Goal: Task Accomplishment & Management: Use online tool/utility

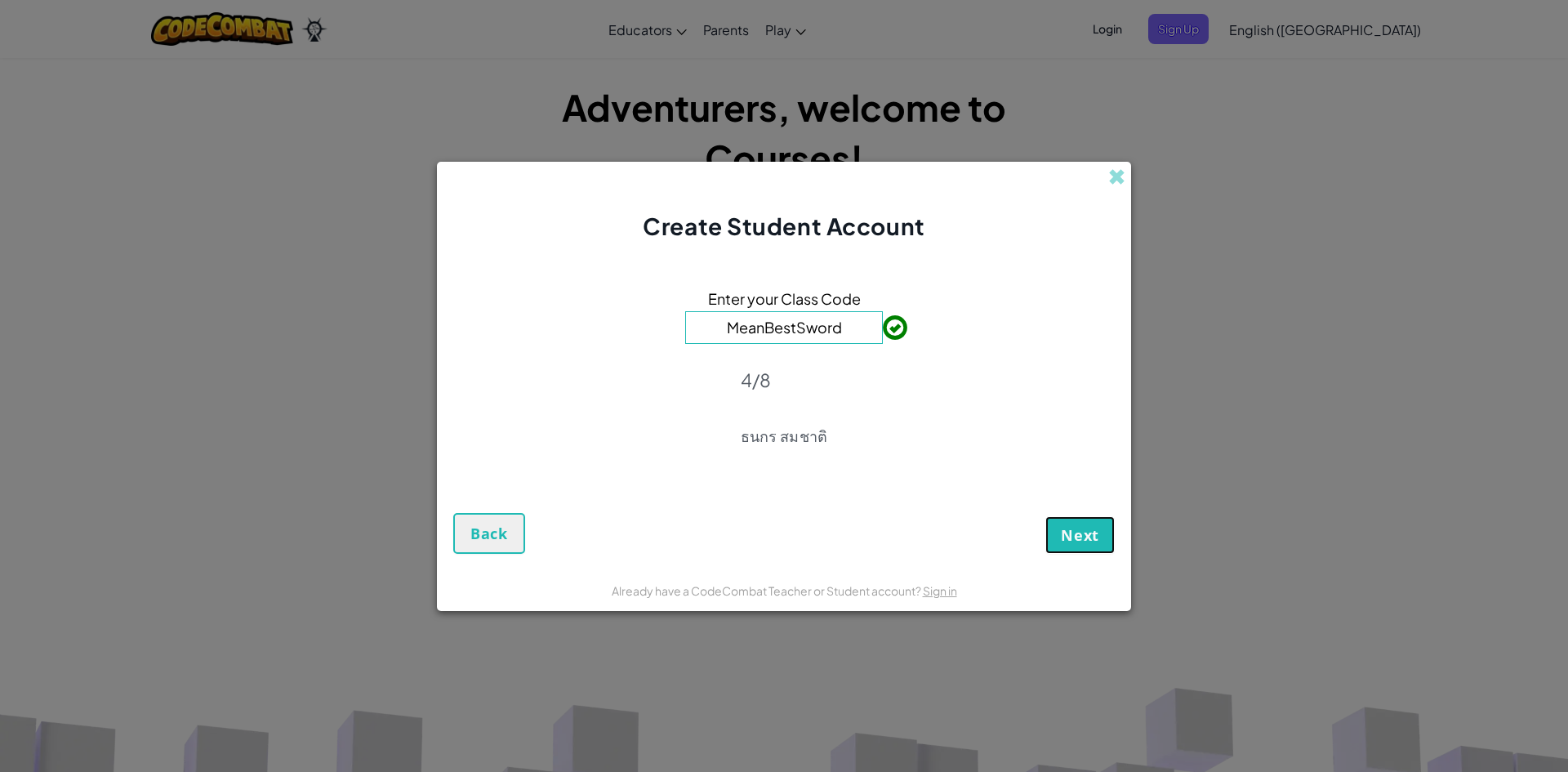
click at [1086, 531] on span "Next" at bounding box center [1080, 534] width 38 height 20
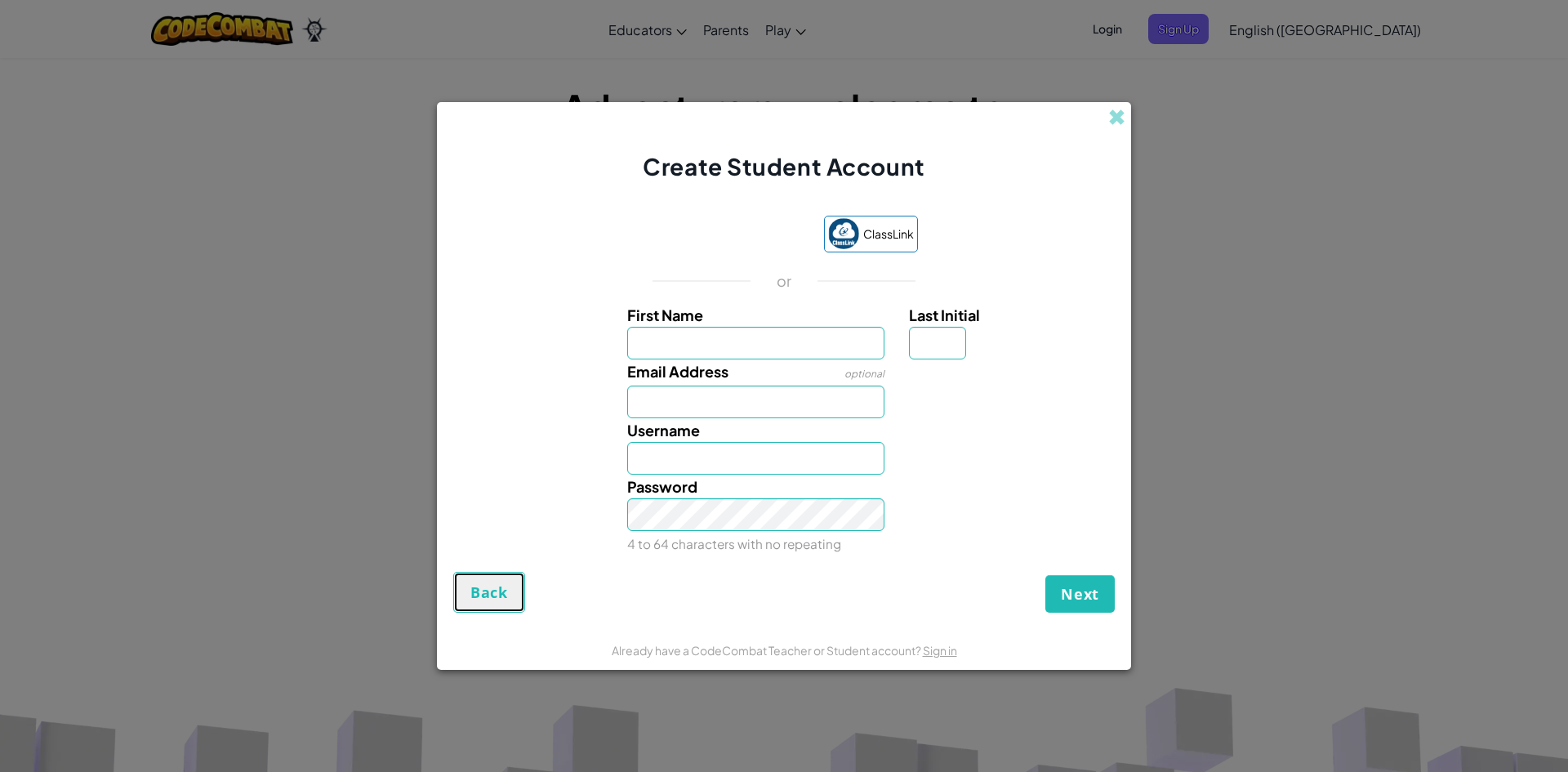
click at [479, 599] on span "Back" at bounding box center [489, 592] width 38 height 20
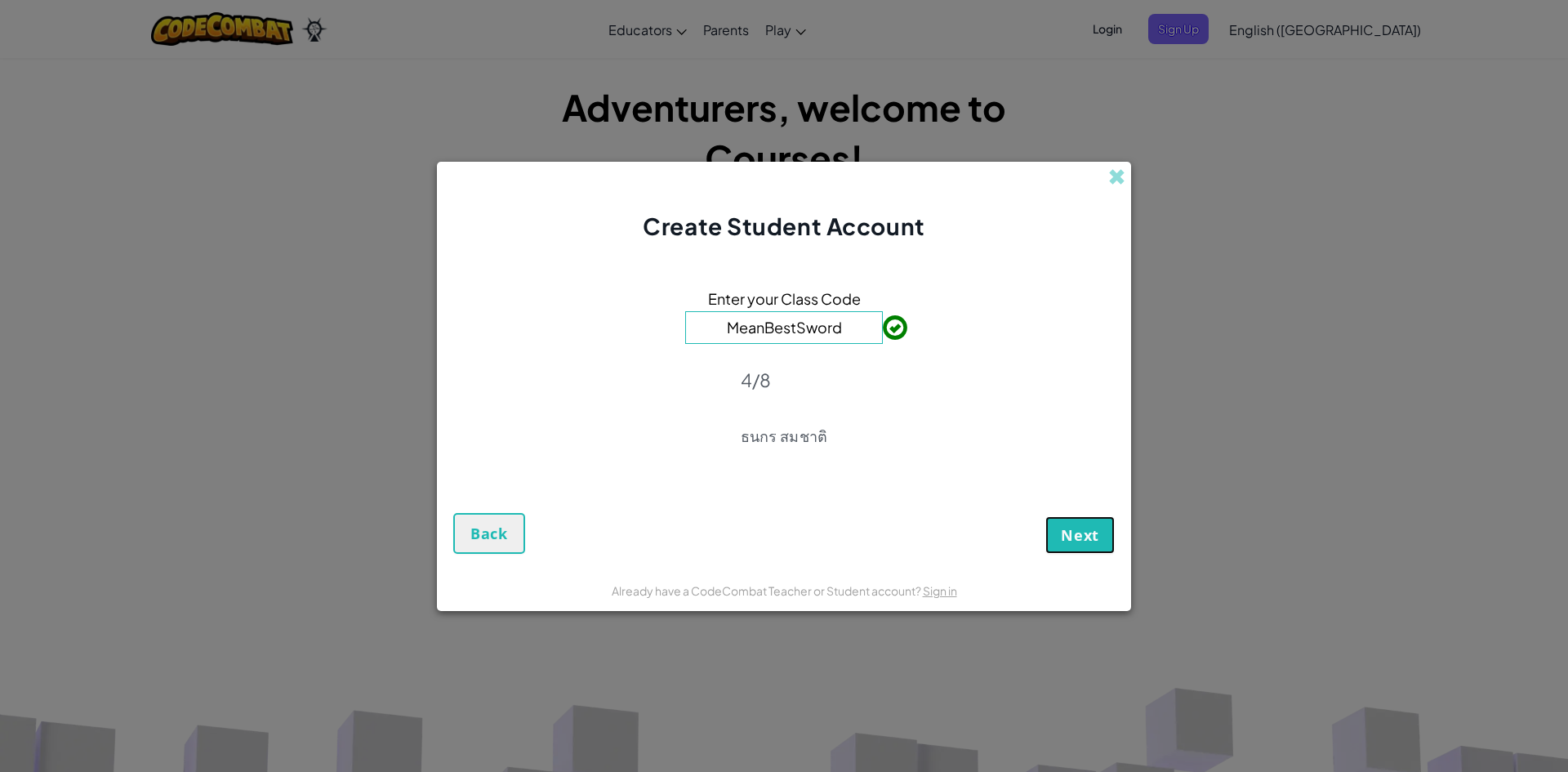
click at [1068, 534] on span "Next" at bounding box center [1080, 534] width 38 height 20
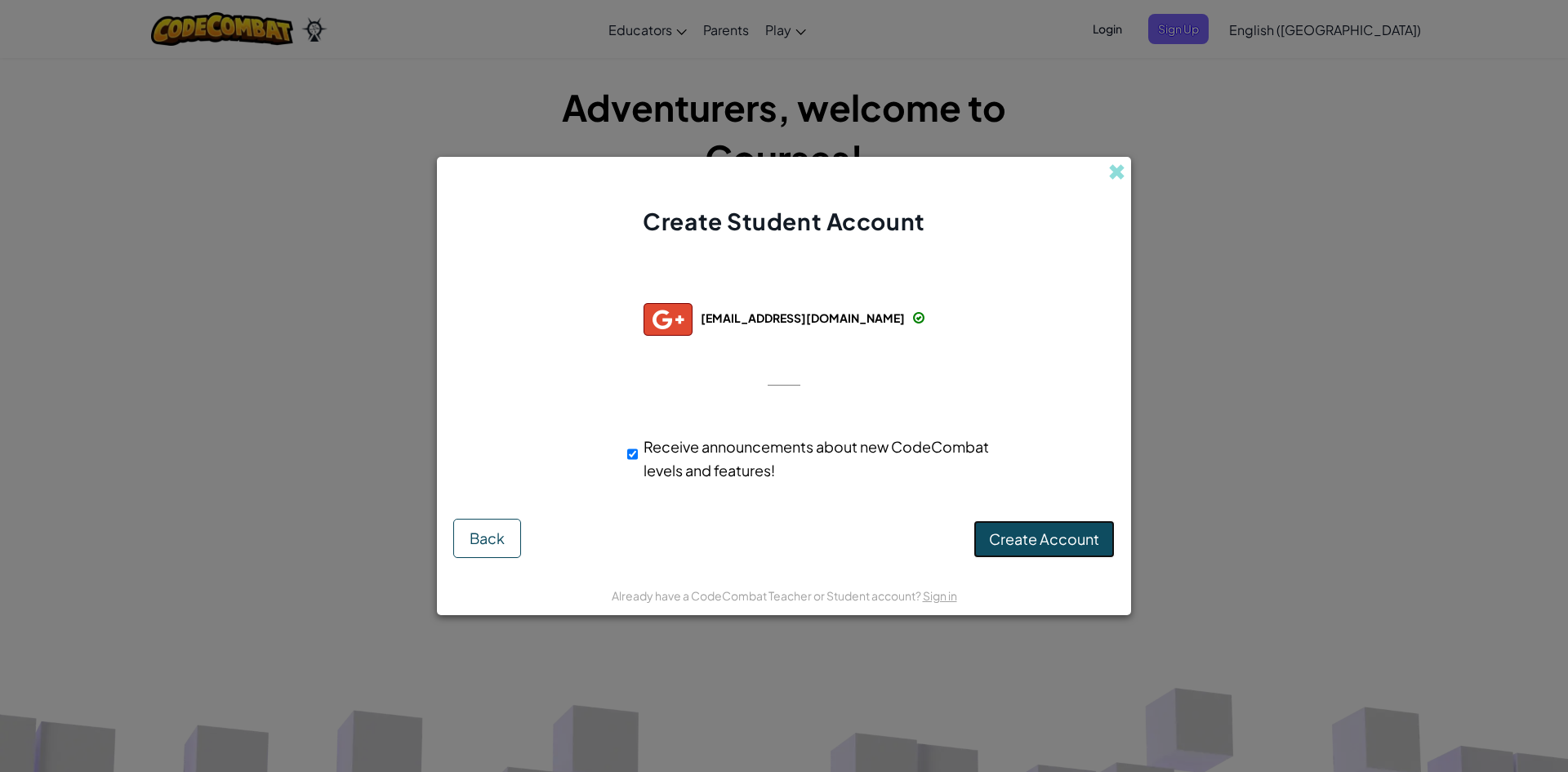
click at [1063, 524] on button "Create Account" at bounding box center [1044, 539] width 141 height 38
click at [1039, 548] on button "Create Account" at bounding box center [1044, 539] width 141 height 38
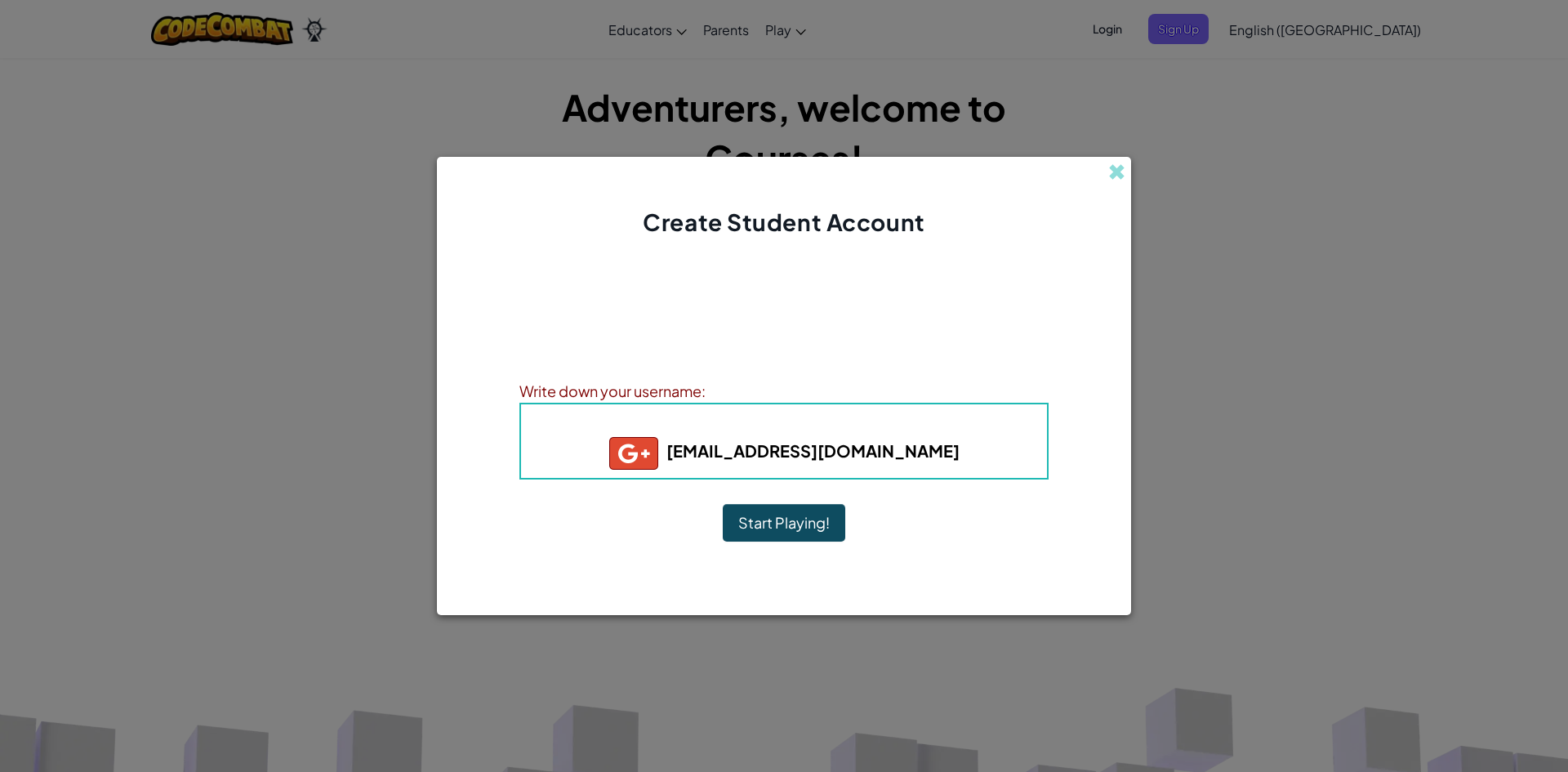
click at [911, 456] on h5 "sby_38564@sby.ac.th" at bounding box center [783, 453] width 493 height 33
click at [811, 526] on button "Start Playing!" at bounding box center [784, 523] width 122 height 38
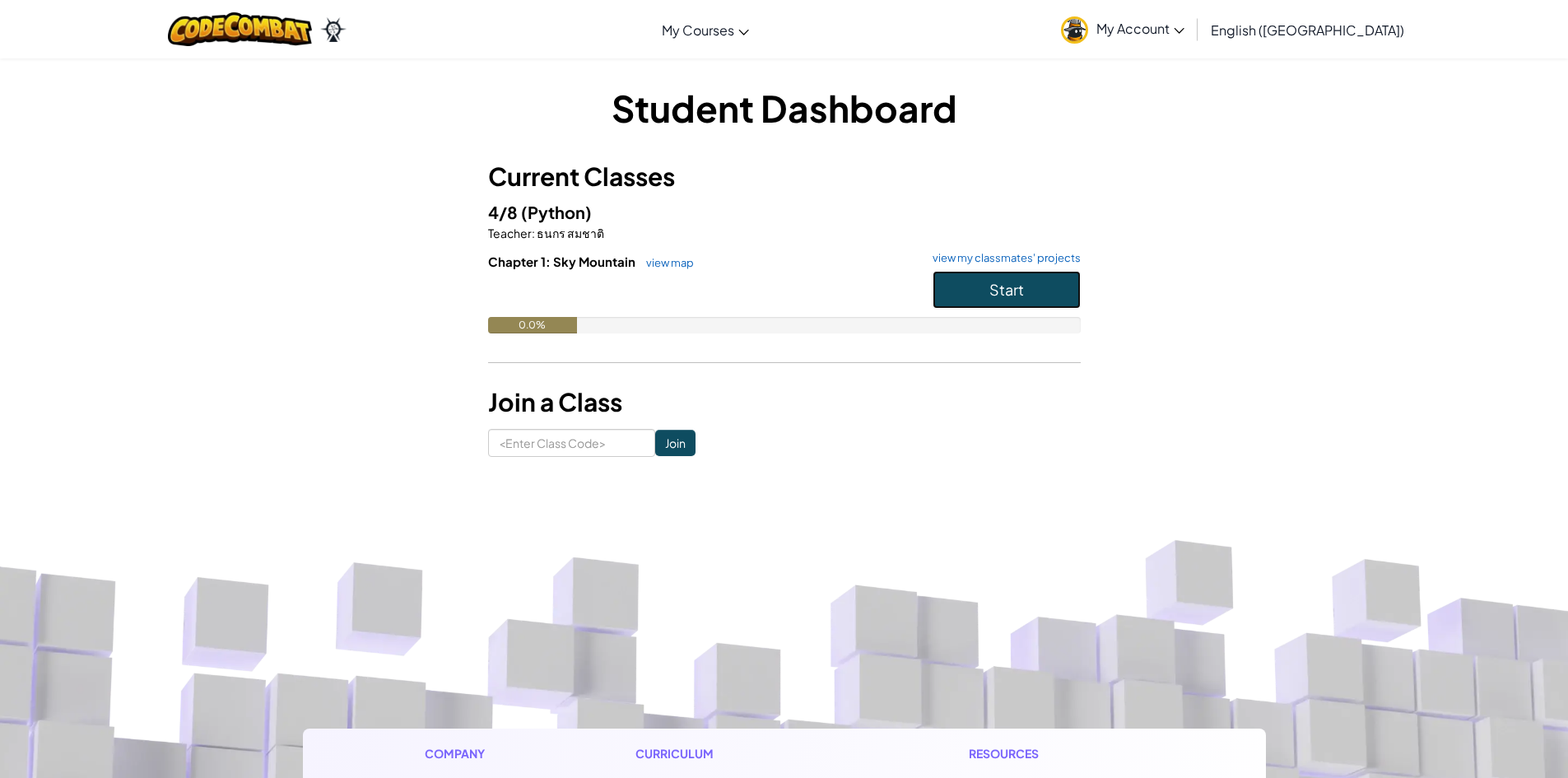
click at [1043, 272] on button "Start" at bounding box center [1006, 290] width 149 height 38
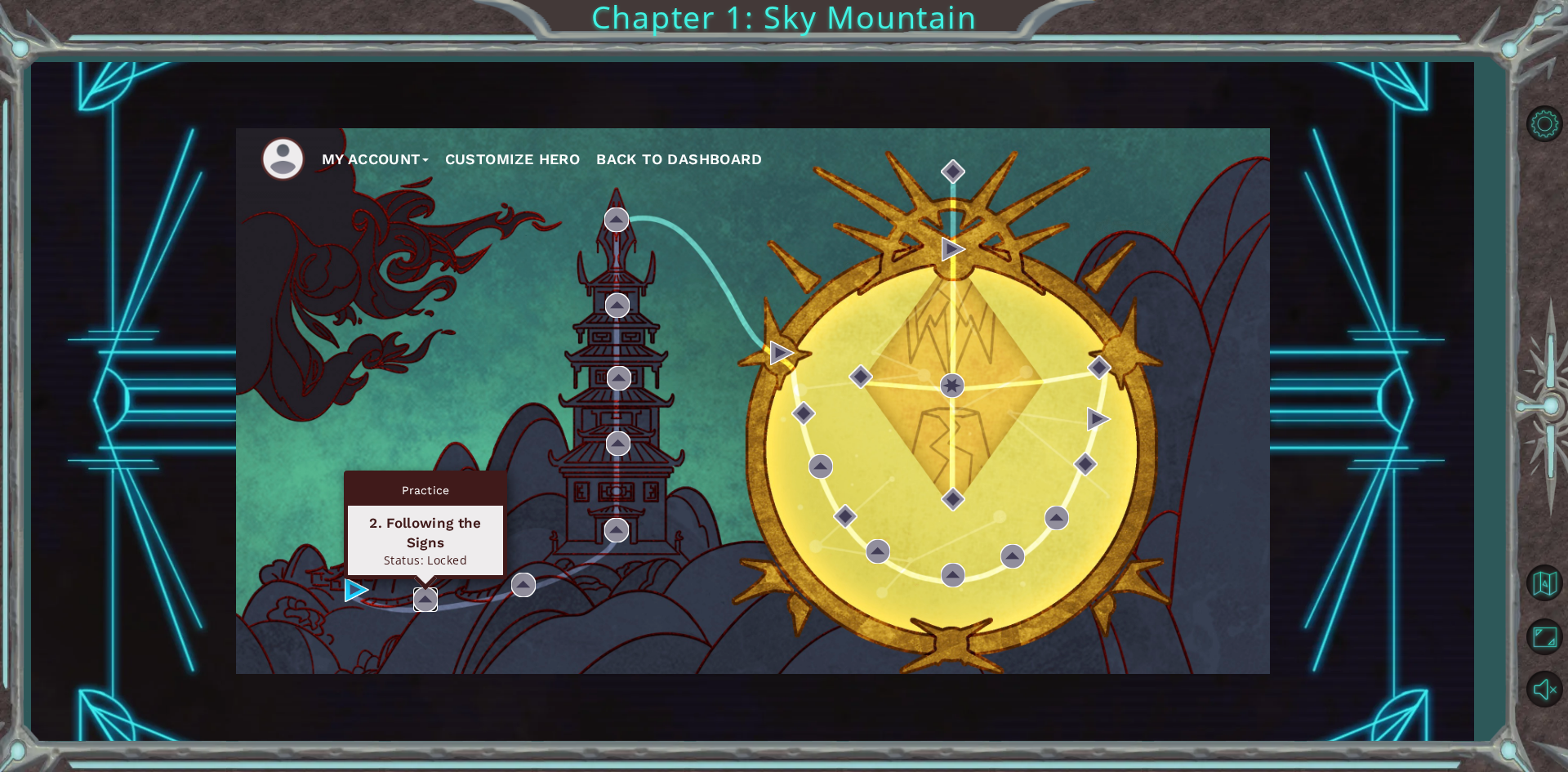
click at [429, 596] on img at bounding box center [425, 599] width 24 height 24
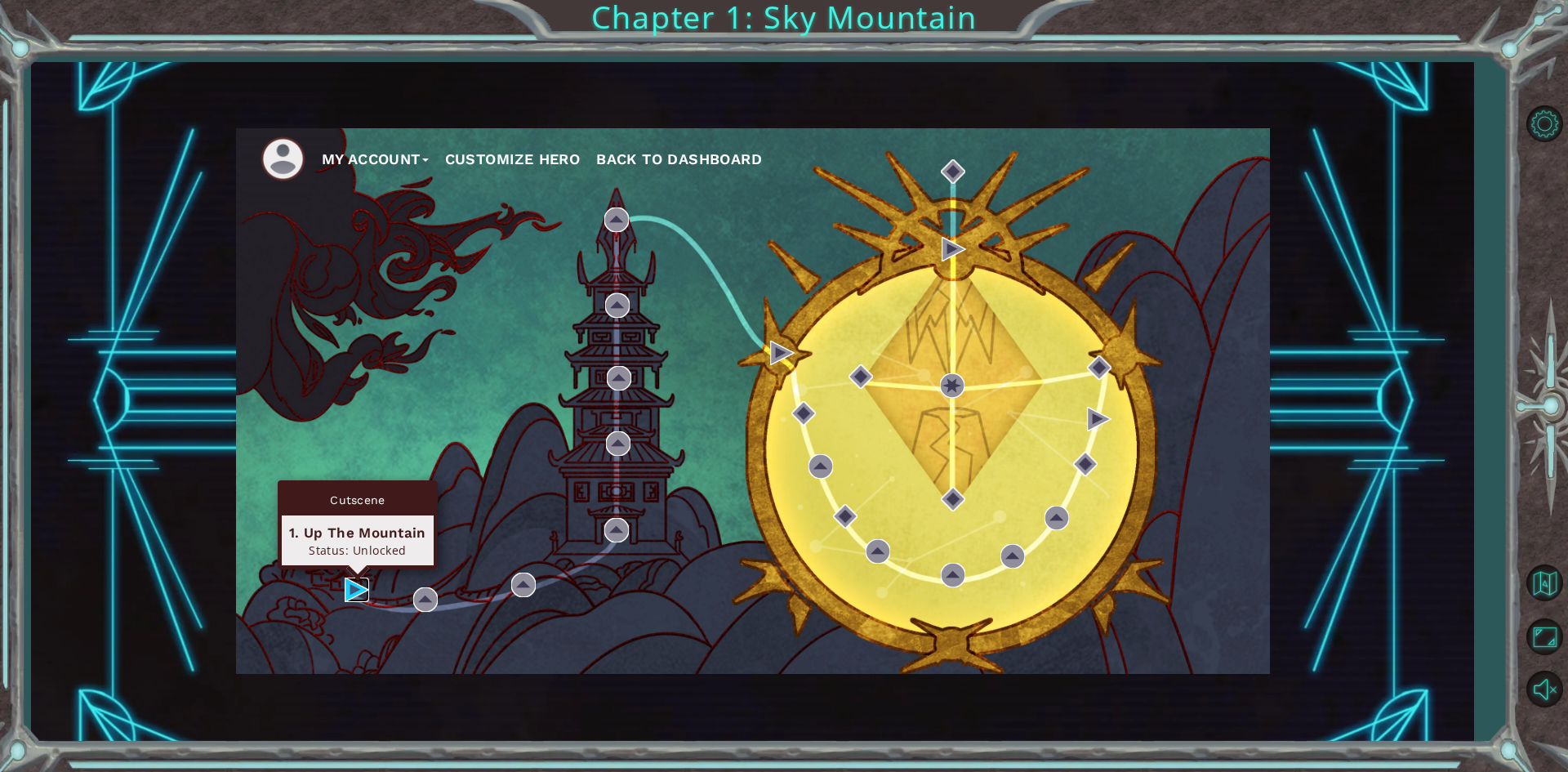
click at [347, 592] on img at bounding box center [357, 590] width 24 height 24
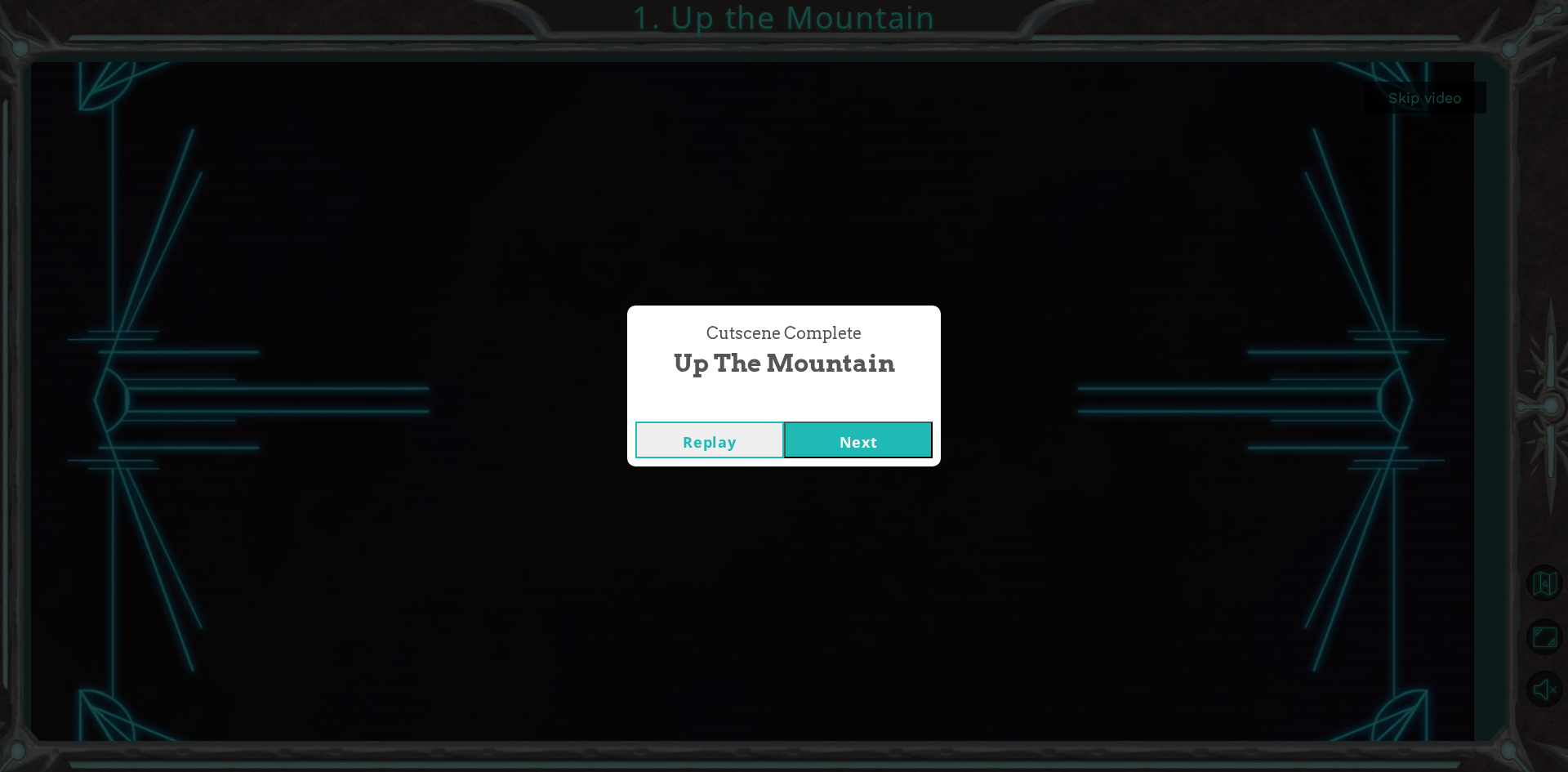
click at [839, 442] on button "Next" at bounding box center [858, 440] width 148 height 37
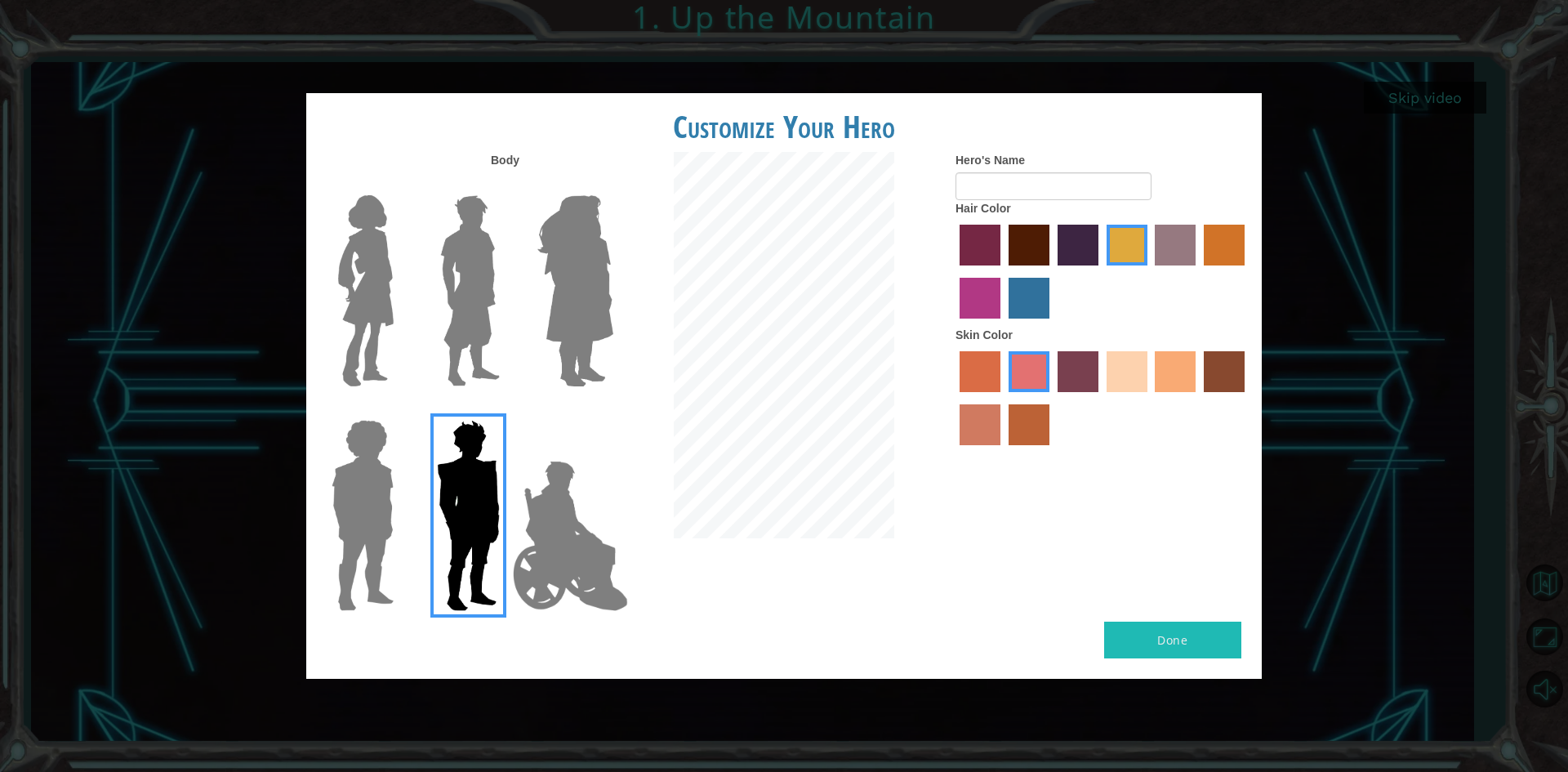
click at [376, 286] on img at bounding box center [365, 290] width 69 height 204
click at [400, 185] on input "Hero Connie" at bounding box center [400, 185] width 0 height 0
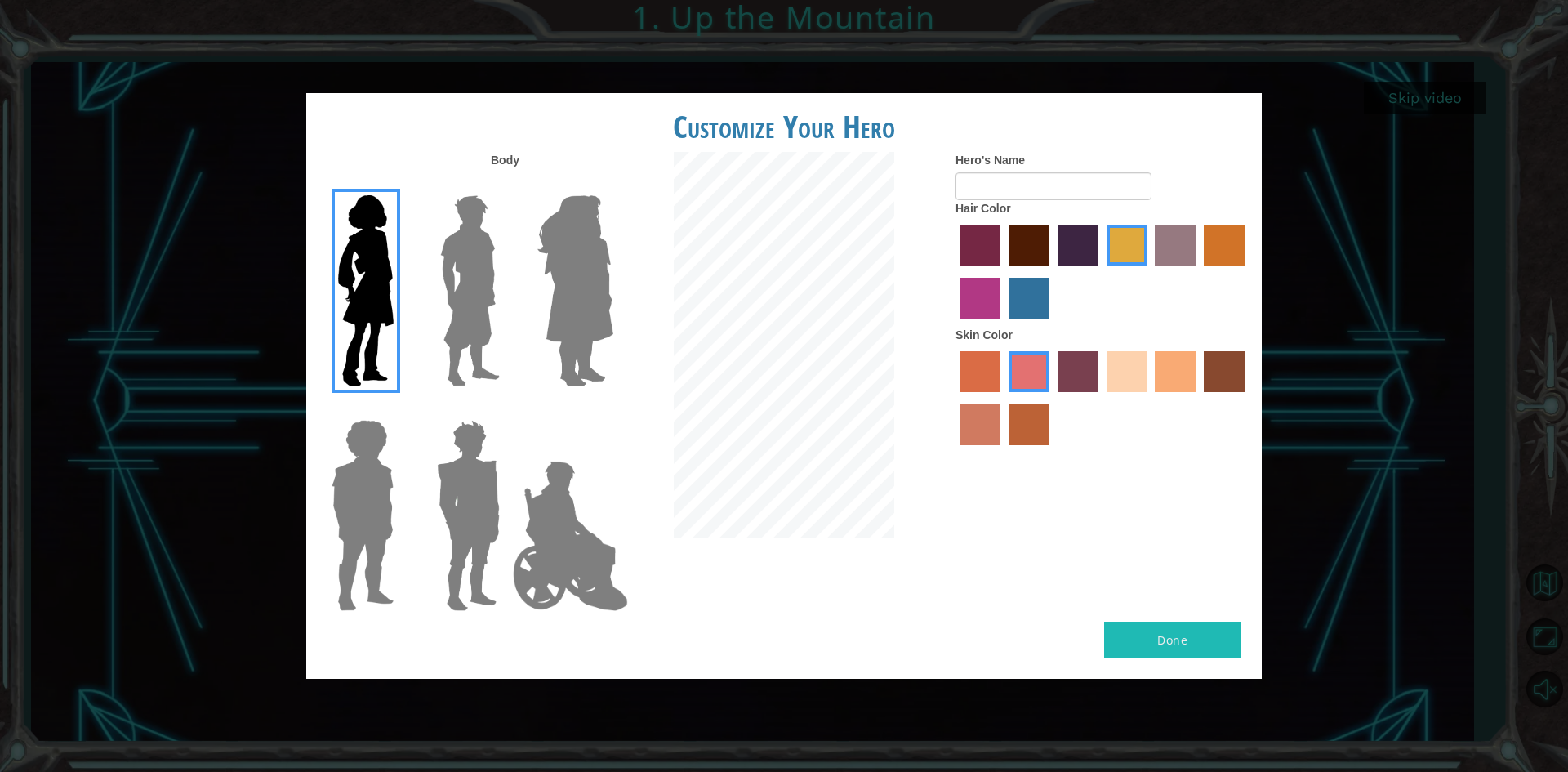
click at [465, 263] on img at bounding box center [469, 290] width 72 height 204
click at [506, 185] on input "Hero Lars" at bounding box center [506, 185] width 0 height 0
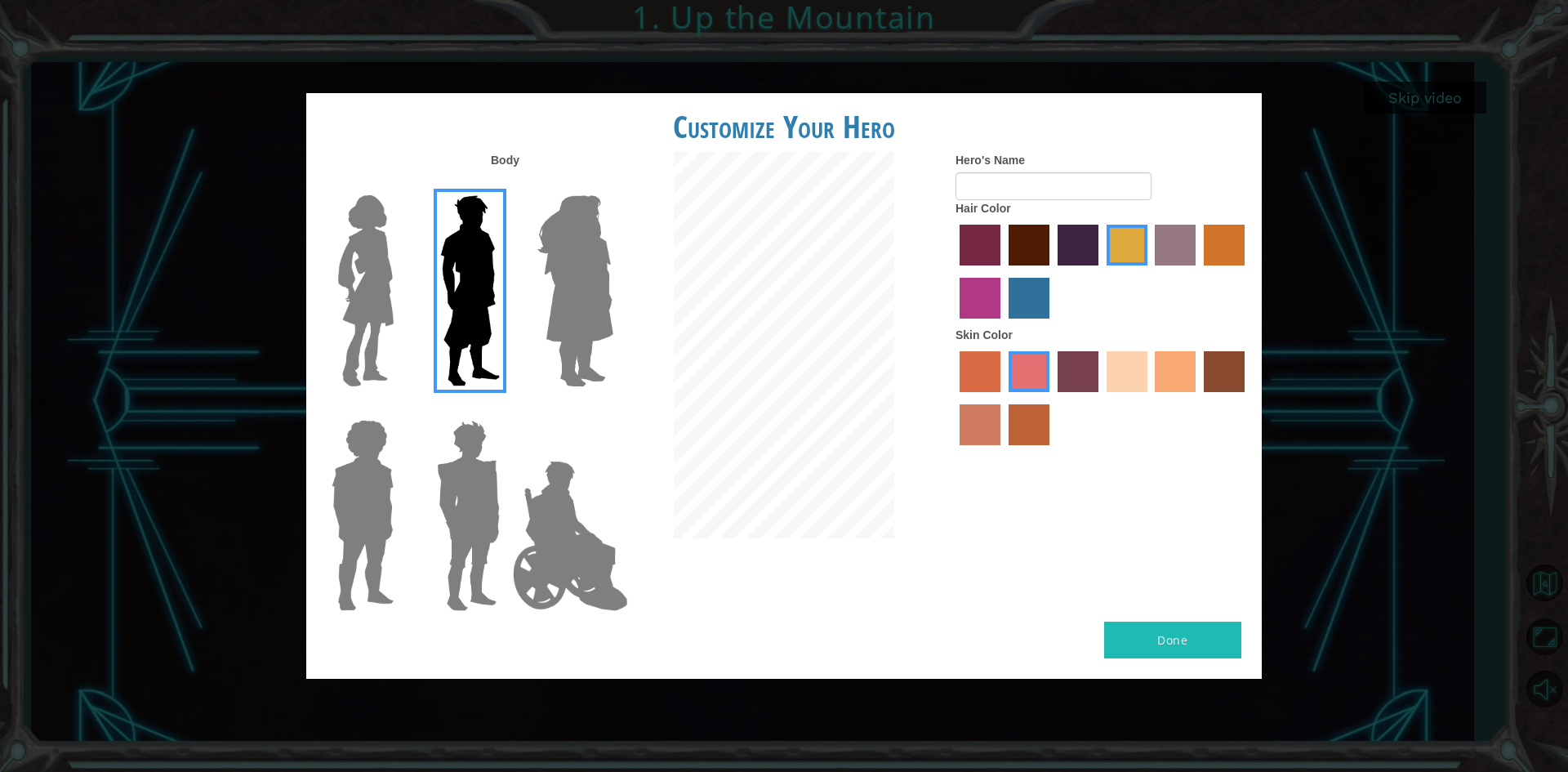
click at [630, 282] on div at bounding box center [783, 347] width 318 height 391
click at [570, 266] on img at bounding box center [575, 290] width 89 height 204
click at [612, 185] on input "Hero Amethyst" at bounding box center [612, 185] width 0 height 0
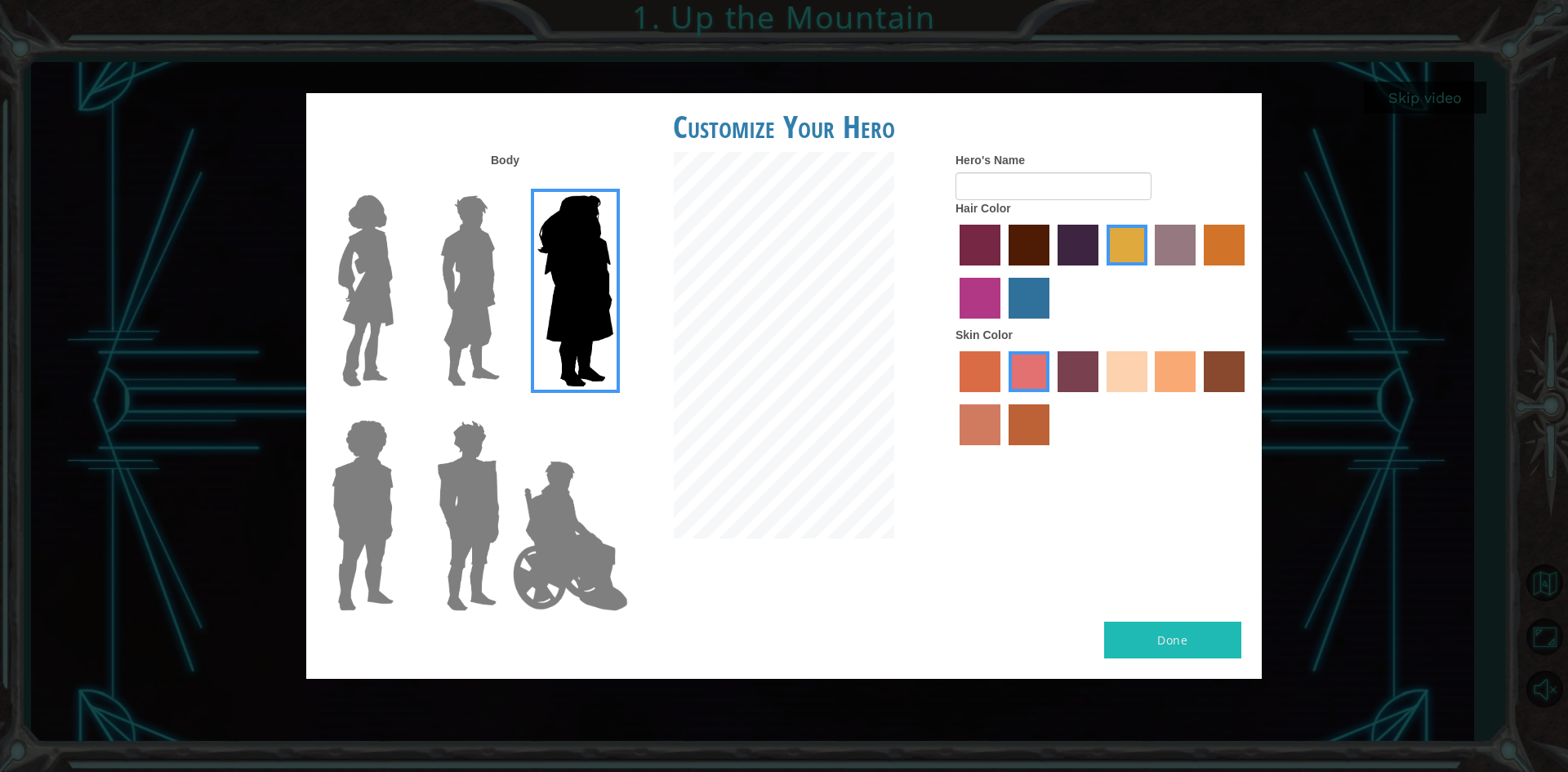
click at [554, 541] on img at bounding box center [570, 535] width 129 height 163
click at [612, 409] on input "Hero Jamie" at bounding box center [612, 409] width 0 height 0
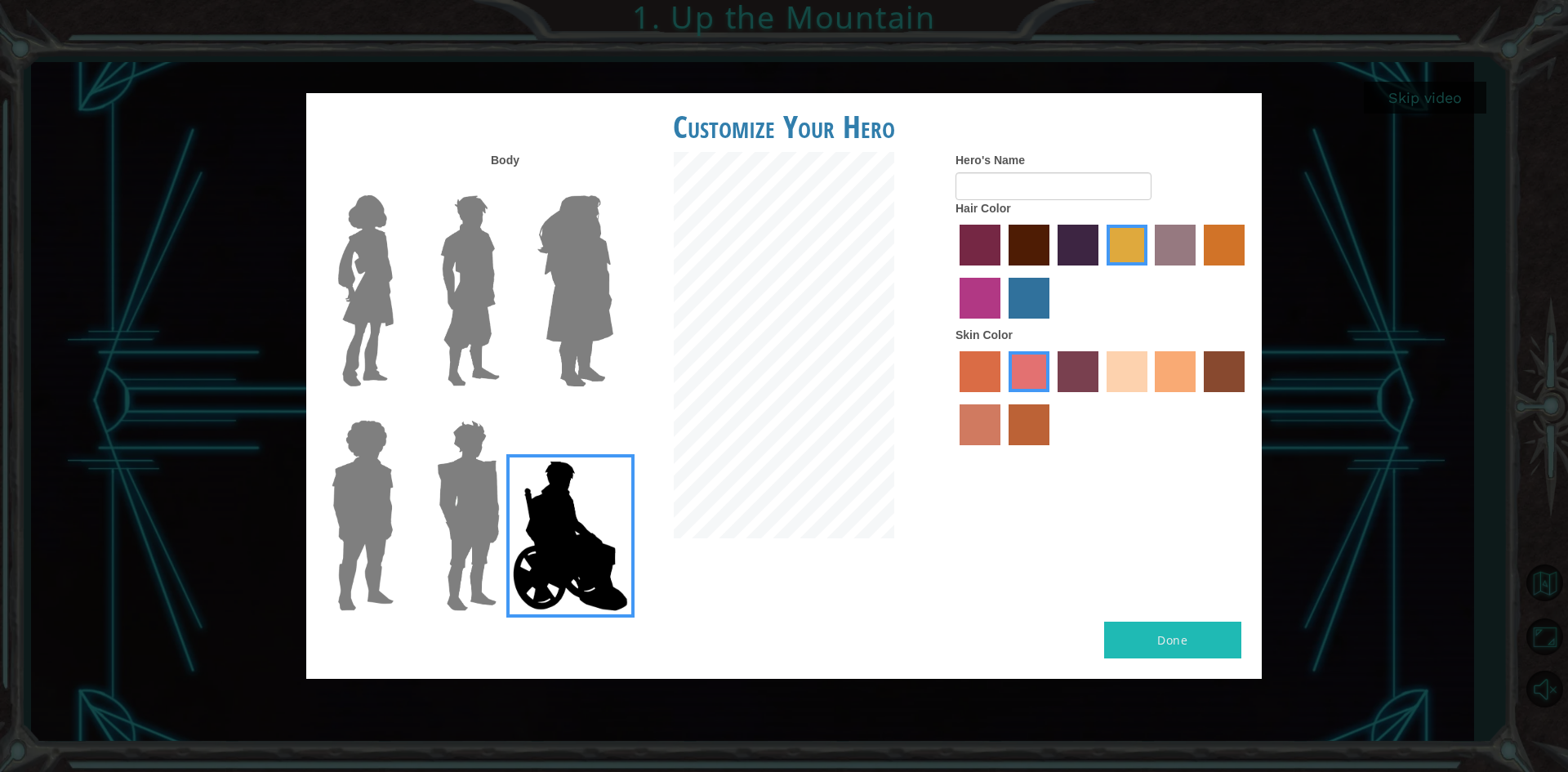
click at [985, 381] on label "sorbus skin color" at bounding box center [979, 371] width 40 height 40
click at [954, 397] on input "sorbus skin color" at bounding box center [954, 397] width 0 height 0
click at [1083, 365] on label "tosca skin color" at bounding box center [1077, 371] width 40 height 40
click at [1052, 397] on input "tosca skin color" at bounding box center [1052, 397] width 0 height 0
drag, startPoint x: 1223, startPoint y: 383, endPoint x: 1184, endPoint y: 384, distance: 39.0
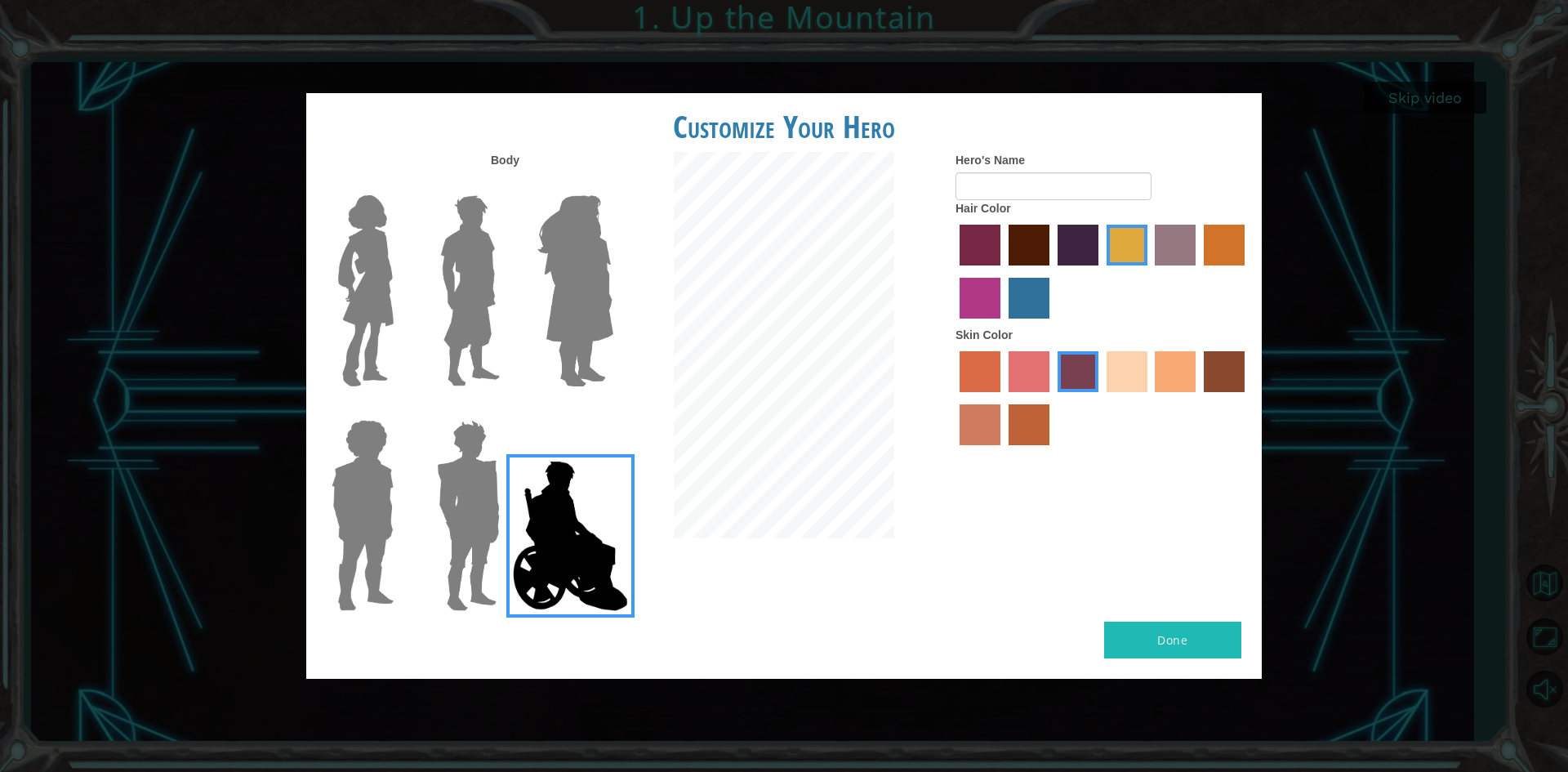
click at [1223, 384] on label "karma skin color" at bounding box center [1223, 371] width 40 height 40
click at [1198, 397] on input "karma skin color" at bounding box center [1198, 397] width 0 height 0
click at [992, 427] on label "burning sand skin color" at bounding box center [979, 424] width 40 height 40
click at [1247, 397] on input "burning sand skin color" at bounding box center [1247, 397] width 0 height 0
click at [1022, 426] on label "smoke tree skin color" at bounding box center [1028, 424] width 40 height 40
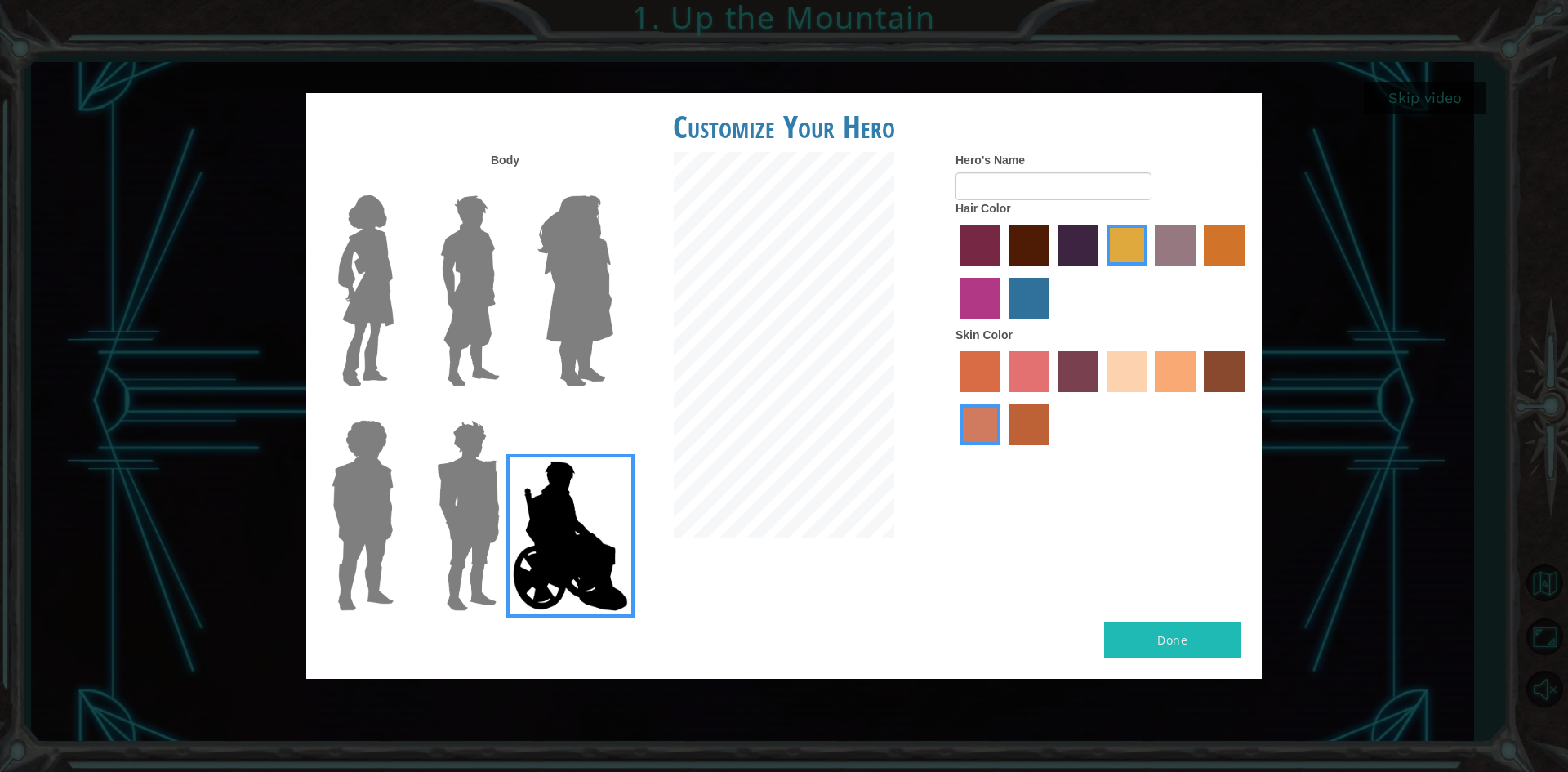
click at [1003, 451] on input "smoke tree skin color" at bounding box center [1003, 451] width 0 height 0
click at [1050, 376] on div at bounding box center [1101, 400] width 294 height 106
click at [1085, 362] on label "tosca skin color" at bounding box center [1077, 371] width 40 height 40
click at [1052, 397] on input "tosca skin color" at bounding box center [1052, 397] width 0 height 0
click at [1139, 375] on label "sandy beach skin color" at bounding box center [1126, 371] width 40 height 40
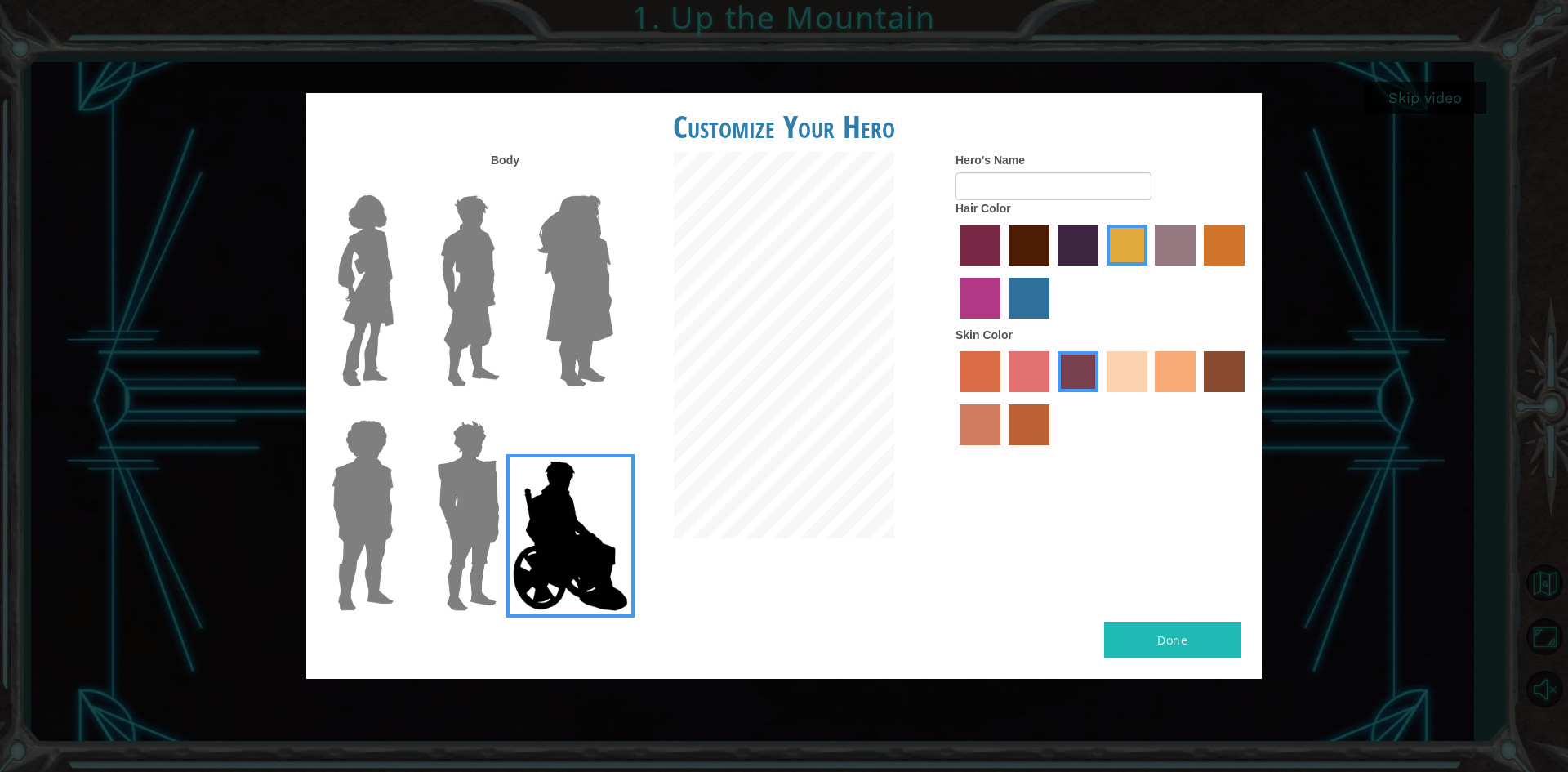
click at [1100, 397] on input "sandy beach skin color" at bounding box center [1100, 397] width 0 height 0
click at [1160, 367] on label "tacao skin color" at bounding box center [1175, 371] width 40 height 40
click at [1149, 397] on input "tacao skin color" at bounding box center [1149, 397] width 0 height 0
click at [1218, 388] on label "karma skin color" at bounding box center [1223, 371] width 40 height 40
click at [1198, 397] on input "karma skin color" at bounding box center [1198, 397] width 0 height 0
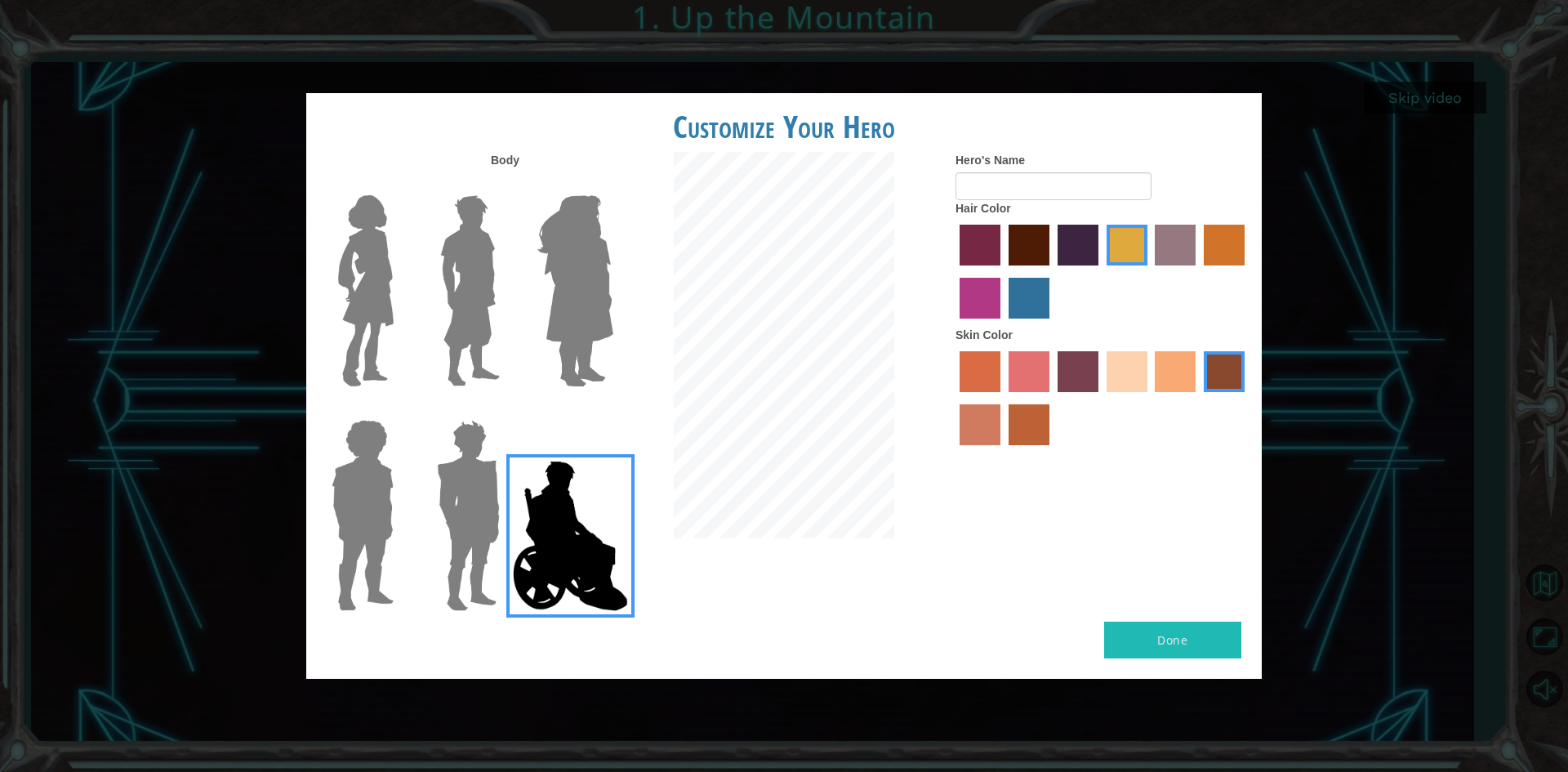
click at [986, 249] on label "paprika hair color" at bounding box center [979, 244] width 40 height 40
click at [954, 271] on input "paprika hair color" at bounding box center [954, 271] width 0 height 0
click at [1030, 295] on label "lachmara hair color" at bounding box center [1028, 298] width 40 height 40
click at [1003, 324] on input "lachmara hair color" at bounding box center [1003, 324] width 0 height 0
click at [1007, 378] on div at bounding box center [1101, 400] width 294 height 106
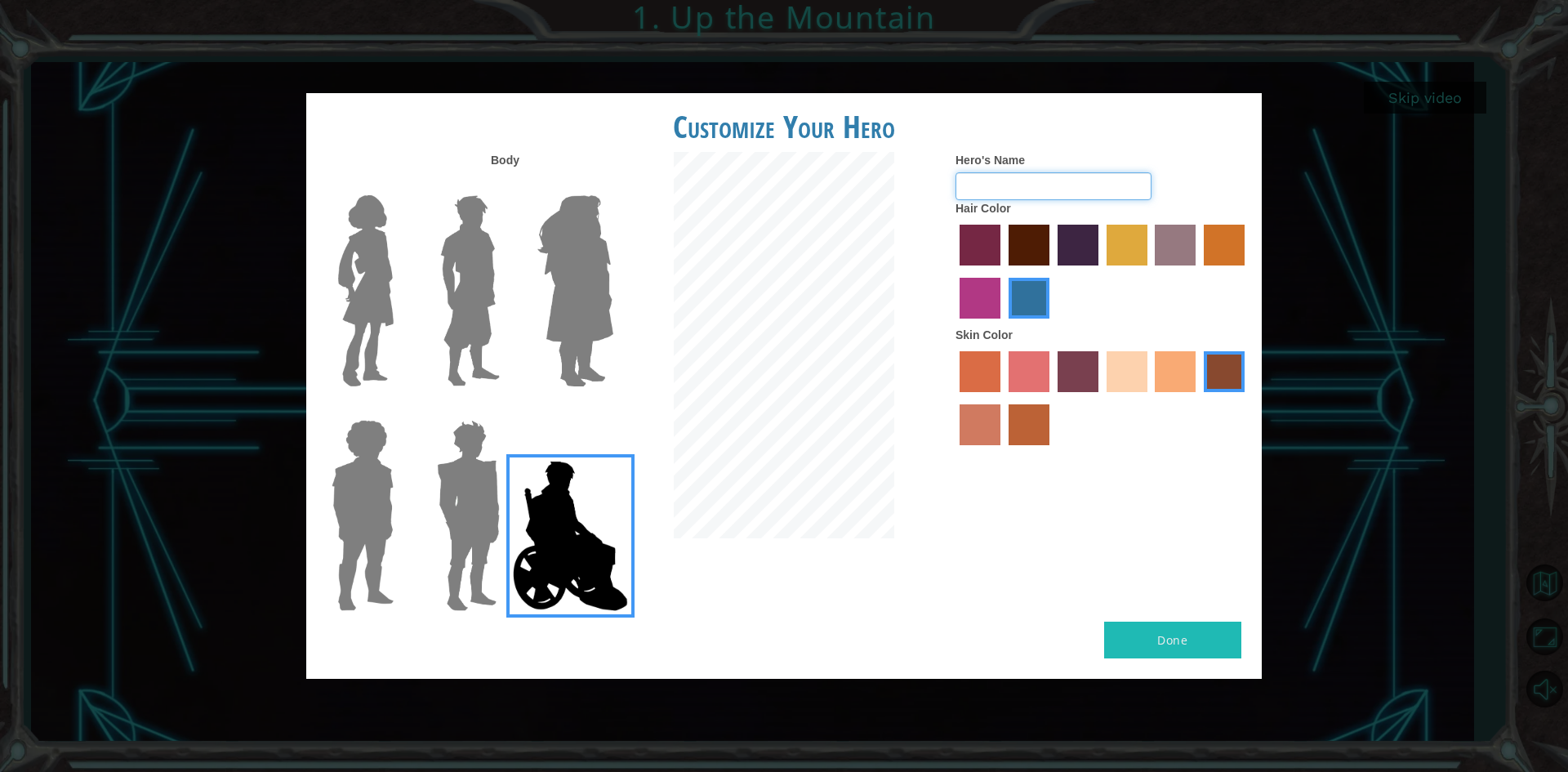
click at [1053, 189] on input "Hero's Name" at bounding box center [1053, 186] width 196 height 28
type input "i"
type input "imagay"
click at [1170, 641] on button "Done" at bounding box center [1173, 640] width 137 height 37
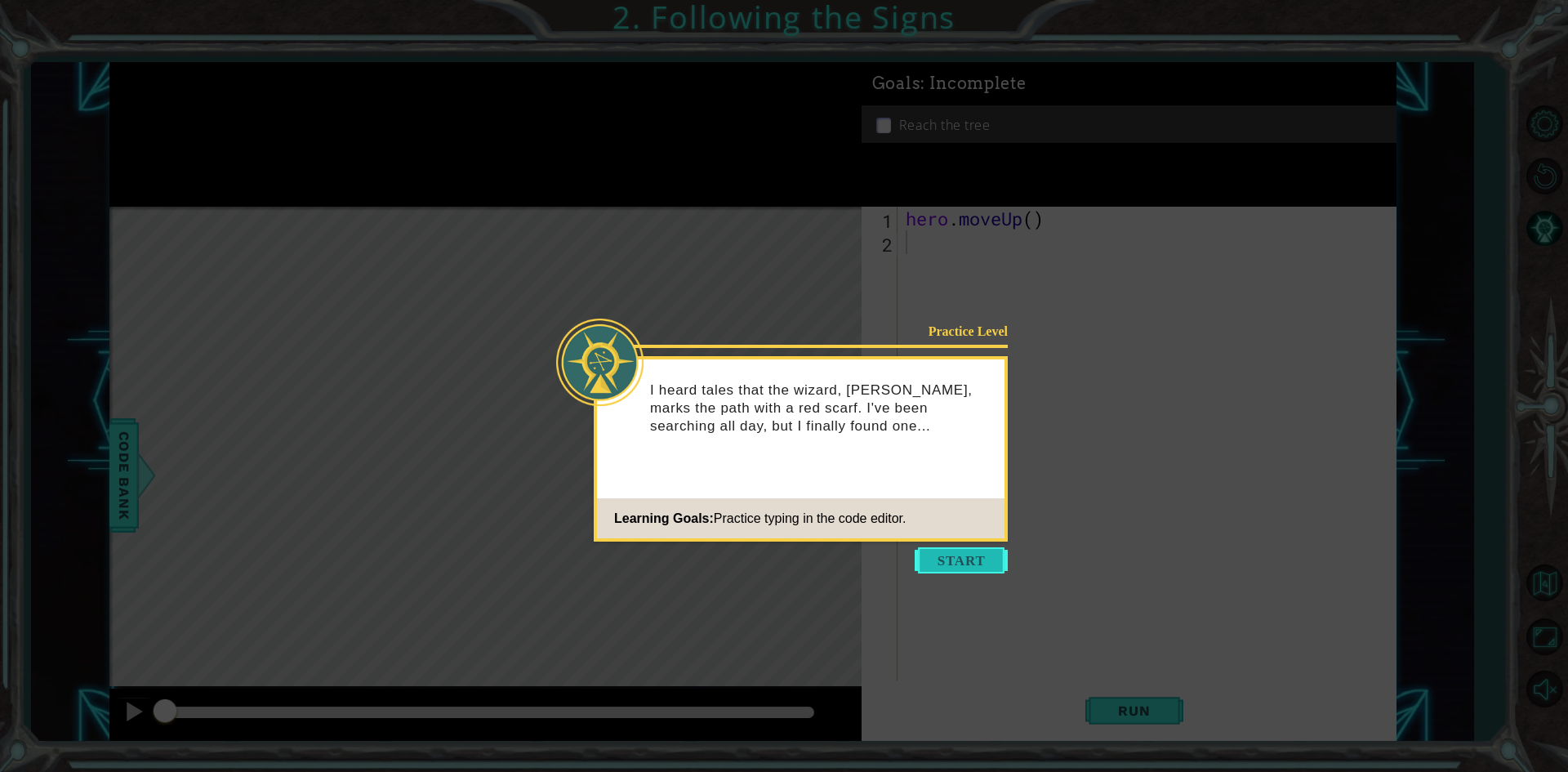
click at [968, 566] on button "Start" at bounding box center [961, 561] width 93 height 26
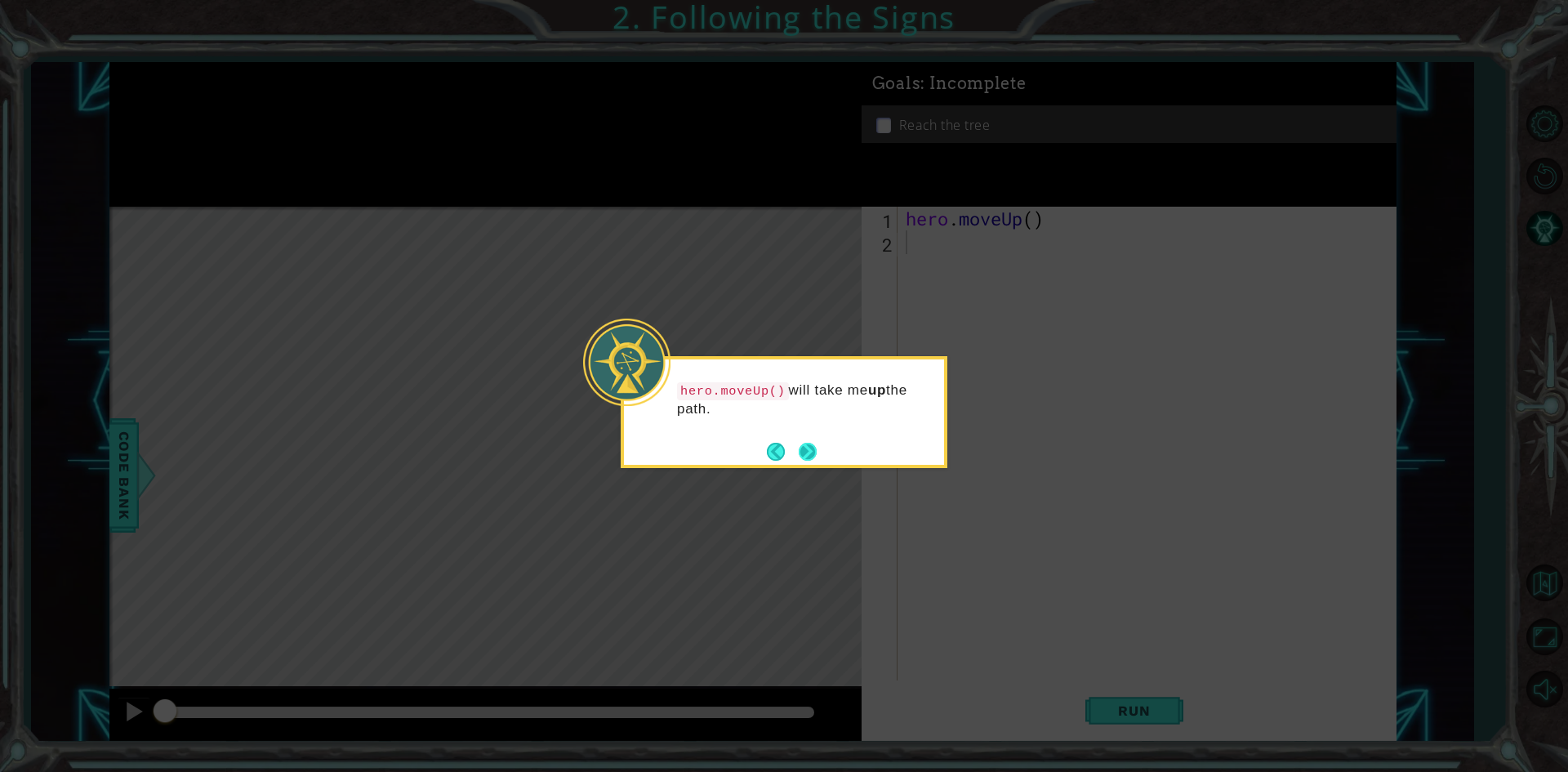
click at [811, 448] on button "Next" at bounding box center [807, 451] width 19 height 19
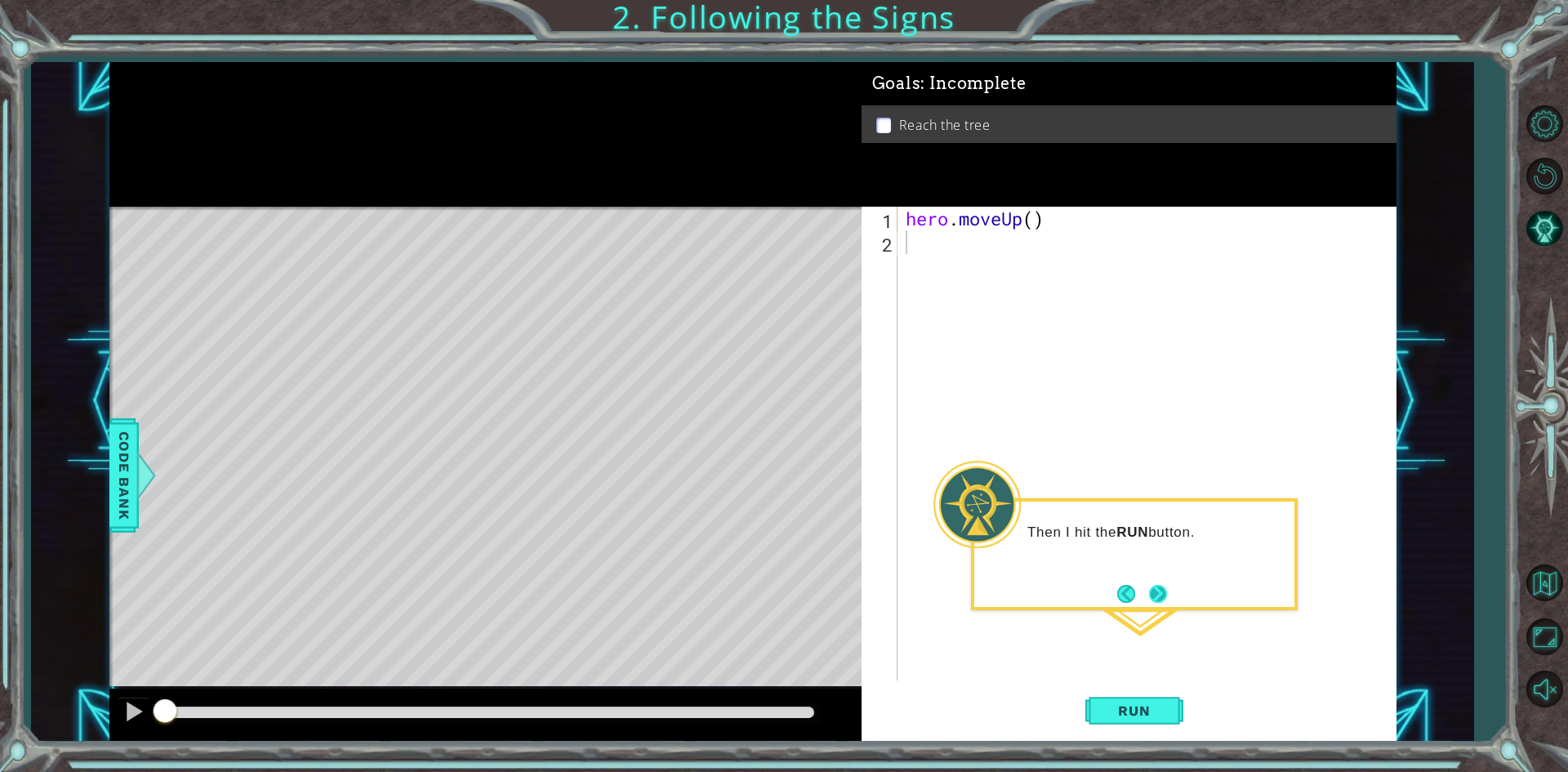
click at [1155, 600] on button "Next" at bounding box center [1159, 594] width 19 height 19
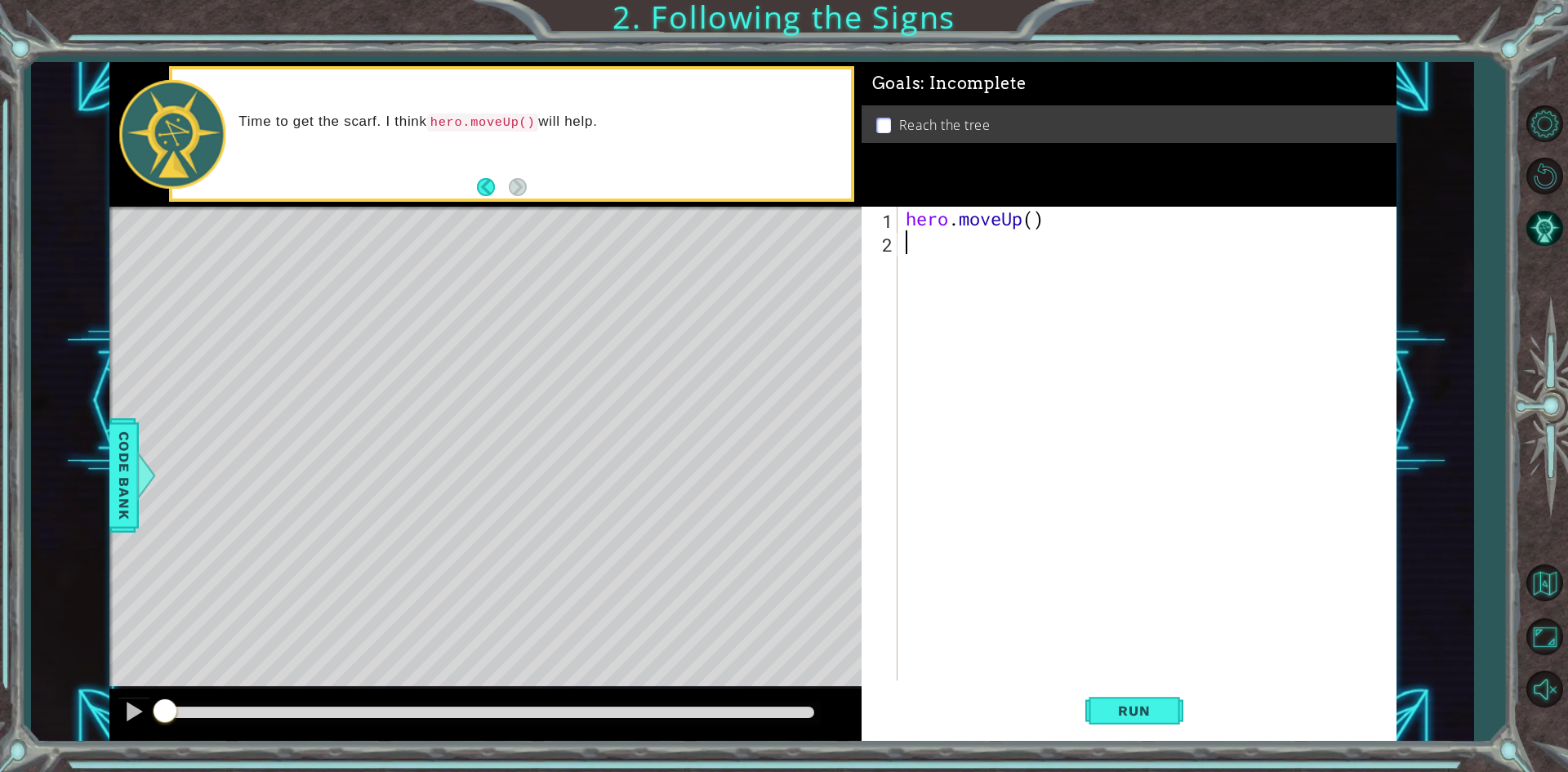
click at [962, 251] on div "hero . moveUp ( )" at bounding box center [1150, 467] width 497 height 521
click at [1137, 714] on span "Run" at bounding box center [1133, 710] width 65 height 16
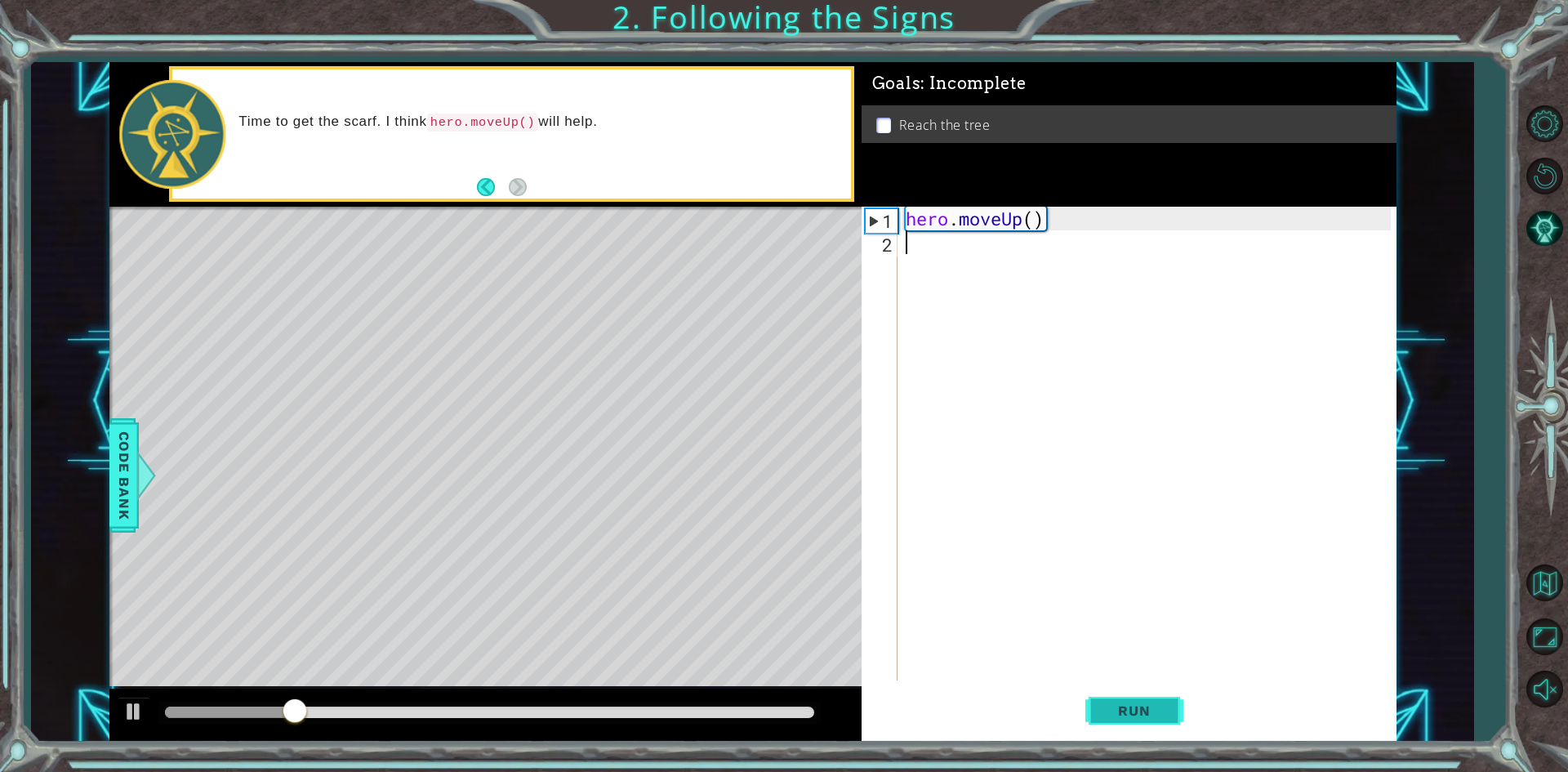
click at [1128, 707] on span "Run" at bounding box center [1133, 710] width 65 height 16
click at [978, 258] on div "hero . moveUp ( )" at bounding box center [1150, 467] width 497 height 521
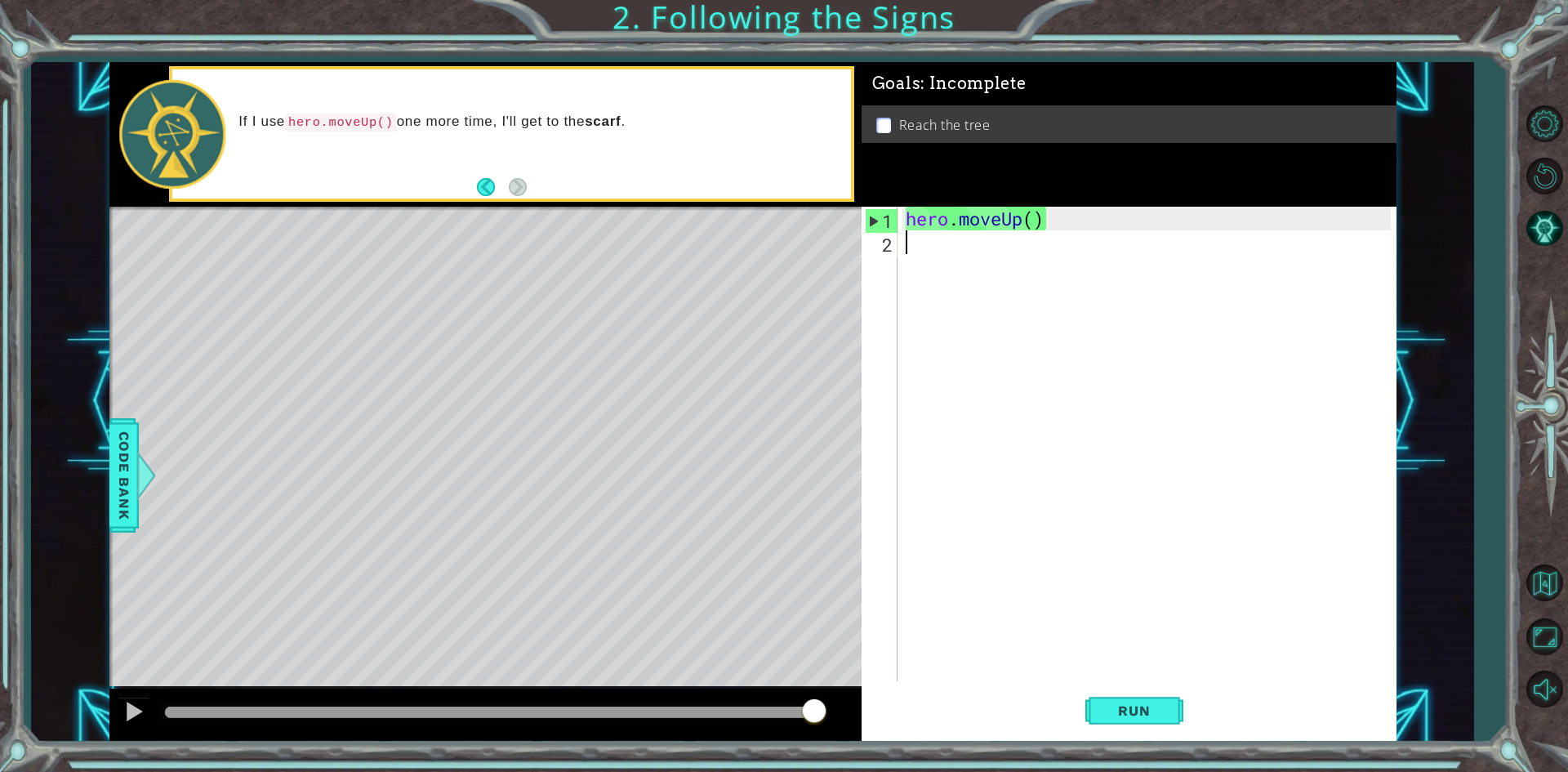
click at [961, 251] on div "hero . moveUp ( )" at bounding box center [1150, 467] width 497 height 521
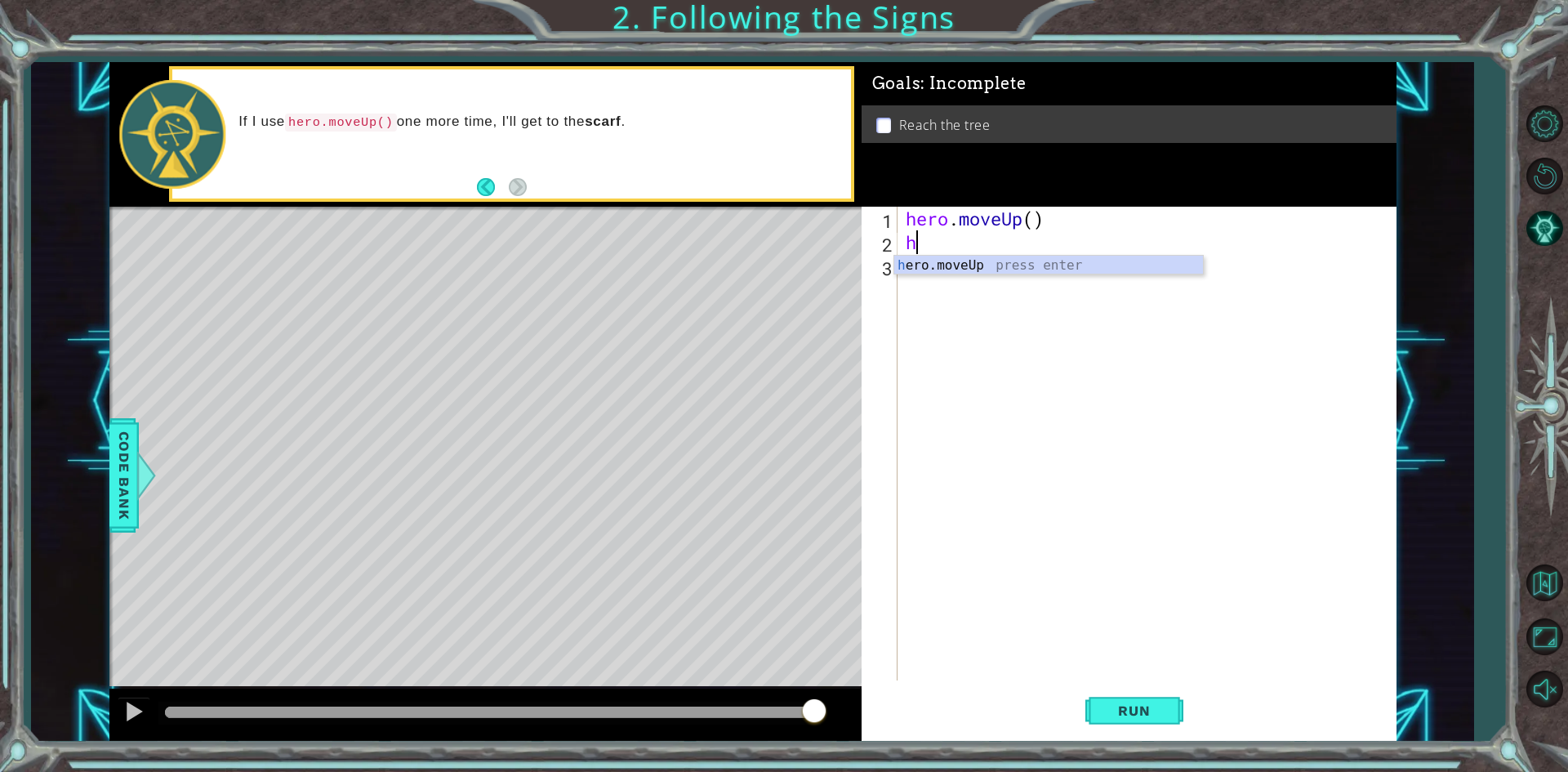
type textarea "he"
click at [1110, 717] on span "Run" at bounding box center [1133, 710] width 65 height 16
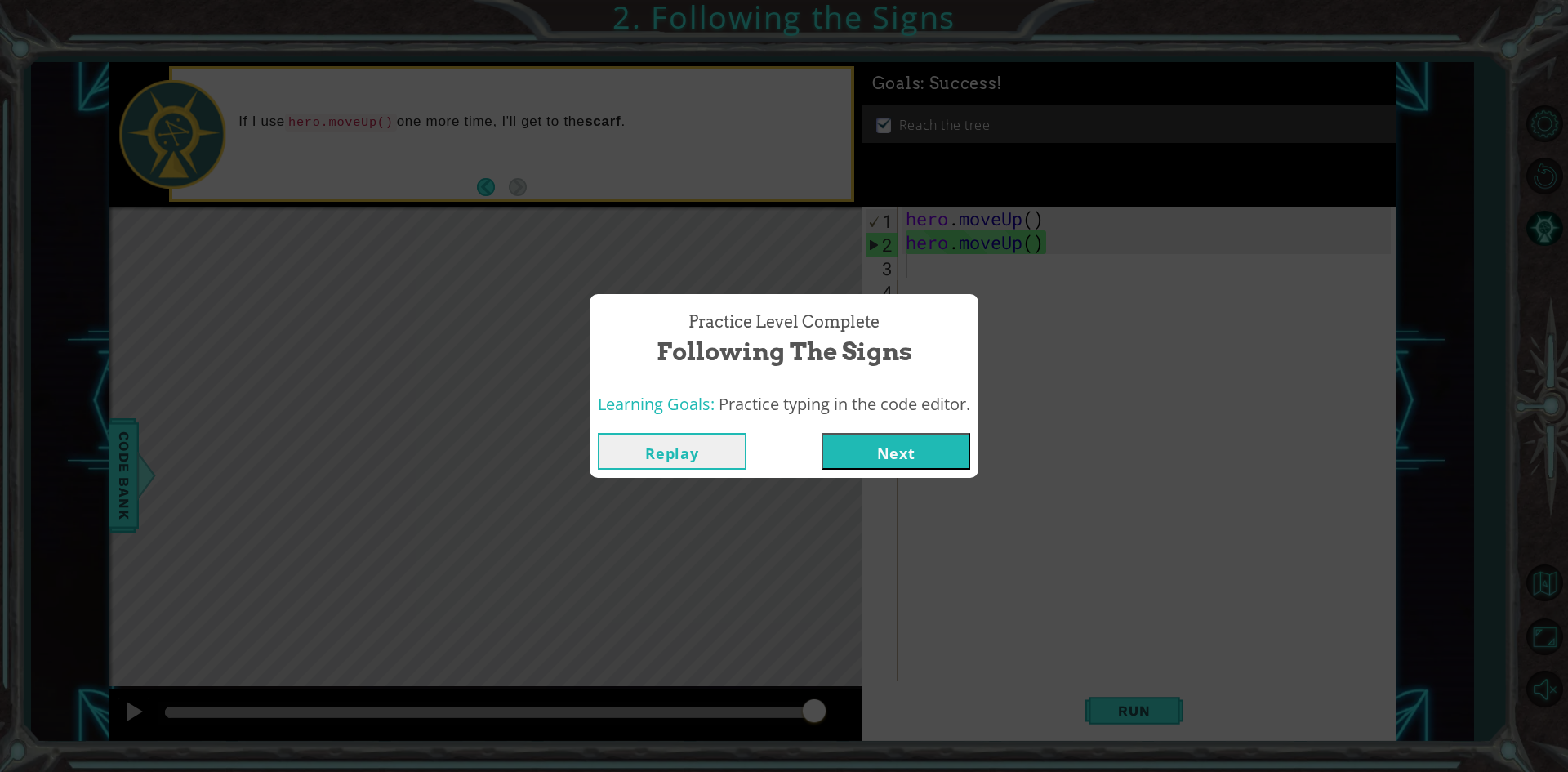
click at [895, 447] on button "Next" at bounding box center [896, 451] width 148 height 37
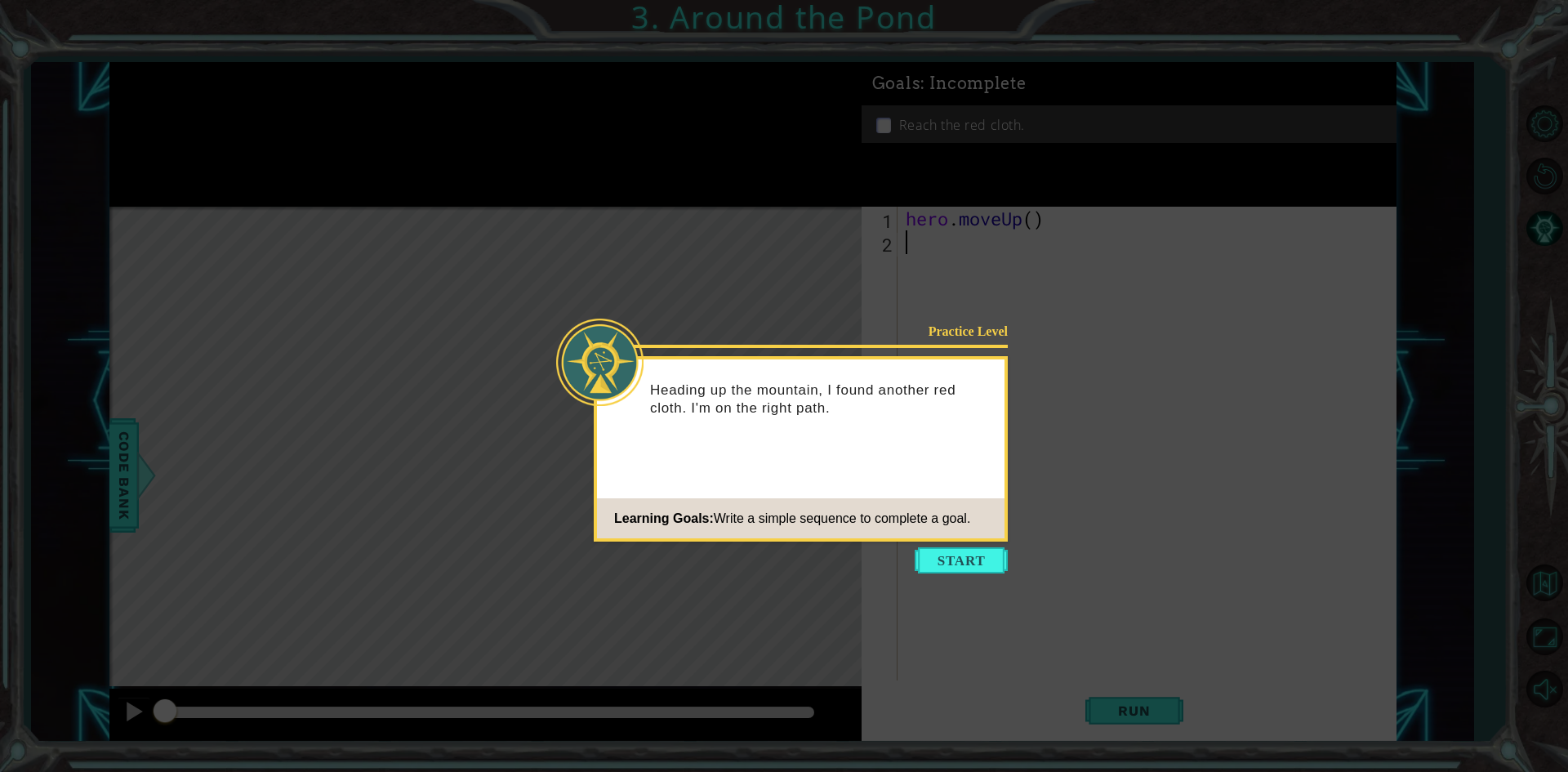
click at [950, 559] on button "Start" at bounding box center [961, 561] width 93 height 26
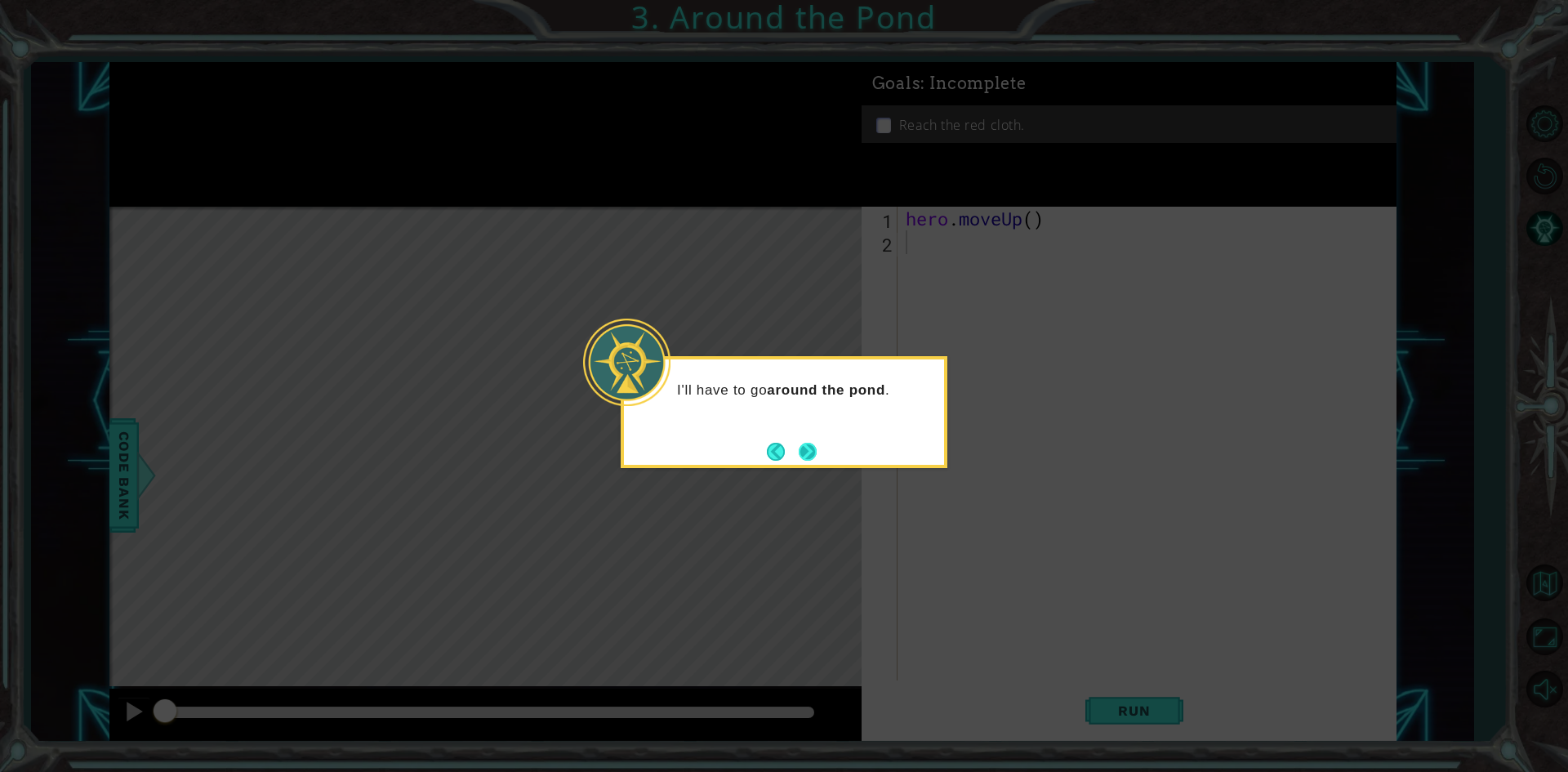
click at [813, 448] on button "Next" at bounding box center [807, 451] width 18 height 18
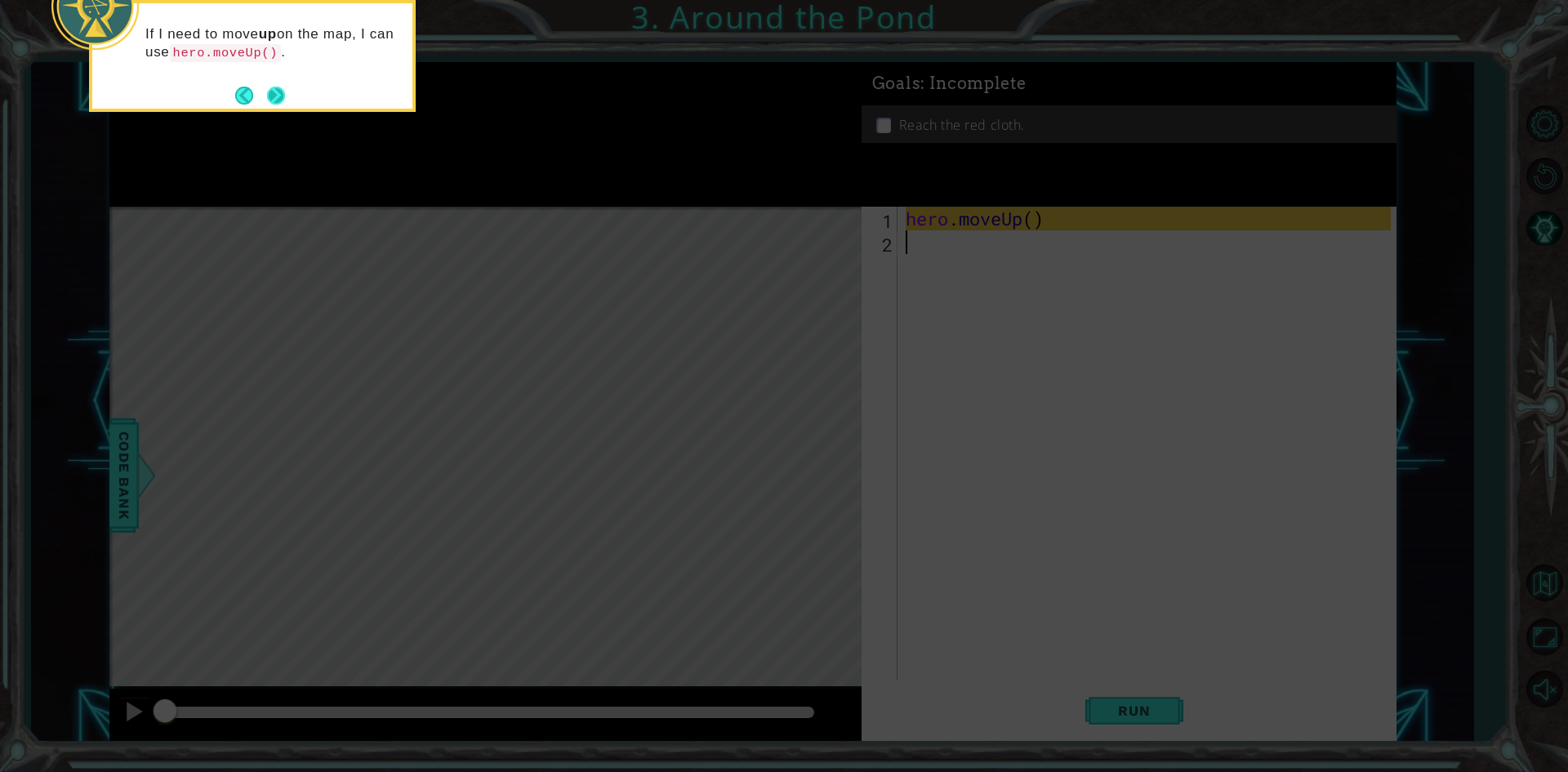
click at [277, 102] on button "Next" at bounding box center [275, 95] width 18 height 18
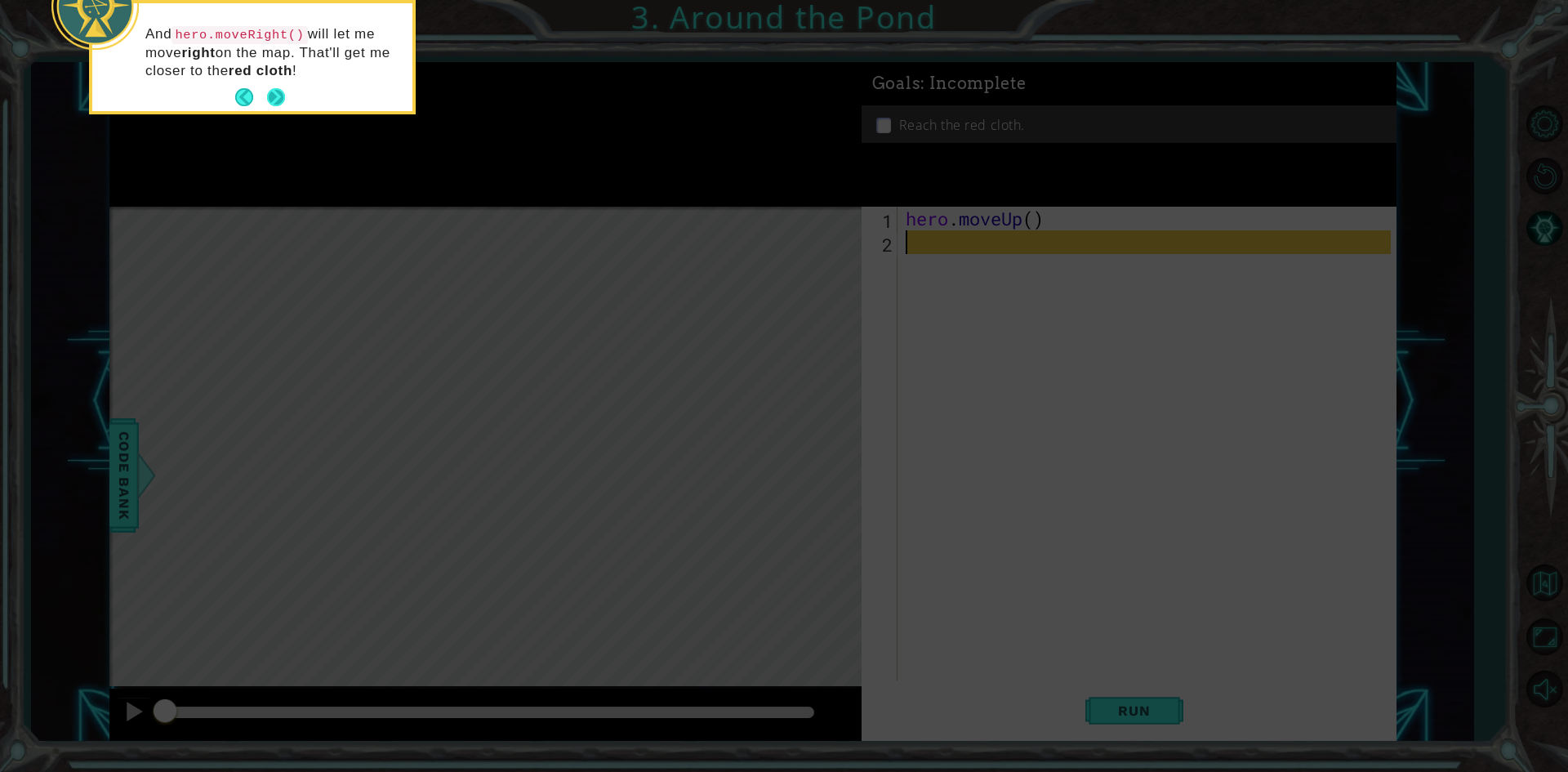
click at [282, 96] on button "Next" at bounding box center [275, 97] width 18 height 18
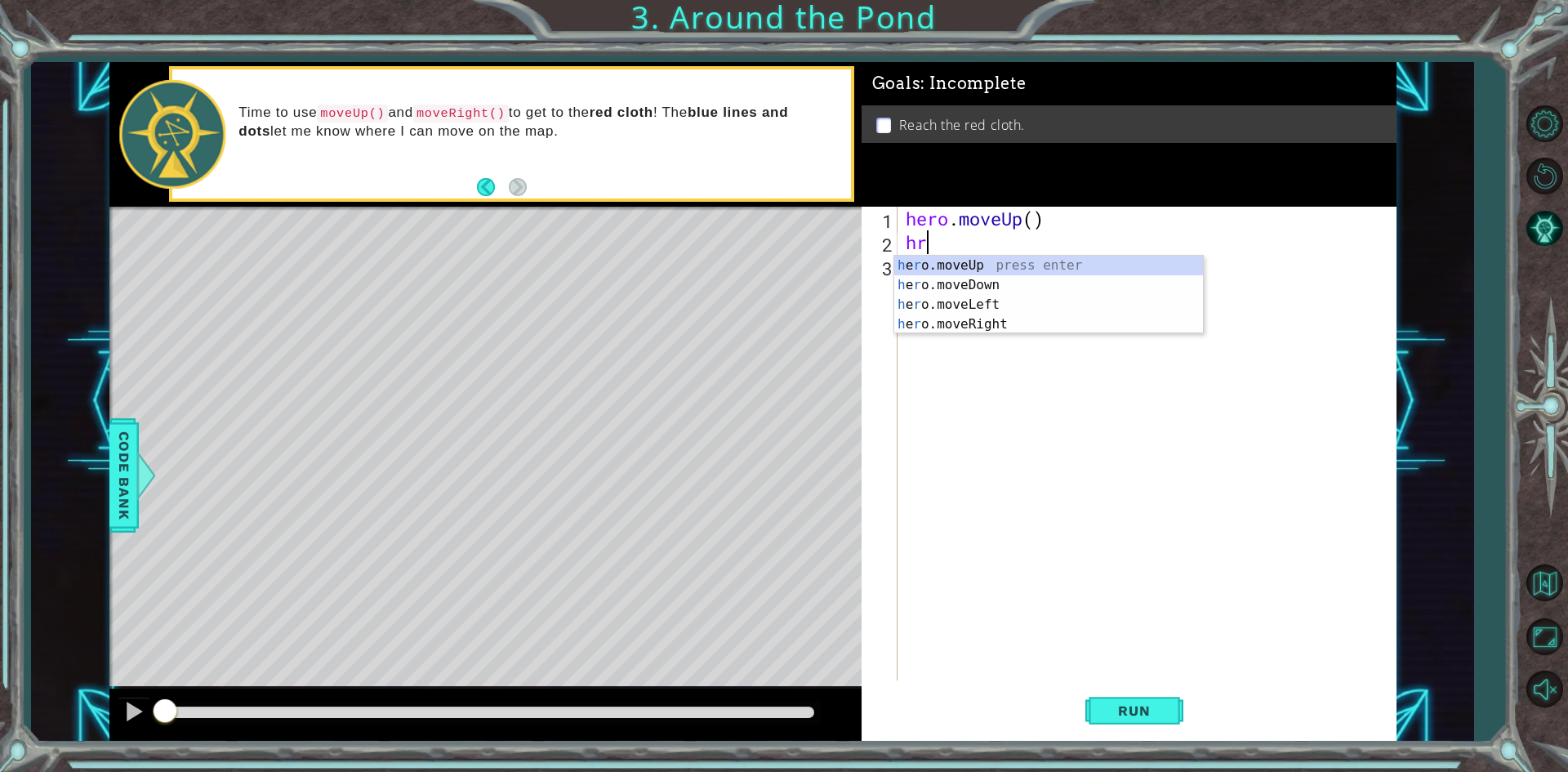
type textarea "hro"
click at [997, 281] on div "h e ro .moveUp press enter h e ro .moveRight press enter h e ro .moveDown press…" at bounding box center [1048, 314] width 309 height 117
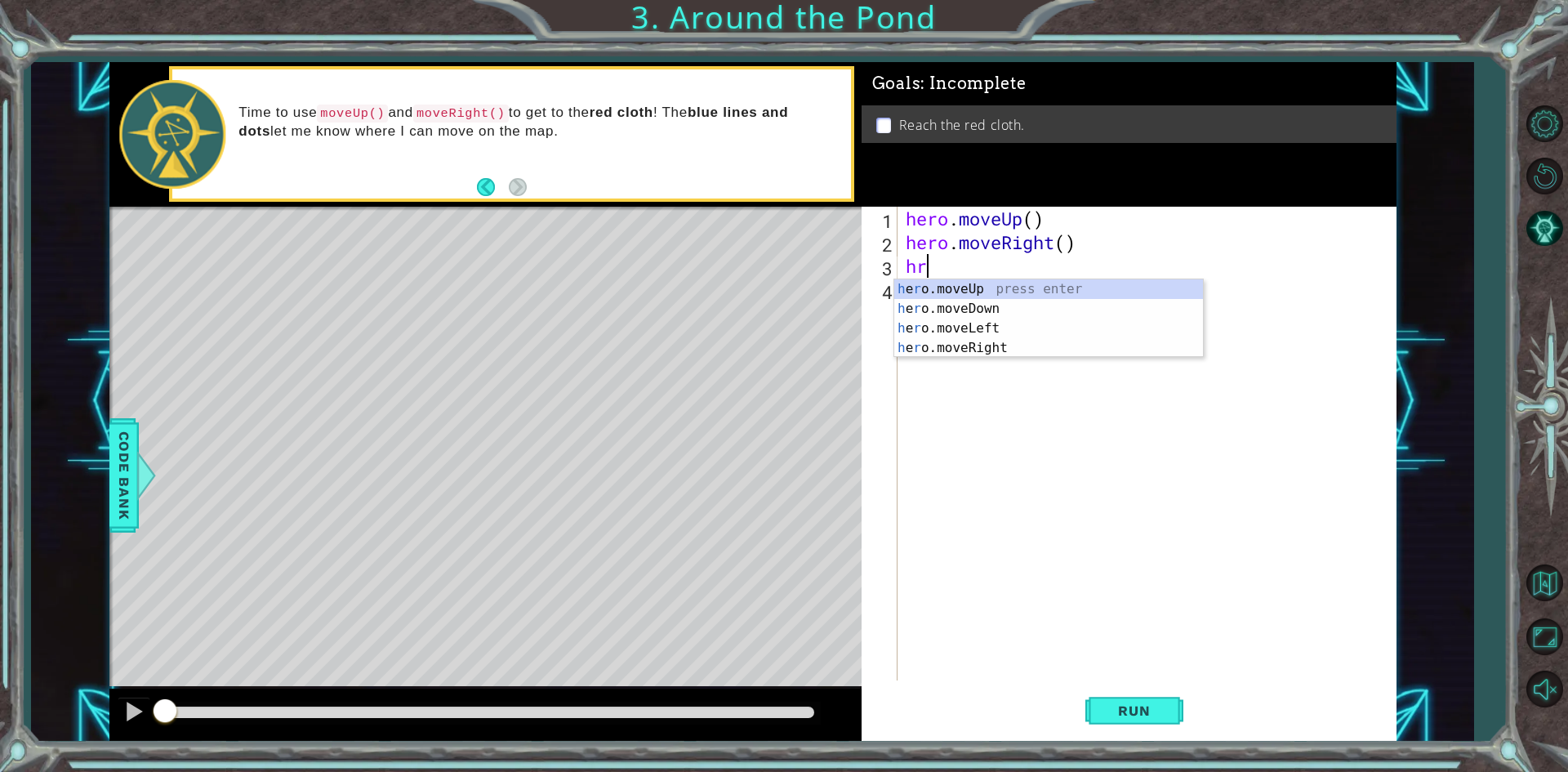
type textarea "hro"
click at [1009, 289] on div "h e ro .moveUp press enter h e ro .moveRight press enter h e ro .moveDown press…" at bounding box center [1048, 337] width 309 height 117
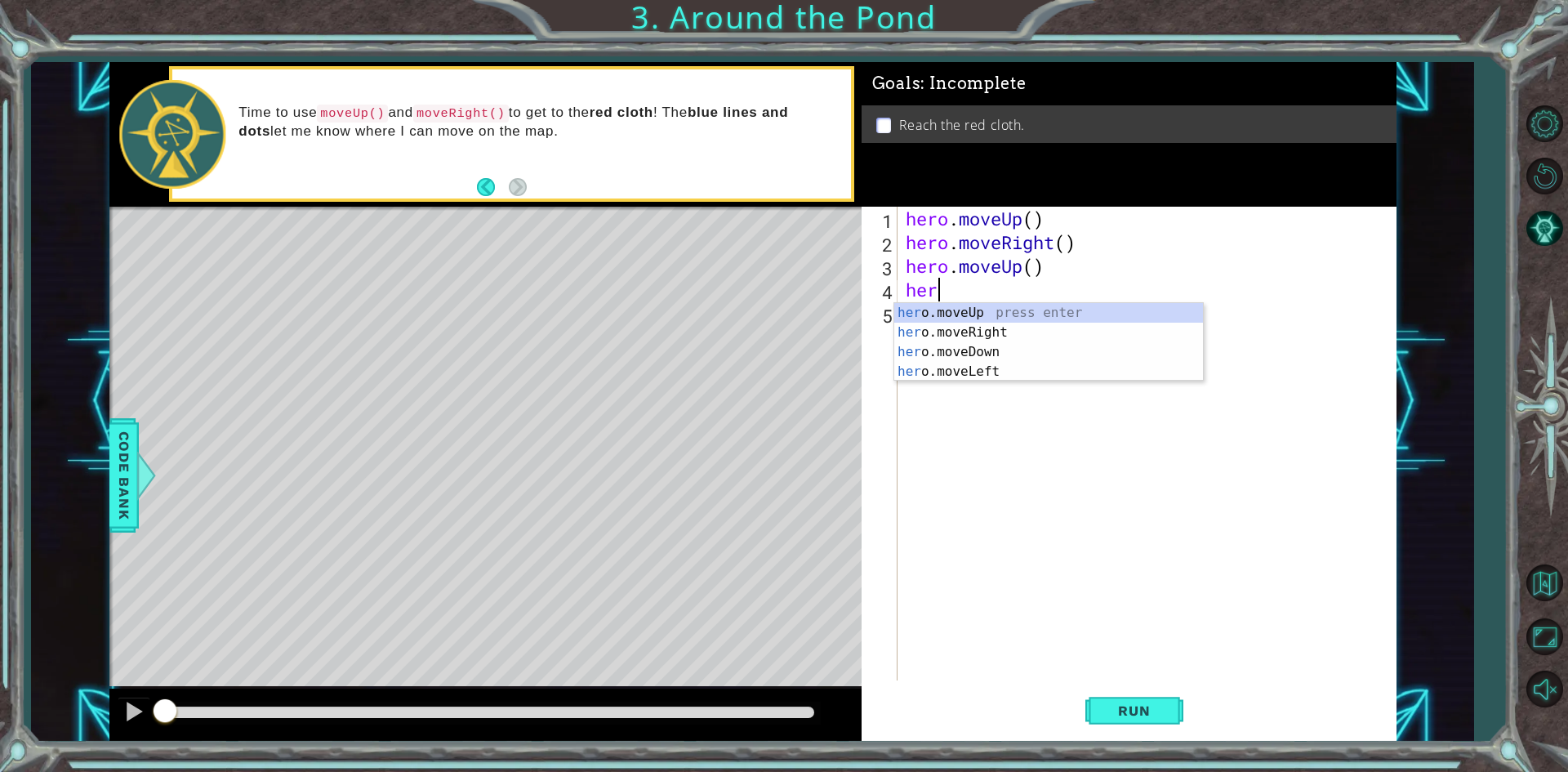
type textarea "hero"
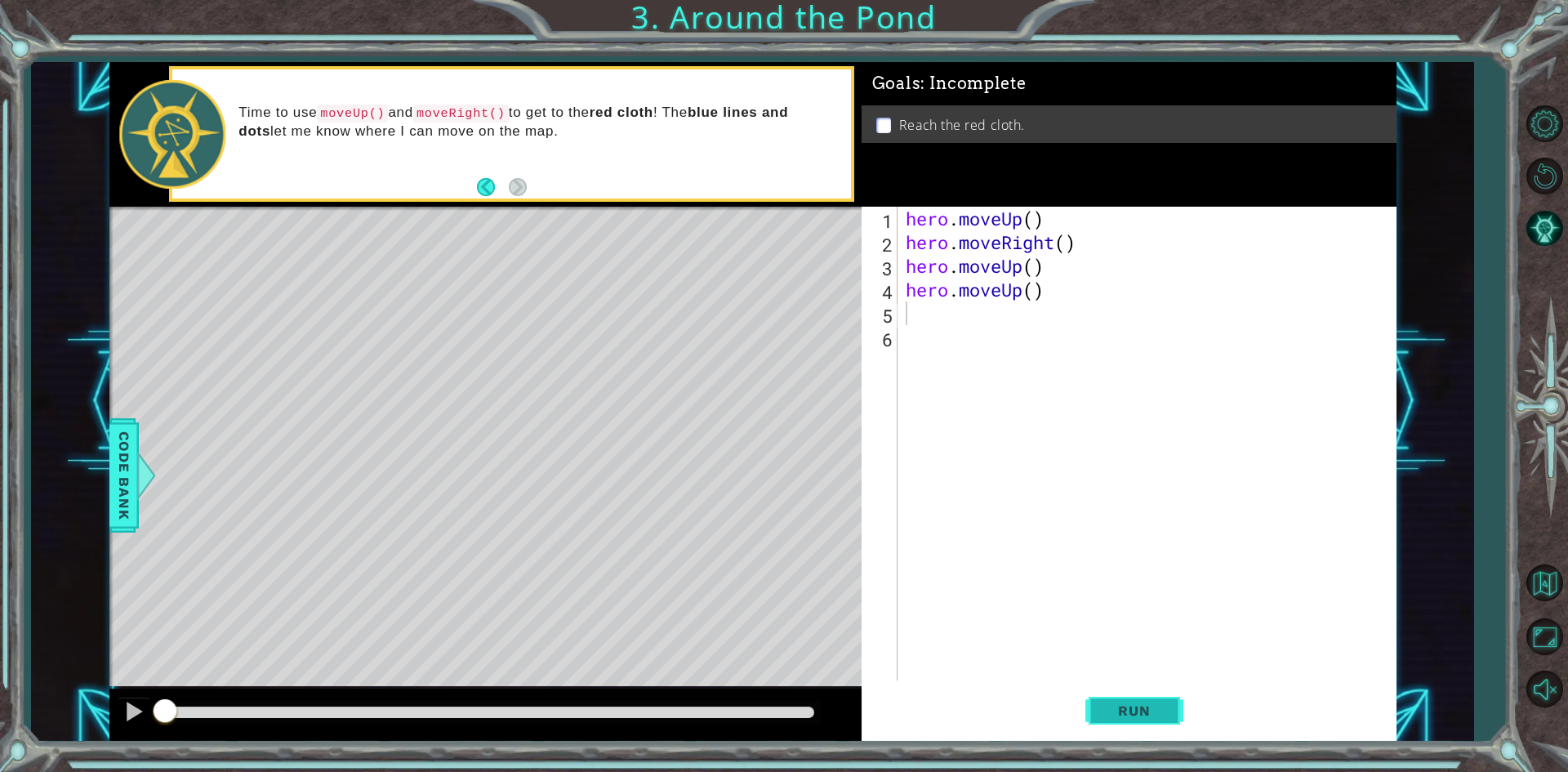
click at [1117, 711] on span "Run" at bounding box center [1133, 710] width 65 height 16
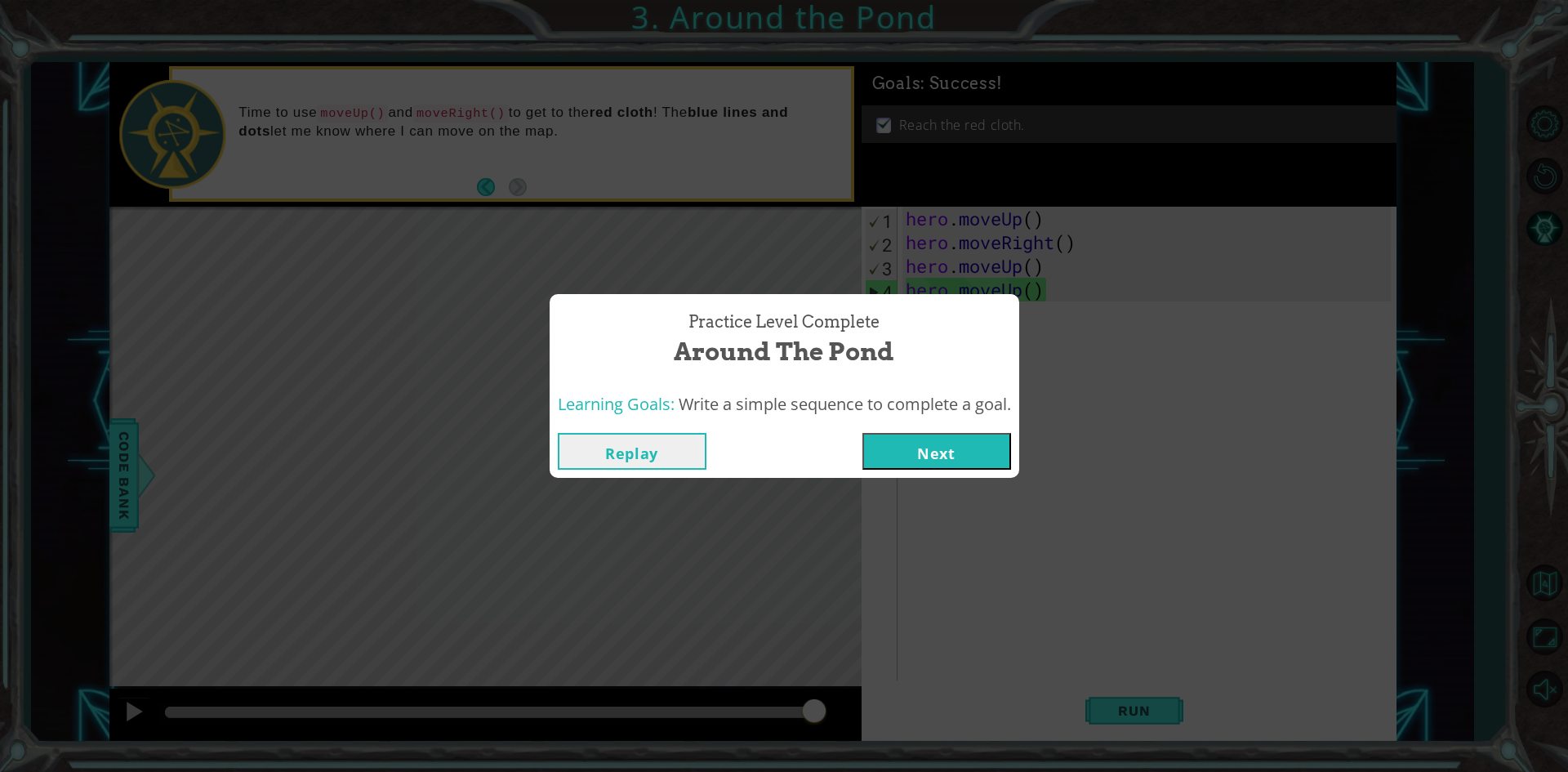
click at [938, 451] on button "Next" at bounding box center [936, 451] width 148 height 37
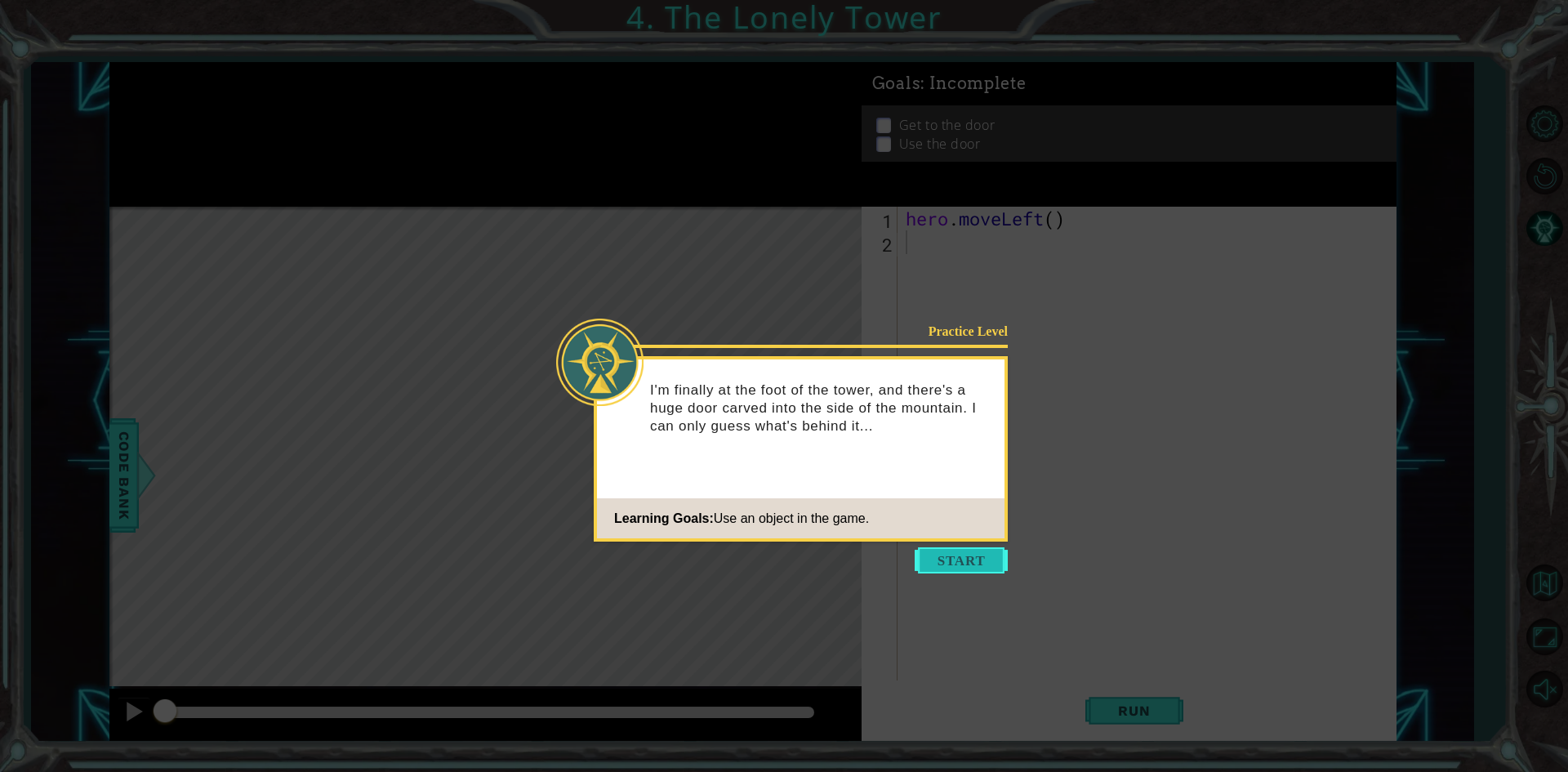
click at [933, 561] on button "Start" at bounding box center [961, 561] width 93 height 26
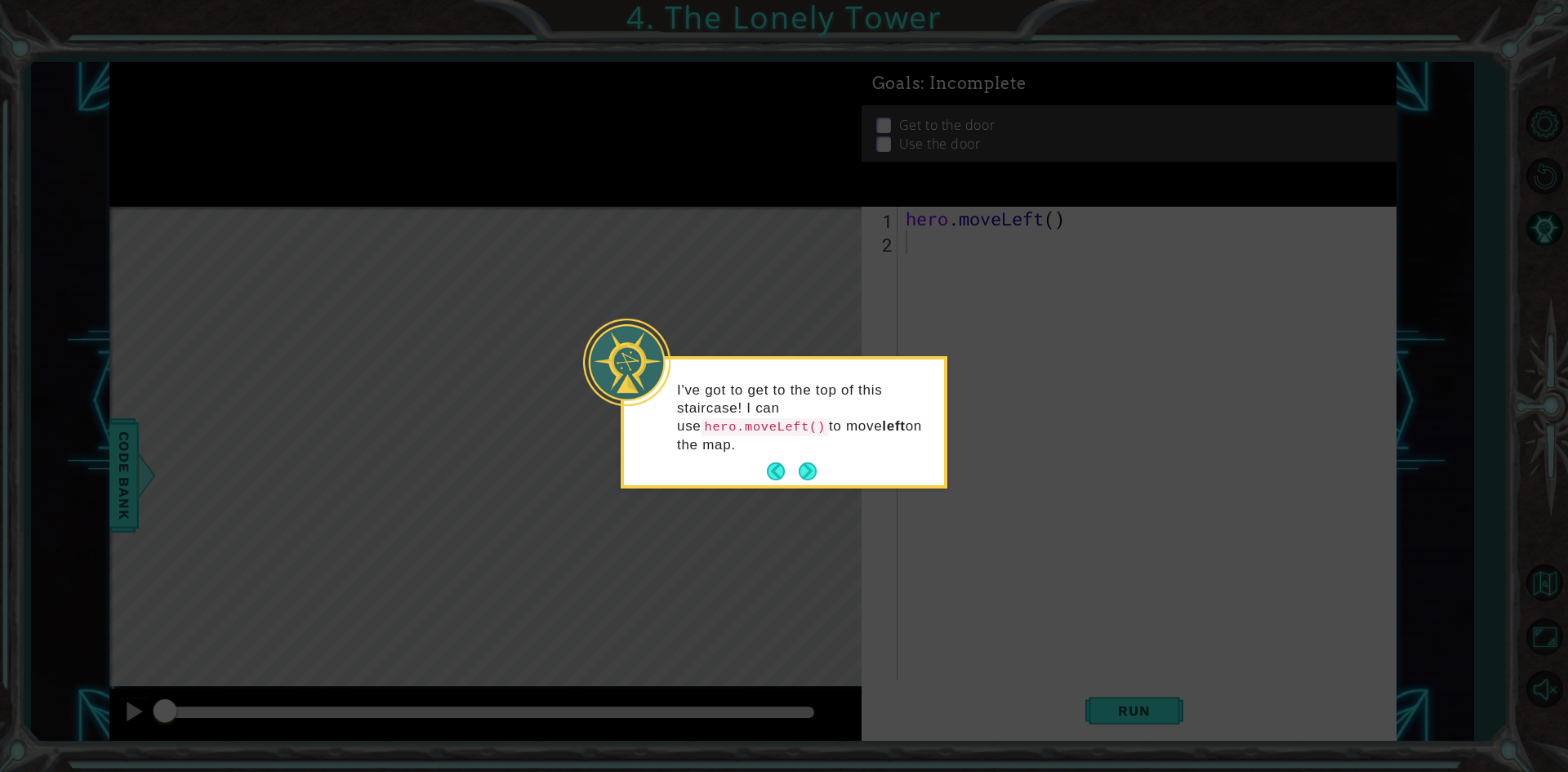
click at [793, 463] on footer at bounding box center [792, 471] width 50 height 24
click at [803, 462] on button "Next" at bounding box center [807, 471] width 18 height 18
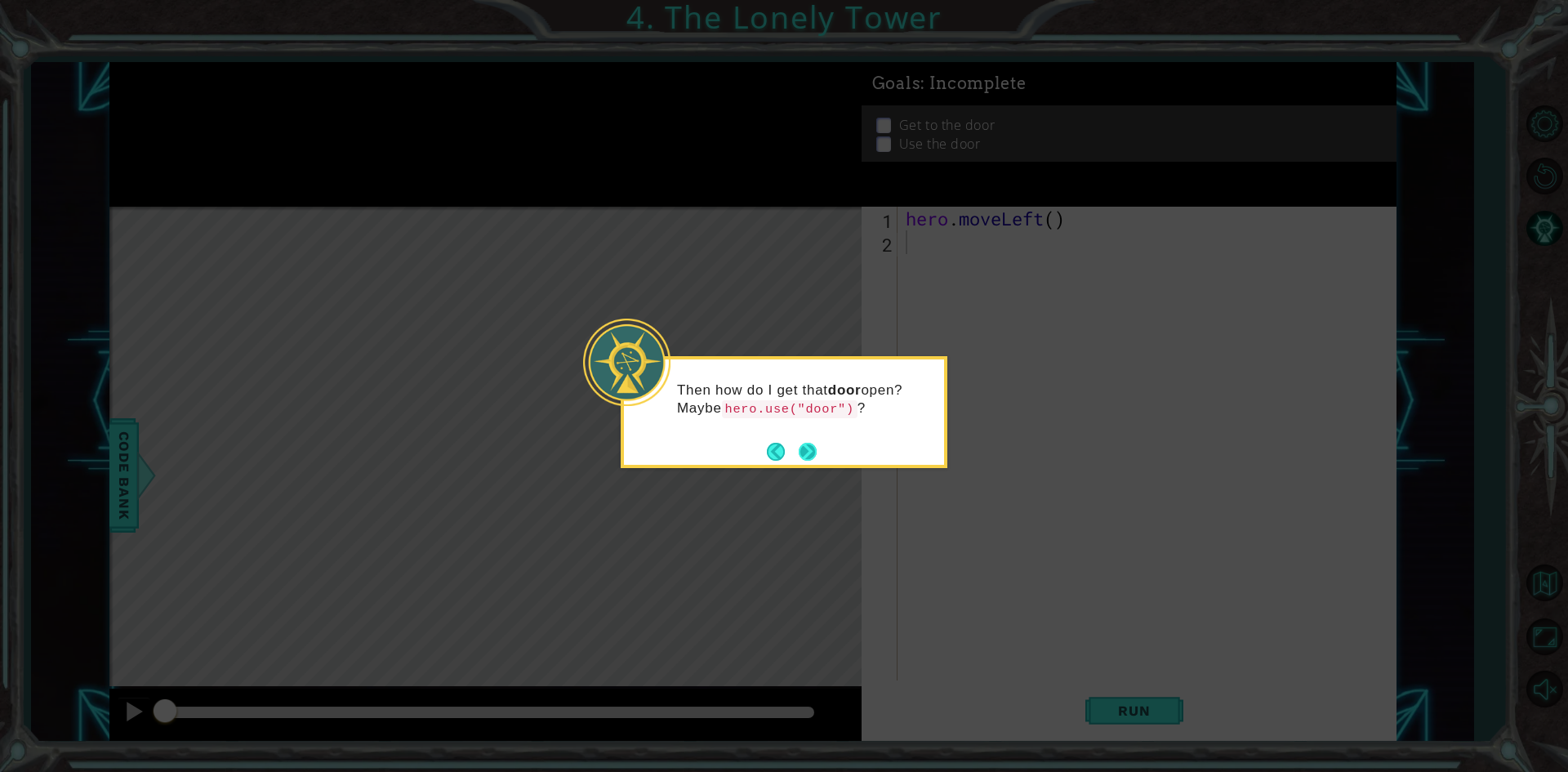
click at [799, 451] on button "Next" at bounding box center [807, 451] width 18 height 18
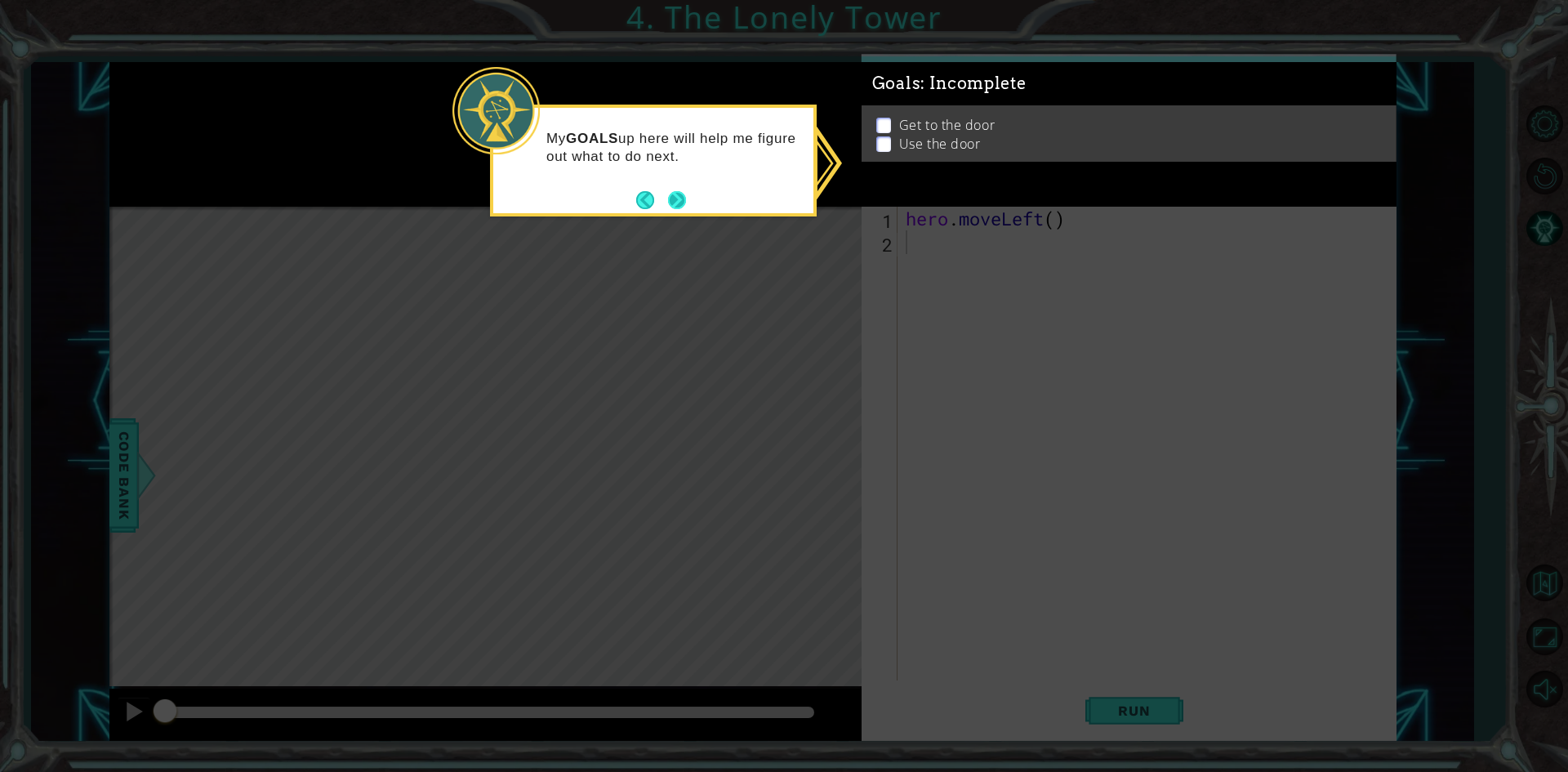
click at [678, 200] on button "Next" at bounding box center [677, 200] width 19 height 19
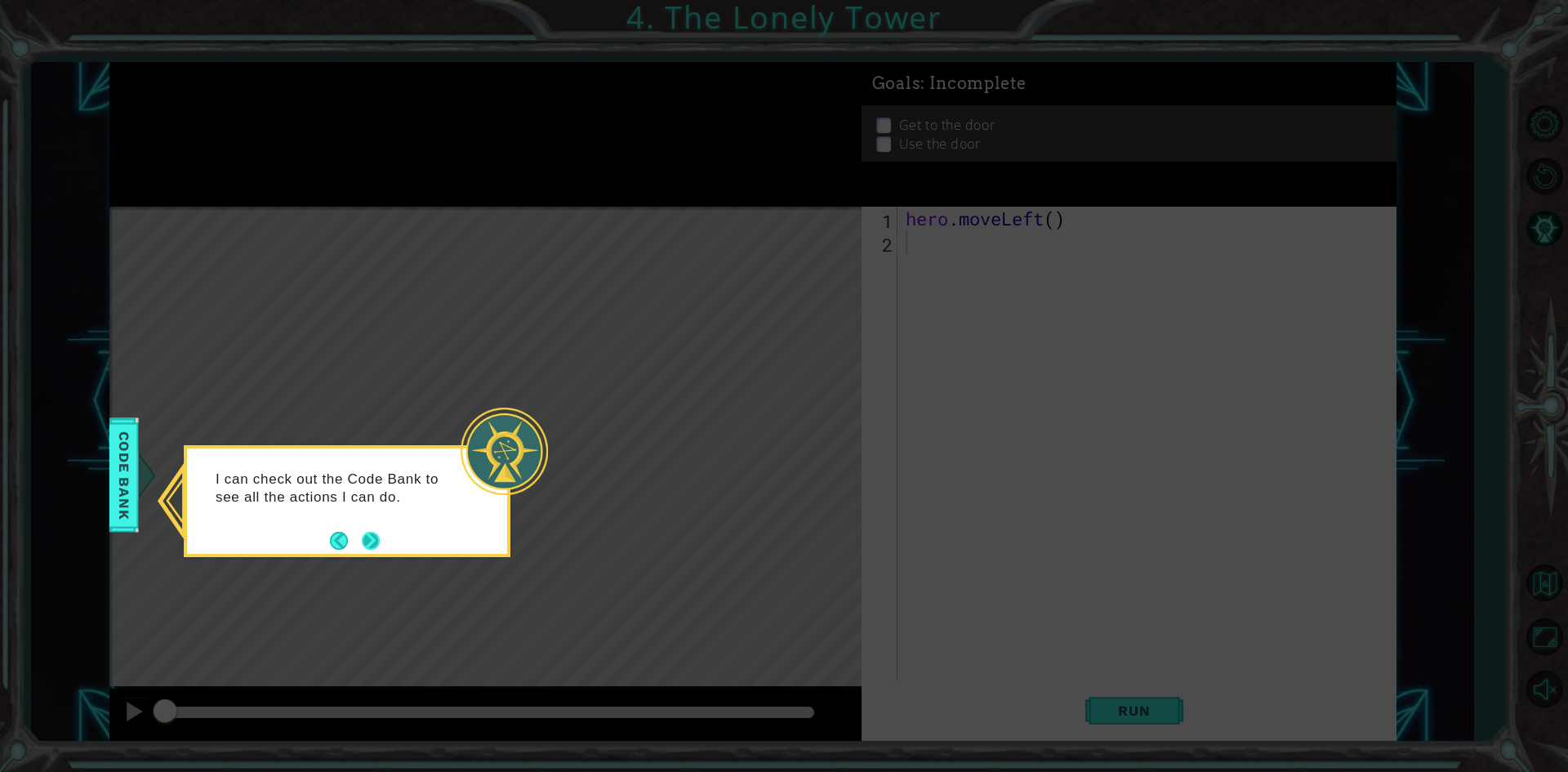
click at [370, 541] on button "Next" at bounding box center [371, 540] width 19 height 19
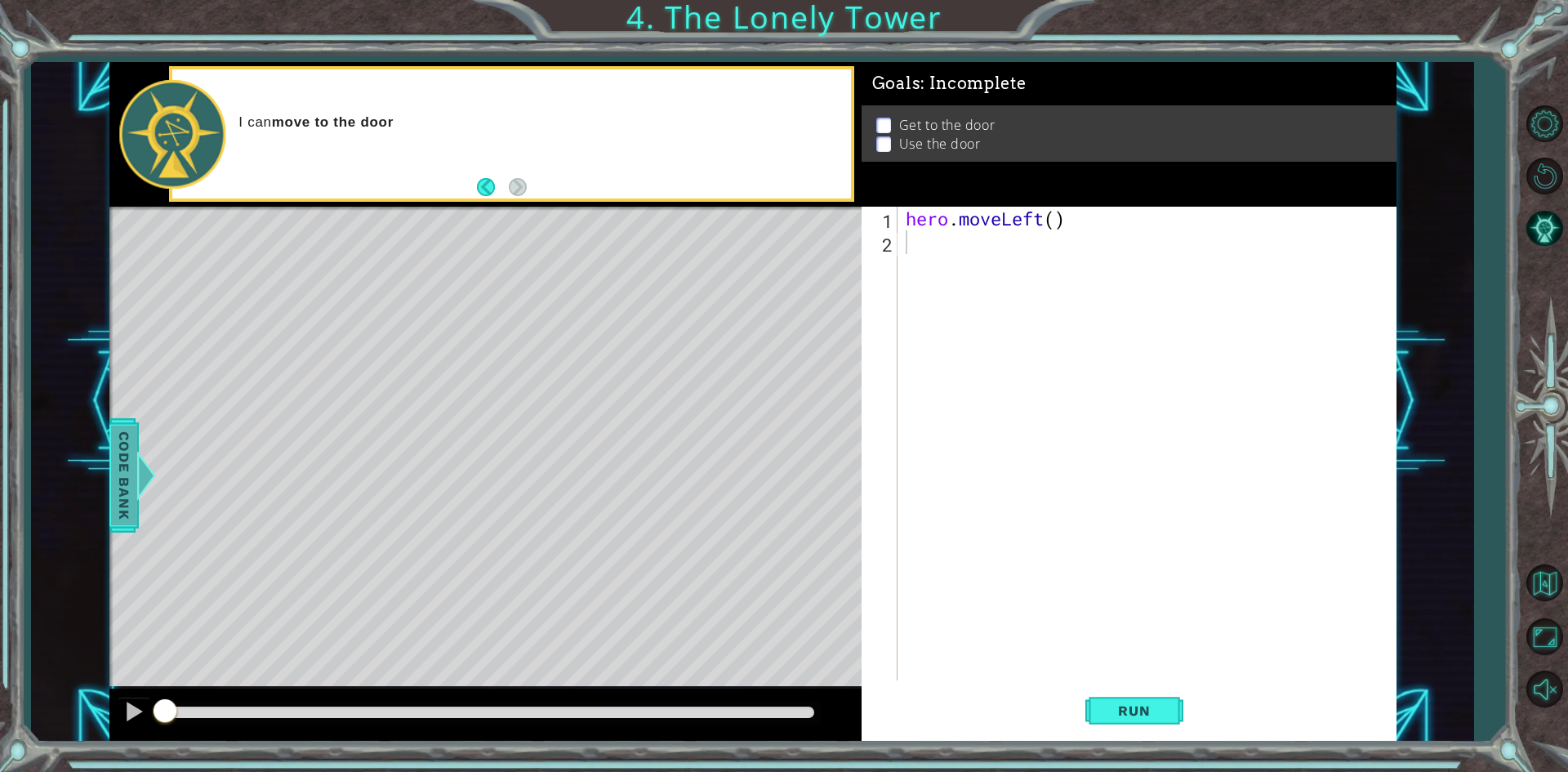
click at [114, 467] on span "Code Bank" at bounding box center [108, 474] width 26 height 100
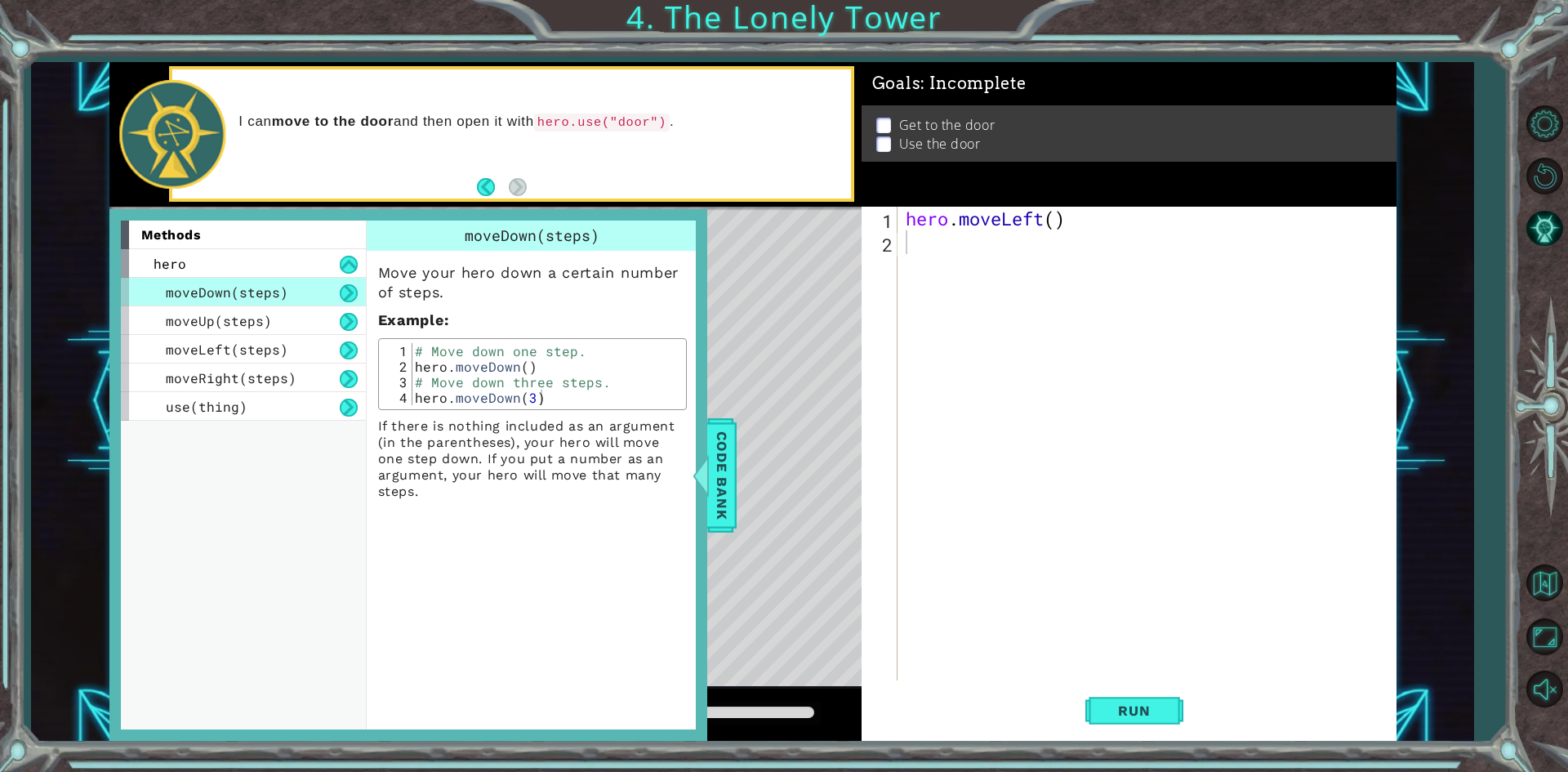
click at [741, 352] on div "Level Map" at bounding box center [487, 447] width 755 height 481
drag, startPoint x: 724, startPoint y: 488, endPoint x: 1034, endPoint y: 372, distance: 331.0
click at [723, 488] on span "Code Bank" at bounding box center [721, 474] width 26 height 100
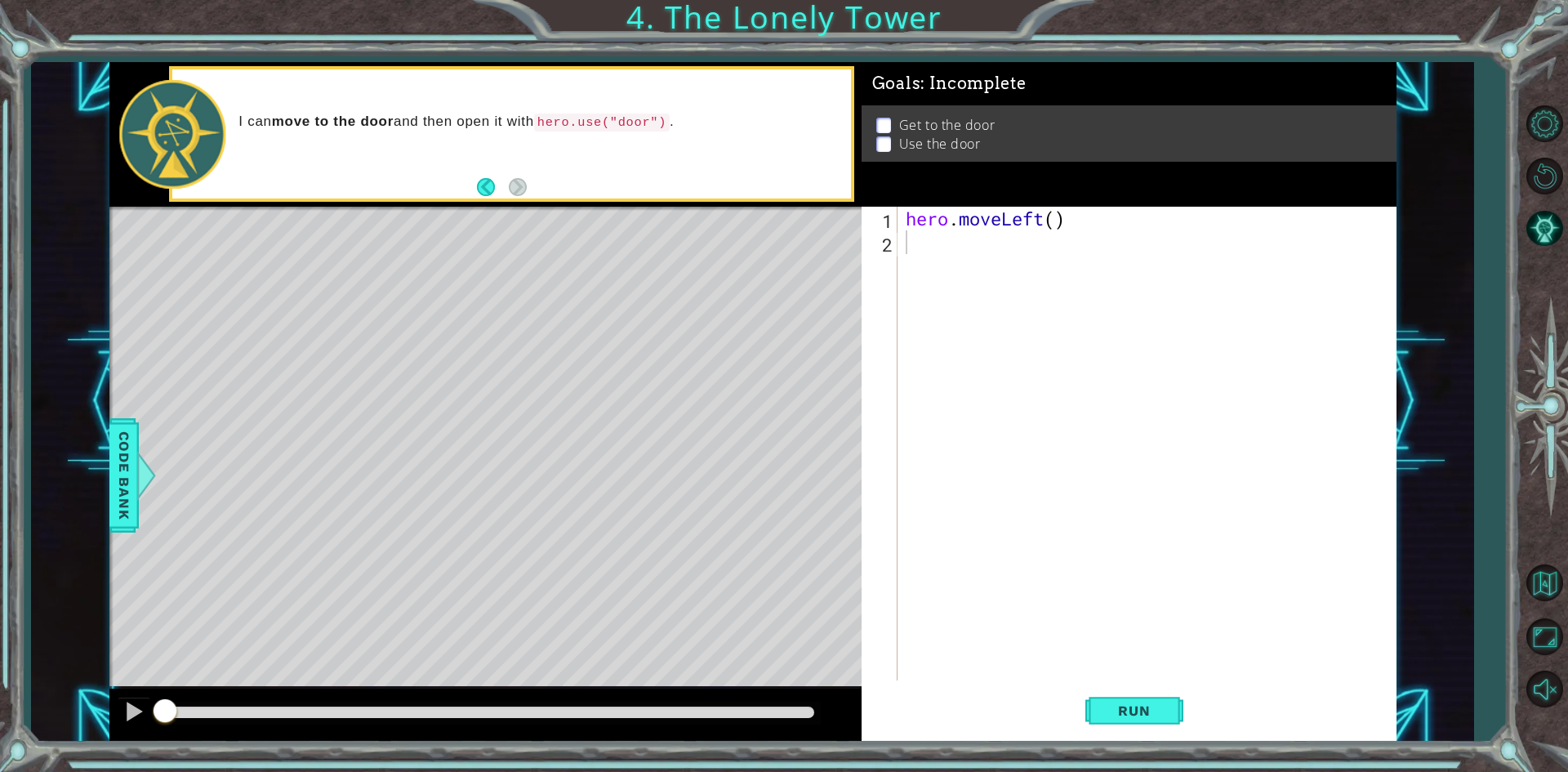
click at [992, 268] on div "hero . moveLeft ( )" at bounding box center [1150, 467] width 497 height 521
click at [143, 470] on div at bounding box center [145, 475] width 21 height 49
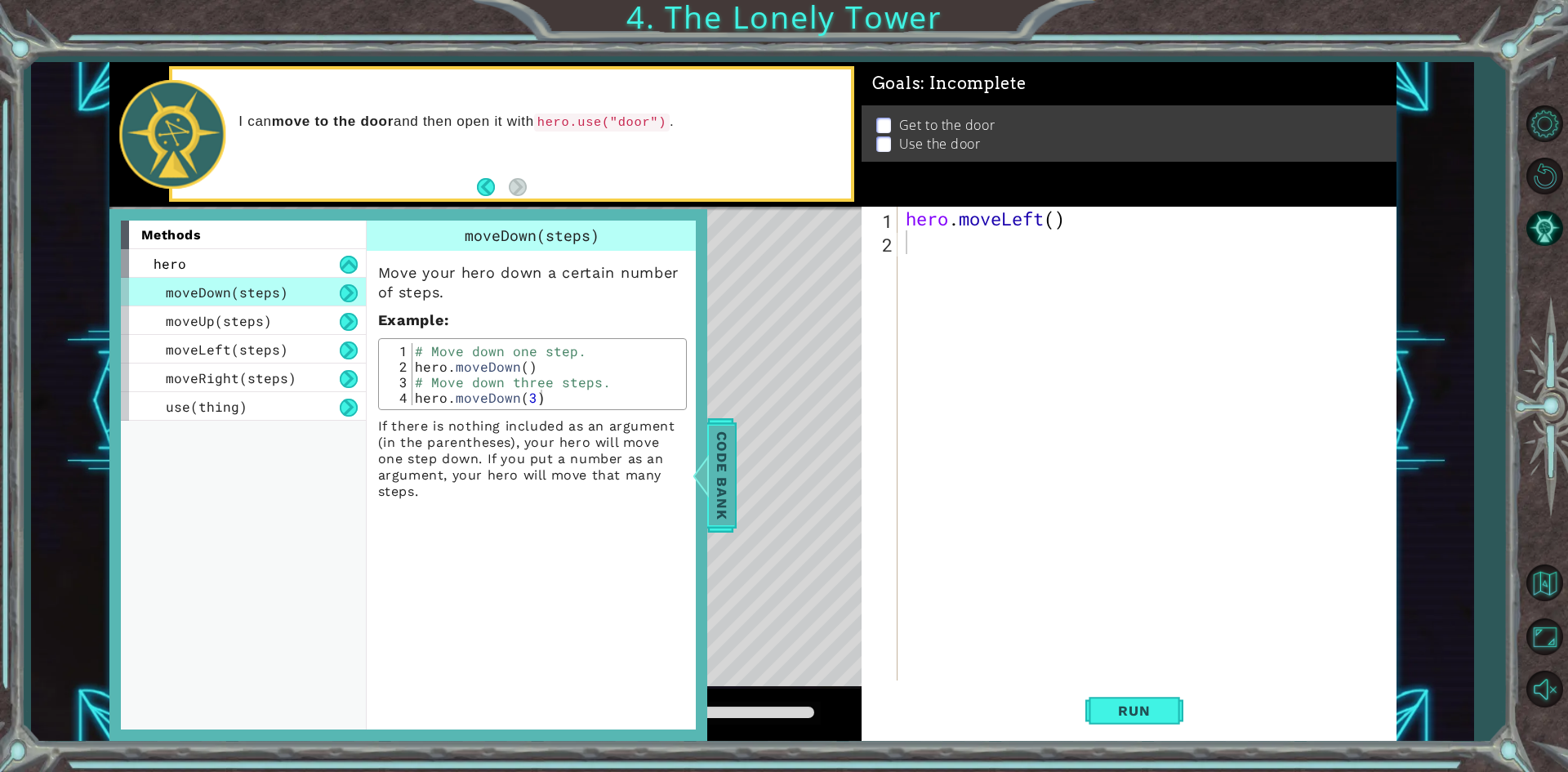
click at [711, 479] on span "Code Bank" at bounding box center [719, 474] width 26 height 100
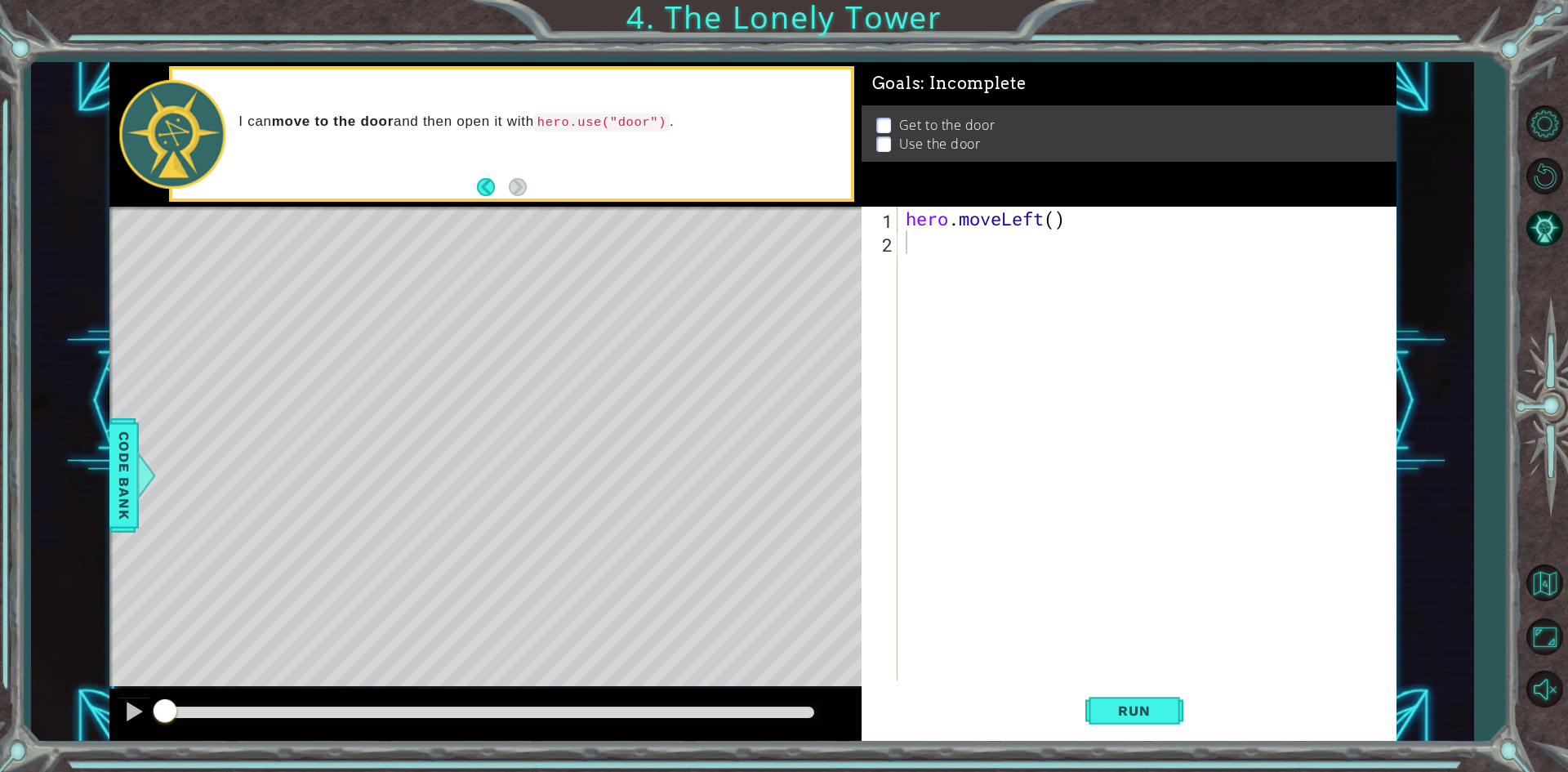
click at [1052, 214] on div "hero . moveLeft ( )" at bounding box center [1150, 467] width 497 height 521
type textarea "hero.moveLeft(3)"
click at [1145, 704] on span "Run" at bounding box center [1133, 710] width 65 height 16
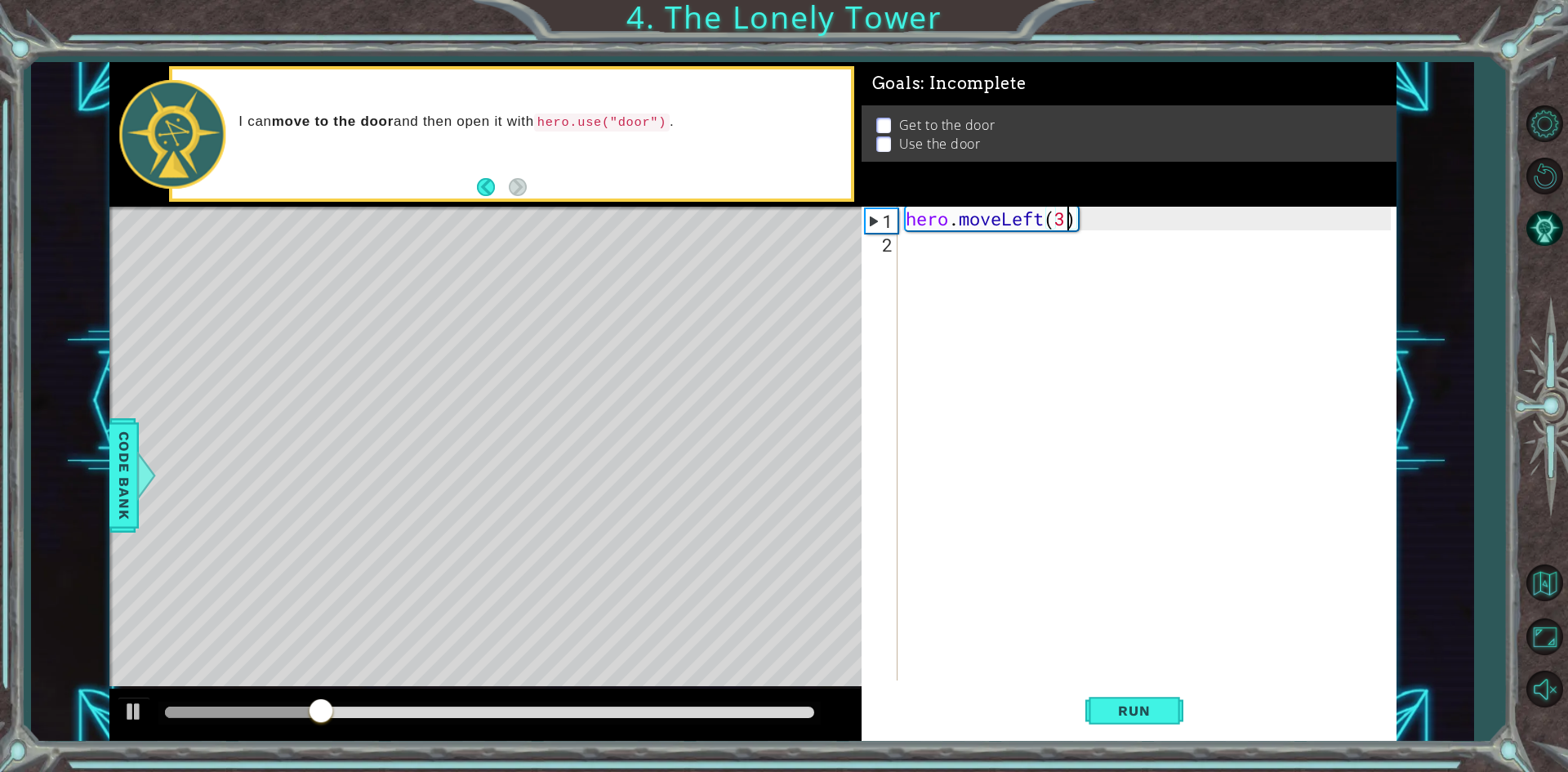
click at [944, 255] on div "hero . moveLeft ( 3 )" at bounding box center [1150, 467] width 497 height 521
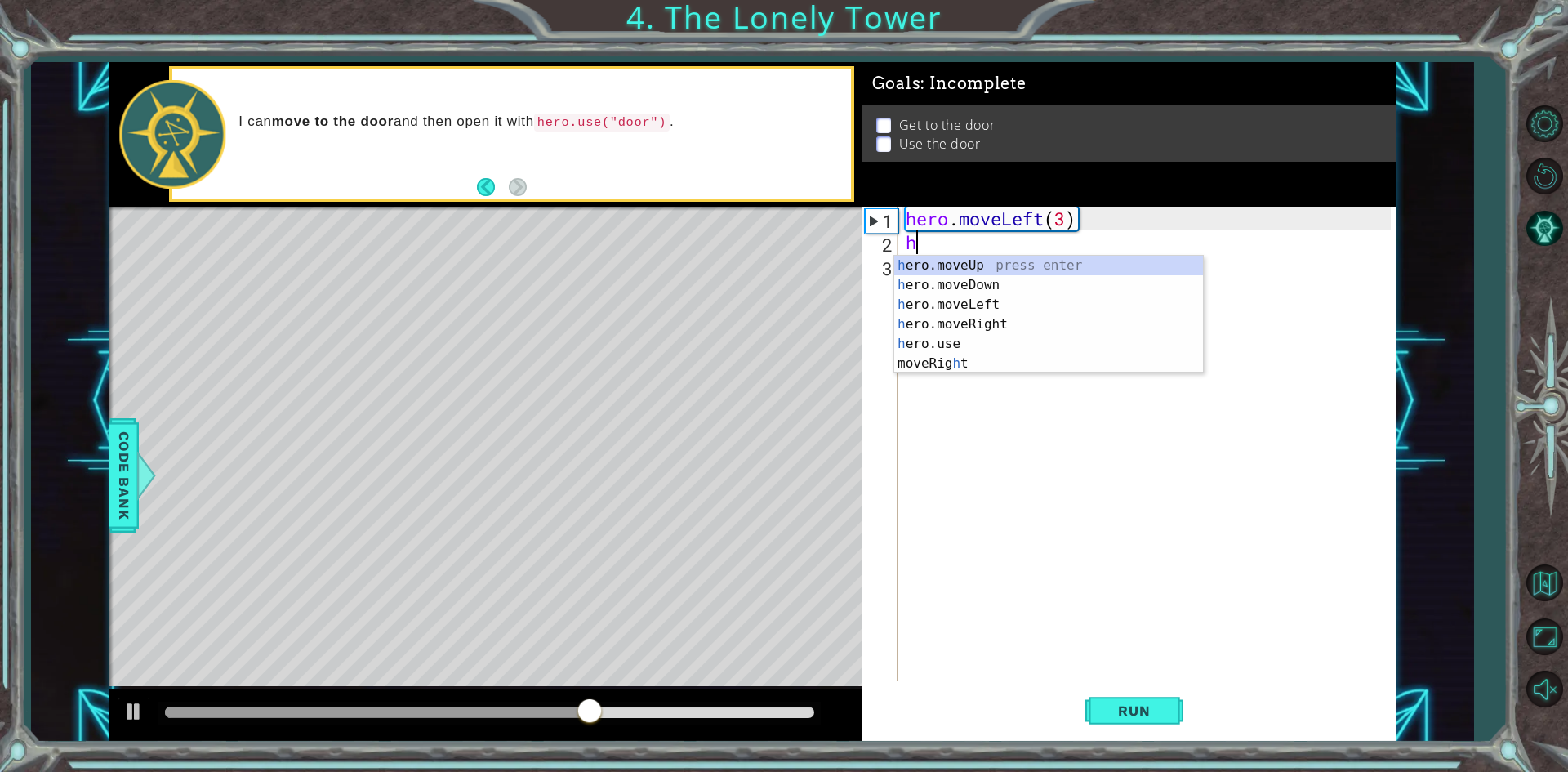
type textarea "hro"
click at [1056, 266] on div "h e ro .moveUp press enter h e ro .moveDown press enter h e ro .moveLeft press …" at bounding box center [1048, 324] width 309 height 137
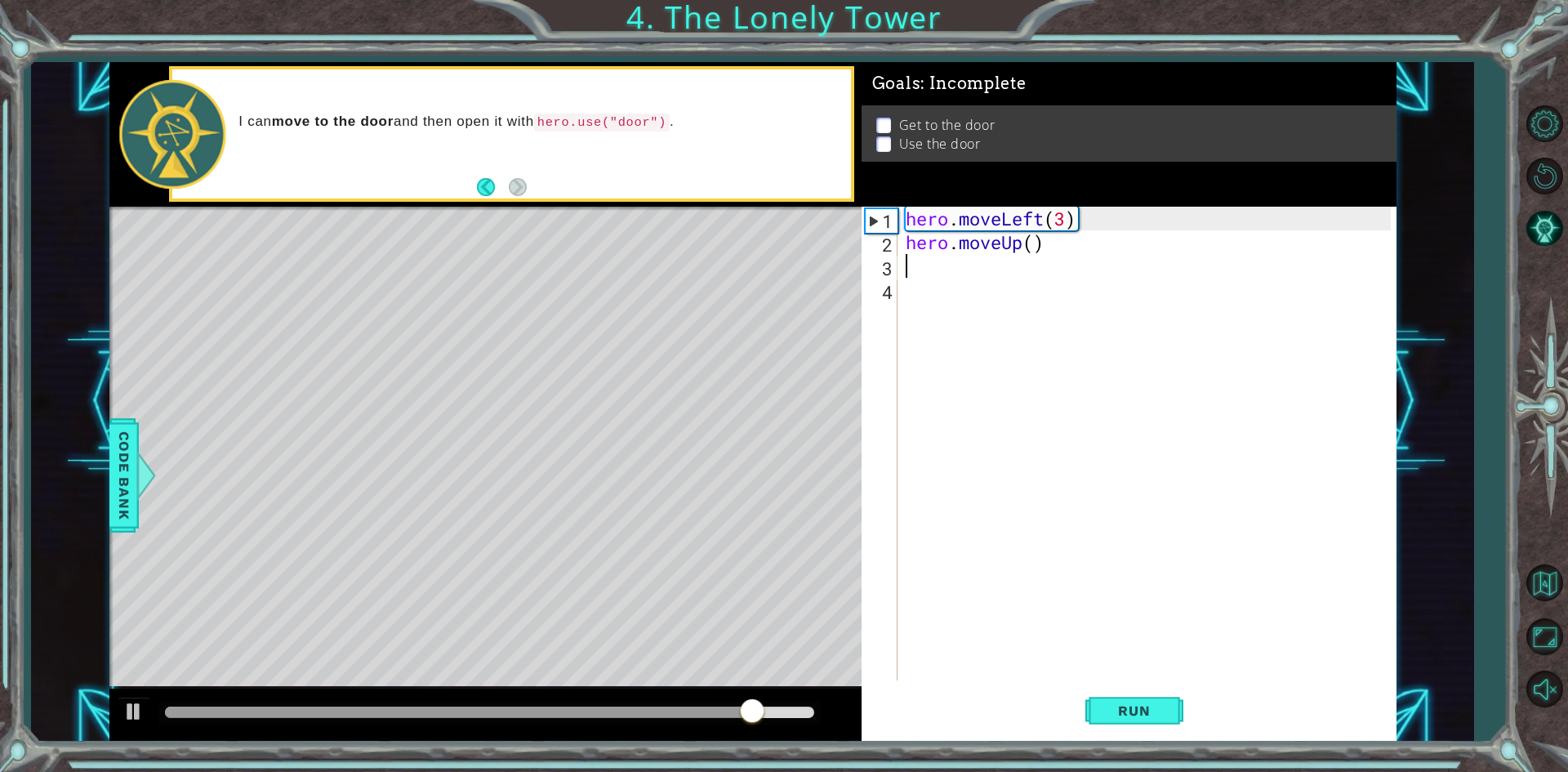
click at [1034, 239] on div "hero . moveLeft ( 3 ) hero . moveUp ( )" at bounding box center [1150, 467] width 497 height 521
type textarea "hero.moveUp(3)"
click at [1079, 262] on div "hero . moveLeft ( 3 ) hero . moveUp ( 3 )" at bounding box center [1150, 467] width 497 height 521
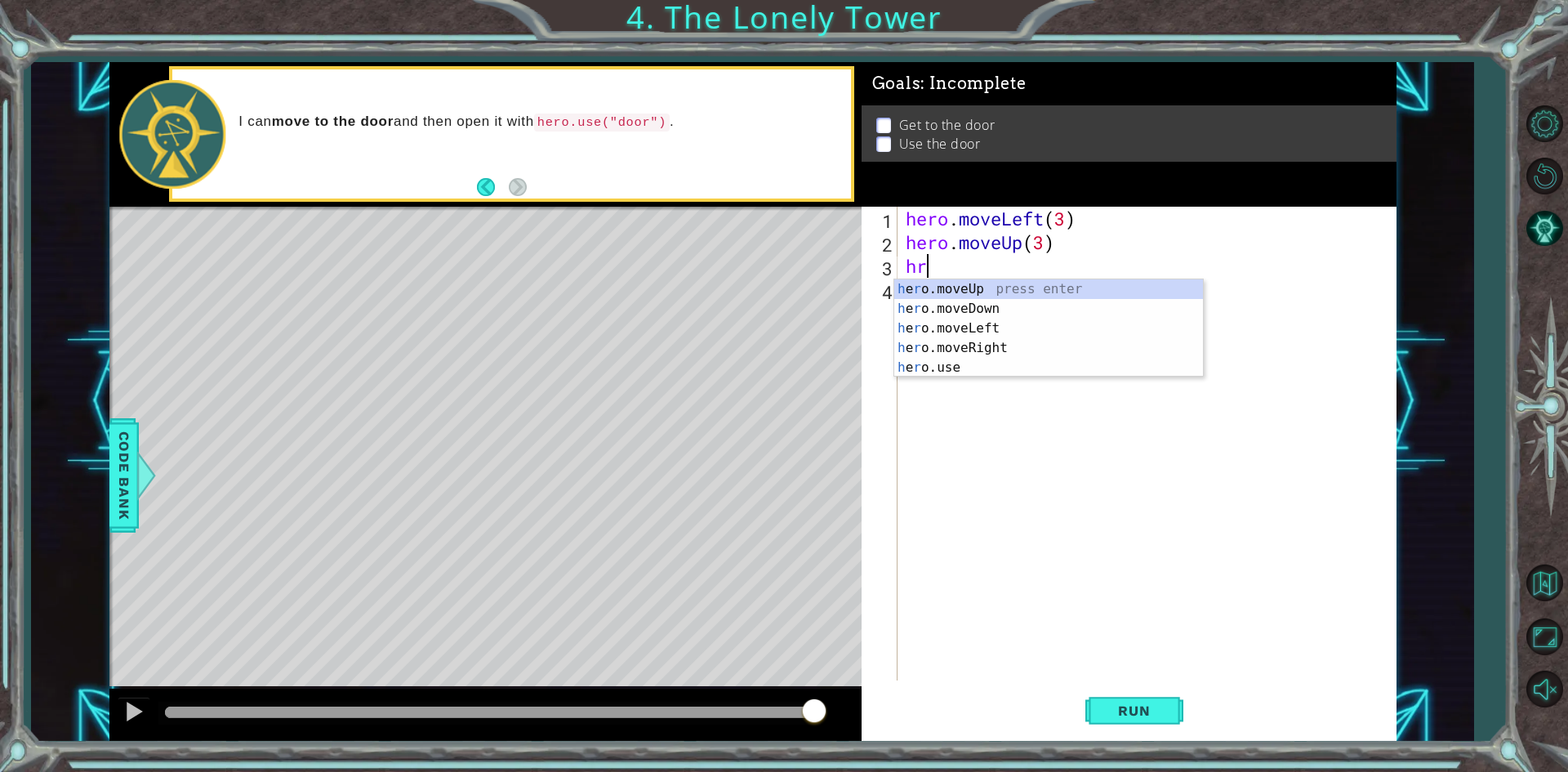
type textarea "hro"
click at [1027, 343] on div "h e ro .moveUp press enter h e ro .moveDown press enter h e ro .moveLeft press …" at bounding box center [1048, 347] width 309 height 137
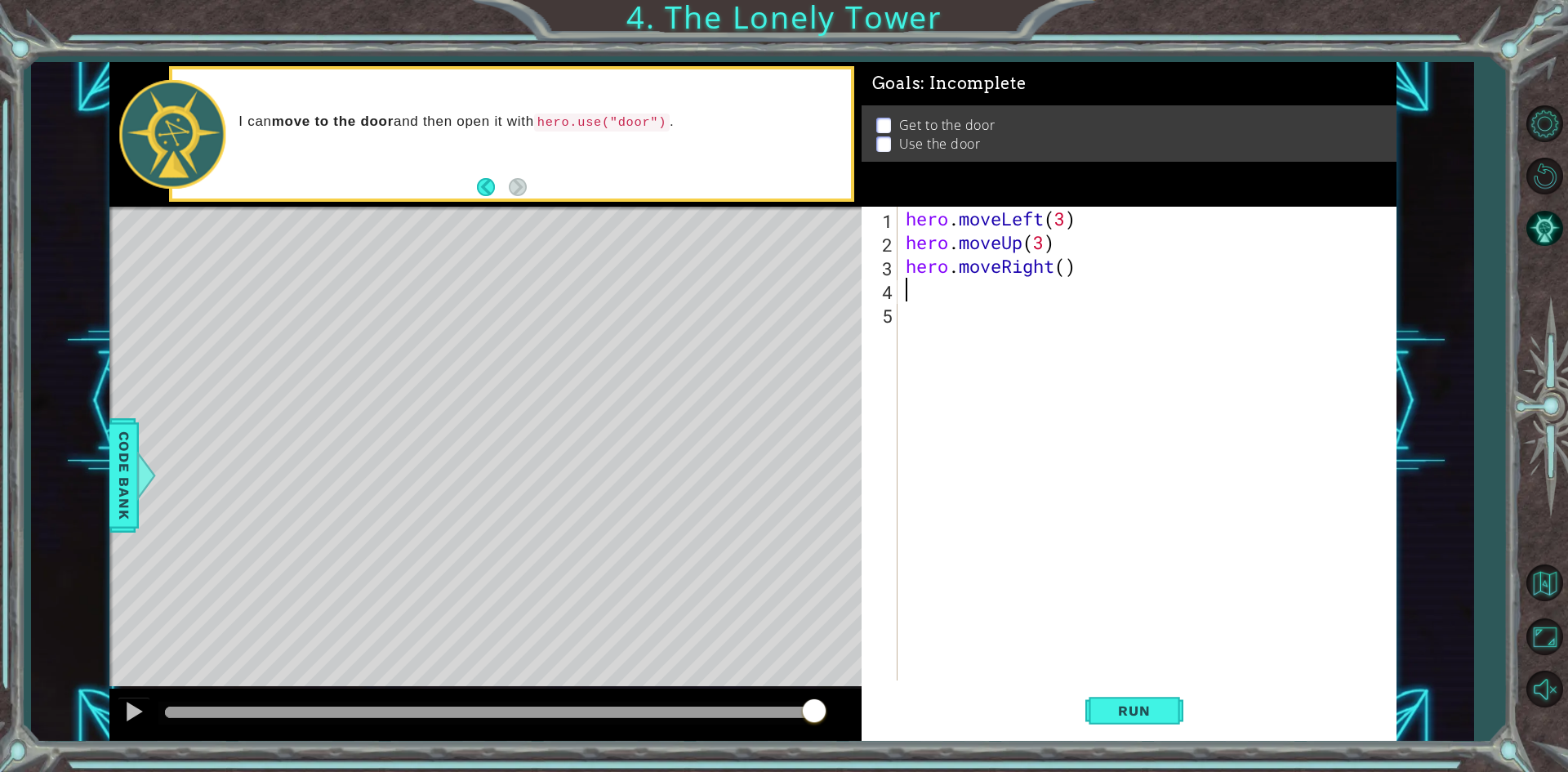
click at [1067, 262] on div "hero . moveLeft ( 3 ) hero . moveUp ( 3 ) hero . moveRight ( )" at bounding box center [1150, 467] width 497 height 521
type textarea "hero.moveRight(3)"
click at [1028, 295] on div "hero . moveLeft ( 3 ) hero . moveUp ( 3 ) hero . moveRight ( 3 )" at bounding box center [1150, 467] width 497 height 521
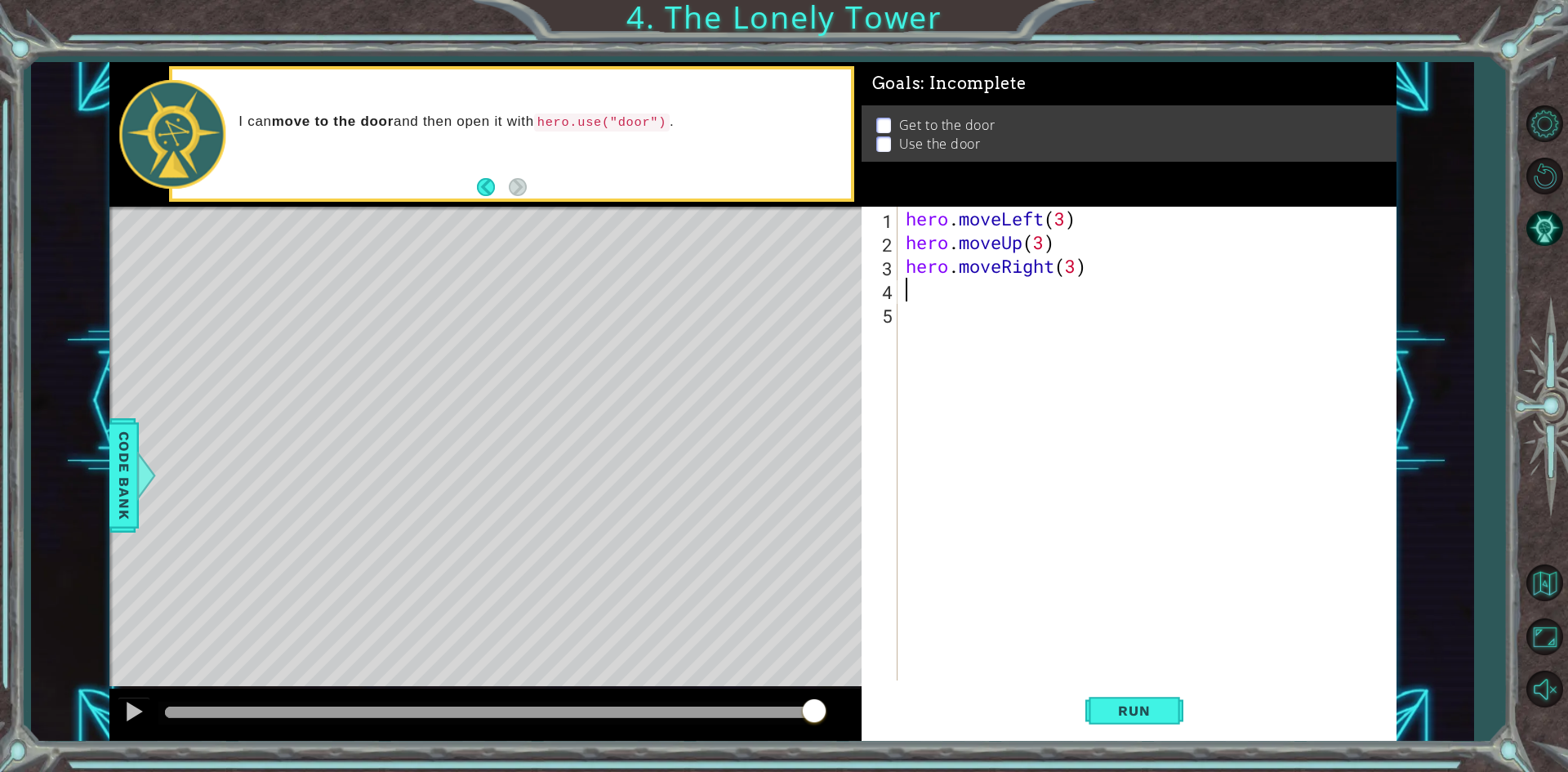
click at [118, 455] on span "Code Bank" at bounding box center [124, 474] width 26 height 100
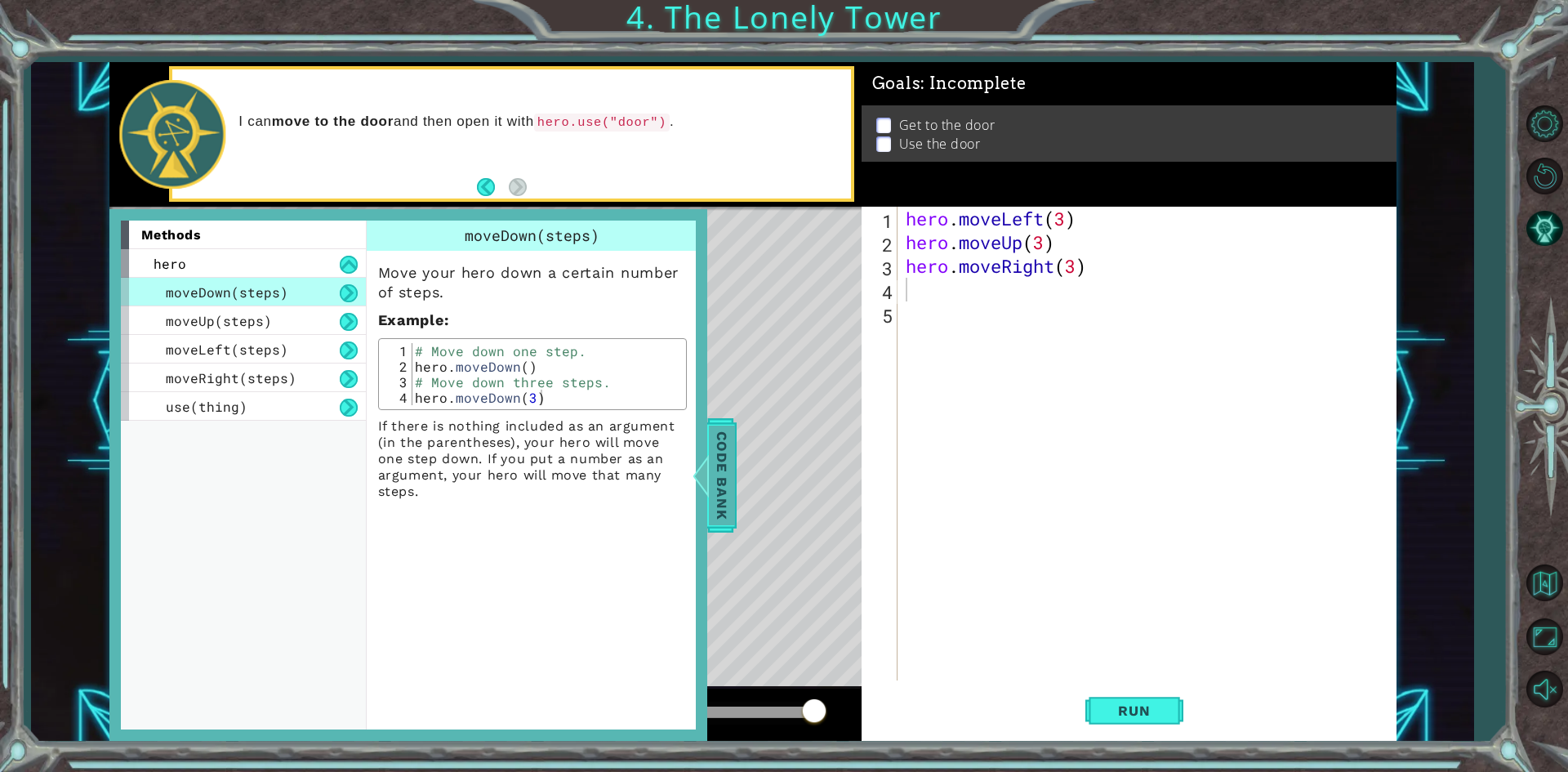
click at [730, 454] on span "Code Bank" at bounding box center [721, 474] width 26 height 100
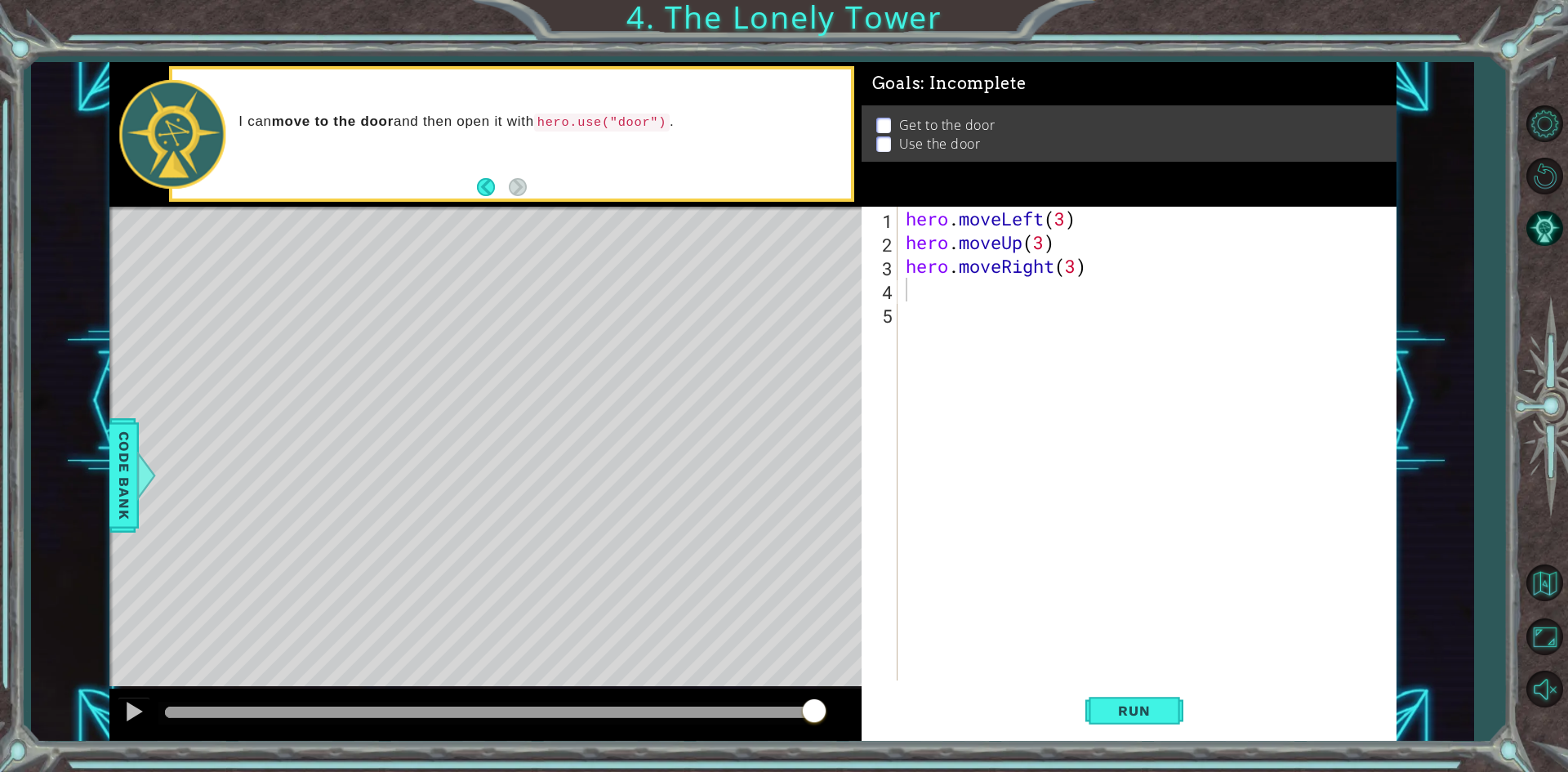
click at [972, 286] on div "hero . moveLeft ( 3 ) hero . moveUp ( 3 ) hero . moveRight ( 3 )" at bounding box center [1150, 467] width 497 height 521
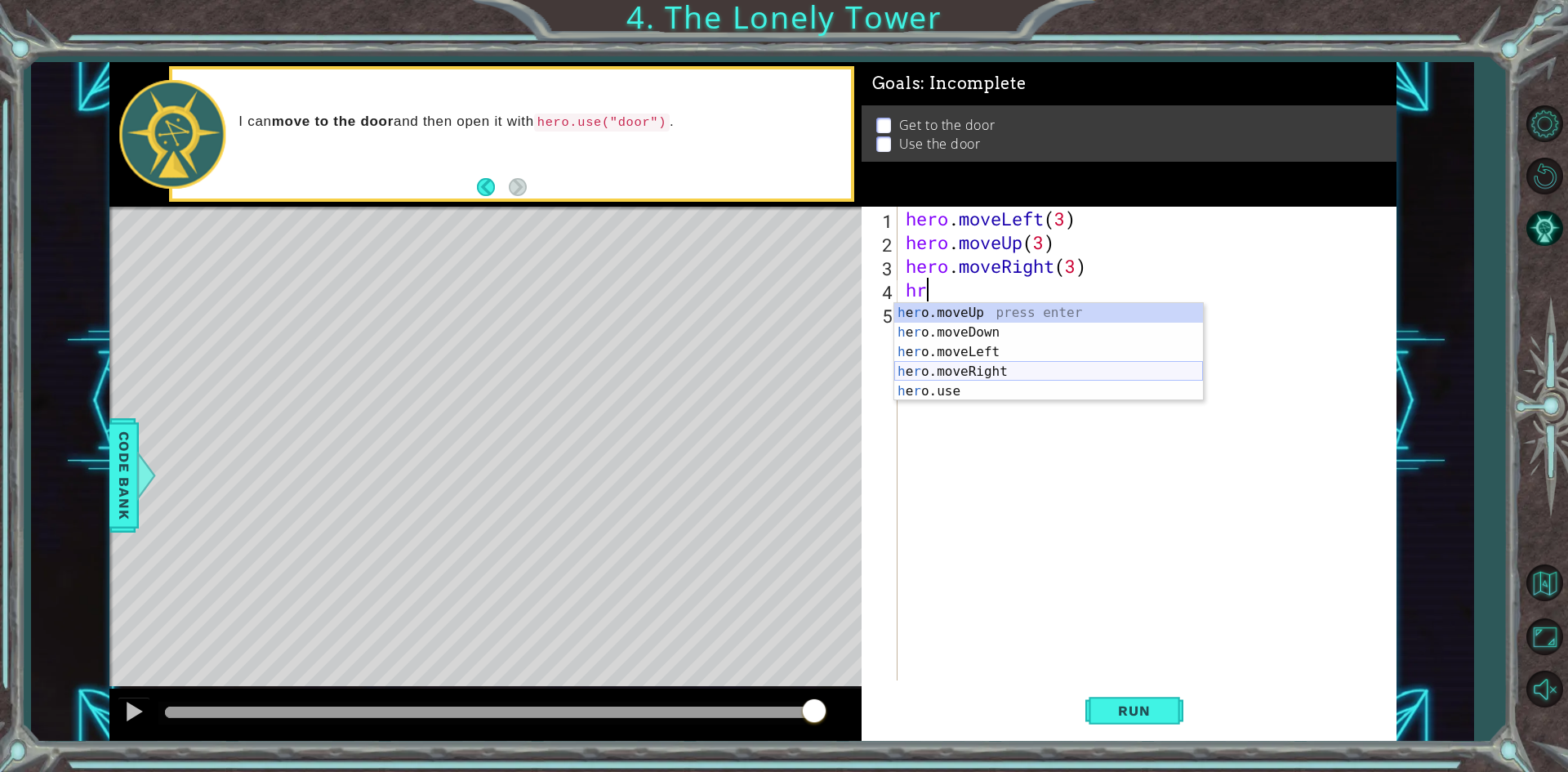
click at [962, 381] on div "h e r o.moveUp press enter h e r o.moveDown press enter h e r o.moveLeft press …" at bounding box center [1048, 372] width 309 height 137
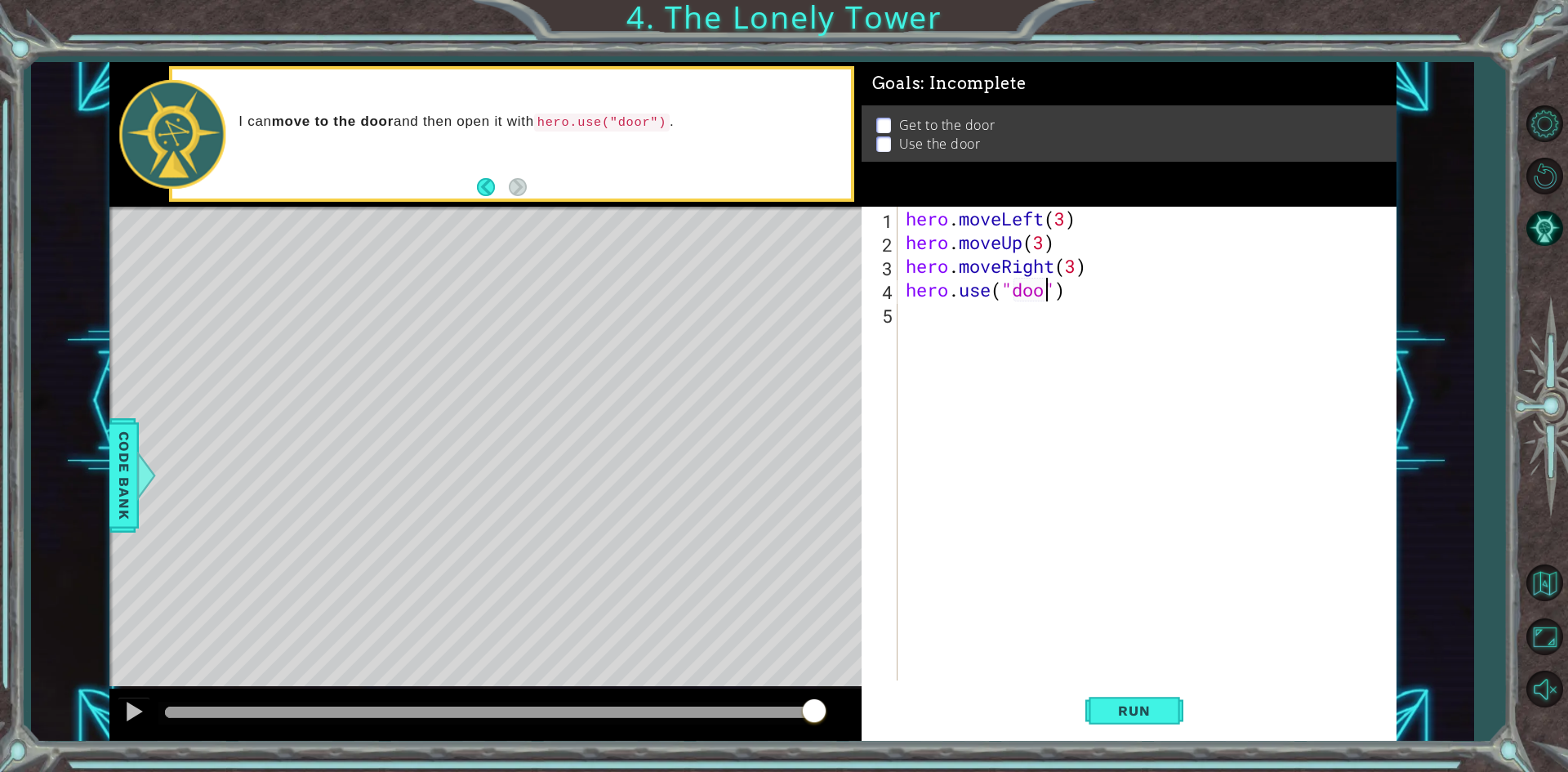
scroll to position [0, 7]
type textarea "hero.use("door")"
click at [1115, 704] on span "Run" at bounding box center [1133, 710] width 65 height 16
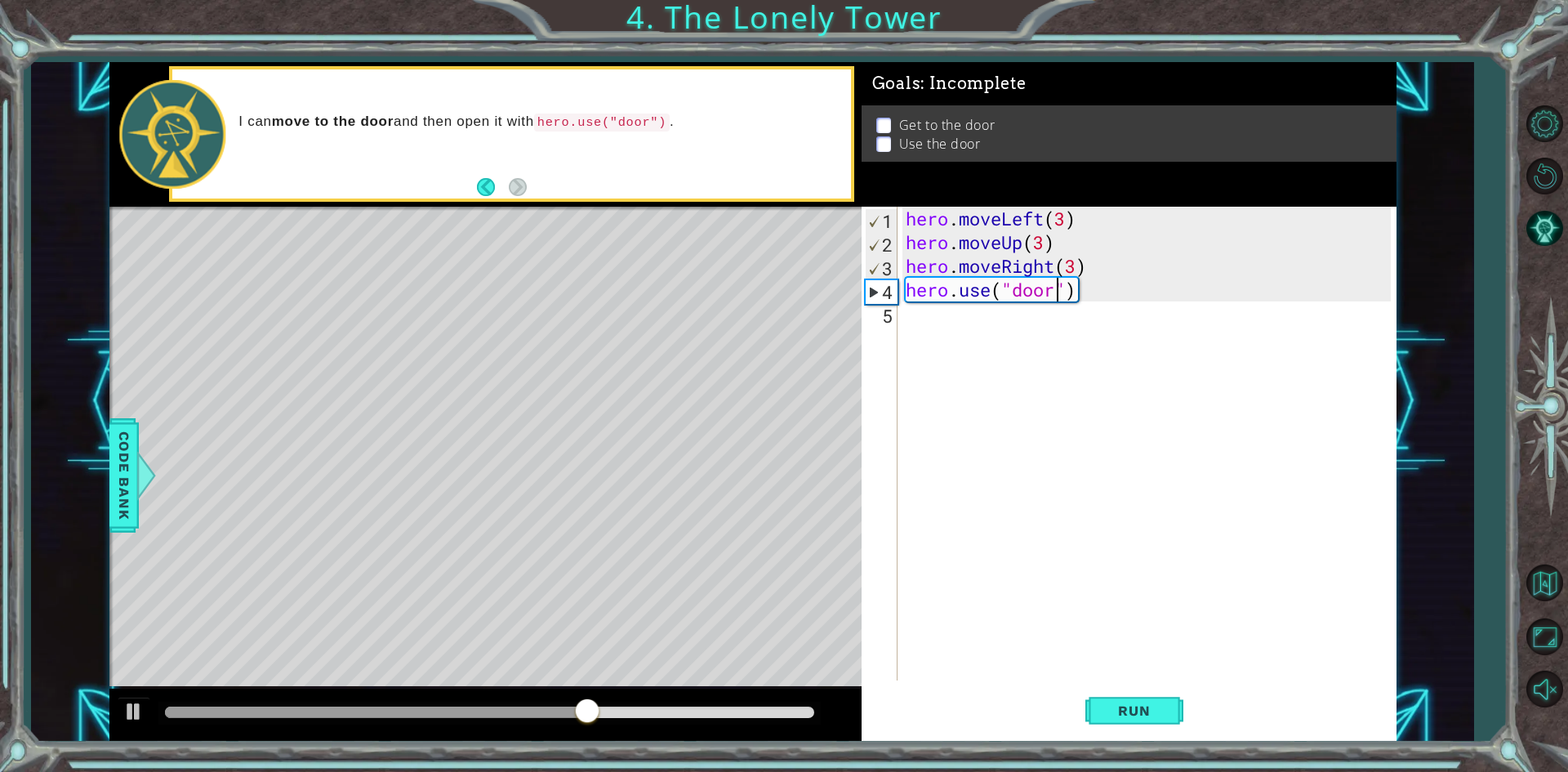
click at [1103, 325] on div "hero . moveLeft ( 3 ) hero . moveUp ( 3 ) hero . moveRight ( 3 ) hero . use ( "…" at bounding box center [1150, 467] width 497 height 521
click at [1110, 276] on div "hero . moveLeft ( 3 ) hero . moveUp ( 3 ) hero . moveRight ( 3 ) hero . use ( "…" at bounding box center [1150, 467] width 497 height 521
drag, startPoint x: 1093, startPoint y: 291, endPoint x: 979, endPoint y: 316, distance: 116.7
click at [989, 316] on div "hero . moveLeft ( 3 ) hero . moveUp ( 3 ) hero . moveRight ( 3 ) hero . use ( "…" at bounding box center [1150, 467] width 497 height 521
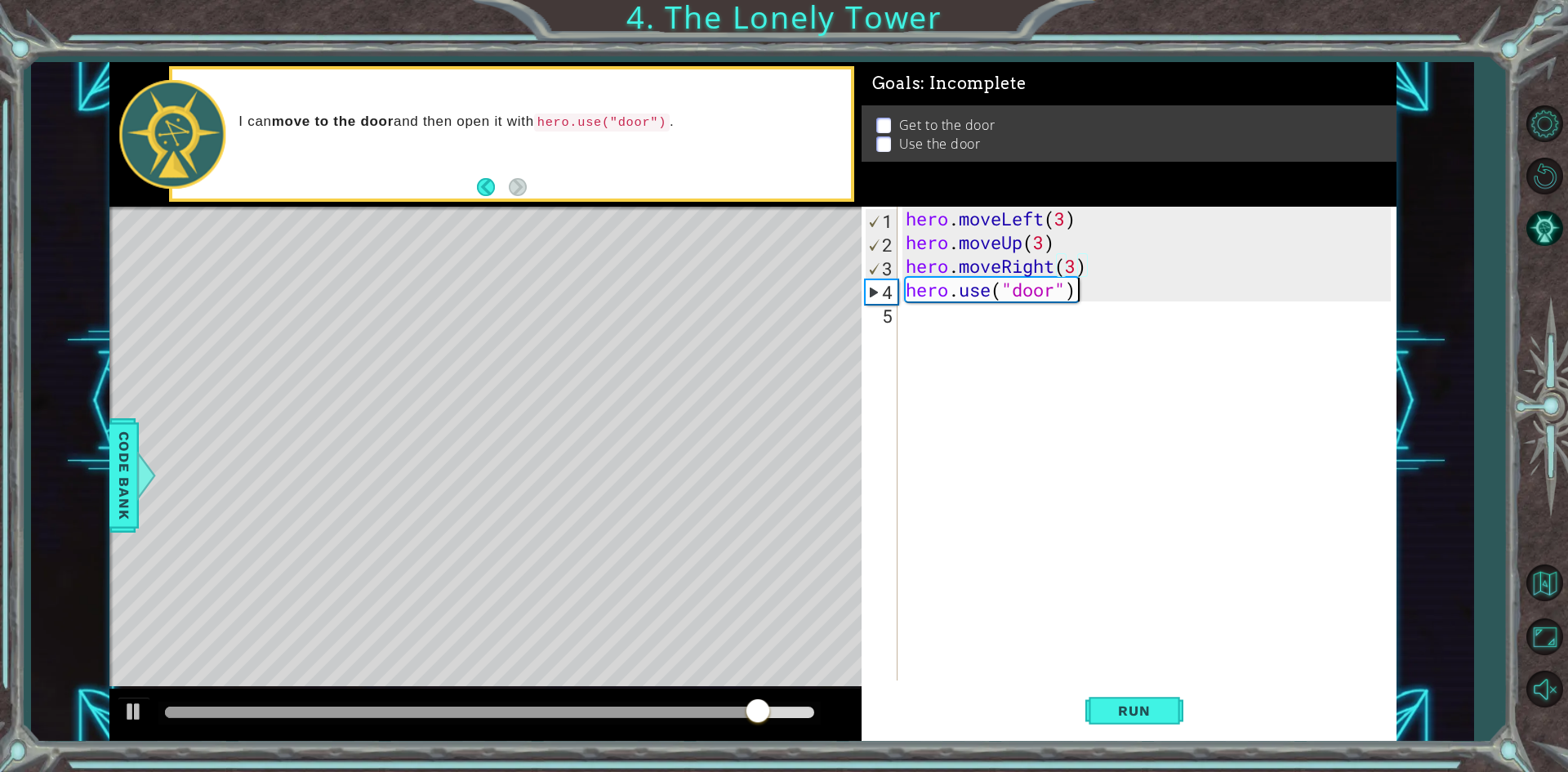
type textarea "hero.use("door")"
click at [914, 314] on div "hero . moveLeft ( 3 ) hero . moveUp ( 3 ) hero . moveRight ( 3 ) hero . use ( "…" at bounding box center [1150, 467] width 497 height 521
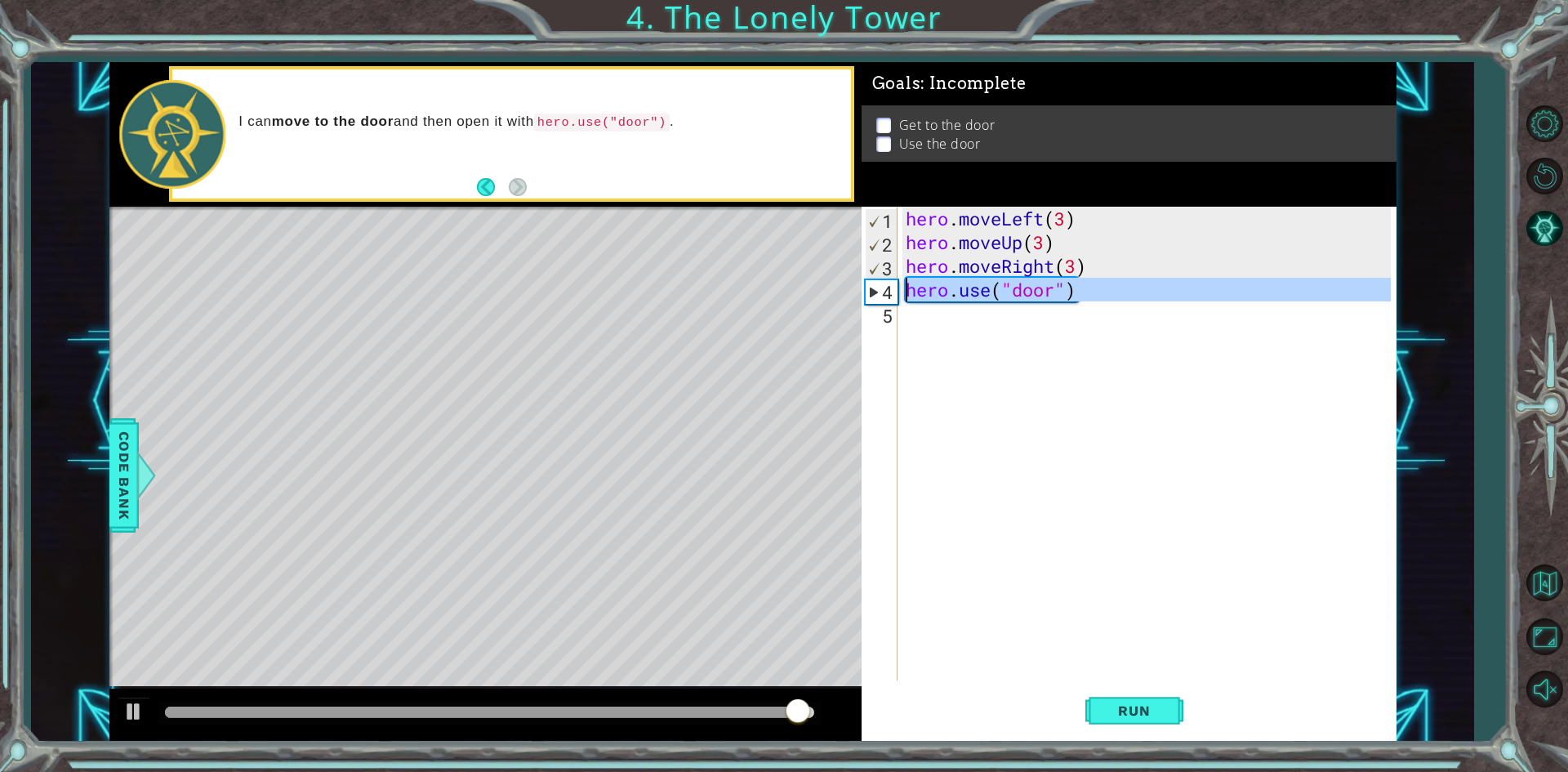
drag, startPoint x: 912, startPoint y: 312, endPoint x: 892, endPoint y: 298, distance: 24.4
click at [892, 298] on div "1 2 3 4 5 hero . moveLeft ( 3 ) hero . moveUp ( 3 ) hero . moveRight ( 3 ) hero…" at bounding box center [1125, 443] width 529 height 473
type textarea "hero.use("door")"
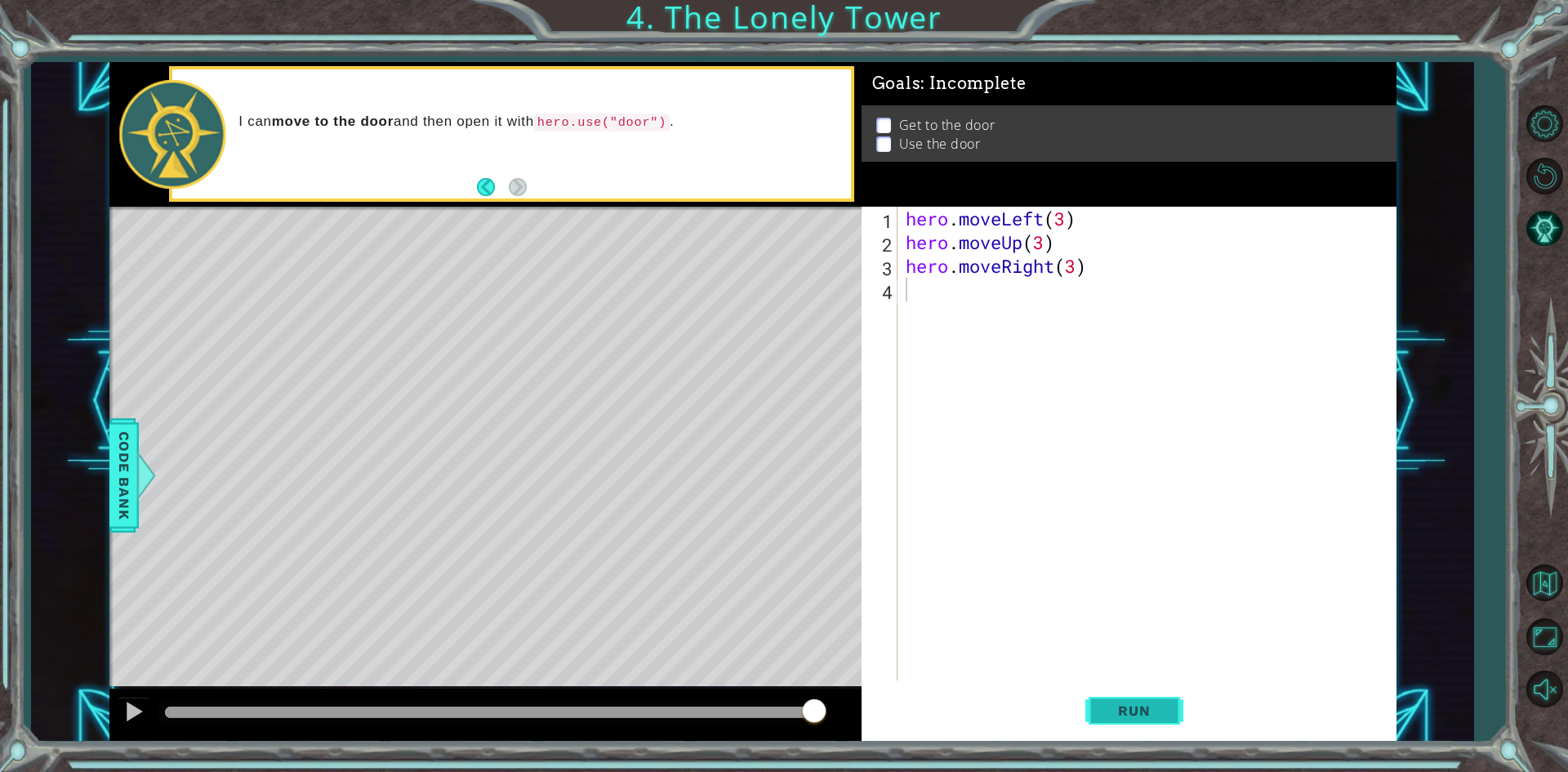
click at [1113, 712] on span "Run" at bounding box center [1133, 710] width 65 height 16
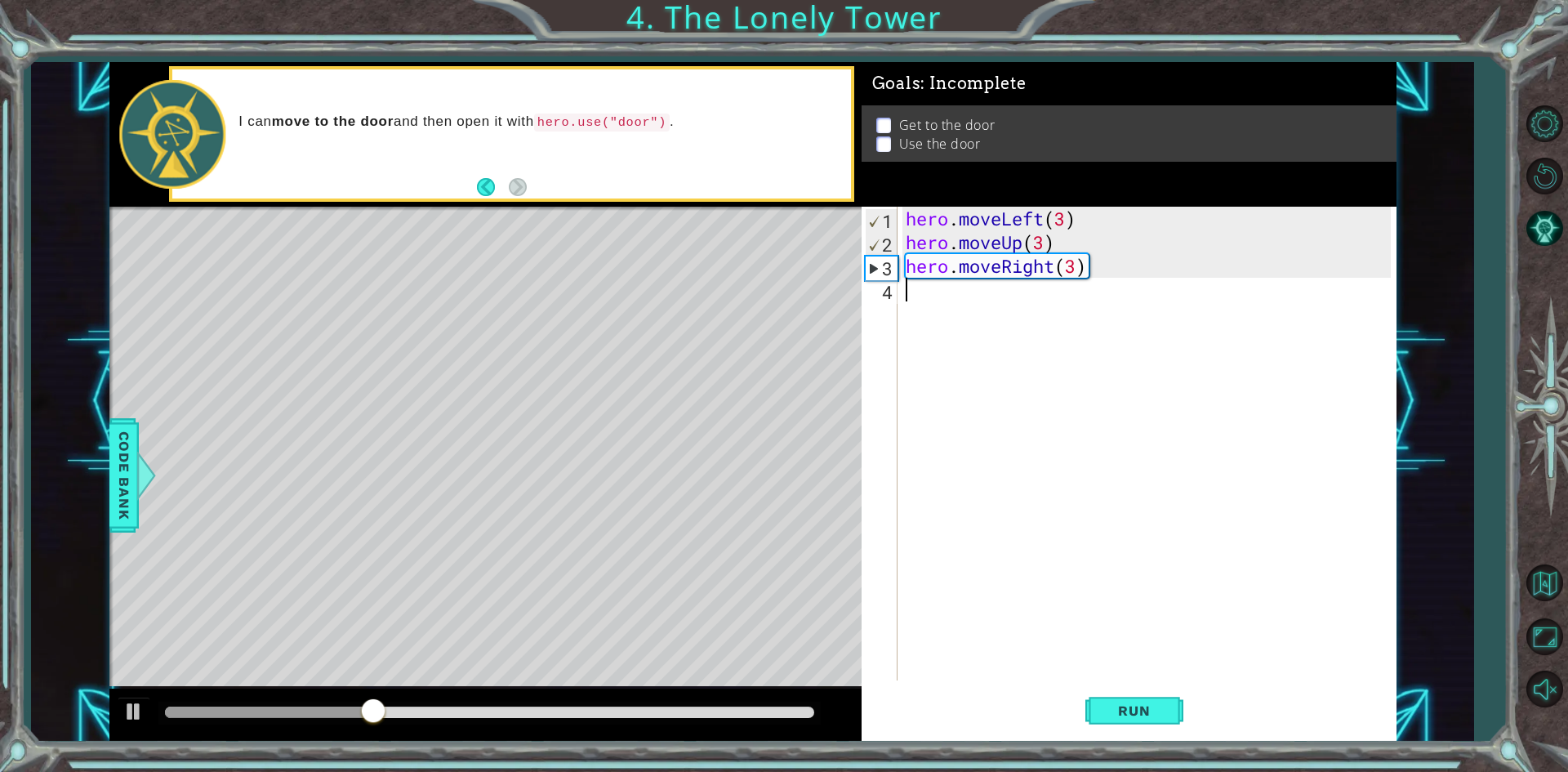
click at [1081, 270] on div "hero . moveLeft ( 3 ) hero . moveUp ( 3 ) hero . moveRight ( 3 )" at bounding box center [1150, 467] width 497 height 521
type textarea "hero.moveRight()"
click at [1142, 695] on button "Run" at bounding box center [1134, 711] width 98 height 54
click at [1019, 298] on div "hero . moveLeft ( 3 ) hero . moveUp ( 3 ) hero . moveRight ( )" at bounding box center [1150, 467] width 497 height 521
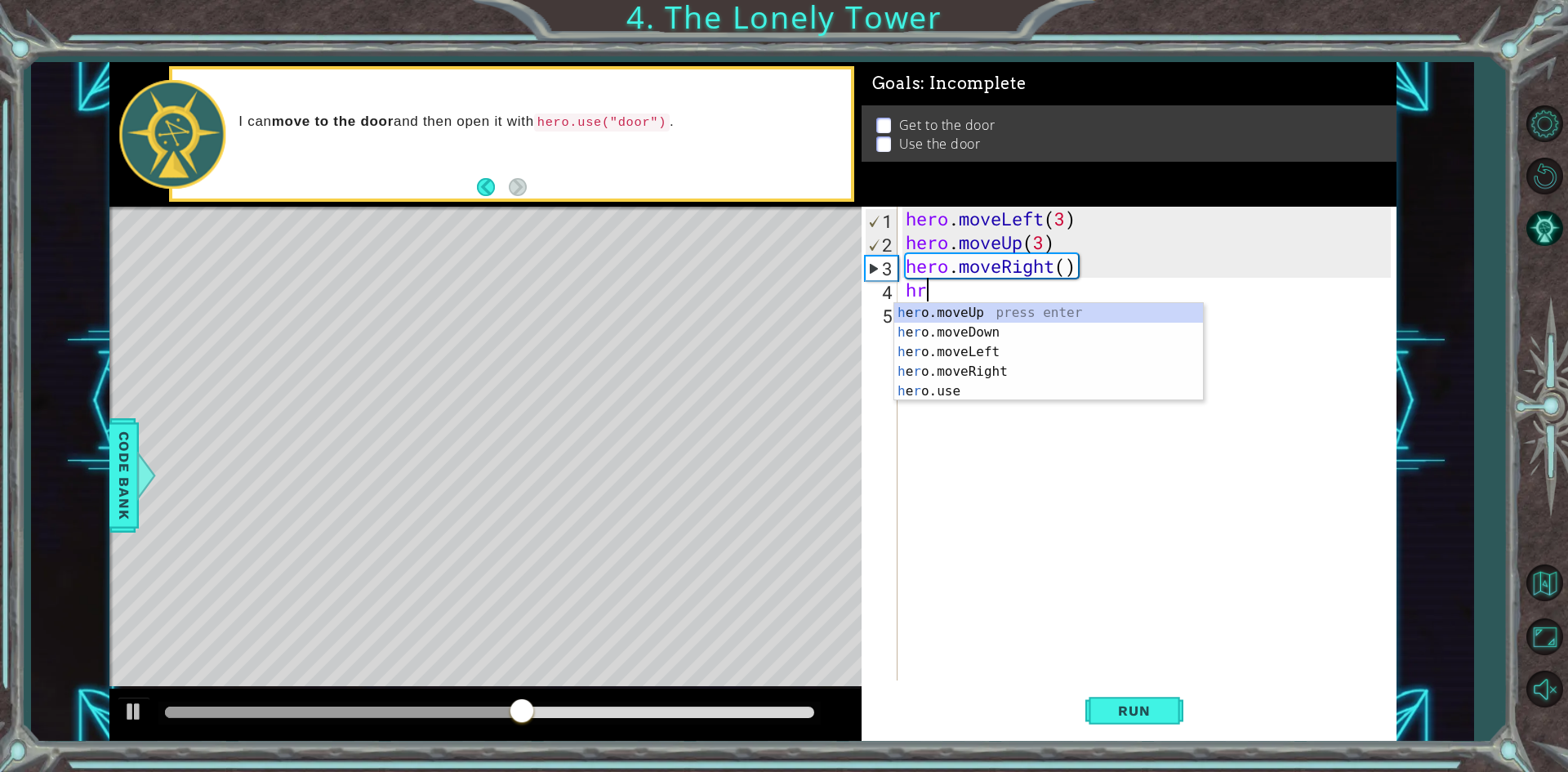
type textarea "hro"
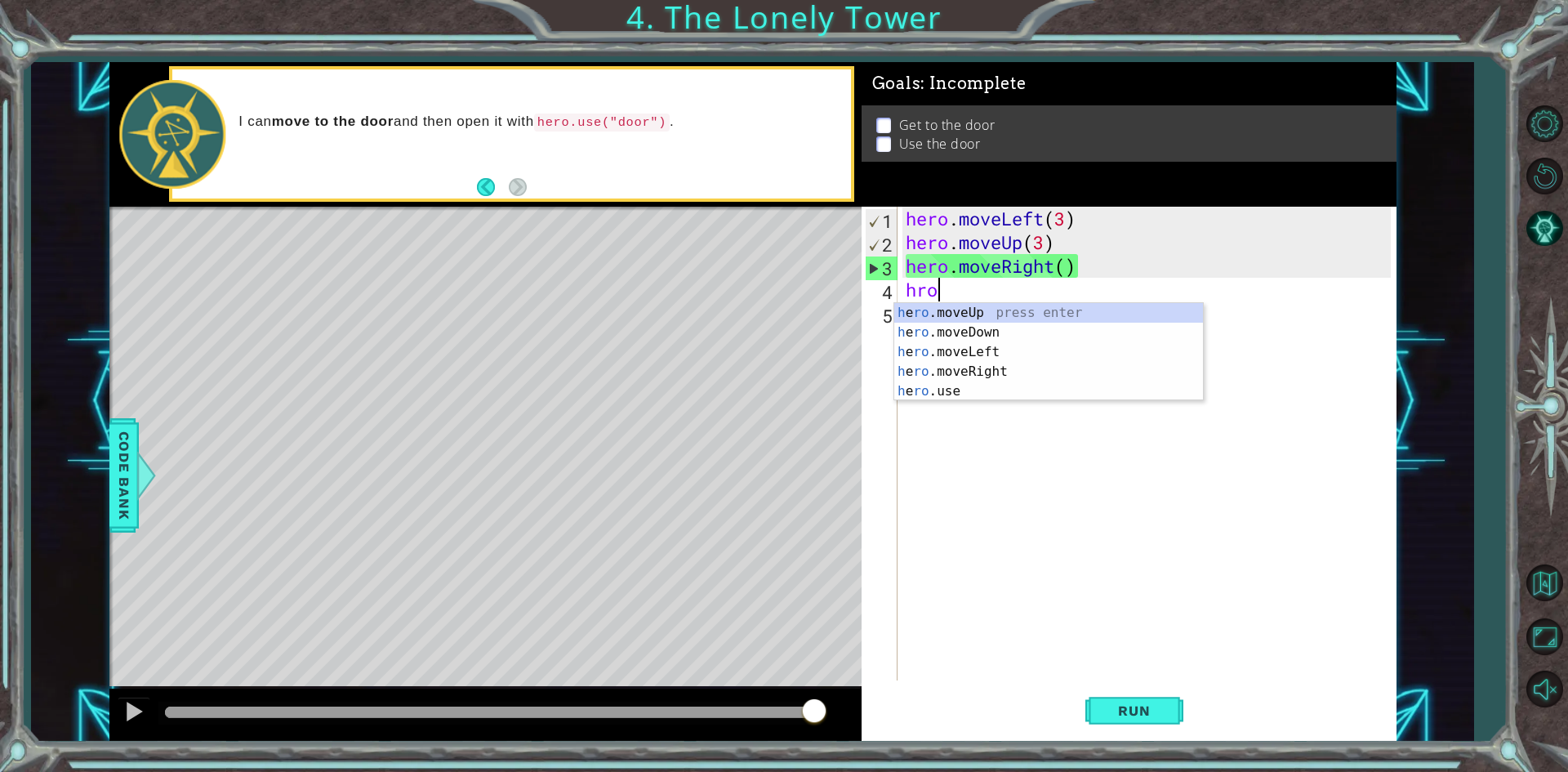
click at [1255, 619] on div "hero . moveLeft ( 3 ) hero . moveUp ( 3 ) hero . moveRight ( ) hro" at bounding box center [1150, 467] width 497 height 521
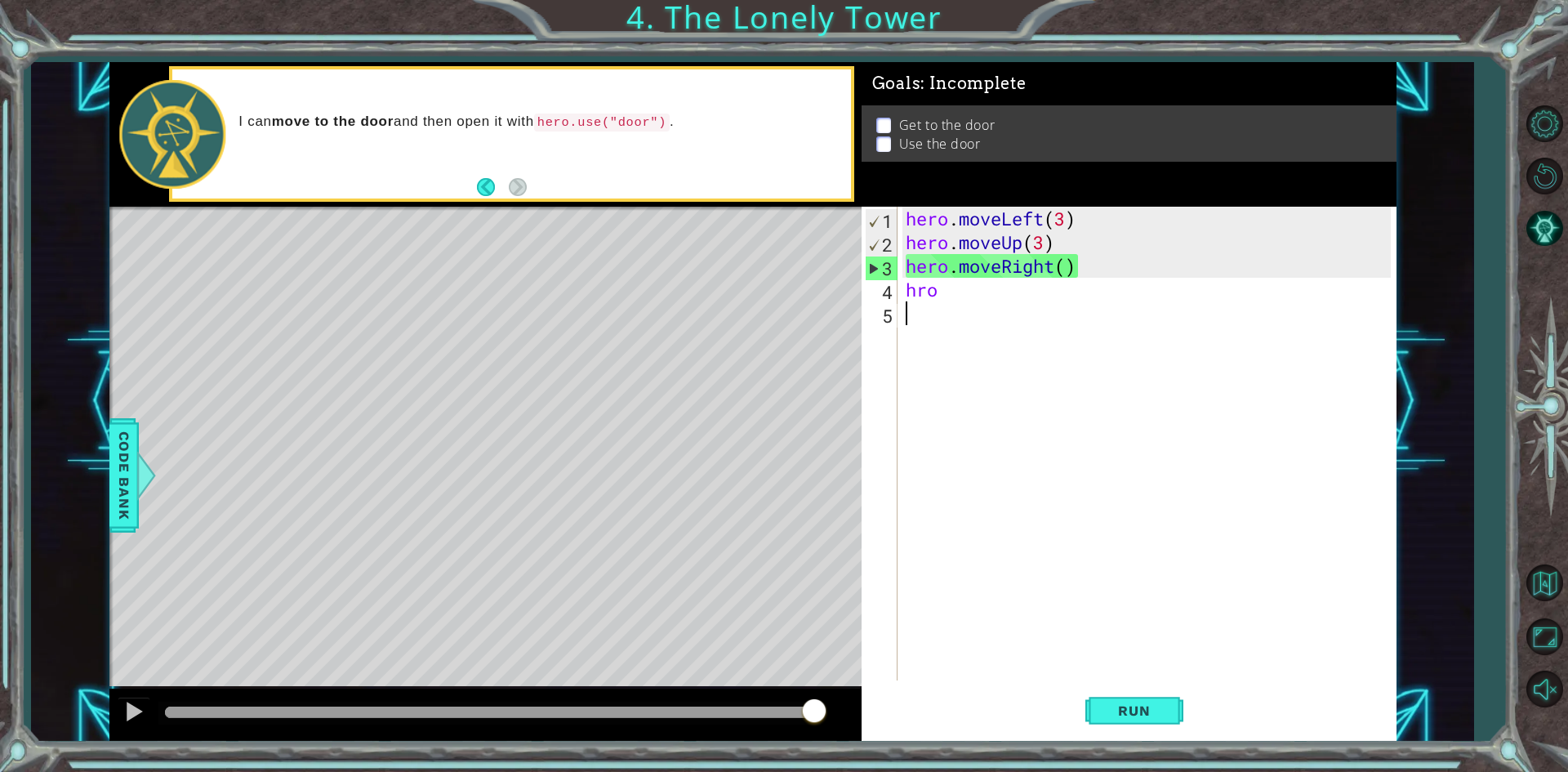
drag, startPoint x: 1005, startPoint y: 304, endPoint x: 1014, endPoint y: 290, distance: 16.6
click at [1005, 303] on div "hero . moveLeft ( 3 ) hero . moveUp ( 3 ) hero . moveRight ( ) hro" at bounding box center [1150, 467] width 497 height 521
drag, startPoint x: 1065, startPoint y: 266, endPoint x: 1133, endPoint y: 267, distance: 68.0
click at [1068, 266] on div "hero . moveLeft ( 3 ) hero . moveUp ( 3 ) hero . moveRight ( ) hro" at bounding box center [1150, 467] width 497 height 521
type textarea "hero.moveRight(3)"
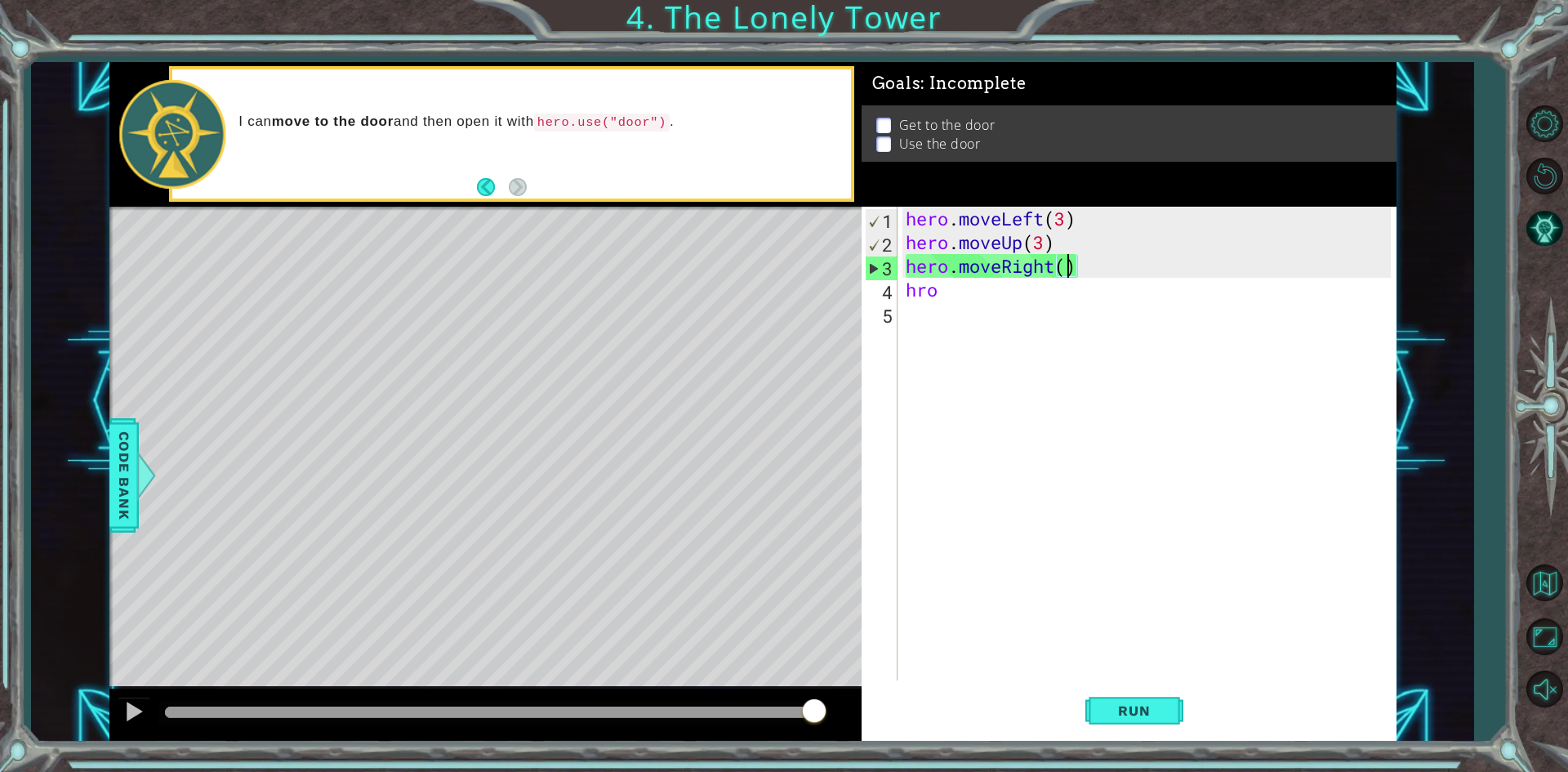
scroll to position [0, 8]
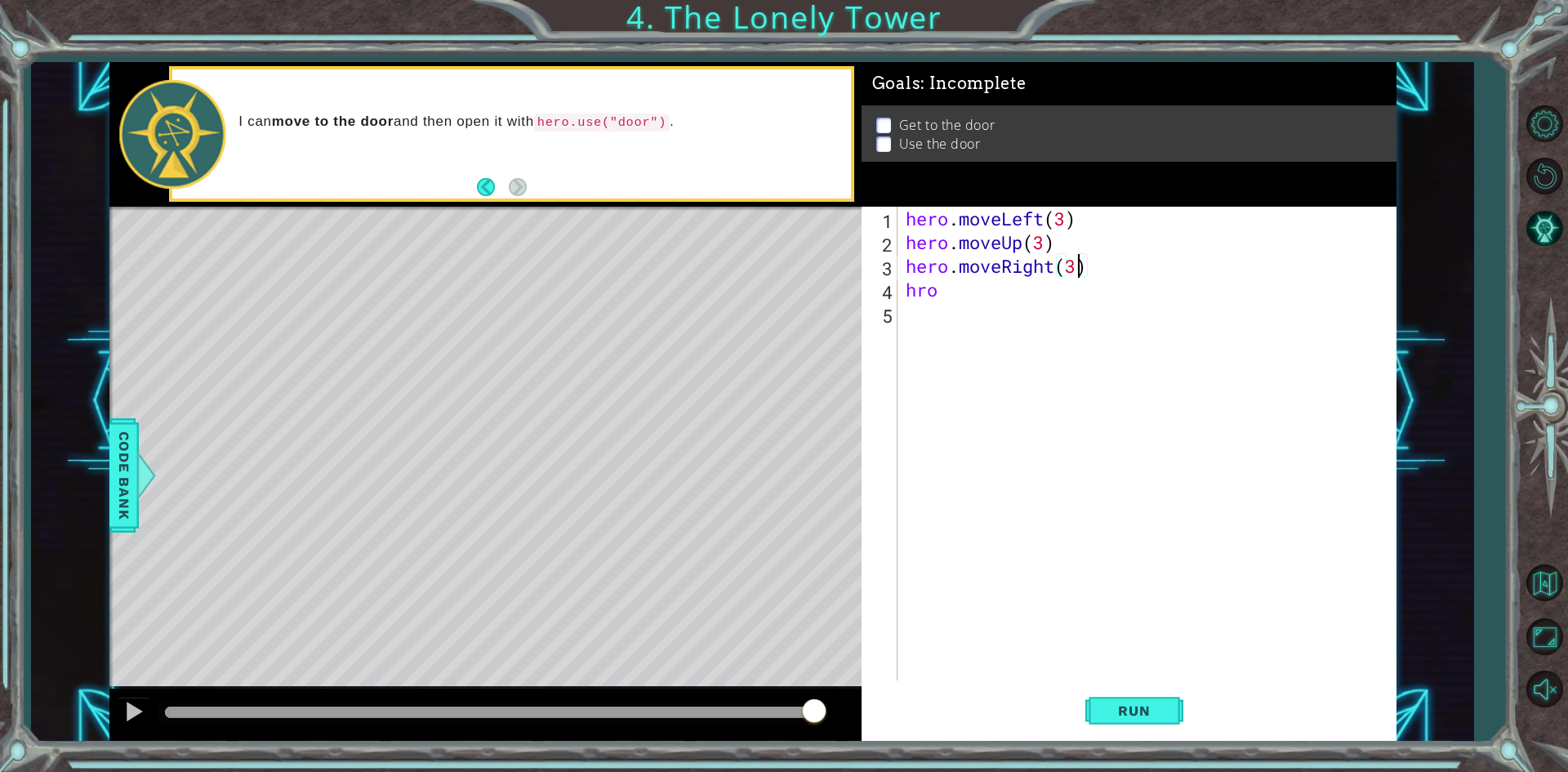
click at [971, 311] on div "hero . moveLeft ( 3 ) hero . moveUp ( 3 ) hero . moveRight ( 3 ) hro" at bounding box center [1150, 467] width 497 height 521
click at [971, 293] on div "hero . moveLeft ( 3 ) hero . moveUp ( 3 ) hero . moveRight ( 3 ) hro" at bounding box center [1150, 467] width 497 height 521
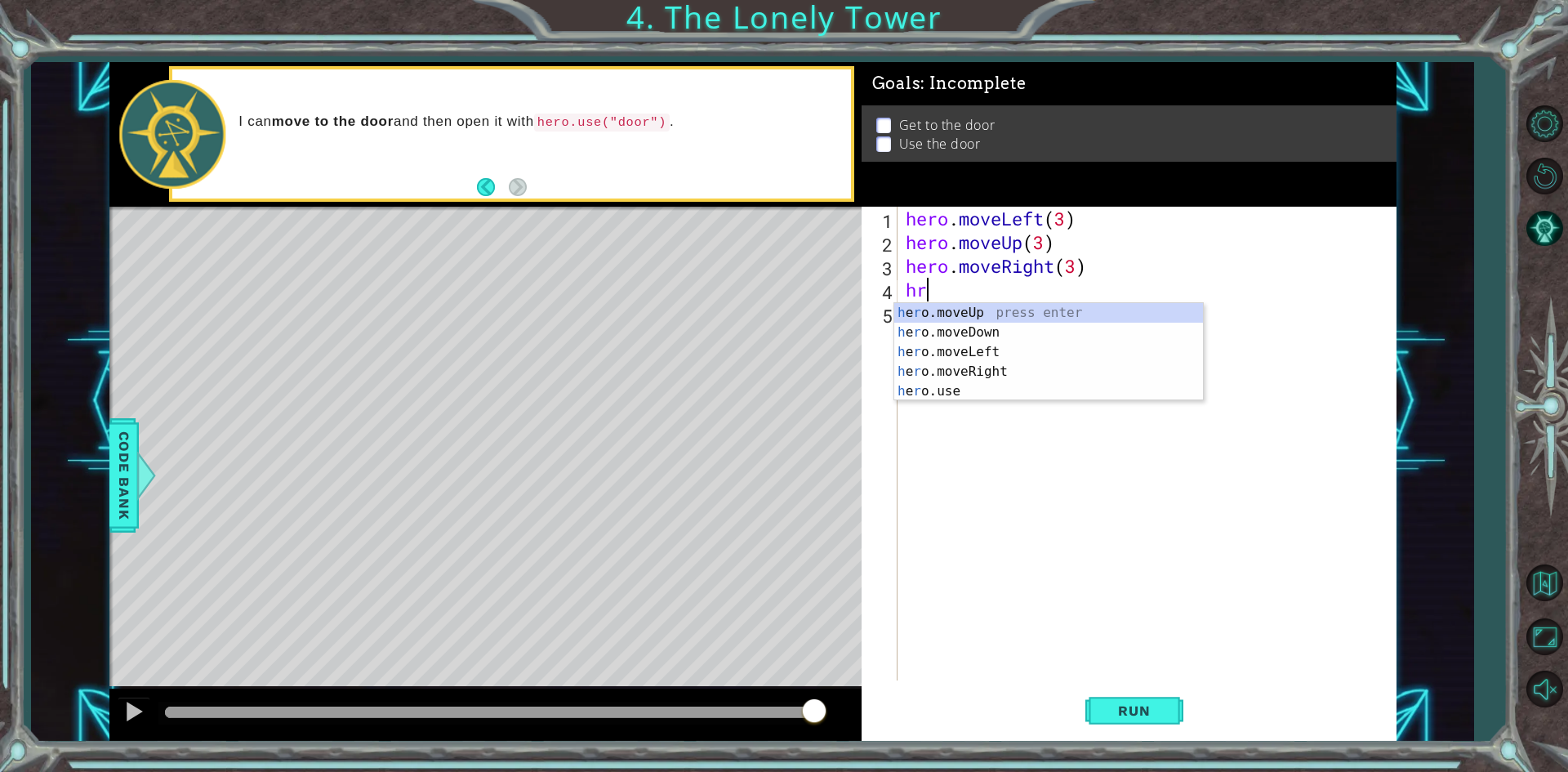
type textarea "h"
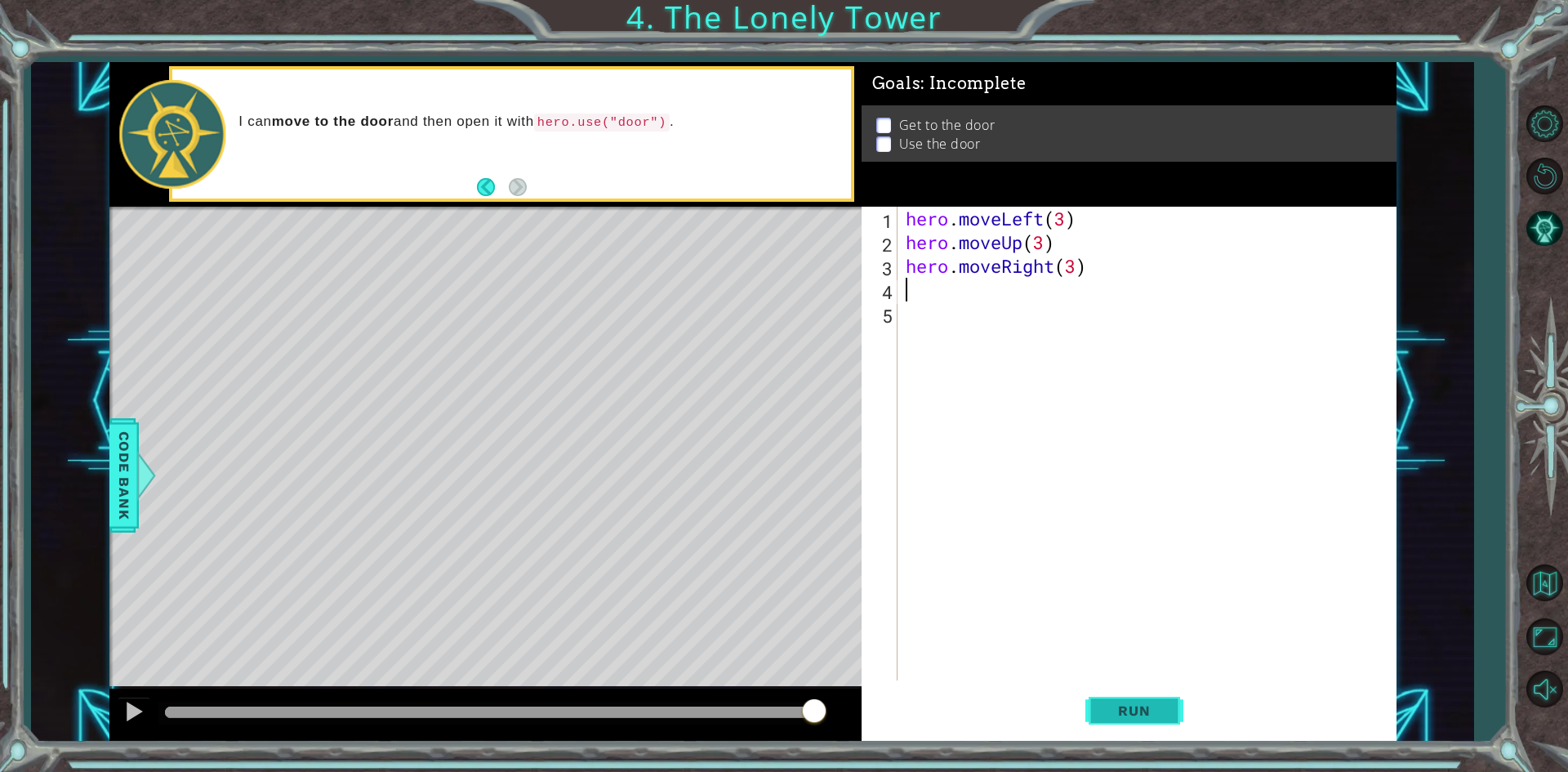
click at [1117, 718] on span "Run" at bounding box center [1133, 710] width 65 height 16
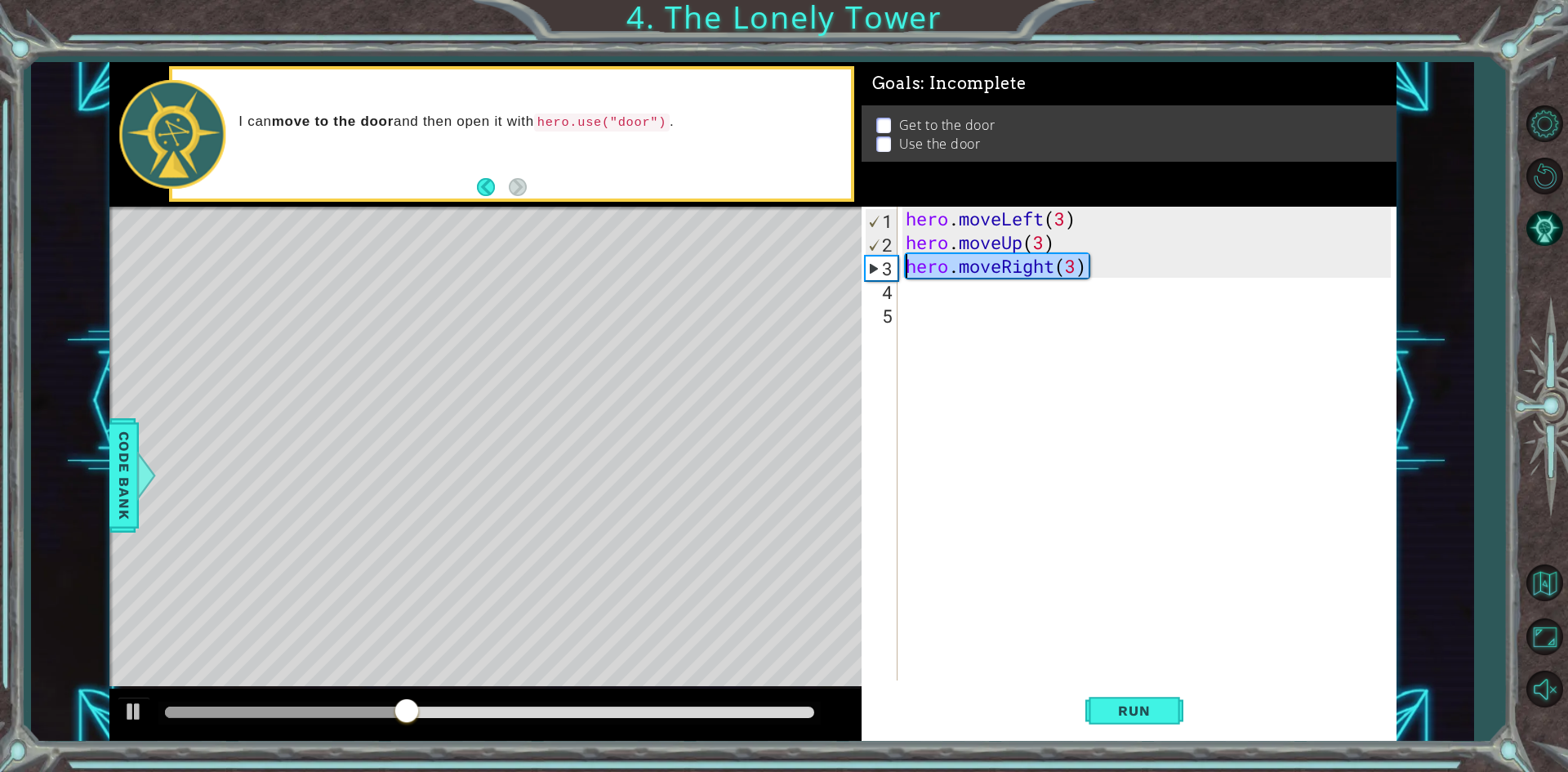
drag, startPoint x: 1120, startPoint y: 269, endPoint x: 855, endPoint y: 281, distance: 265.3
click at [855, 281] on div "1 ההההההההההההההההההההההההההההההההההההההההההההההההההההההההההההההההההההההההההההה…" at bounding box center [753, 402] width 1286 height 680
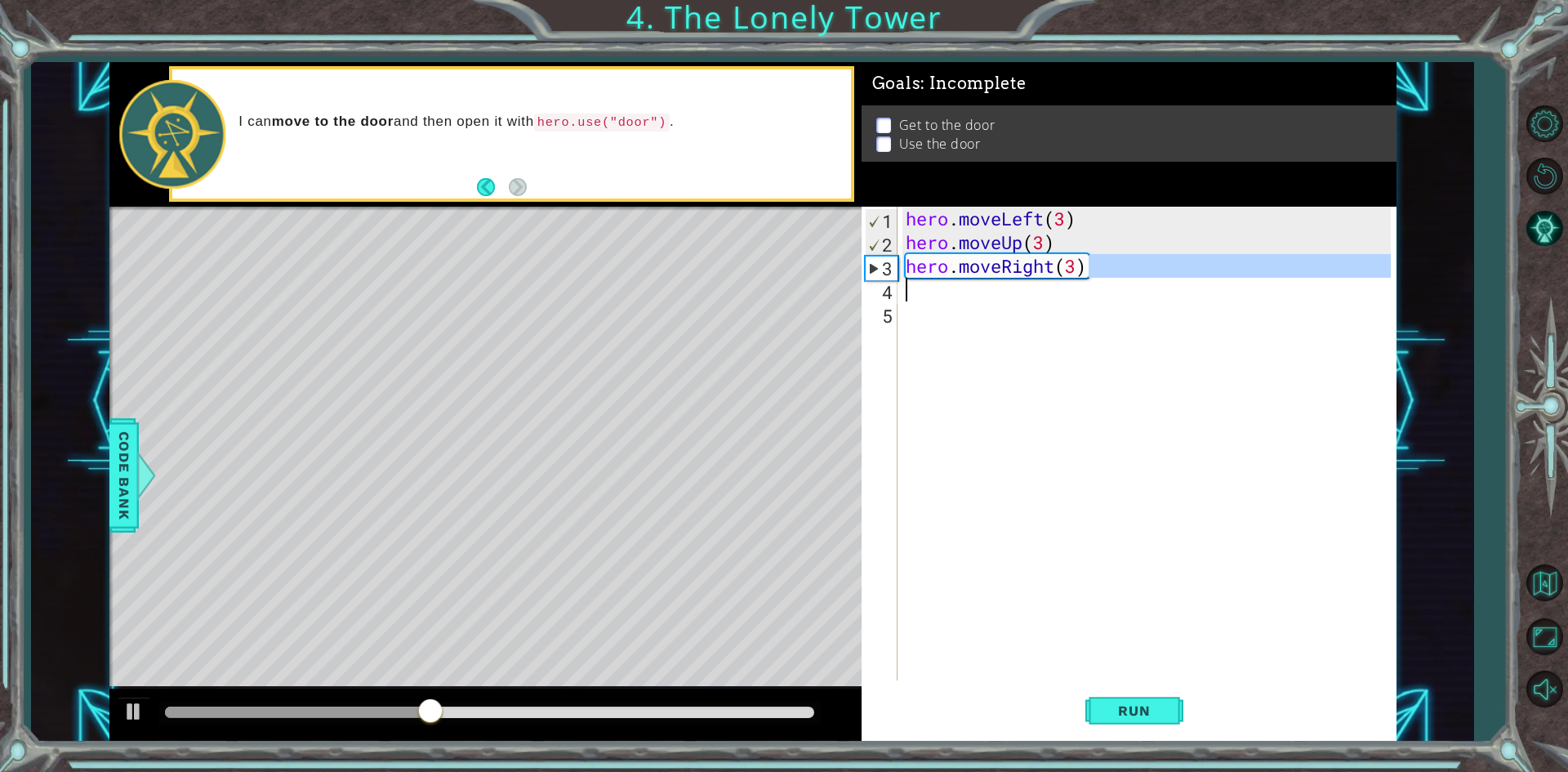
click at [1080, 261] on div "hero . moveLeft ( 3 ) hero . moveUp ( 3 ) hero . moveRight ( 3 )" at bounding box center [1150, 467] width 497 height 521
type textarea "hero.moveRight(3)"
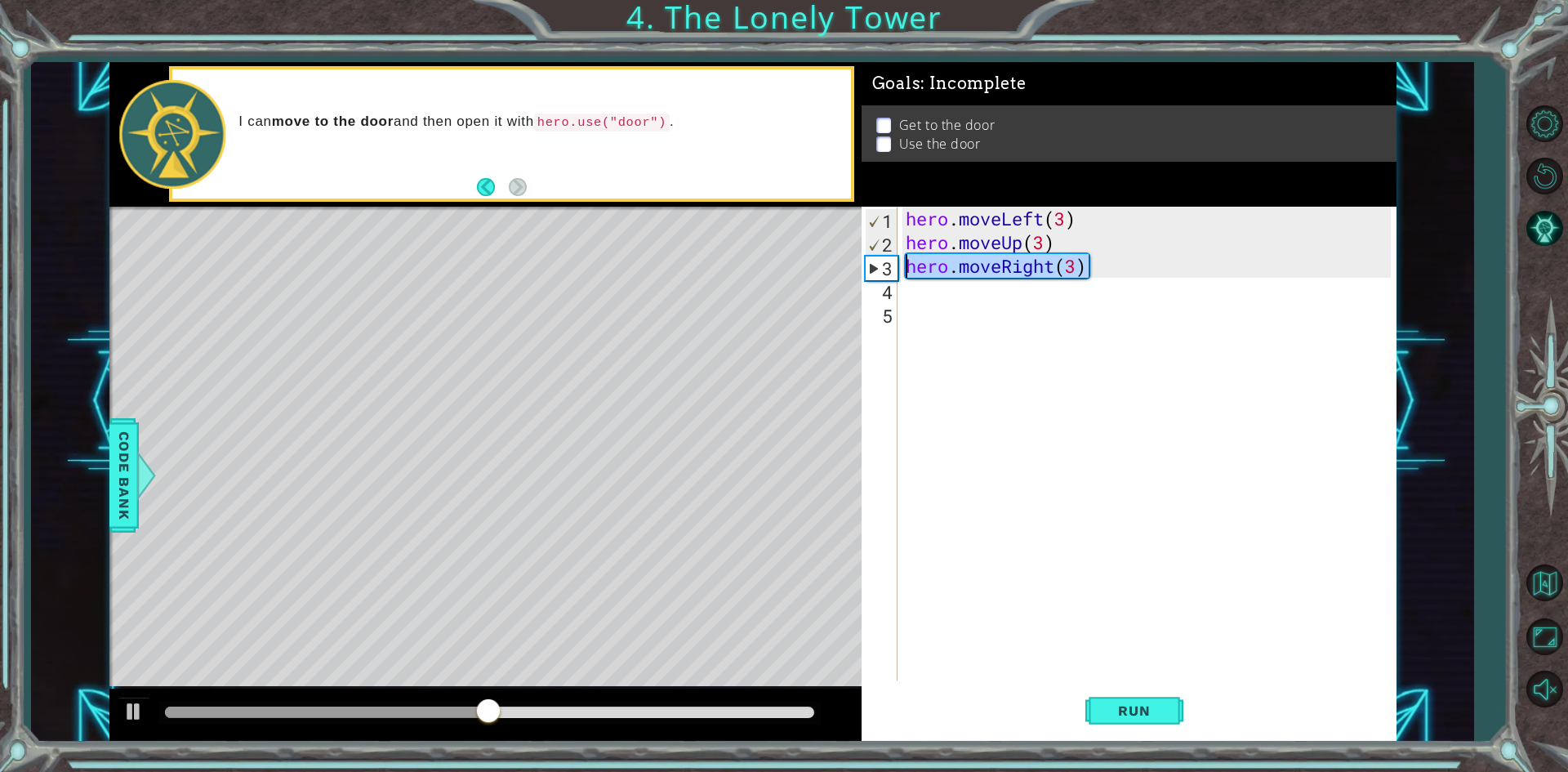
drag, startPoint x: 1099, startPoint y: 266, endPoint x: 895, endPoint y: 262, distance: 204.0
click at [895, 262] on div "hero.moveRight(3) 1 2 3 4 5 hero . moveLeft ( 3 ) hero . moveUp ( 3 ) hero . mo…" at bounding box center [1125, 443] width 529 height 473
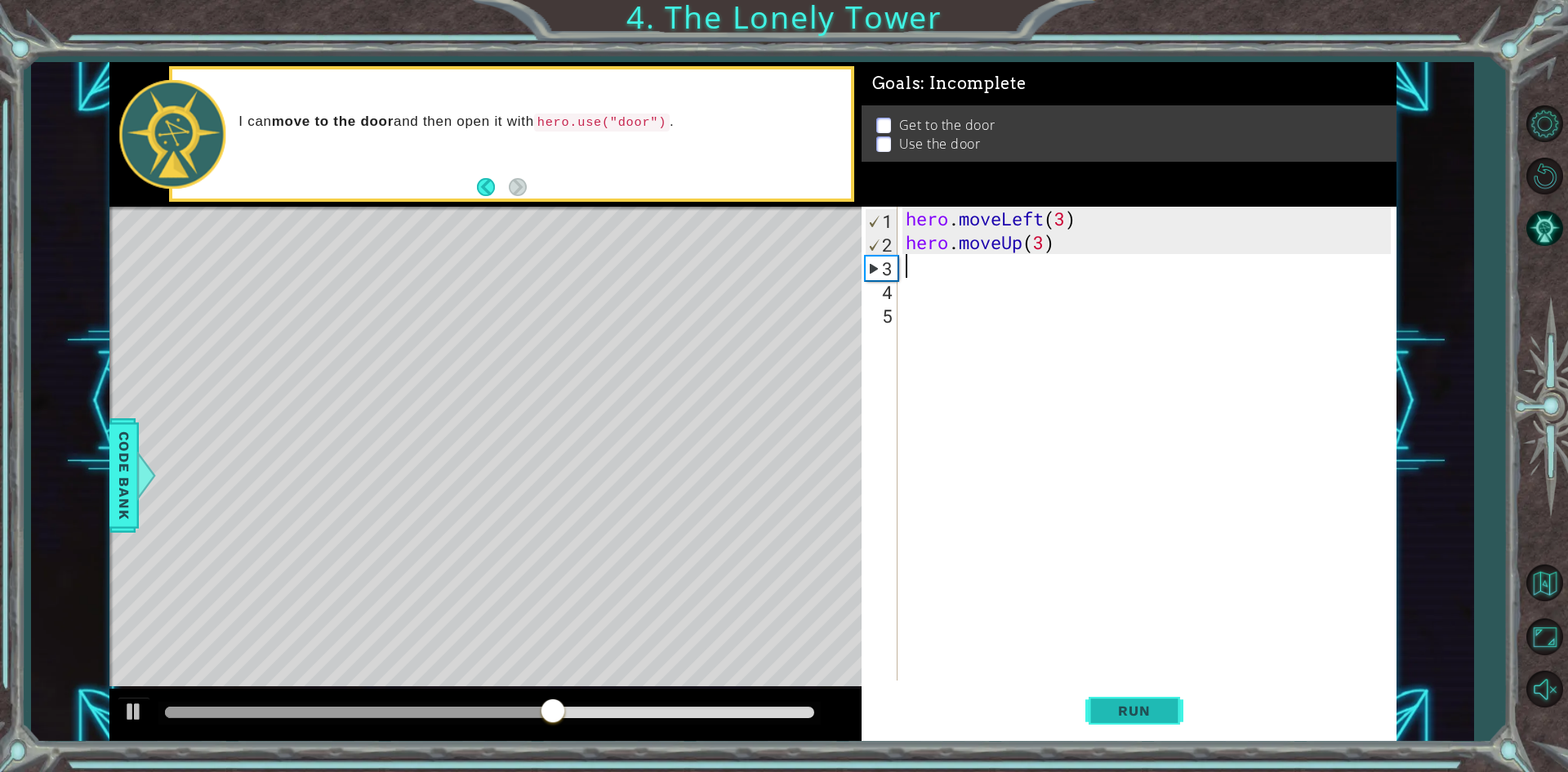
click at [1172, 709] on button "Run" at bounding box center [1134, 711] width 98 height 54
click at [1026, 241] on div "hero . moveLeft ( 3 ) hero . moveUp ( 3 )" at bounding box center [1150, 467] width 497 height 521
click at [1049, 240] on div "hero . moveLeft ( 3 ) hero . moveUp ( 3 )" at bounding box center [1150, 467] width 497 height 521
click at [1145, 703] on span "Run" at bounding box center [1133, 710] width 65 height 16
click at [1067, 216] on div "hero . moveLeft ( 3 ) hero . moveUp ( )" at bounding box center [1150, 467] width 497 height 521
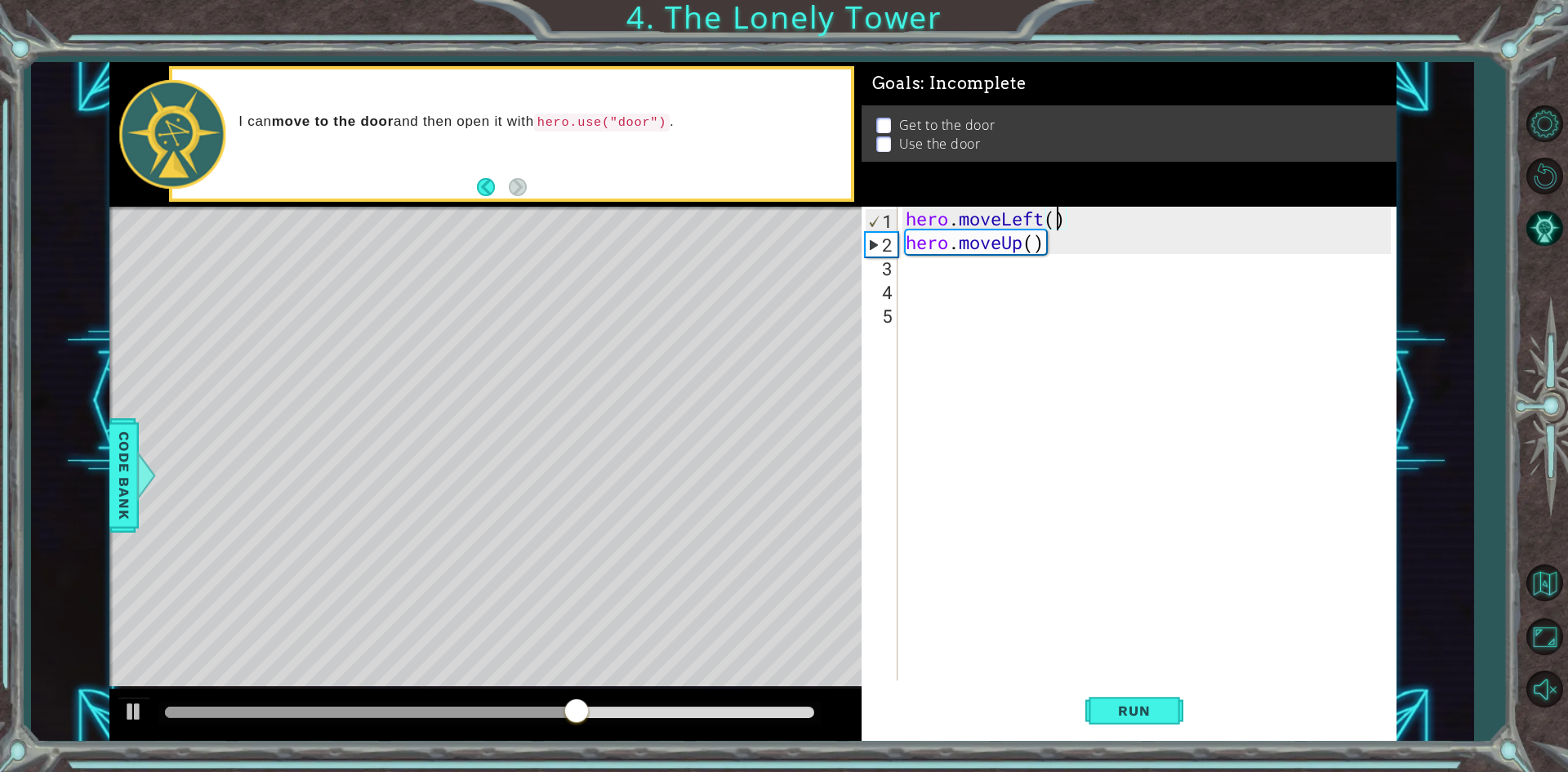
scroll to position [0, 7]
click at [1032, 241] on div "hero . moveLeft ( 2 ) hero . moveUp ( )" at bounding box center [1150, 467] width 497 height 521
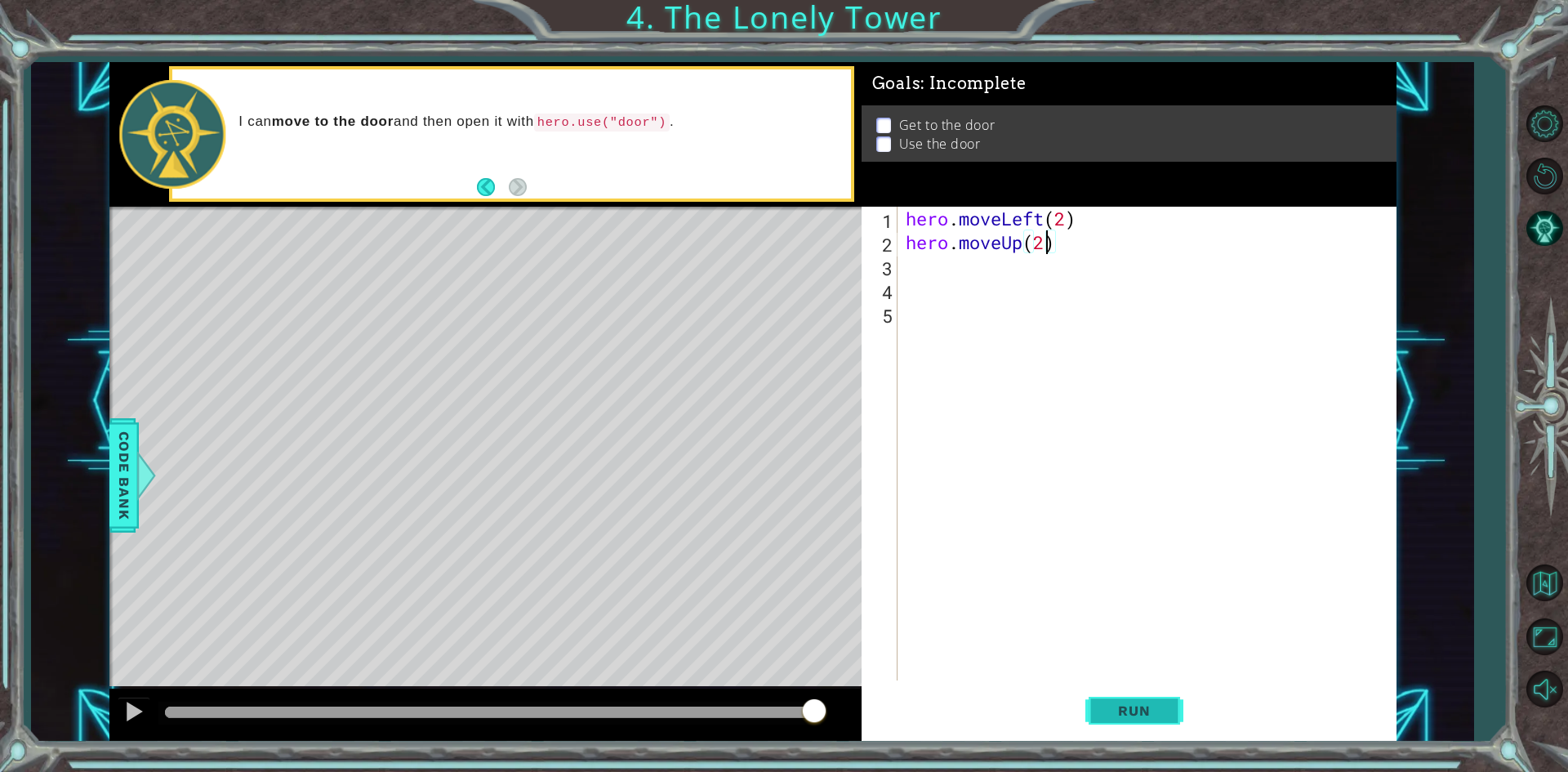
type textarea "hero.moveUp(2)"
click at [1149, 716] on span "Run" at bounding box center [1133, 710] width 65 height 16
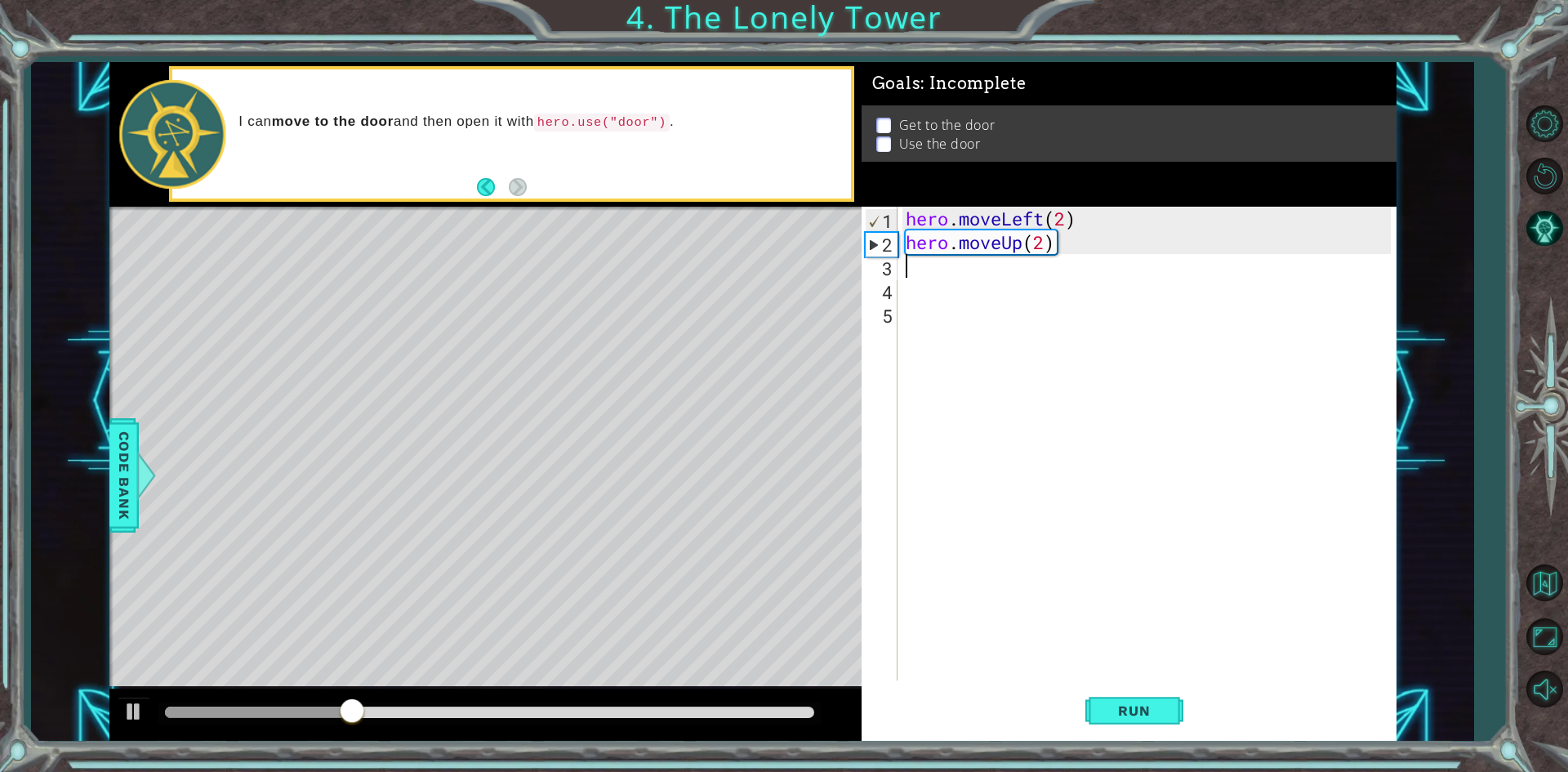
click at [969, 277] on div "hero . moveLeft ( 2 ) hero . moveUp ( 2 )" at bounding box center [1150, 467] width 497 height 521
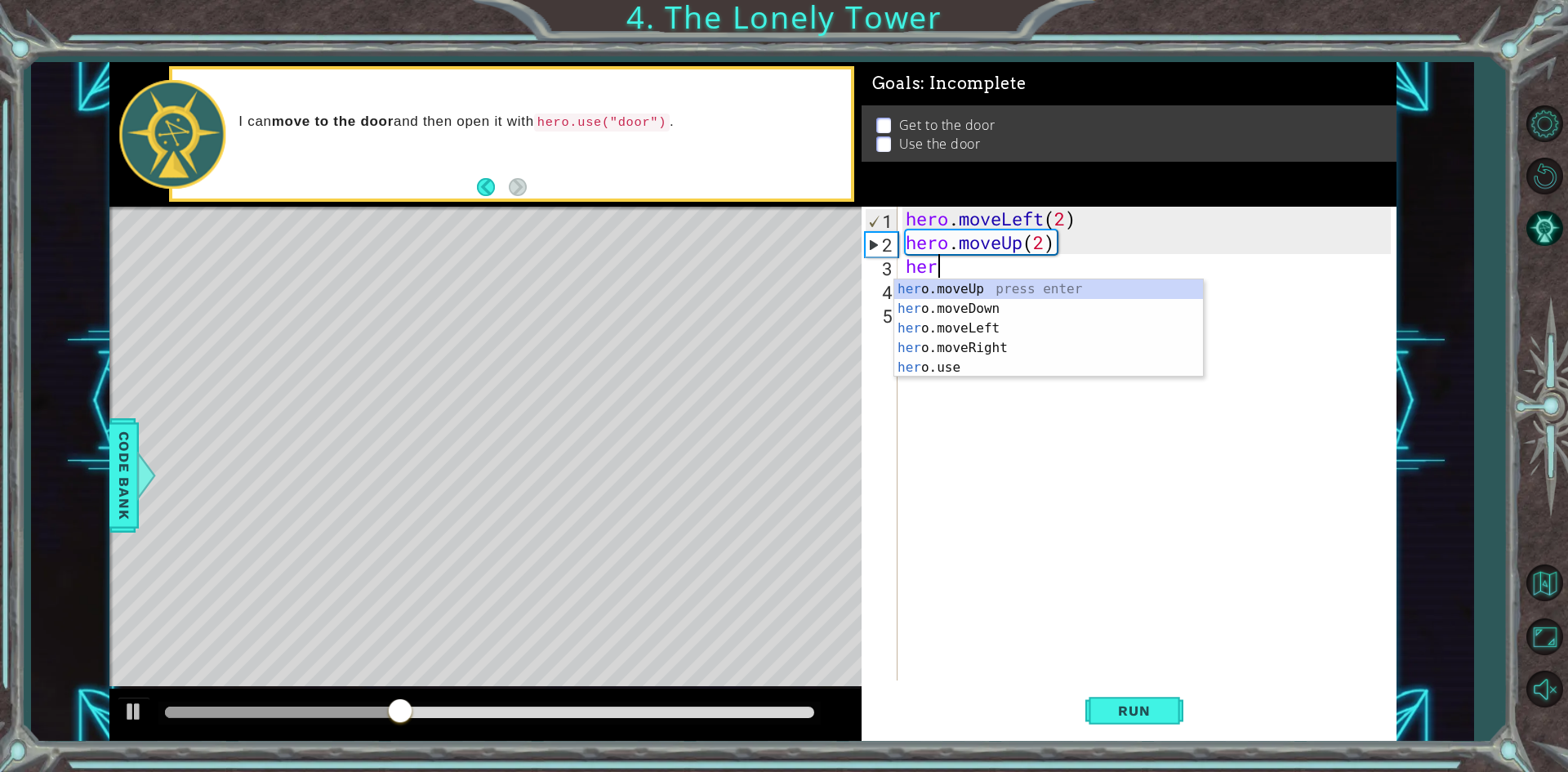
type textarea "hero"
click at [1010, 342] on div "hero .moveUp press enter hero .moveDown press enter hero .moveLeft press enter …" at bounding box center [1048, 347] width 309 height 137
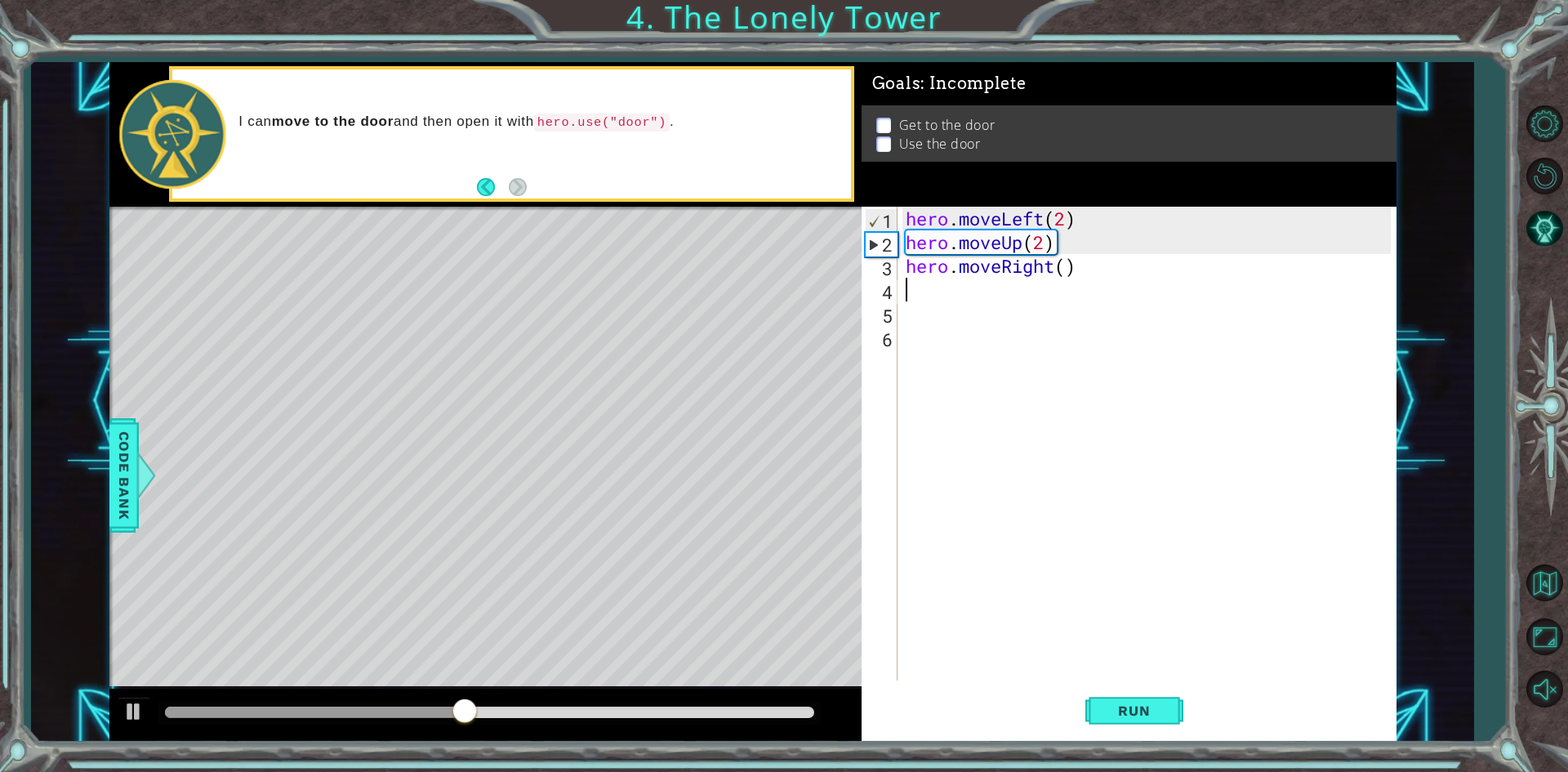
scroll to position [0, 0]
click at [1066, 266] on div "hero . moveLeft ( 2 ) hero . moveUp ( 2 ) hero . moveRight ( )" at bounding box center [1150, 467] width 497 height 521
type textarea "hero.moveRight(2)"
click at [1051, 289] on div "hero . moveLeft ( 2 ) hero . moveUp ( 2 ) hero . moveRight ( 2 )" at bounding box center [1150, 467] width 497 height 521
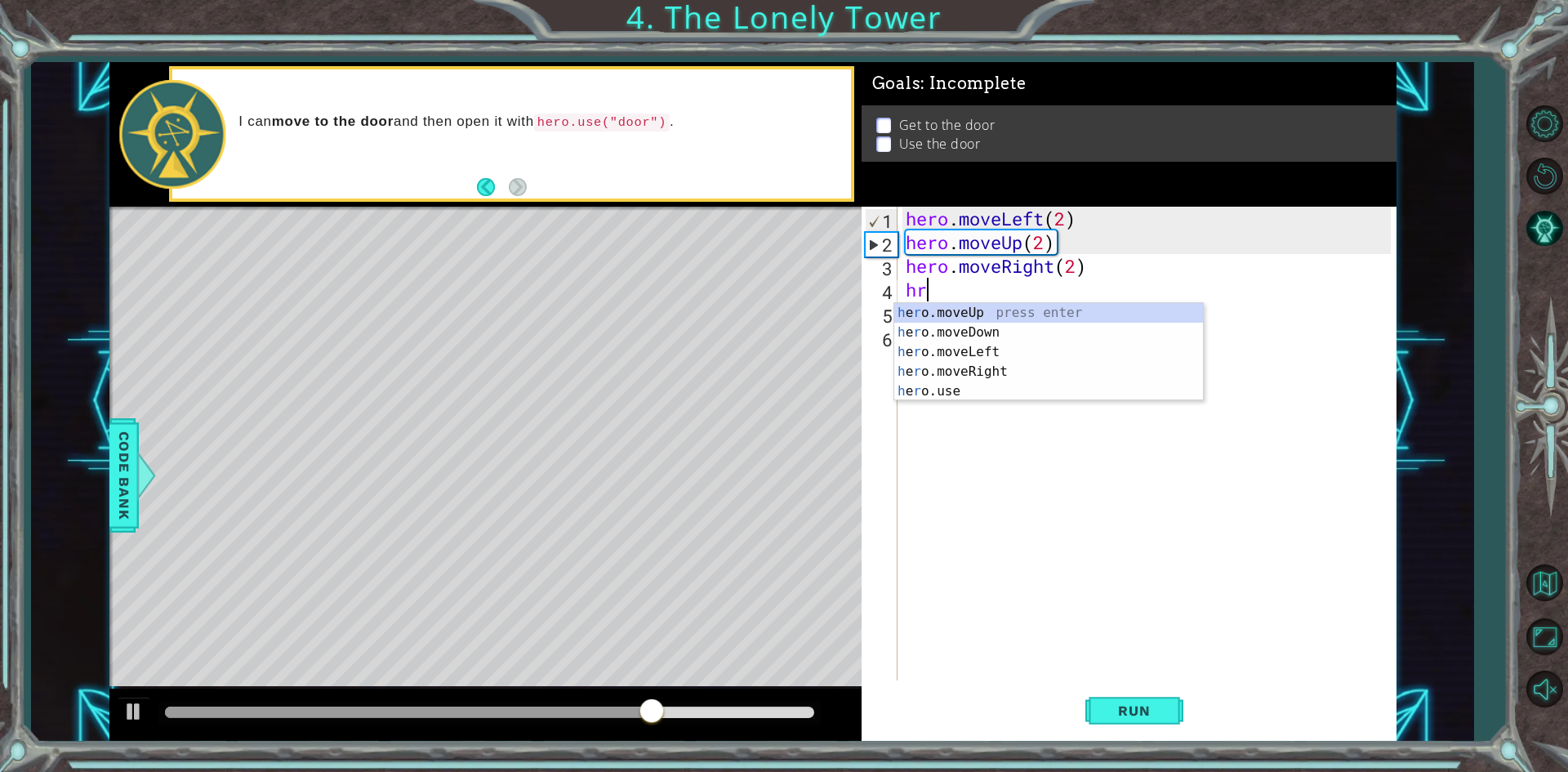
scroll to position [0, 0]
click at [1016, 393] on div "h e r o.moveUp press enter h e r o.moveDown press enter h e r o.moveLeft press …" at bounding box center [1048, 372] width 309 height 137
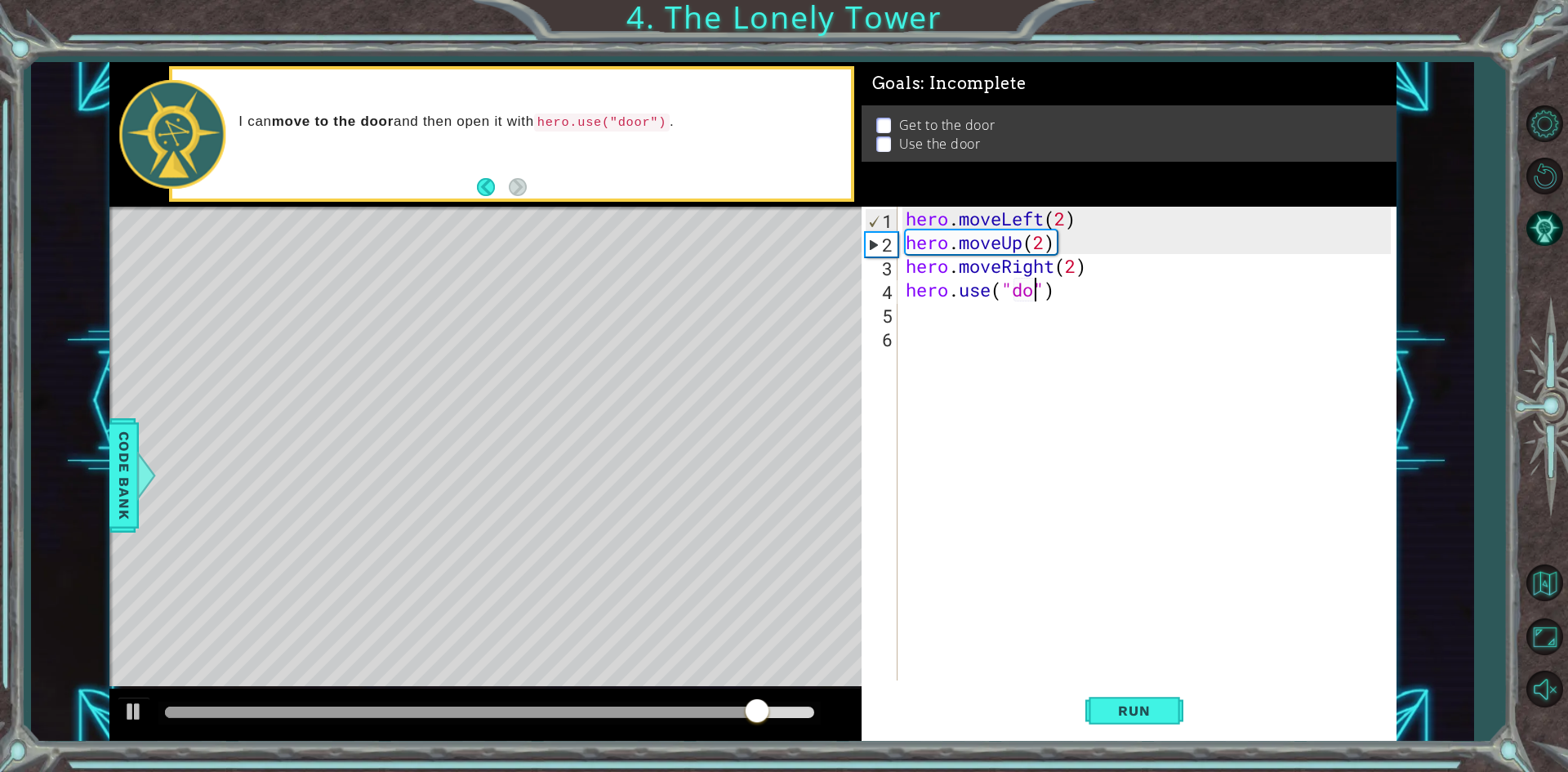
type textarea "hero.use("door")"
click at [1129, 698] on button "Run" at bounding box center [1134, 711] width 98 height 54
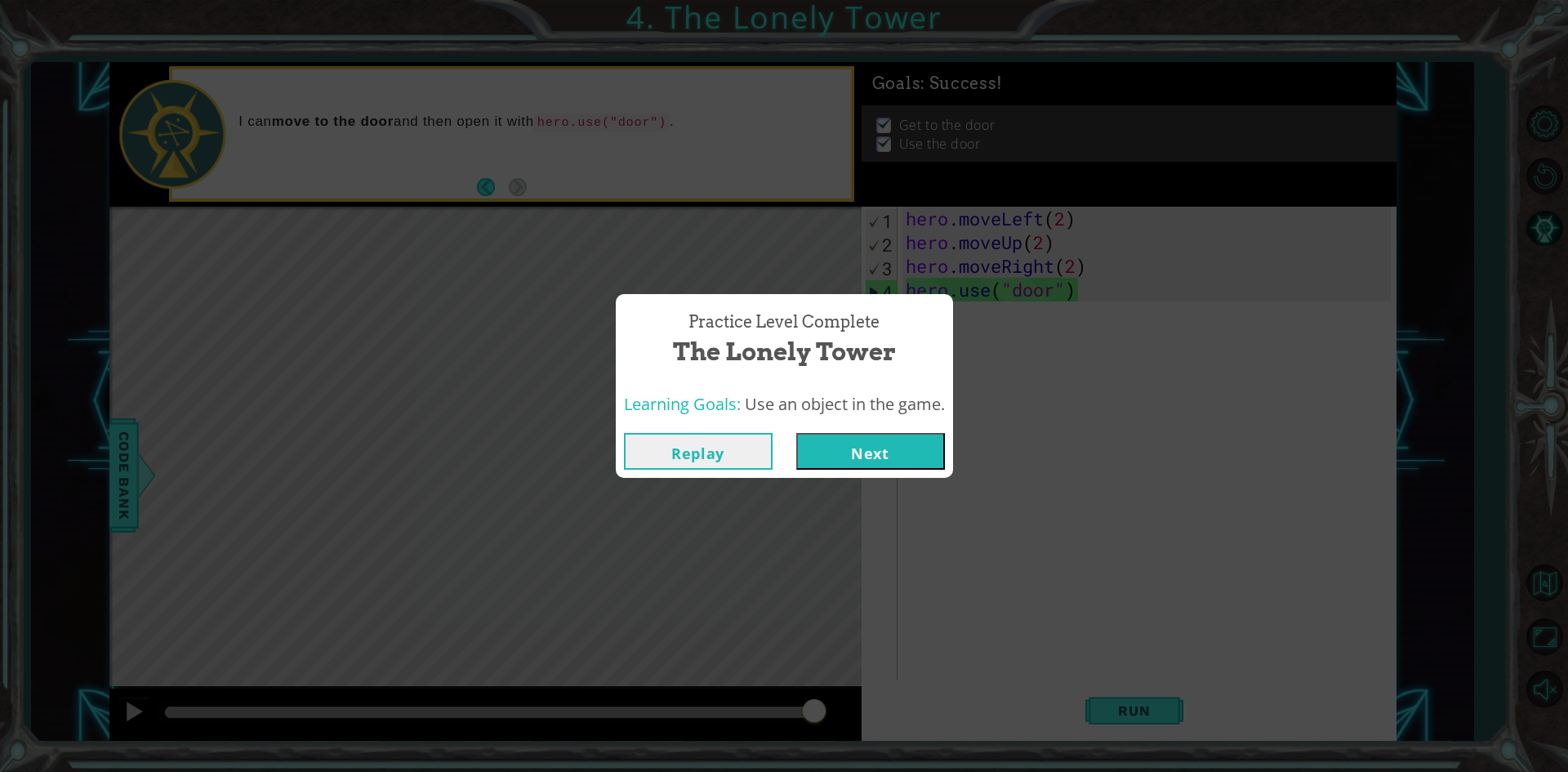
click at [858, 448] on button "Next" at bounding box center [870, 451] width 148 height 37
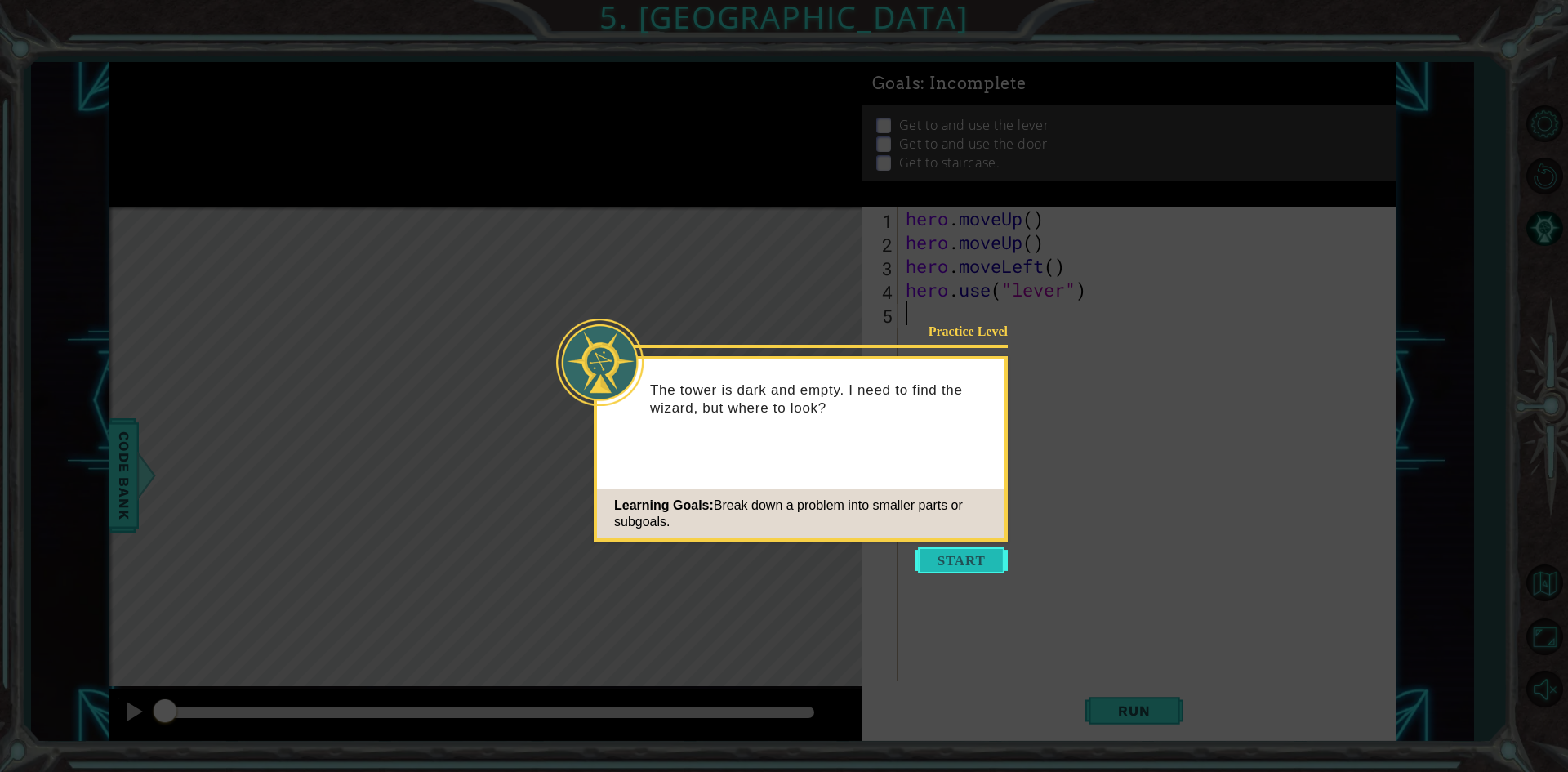
click at [961, 563] on button "Start" at bounding box center [961, 561] width 93 height 26
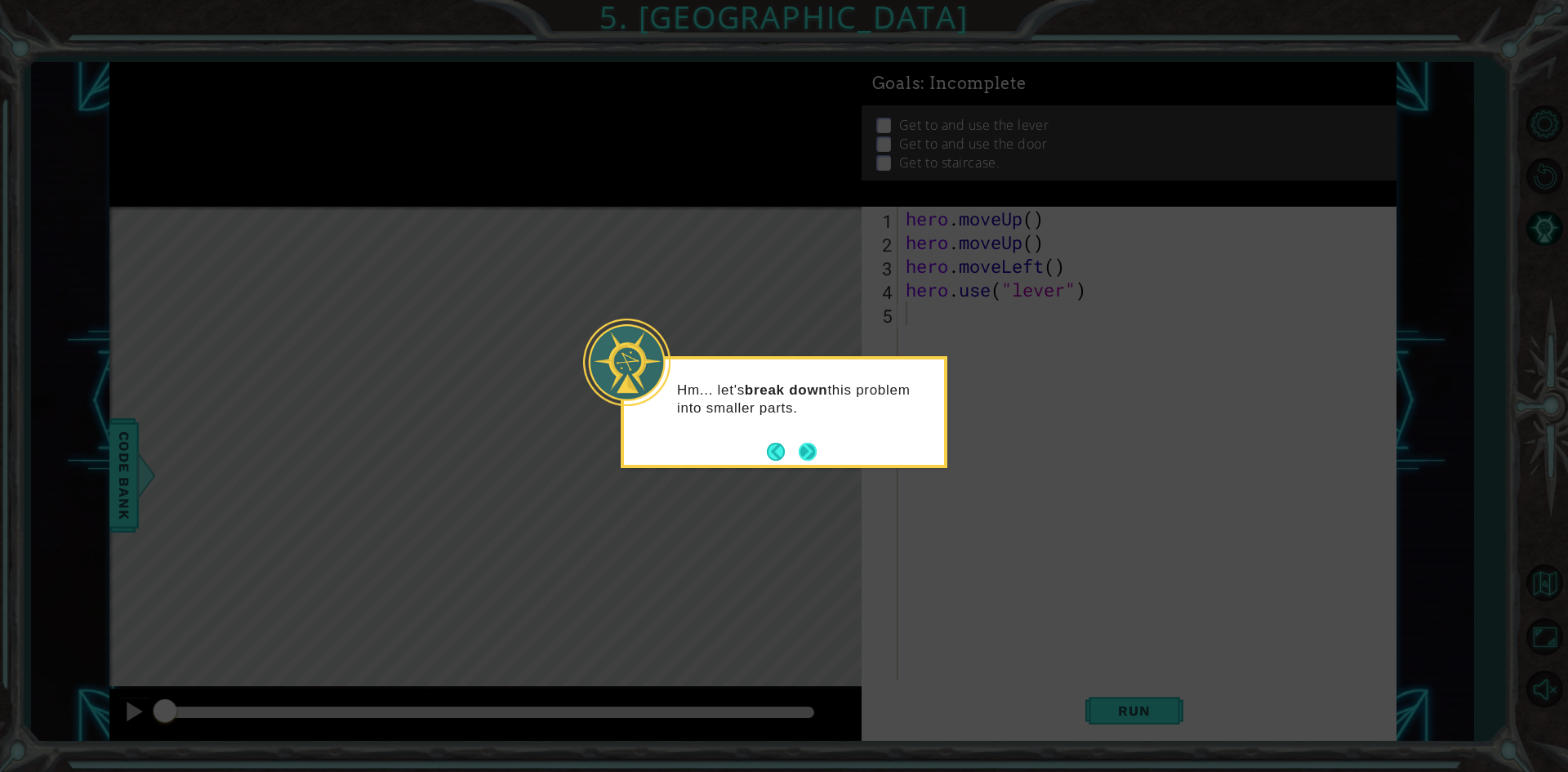
click at [809, 449] on button "Next" at bounding box center [807, 452] width 26 height 26
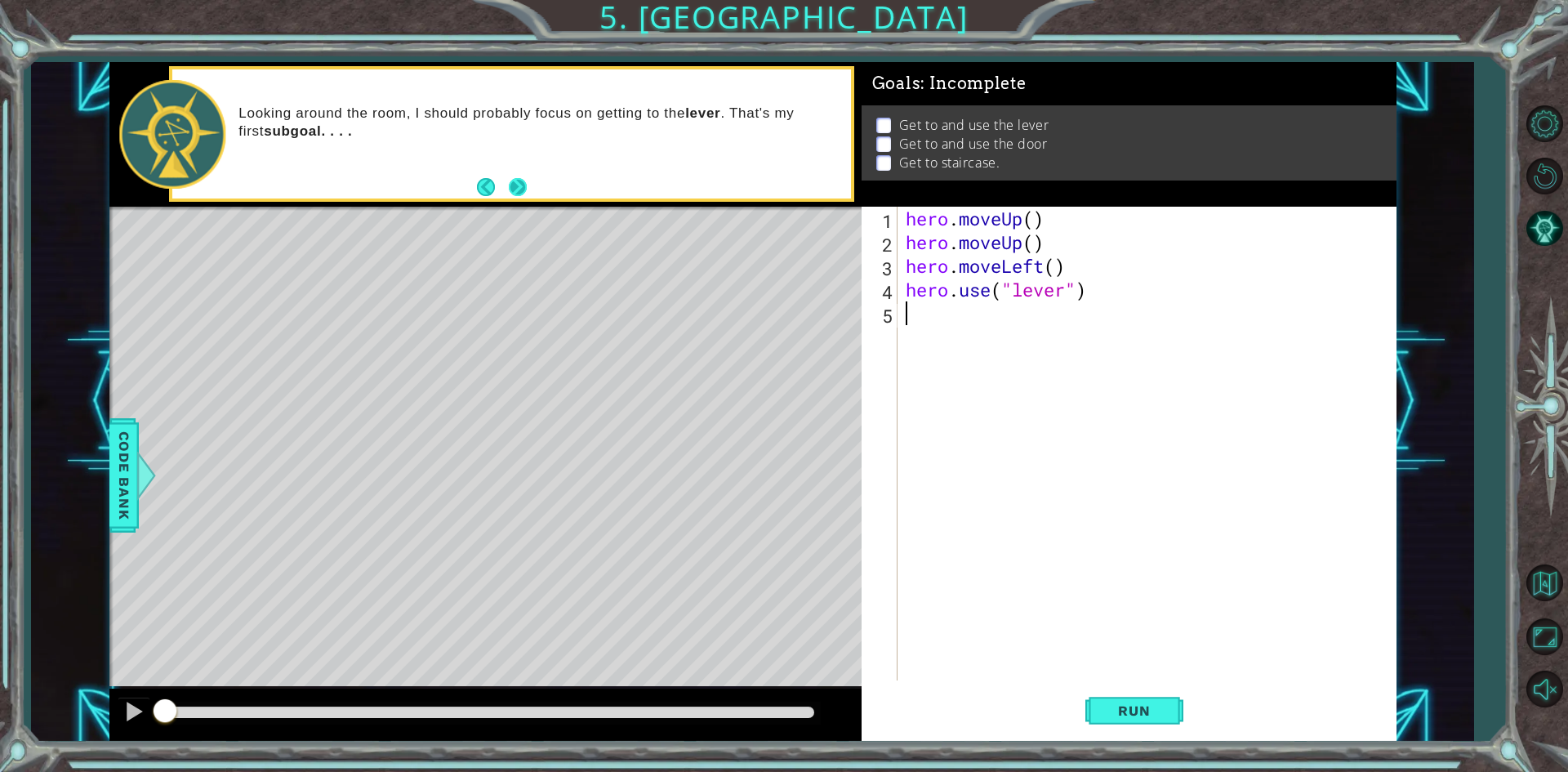
click at [517, 188] on button "Next" at bounding box center [517, 187] width 18 height 18
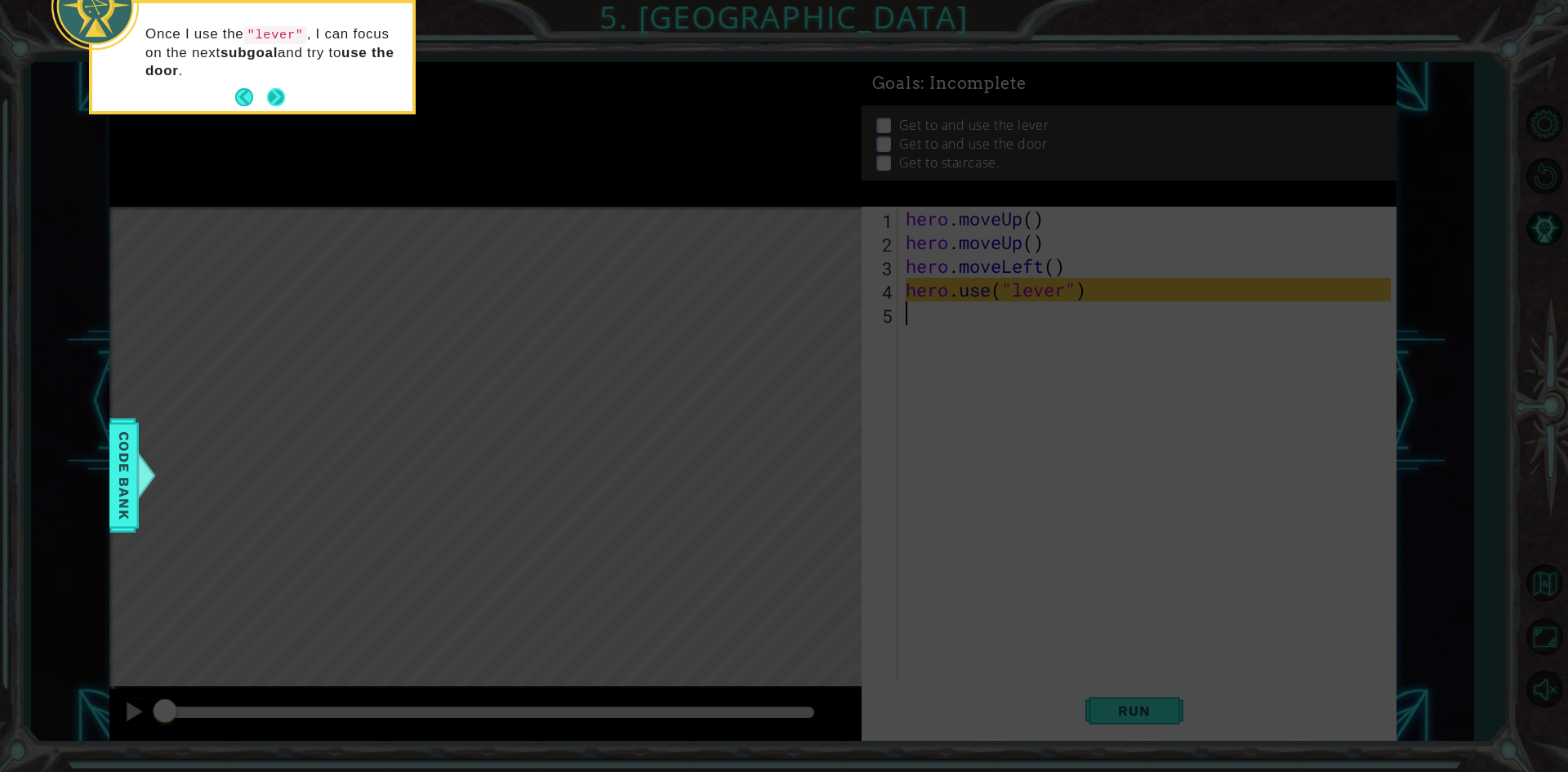
click at [274, 91] on button "Next" at bounding box center [275, 97] width 18 height 18
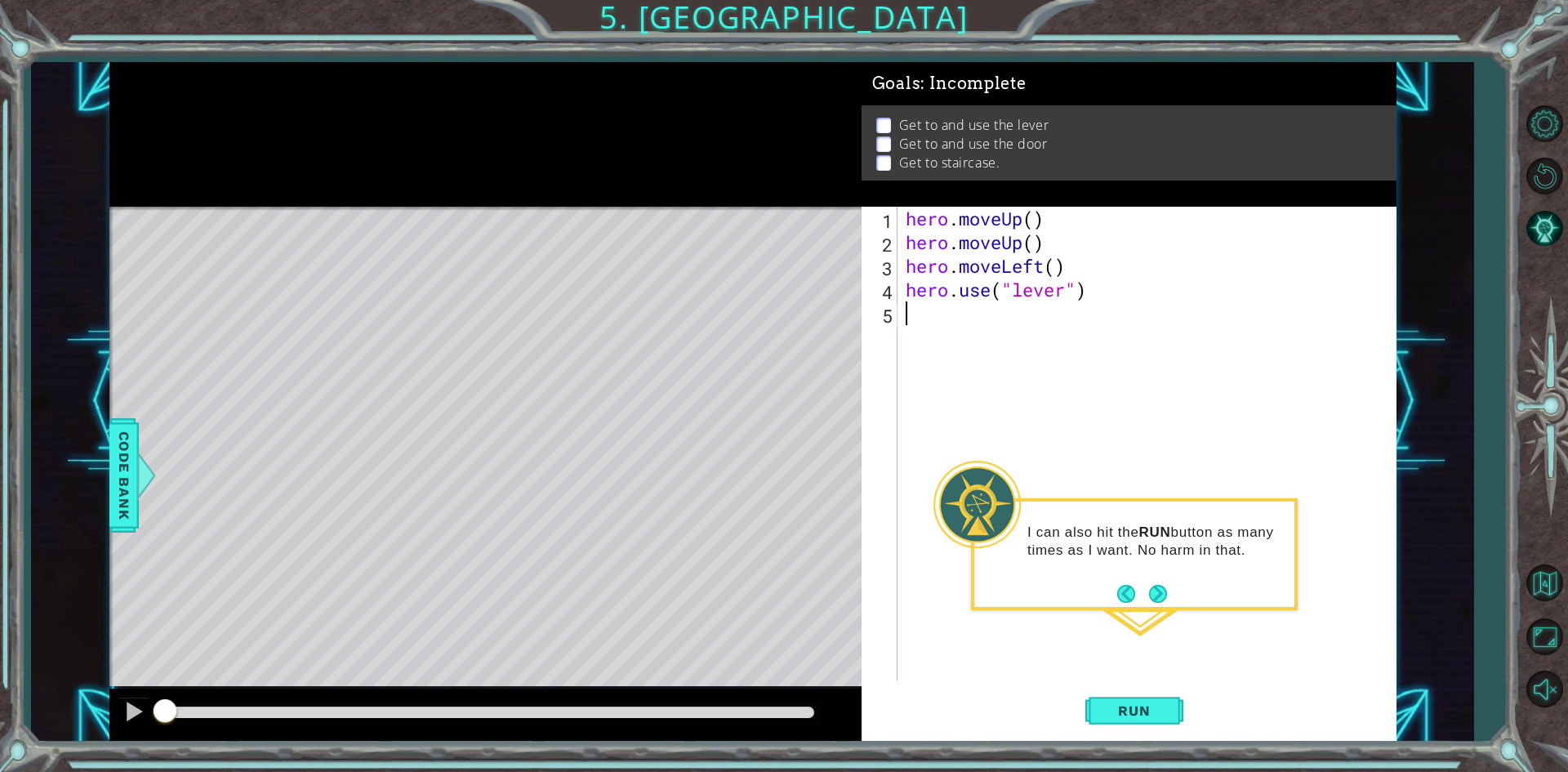
click at [989, 320] on div "hero . moveUp ( ) hero . moveUp ( ) hero . moveLeft ( ) hero . use ( "lever" )" at bounding box center [1150, 467] width 497 height 521
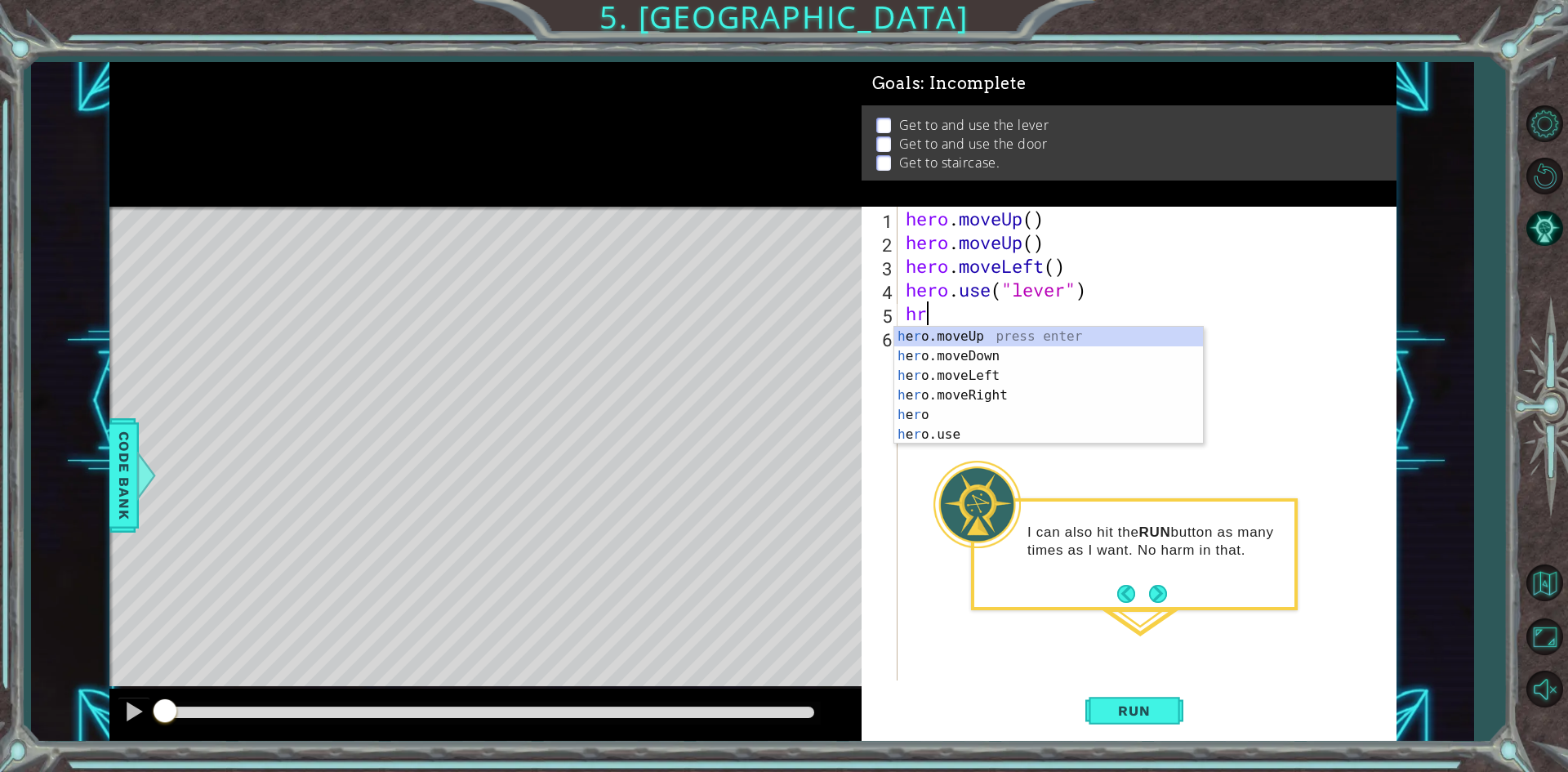
type textarea "hro"
click at [1038, 388] on div "h e ro .moveUp press enter h e ro .moveDown press enter h e ro .moveLeft press …" at bounding box center [1048, 405] width 309 height 157
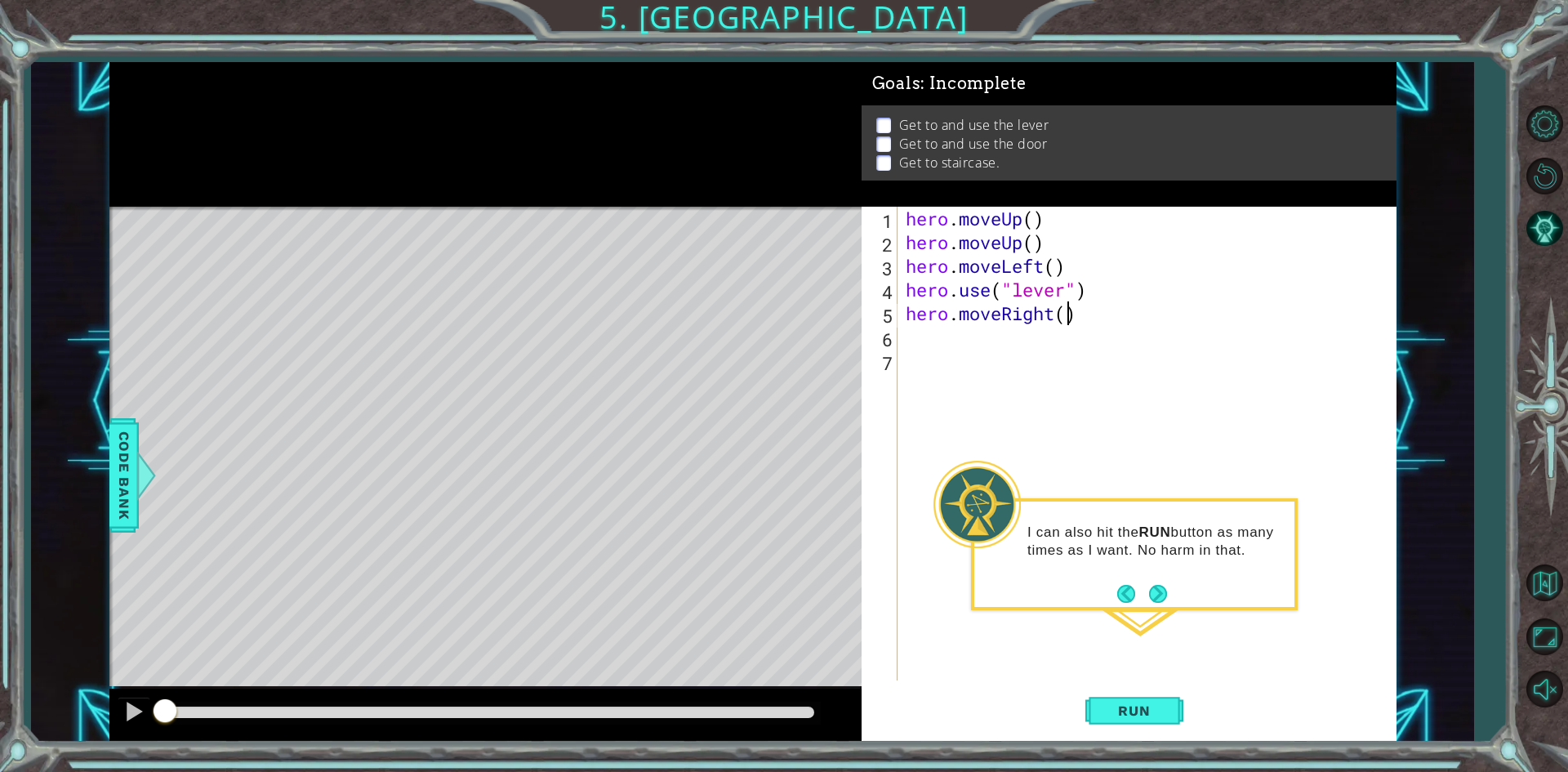
click at [1066, 312] on div "hero . moveUp ( ) hero . moveUp ( ) hero . moveLeft ( ) hero . use ( "lever" ) …" at bounding box center [1150, 467] width 497 height 521
type textarea "hero.moveRight(3)"
click at [1065, 335] on div "hero . moveUp ( ) hero . moveUp ( ) hero . moveLeft ( ) hero . use ( "lever" ) …" at bounding box center [1150, 467] width 497 height 521
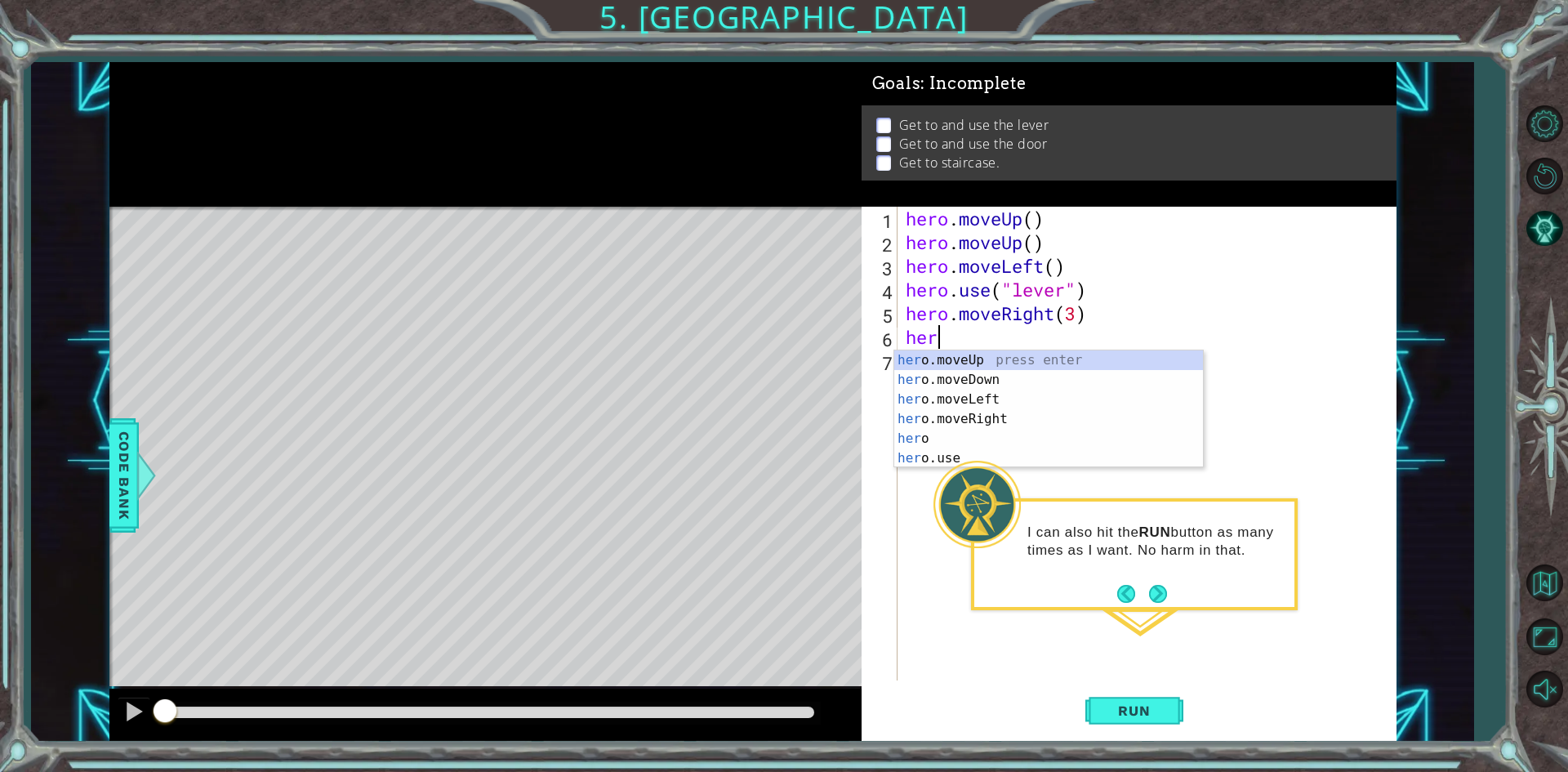
scroll to position [0, 1]
click at [1049, 456] on div "hero press enter hero .moveUp press enter hero .moveDown press enter hero .move…" at bounding box center [1048, 428] width 309 height 157
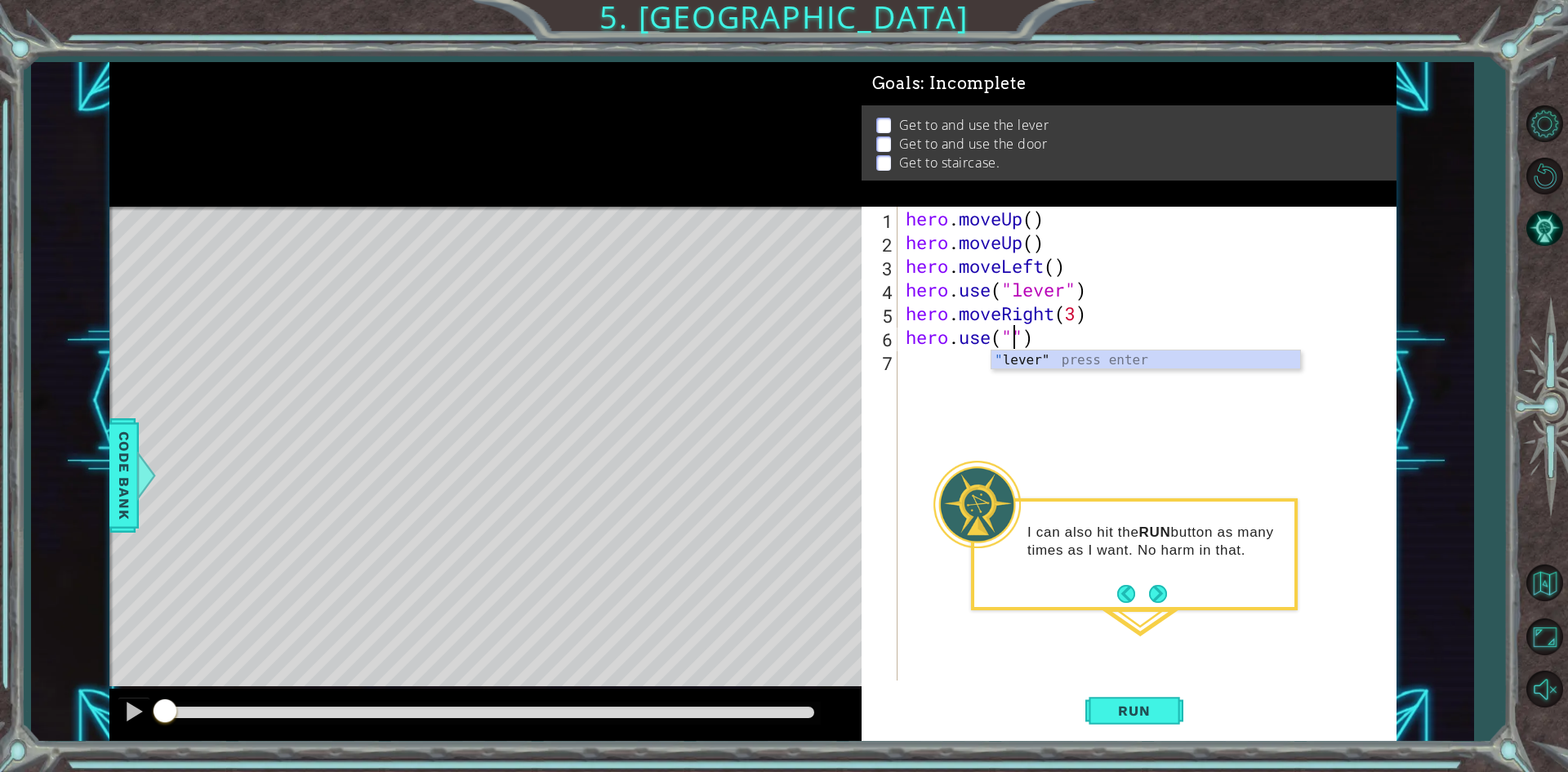
scroll to position [0, 5]
type textarea "hero.use("door")"
click at [966, 374] on div "hero . moveUp ( ) hero . moveUp ( ) hero . moveLeft ( ) hero . use ( "lever" ) …" at bounding box center [1150, 467] width 497 height 521
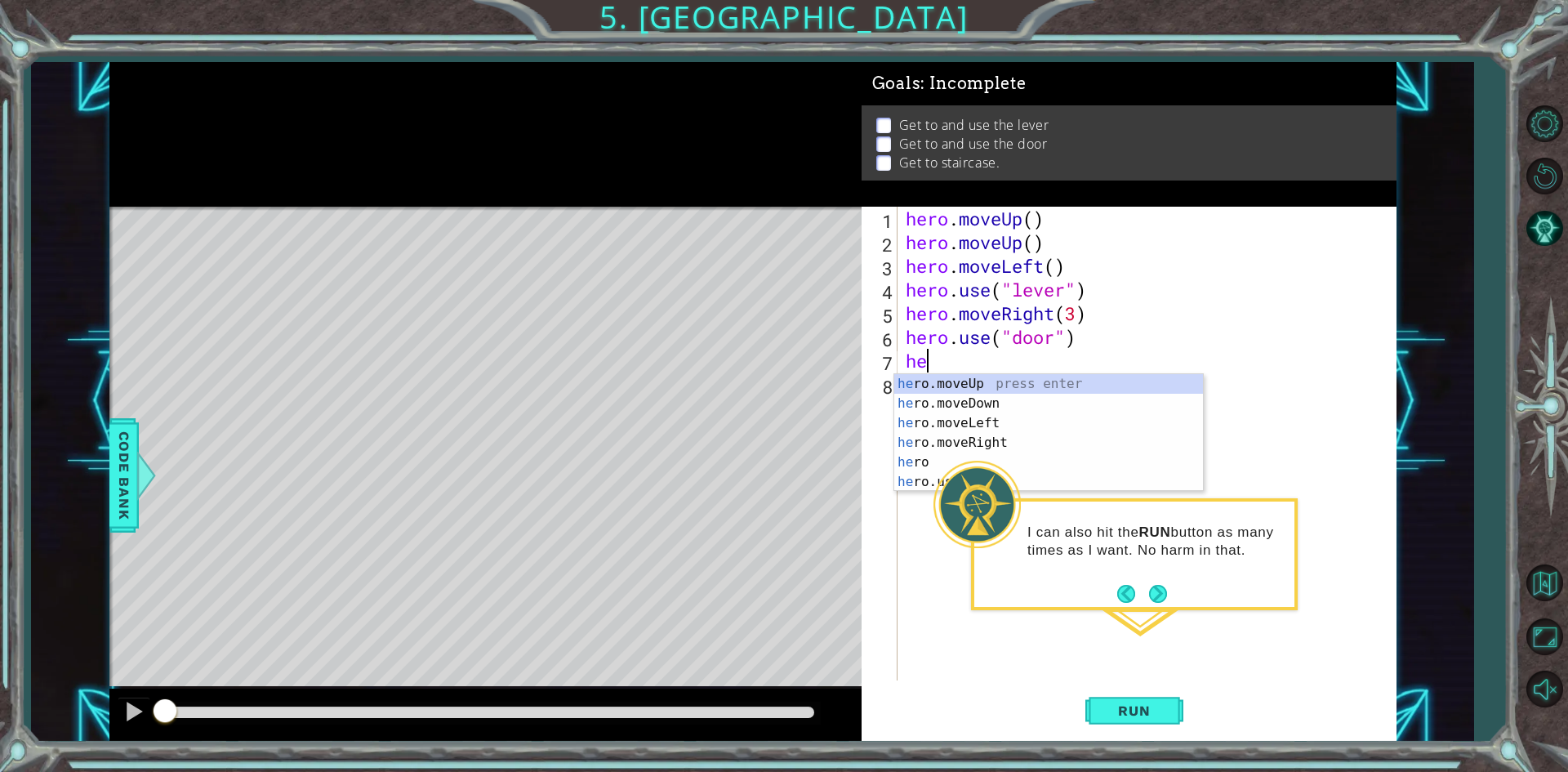
type textarea "hero"
click at [1053, 404] on div "hero press enter hero .moveUp press enter hero .moveDown press enter hero .move…" at bounding box center [1048, 452] width 309 height 157
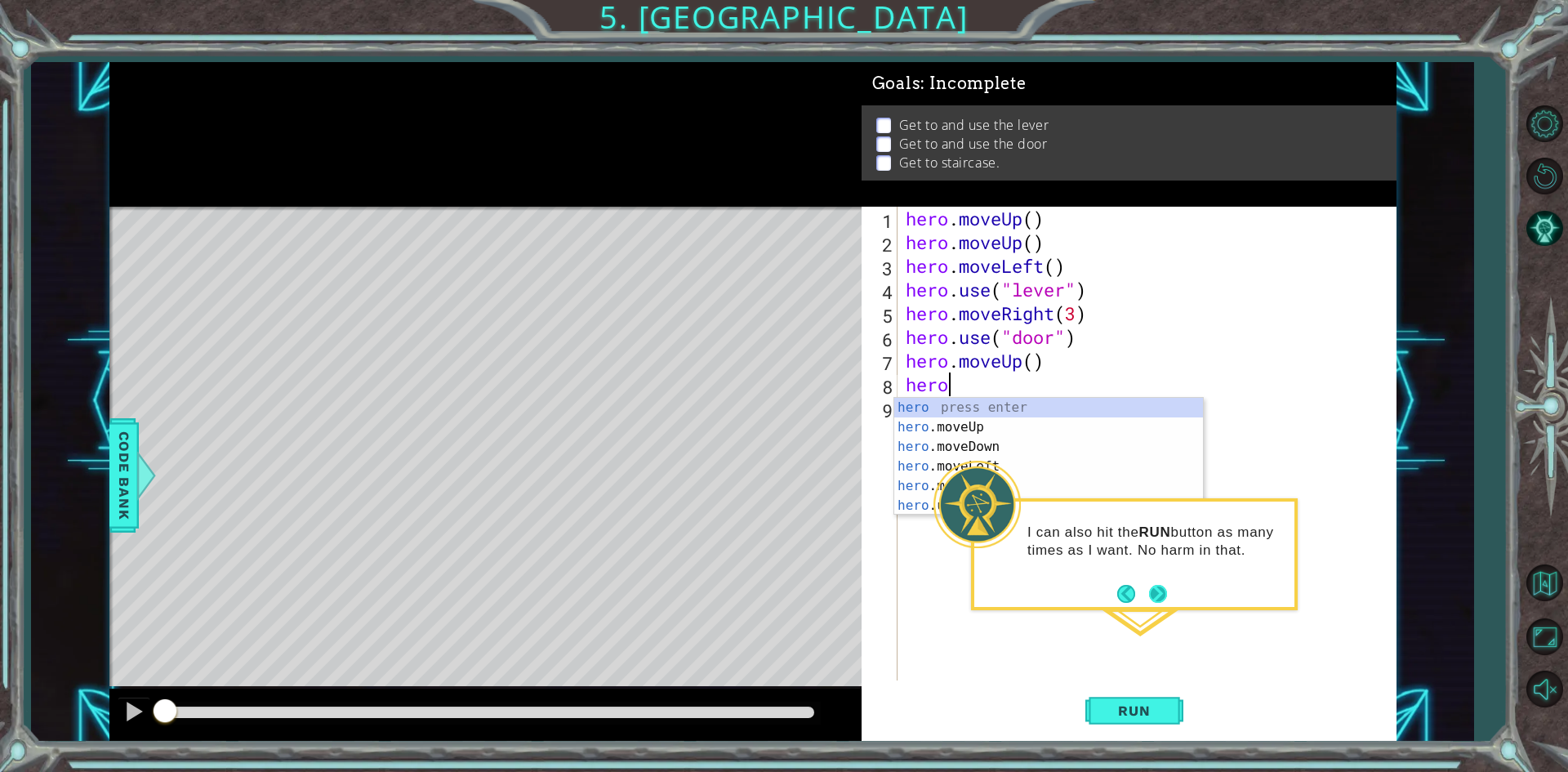
click at [1150, 587] on button "Next" at bounding box center [1158, 594] width 18 height 18
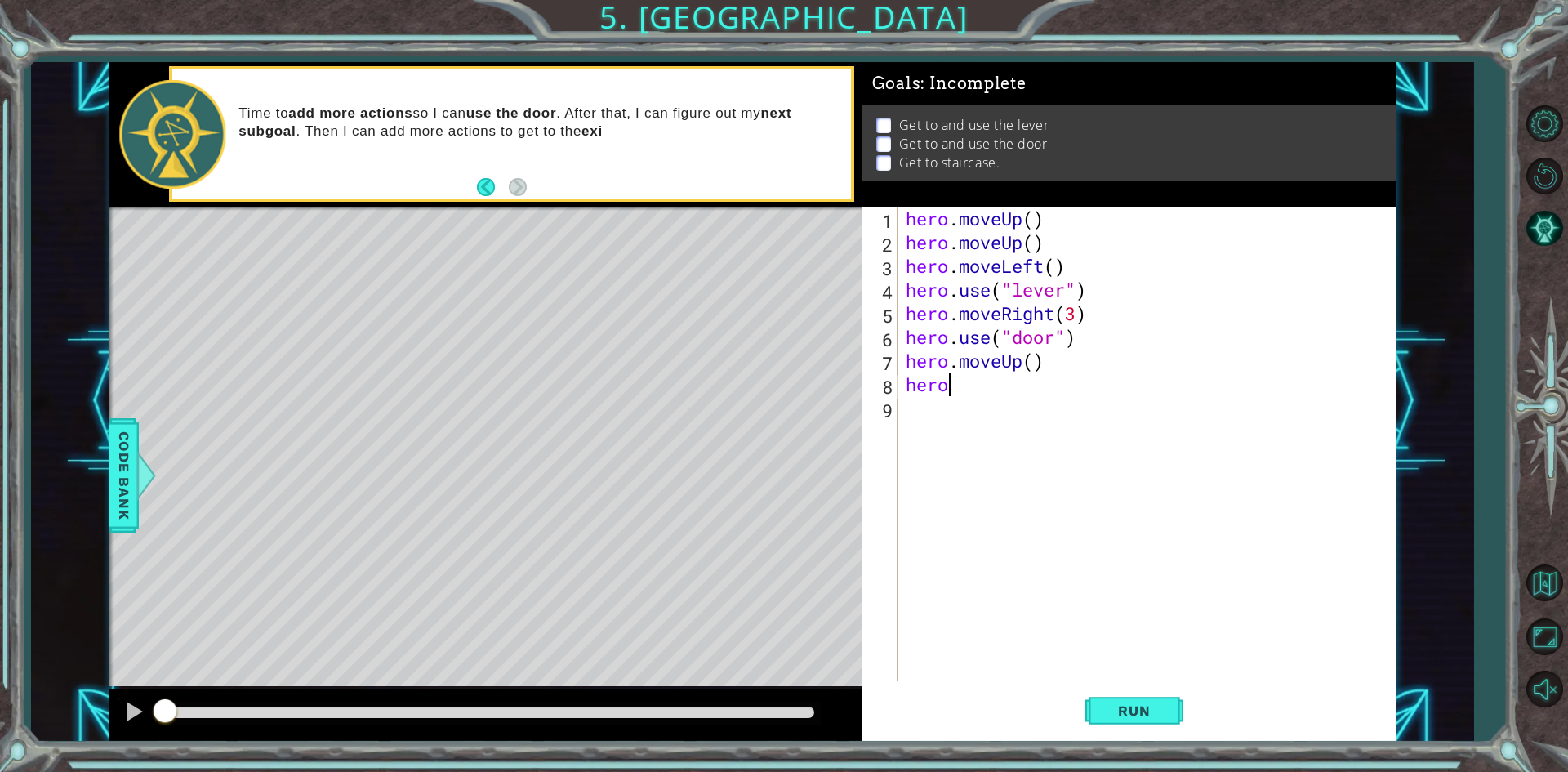
click at [967, 382] on div "hero . moveUp ( ) hero . moveUp ( ) hero . moveLeft ( ) hero . use ( "lever" ) …" at bounding box center [1150, 467] width 497 height 521
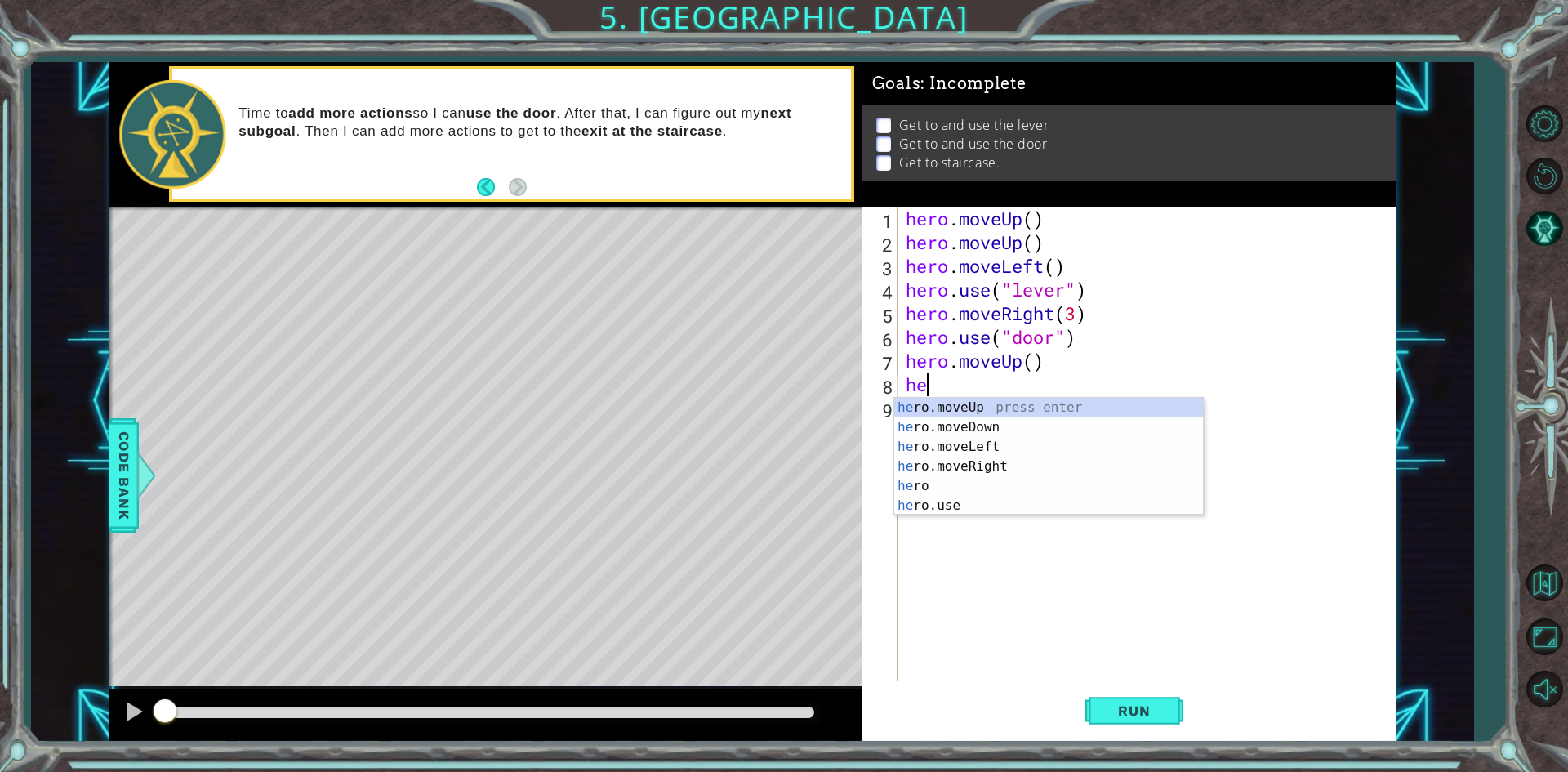
type textarea "h"
click at [981, 437] on div "h ero.moveUp press enter h ero.moveDown press enter h ero.moveLeft press enter …" at bounding box center [1048, 486] width 309 height 177
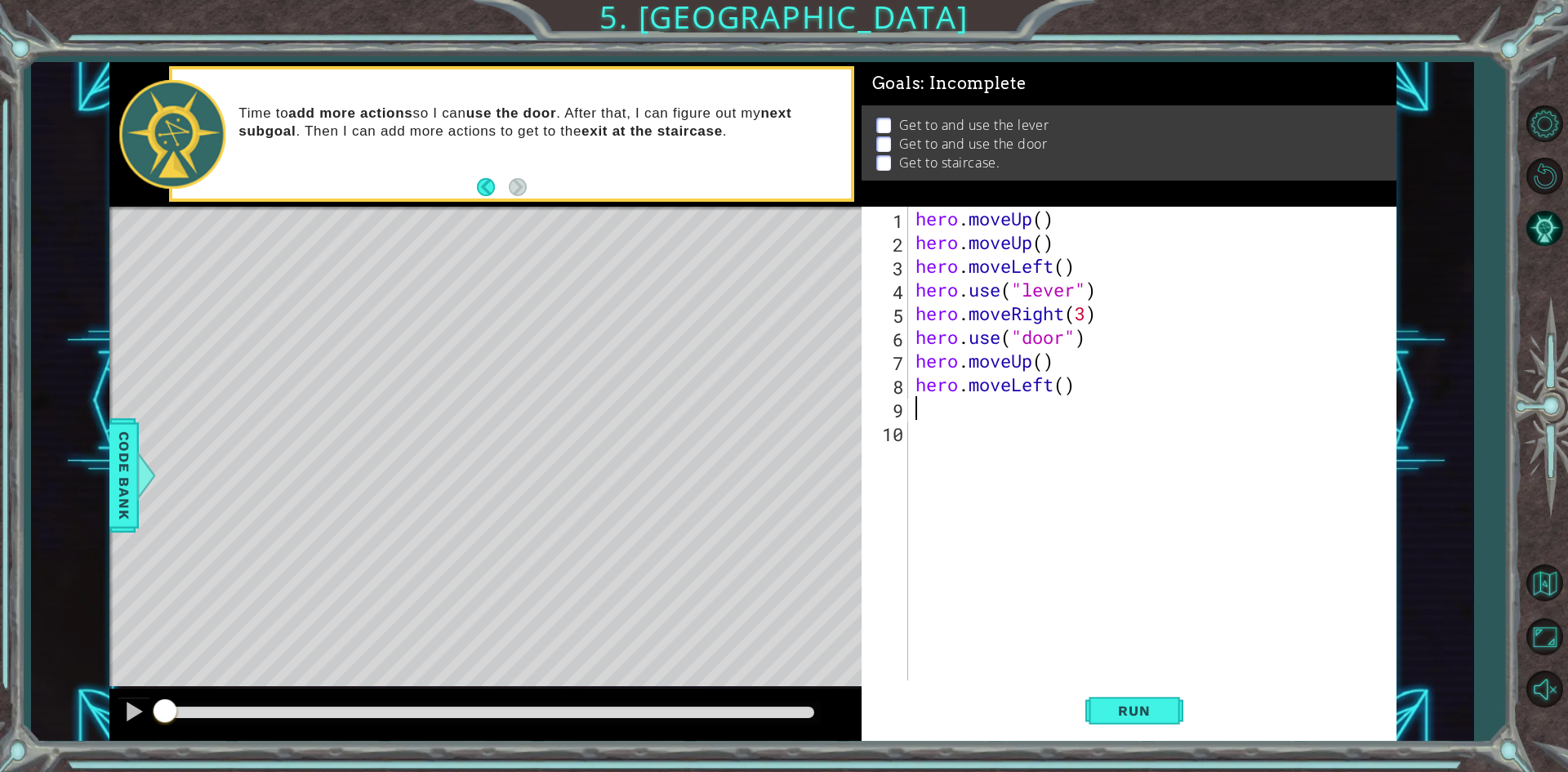
click at [1065, 388] on div "hero . moveUp ( ) hero . moveUp ( ) hero . moveLeft ( ) hero . use ( "lever" ) …" at bounding box center [1155, 467] width 486 height 521
click at [1127, 703] on span "Run" at bounding box center [1133, 710] width 65 height 16
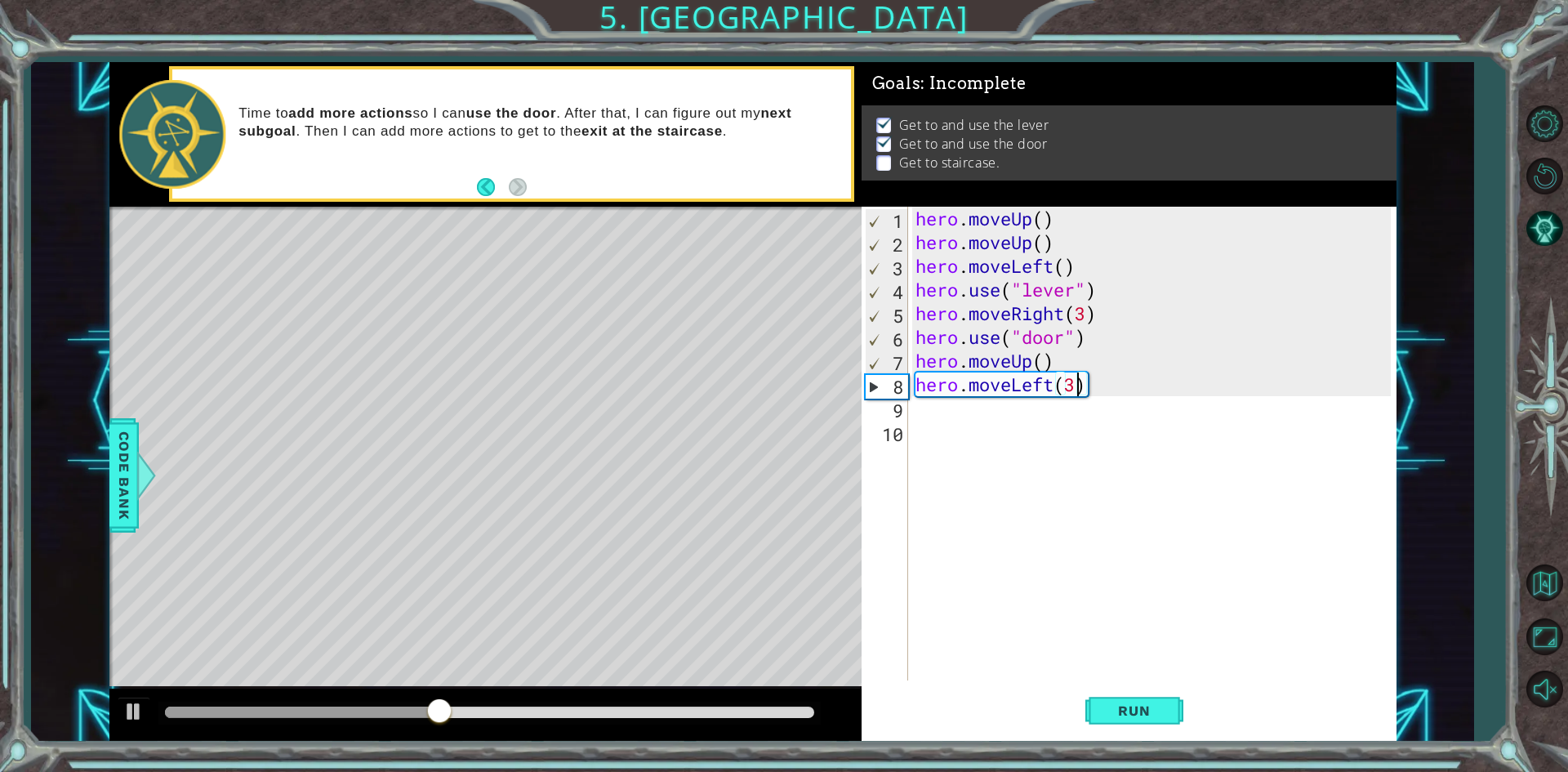
drag, startPoint x: 1041, startPoint y: 363, endPoint x: 1061, endPoint y: 356, distance: 21.2
click at [1041, 363] on div "hero . moveUp ( ) hero . moveUp ( ) hero . moveLeft ( ) hero . use ( "lever" ) …" at bounding box center [1155, 467] width 486 height 521
type textarea "hero.moveUp(2)"
click at [1156, 710] on span "Run" at bounding box center [1133, 710] width 65 height 16
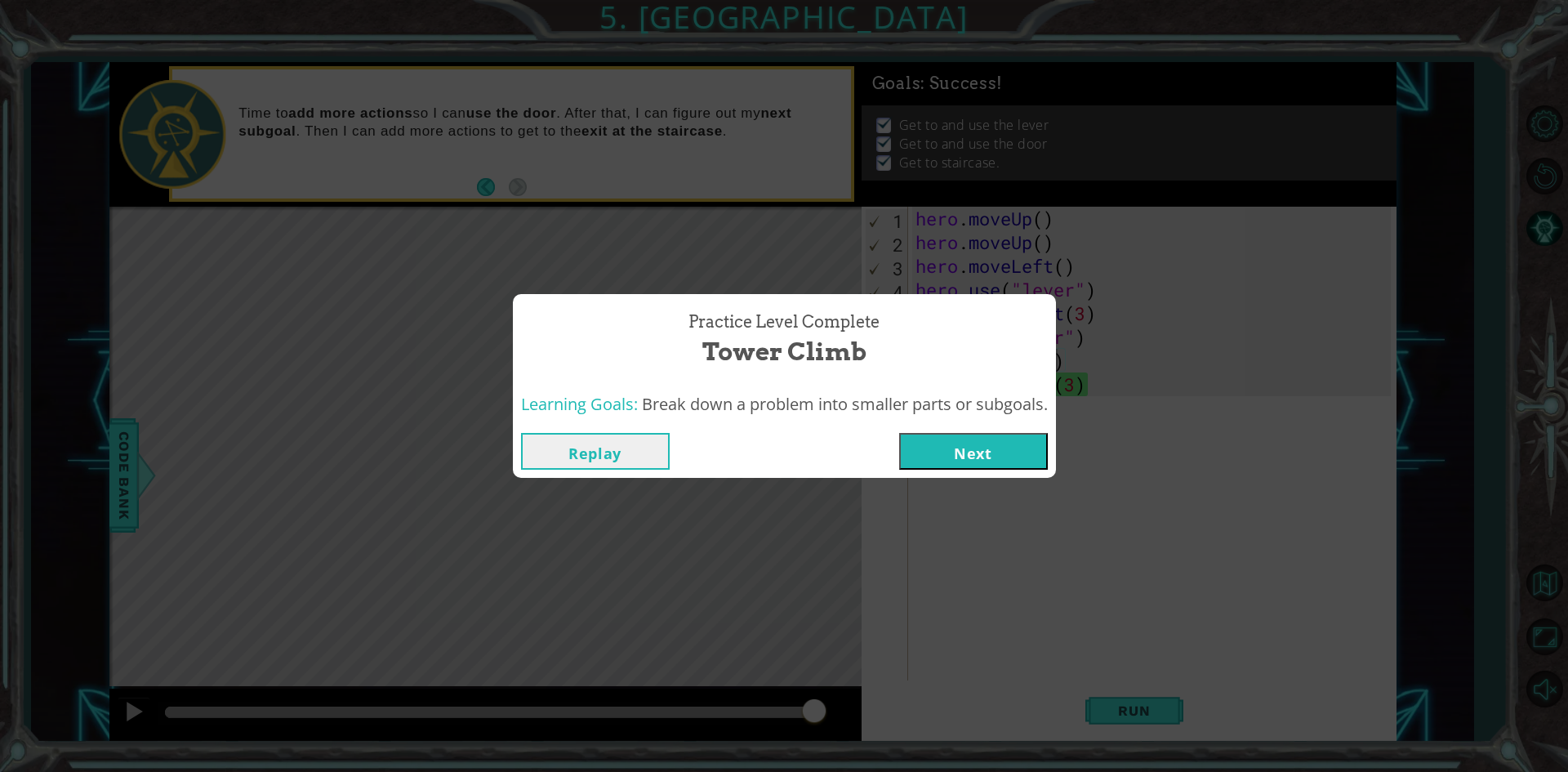
click at [1004, 445] on button "Next" at bounding box center [973, 451] width 148 height 37
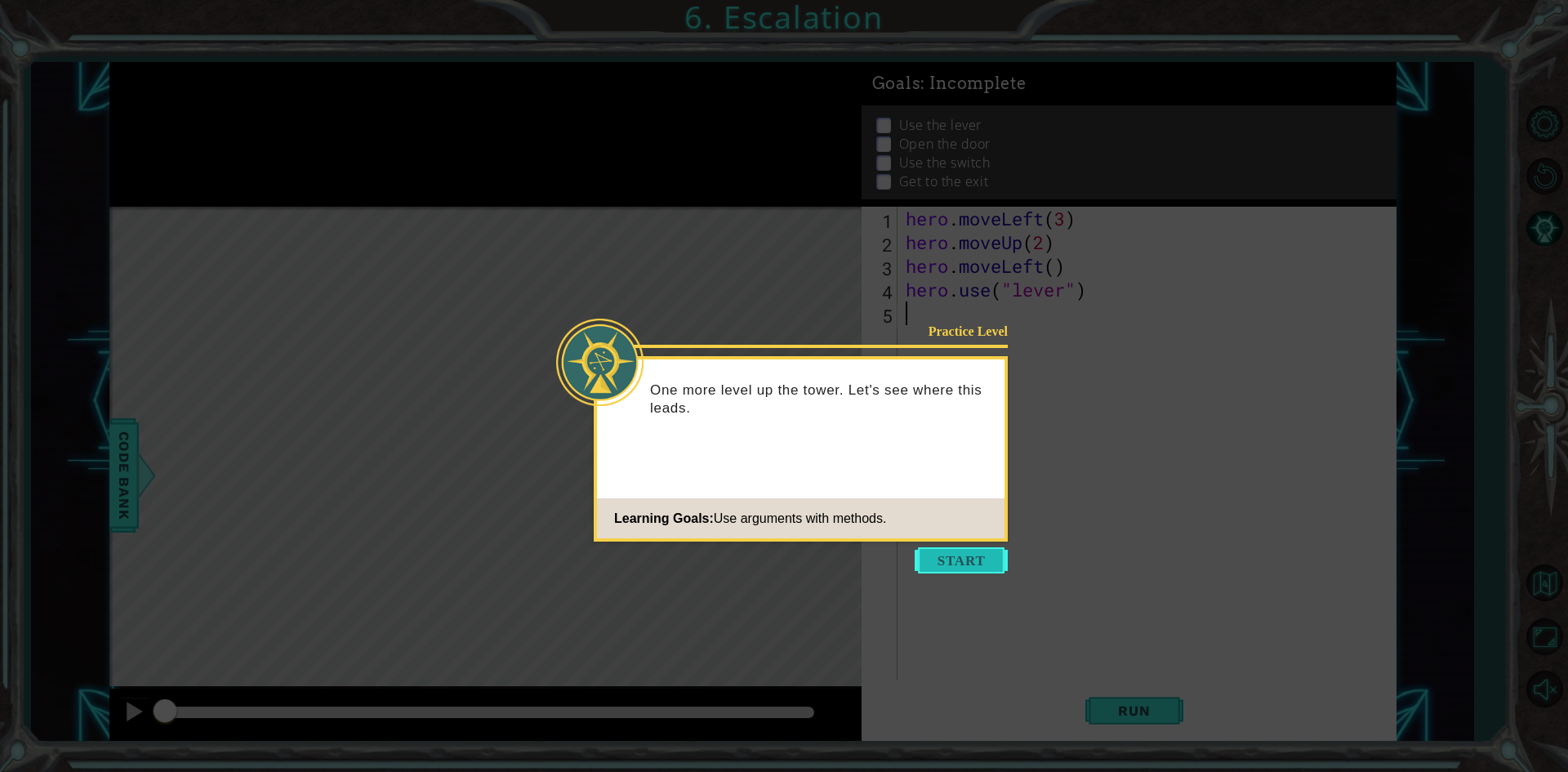
click at [968, 561] on button "Start" at bounding box center [961, 561] width 93 height 26
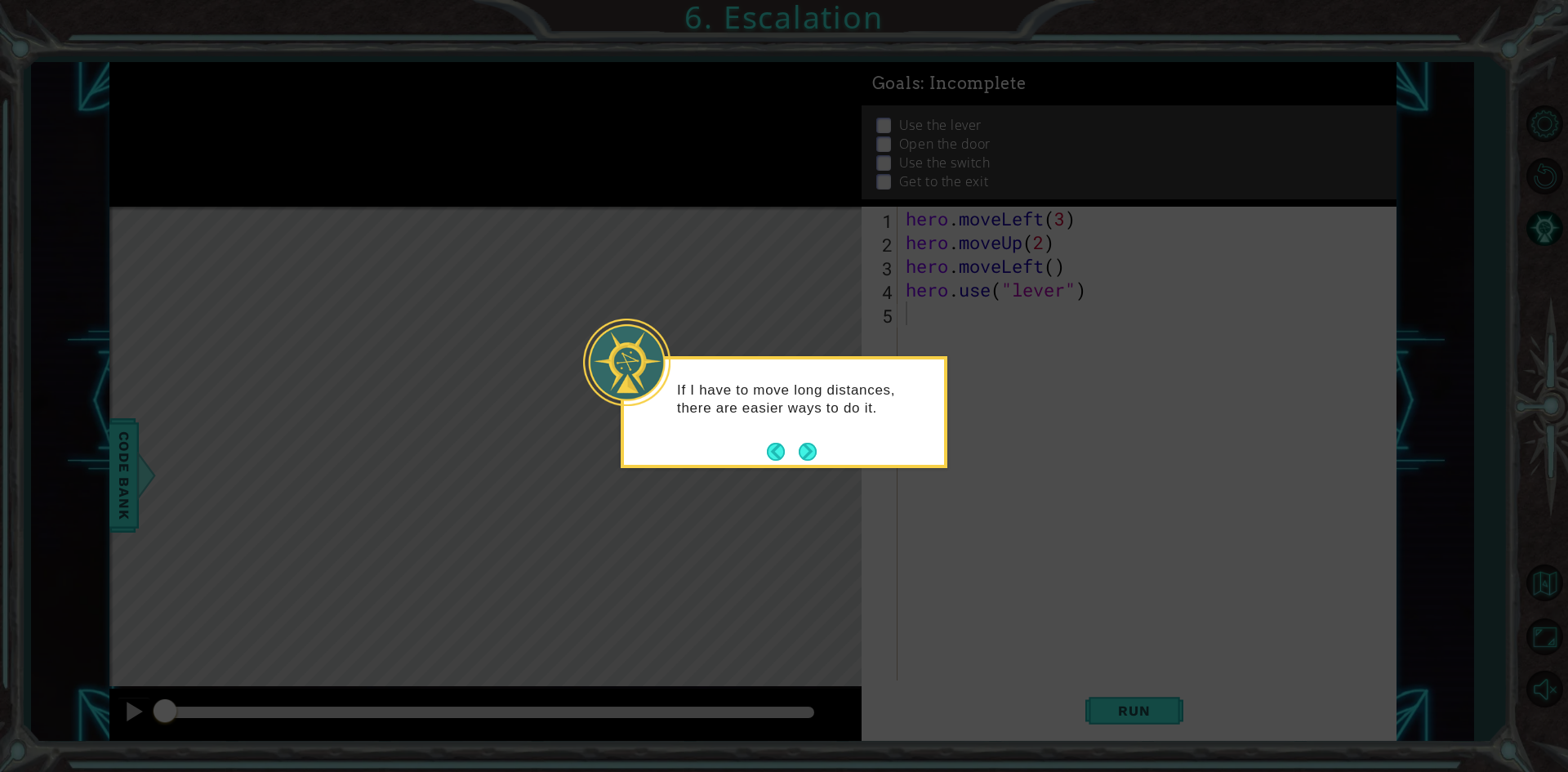
drag, startPoint x: 798, startPoint y: 453, endPoint x: 802, endPoint y: 444, distance: 9.8
click at [798, 452] on button "Next" at bounding box center [807, 451] width 19 height 19
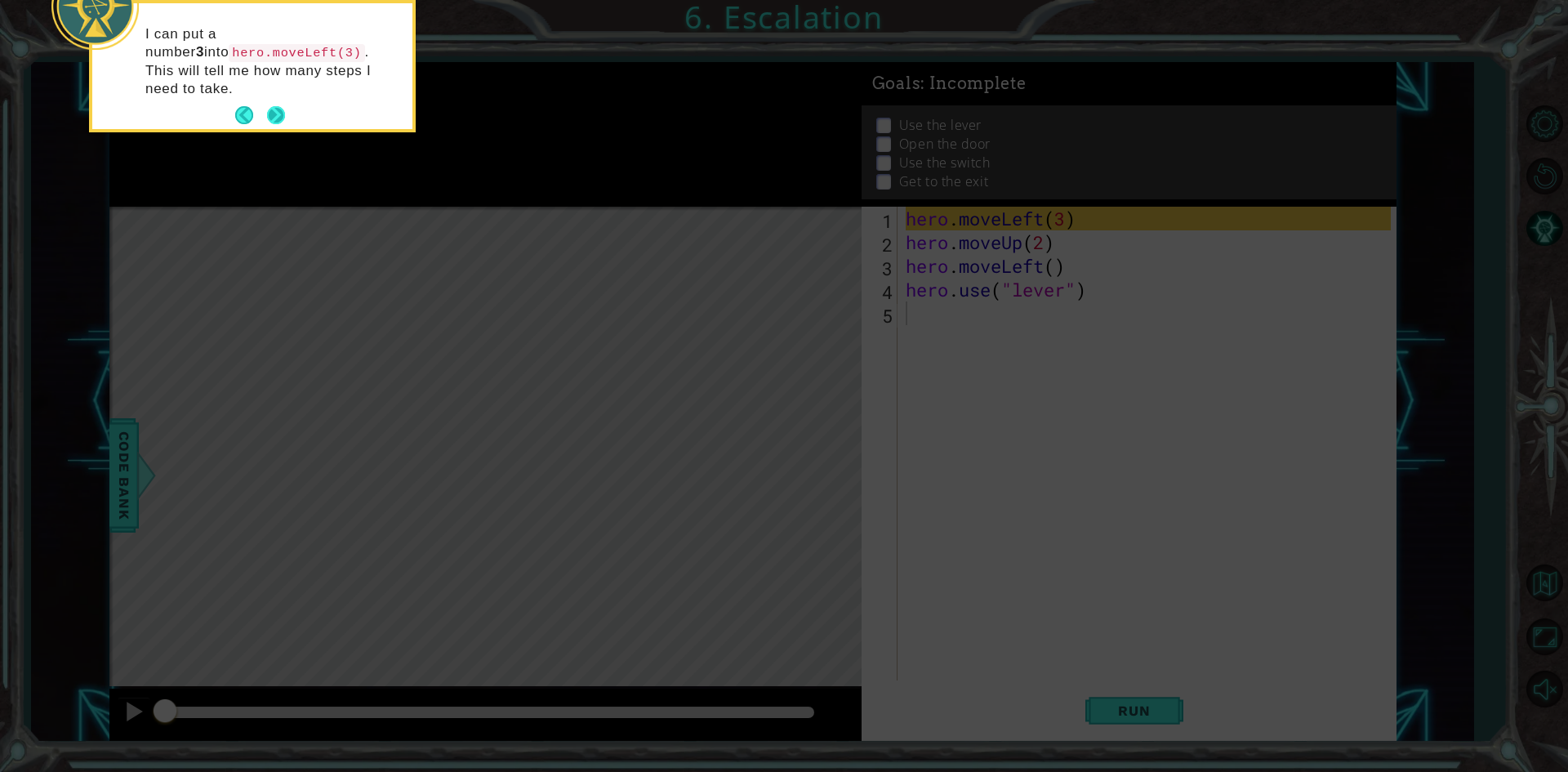
click at [278, 106] on button "Next" at bounding box center [275, 115] width 18 height 18
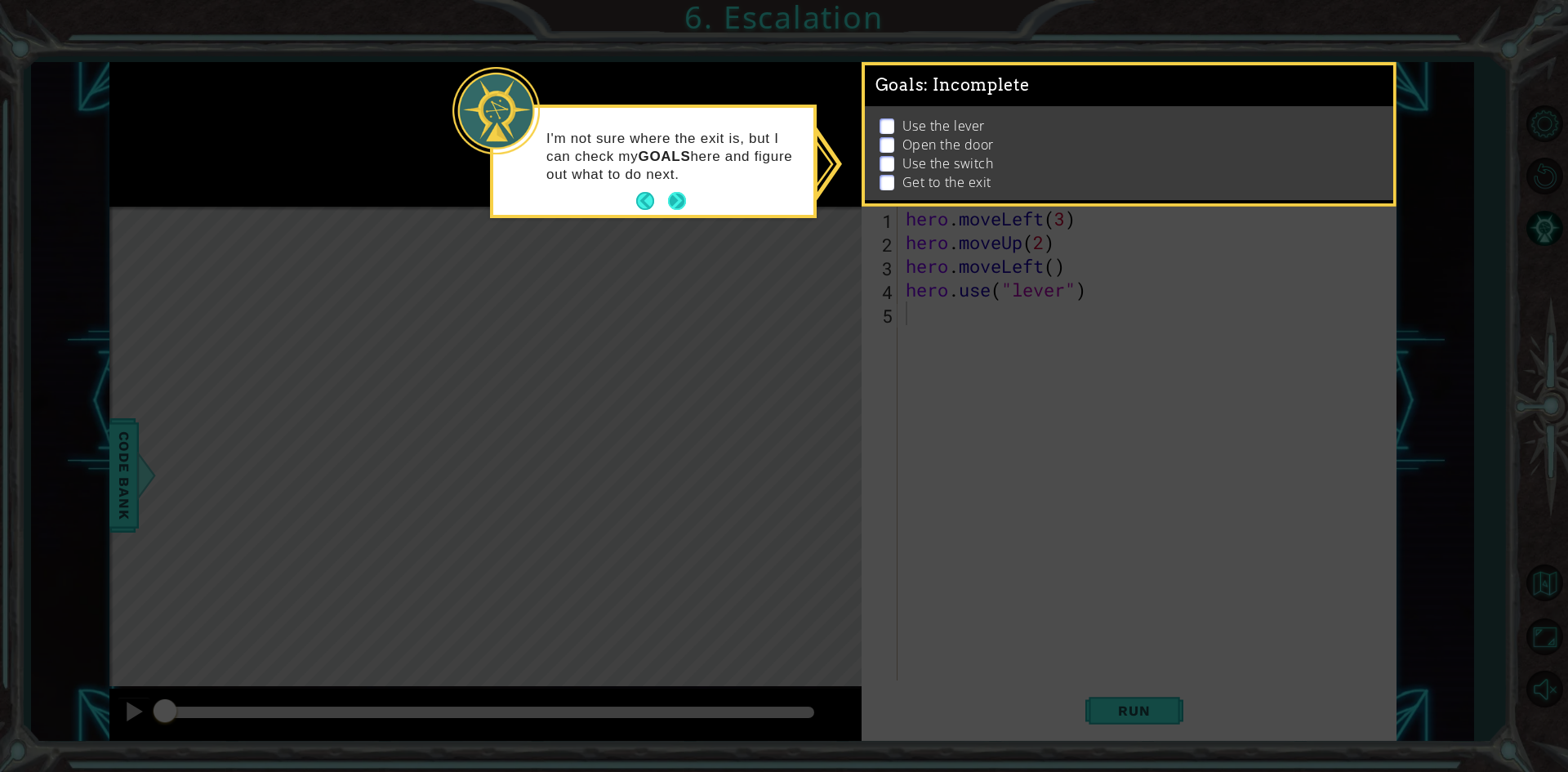
click at [671, 192] on button "Next" at bounding box center [676, 201] width 19 height 19
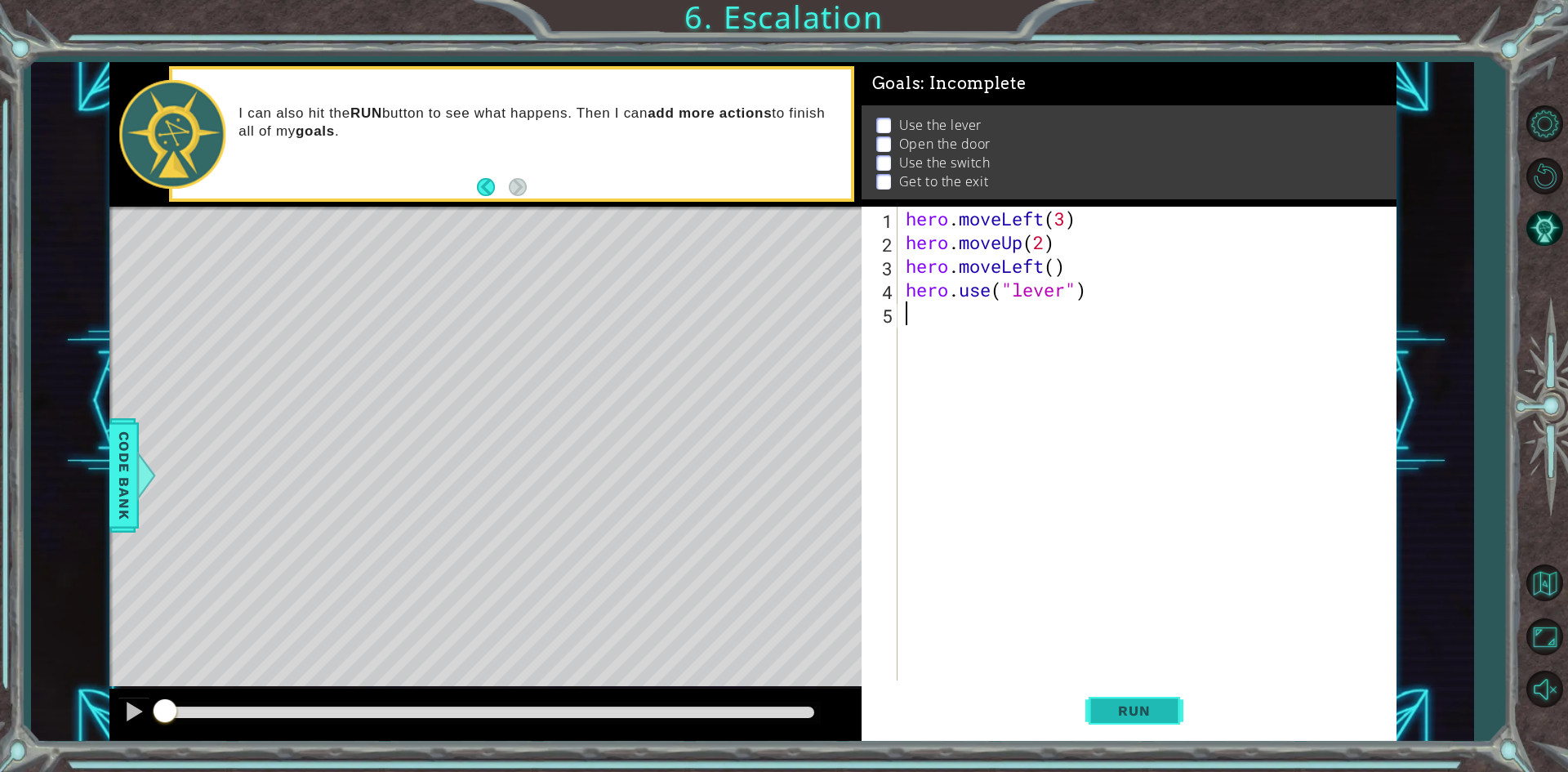
click at [1130, 704] on span "Run" at bounding box center [1133, 710] width 65 height 16
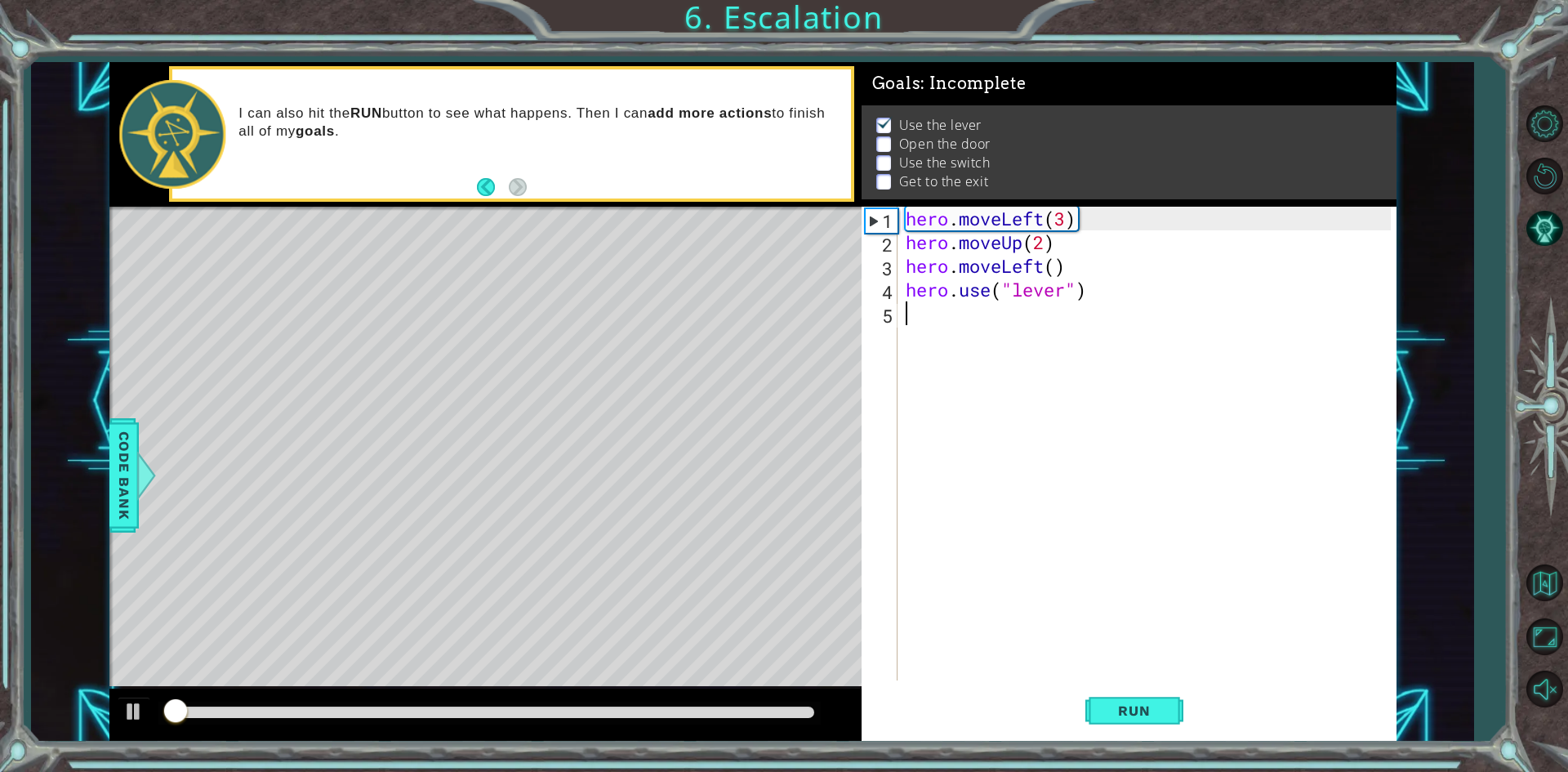
scroll to position [7, 0]
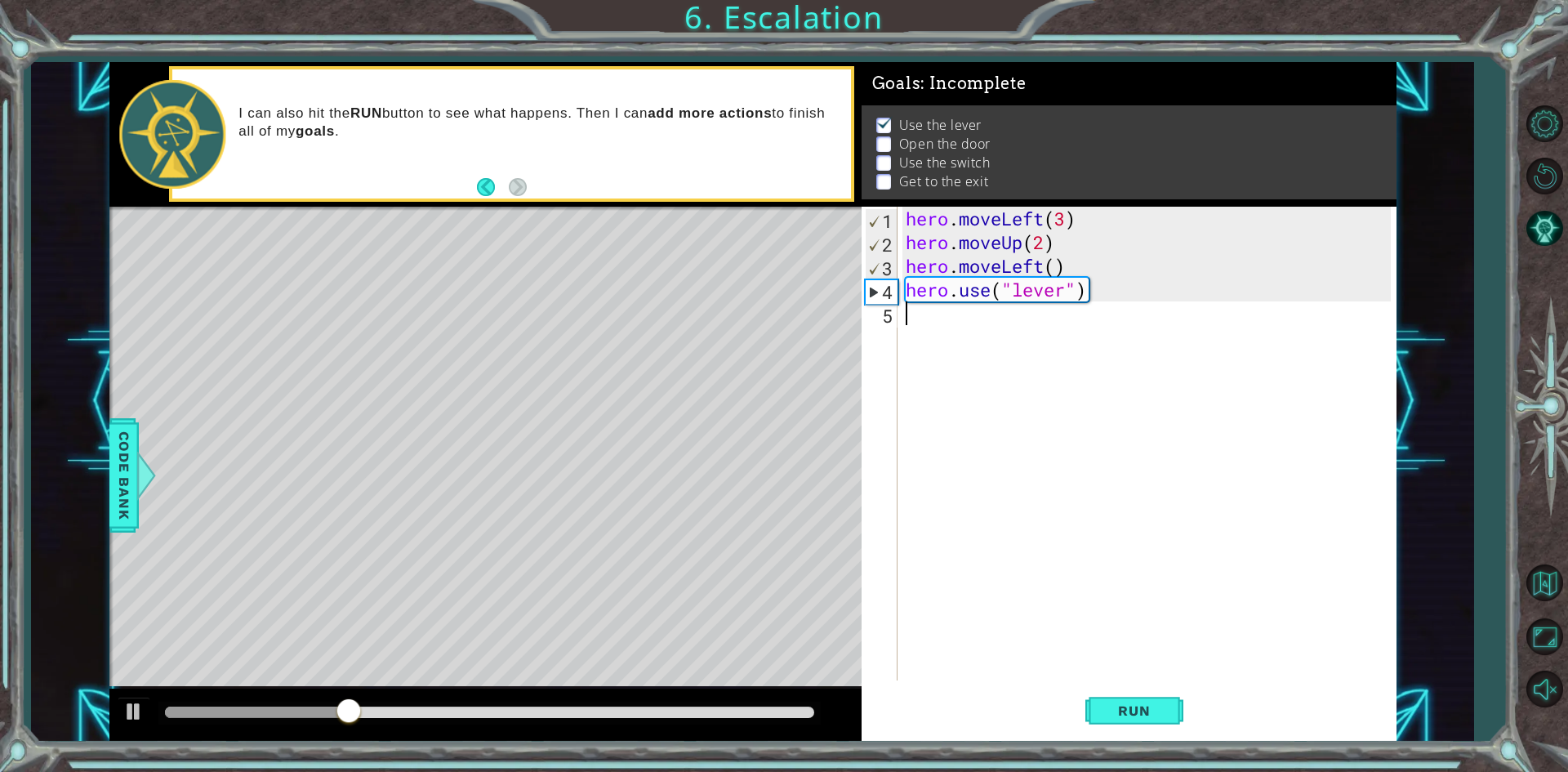
click at [930, 312] on div "hero . moveLeft ( 3 ) hero . moveUp ( 2 ) hero . moveLeft ( ) hero . use ( "lev…" at bounding box center [1150, 467] width 497 height 521
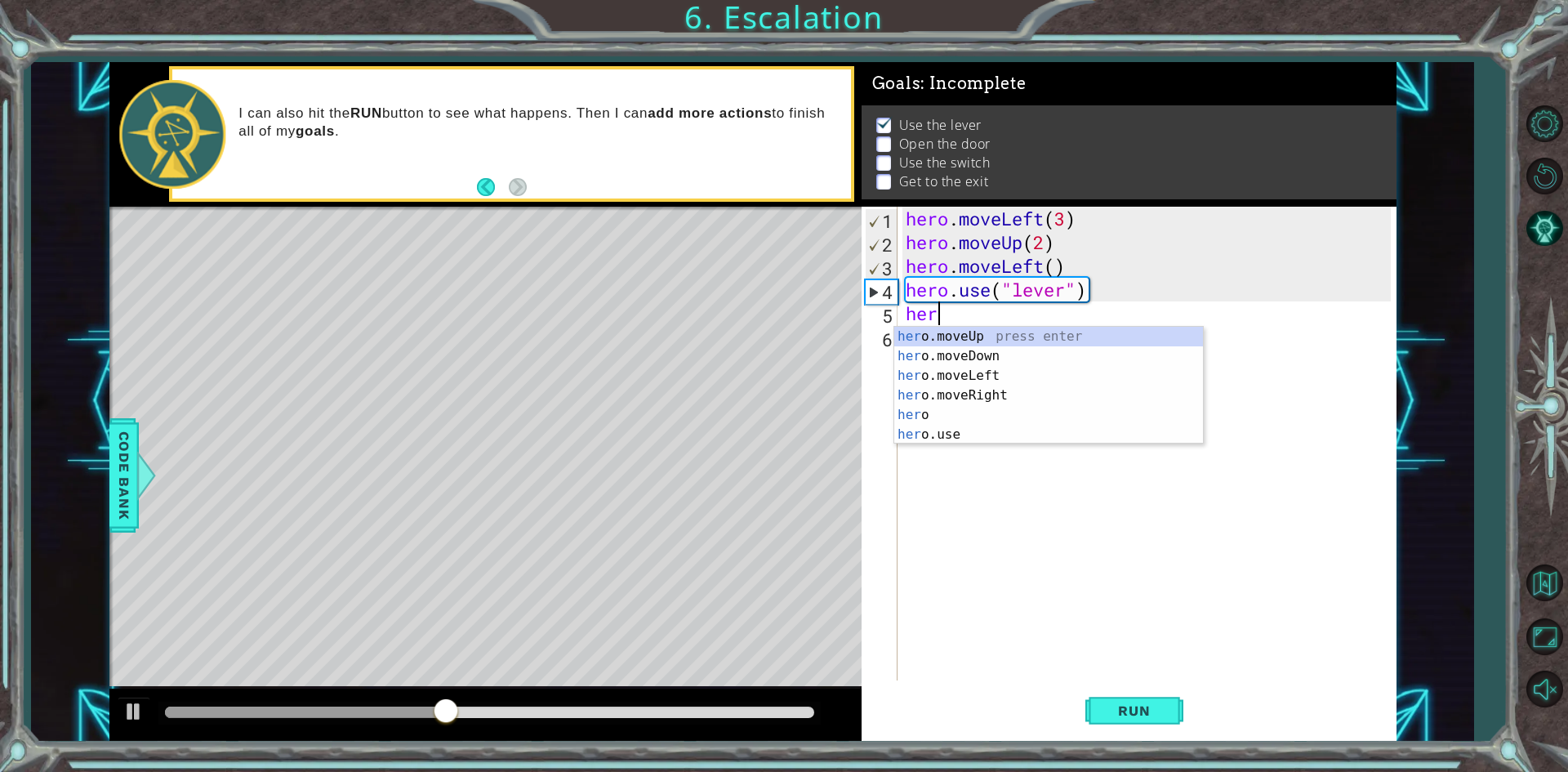
scroll to position [0, 1]
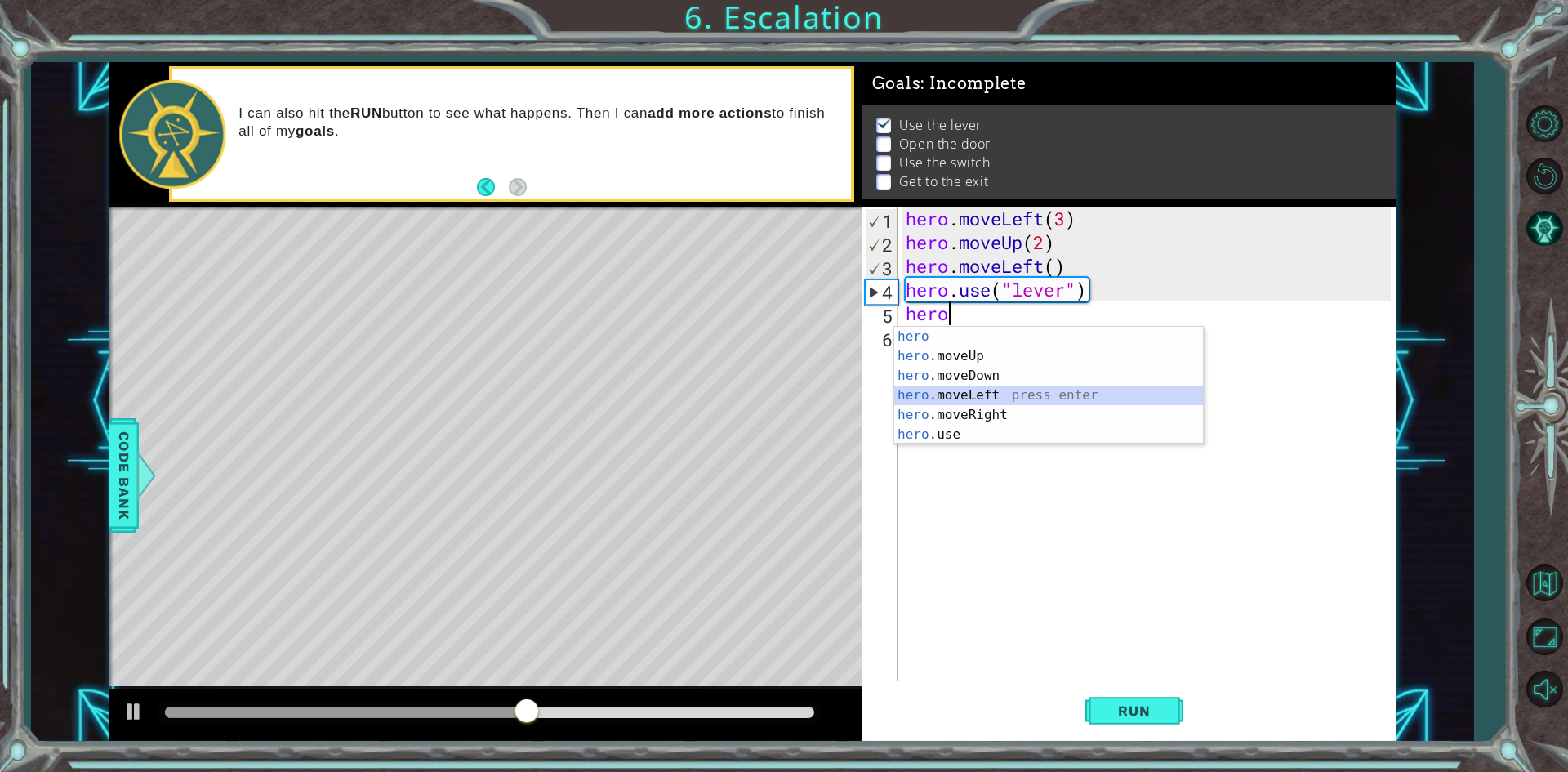
drag, startPoint x: 986, startPoint y: 388, endPoint x: 980, endPoint y: 363, distance: 25.7
click at [987, 388] on div "hero press enter hero .moveUp press enter hero .moveDown press enter hero .move…" at bounding box center [1048, 405] width 309 height 157
type textarea "hero.moveLeft(1)"
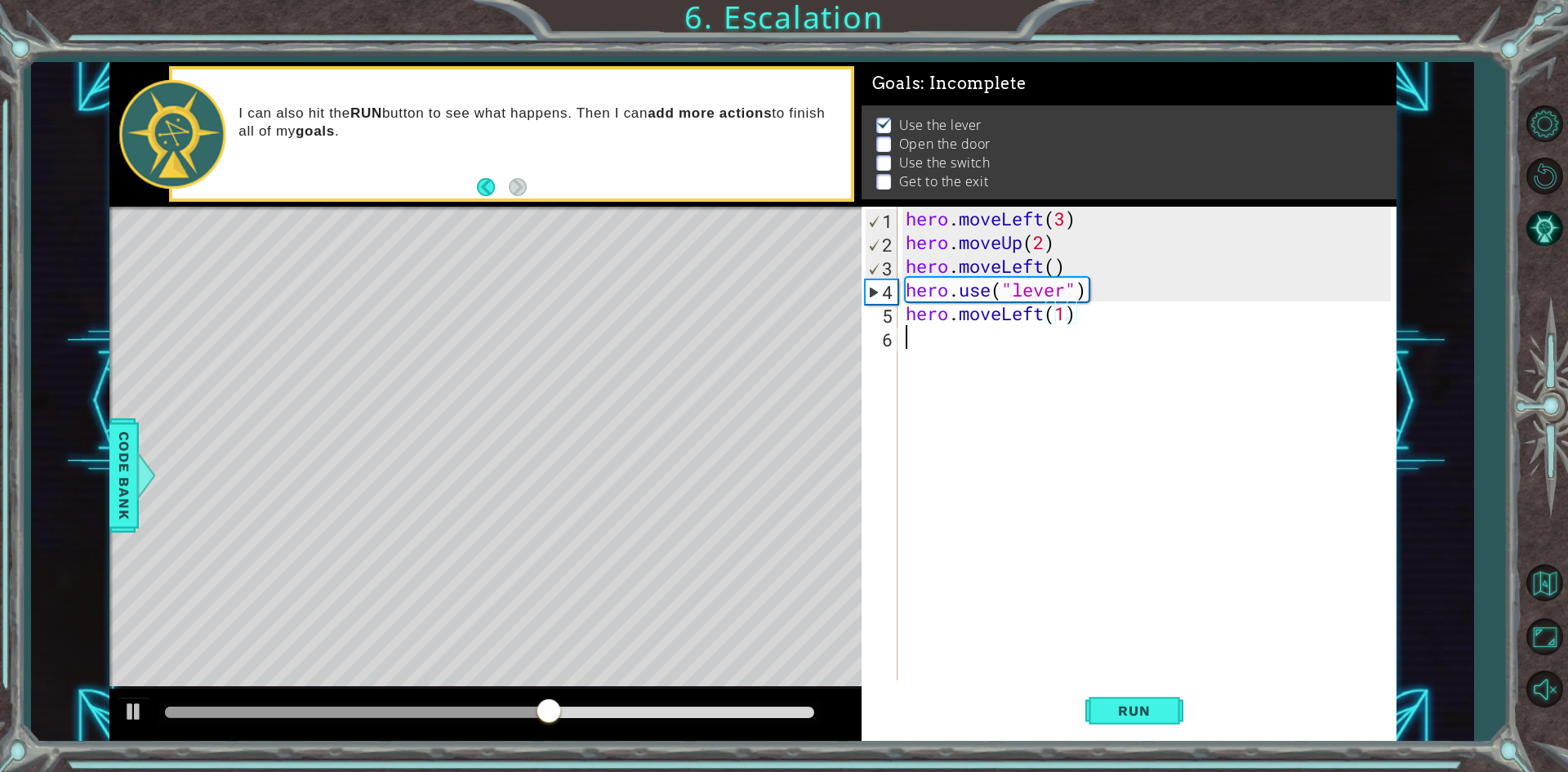
click at [986, 336] on div "hero . moveLeft ( 3 ) hero . moveUp ( 2 ) hero . moveLeft ( ) hero . use ( "lev…" at bounding box center [1150, 467] width 497 height 521
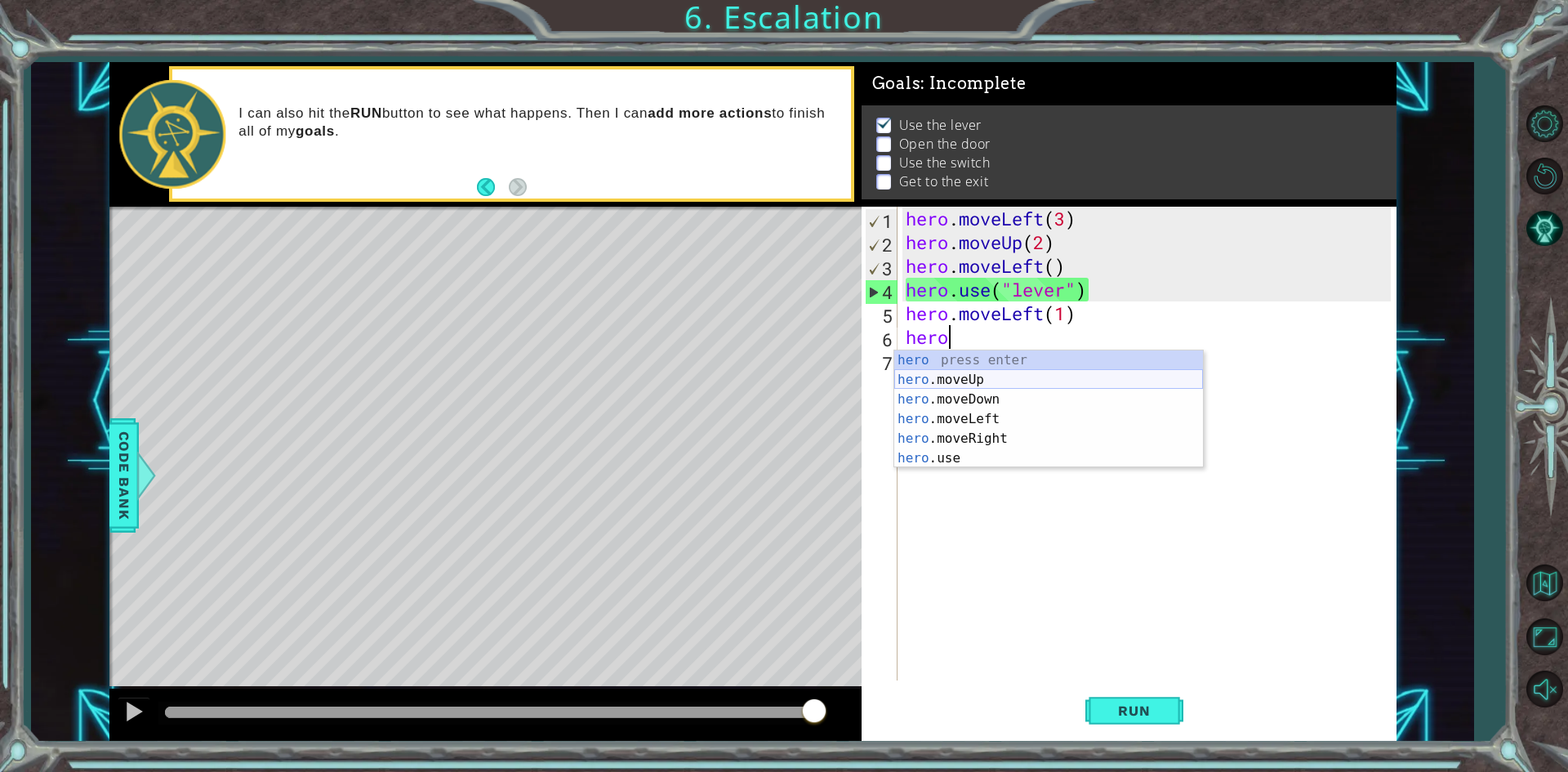
click at [991, 385] on div "hero press enter hero .moveUp press enter hero .moveDown press enter hero .move…" at bounding box center [1048, 428] width 309 height 157
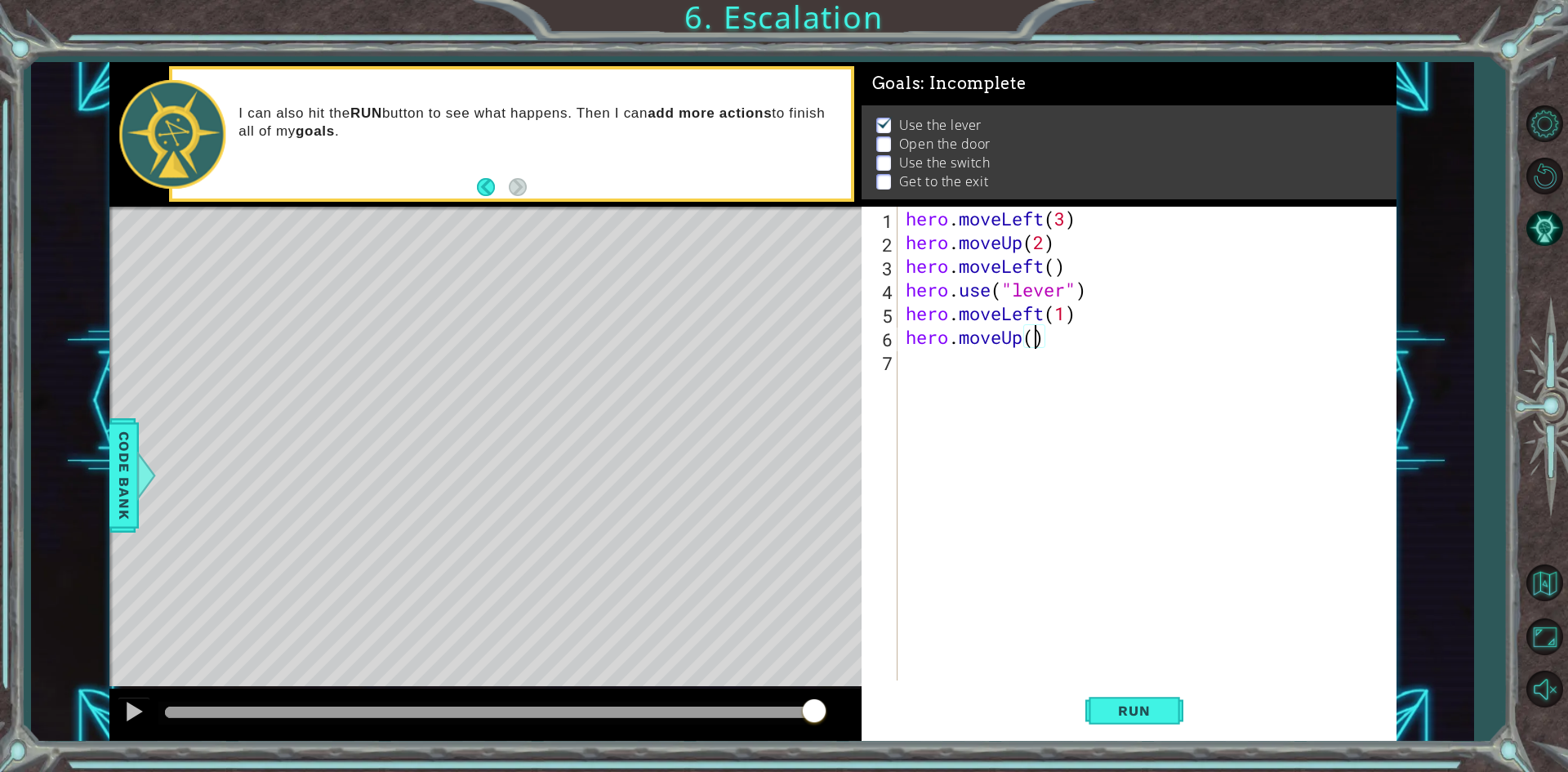
type textarea "hero.moveUp(2)"
click at [1010, 372] on div "hero . moveLeft ( 3 ) hero . moveUp ( 2 ) hero . moveLeft ( ) hero . use ( "lev…" at bounding box center [1150, 467] width 497 height 521
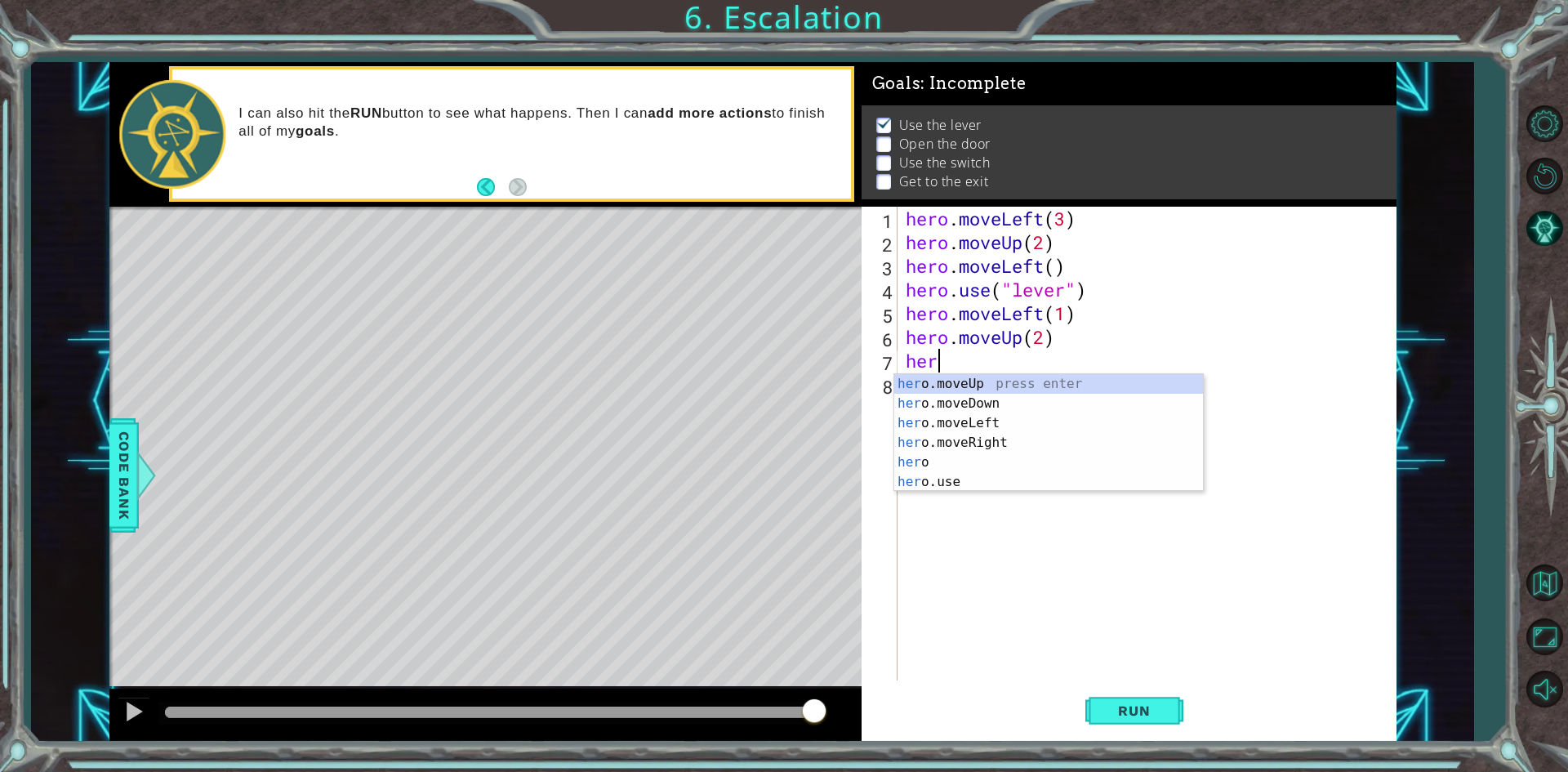
scroll to position [0, 1]
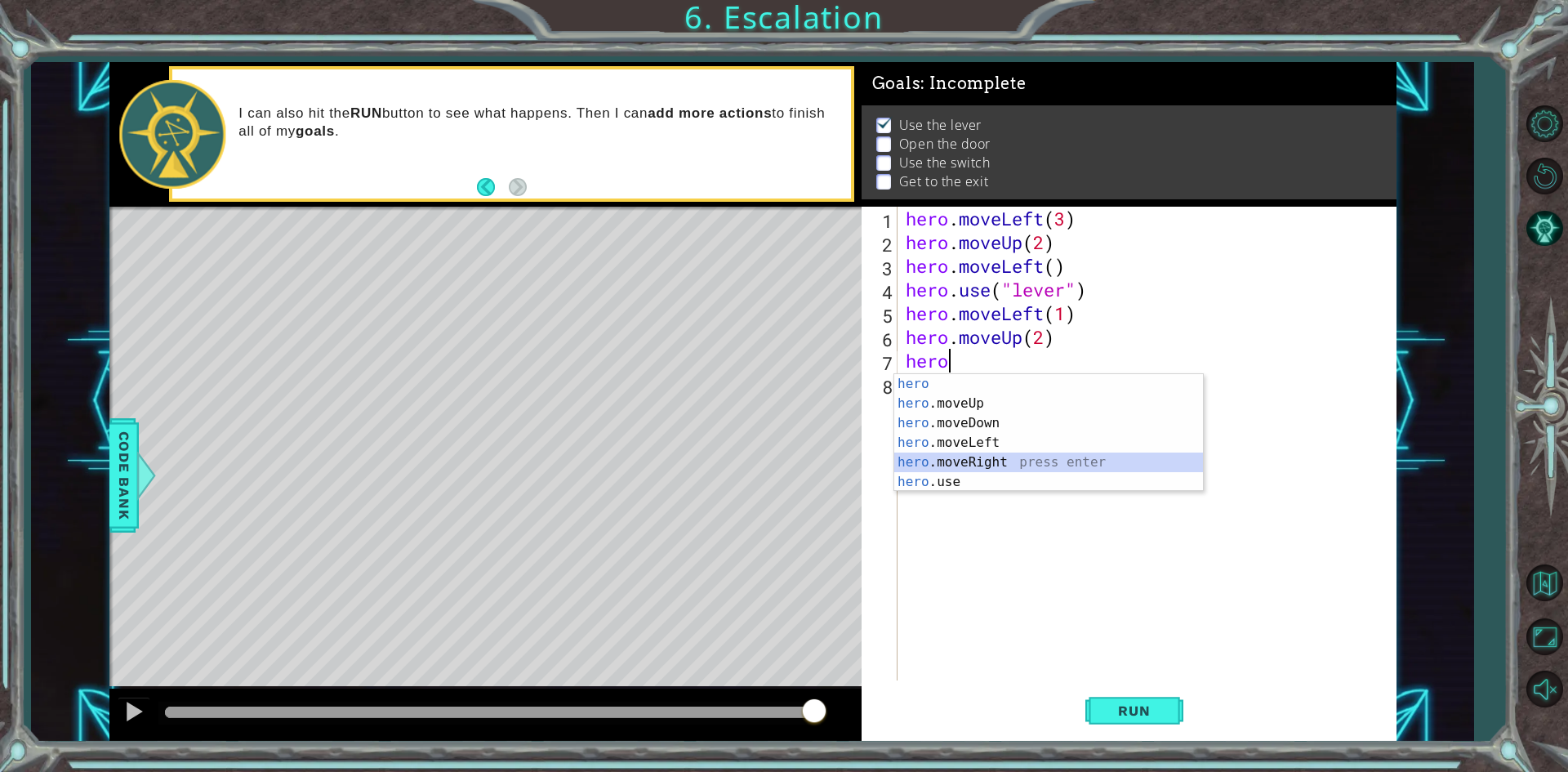
click at [993, 460] on div "hero press enter hero .moveUp press enter hero .moveDown press enter hero .move…" at bounding box center [1048, 452] width 309 height 157
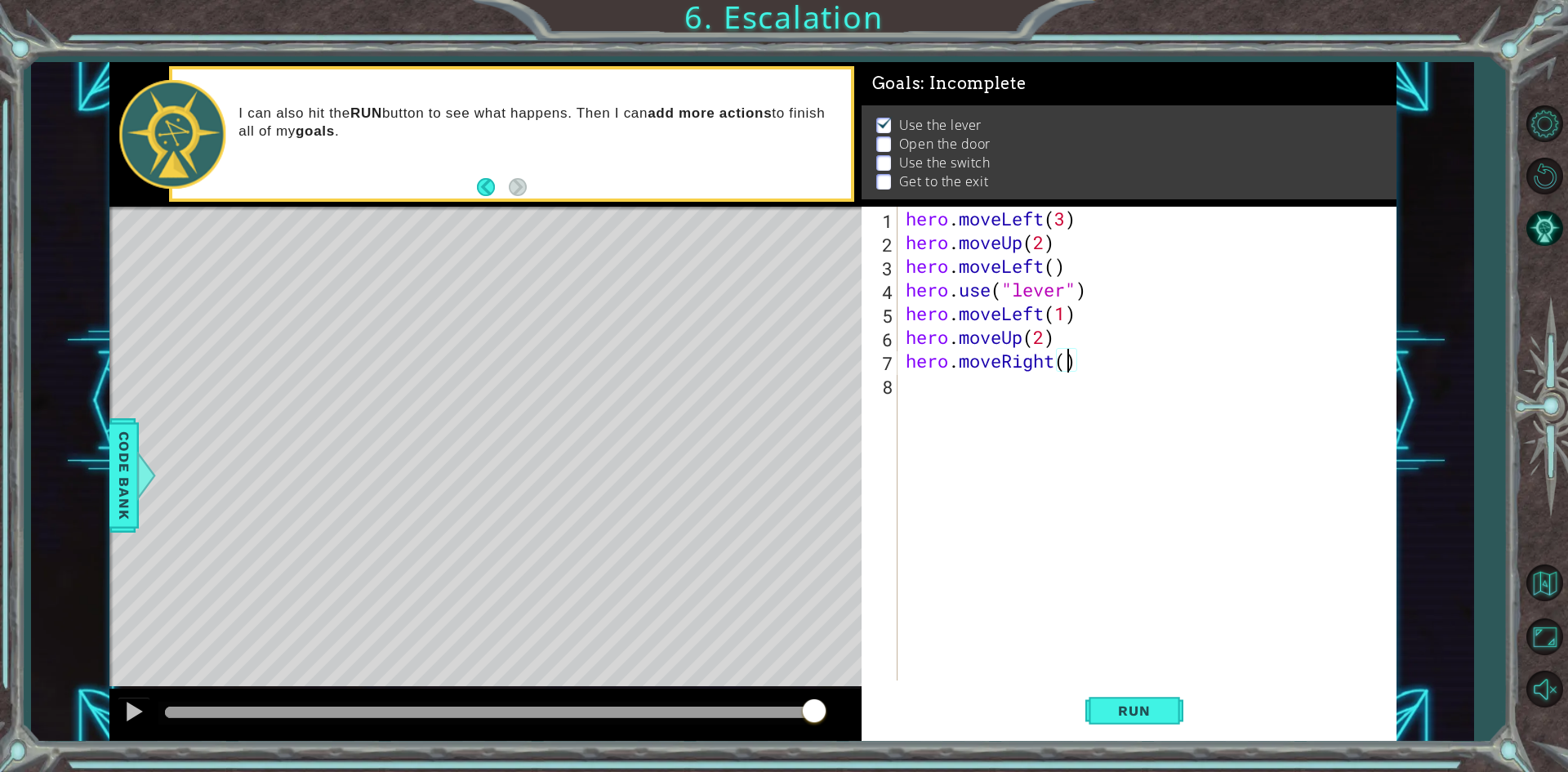
type textarea "hero.moveRight(2)"
click at [971, 387] on div "hero . moveLeft ( 3 ) hero . moveUp ( 2 ) hero . moveLeft ( ) hero . use ( "lev…" at bounding box center [1150, 467] width 497 height 521
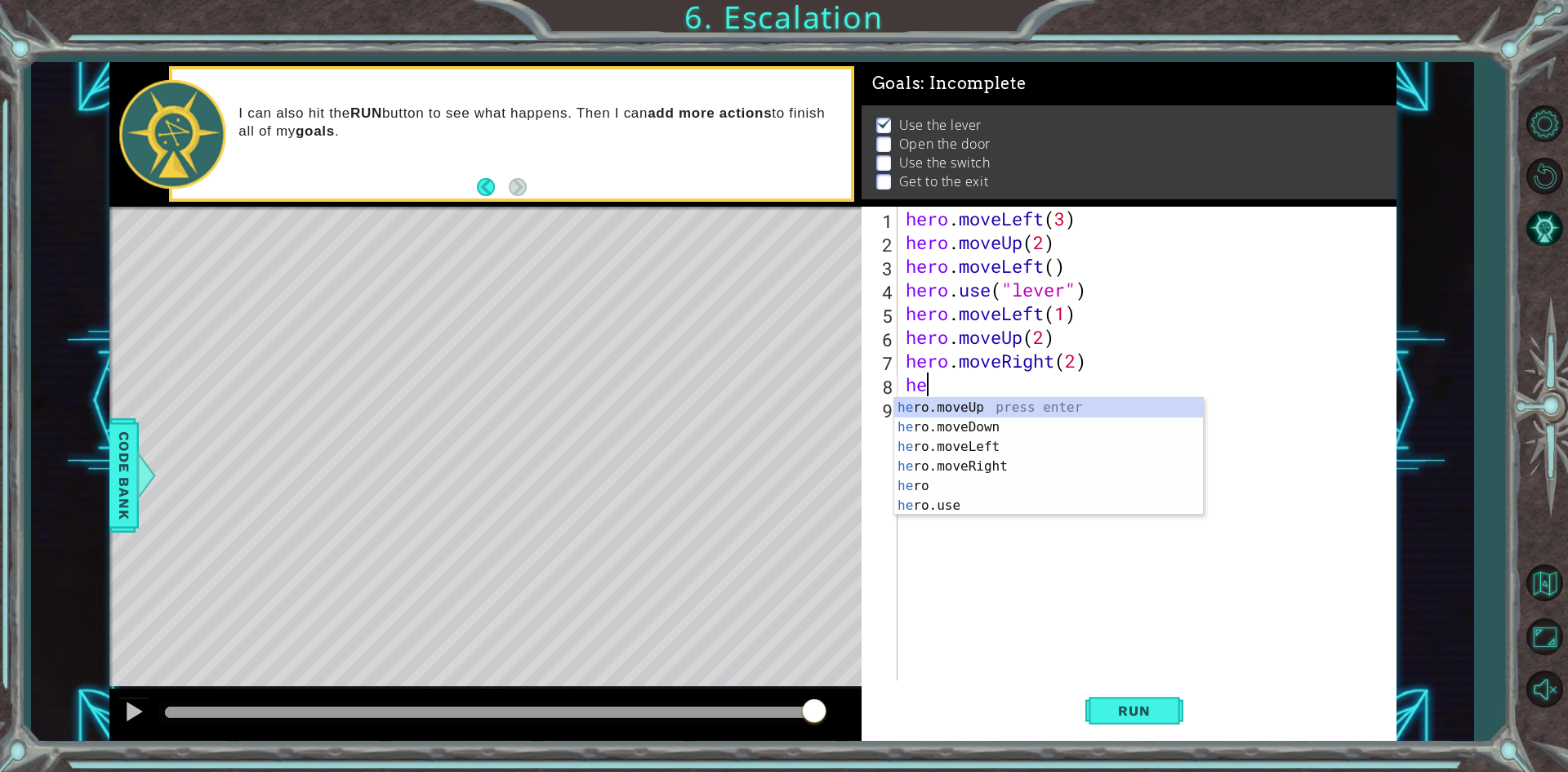
scroll to position [0, 1]
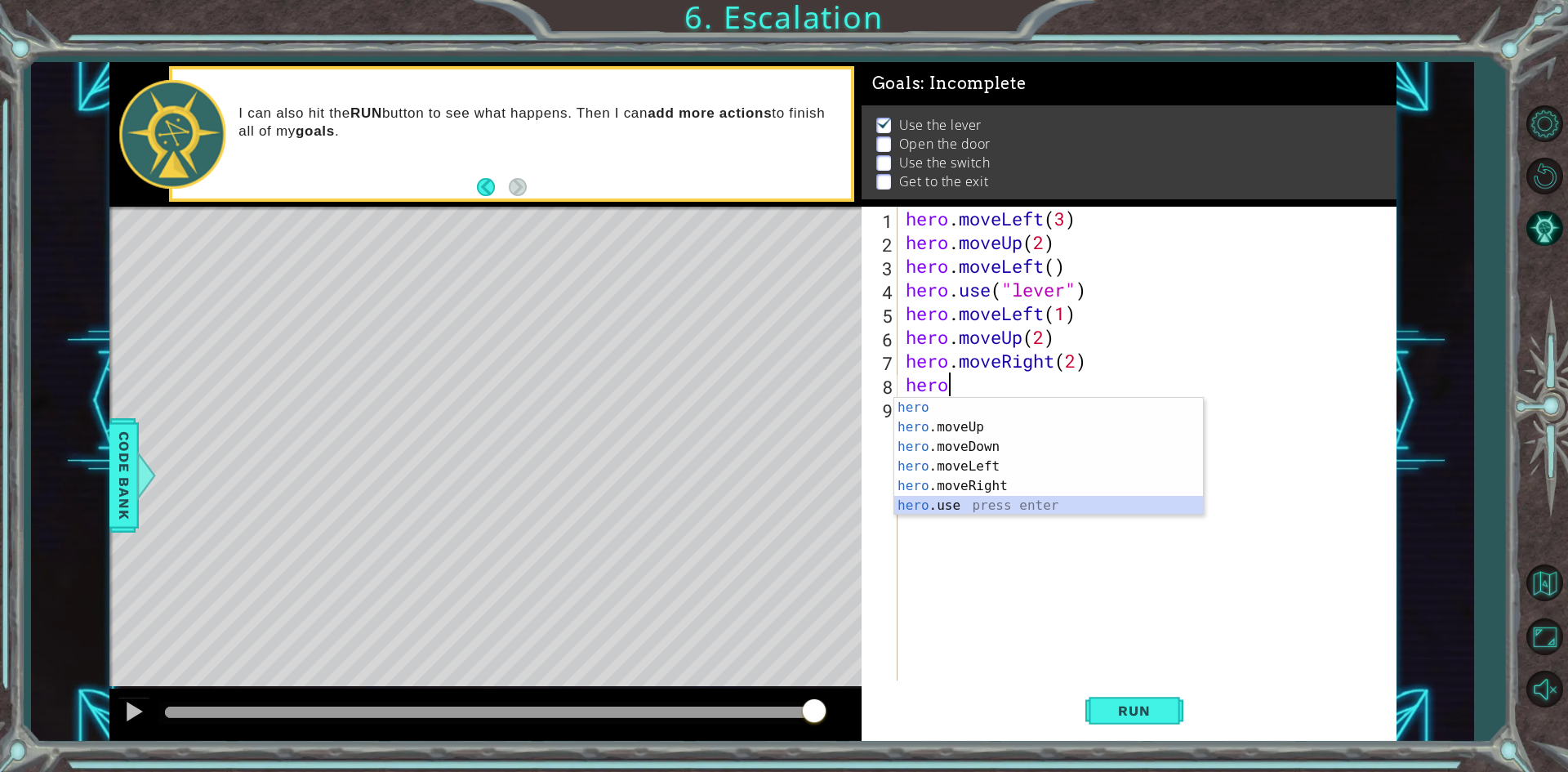
click at [958, 498] on div "hero press enter hero .moveUp press enter hero .moveDown press enter hero .move…" at bounding box center [1048, 475] width 309 height 157
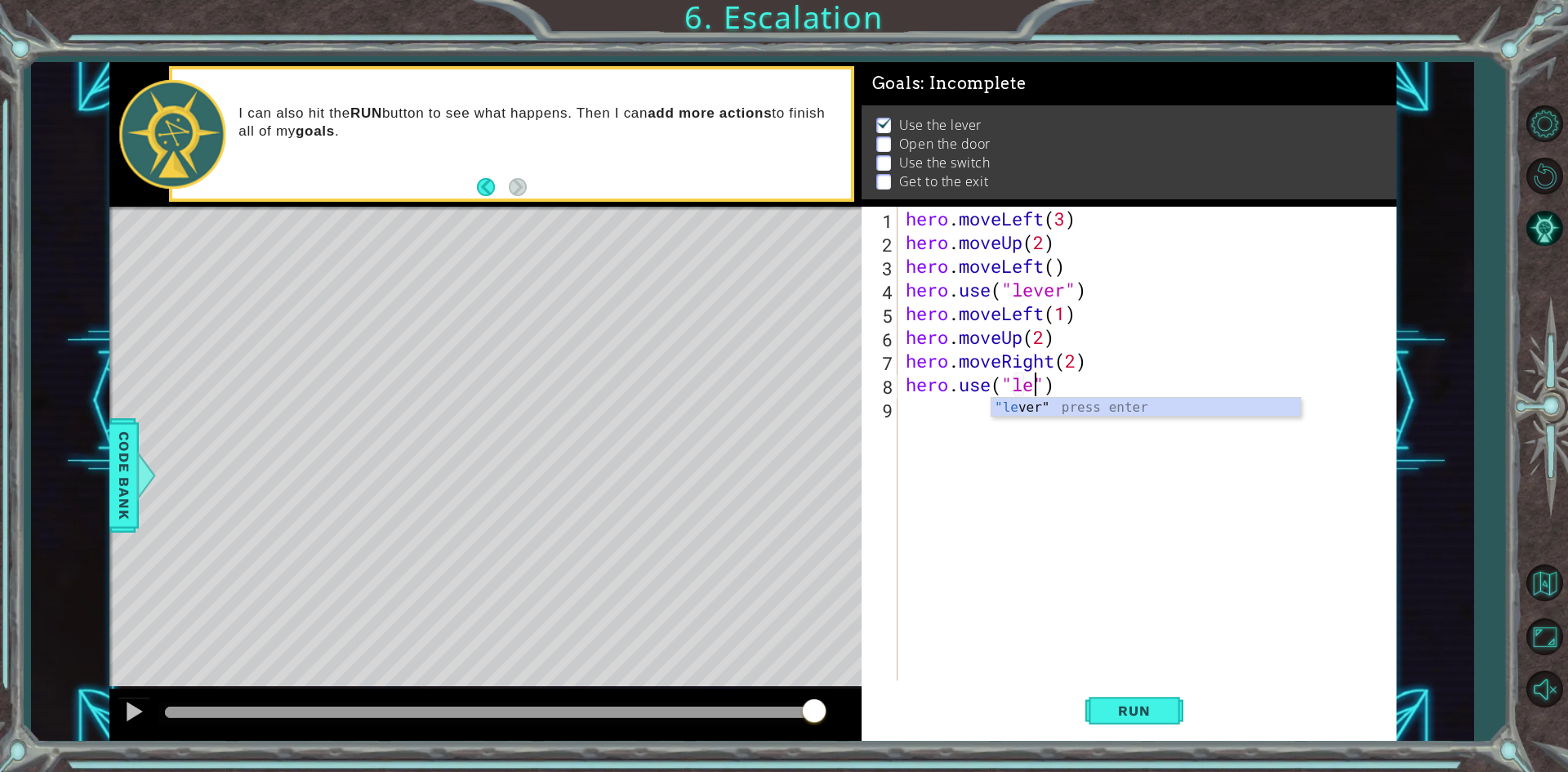
scroll to position [0, 6]
type textarea "hero.use("lever")"
click at [952, 420] on div "hero . moveLeft ( 3 ) hero . moveUp ( 2 ) hero . moveLeft ( ) hero . use ( "lev…" at bounding box center [1150, 467] width 497 height 521
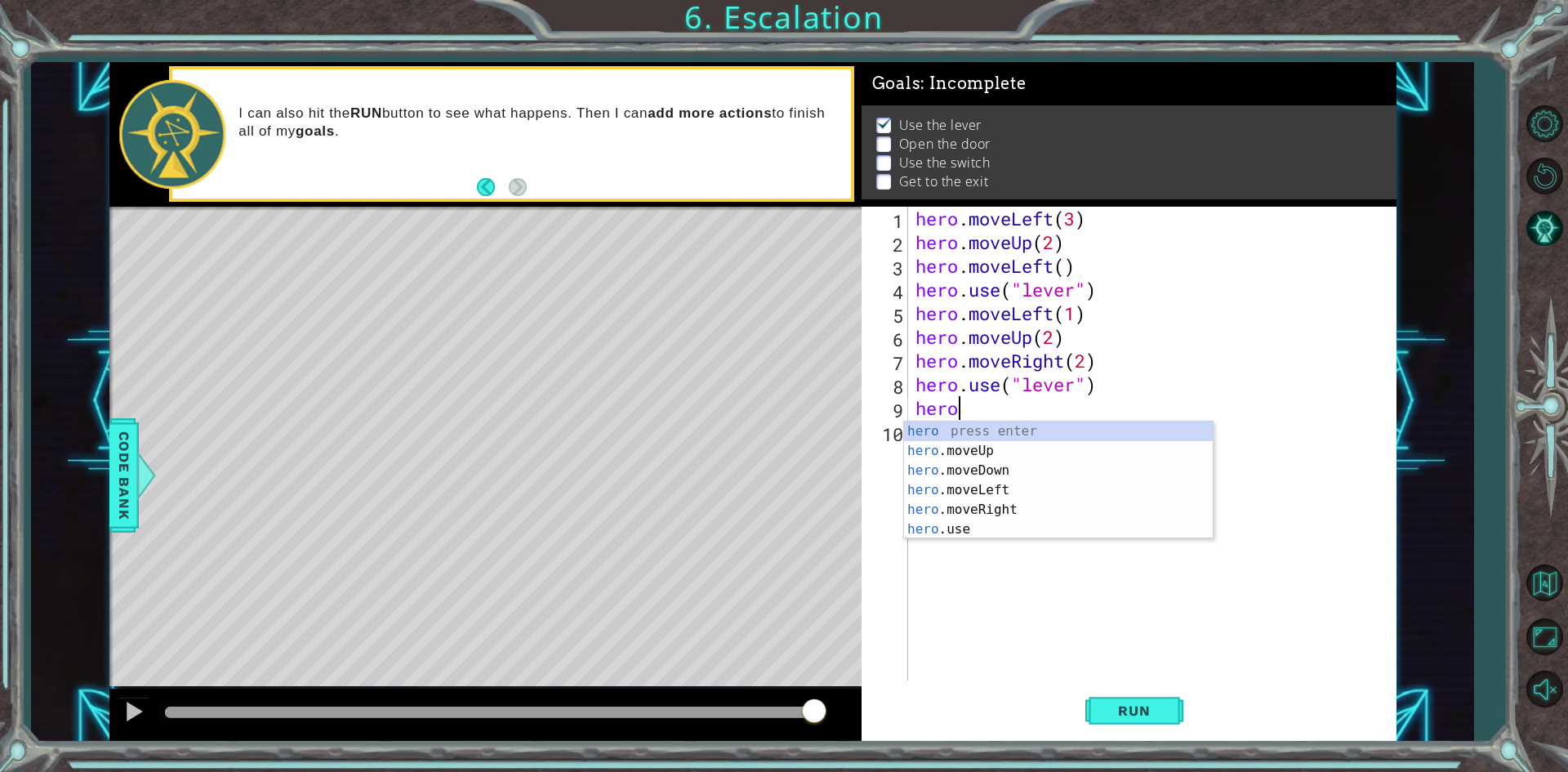
scroll to position [0, 1]
click at [961, 508] on div "hero press enter hero .moveUp press enter hero .moveDown press enter hero .move…" at bounding box center [1058, 500] width 309 height 157
type textarea "hero.moveRight(1)"
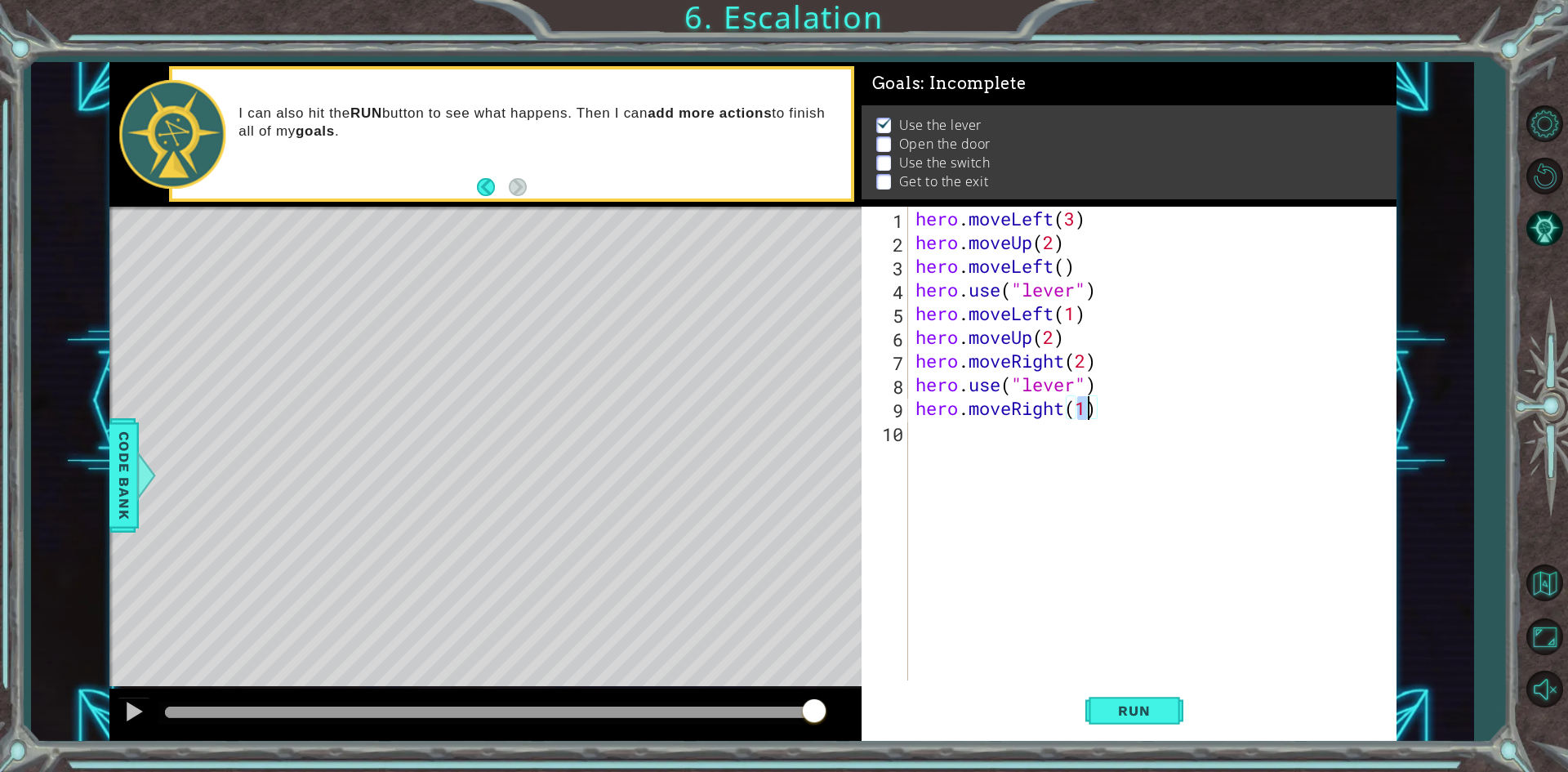
click at [980, 440] on div "hero . moveLeft ( 3 ) hero . moveUp ( 2 ) hero . moveLeft ( ) hero . use ( "lev…" at bounding box center [1155, 467] width 486 height 521
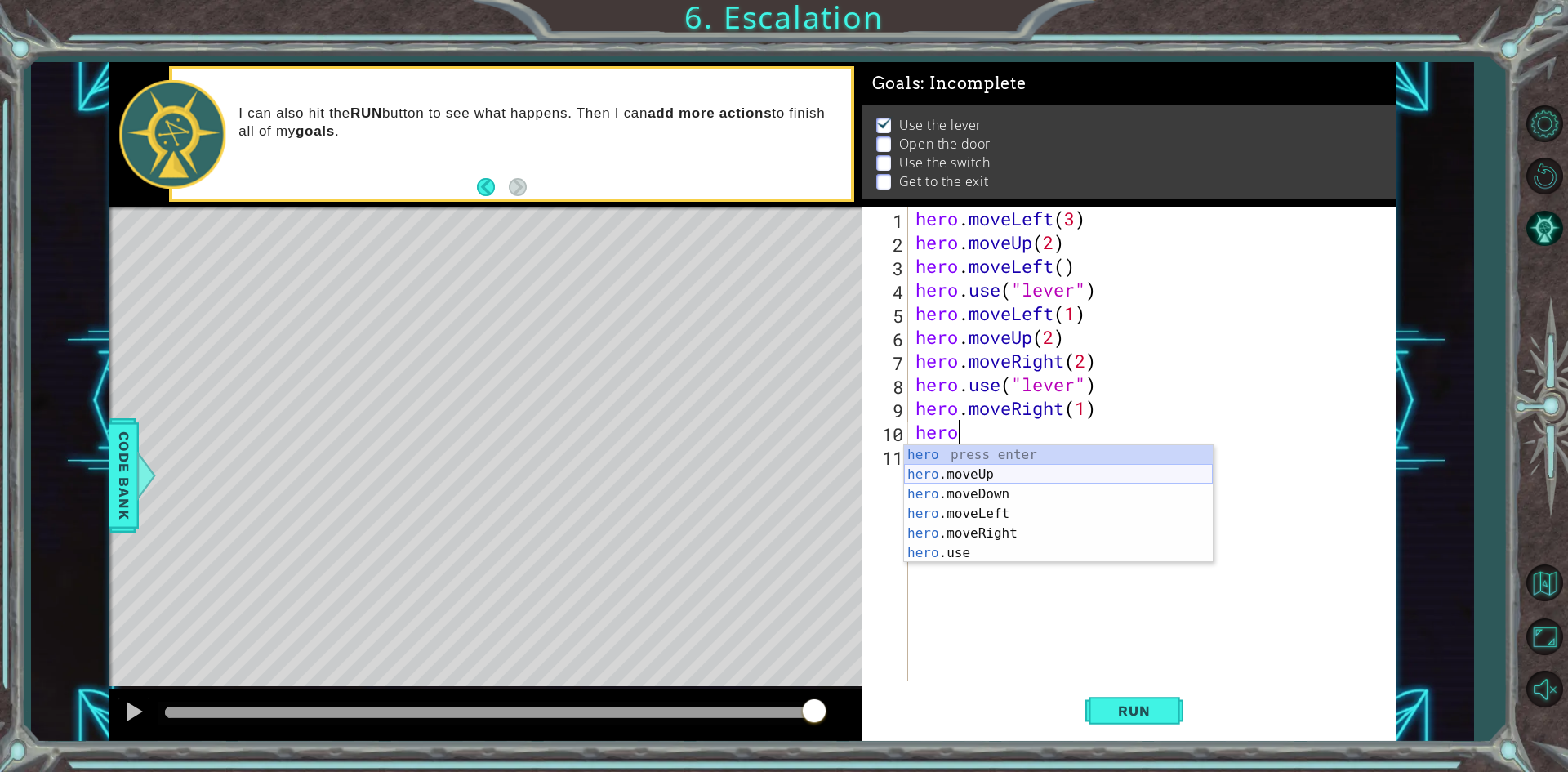
click at [1006, 478] on div "hero press enter hero .moveUp press enter hero .moveDown press enter hero .move…" at bounding box center [1058, 523] width 309 height 157
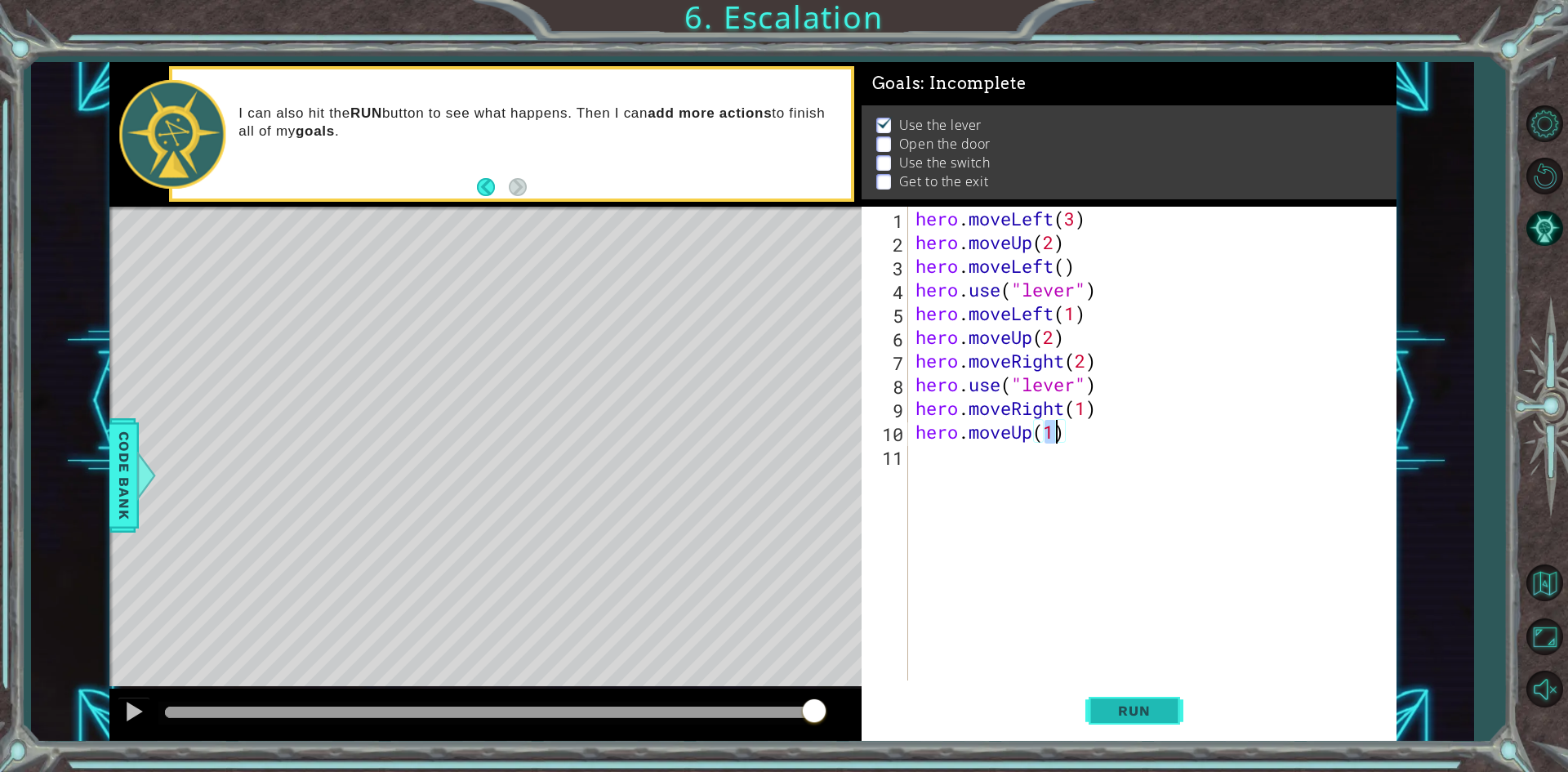
click at [1143, 716] on span "Run" at bounding box center [1133, 710] width 65 height 16
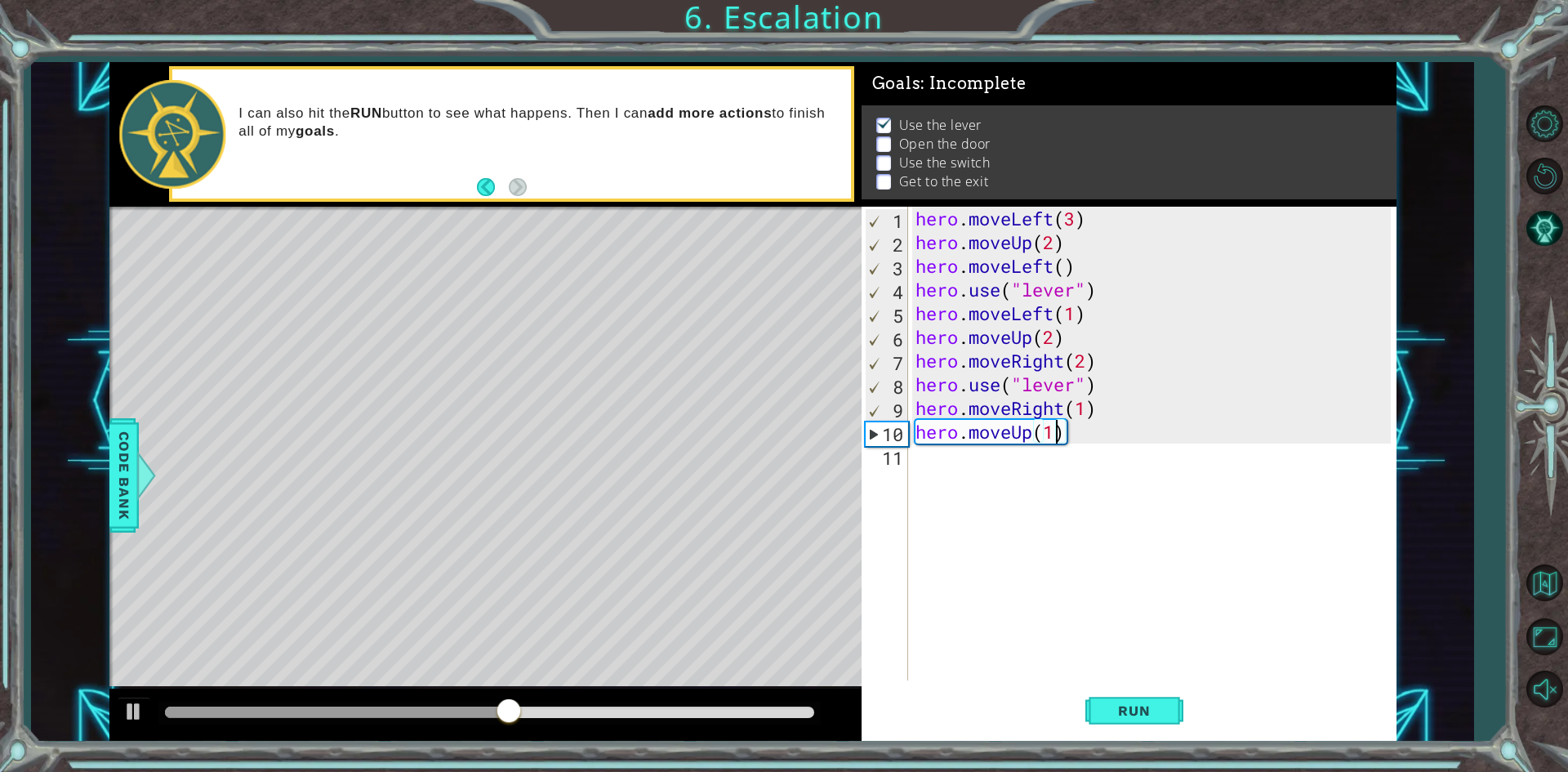
click at [1113, 362] on div "hero . moveLeft ( 3 ) hero . moveUp ( 2 ) hero . moveLeft ( ) hero . use ( "lev…" at bounding box center [1155, 467] width 486 height 521
click at [1062, 347] on div "hero . moveLeft ( 3 ) hero . moveUp ( 2 ) hero . moveLeft ( ) hero . use ( "lev…" at bounding box center [1155, 467] width 486 height 521
click at [1080, 441] on div "hero . moveLeft ( 3 ) hero . moveUp ( 2 ) hero . moveLeft ( ) hero . use ( "lev…" at bounding box center [1155, 467] width 486 height 521
click at [932, 345] on div "hero . moveLeft ( 3 ) hero . moveUp ( 2 ) hero . moveLeft ( ) hero . use ( "lev…" at bounding box center [1155, 467] width 486 height 521
click at [912, 363] on div "hero . moveLeft ( 3 ) hero . moveUp ( 2 ) hero . moveLeft ( ) hero . use ( "lev…" at bounding box center [1155, 467] width 486 height 521
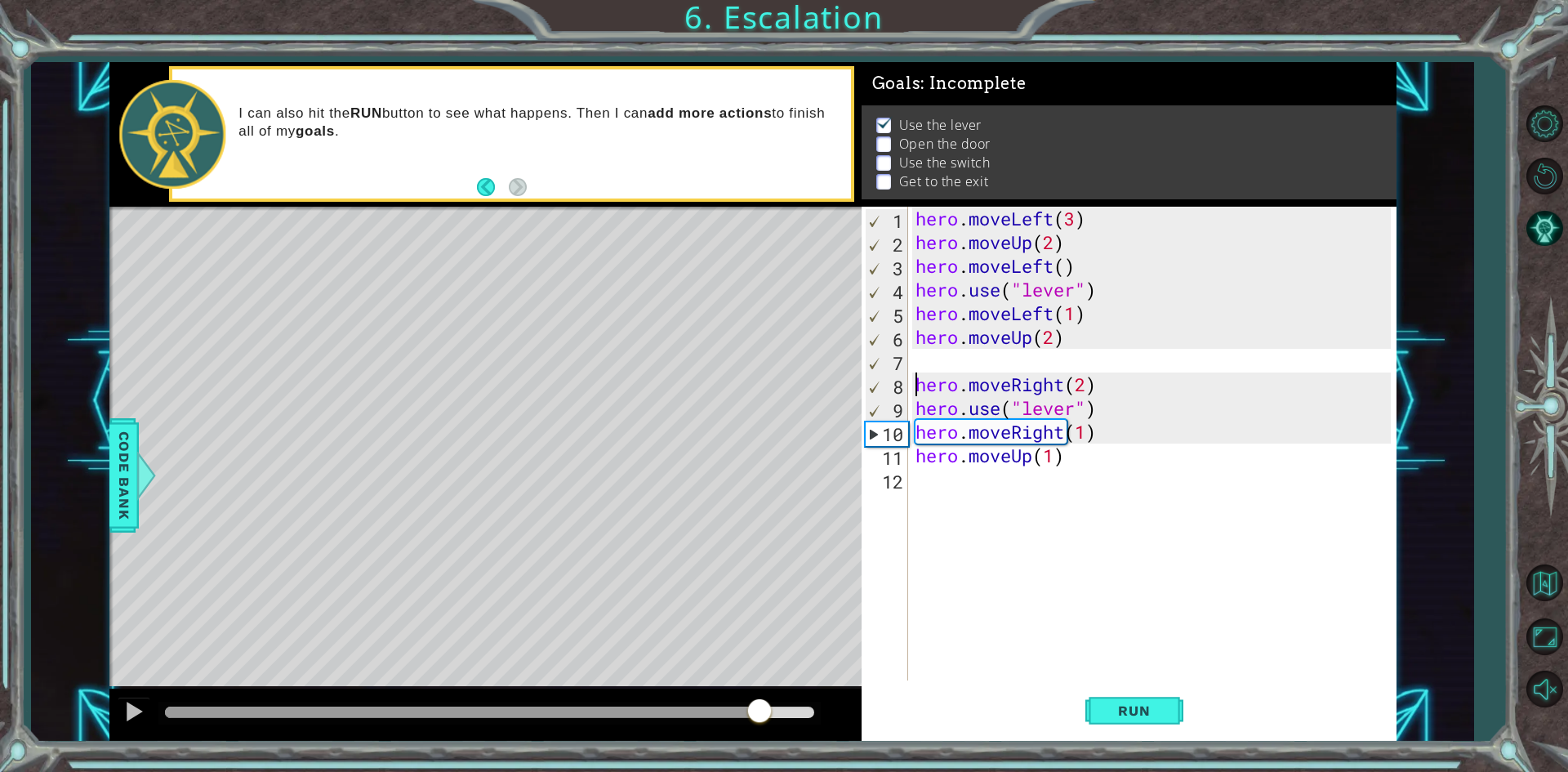
click at [761, 708] on div at bounding box center [489, 712] width 649 height 11
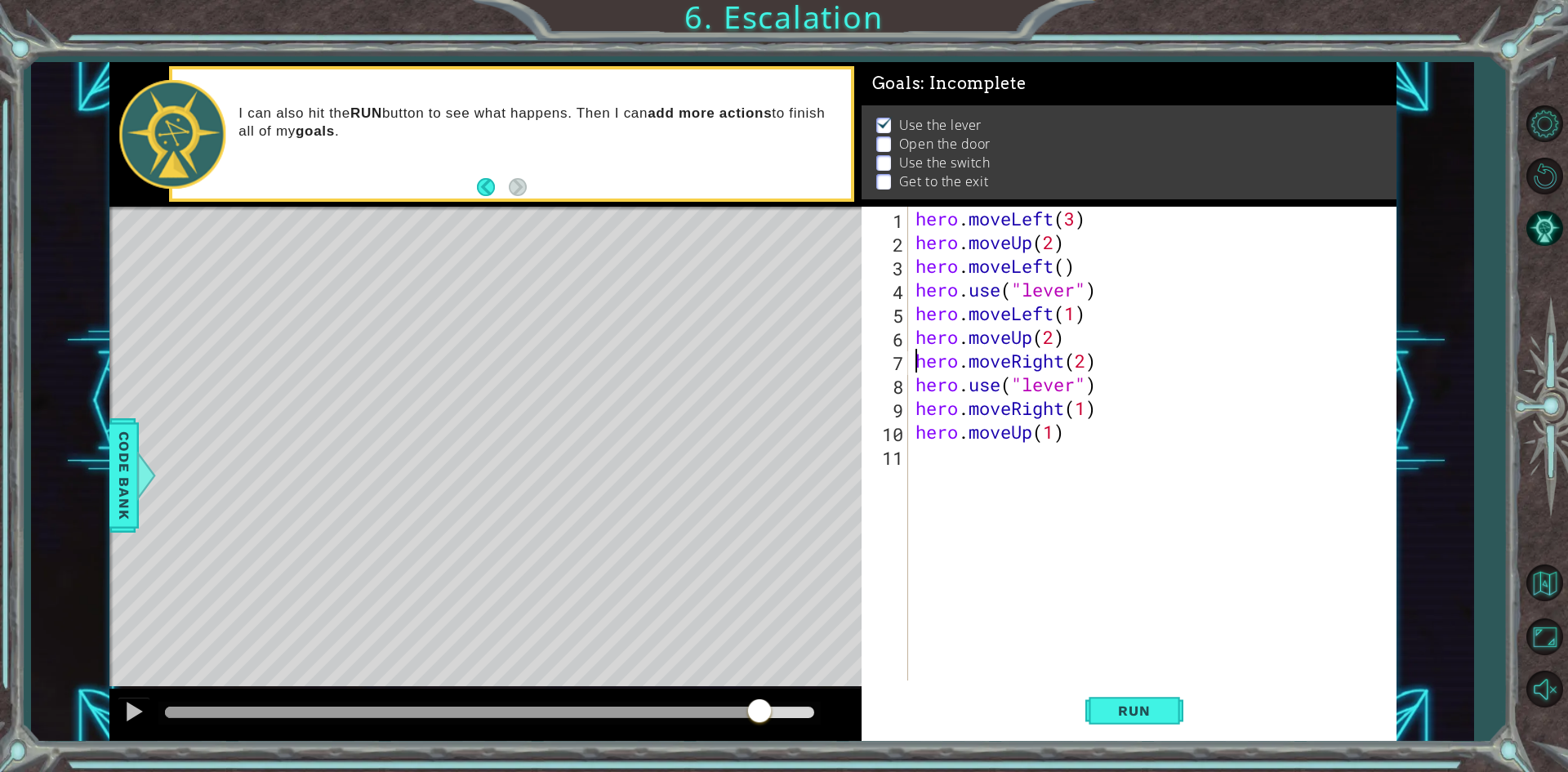
type textarea "hero.moveUp(2)"
click at [944, 333] on div "hero . moveLeft ( 3 ) hero . moveUp ( 2 ) hero . moveLeft ( ) hero . use ( "lev…" at bounding box center [1155, 467] width 486 height 521
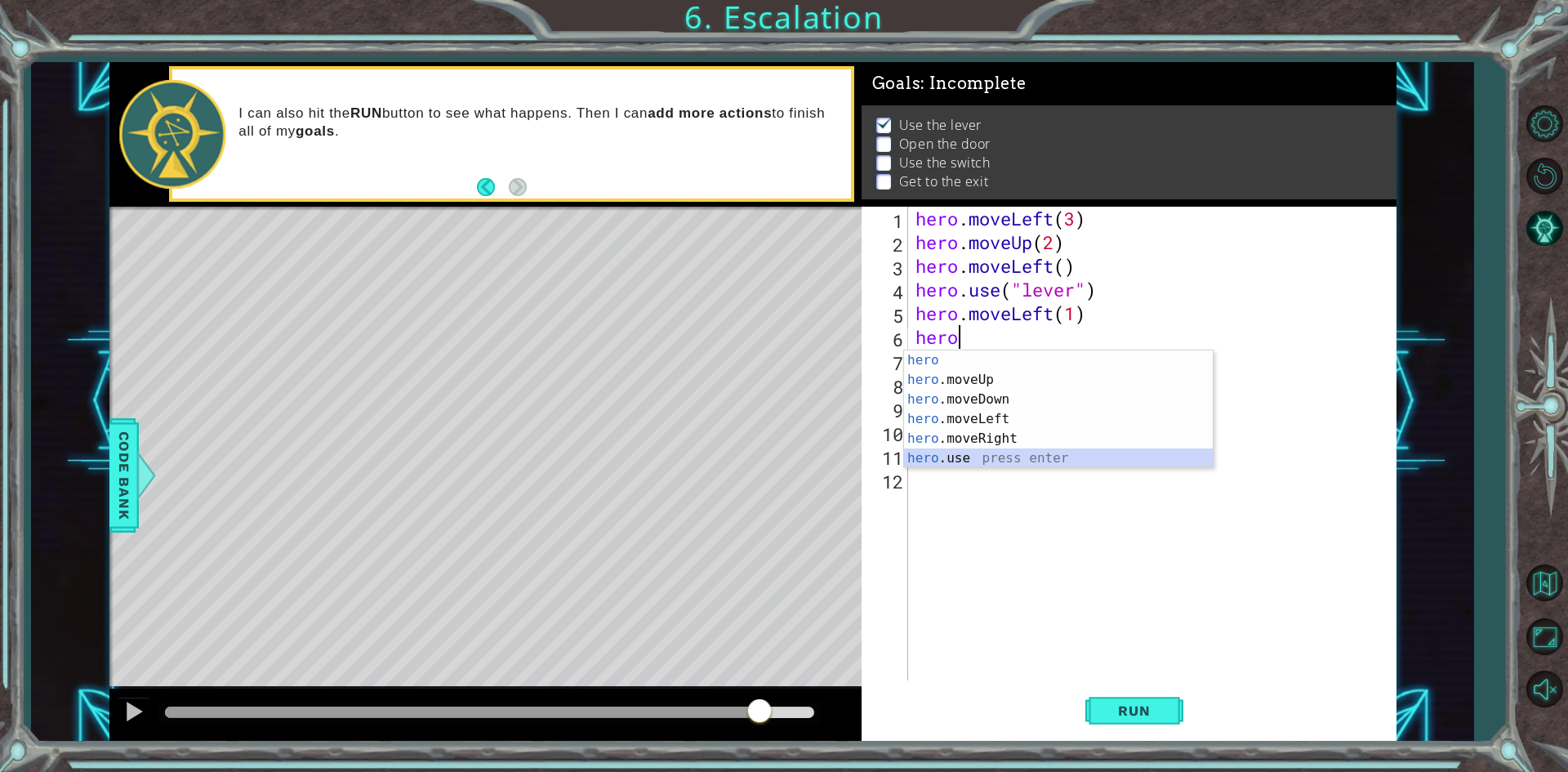
click at [979, 465] on div "hero press enter hero .moveUp press enter hero .moveDown press enter hero .move…" at bounding box center [1058, 428] width 309 height 157
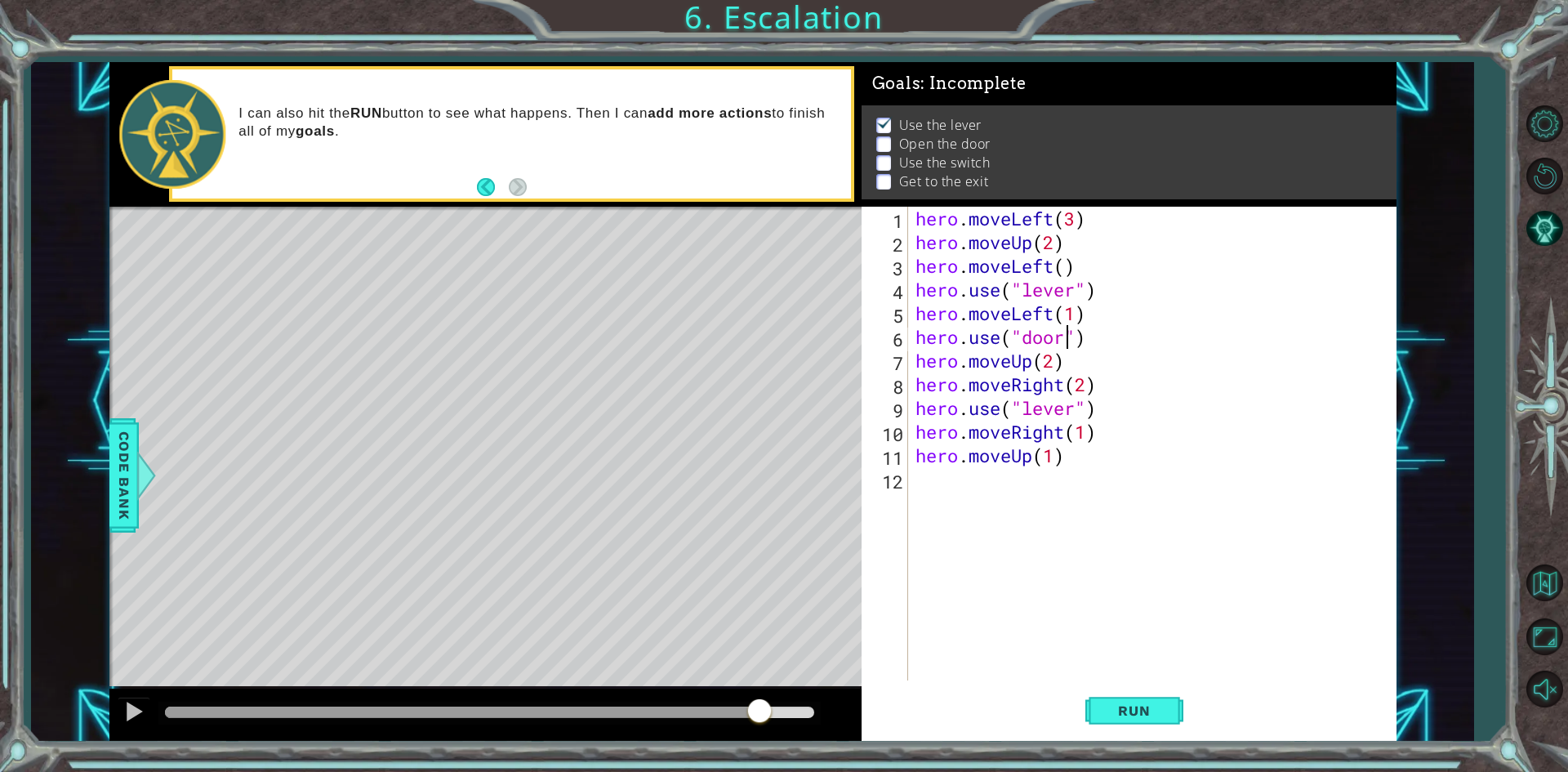
scroll to position [0, 7]
click at [1130, 715] on span "Run" at bounding box center [1133, 710] width 65 height 16
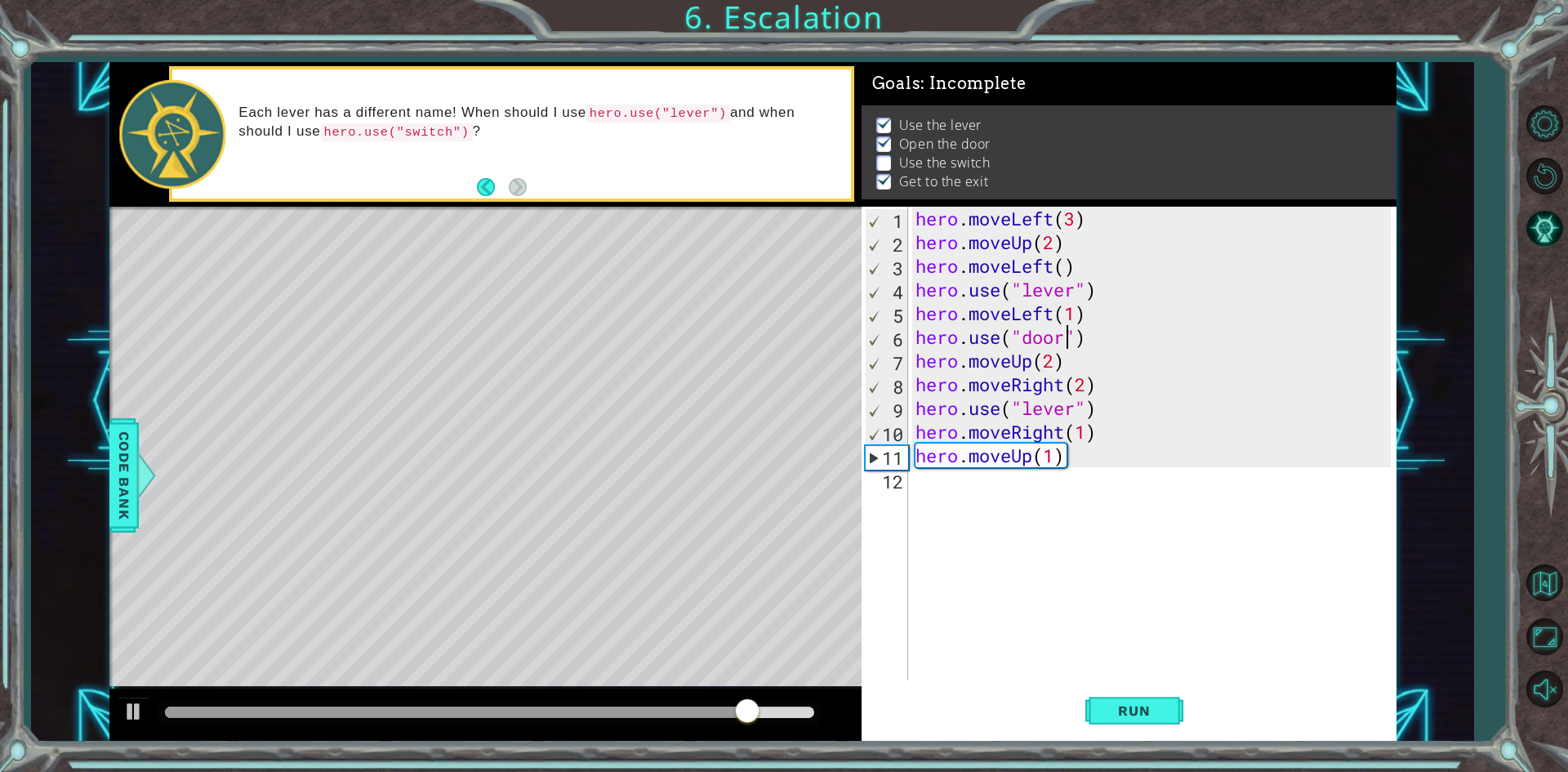
click at [915, 429] on div "hero . moveLeft ( 3 ) hero . moveUp ( 2 ) hero . moveLeft ( ) hero . use ( "lev…" at bounding box center [1155, 467] width 486 height 521
type textarea "hero.moveRight(1)"
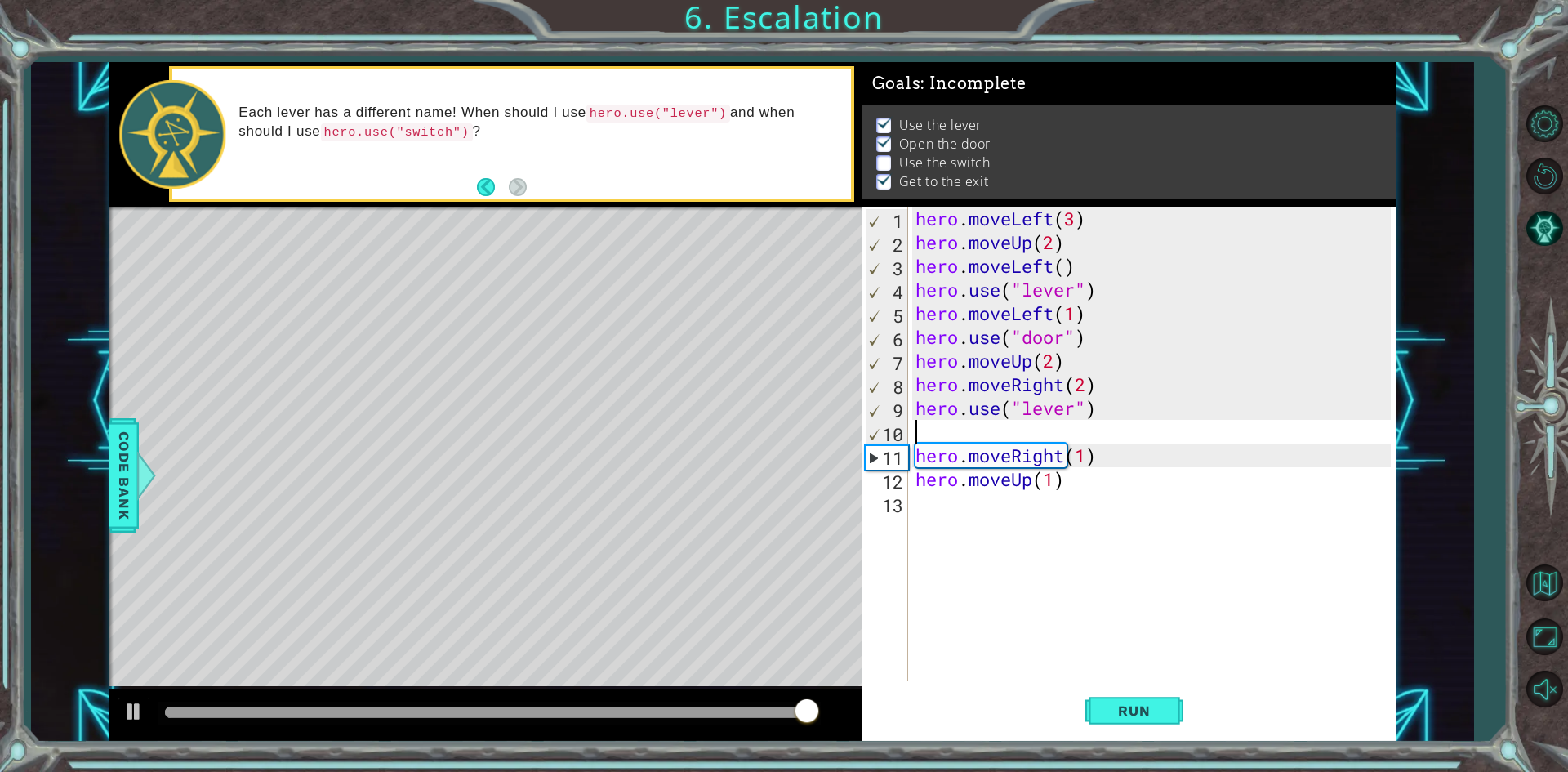
click at [1138, 439] on div "hero . moveLeft ( 3 ) hero . moveUp ( 2 ) hero . moveLeft ( ) hero . use ( "lev…" at bounding box center [1155, 467] width 486 height 521
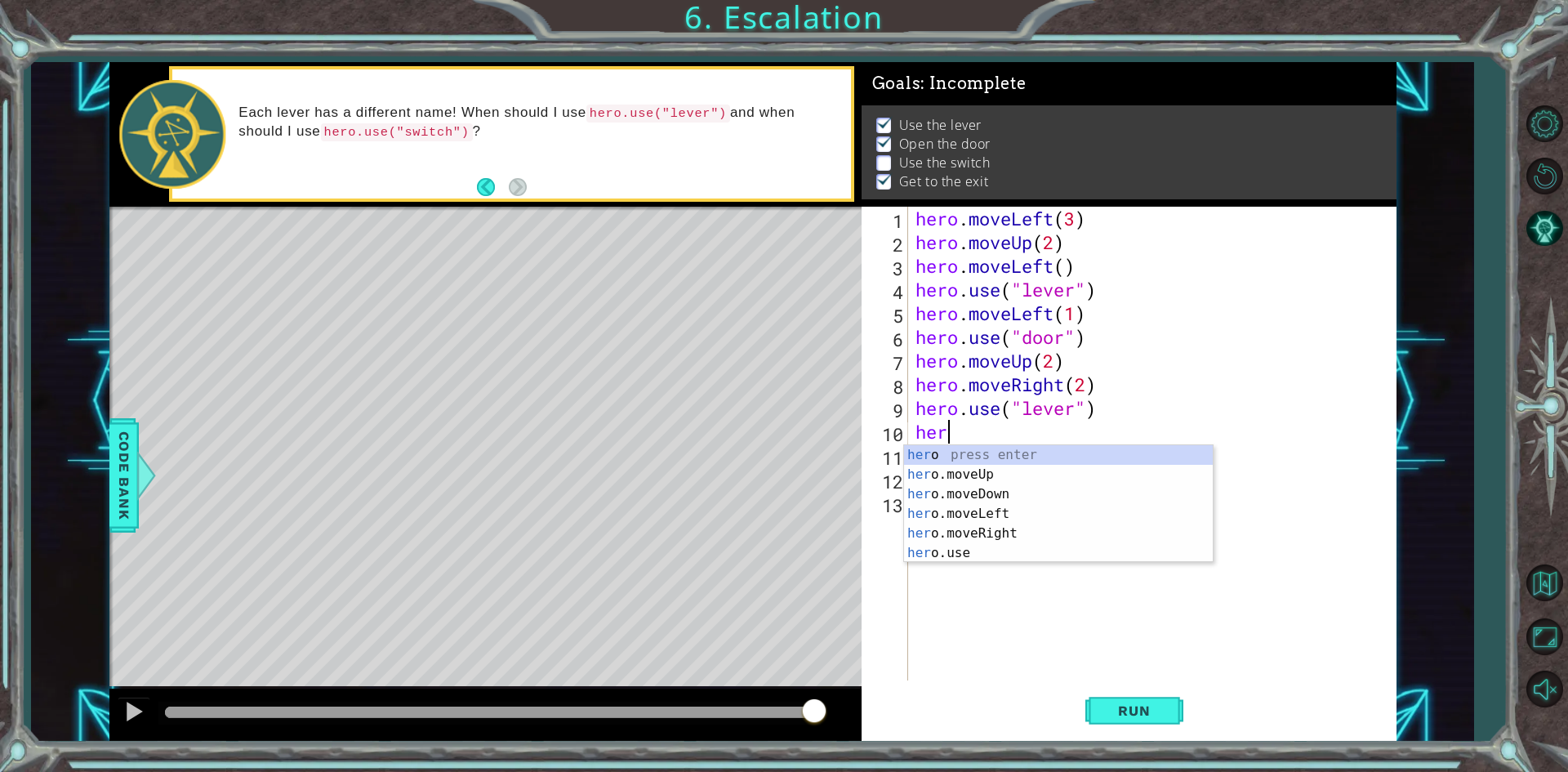
scroll to position [0, 1]
click at [999, 485] on div "hero press enter hero .moveUp press enter hero .moveDown press enter hero .move…" at bounding box center [1058, 523] width 309 height 157
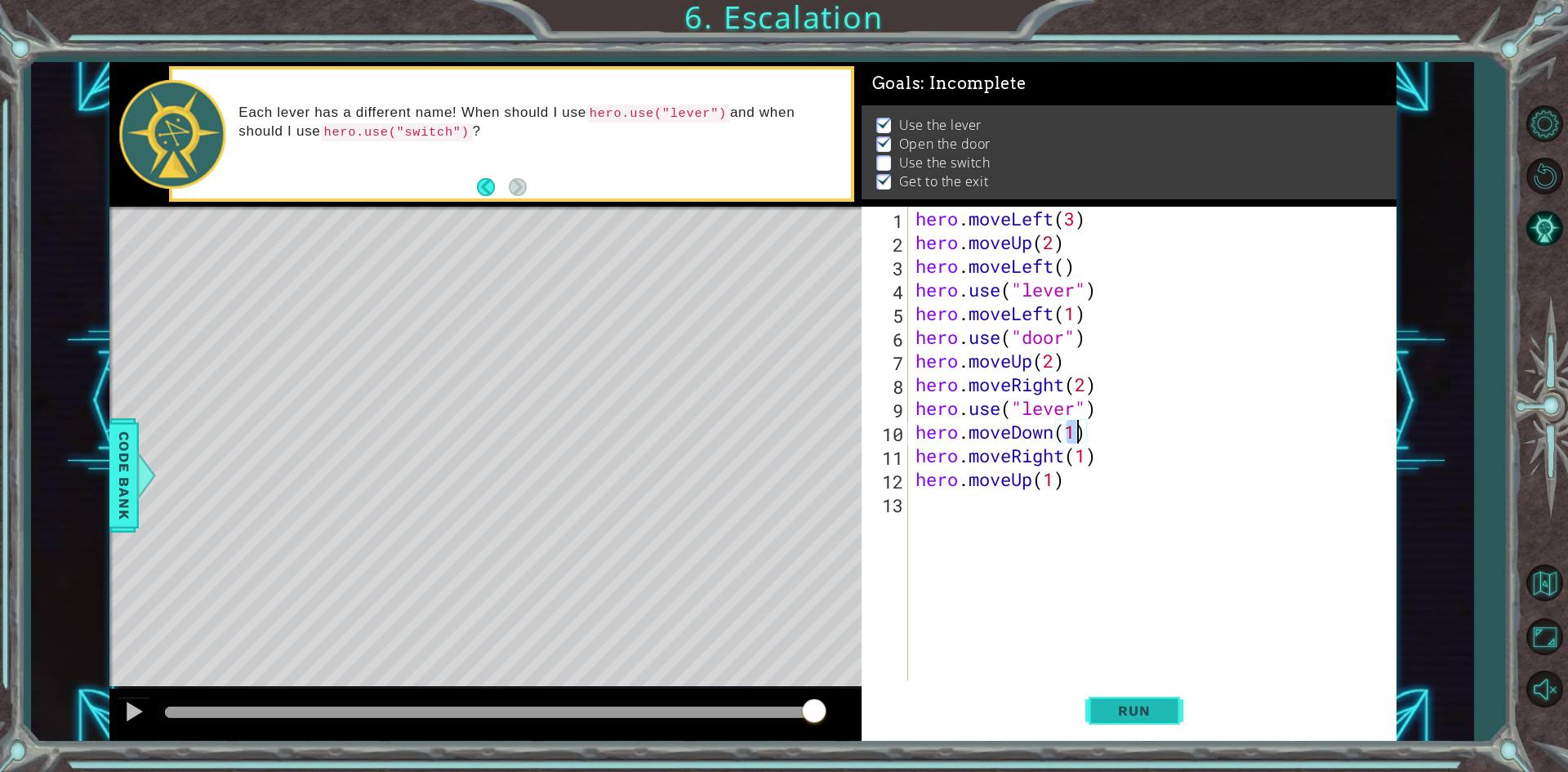
type textarea "hero.moveDown(1)"
click at [1125, 718] on span "Run" at bounding box center [1133, 710] width 65 height 16
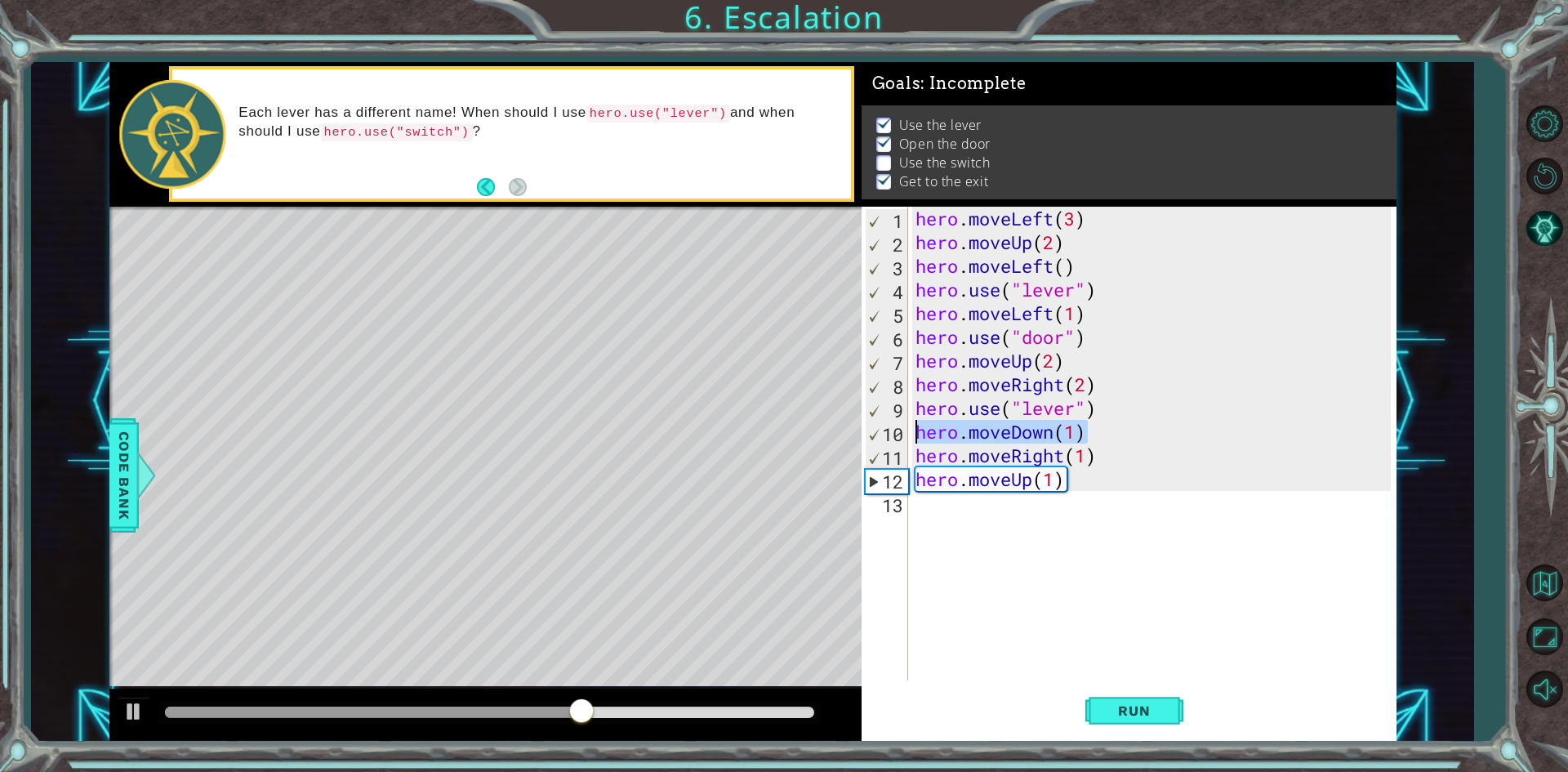
drag, startPoint x: 1088, startPoint y: 424, endPoint x: 903, endPoint y: 435, distance: 185.3
click at [903, 435] on div "hero.moveDown(1) 1 2 3 4 5 6 7 8 9 10 11 12 13 hero . moveLeft ( 3 ) hero . mov…" at bounding box center [1125, 443] width 529 height 473
click at [915, 455] on div "hero . moveLeft ( 3 ) hero . moveUp ( 2 ) hero . moveLeft ( ) hero . use ( "lev…" at bounding box center [1155, 467] width 486 height 521
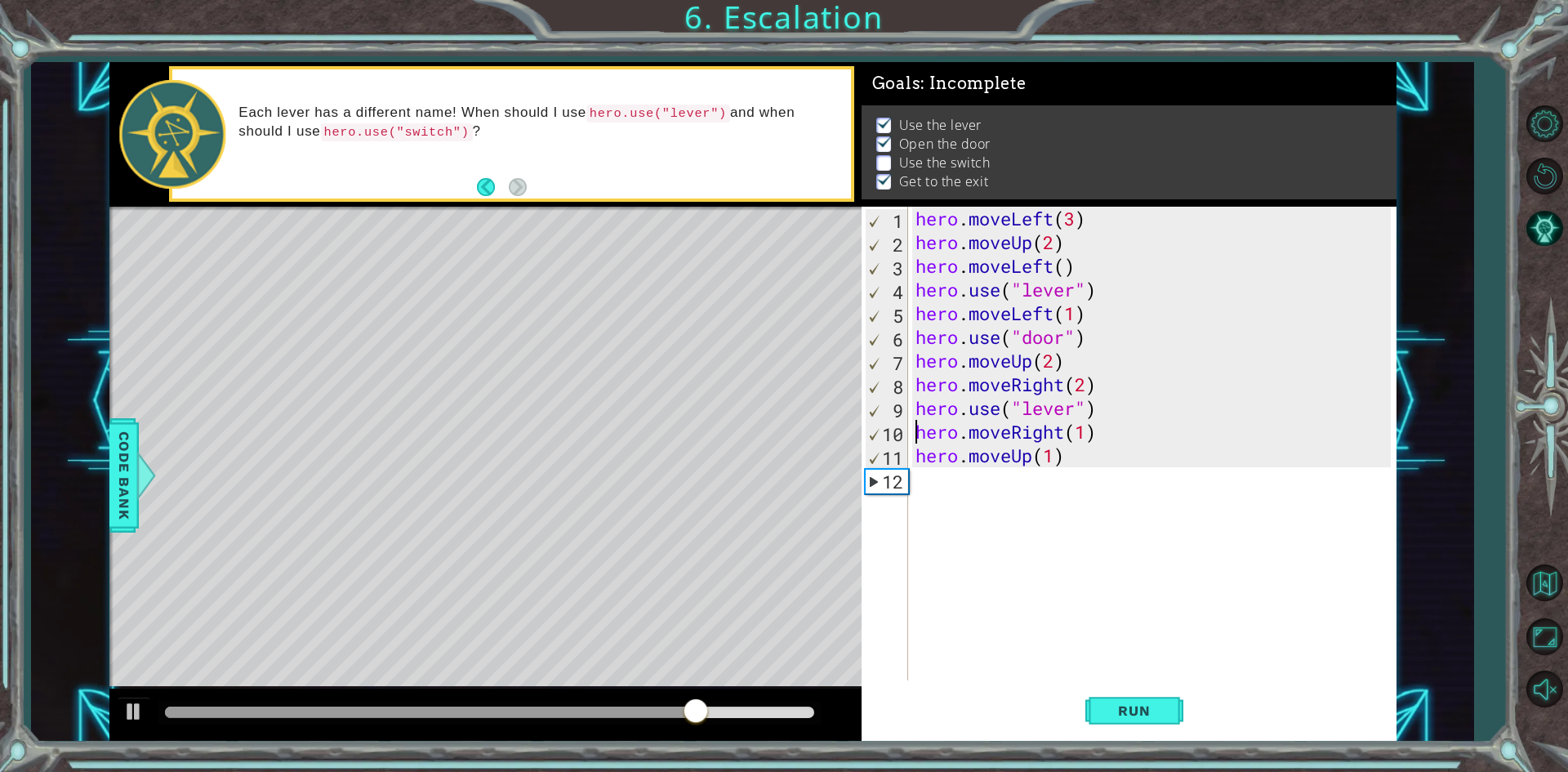
click at [912, 404] on div "hero . moveLeft ( 3 ) hero . moveUp ( 2 ) hero . moveLeft ( ) hero . use ( "lev…" at bounding box center [1155, 467] width 486 height 521
type textarea "hero.use("lever")"
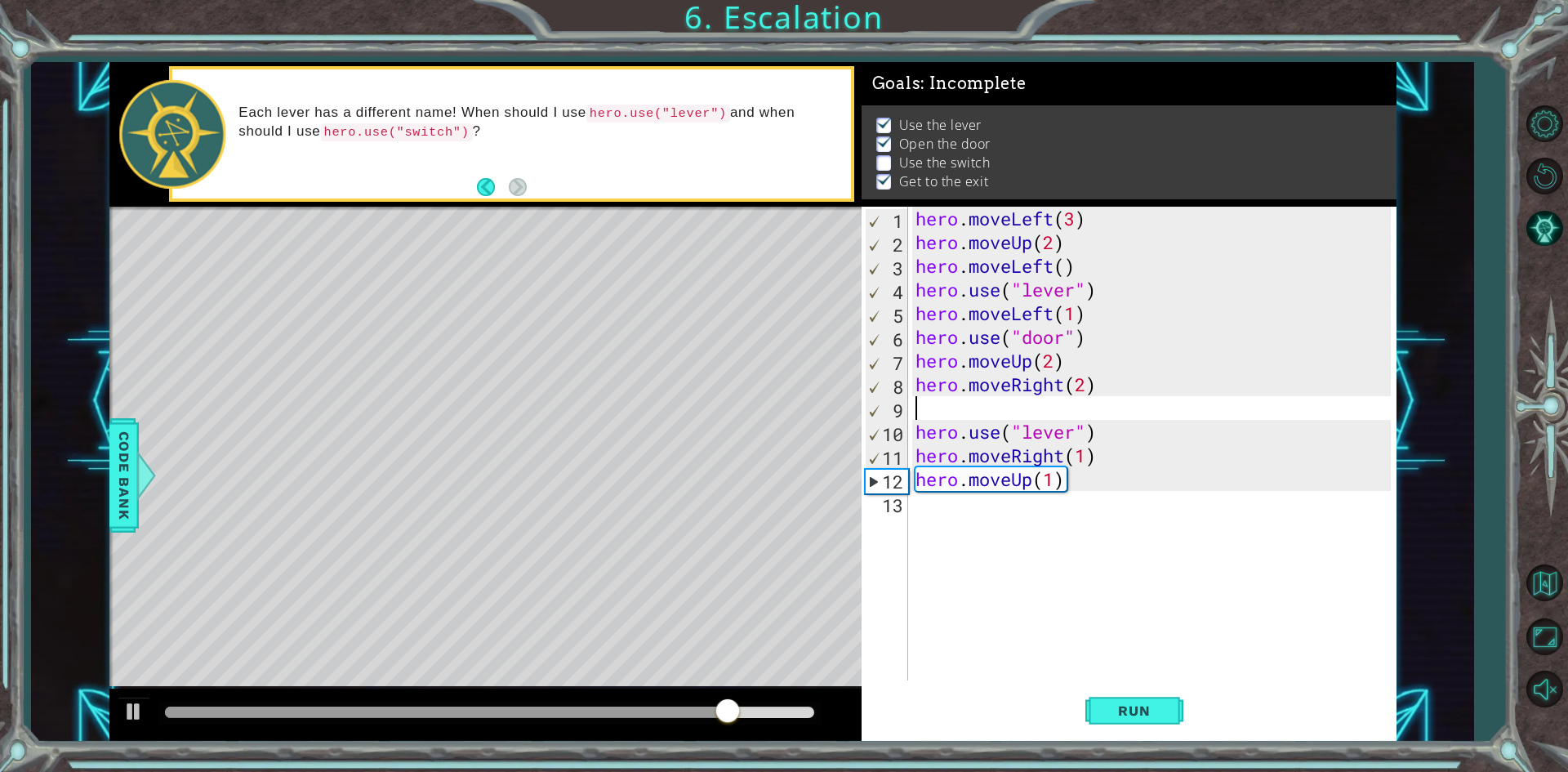
click at [913, 404] on div "hero . moveLeft ( 3 ) hero . moveUp ( 2 ) hero . moveLeft ( ) hero . use ( "lev…" at bounding box center [1155, 467] width 486 height 521
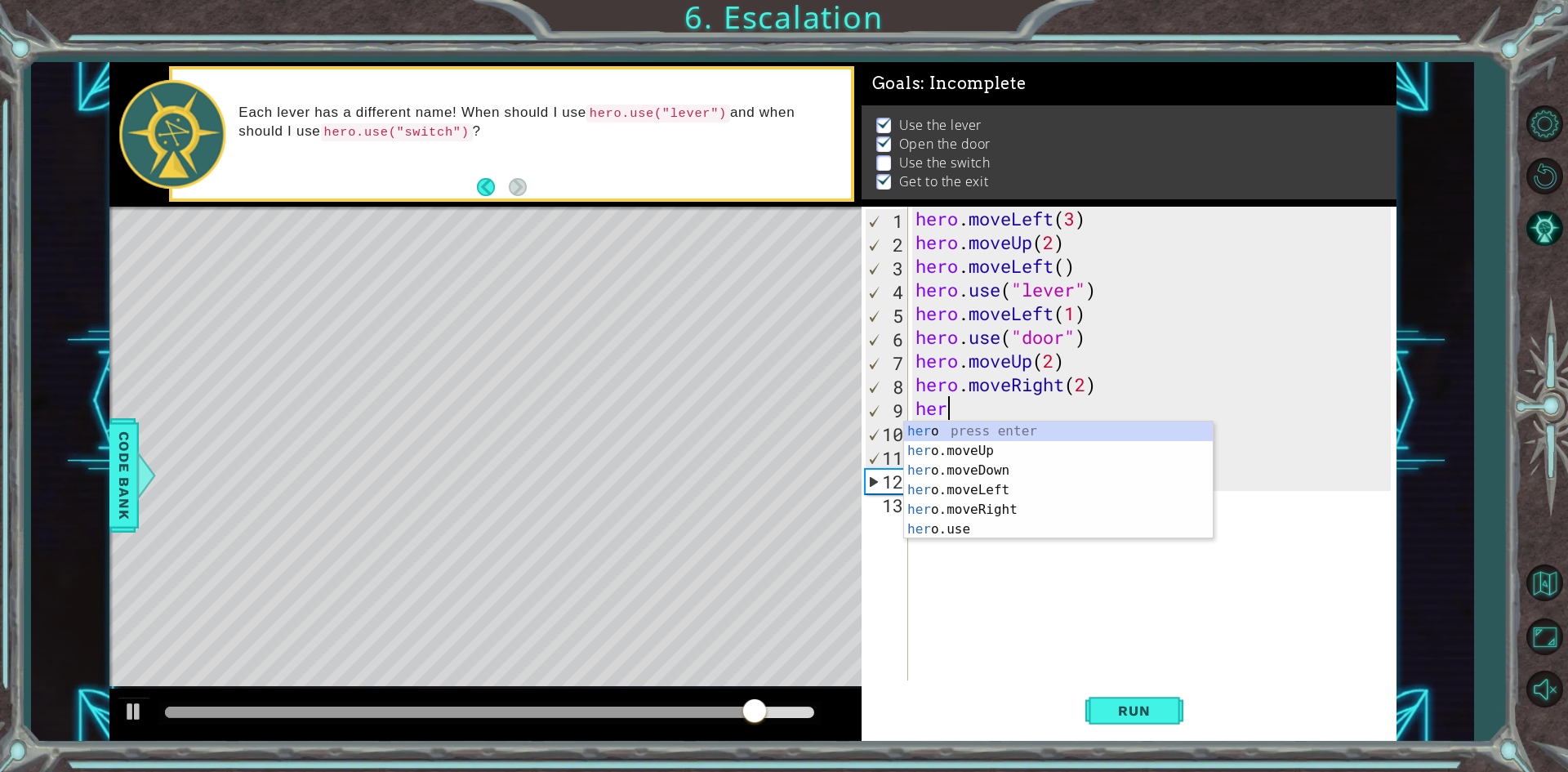
scroll to position [0, 1]
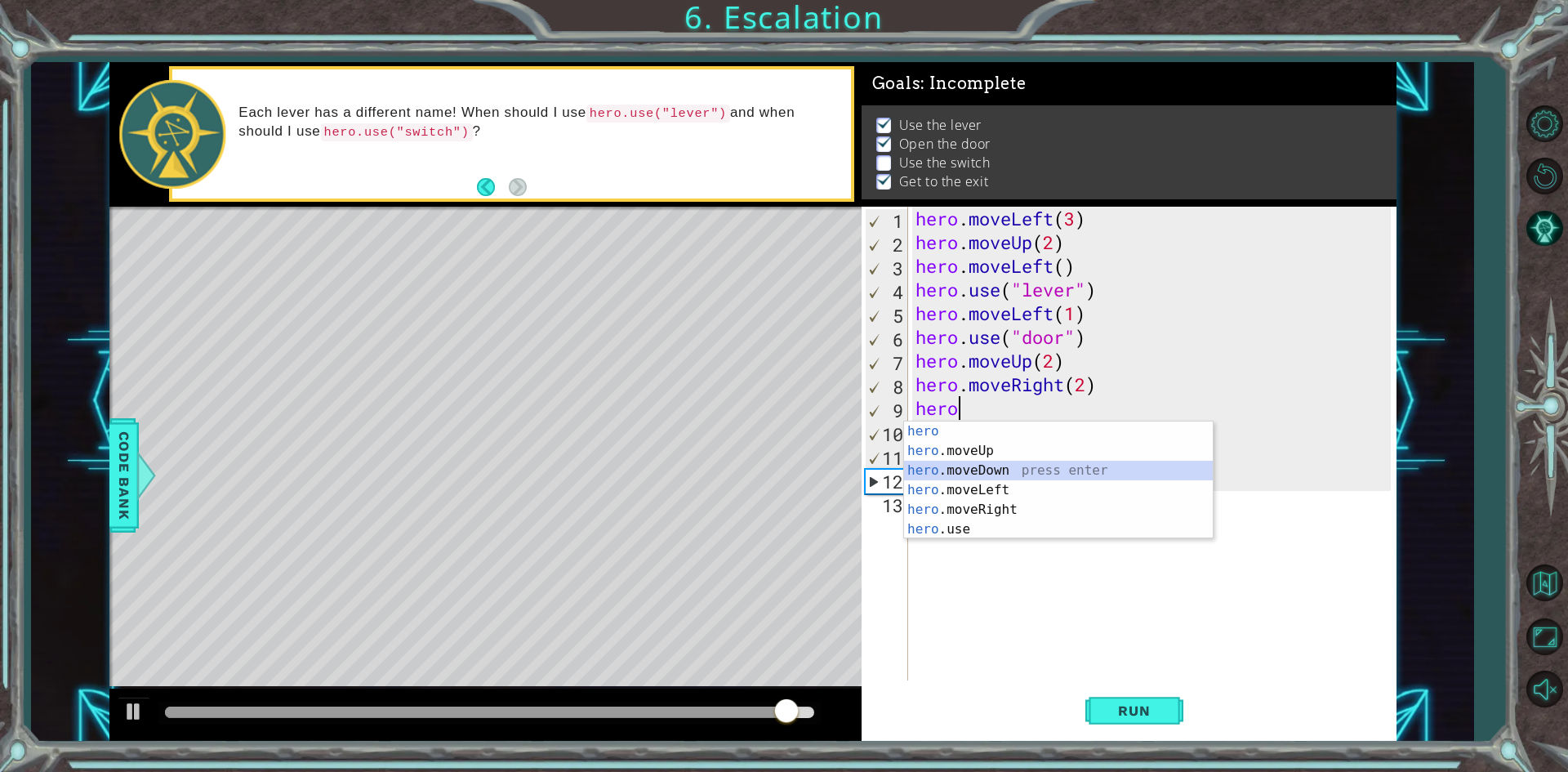
click at [992, 470] on div "hero press enter hero .moveUp press enter hero .moveDown press enter hero .move…" at bounding box center [1058, 500] width 309 height 157
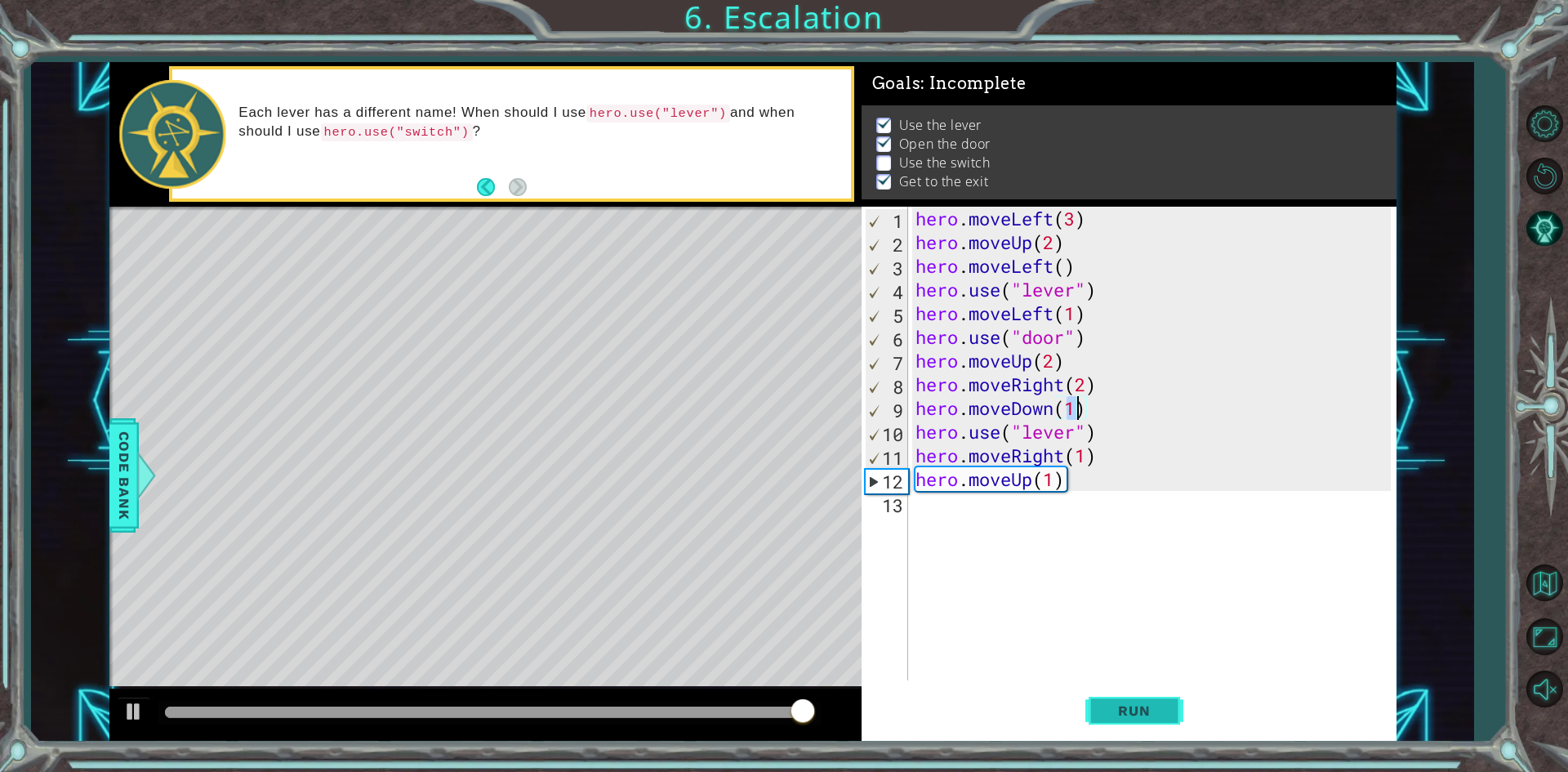
click at [1140, 704] on span "Run" at bounding box center [1133, 710] width 65 height 16
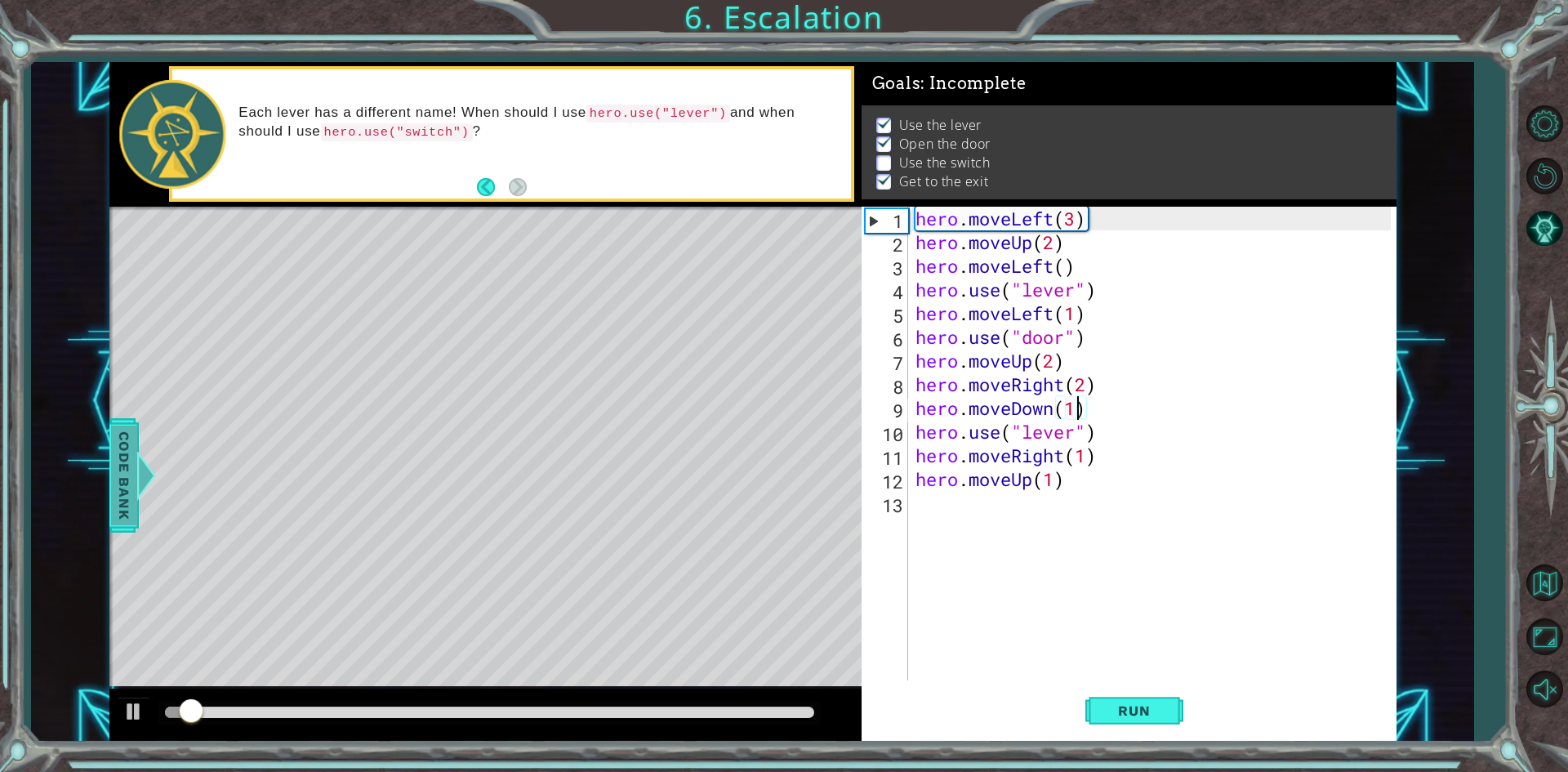
click at [124, 471] on span "Code Bank" at bounding box center [124, 474] width 26 height 100
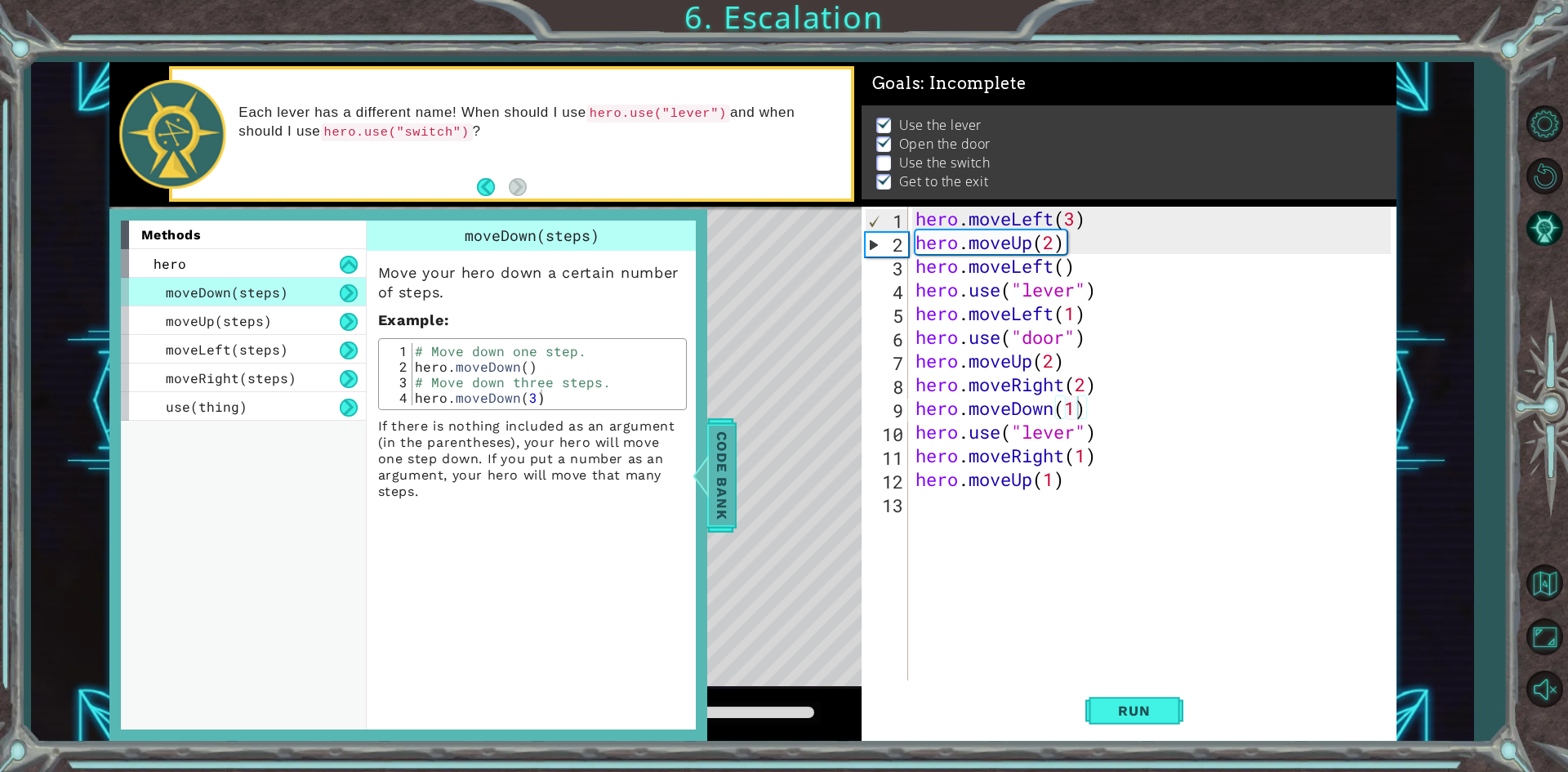
click at [710, 464] on div at bounding box center [700, 475] width 21 height 49
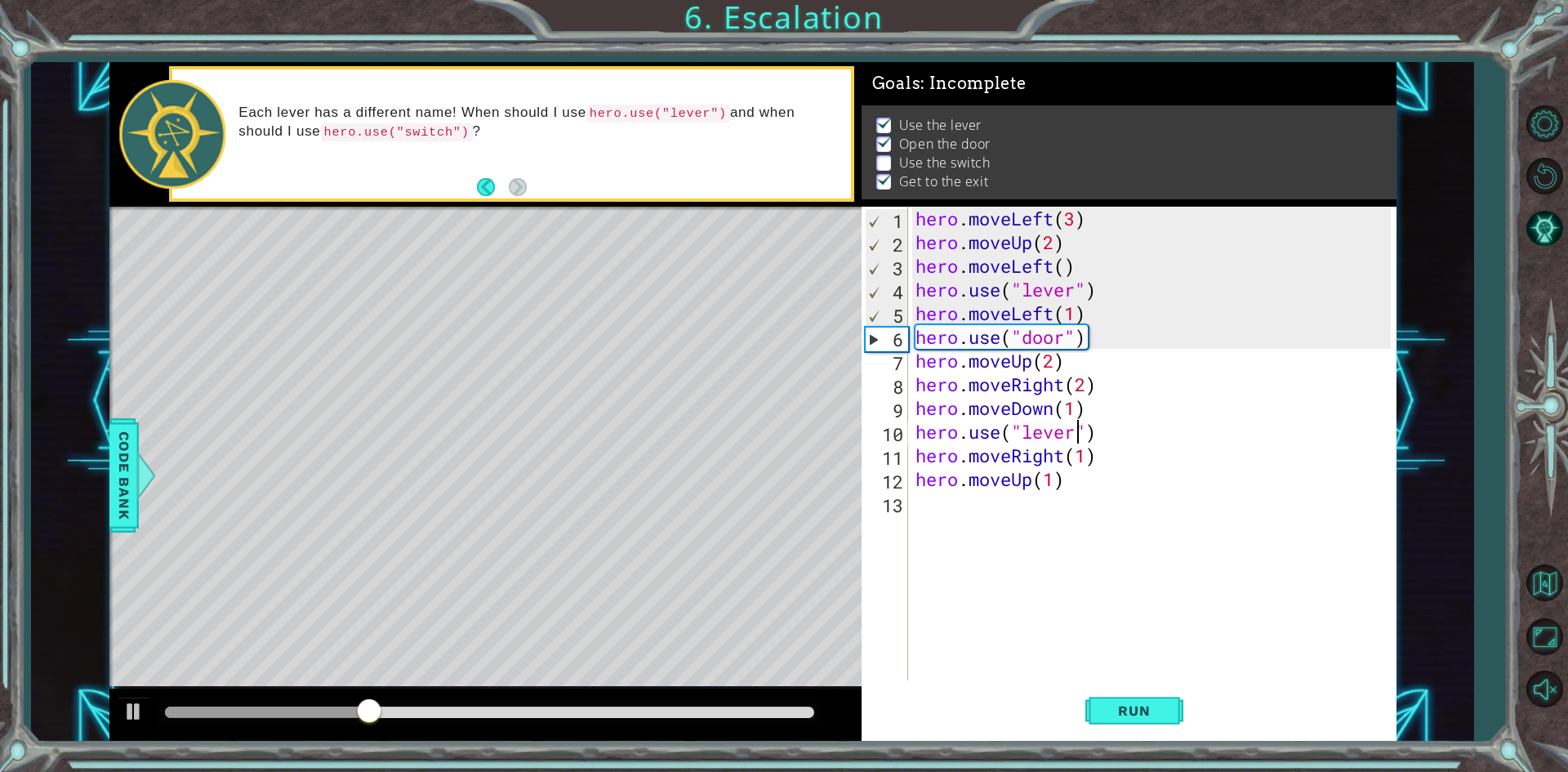
click at [1074, 435] on div "hero . moveLeft ( 3 ) hero . moveUp ( 2 ) hero . moveLeft ( ) hero . use ( "lev…" at bounding box center [1155, 467] width 486 height 521
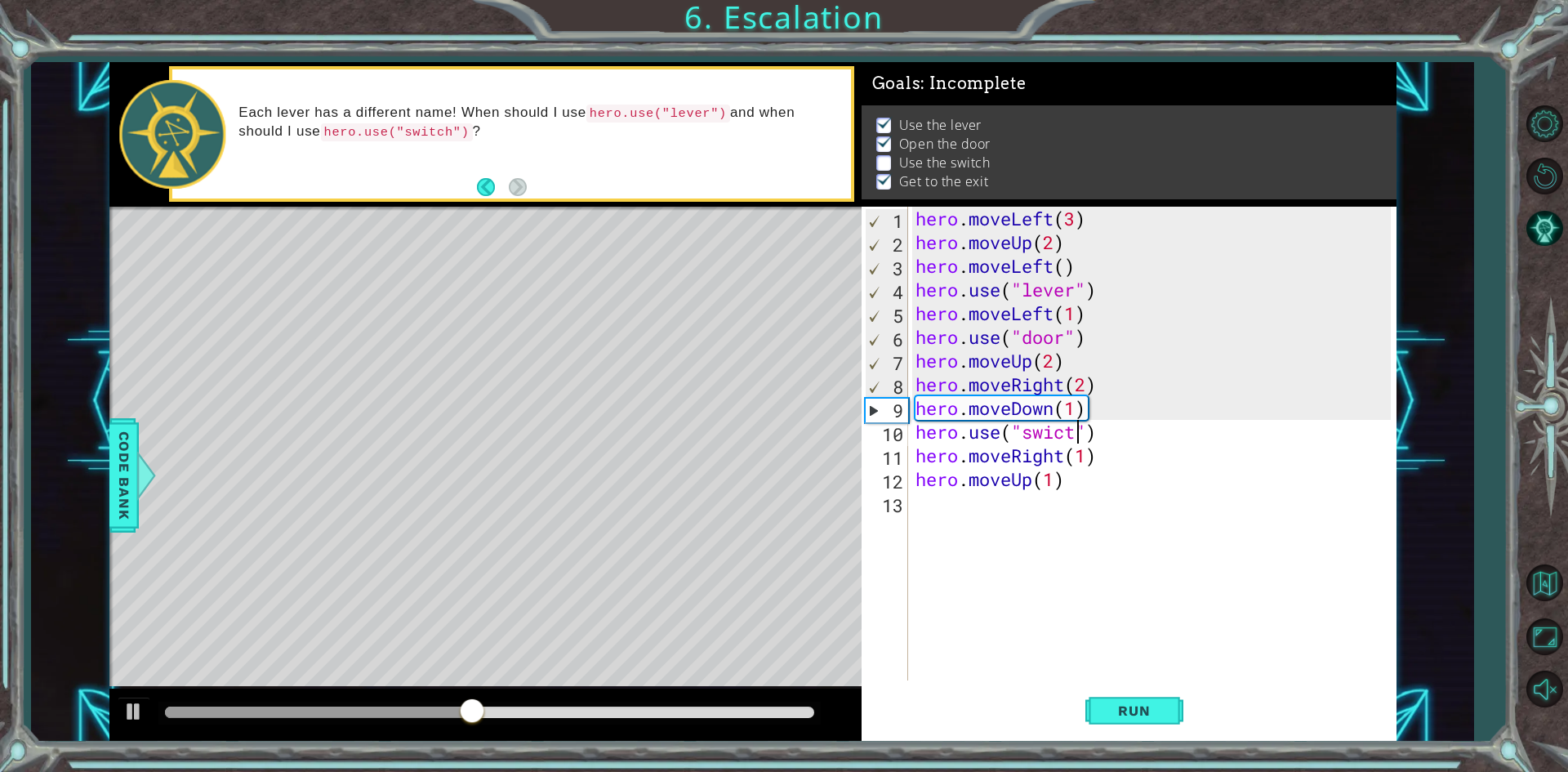
scroll to position [0, 8]
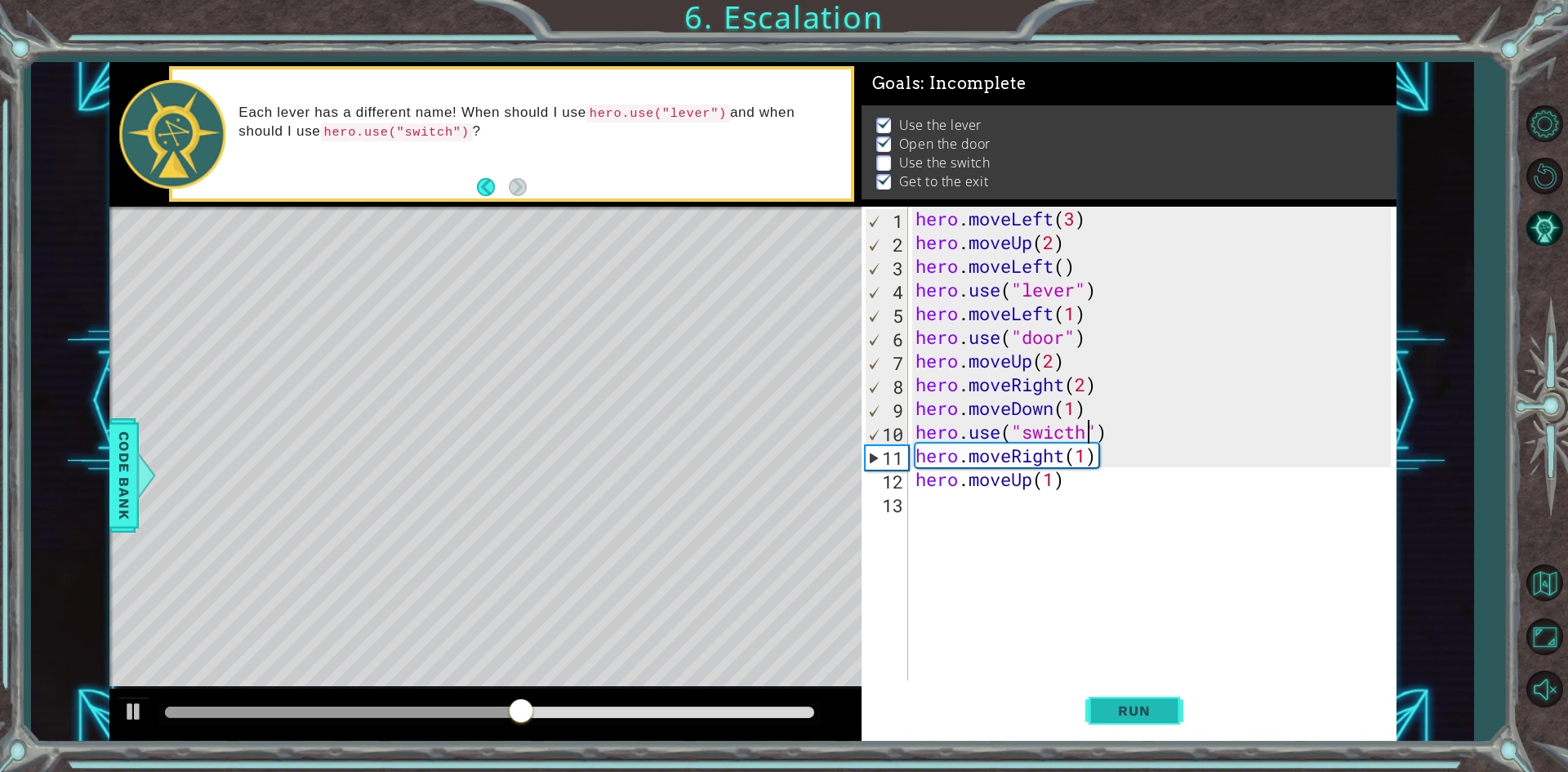
click at [1108, 704] on span "Run" at bounding box center [1133, 710] width 65 height 16
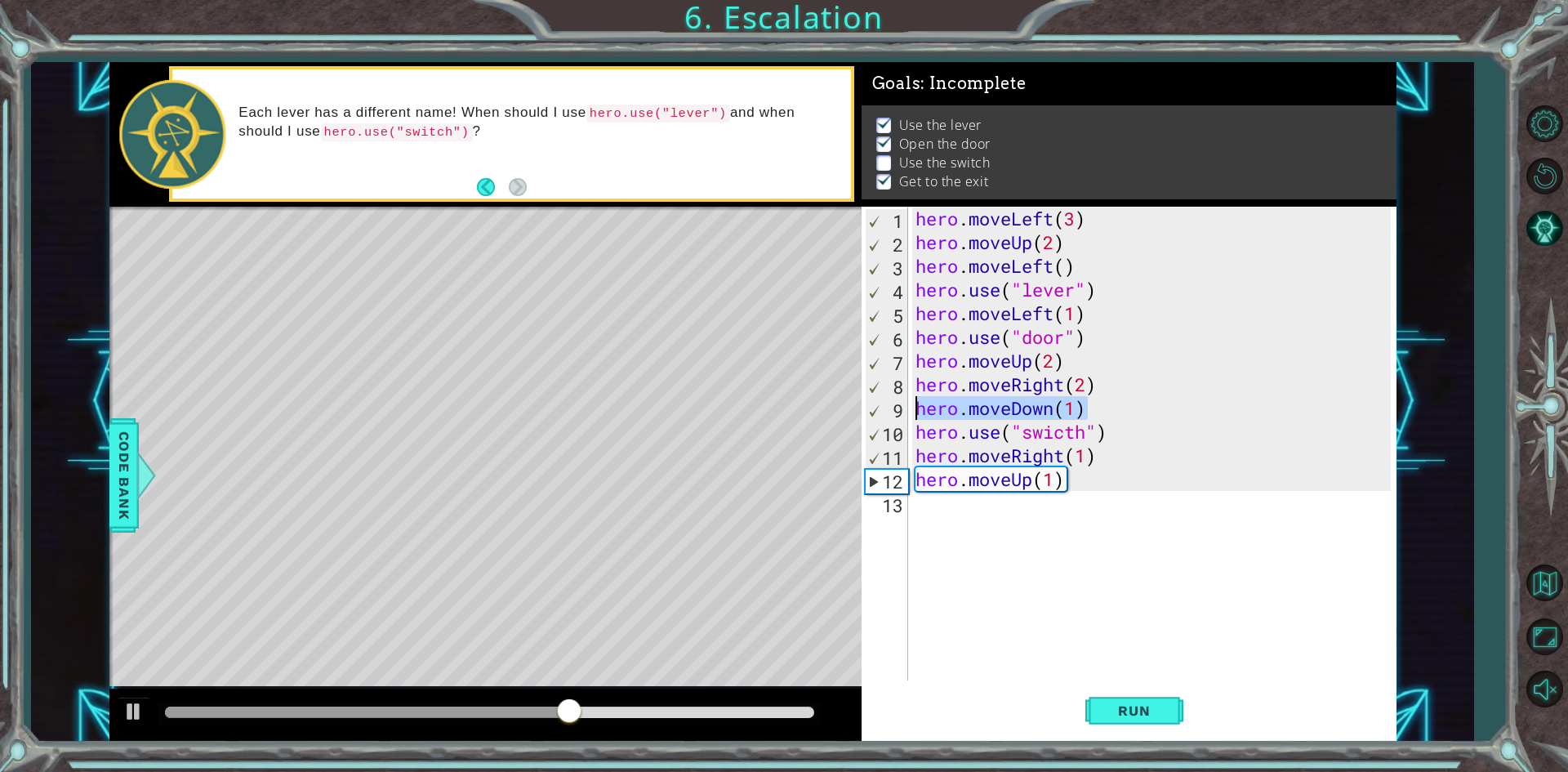
drag, startPoint x: 1094, startPoint y: 397, endPoint x: 888, endPoint y: 412, distance: 206.5
click at [888, 412] on div "hero.use("swicth") 1 2 3 4 5 6 7 8 9 10 11 12 13 hero . moveLeft ( 3 ) hero . m…" at bounding box center [1125, 443] width 529 height 473
type textarea "hero.moveDown(1)"
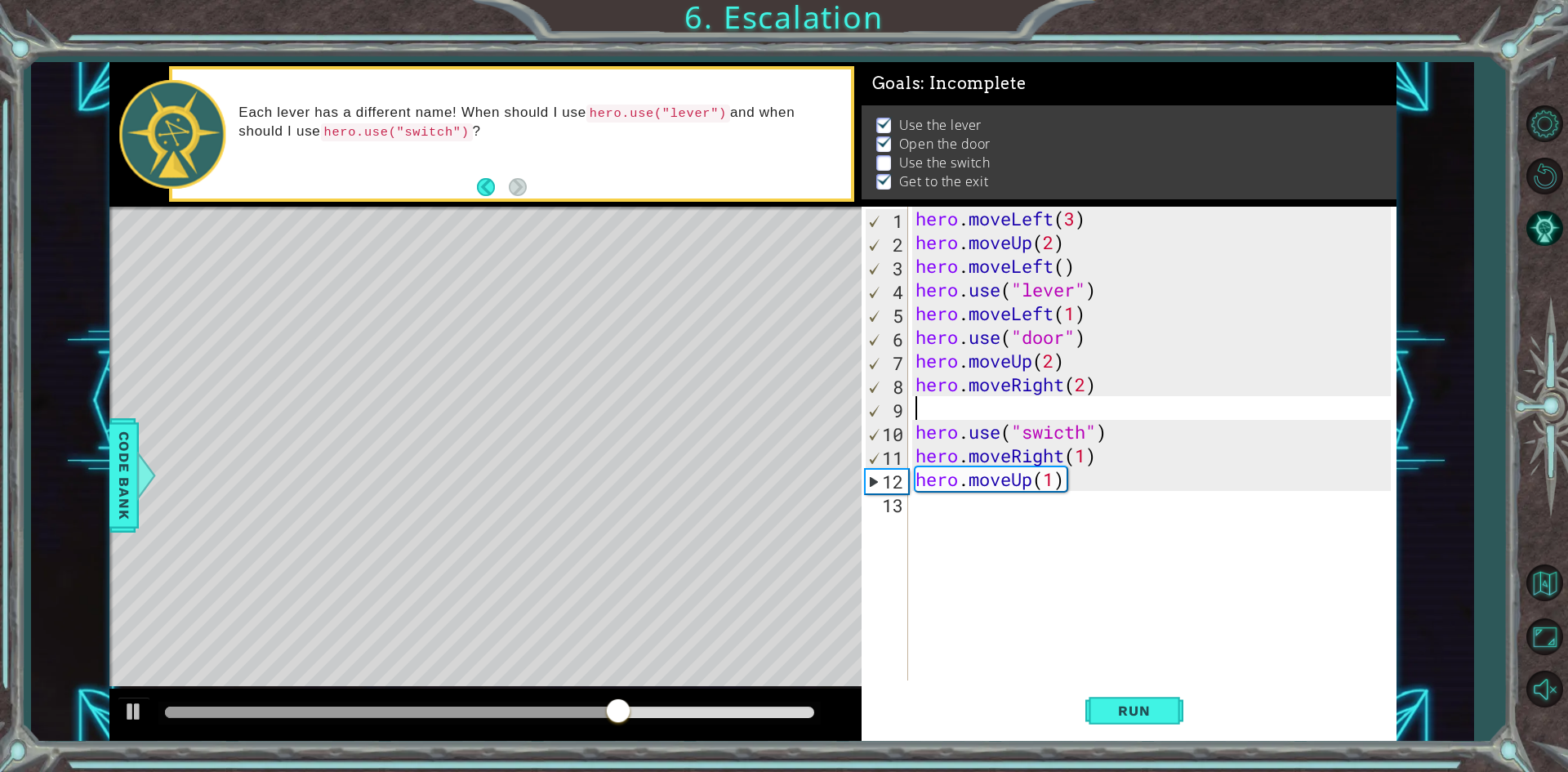
click at [914, 427] on div "hero . moveLeft ( 3 ) hero . moveUp ( 2 ) hero . moveLeft ( ) hero . use ( "lev…" at bounding box center [1155, 467] width 486 height 521
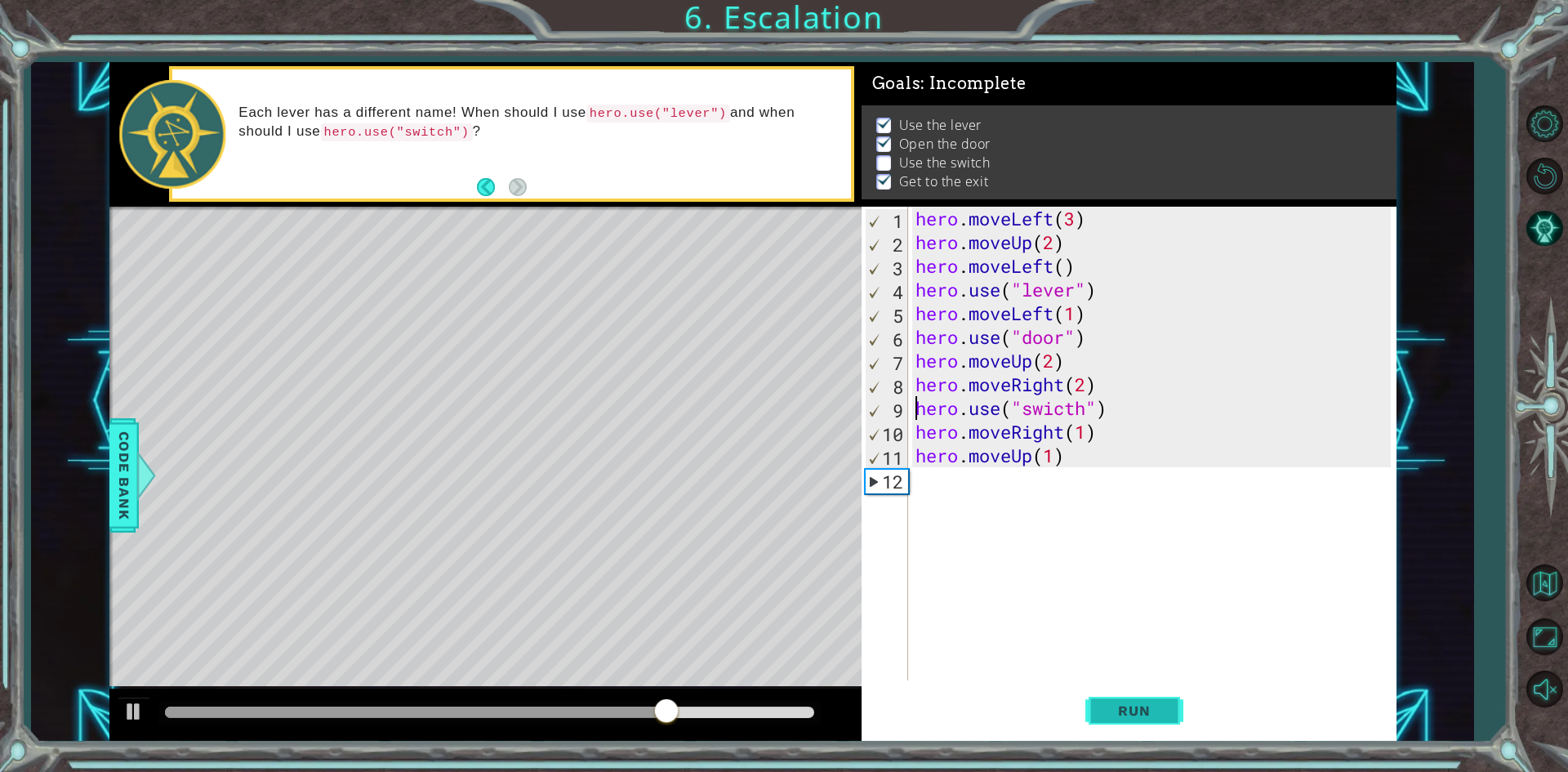
click at [1171, 711] on button "Run" at bounding box center [1134, 711] width 98 height 54
click at [1163, 704] on span "Run" at bounding box center [1133, 710] width 65 height 16
click at [1075, 406] on div "hero . moveLeft ( 3 ) hero . moveUp ( 2 ) hero . moveLeft ( ) hero . use ( "lev…" at bounding box center [1155, 467] width 486 height 521
type textarea "hero.use("switch")"
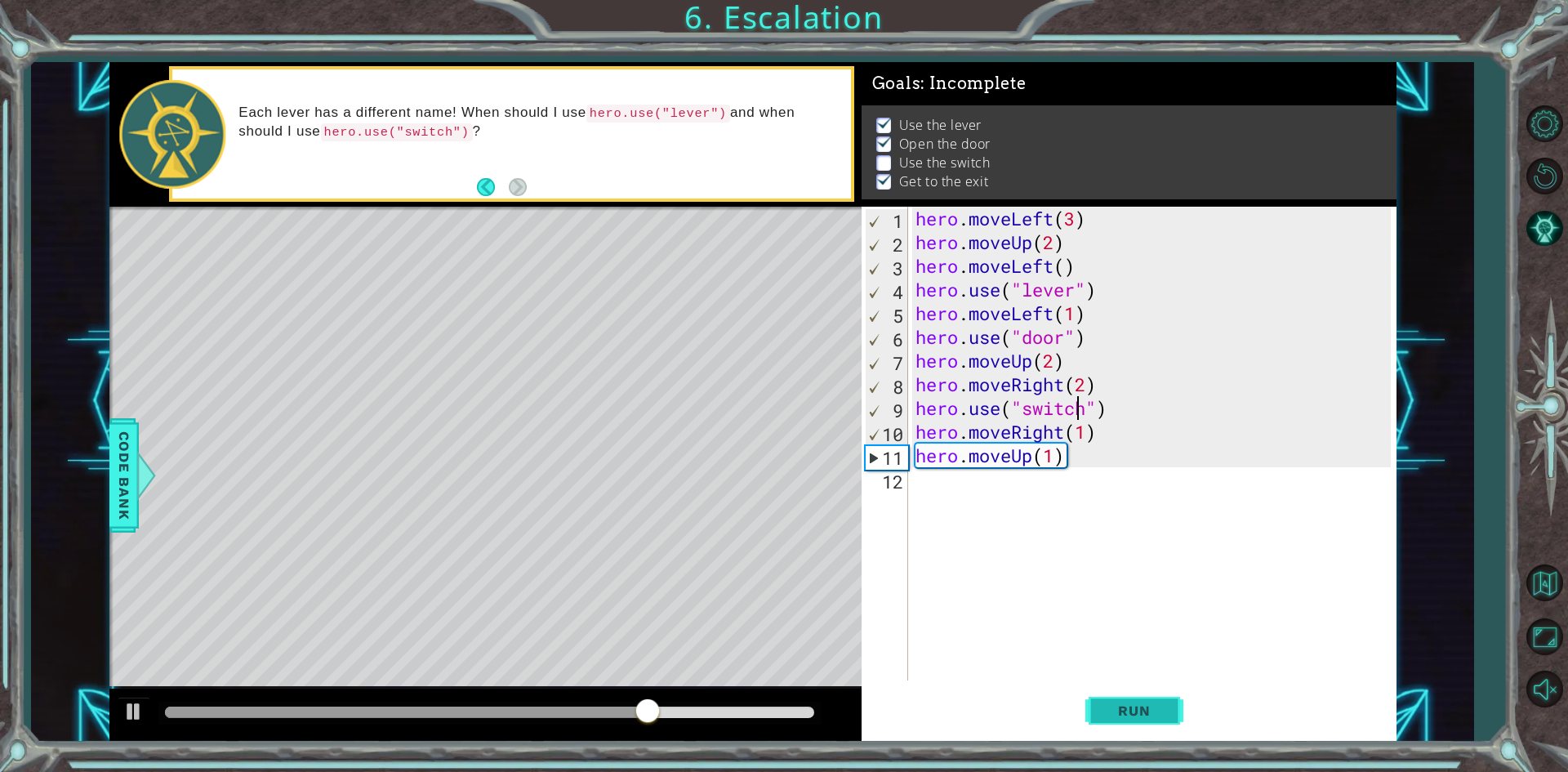
click at [1115, 725] on button "Run" at bounding box center [1134, 711] width 98 height 54
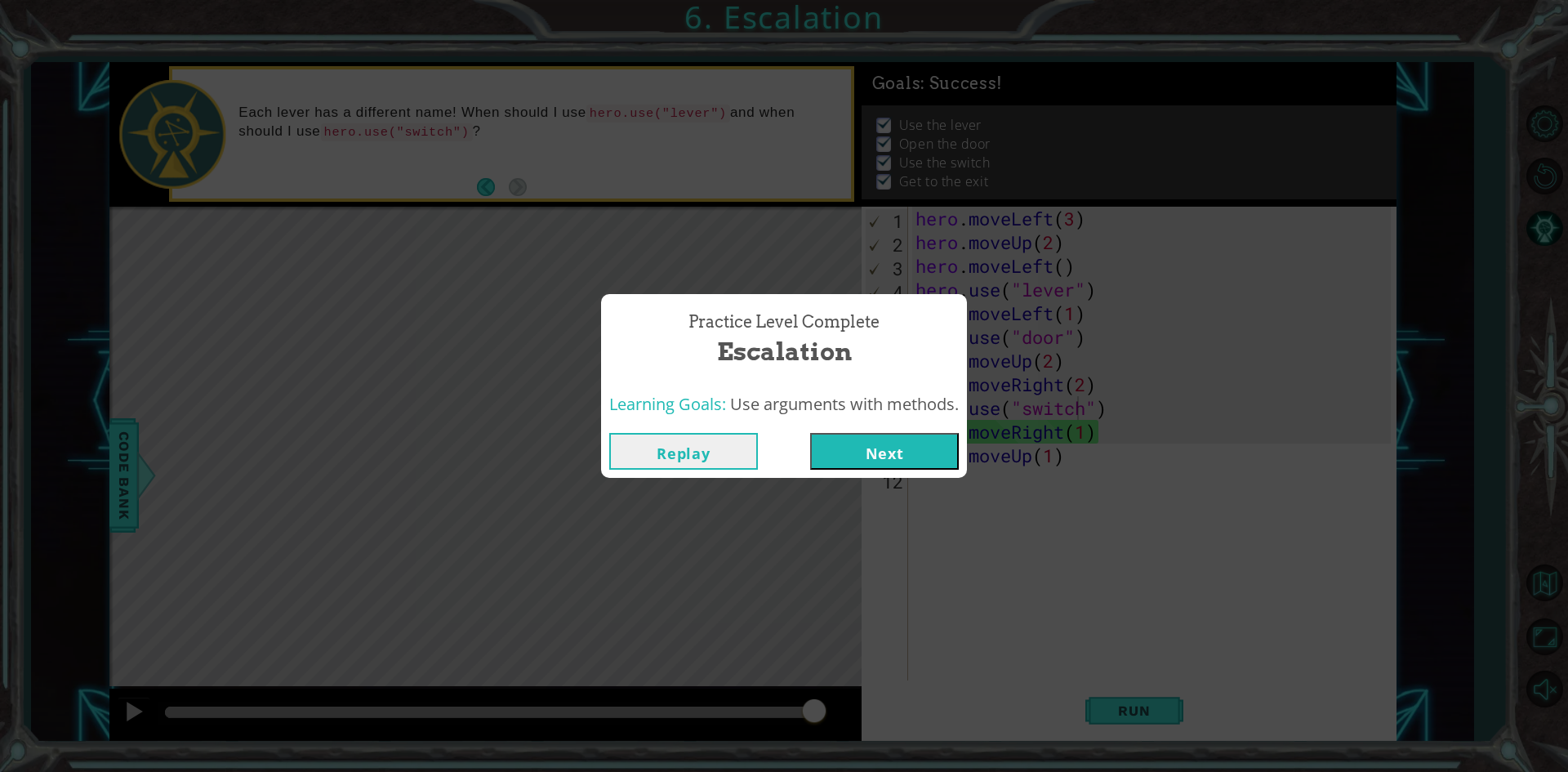
click at [886, 440] on button "Next" at bounding box center [884, 451] width 148 height 37
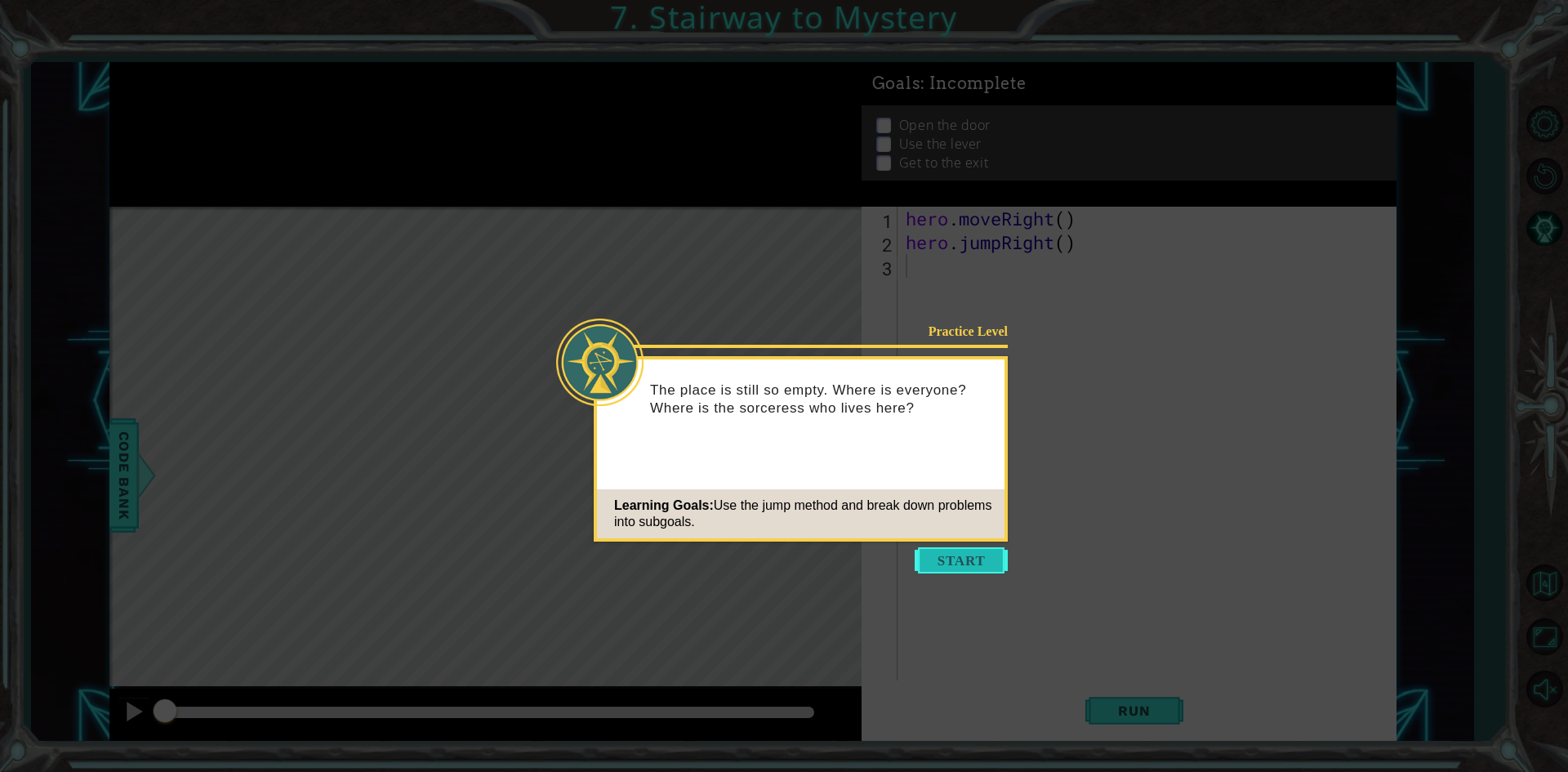
click at [984, 561] on button "Start" at bounding box center [961, 561] width 93 height 26
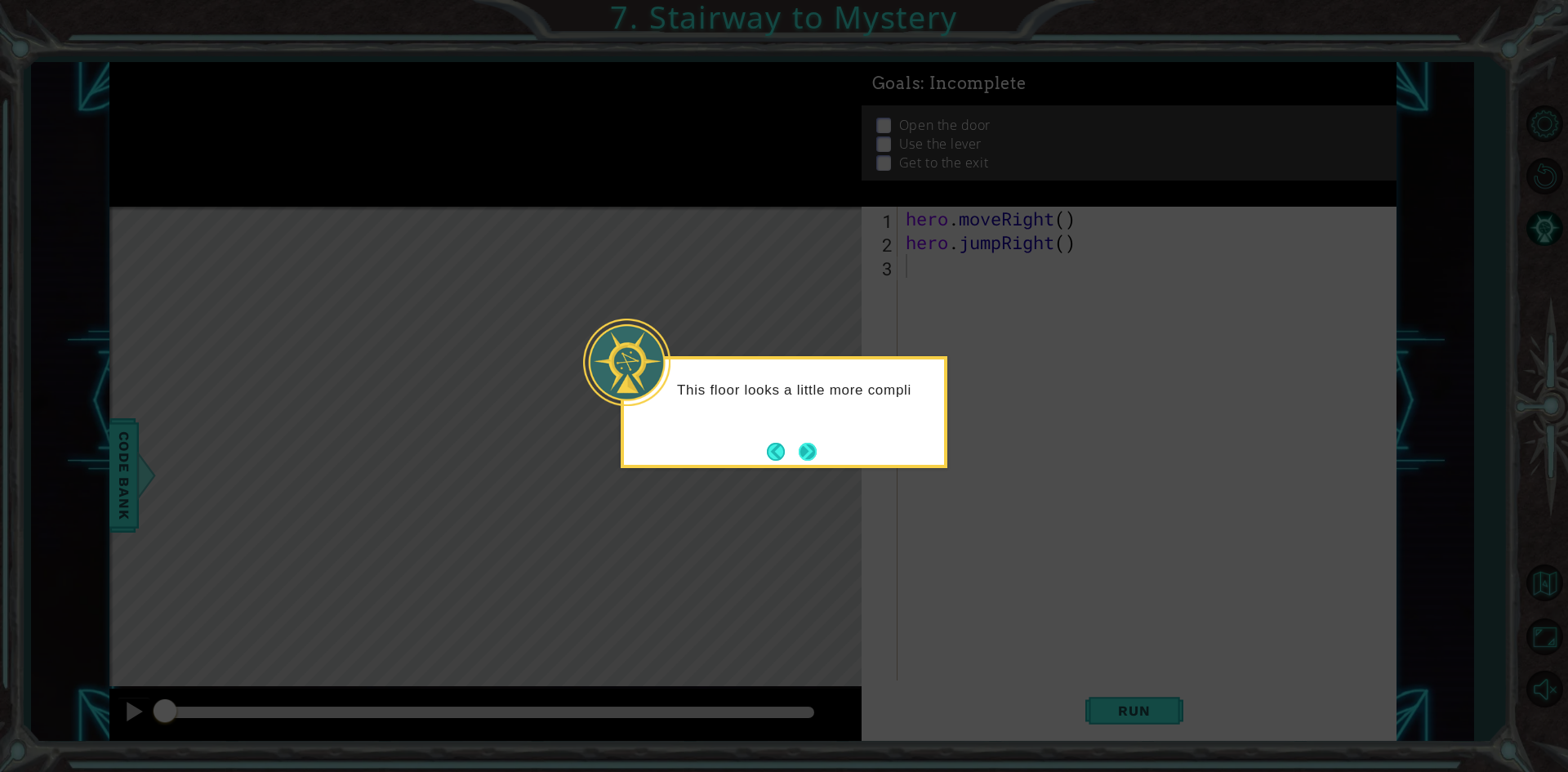
click at [805, 450] on button "Next" at bounding box center [807, 451] width 18 height 18
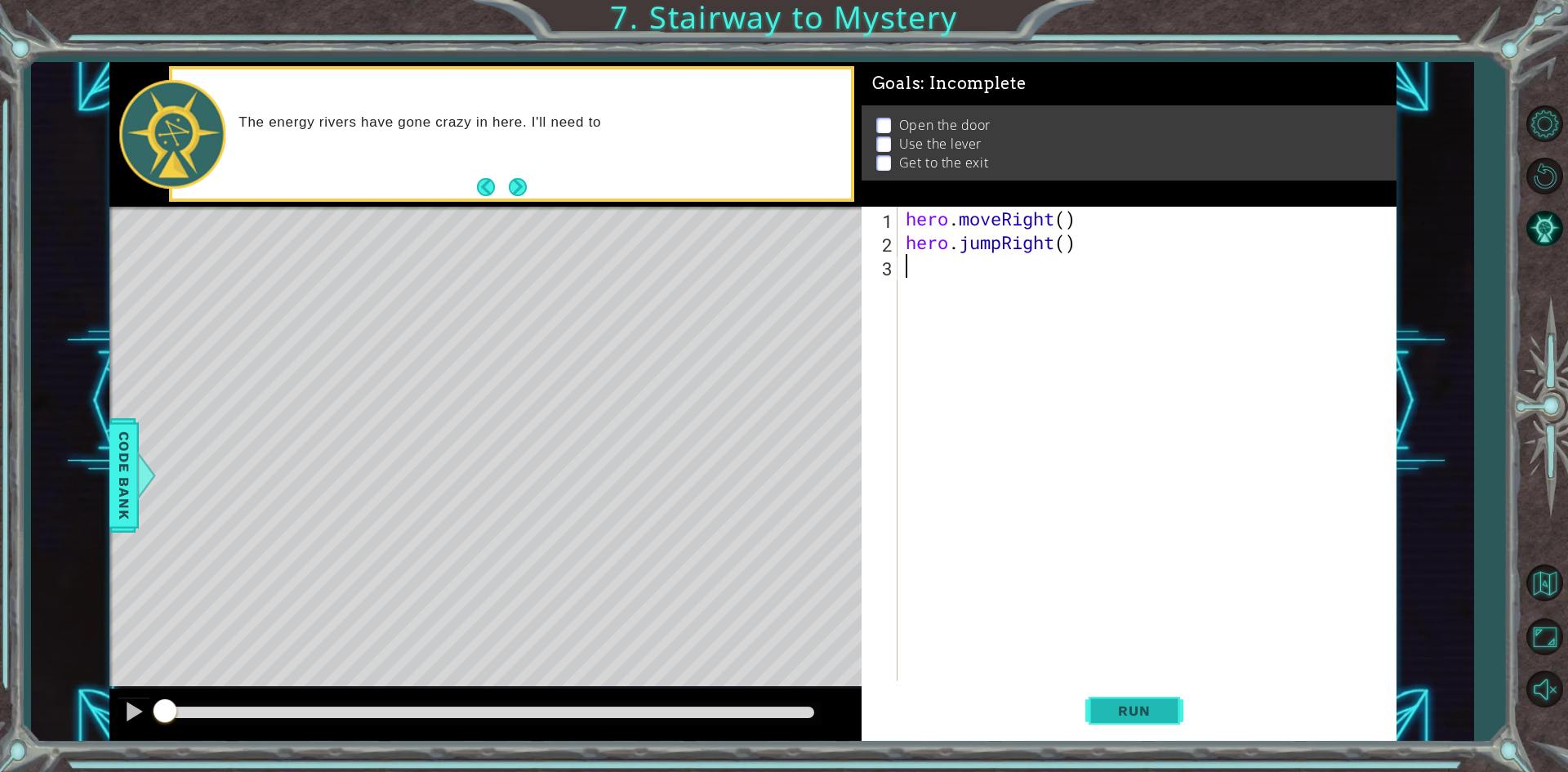
click at [1134, 709] on span "Run" at bounding box center [1133, 710] width 65 height 16
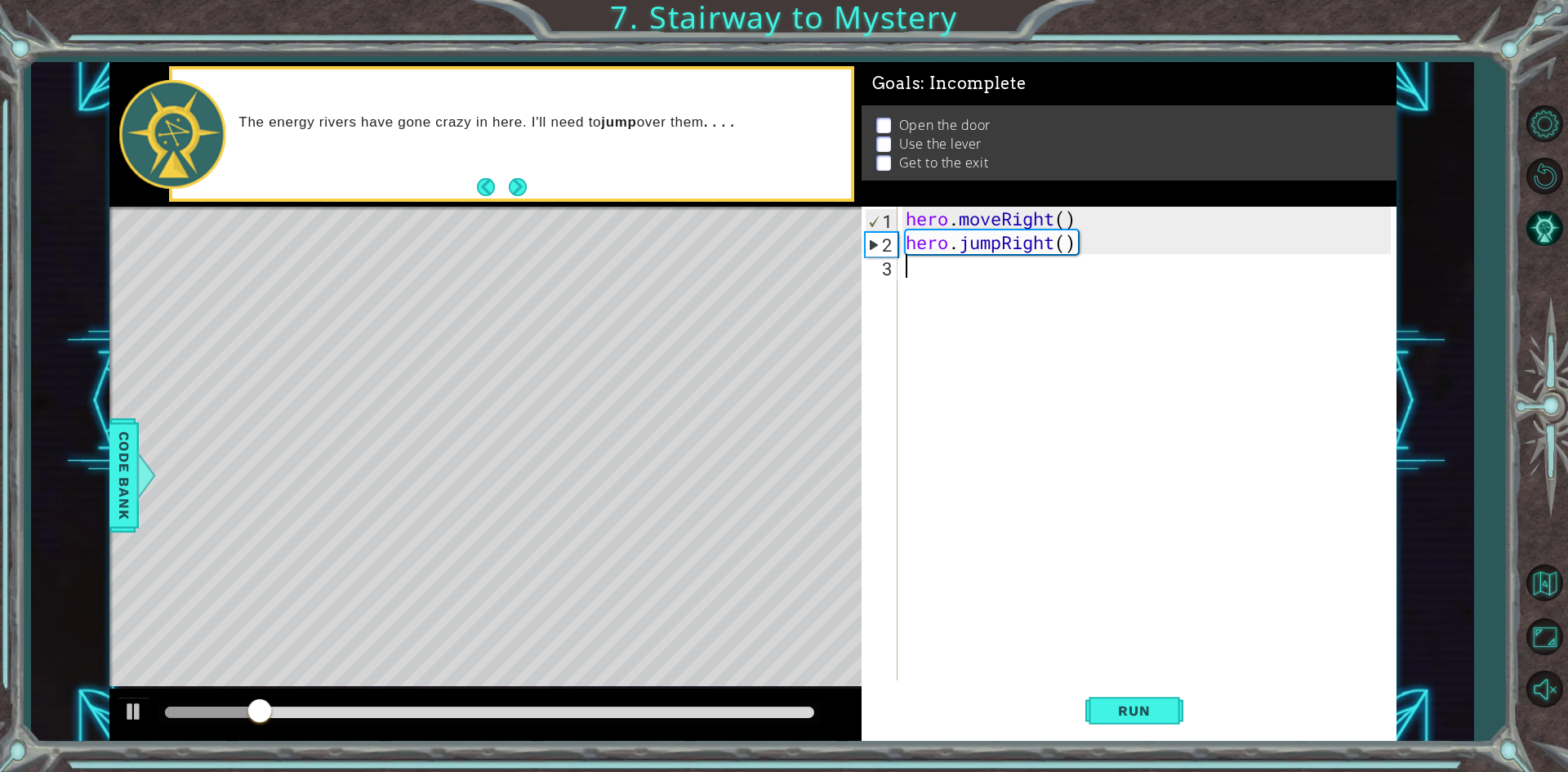
click at [1088, 279] on div "hero . moveRight ( ) hero . jumpRight ( )" at bounding box center [1150, 467] width 497 height 521
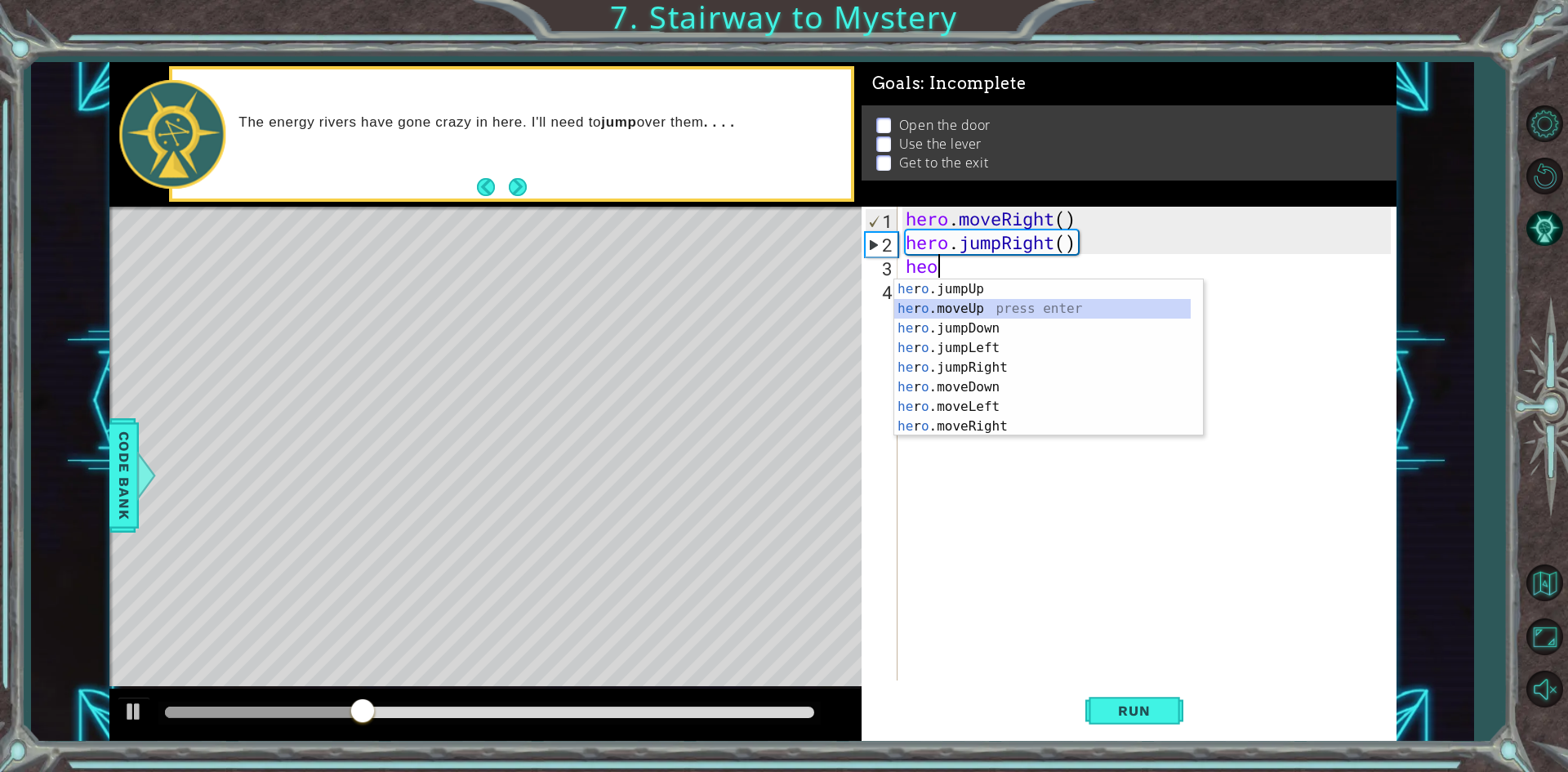
click at [1037, 315] on div "he r o .jumpUp press enter he r o .moveUp press enter he r o .jumpDown press en…" at bounding box center [1042, 377] width 297 height 196
type textarea "hero.moveUp(1)"
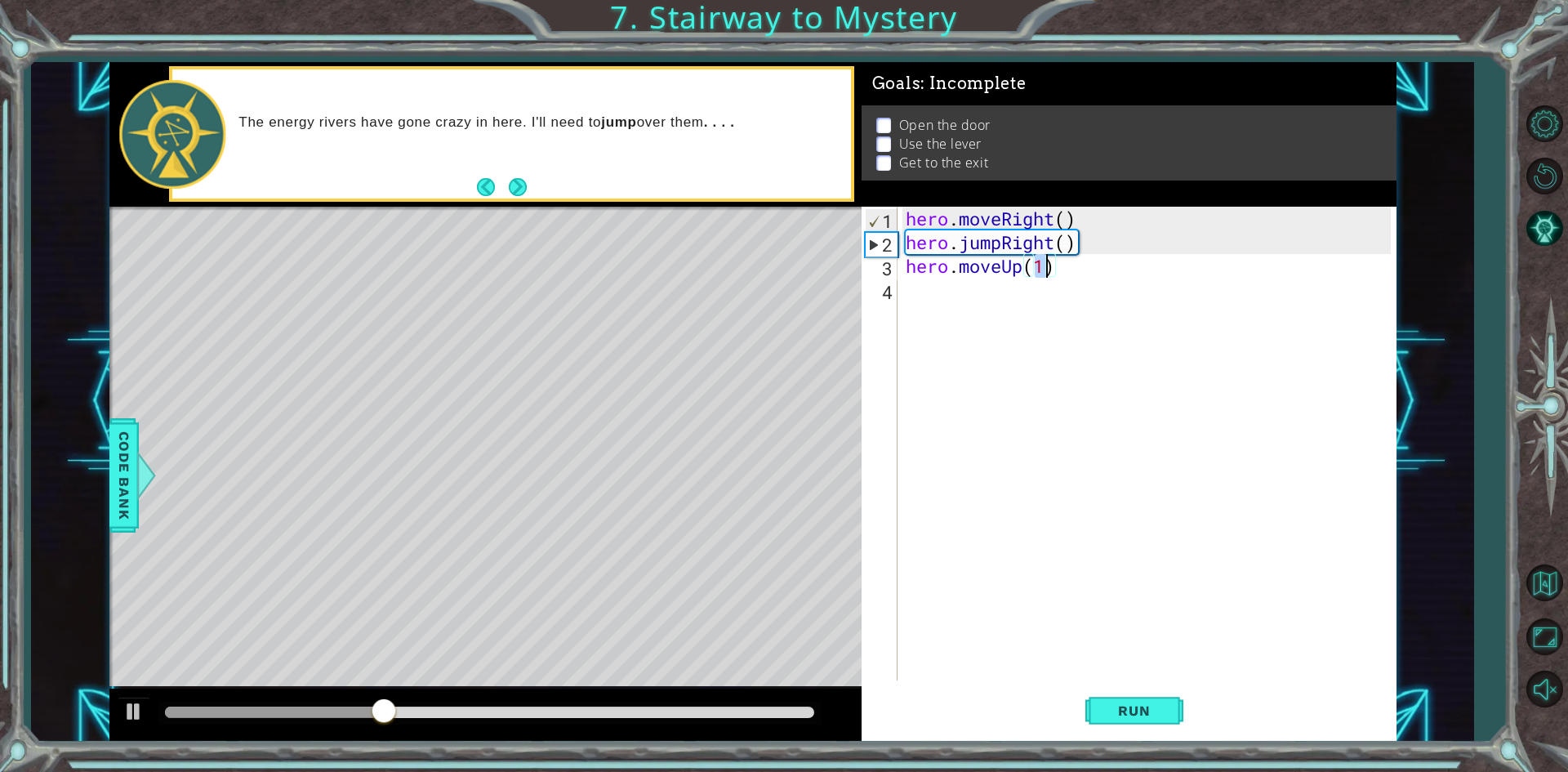
click at [1029, 314] on div "hero . moveRight ( ) hero . jumpRight ( ) hero . moveUp ( 1 )" at bounding box center [1150, 467] width 497 height 521
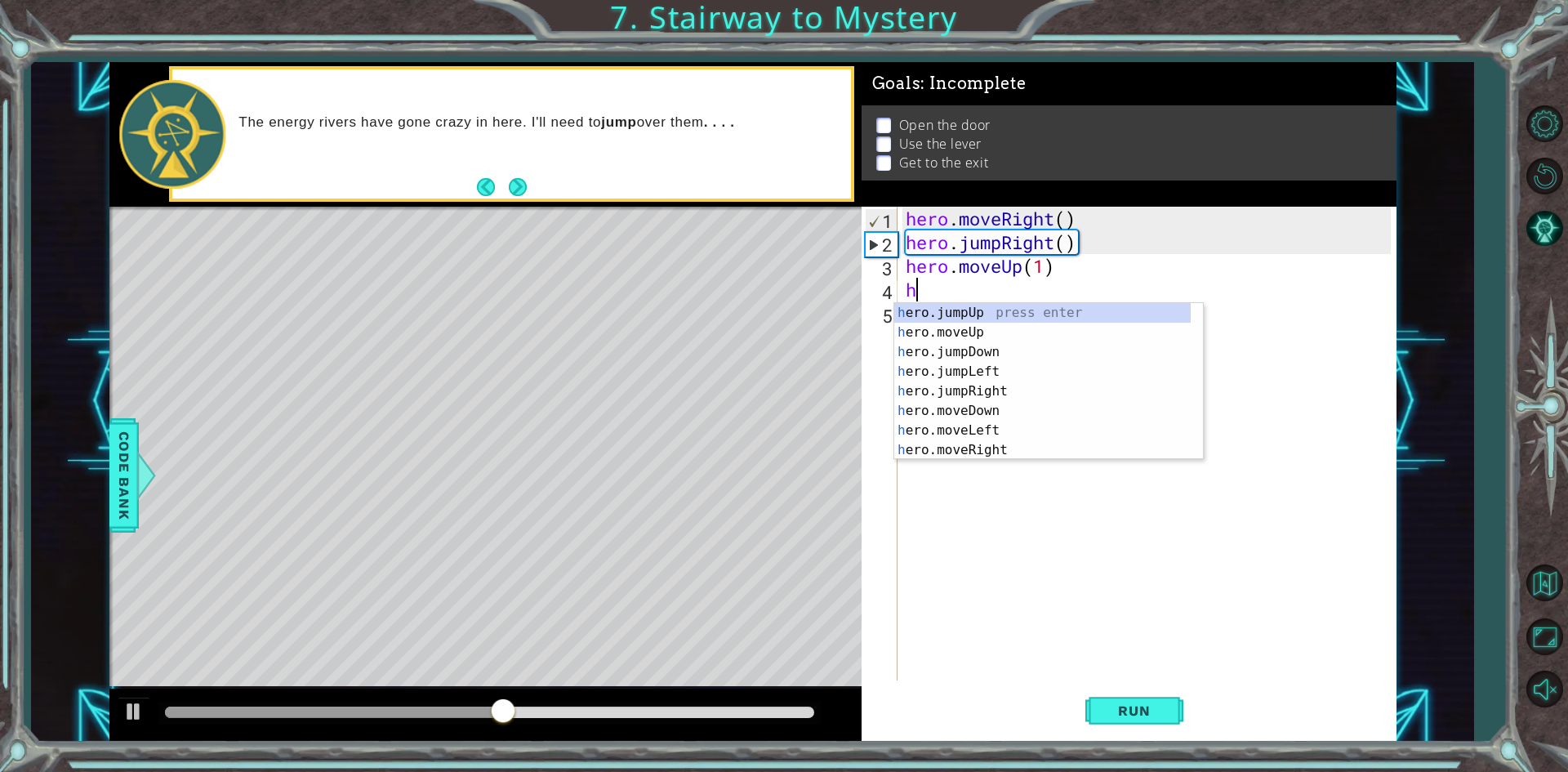
type textarea "hro"
click at [1005, 397] on div "h e ro .jumpUp press enter h e ro .moveUp press enter h e ro .jumpDown press en…" at bounding box center [1042, 401] width 297 height 196
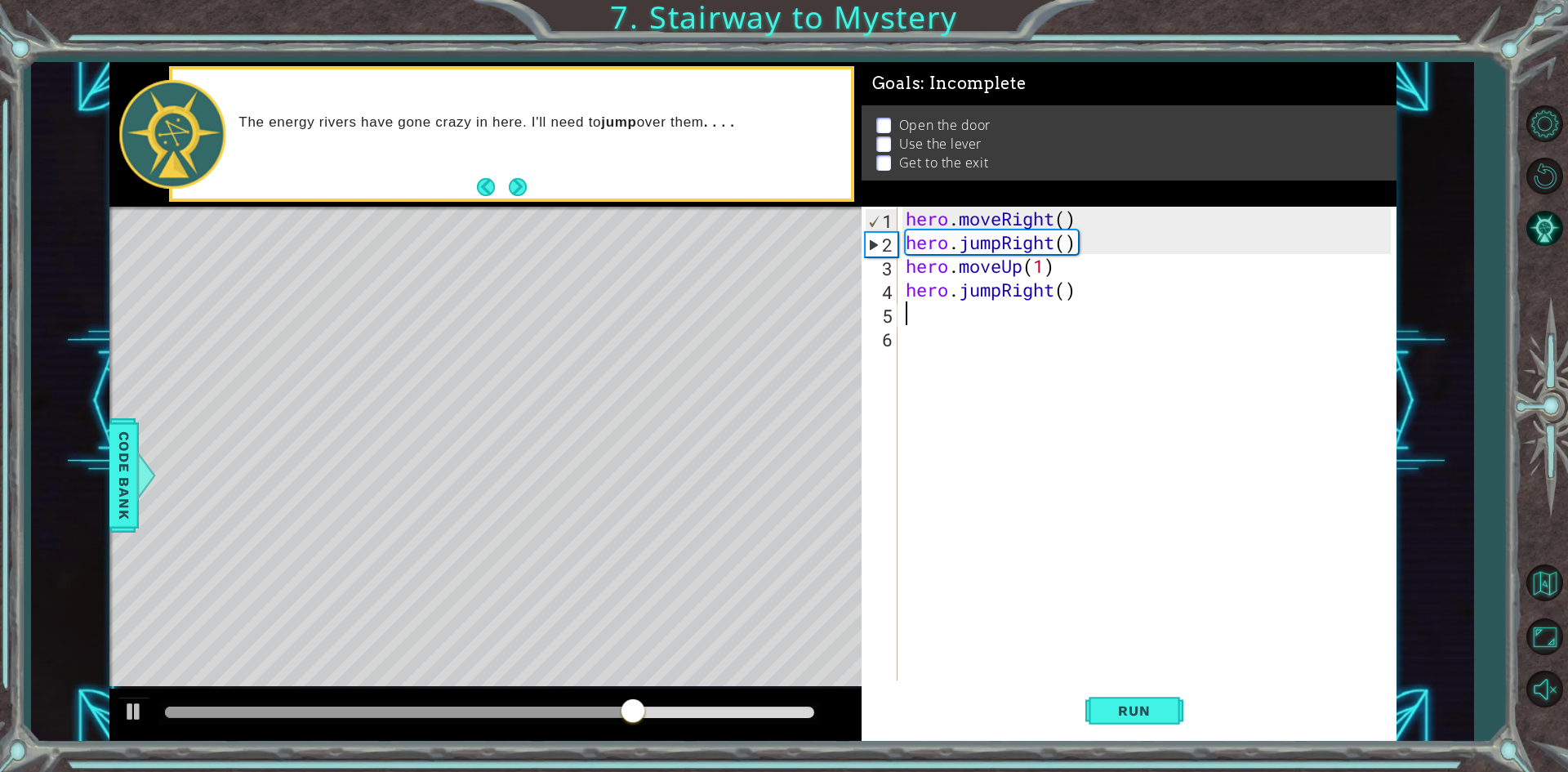
click at [988, 336] on div "hero . moveRight ( ) hero . jumpRight ( ) hero . moveUp ( 1 ) hero . jumpRight …" at bounding box center [1150, 467] width 497 height 521
click at [999, 324] on div "hero . moveRight ( ) hero . jumpRight ( ) hero . moveUp ( 1 ) hero . jumpRight …" at bounding box center [1150, 467] width 497 height 521
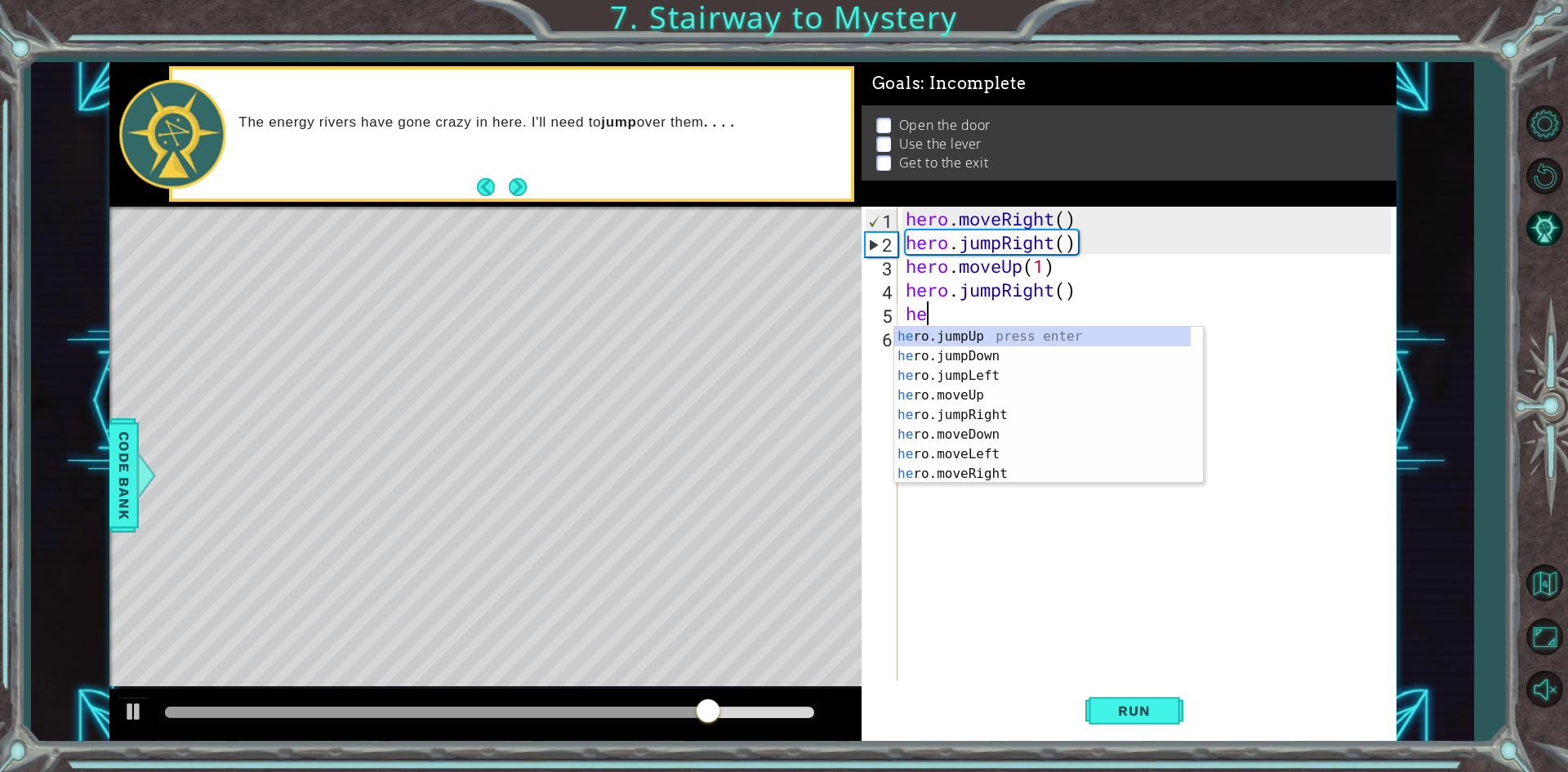
scroll to position [0, 1]
click at [1005, 289] on div "hero . moveRight ( ) hero . jumpRight ( ) hero . moveUp ( 1 ) hero . jumpRight …" at bounding box center [1150, 467] width 497 height 521
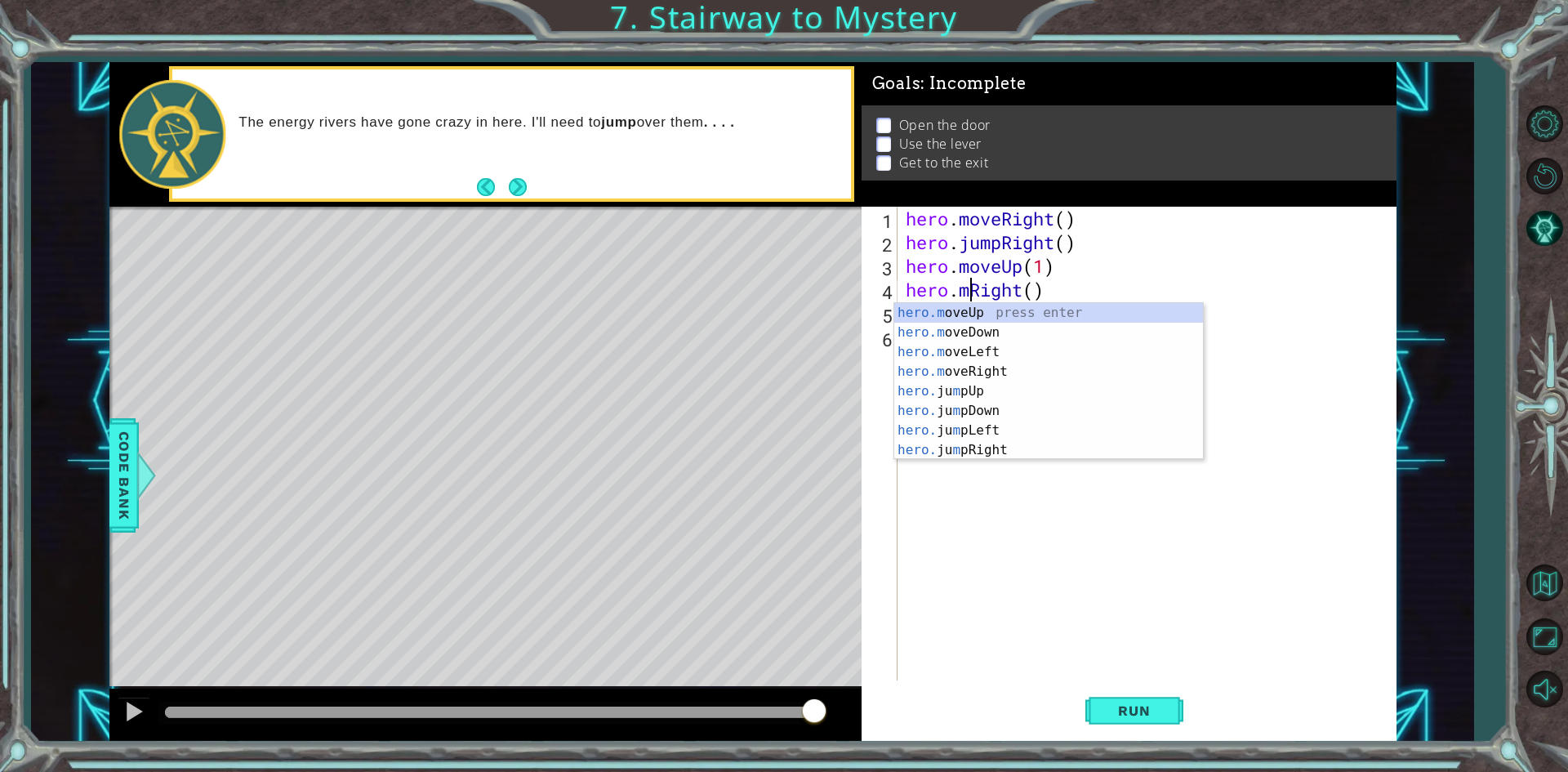
scroll to position [0, 3]
type textarea "hero.moveRight()"
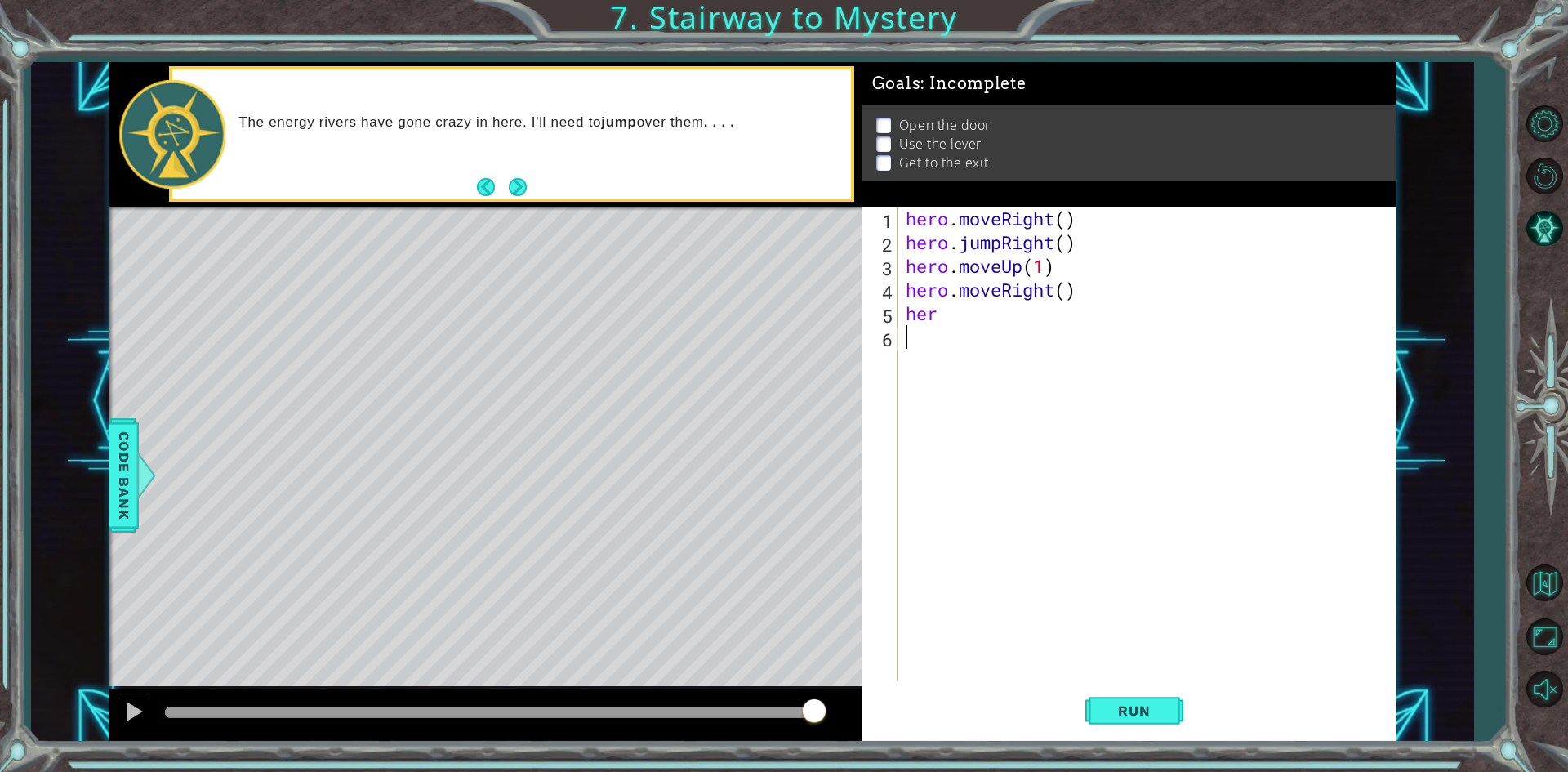
click at [1008, 422] on div "hero . moveRight ( ) hero . jumpRight ( ) hero . moveUp ( 1 ) hero . moveRight …" at bounding box center [1150, 467] width 497 height 521
click at [986, 323] on div "hero . moveRight ( ) hero . jumpRight ( ) hero . moveUp ( 1 ) hero . moveRight …" at bounding box center [1150, 467] width 497 height 521
type textarea "he"
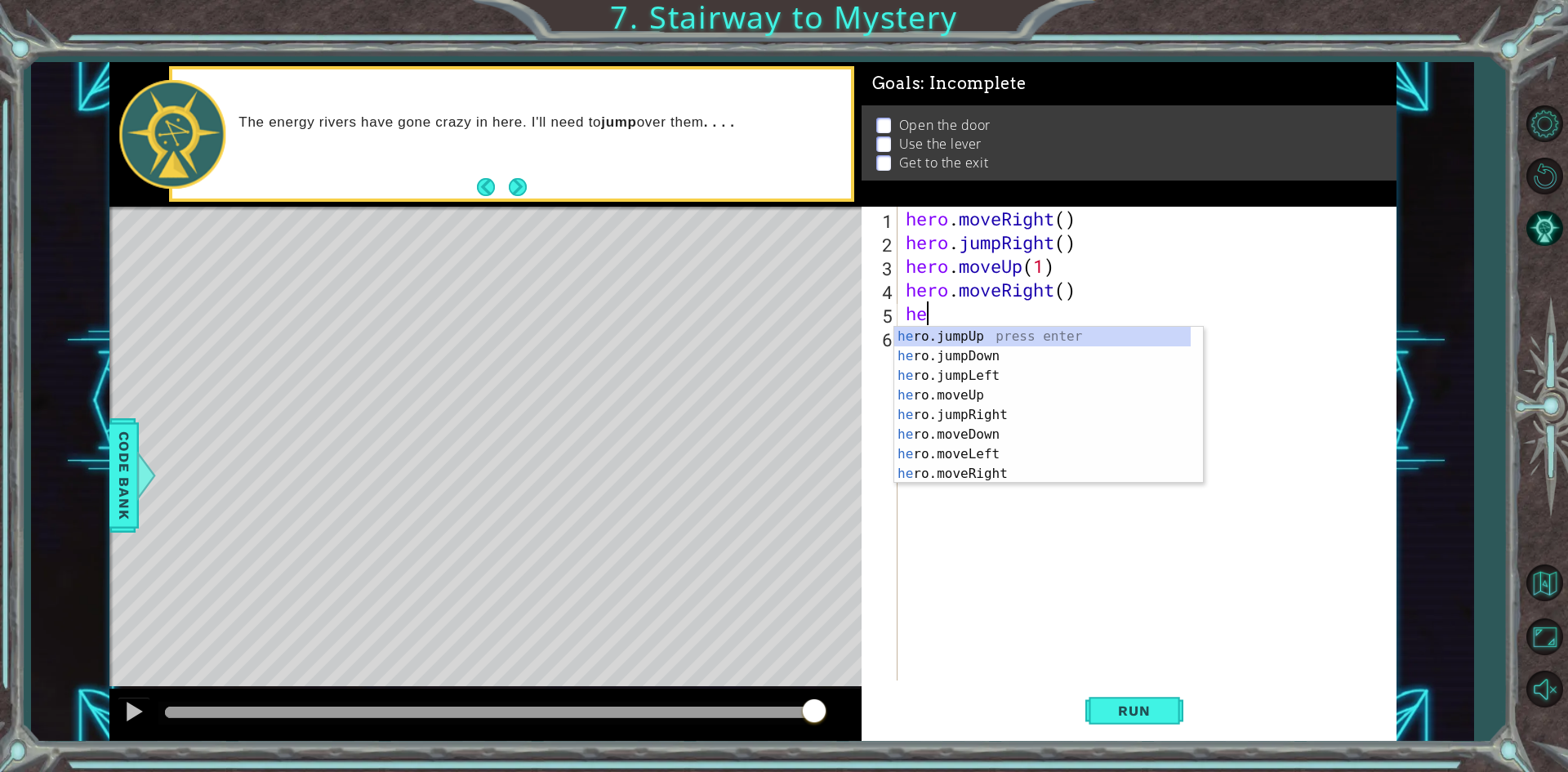
click at [941, 552] on div "hero . moveRight ( ) hero . jumpRight ( ) hero . moveUp ( 1 ) hero . moveRight …" at bounding box center [1150, 467] width 497 height 521
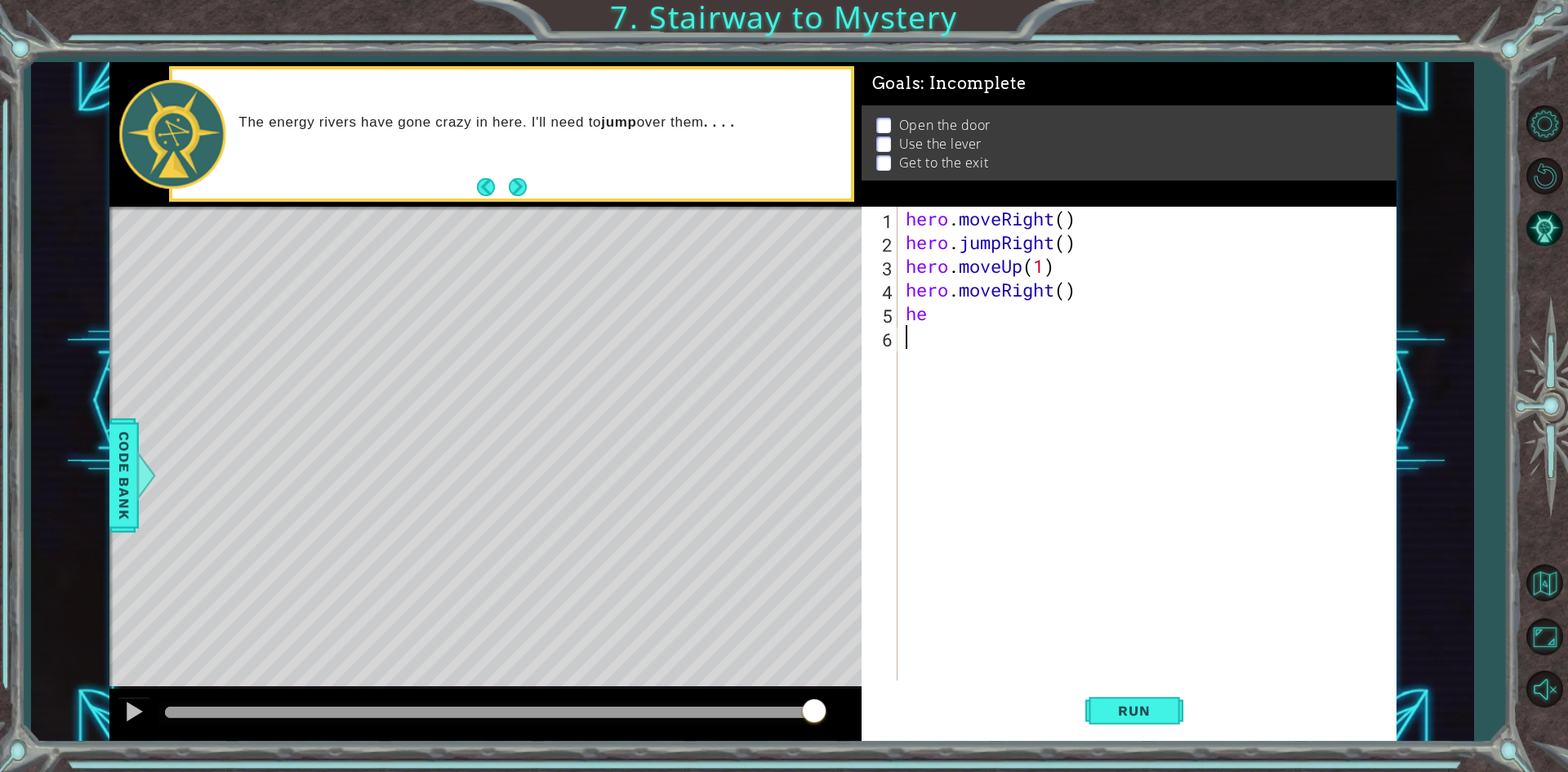
click at [961, 310] on div "hero . moveRight ( ) hero . jumpRight ( ) hero . moveUp ( 1 ) hero . moveRight …" at bounding box center [1150, 467] width 497 height 521
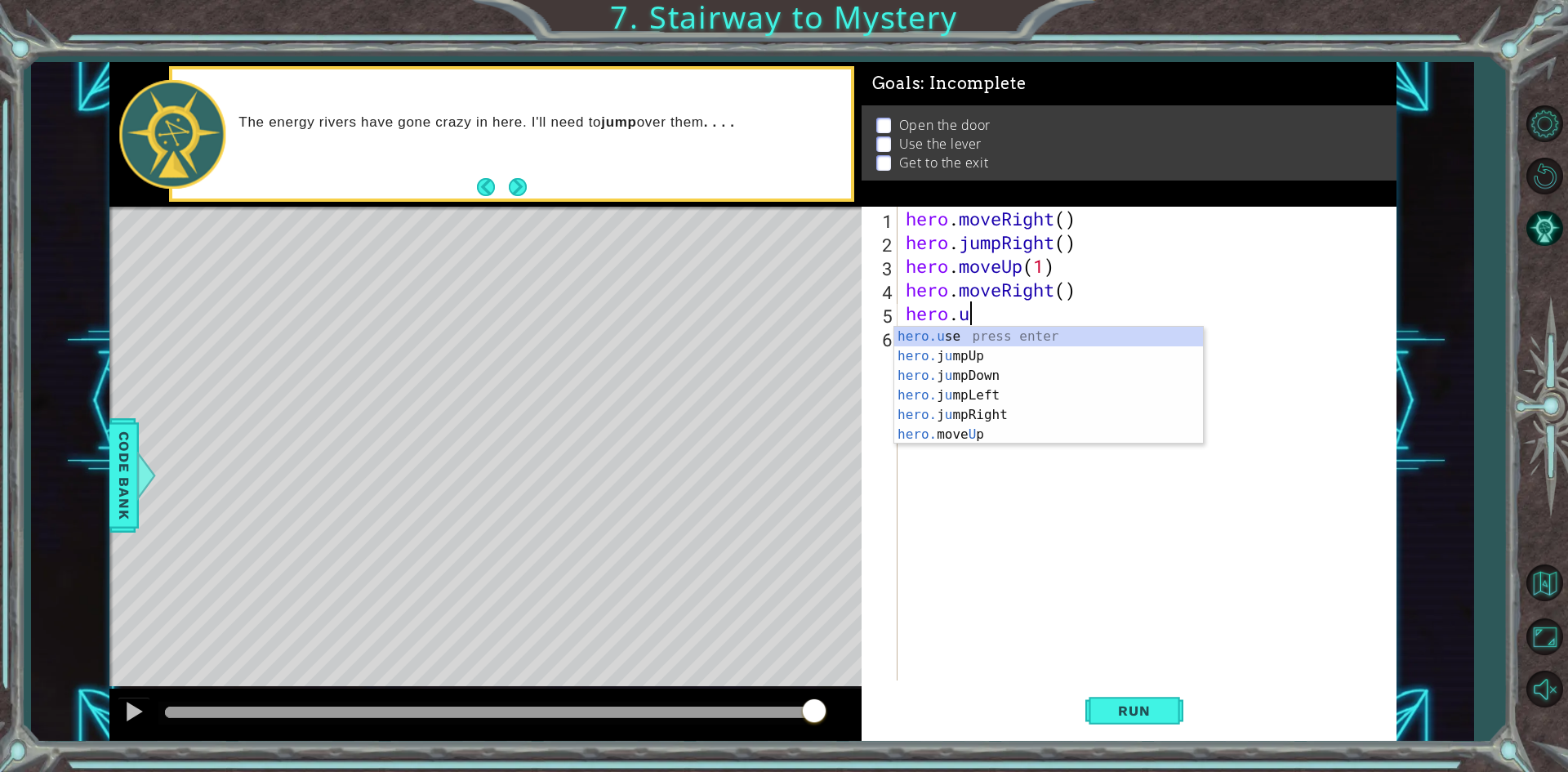
scroll to position [0, 3]
click at [1029, 335] on div "hero.use press enter" at bounding box center [1048, 356] width 309 height 59
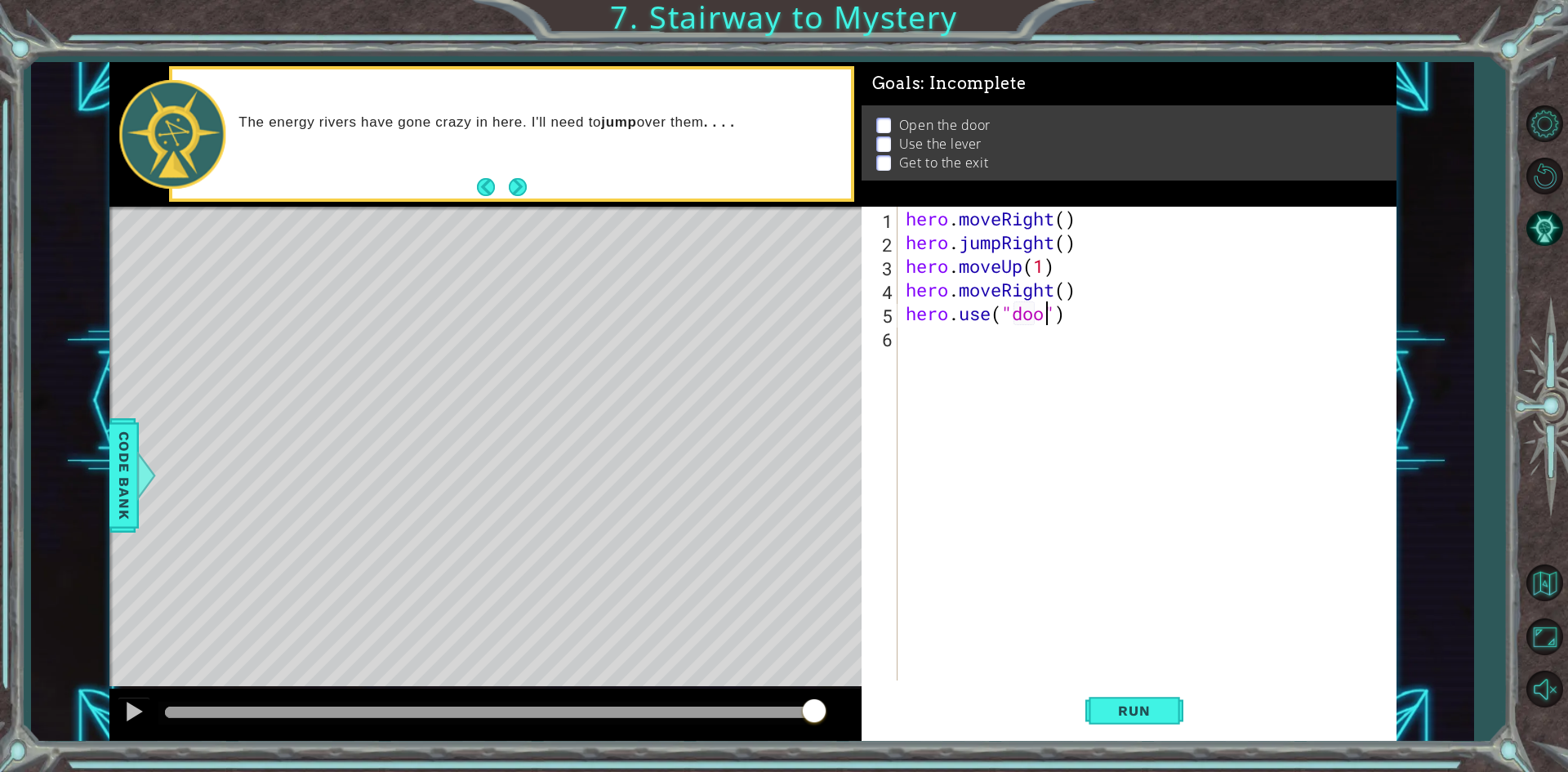
type textarea "hero.use("door")"
click at [1020, 344] on div "hero . moveRight ( ) hero . jumpRight ( ) hero . moveUp ( 1 ) hero . moveRight …" at bounding box center [1150, 467] width 497 height 521
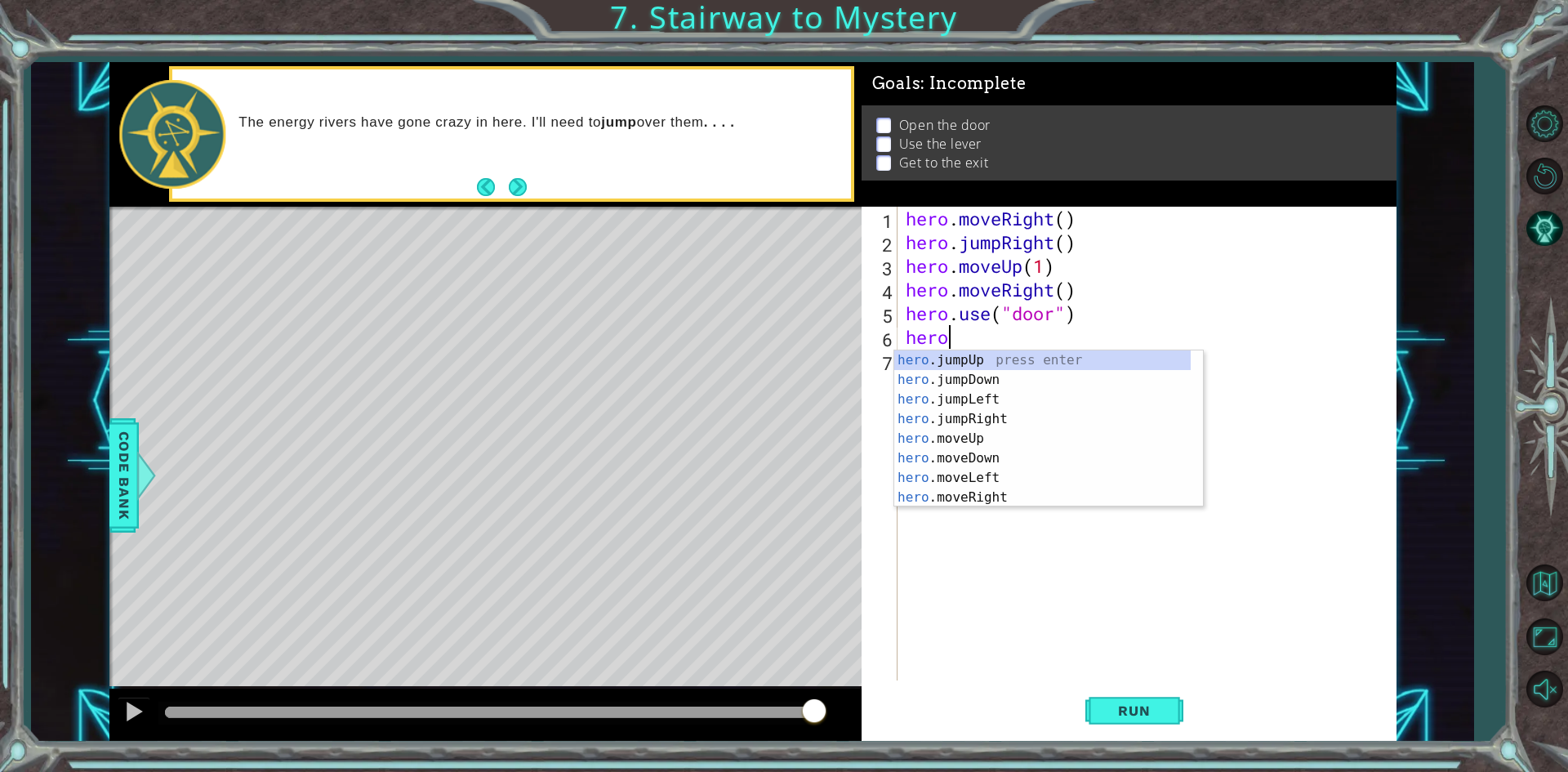
scroll to position [0, 1]
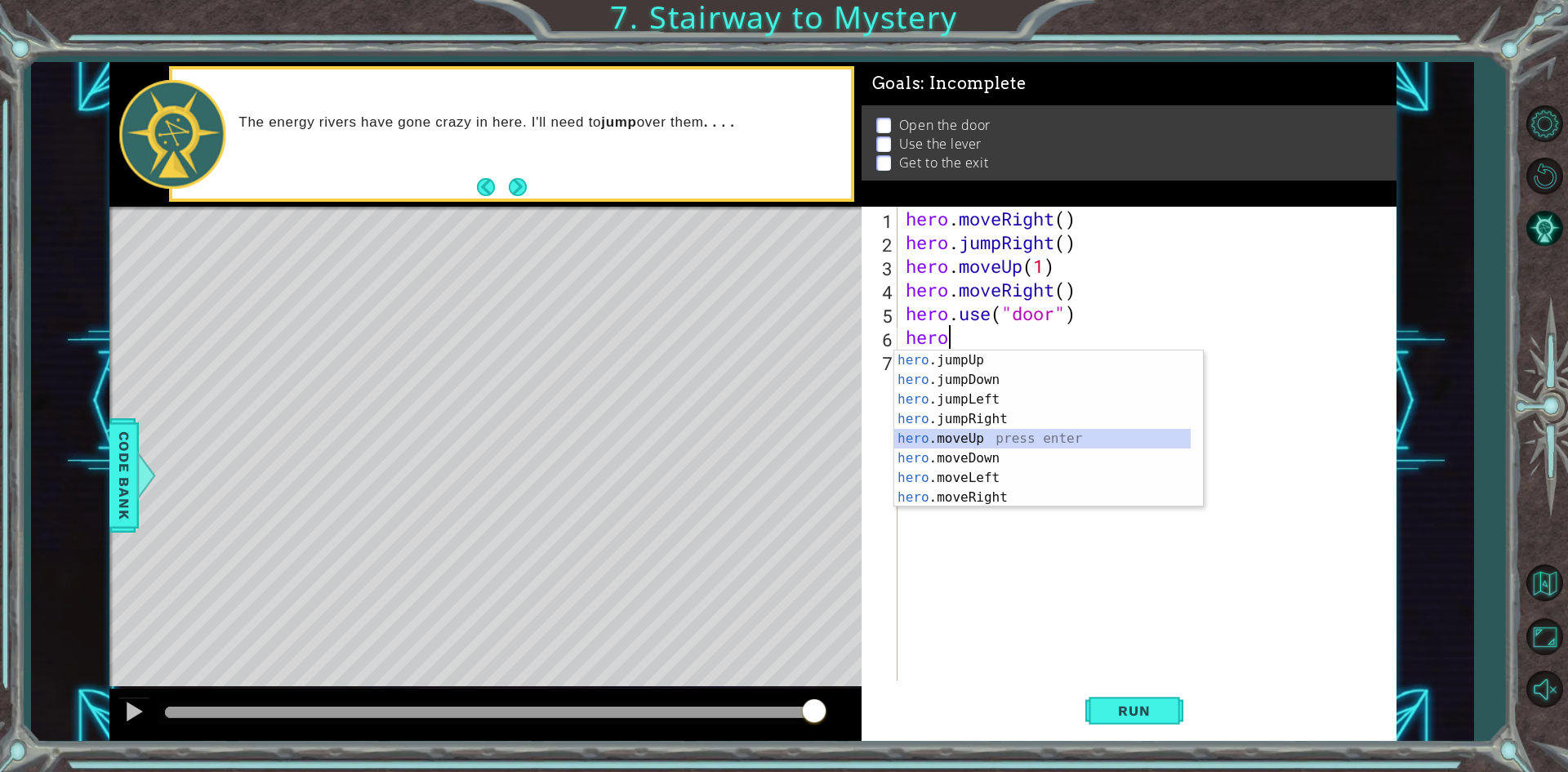
click at [1013, 434] on div "hero .jumpUp press enter hero .jumpDown press enter hero .jumpLeft press enter …" at bounding box center [1042, 448] width 297 height 196
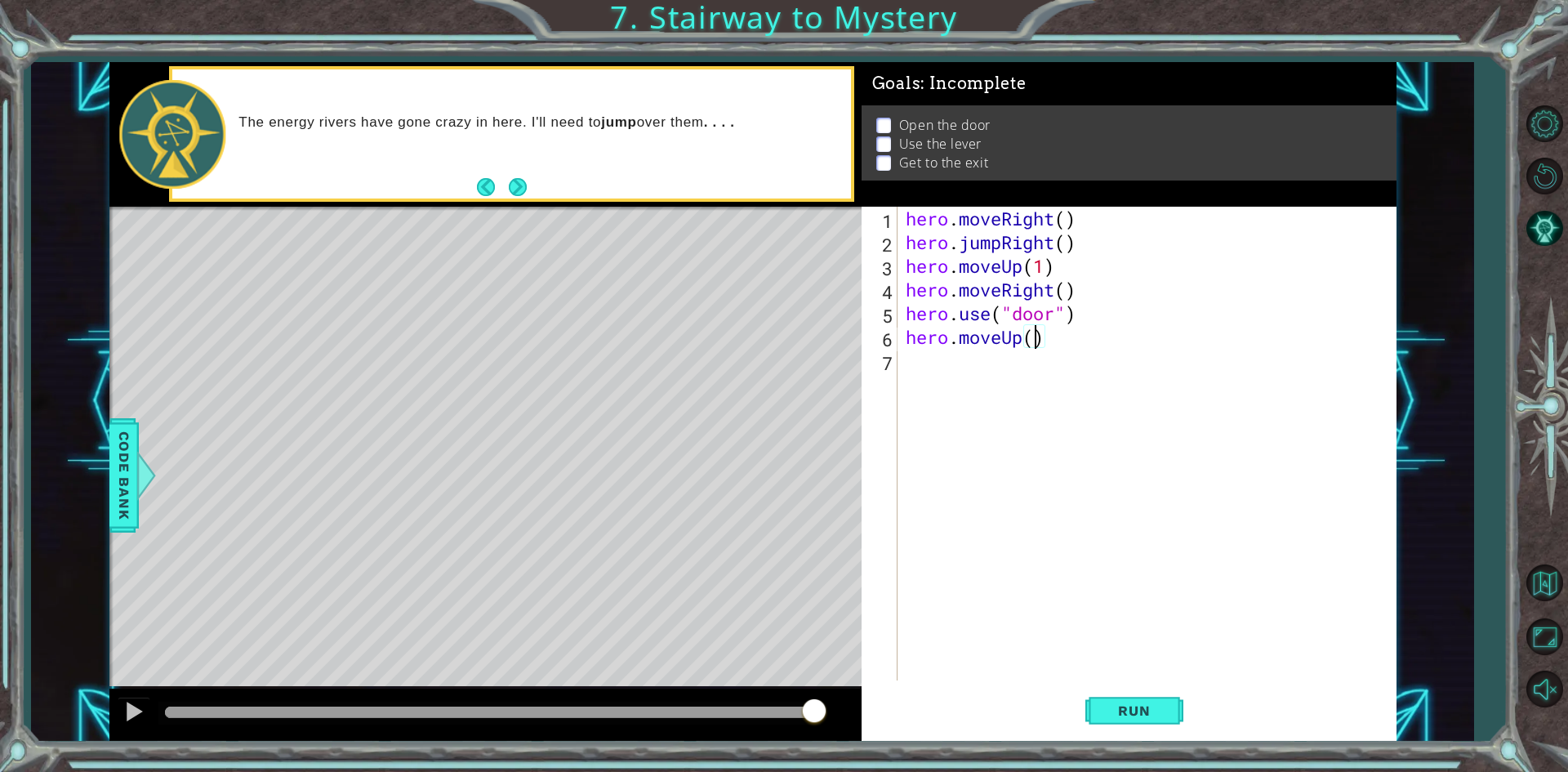
type textarea "hero.moveUp(2)"
click at [1012, 364] on div "hero . moveRight ( ) hero . jumpRight ( ) hero . moveUp ( 1 ) hero . moveRight …" at bounding box center [1150, 467] width 497 height 521
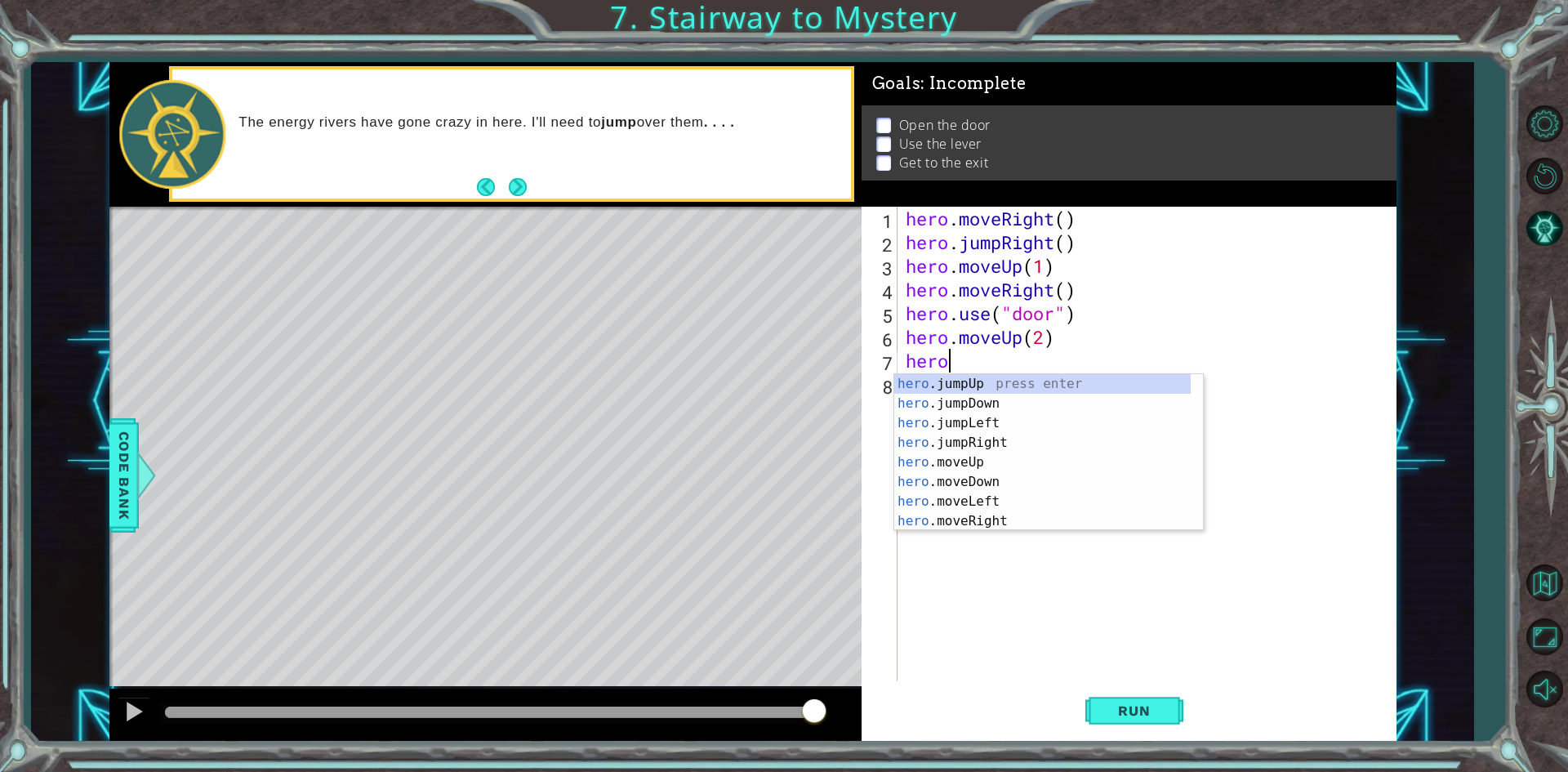
scroll to position [0, 1]
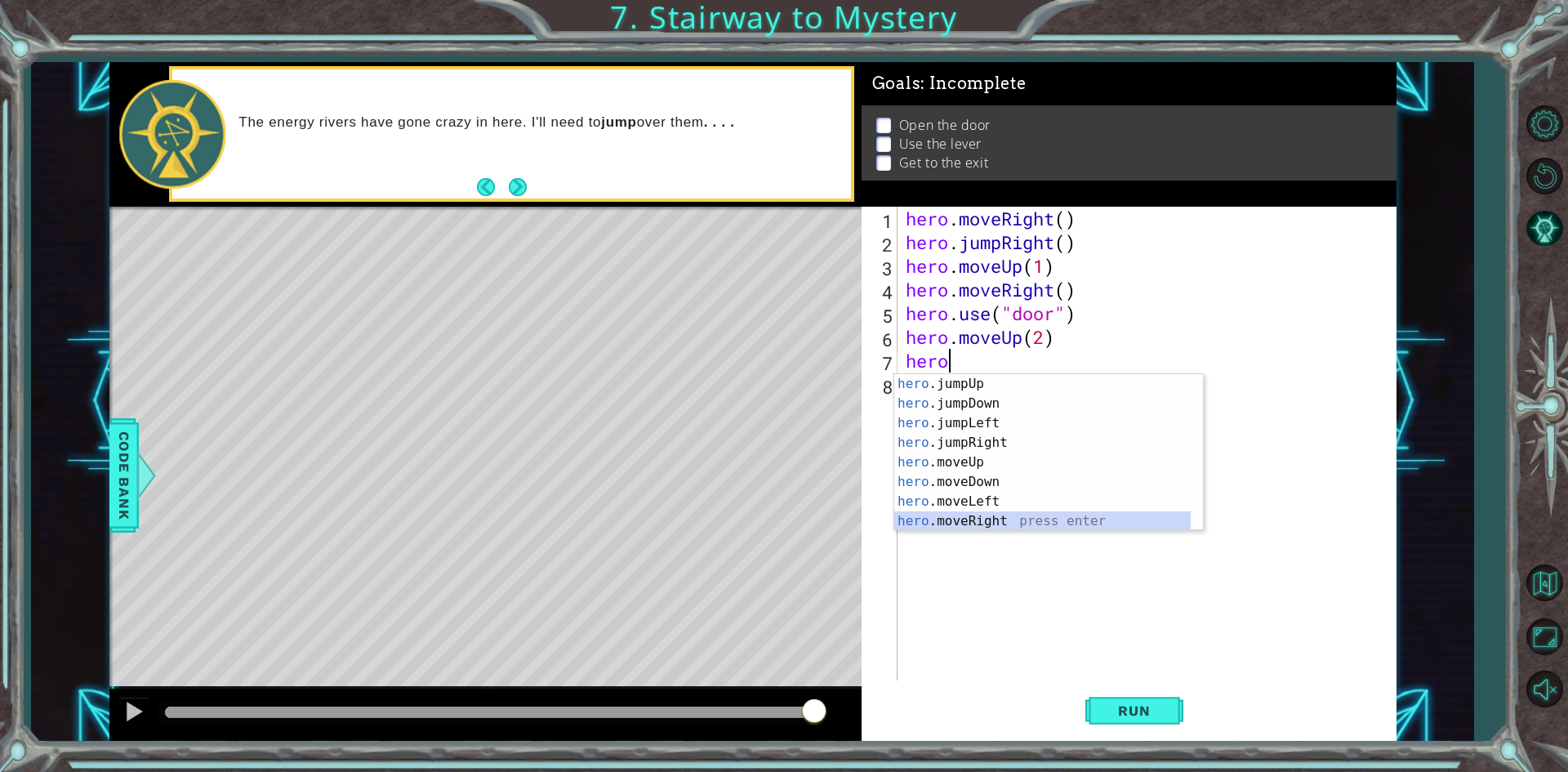
click at [1005, 517] on div "hero .jumpUp press enter hero .jumpDown press enter hero .jumpLeft press enter …" at bounding box center [1042, 471] width 297 height 196
type textarea "hero.moveRight(1)"
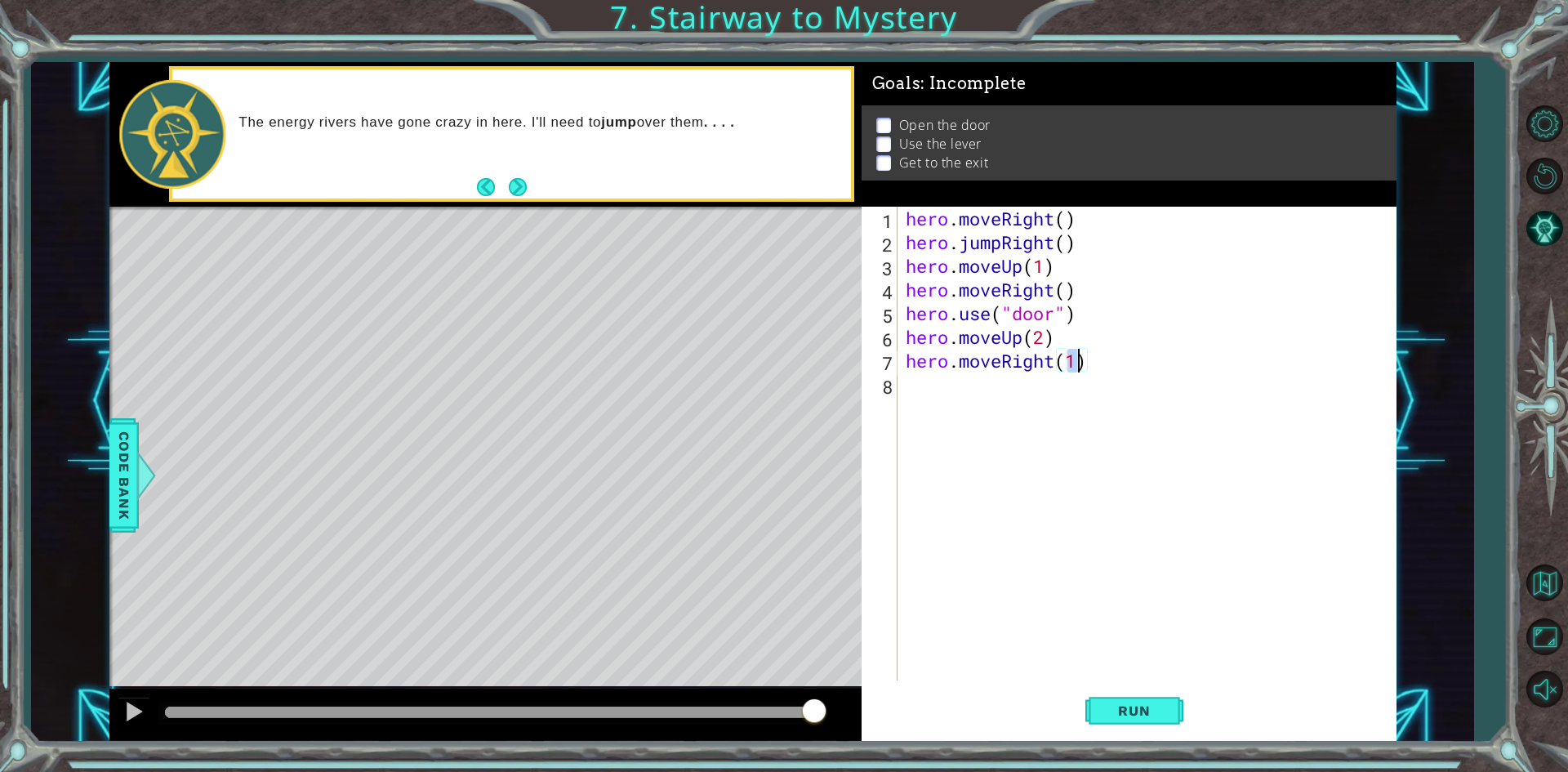
click at [1004, 397] on div "hero . moveRight ( ) hero . jumpRight ( ) hero . moveUp ( 1 ) hero . moveRight …" at bounding box center [1150, 467] width 497 height 521
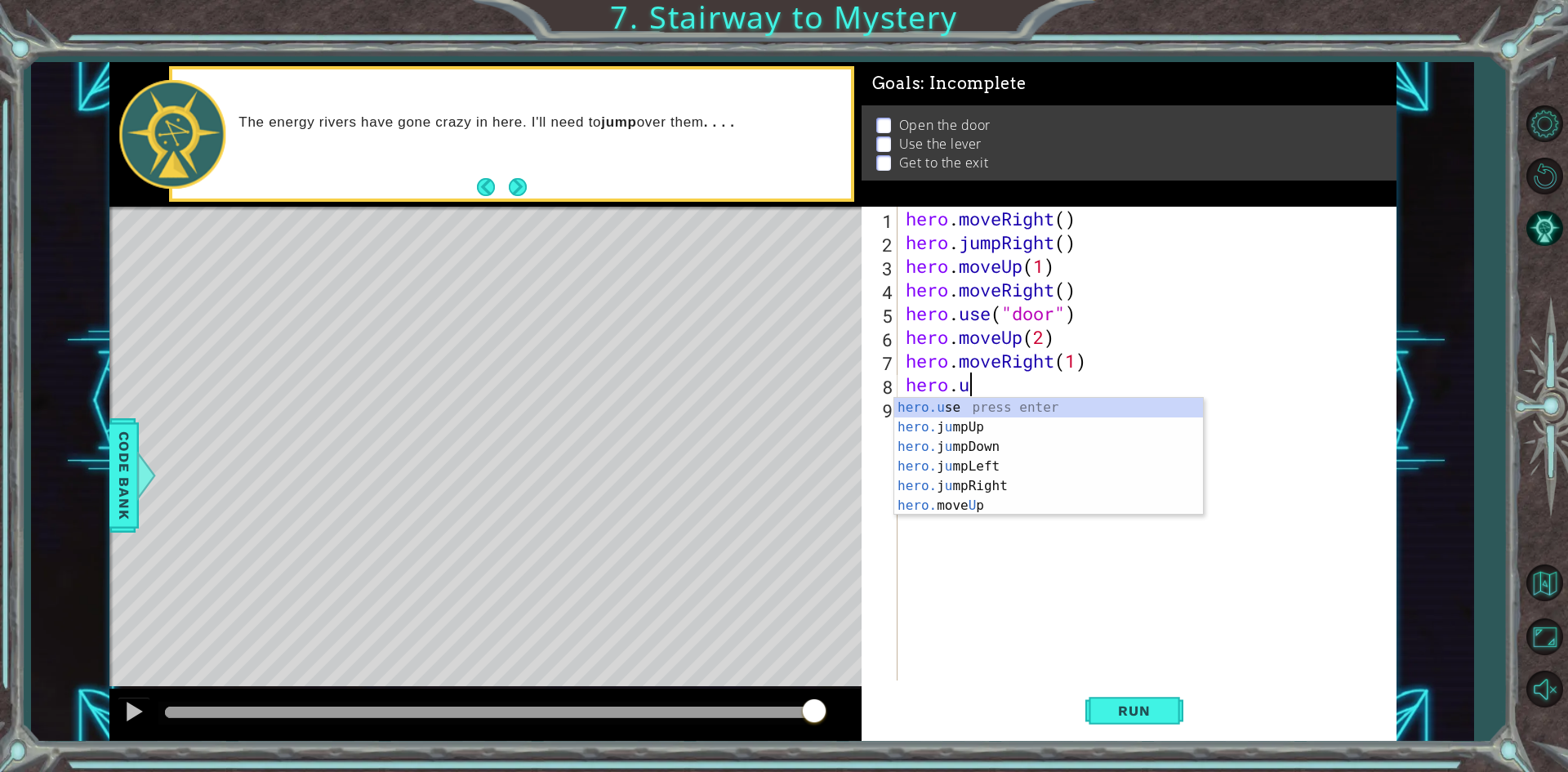
scroll to position [0, 3]
click at [992, 407] on div "hero.use press enter" at bounding box center [1048, 426] width 309 height 59
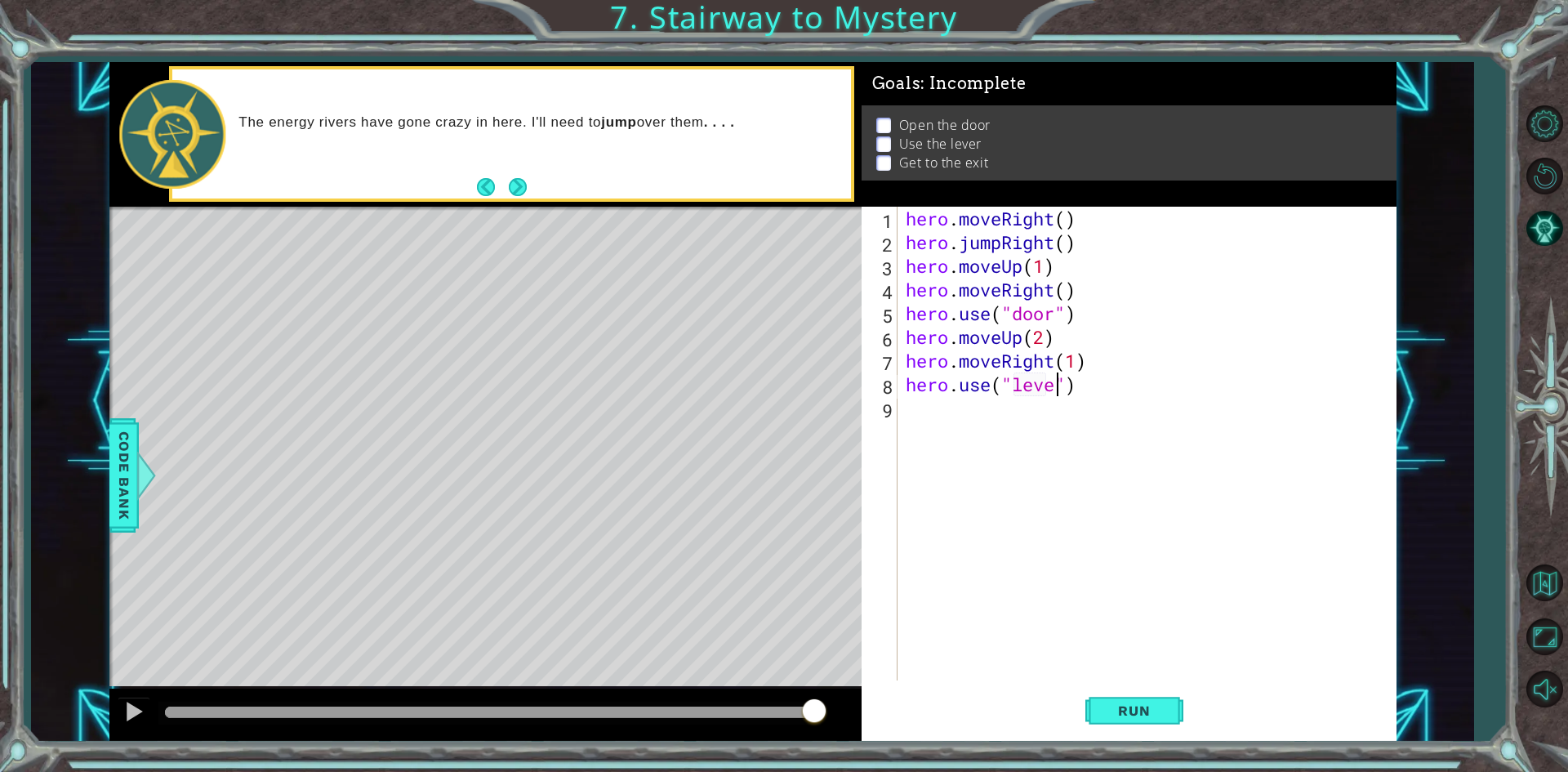
type textarea "hero.use("lever")"
click at [997, 416] on div "hero . moveRight ( ) hero . jumpRight ( ) hero . moveUp ( 1 ) hero . moveRight …" at bounding box center [1150, 467] width 497 height 521
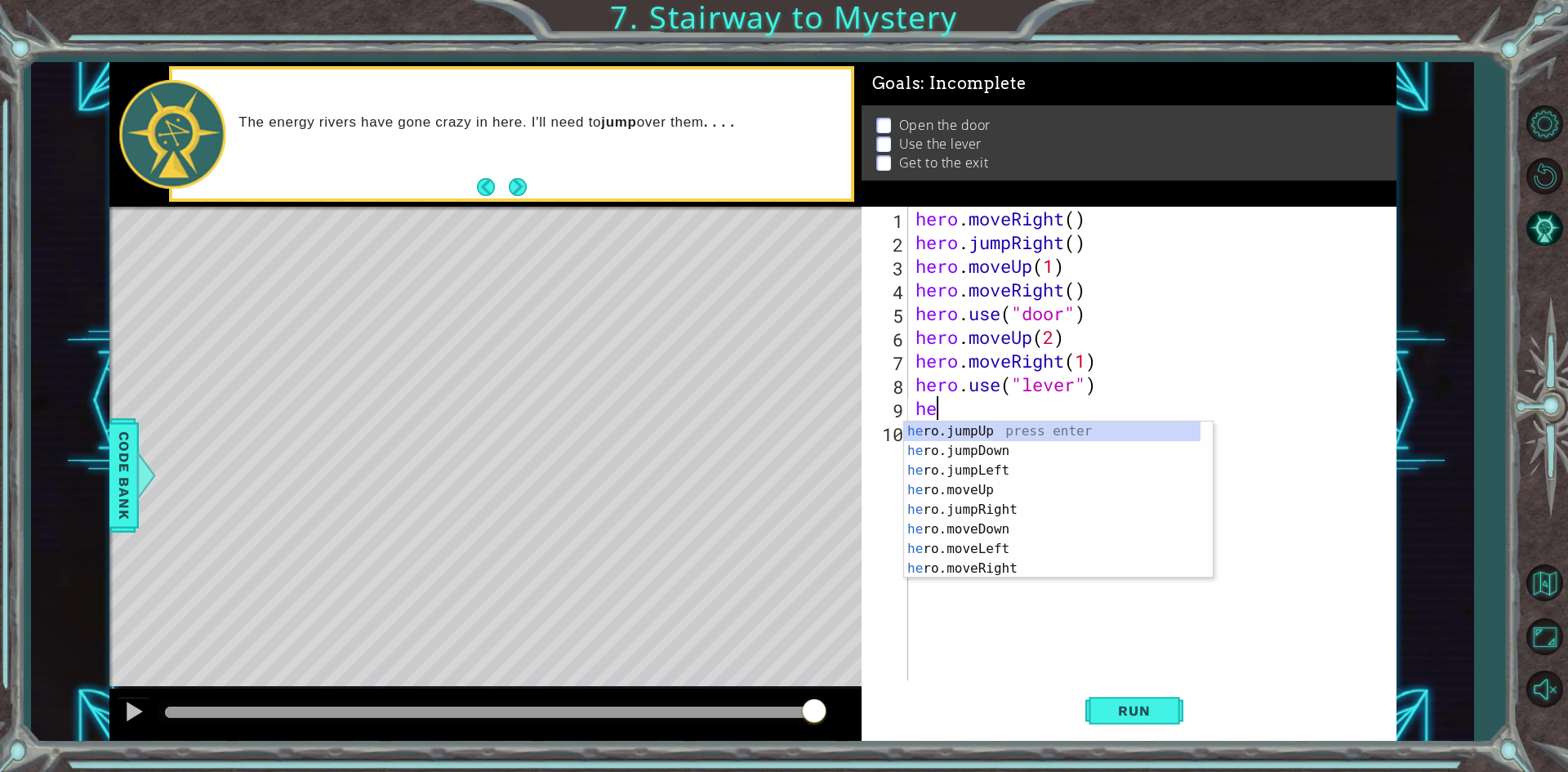
type textarea "hero"
click at [1034, 472] on div "hero .jumpUp press enter hero .jumpDown press enter hero .jumpLeft press enter …" at bounding box center [1053, 519] width 297 height 196
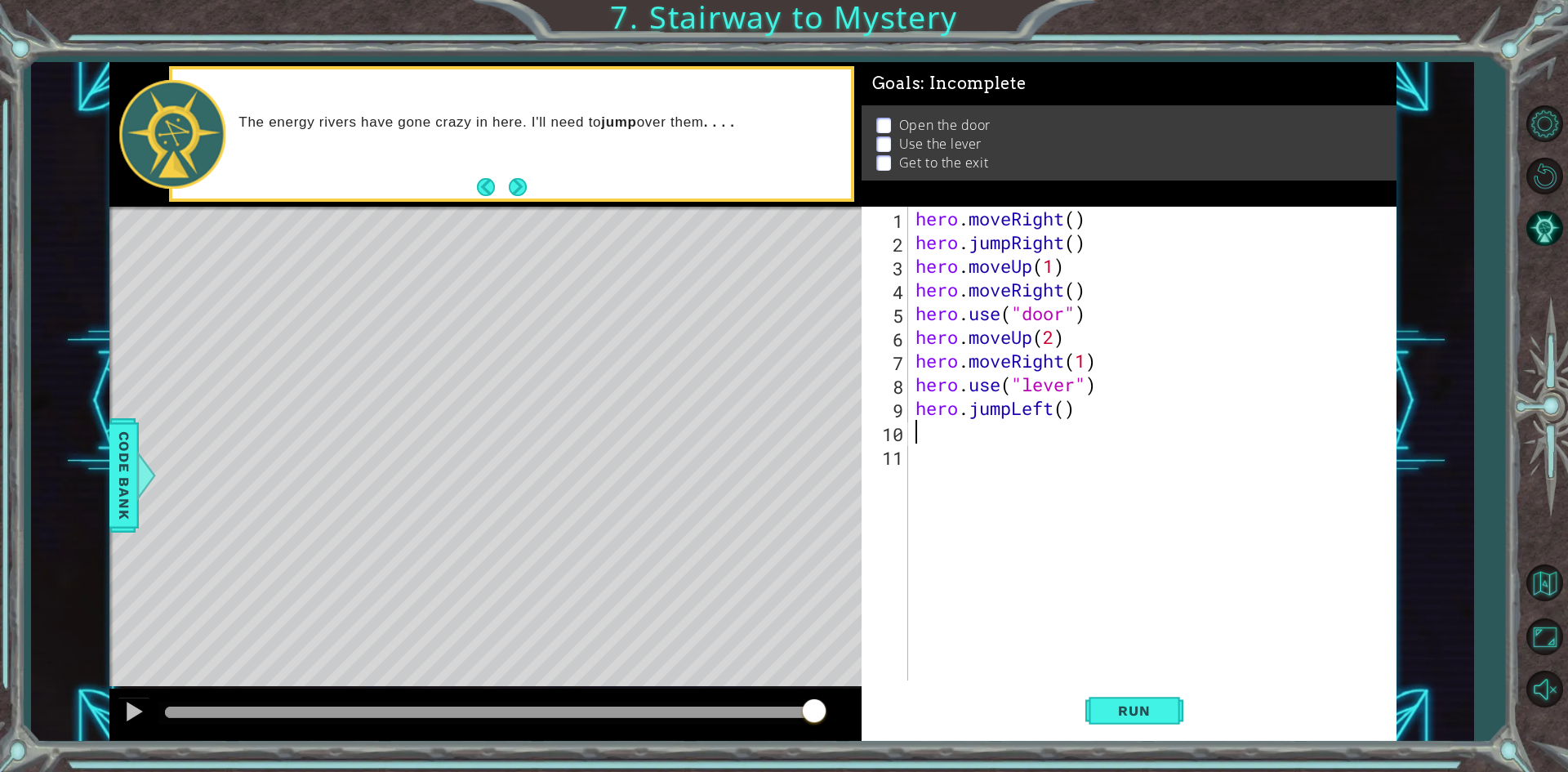
scroll to position [0, 0]
click at [1068, 411] on div "hero . moveRight ( ) hero . jumpRight ( ) hero . moveUp ( 1 ) hero . moveRight …" at bounding box center [1155, 467] width 486 height 521
type textarea "hero.jumpLeft(2)"
click at [999, 441] on div "hero . moveRight ( ) hero . jumpRight ( ) hero . moveUp ( 1 ) hero . moveRight …" at bounding box center [1155, 467] width 486 height 521
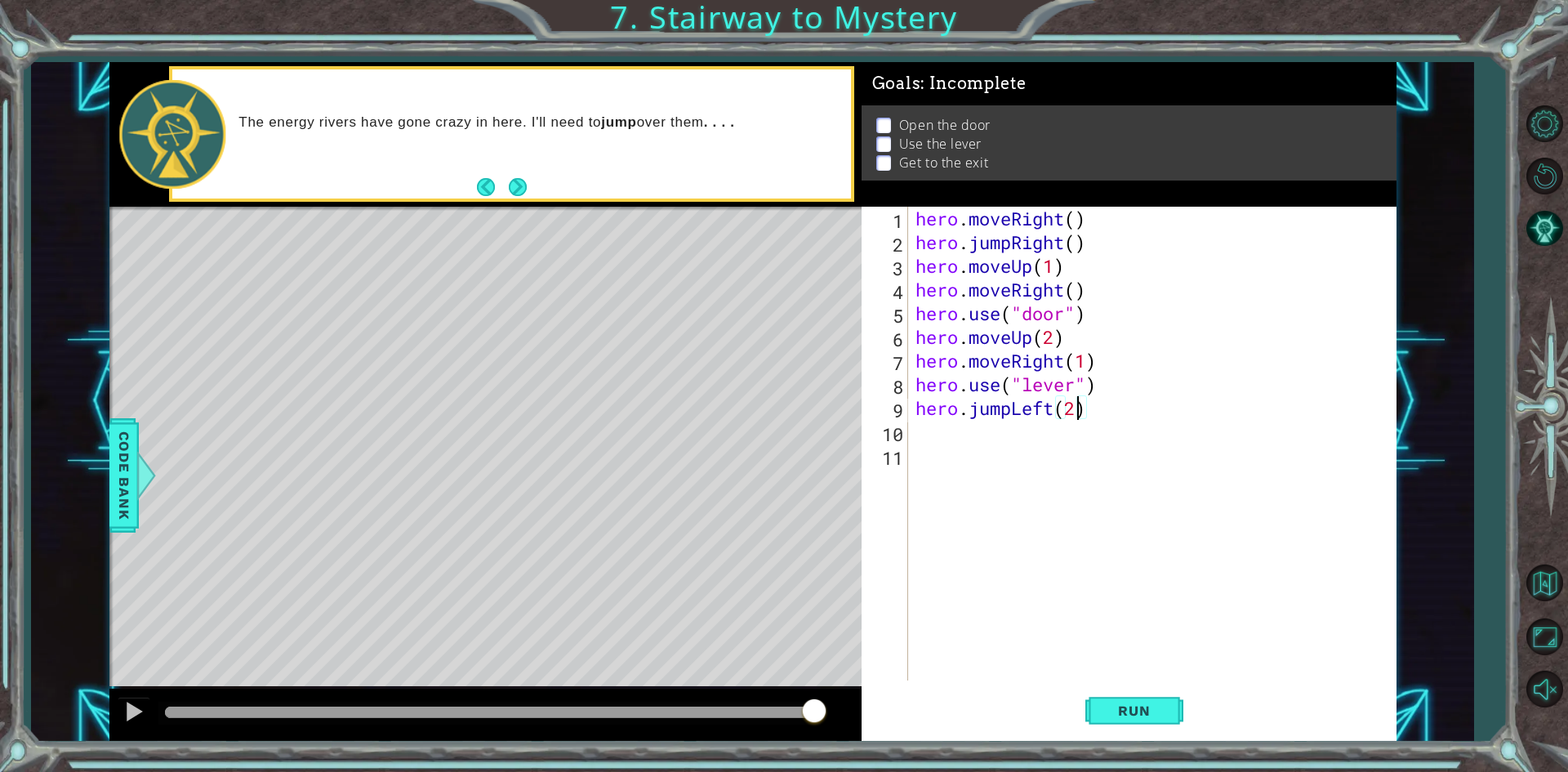
scroll to position [0, 0]
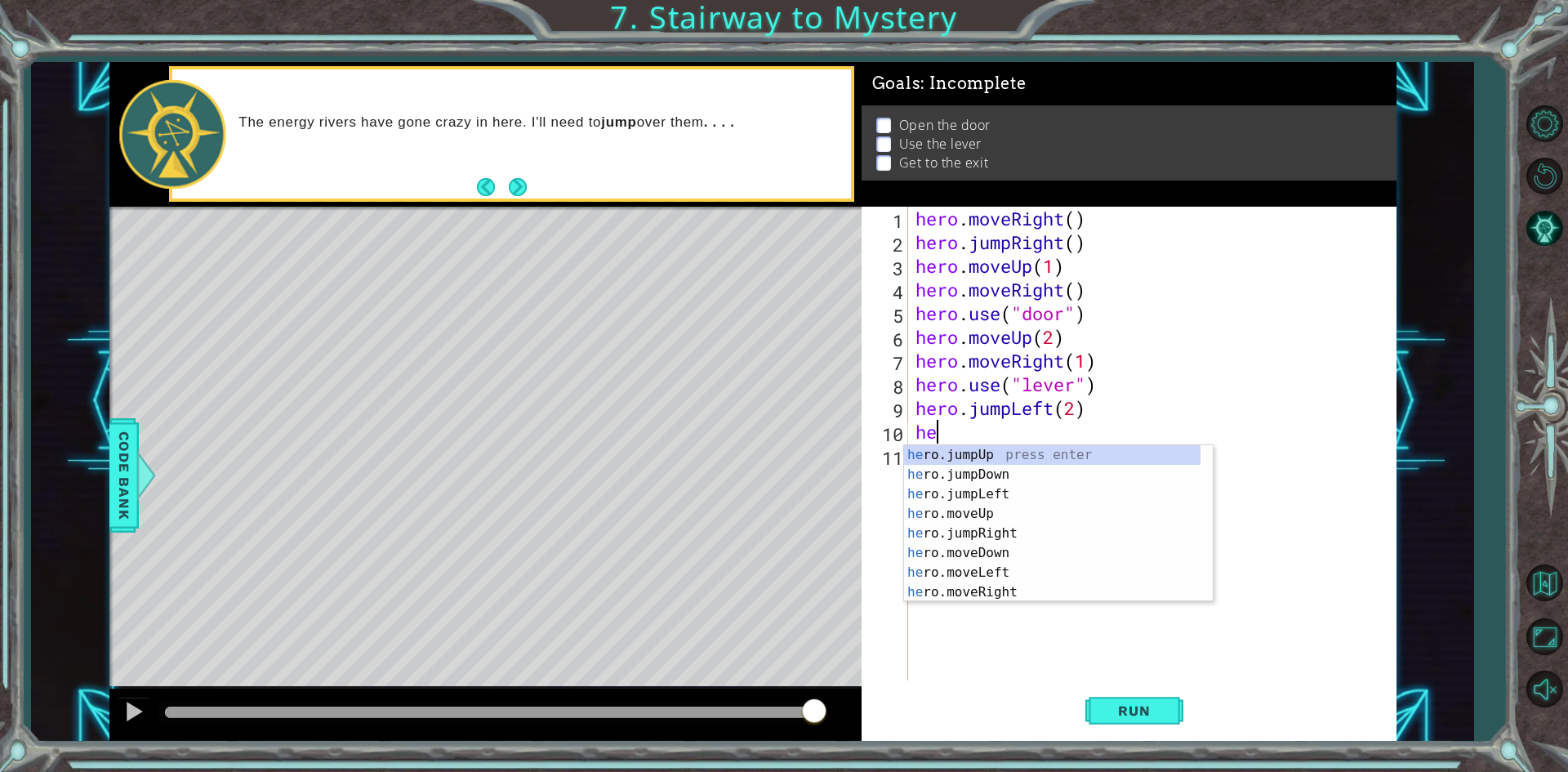
type textarea "hero"
click at [998, 457] on div "hero .jumpUp press enter hero .jumpDown press enter hero .jumpLeft press enter …" at bounding box center [1053, 543] width 297 height 196
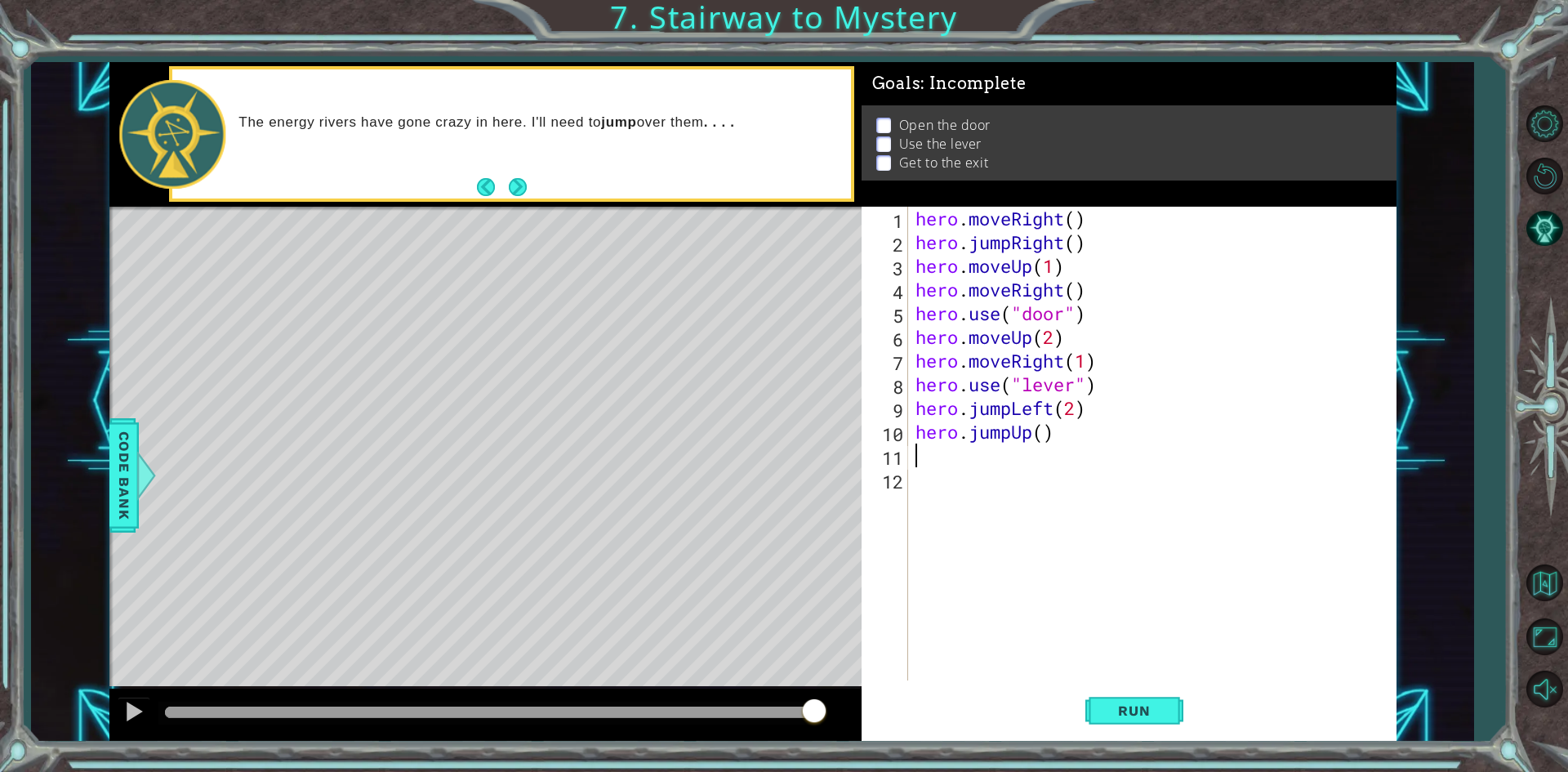
click at [974, 453] on div "hero . moveRight ( ) hero . jumpRight ( ) hero . moveUp ( 1 ) hero . moveRight …" at bounding box center [1155, 467] width 486 height 521
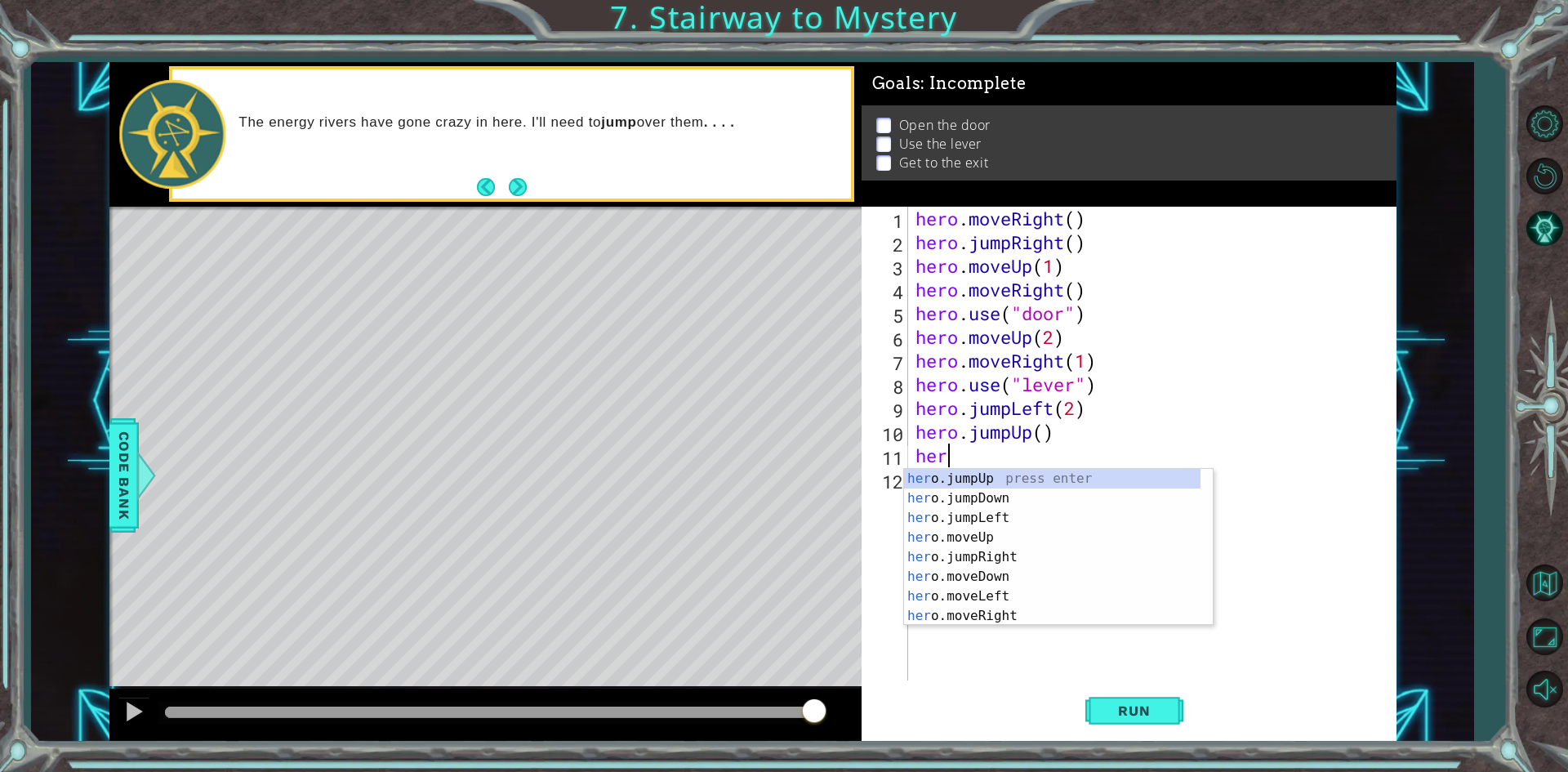
scroll to position [0, 1]
click at [1005, 610] on div "hero .jumpUp press enter hero .jumpDown press enter hero .jumpLeft press enter …" at bounding box center [1053, 566] width 297 height 196
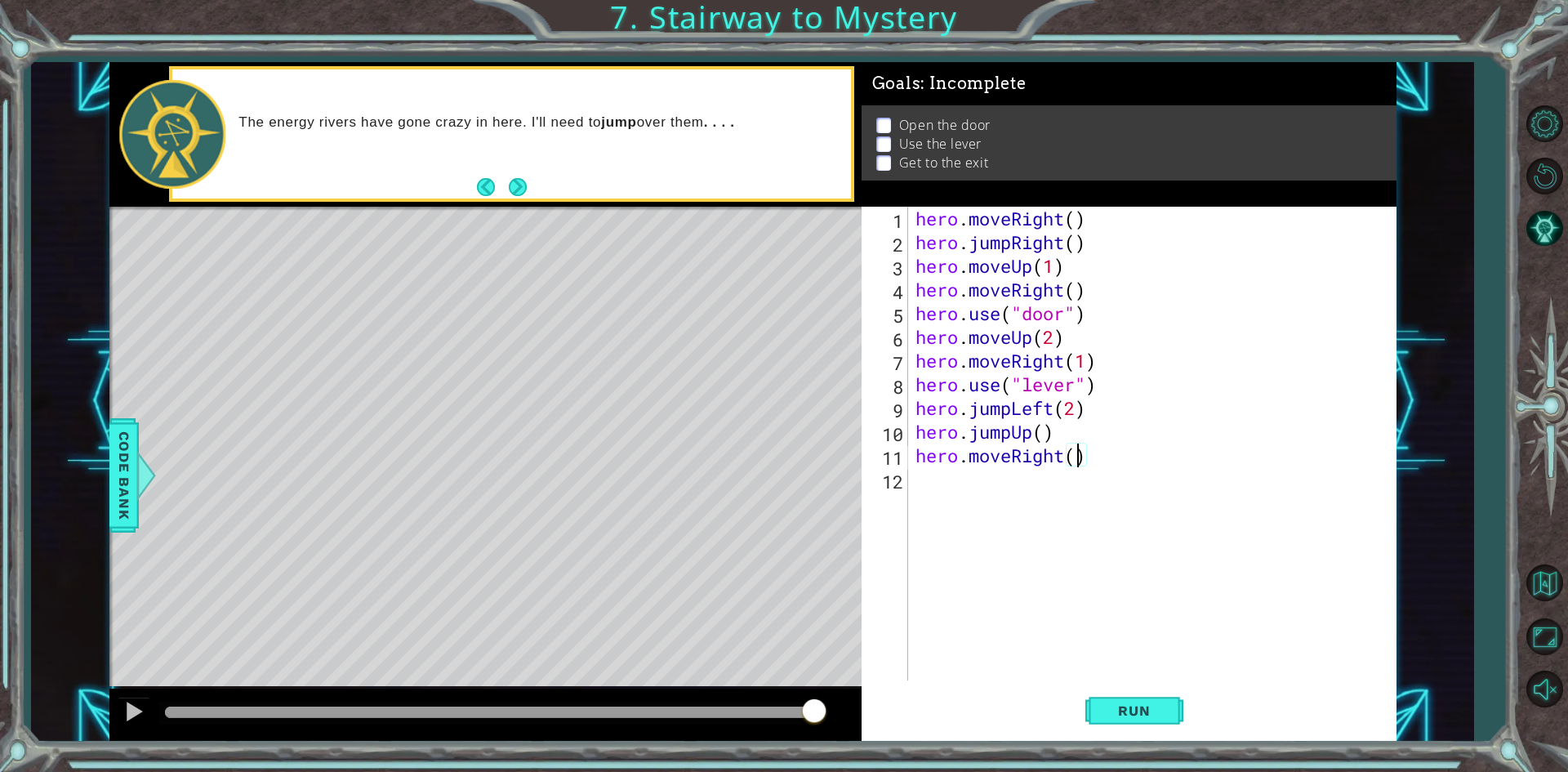
scroll to position [0, 8]
click at [1145, 705] on span "Run" at bounding box center [1133, 710] width 65 height 16
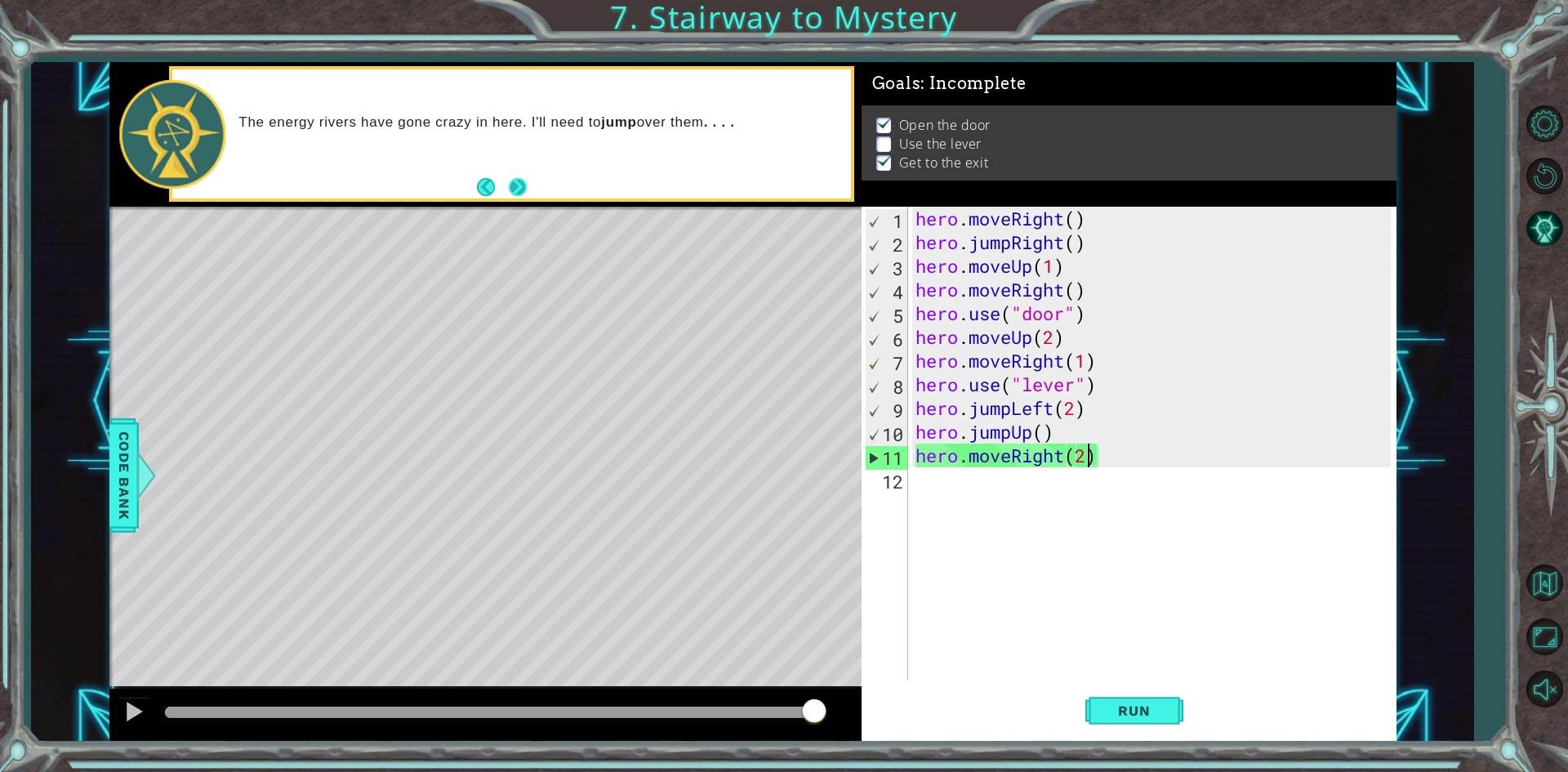
click at [520, 182] on button "Next" at bounding box center [517, 187] width 18 height 18
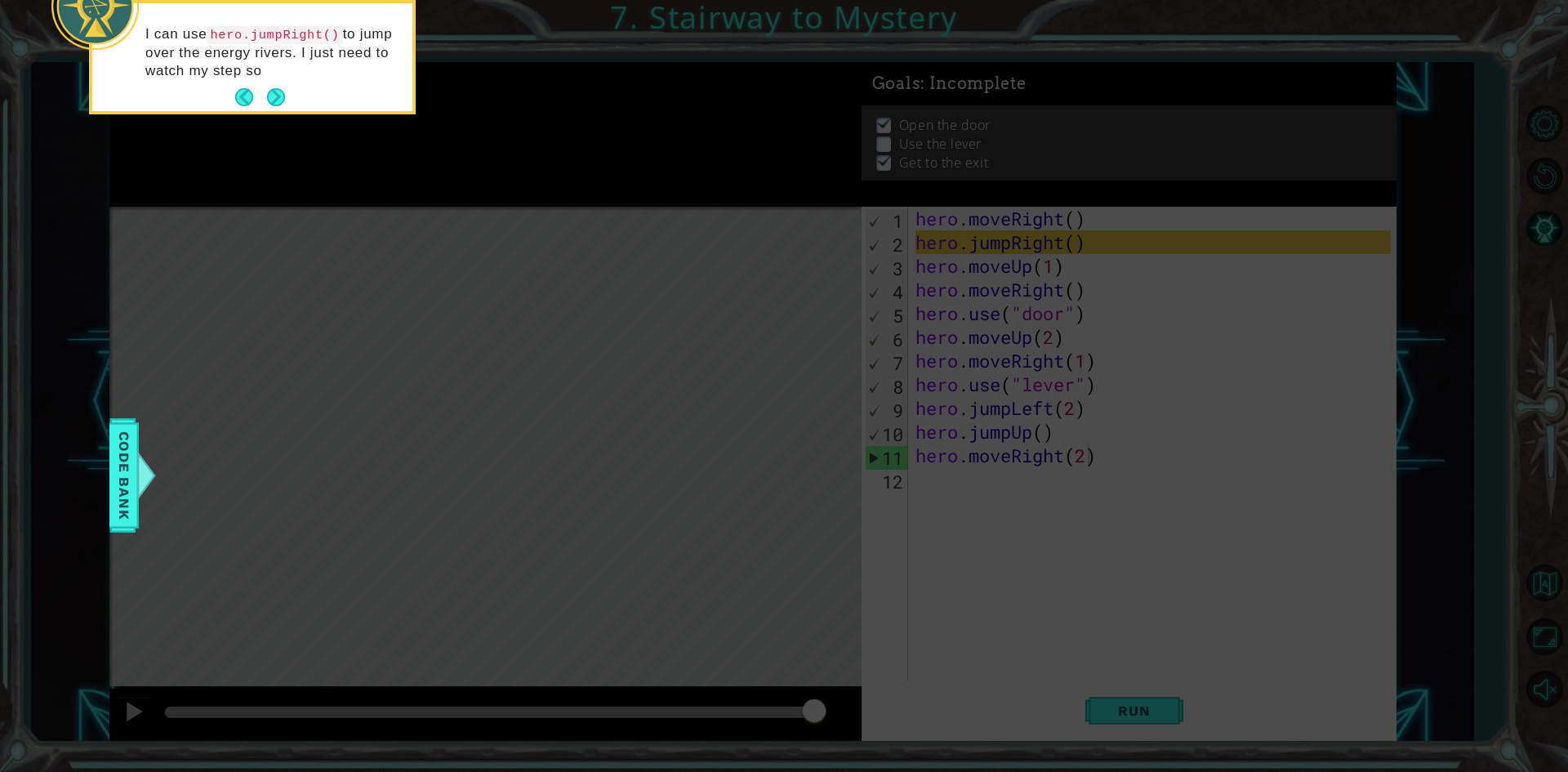
click at [270, 85] on footer at bounding box center [259, 97] width 50 height 24
click at [275, 94] on button "Next" at bounding box center [275, 97] width 18 height 18
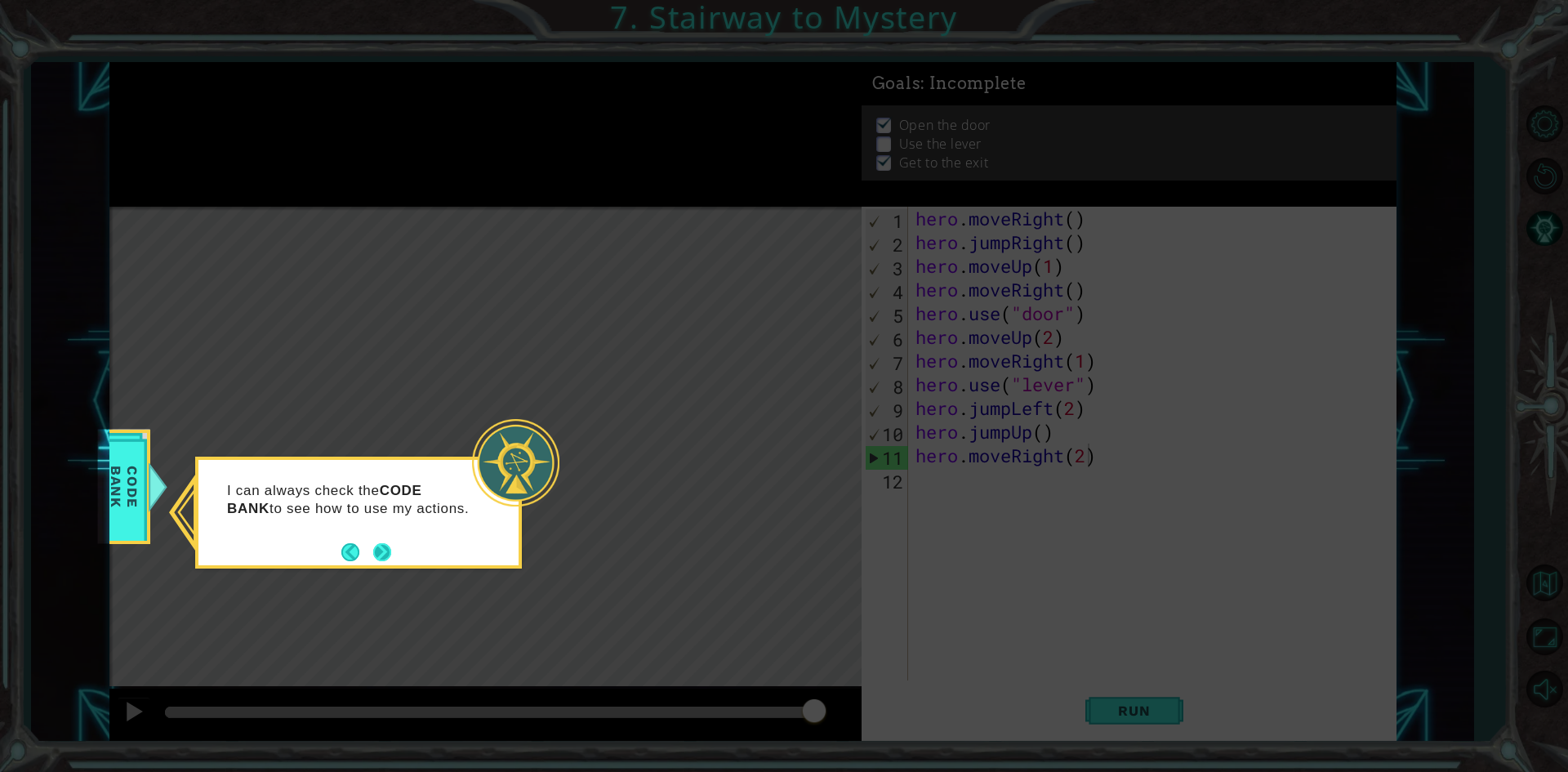
click at [380, 554] on button "Next" at bounding box center [381, 551] width 18 height 18
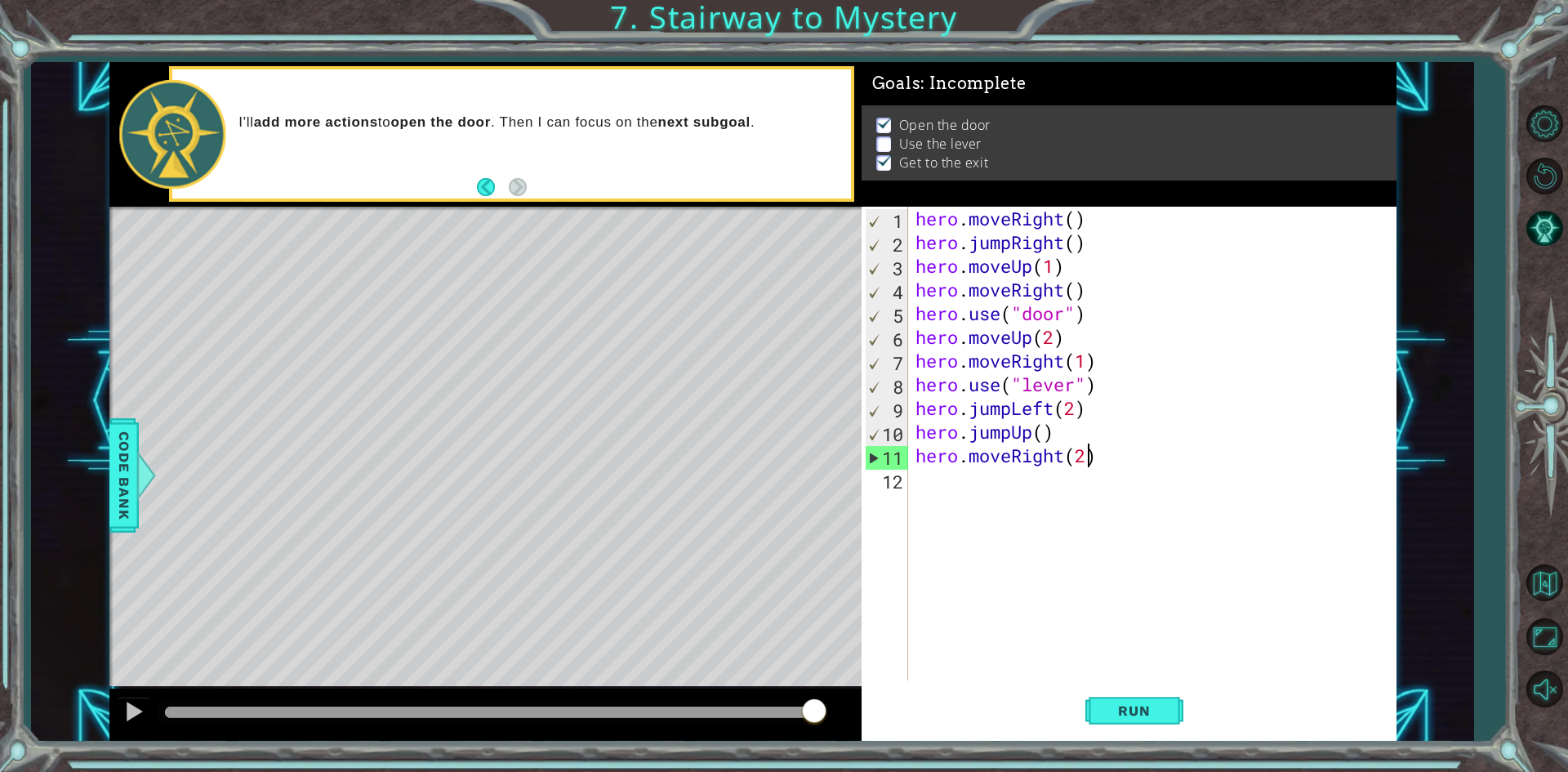
click at [533, 187] on div "I'll add more actions to open the door . Then I can focus on the next subgoal ." at bounding box center [511, 133] width 678 height 129
click at [1121, 699] on button "Run" at bounding box center [1134, 711] width 98 height 54
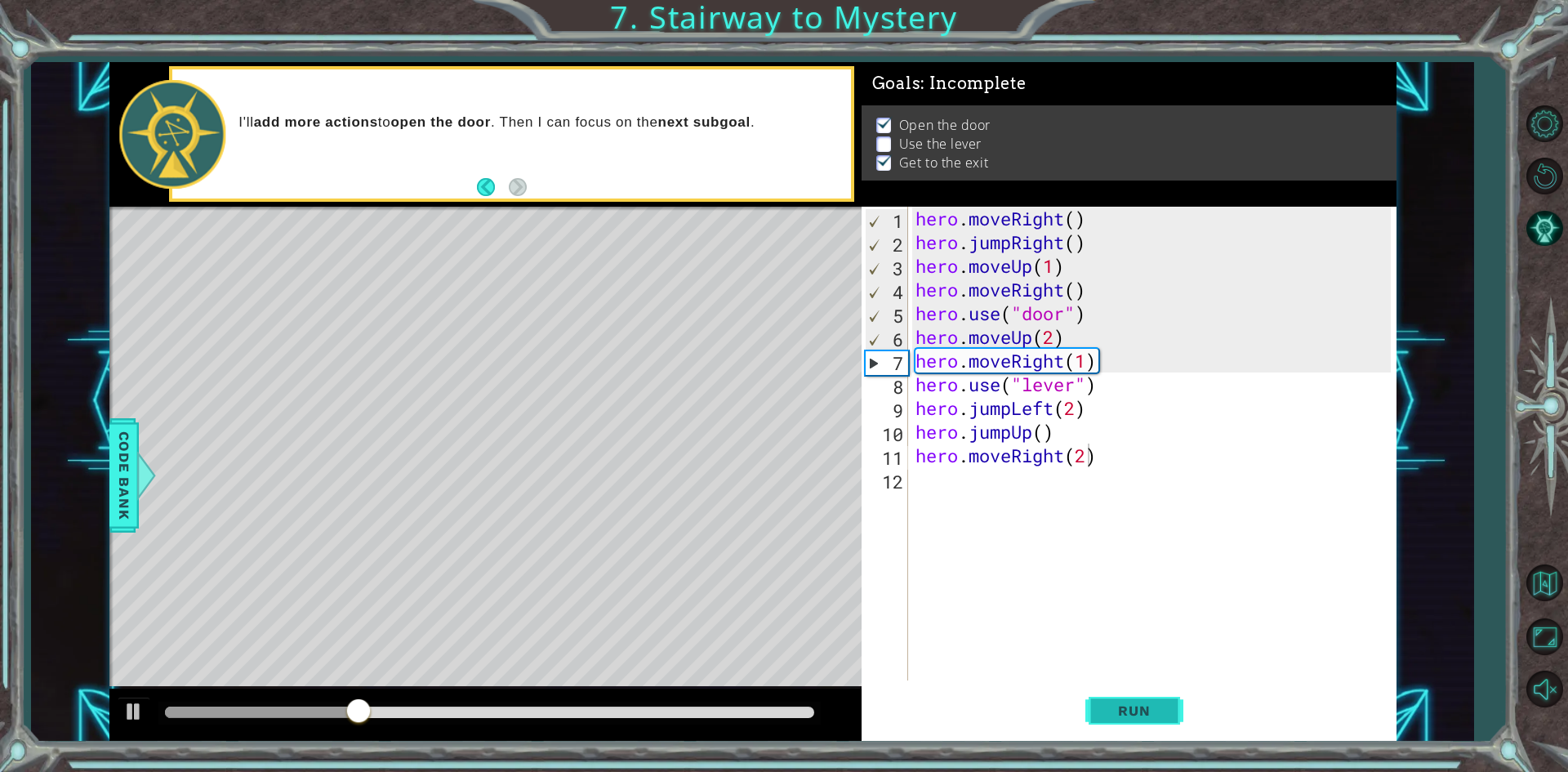
click at [1146, 709] on span "Run" at bounding box center [1133, 710] width 65 height 16
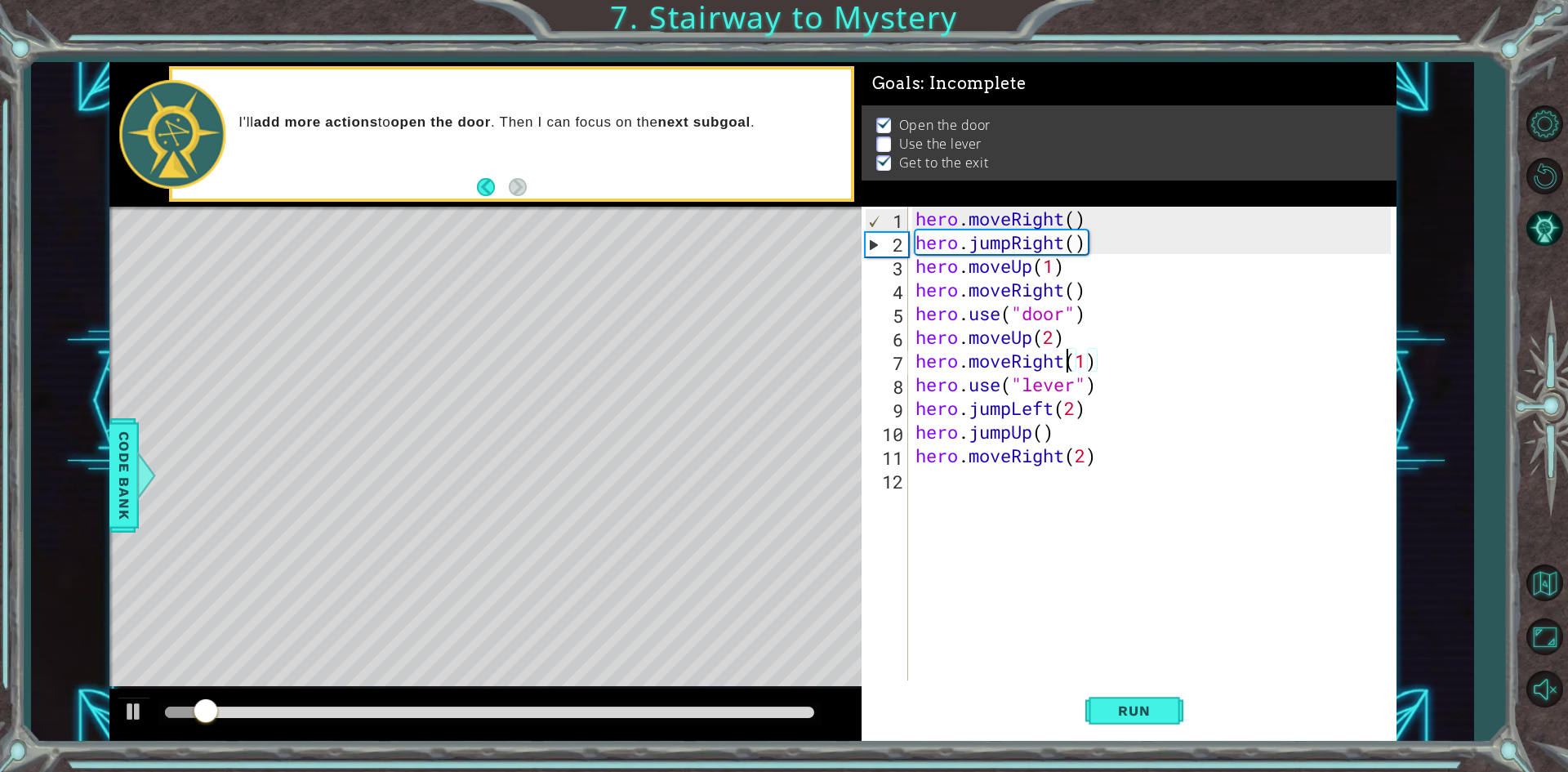
click at [1061, 357] on div "hero . moveRight ( ) hero . jumpRight ( ) hero . moveUp ( 1 ) hero . moveRight …" at bounding box center [1155, 467] width 486 height 521
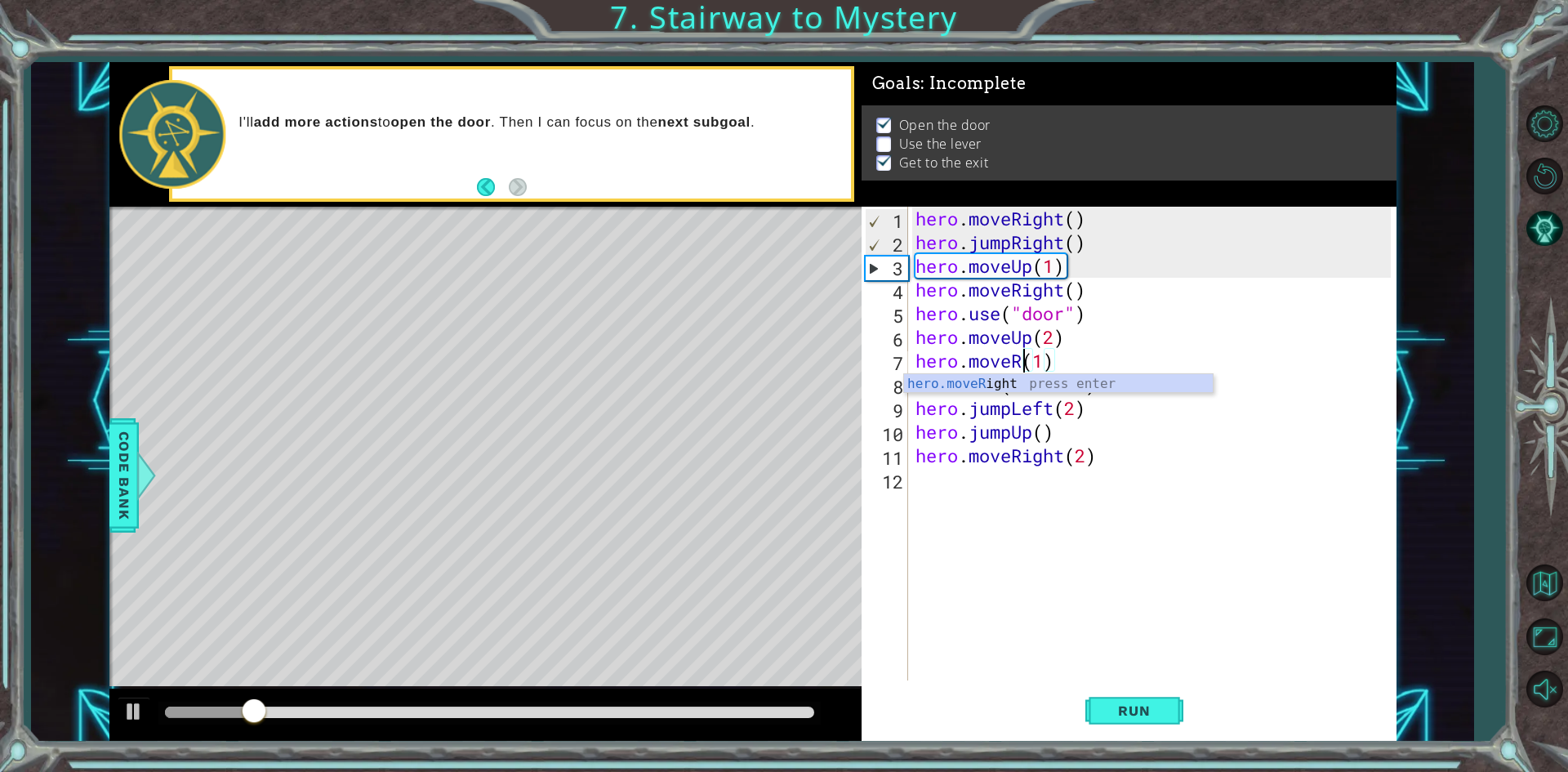
scroll to position [0, 5]
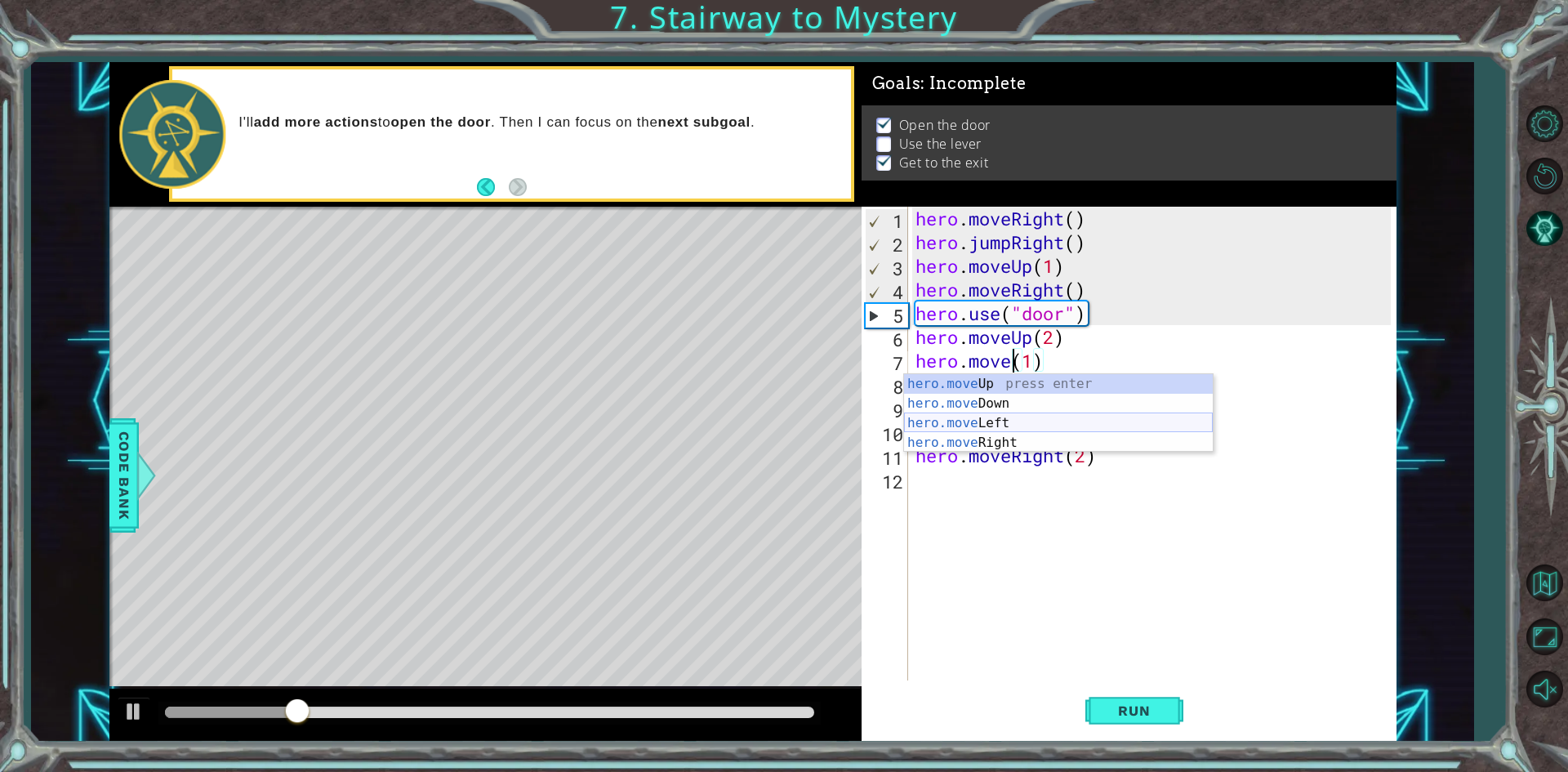
click at [1034, 417] on div "hero.move Up press enter hero.move Down press enter hero.move Left press enter …" at bounding box center [1058, 432] width 309 height 117
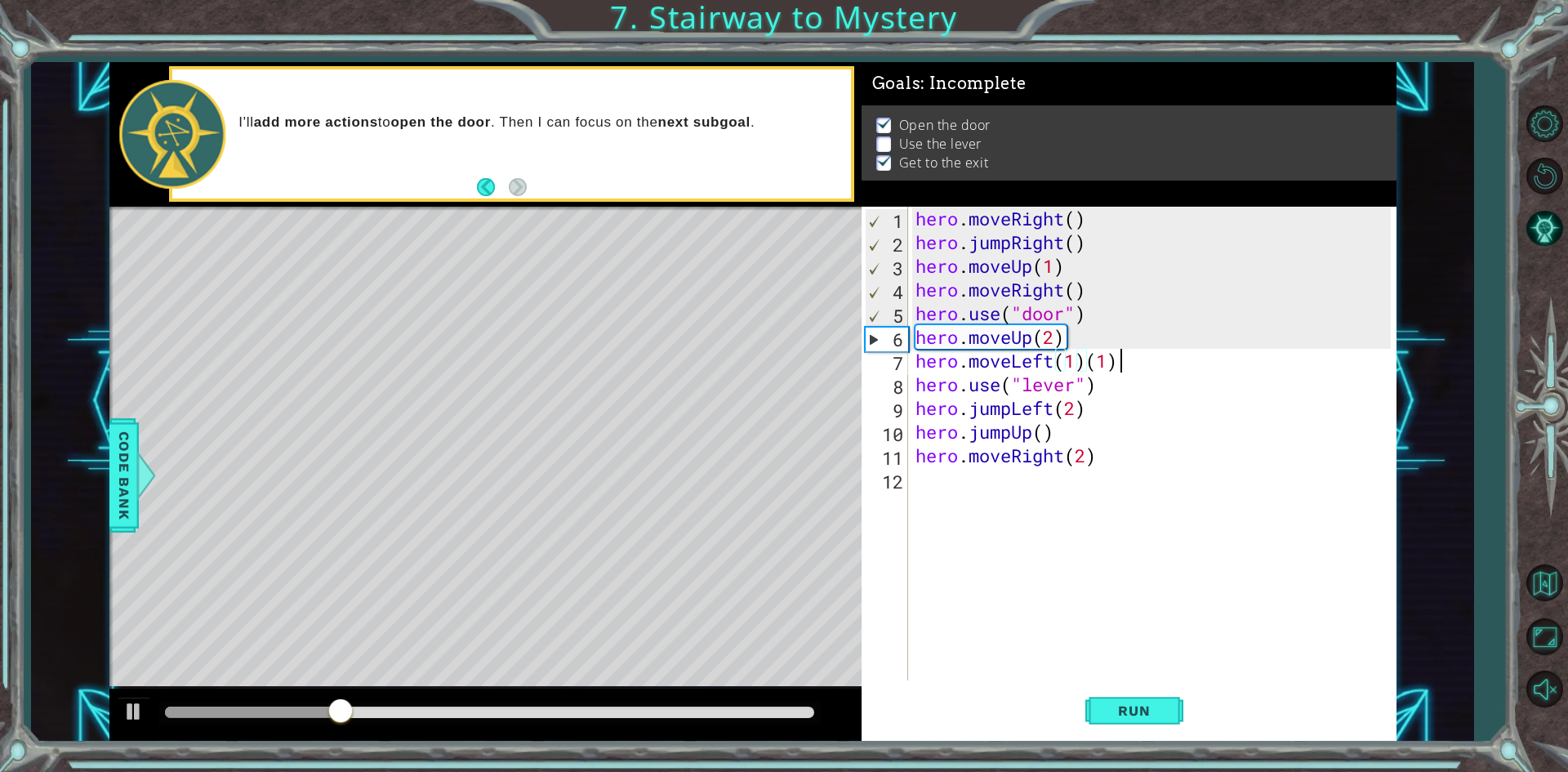
click at [1136, 361] on div "hero . moveRight ( ) hero . jumpRight ( ) hero . moveUp ( 1 ) hero . moveRight …" at bounding box center [1155, 467] width 486 height 521
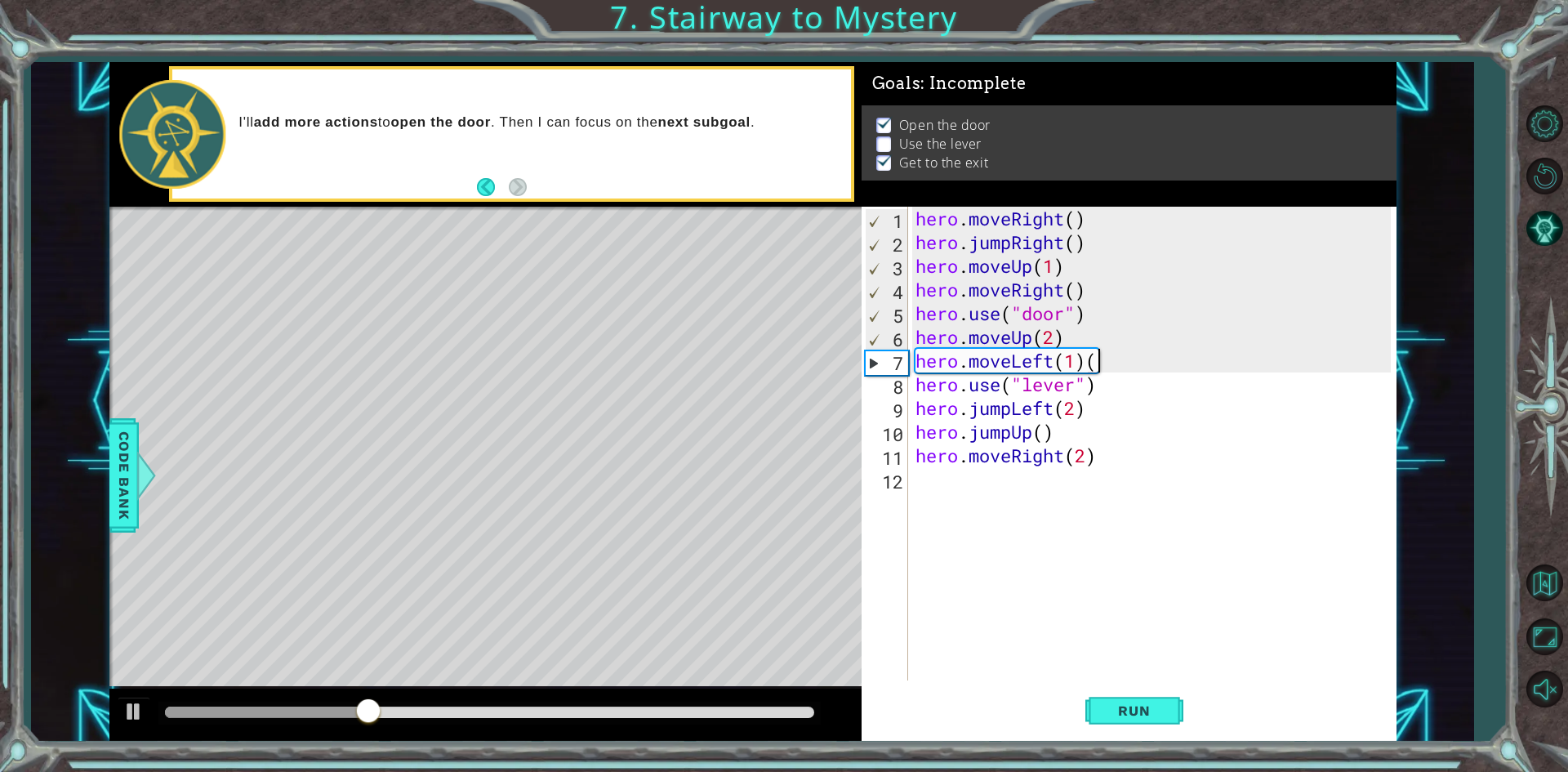
type textarea "hero.moveLeft(1)"
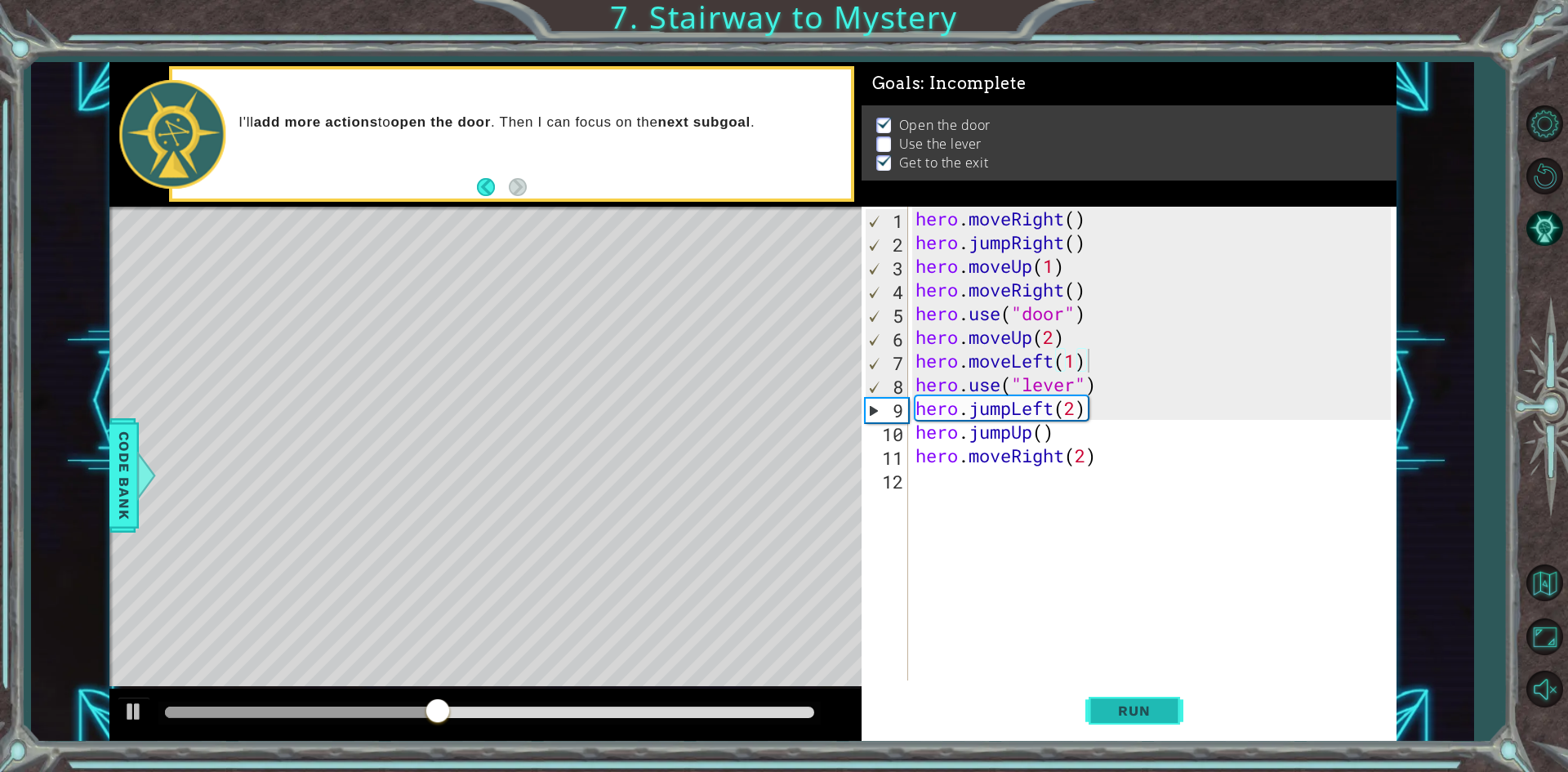
click at [1102, 699] on button "Run" at bounding box center [1134, 711] width 98 height 54
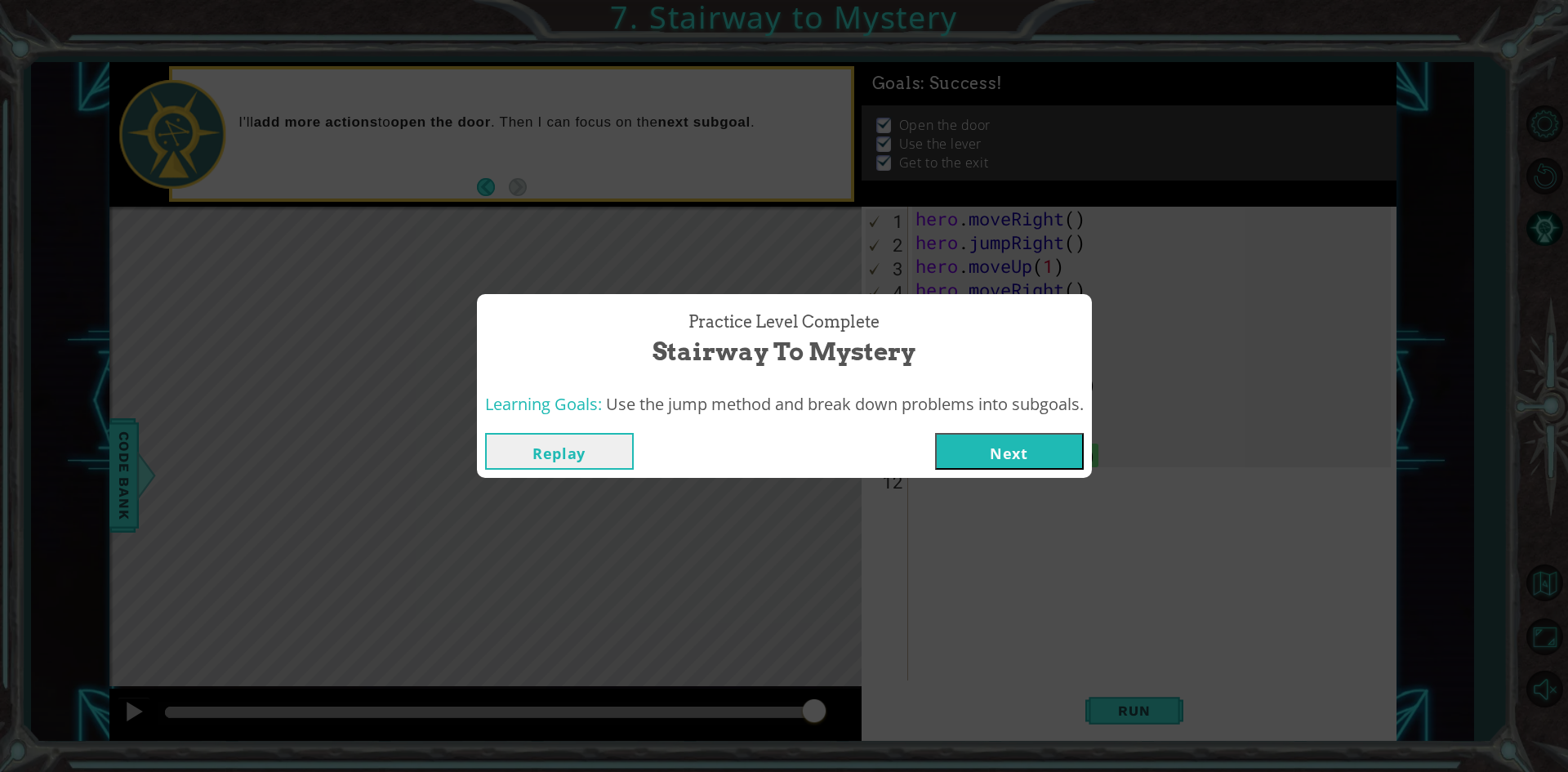
click at [1034, 442] on button "Next" at bounding box center [1009, 451] width 148 height 37
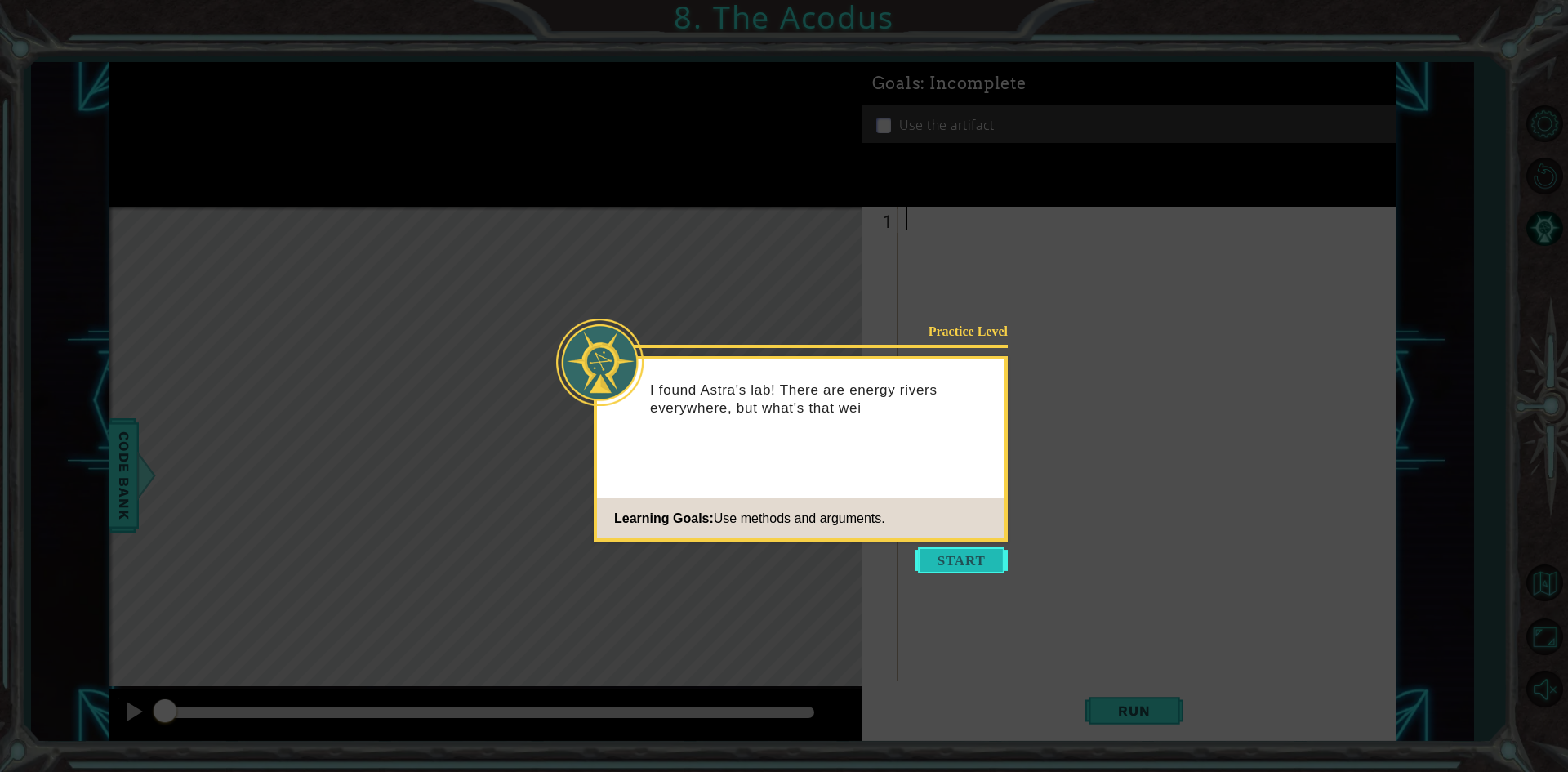
click at [992, 566] on button "Start" at bounding box center [961, 561] width 93 height 26
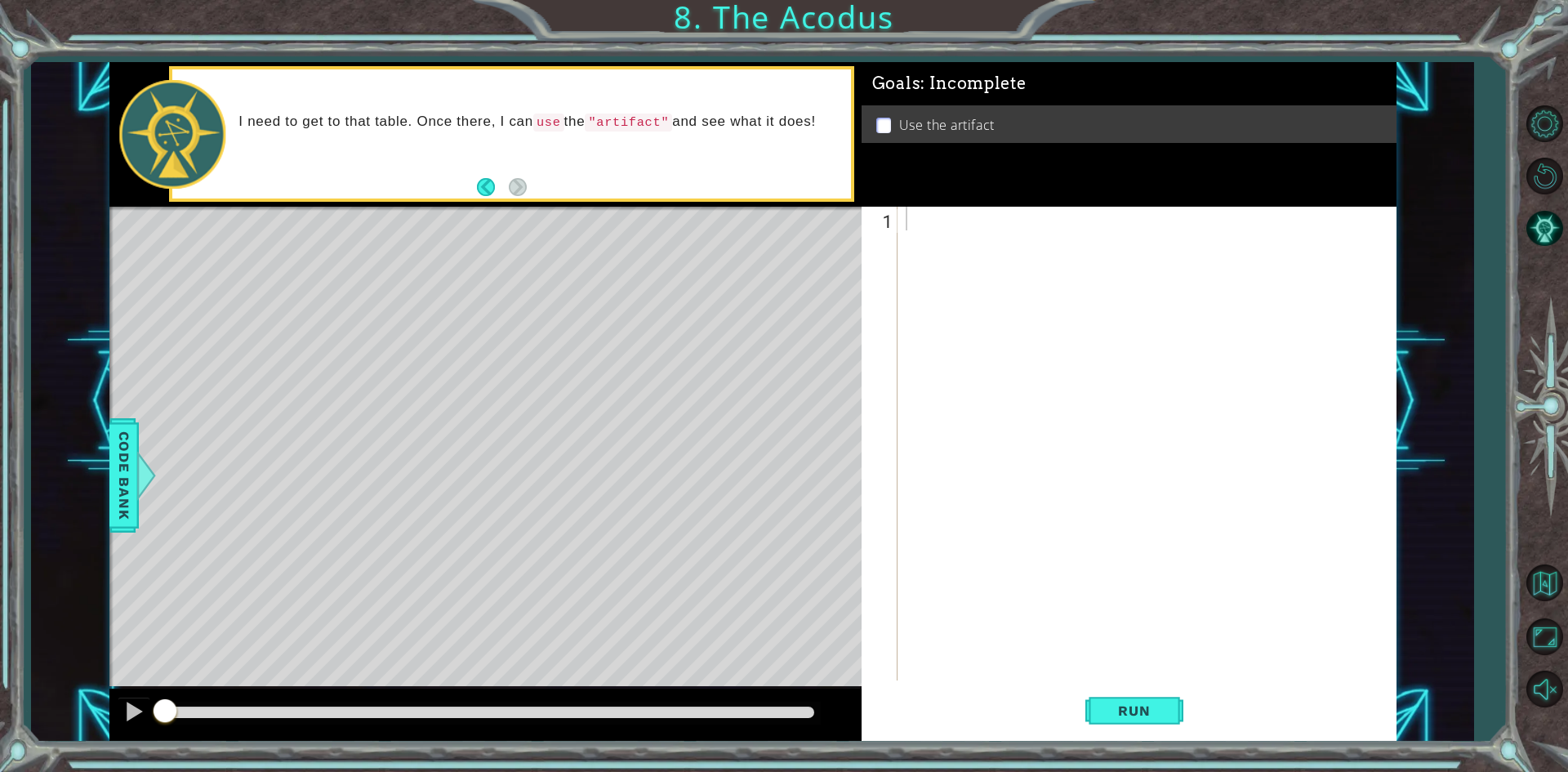
click at [744, 341] on div "Level Map" at bounding box center [487, 447] width 755 height 481
click at [974, 218] on div at bounding box center [1150, 467] width 497 height 521
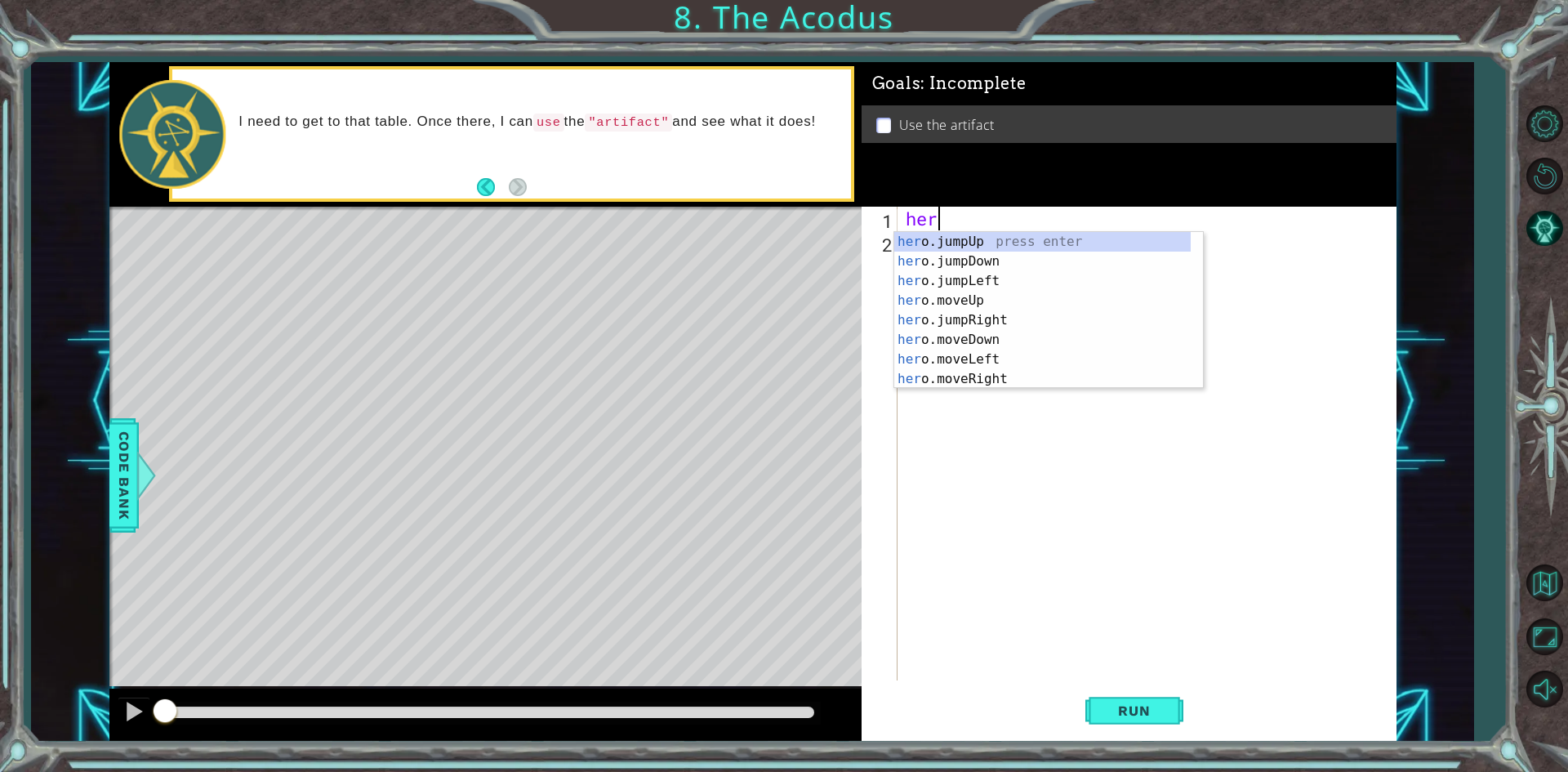
scroll to position [0, 1]
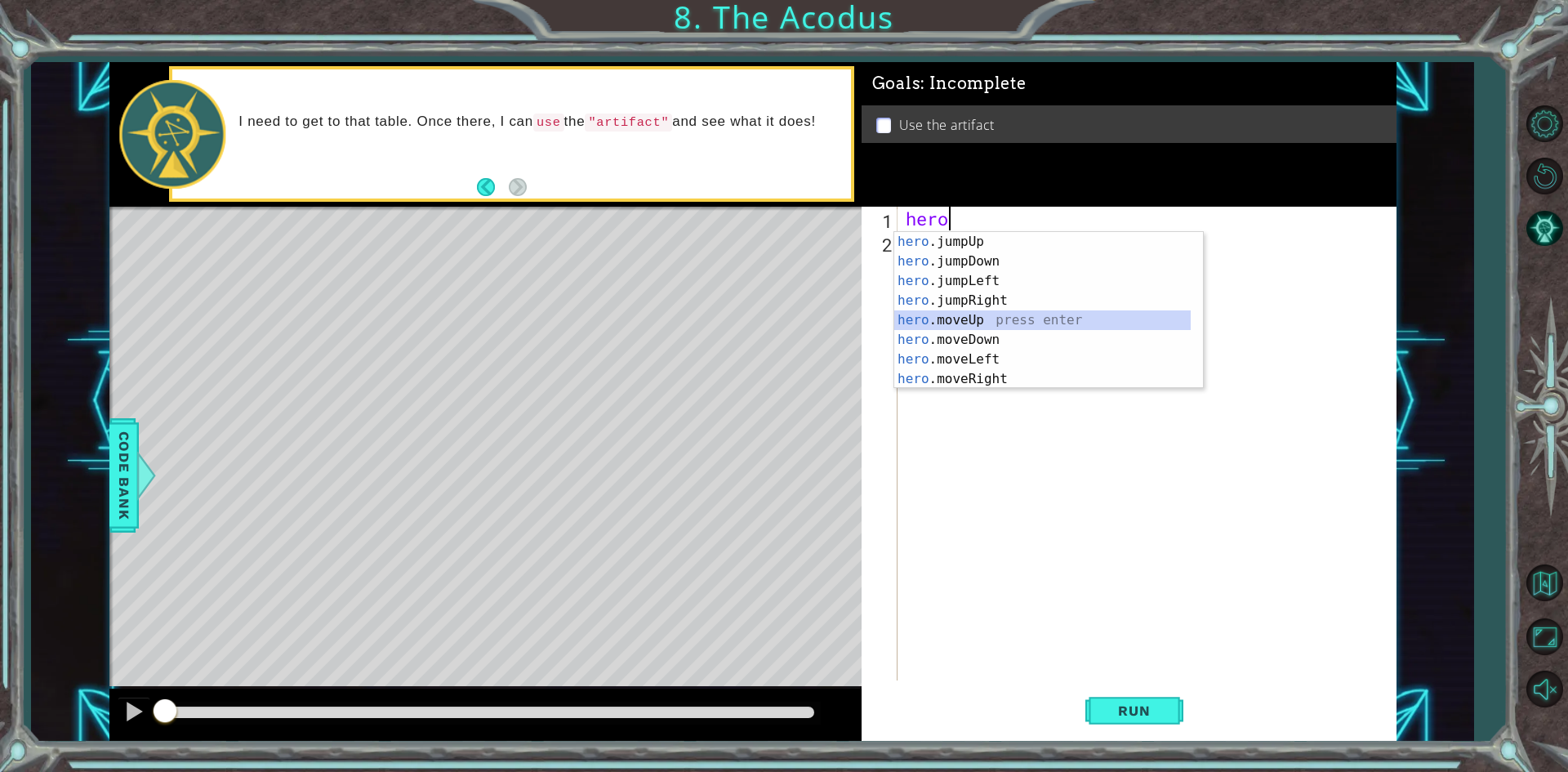
click at [992, 316] on div "hero .jumpUp press enter hero .jumpDown press enter hero .jumpLeft press enter …" at bounding box center [1042, 330] width 297 height 196
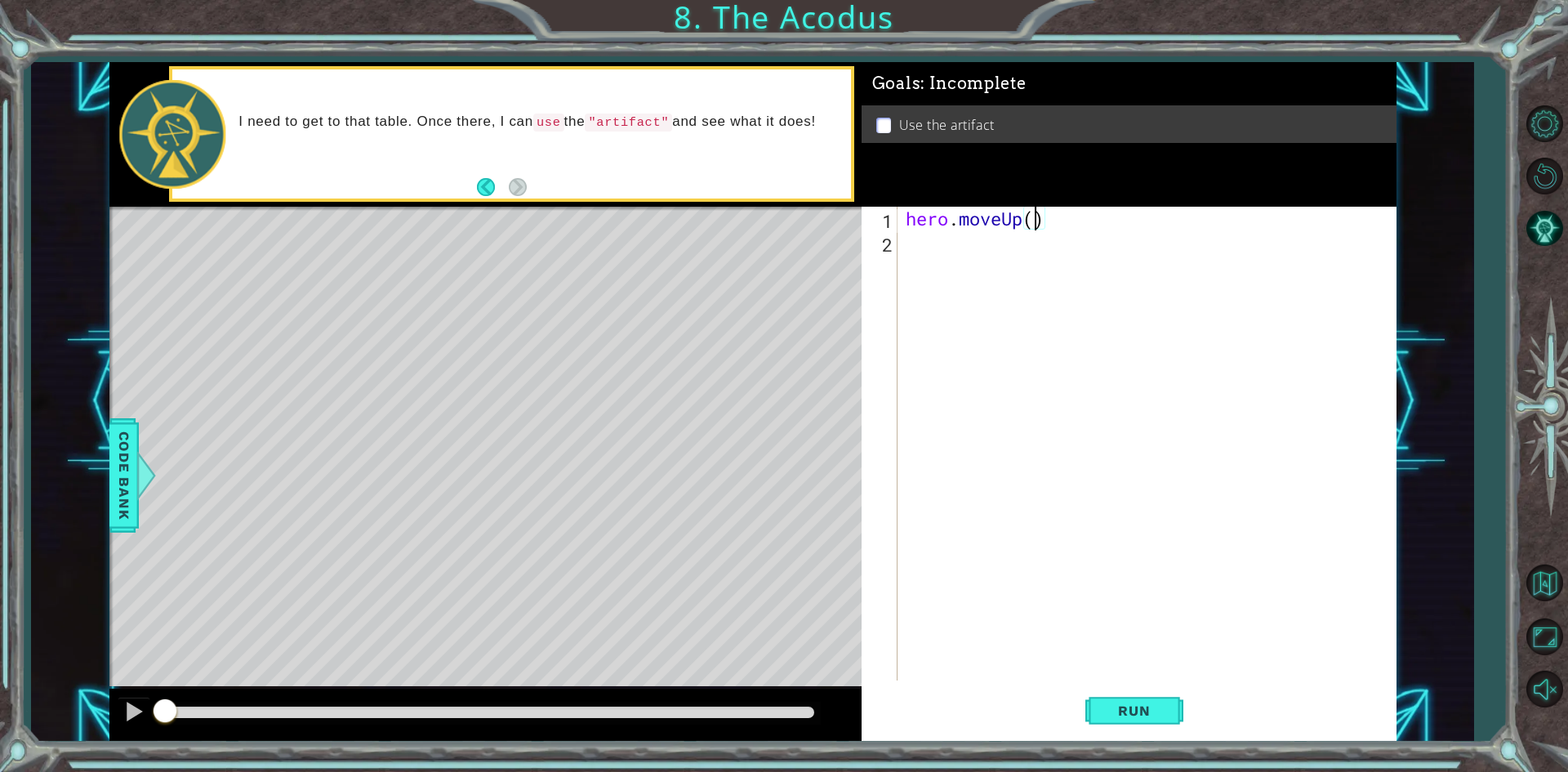
type textarea "hero.moveUp(2)"
click at [1060, 244] on div "hero . moveUp ( 2 )" at bounding box center [1150, 467] width 497 height 521
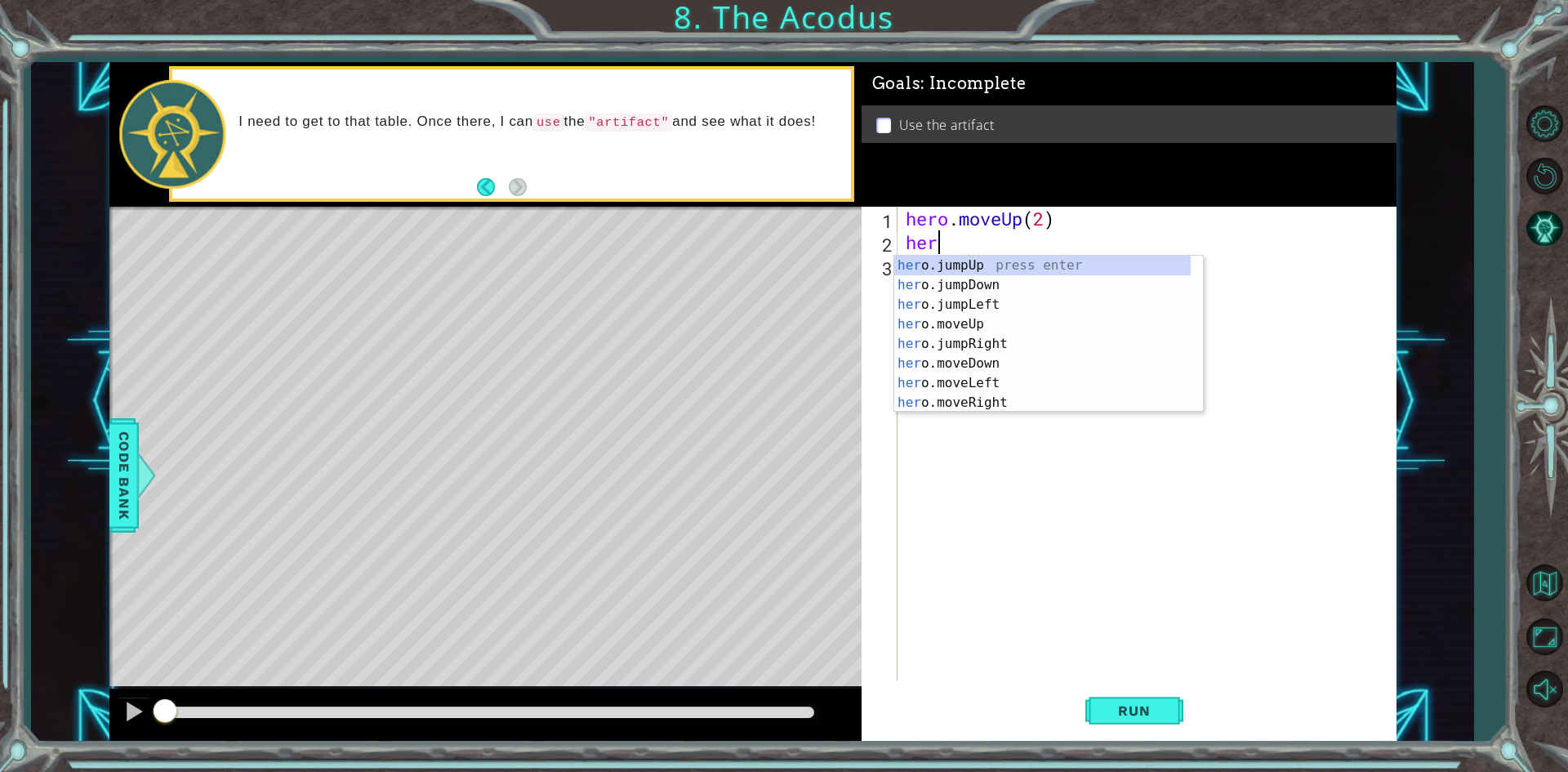
scroll to position [0, 1]
click at [1033, 382] on div "hero .jumpUp press enter hero .jumpDown press enter hero .jumpLeft press enter …" at bounding box center [1042, 353] width 297 height 196
type textarea "hero.moveLeft(1)"
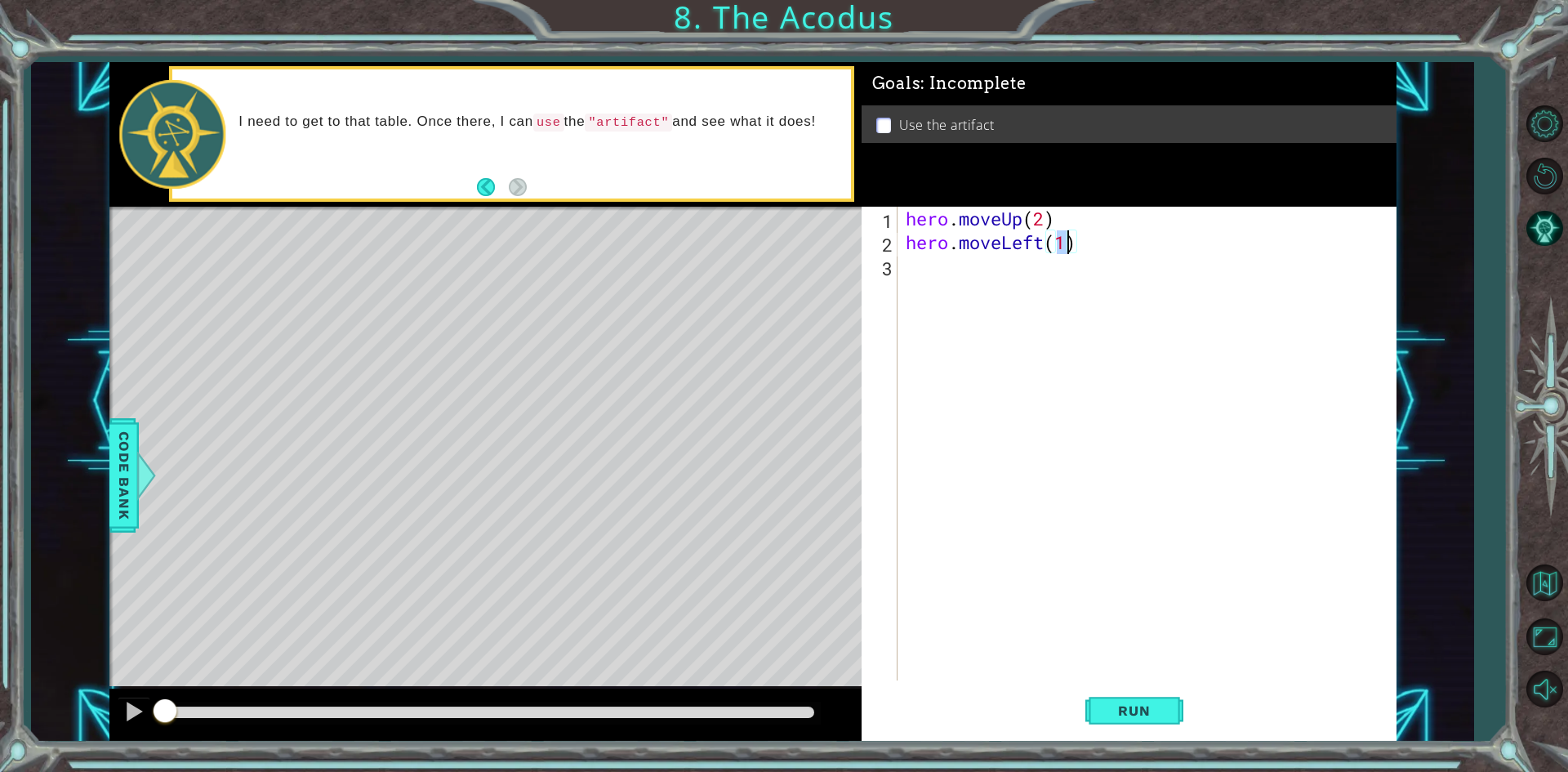
click at [1055, 295] on div "hero . moveUp ( 2 ) hero . moveLeft ( 1 )" at bounding box center [1150, 467] width 497 height 521
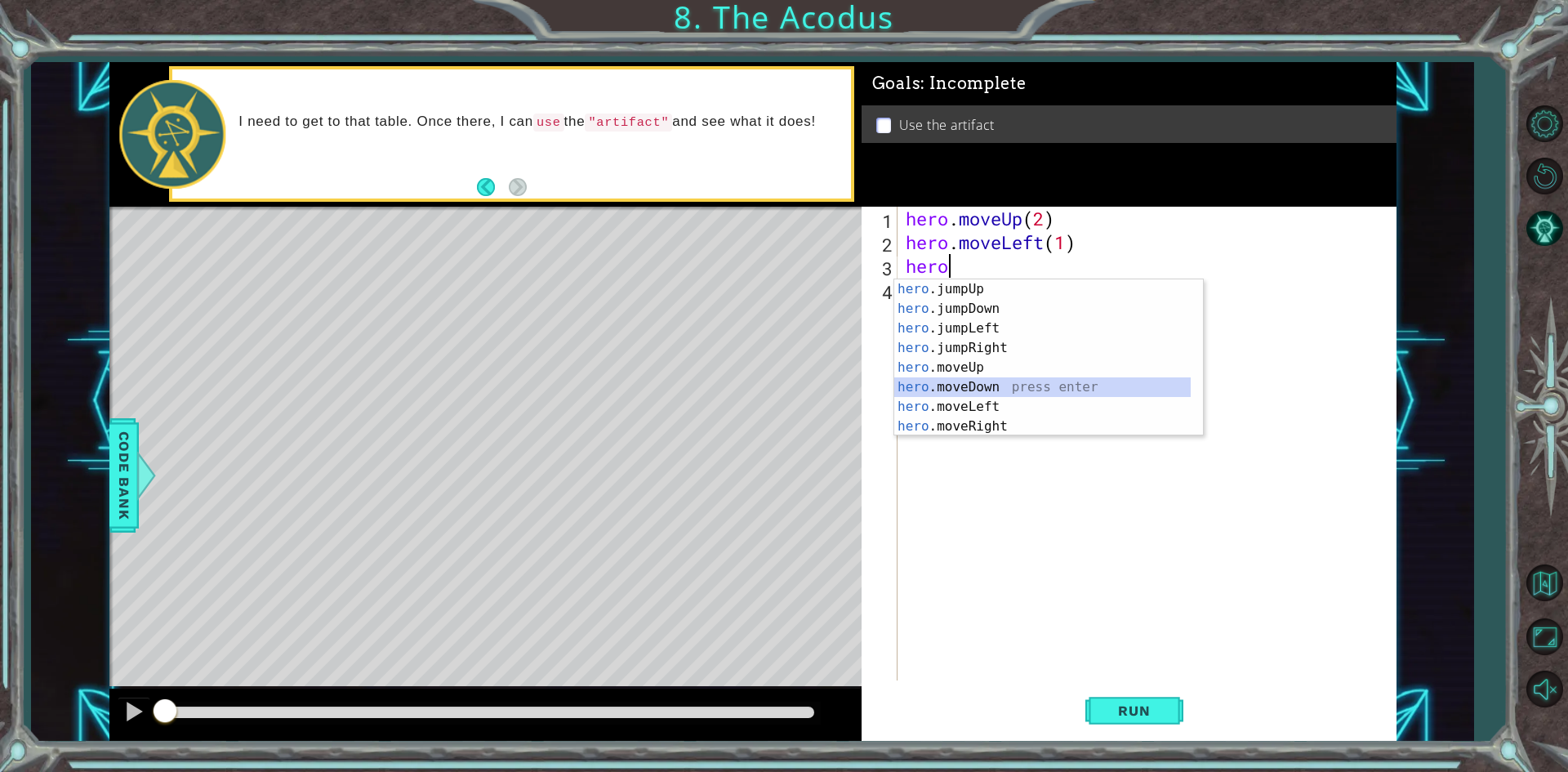
click at [1027, 392] on div "hero .jumpUp press enter hero .jumpDown press enter hero .jumpLeft press enter …" at bounding box center [1042, 377] width 297 height 196
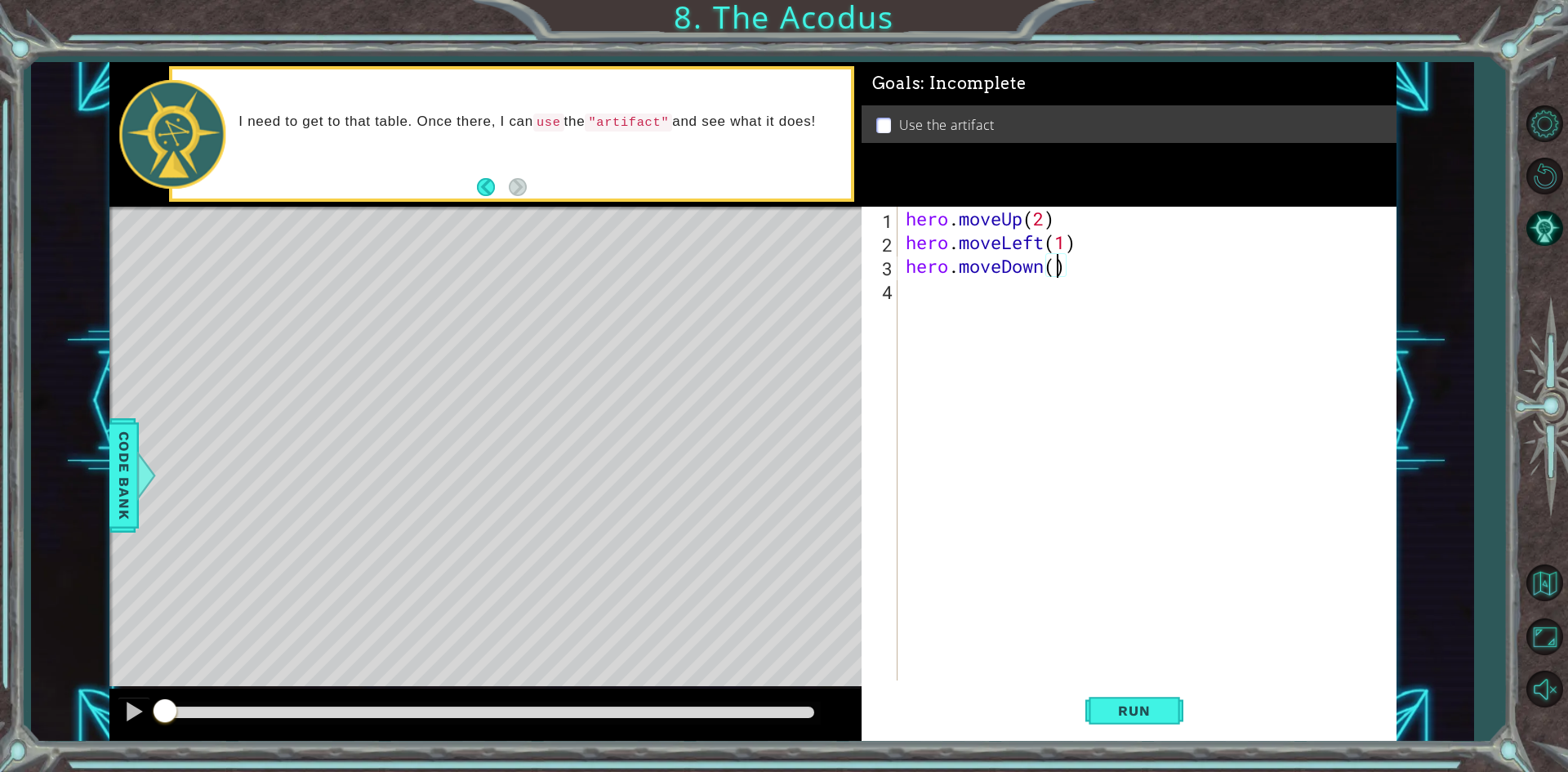
type textarea "hero.moveDown(2)"
click at [1042, 289] on div "hero . moveUp ( 2 ) hero . moveLeft ( 1 ) hero . moveDown ( 2 )" at bounding box center [1150, 467] width 497 height 521
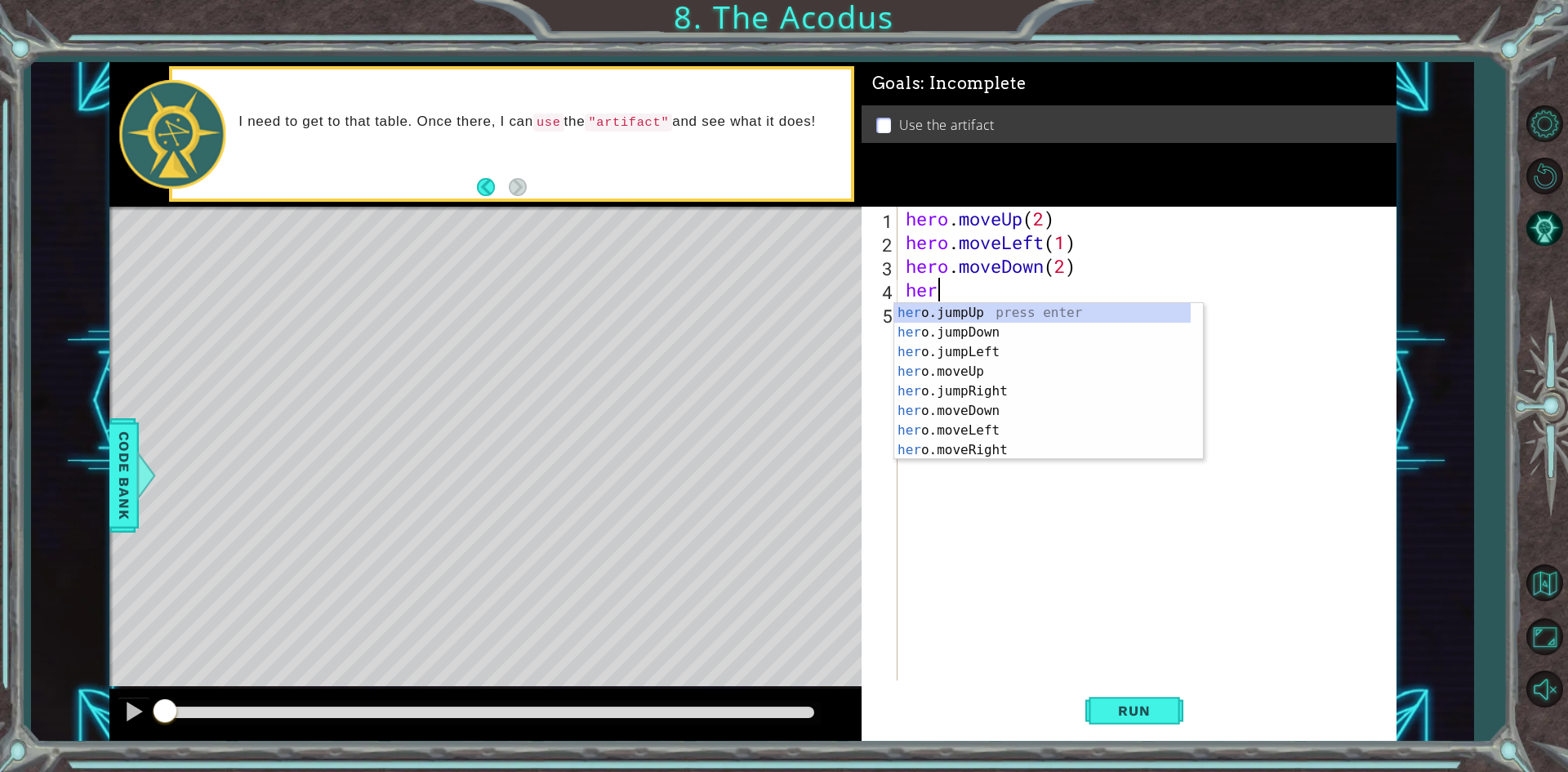
type textarea "hero"
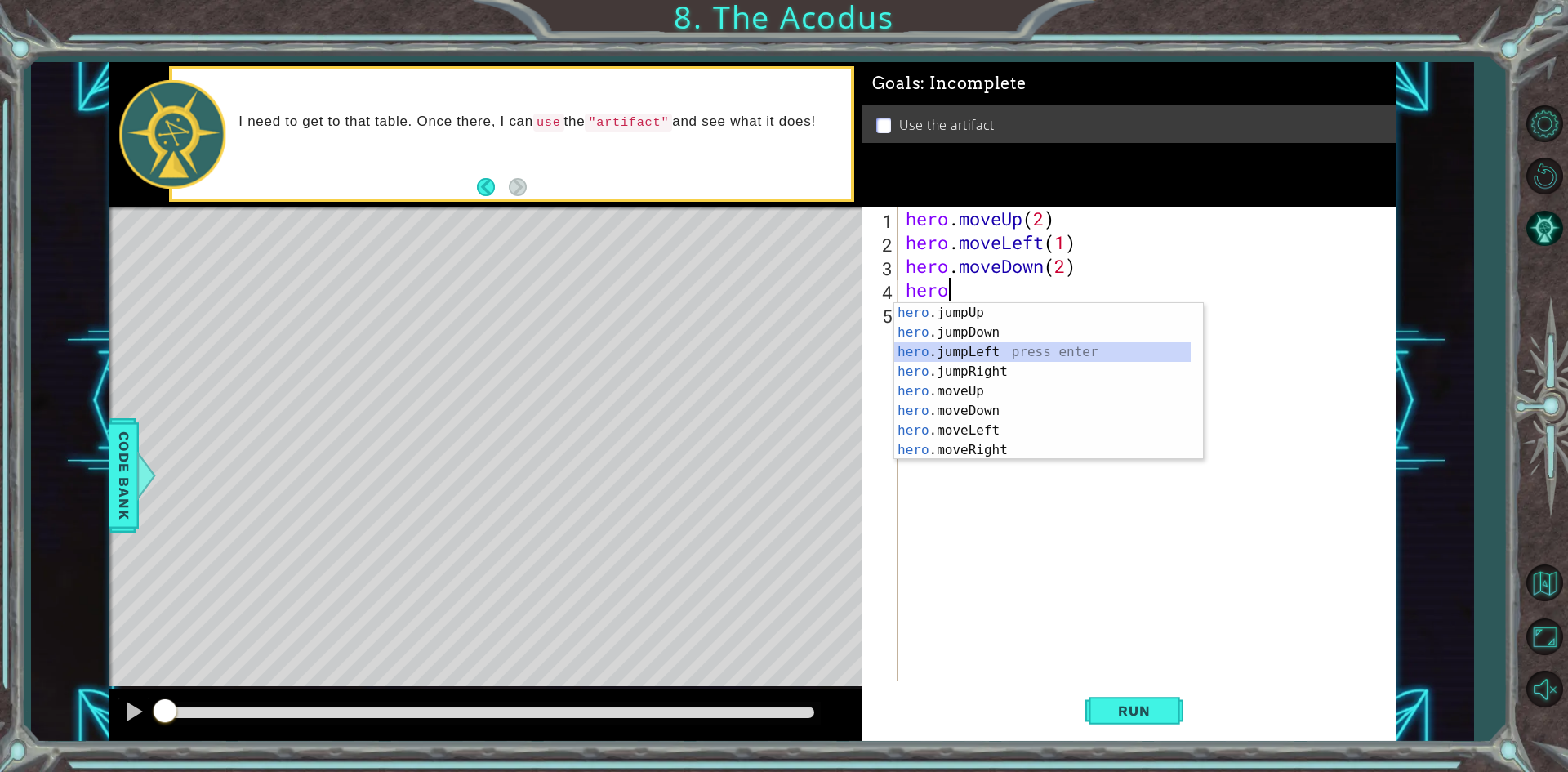
click at [998, 356] on div "hero .jumpUp press enter hero .jumpDown press enter hero .jumpLeft press enter …" at bounding box center [1042, 401] width 297 height 196
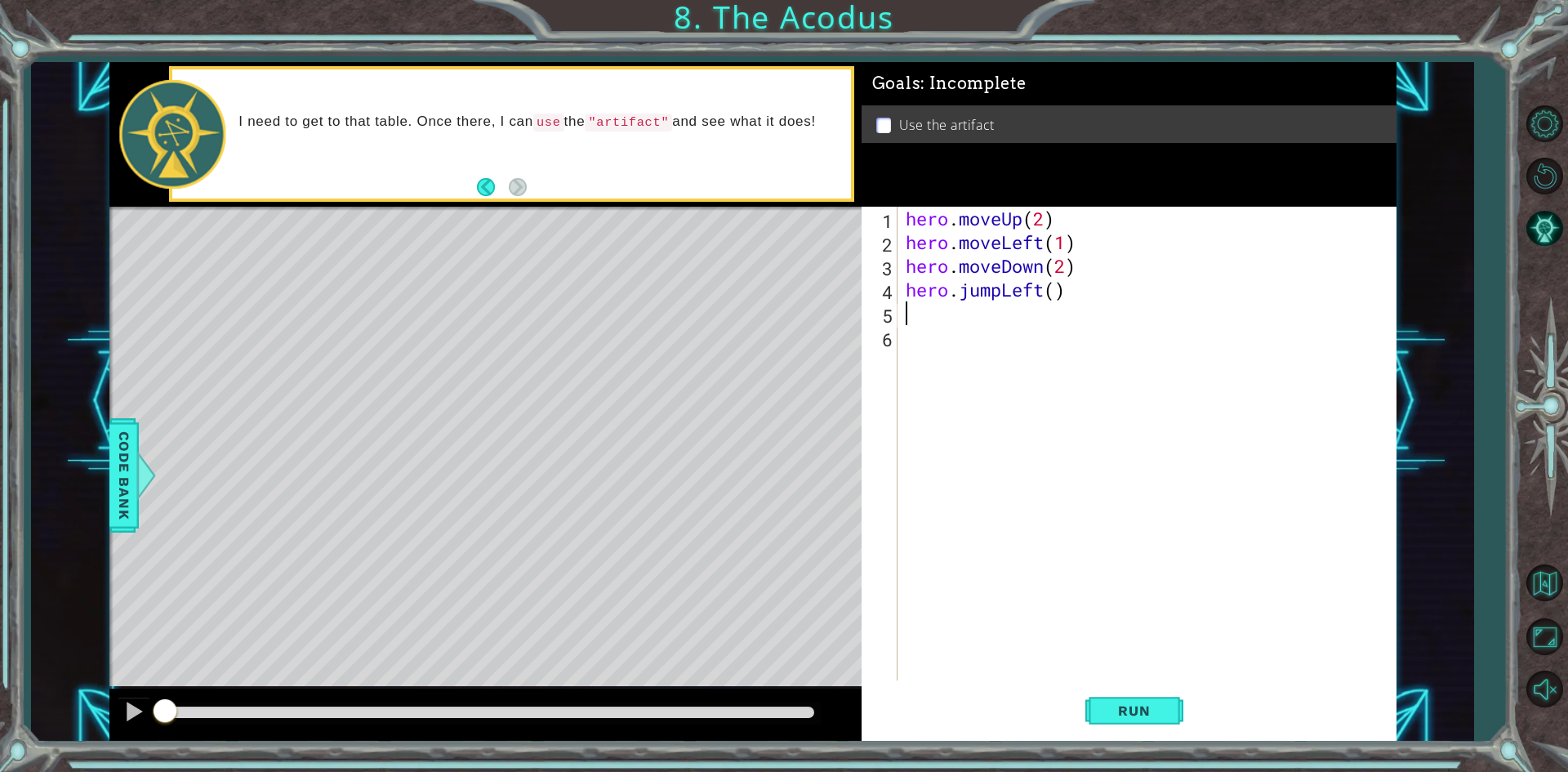
click at [992, 329] on div "hero . moveUp ( 2 ) hero . moveLeft ( 1 ) hero . moveDown ( 2 ) hero . jumpLeft…" at bounding box center [1150, 467] width 497 height 521
click at [992, 328] on div "hero . moveUp ( 2 ) hero . moveLeft ( 1 ) hero . moveDown ( 2 ) hero . jumpLeft…" at bounding box center [1150, 467] width 497 height 521
click at [993, 311] on div "hero . moveUp ( 2 ) hero . moveLeft ( 1 ) hero . moveDown ( 2 ) hero . jumpLeft…" at bounding box center [1150, 467] width 497 height 521
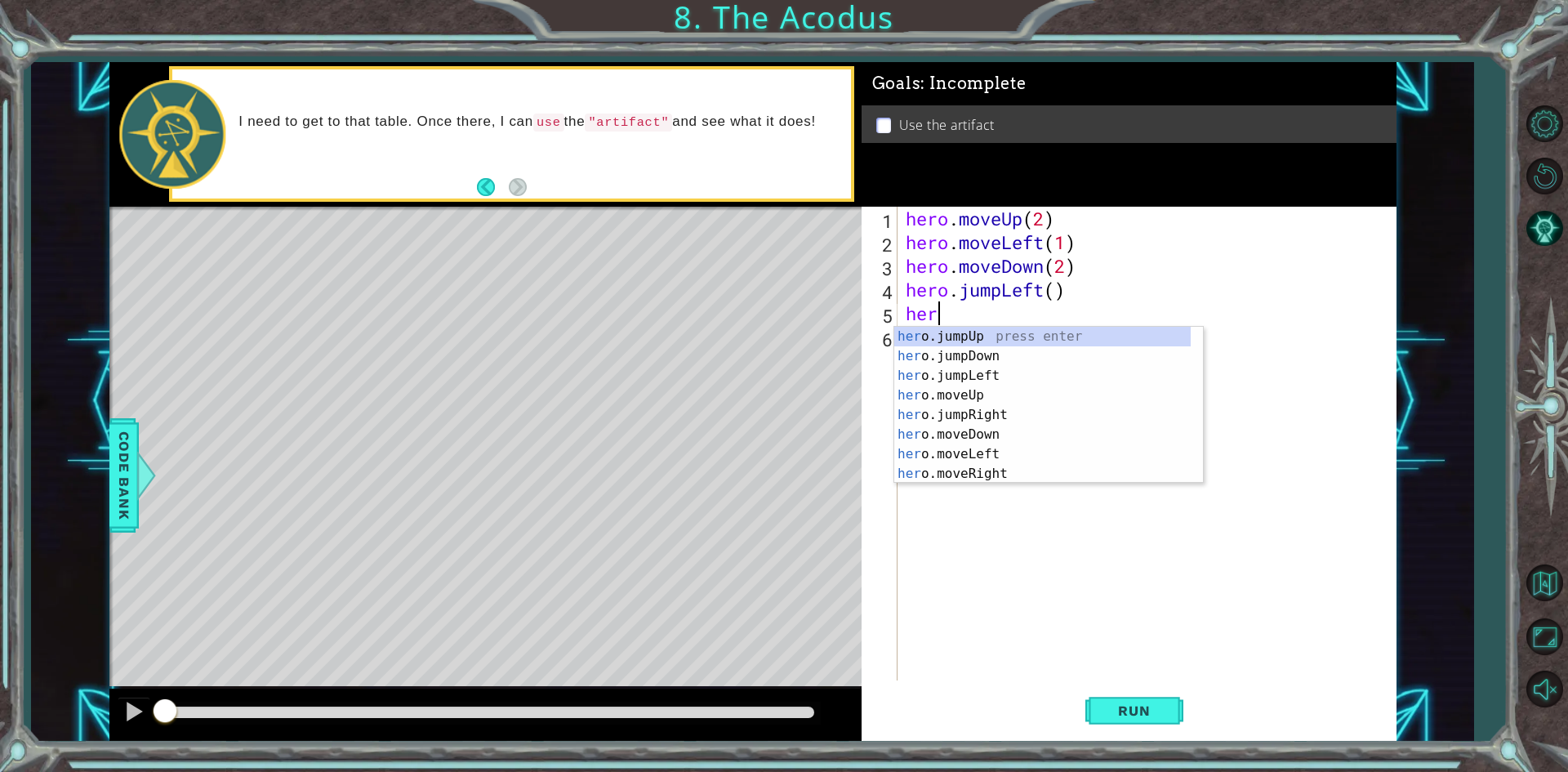
scroll to position [0, 1]
click at [992, 411] on div "hero .jumpUp press enter hero .jumpDown press enter hero .jumpLeft press enter …" at bounding box center [1042, 425] width 297 height 196
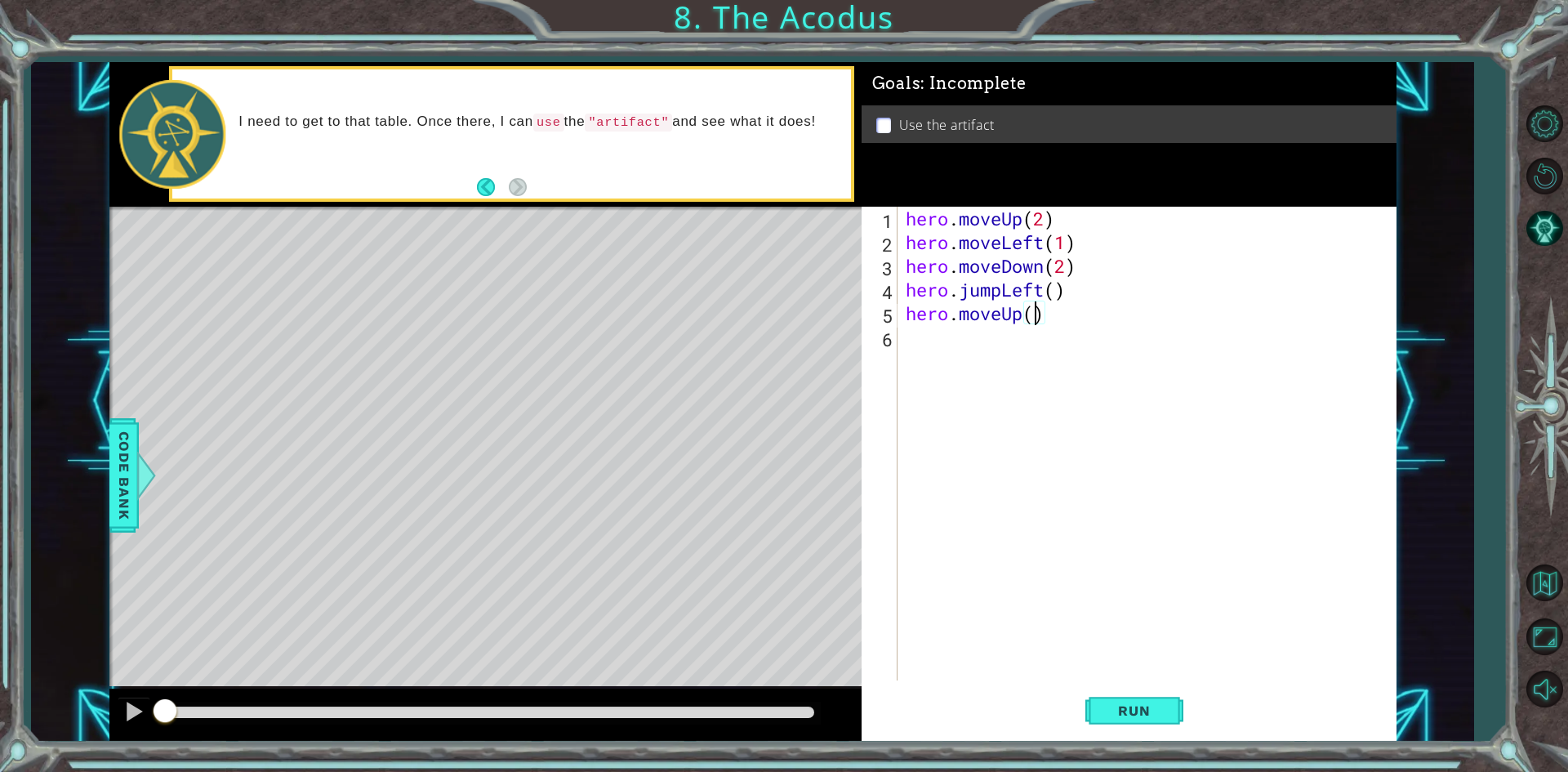
type textarea "hero.moveUp(2)"
click at [963, 351] on div "hero . moveUp ( 2 ) hero . moveLeft ( 1 ) hero . moveDown ( 2 ) hero . jumpLeft…" at bounding box center [1150, 467] width 497 height 521
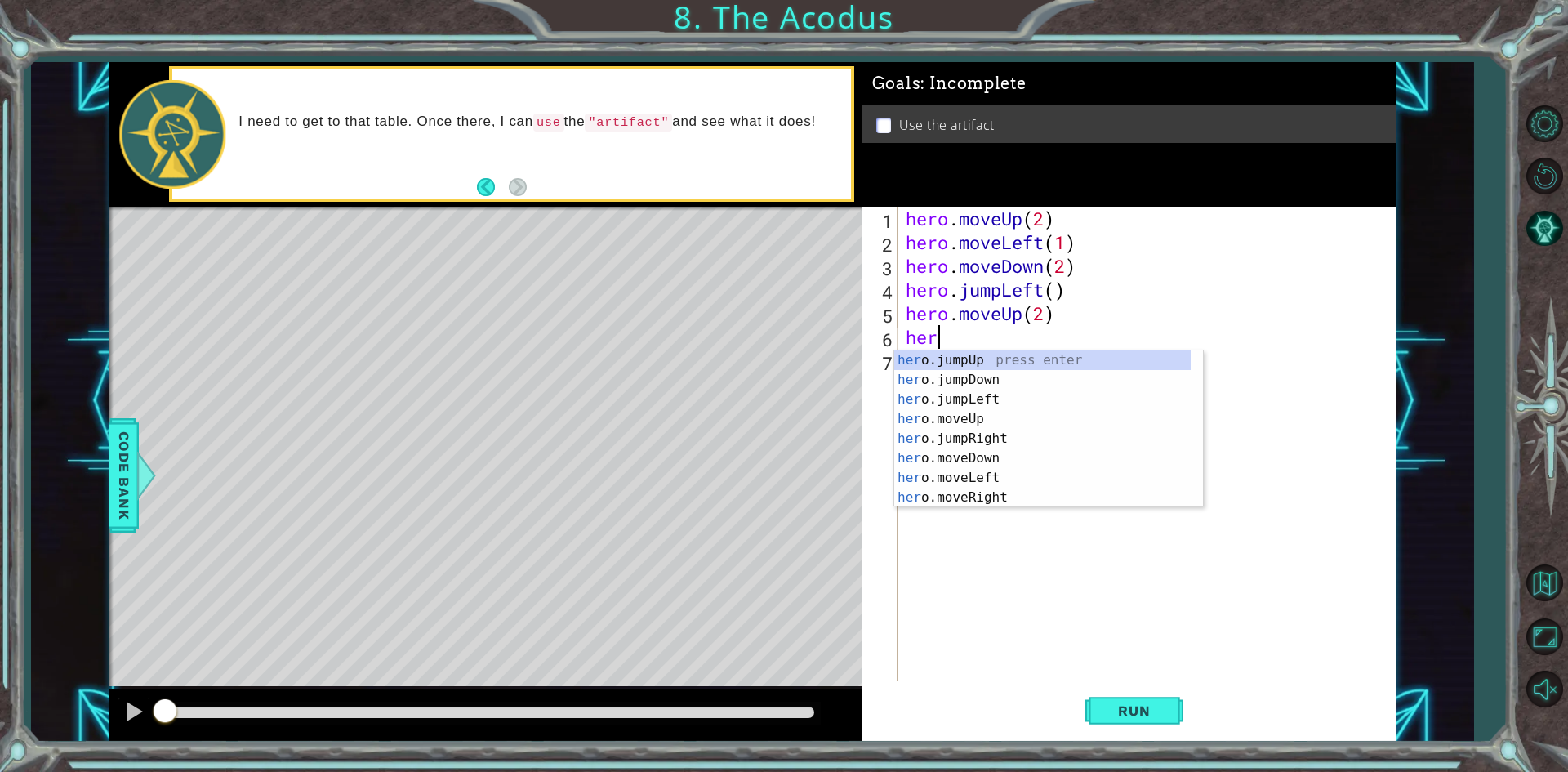
type textarea "hero"
click at [999, 415] on div "hero .jumpUp press enter hero .jumpDown press enter hero .jumpLeft press enter …" at bounding box center [1042, 448] width 297 height 196
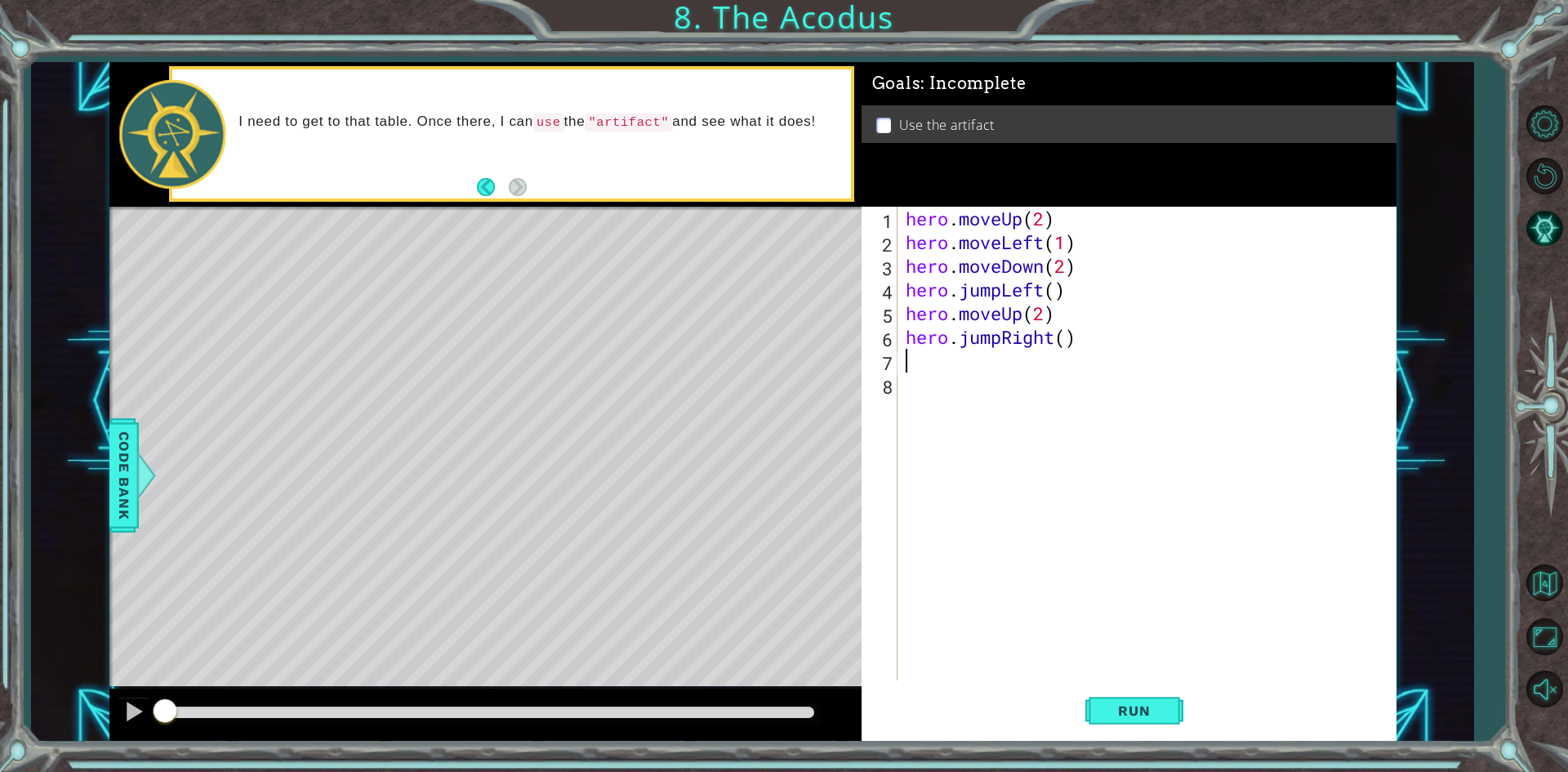
scroll to position [0, 0]
click at [1125, 711] on span "Run" at bounding box center [1133, 710] width 65 height 16
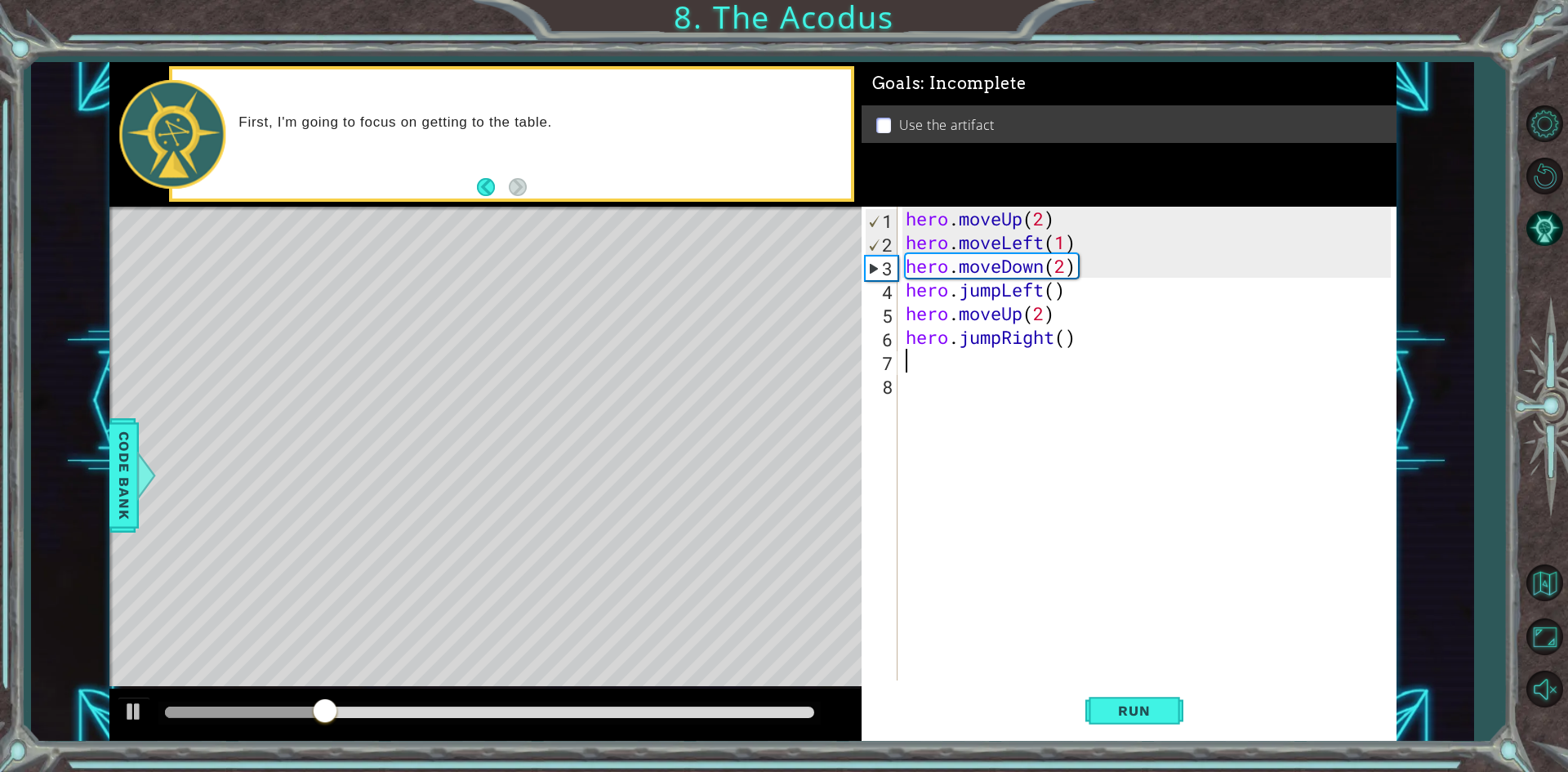
click at [1011, 337] on div "hero . moveUp ( 2 ) hero . moveLeft ( 1 ) hero . moveDown ( 2 ) hero . jumpLeft…" at bounding box center [1150, 467] width 497 height 521
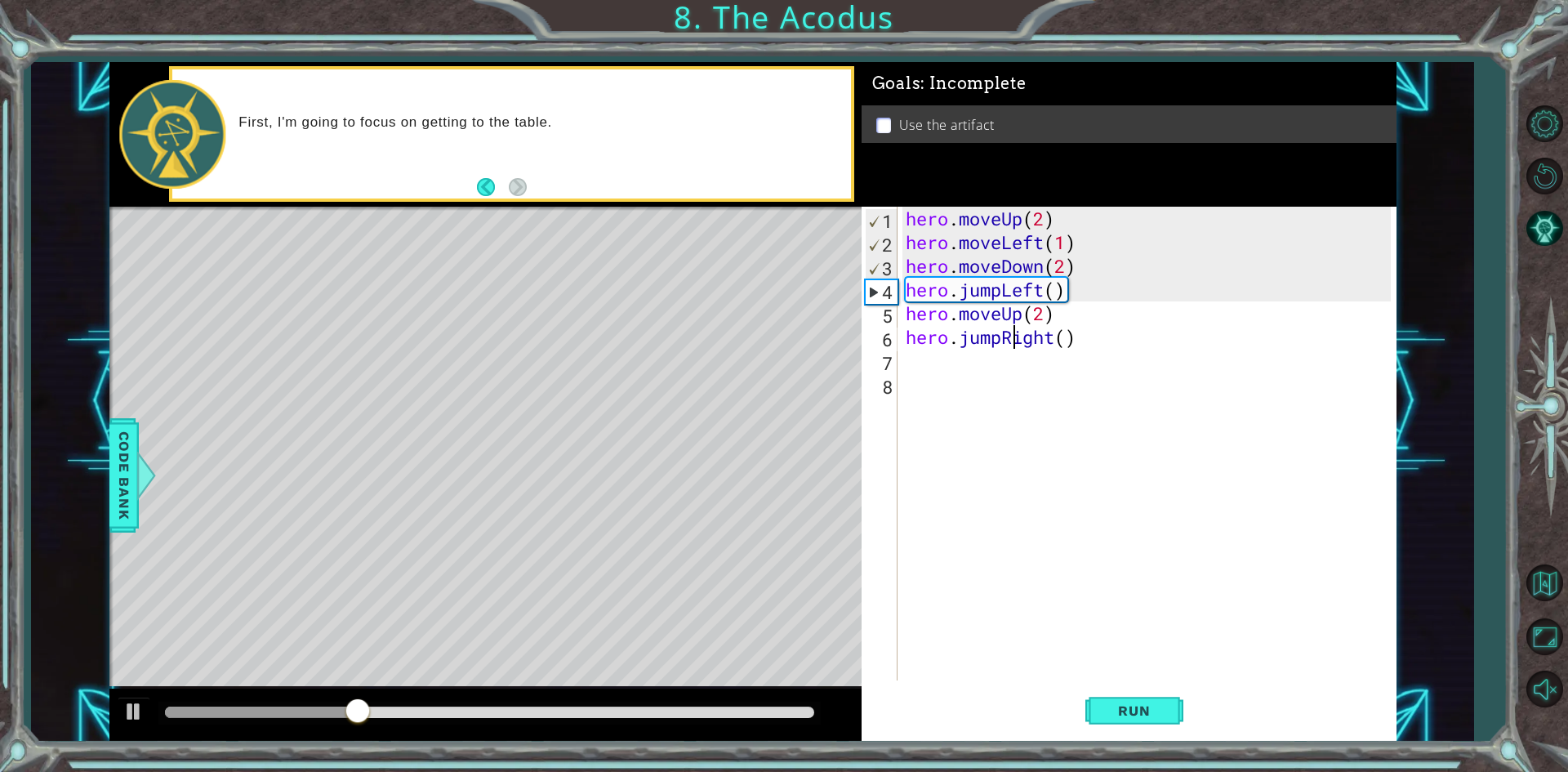
click at [1006, 341] on div "hero . moveUp ( 2 ) hero . moveLeft ( 1 ) hero . moveDown ( 2 ) hero . jumpLeft…" at bounding box center [1150, 467] width 497 height 521
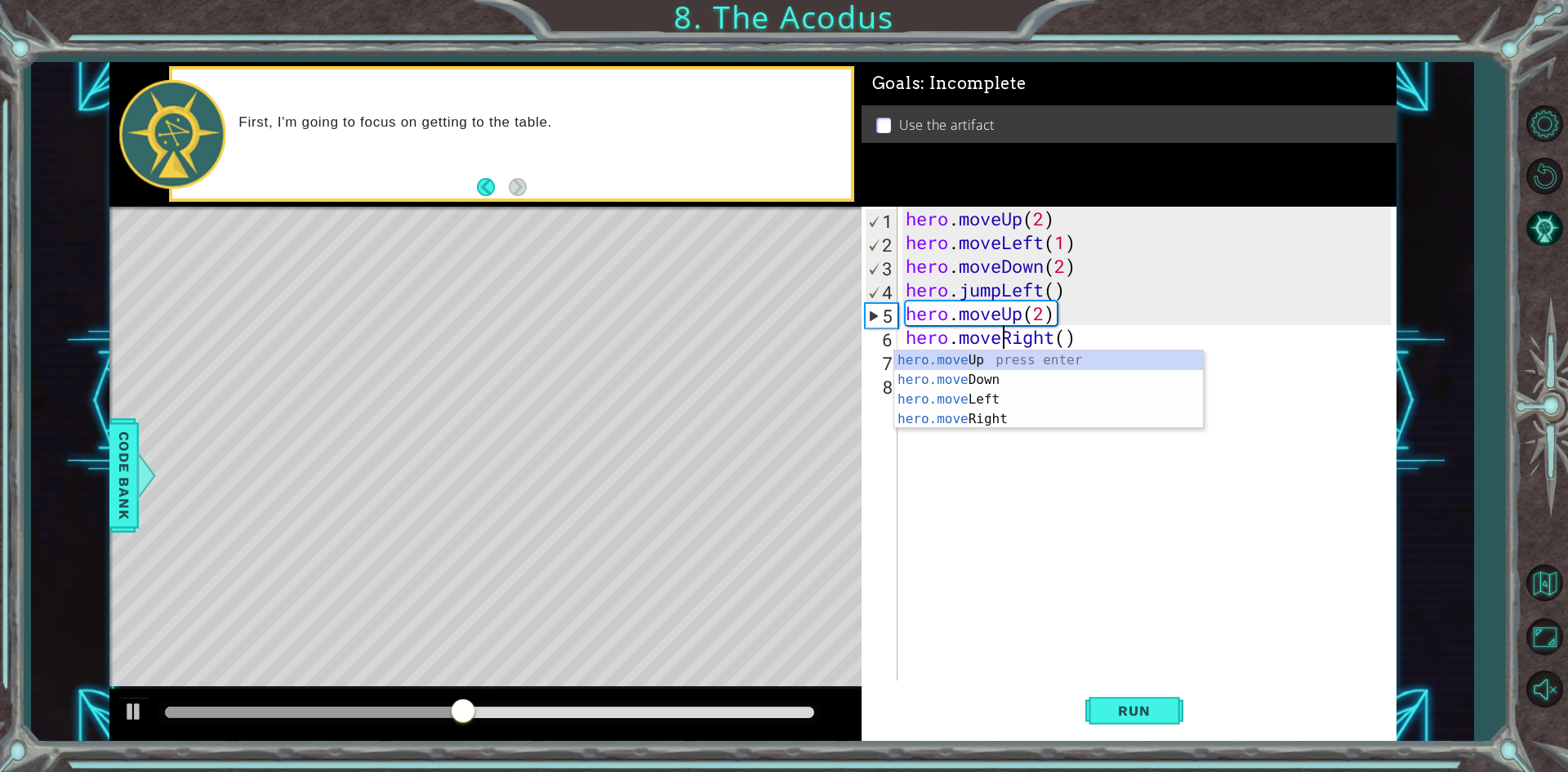
scroll to position [0, 4]
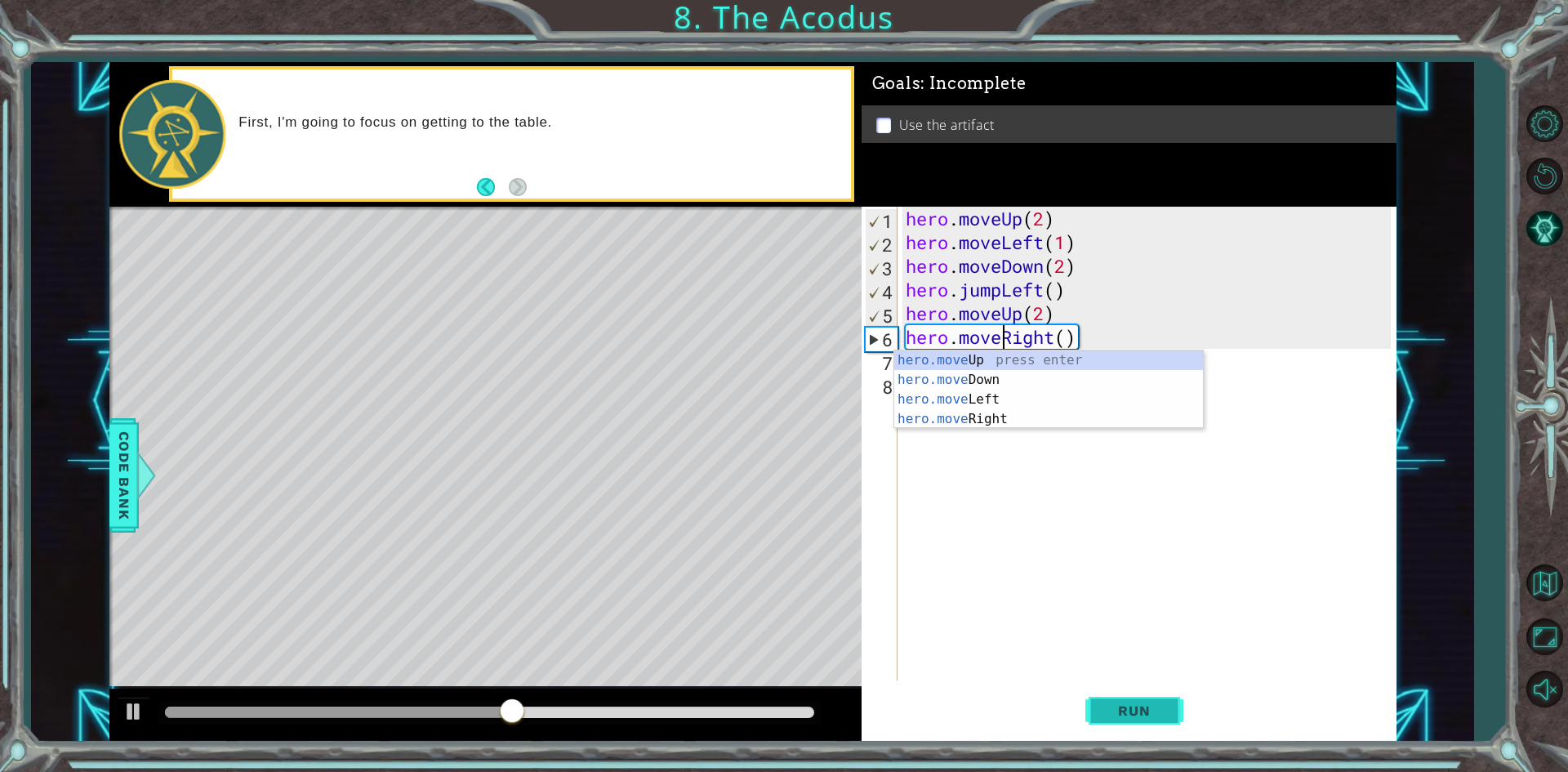
type textarea "hero.moveRight()"
click at [1138, 711] on span "Run" at bounding box center [1133, 710] width 65 height 16
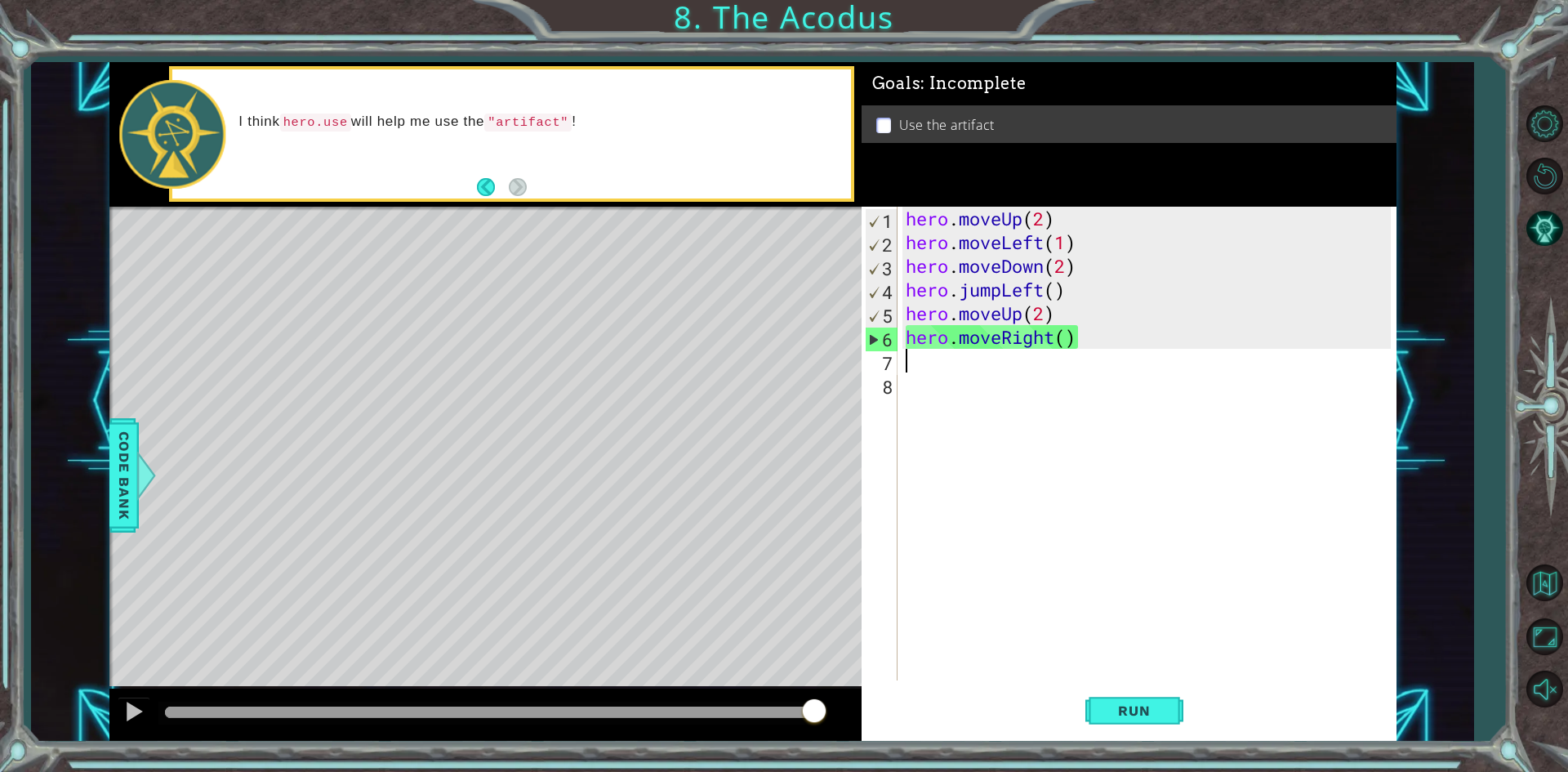
click at [1006, 366] on div "hero . moveUp ( 2 ) hero . moveLeft ( 1 ) hero . moveDown ( 2 ) hero . jumpLeft…" at bounding box center [1150, 467] width 497 height 521
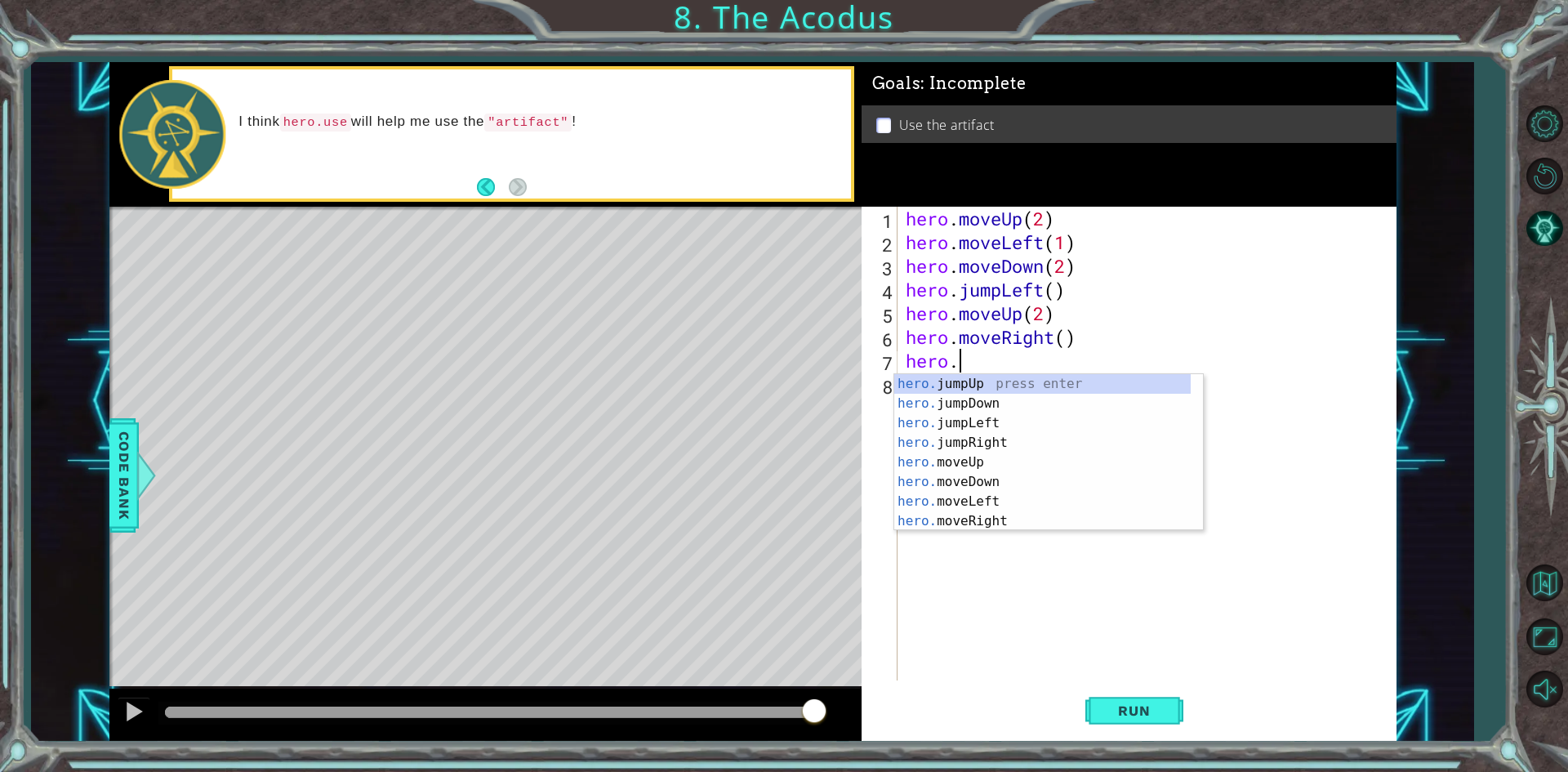
scroll to position [0, 3]
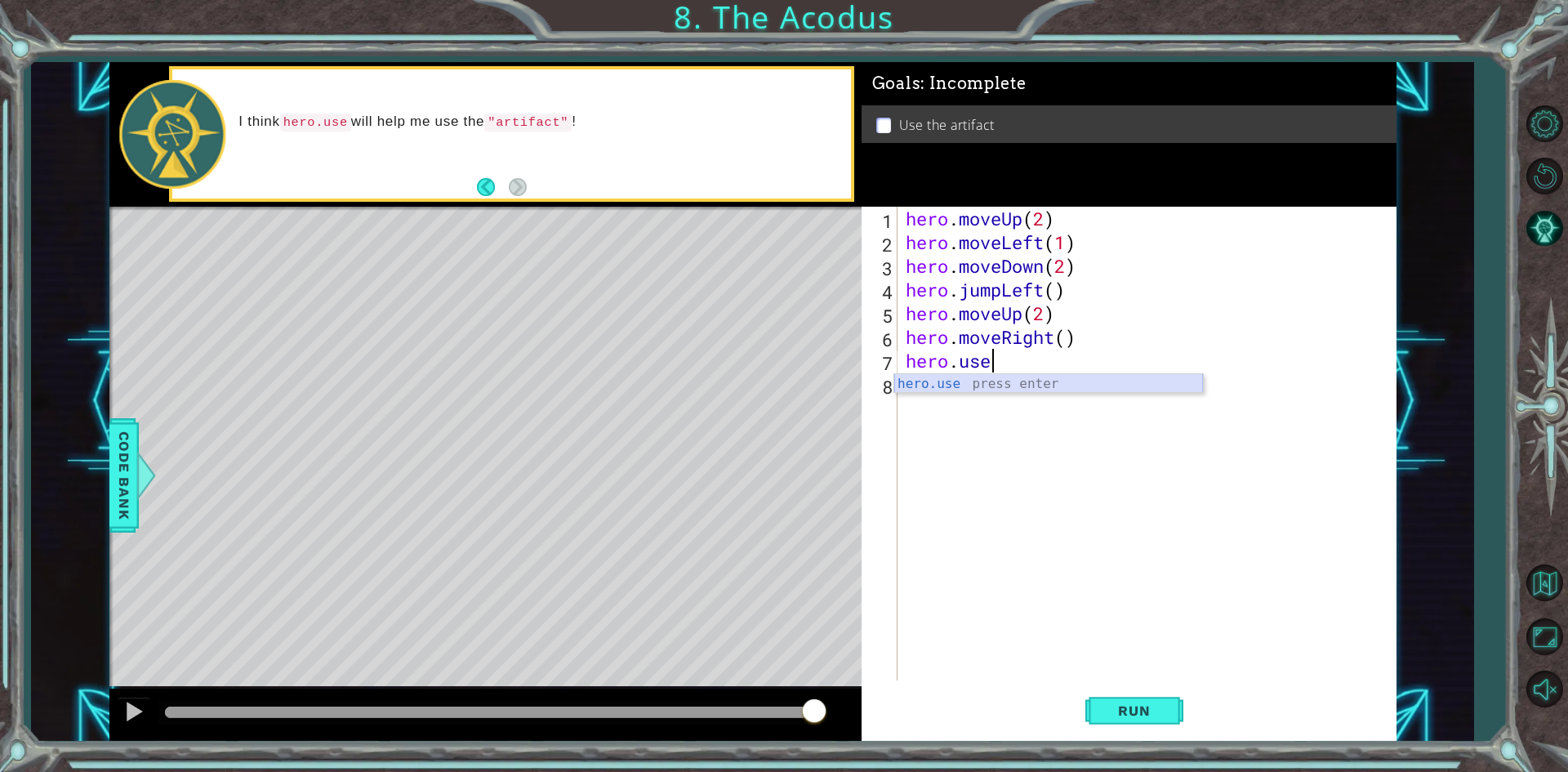
click at [1053, 387] on div "hero.use press enter" at bounding box center [1048, 403] width 309 height 59
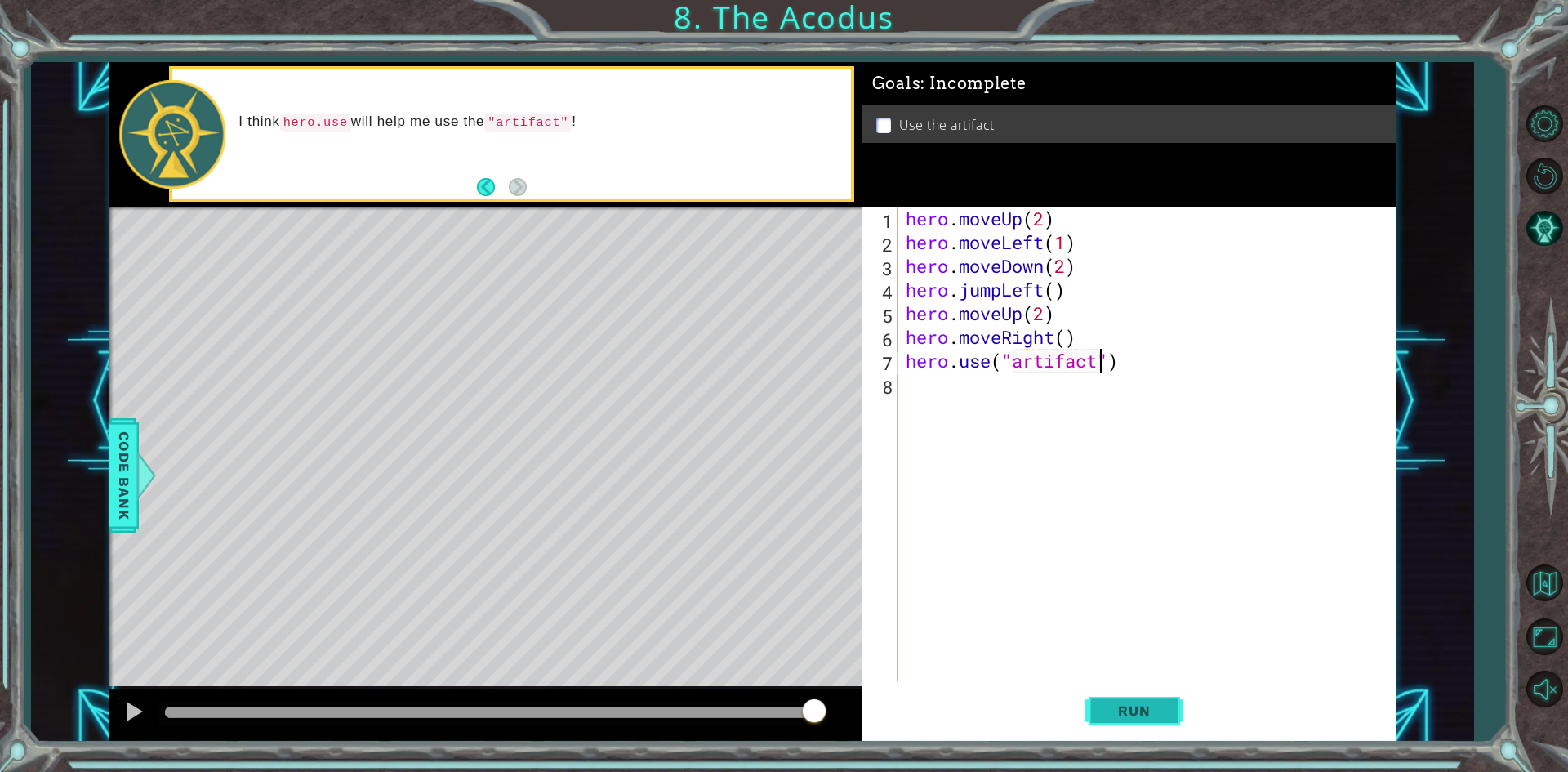
type textarea "hero.use("artifact")"
click at [1146, 703] on span "Run" at bounding box center [1133, 710] width 65 height 16
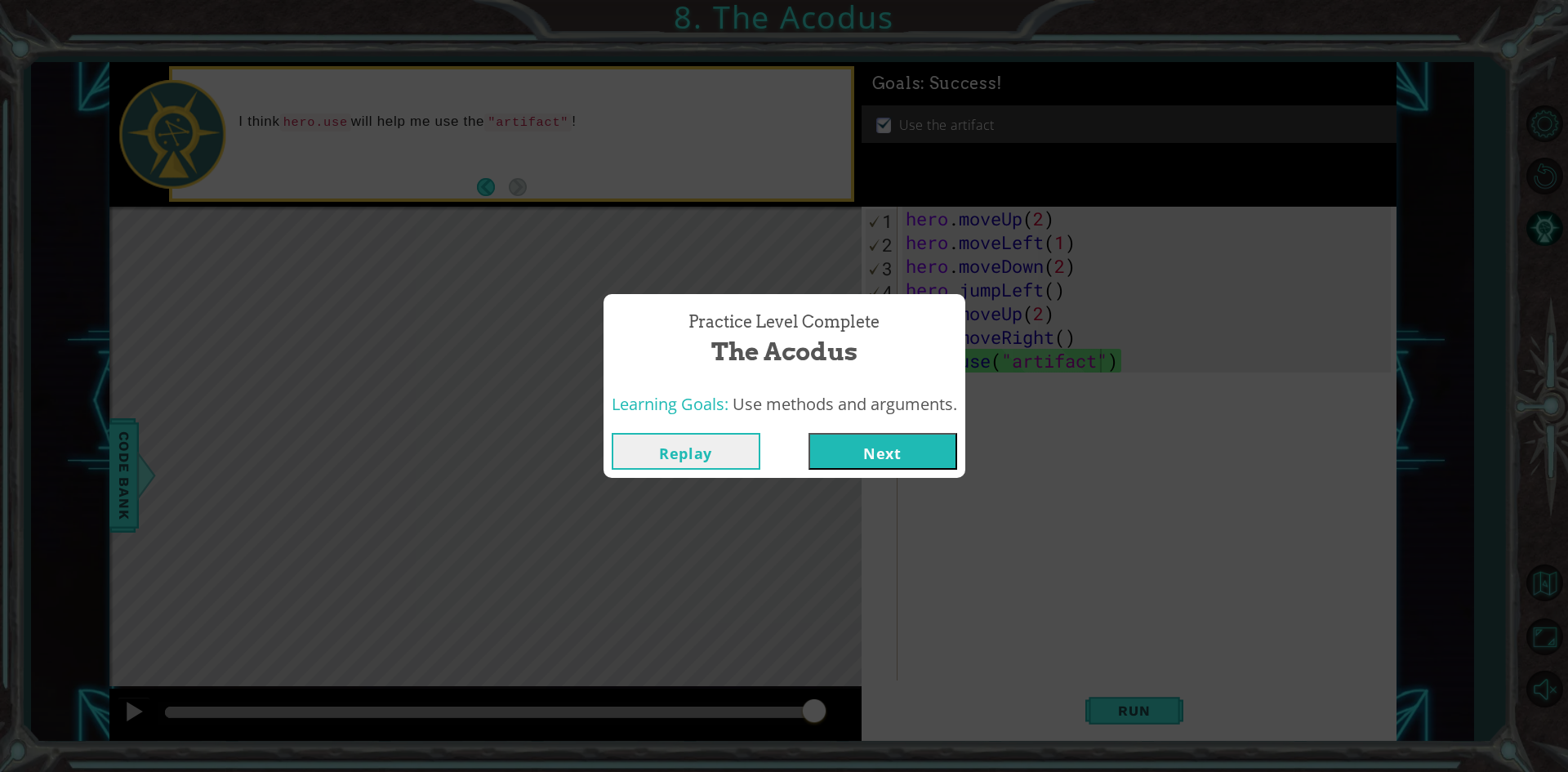
click at [905, 449] on button "Next" at bounding box center [883, 451] width 148 height 37
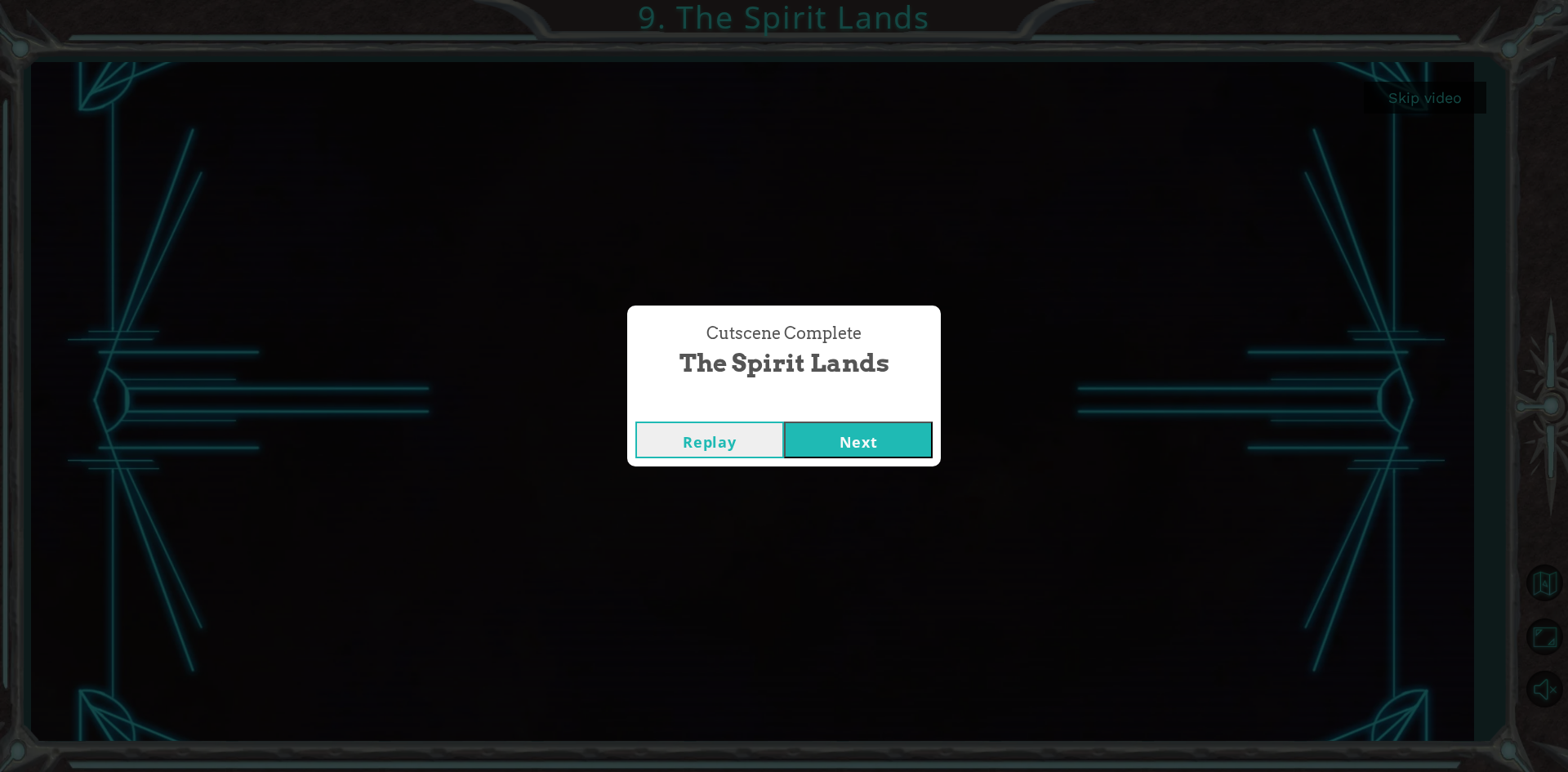
click at [890, 447] on button "Next" at bounding box center [858, 440] width 148 height 37
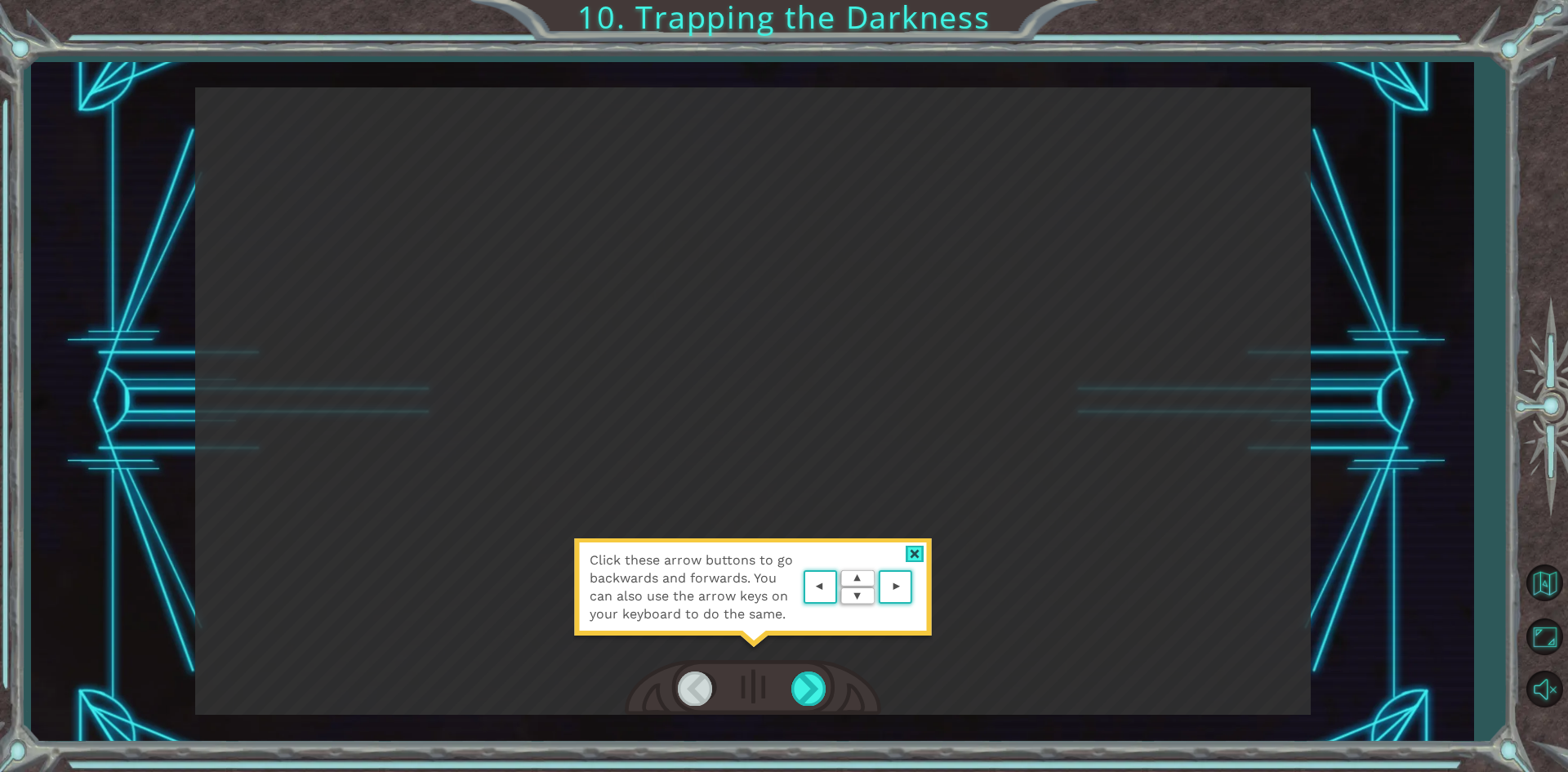
click at [915, 554] on div at bounding box center [915, 554] width 19 height 17
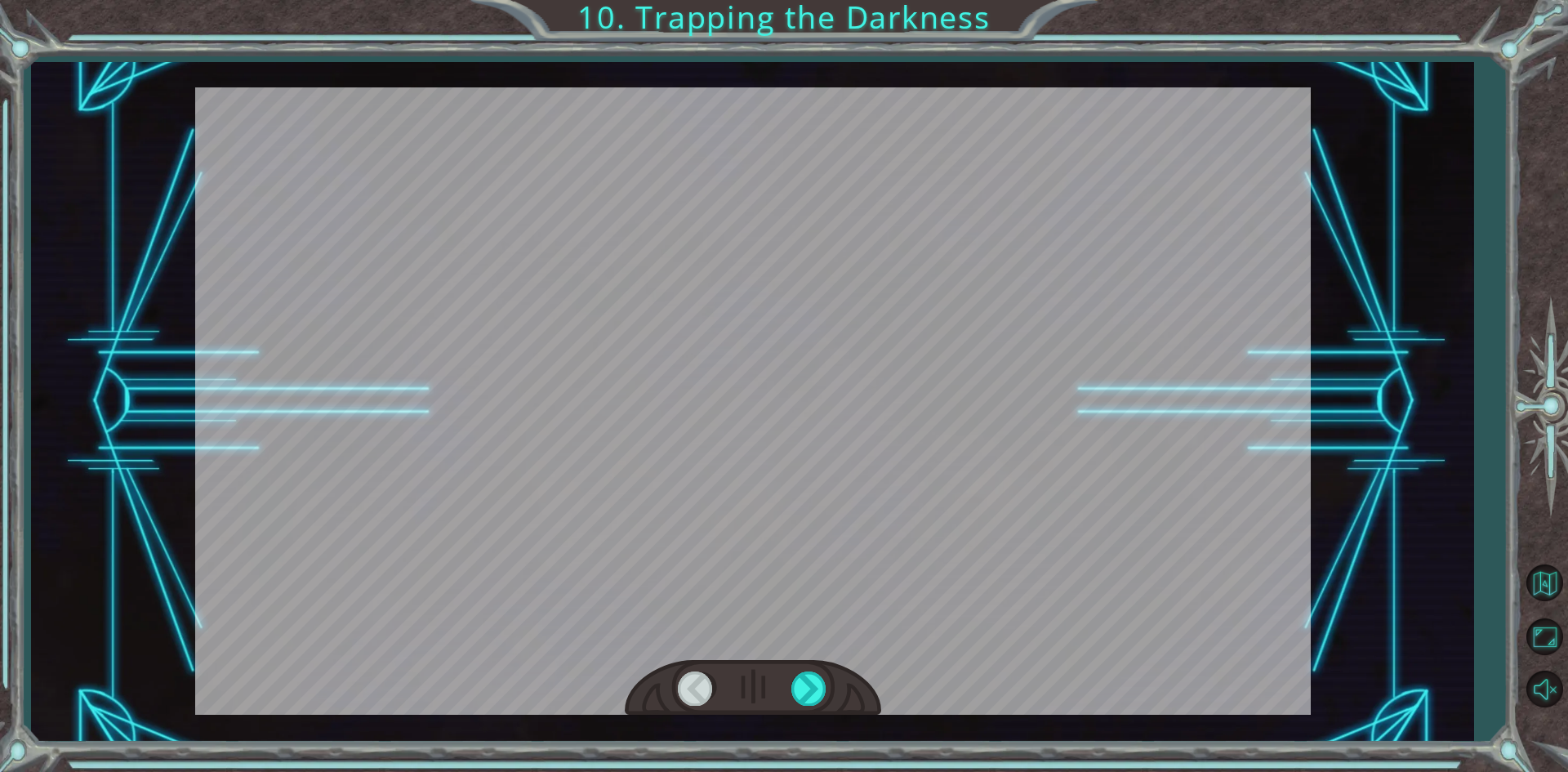
click at [915, 554] on div at bounding box center [753, 401] width 1115 height 627
click at [803, 690] on div at bounding box center [809, 688] width 37 height 34
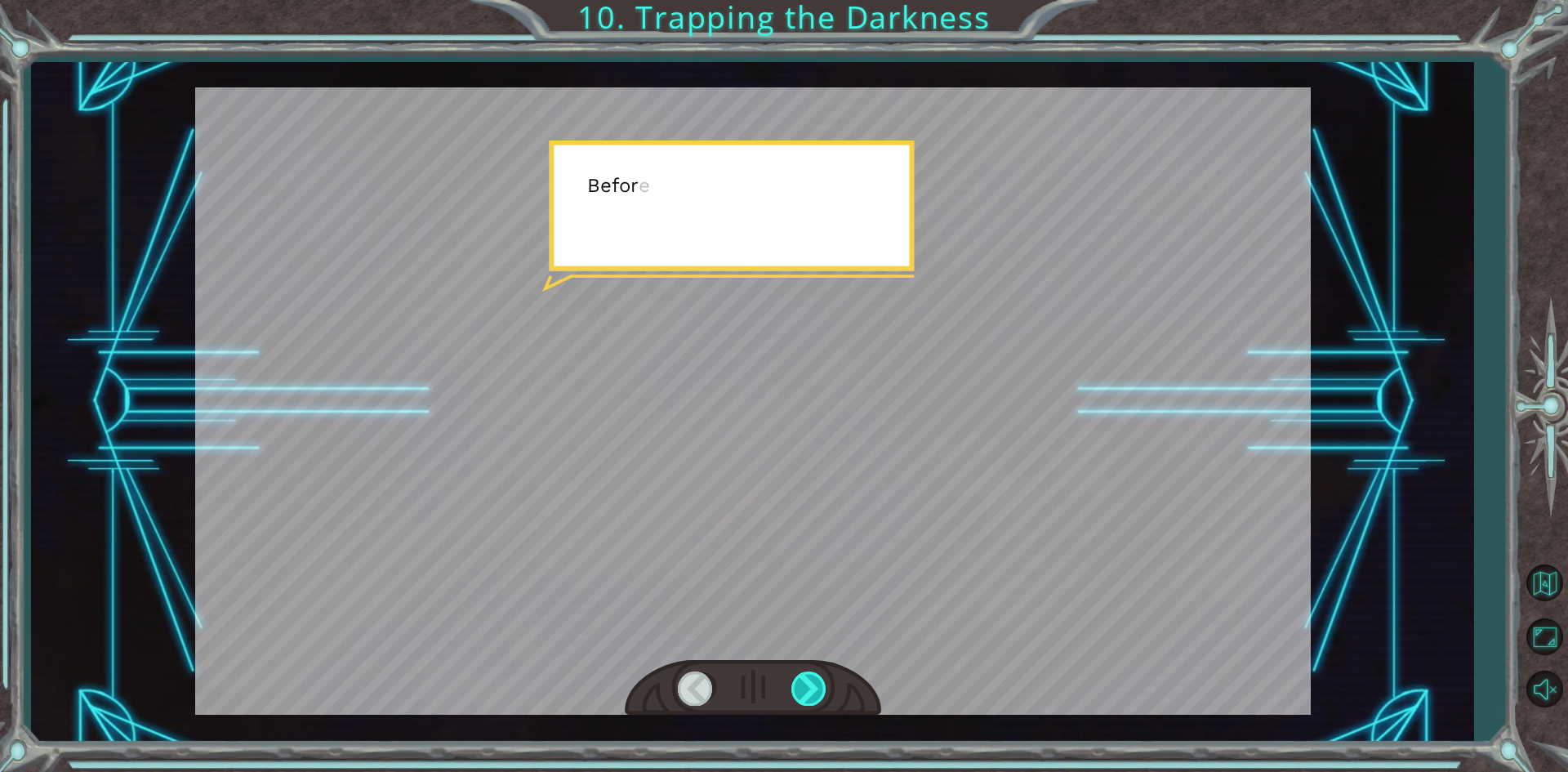
click at [803, 690] on div at bounding box center [809, 688] width 37 height 34
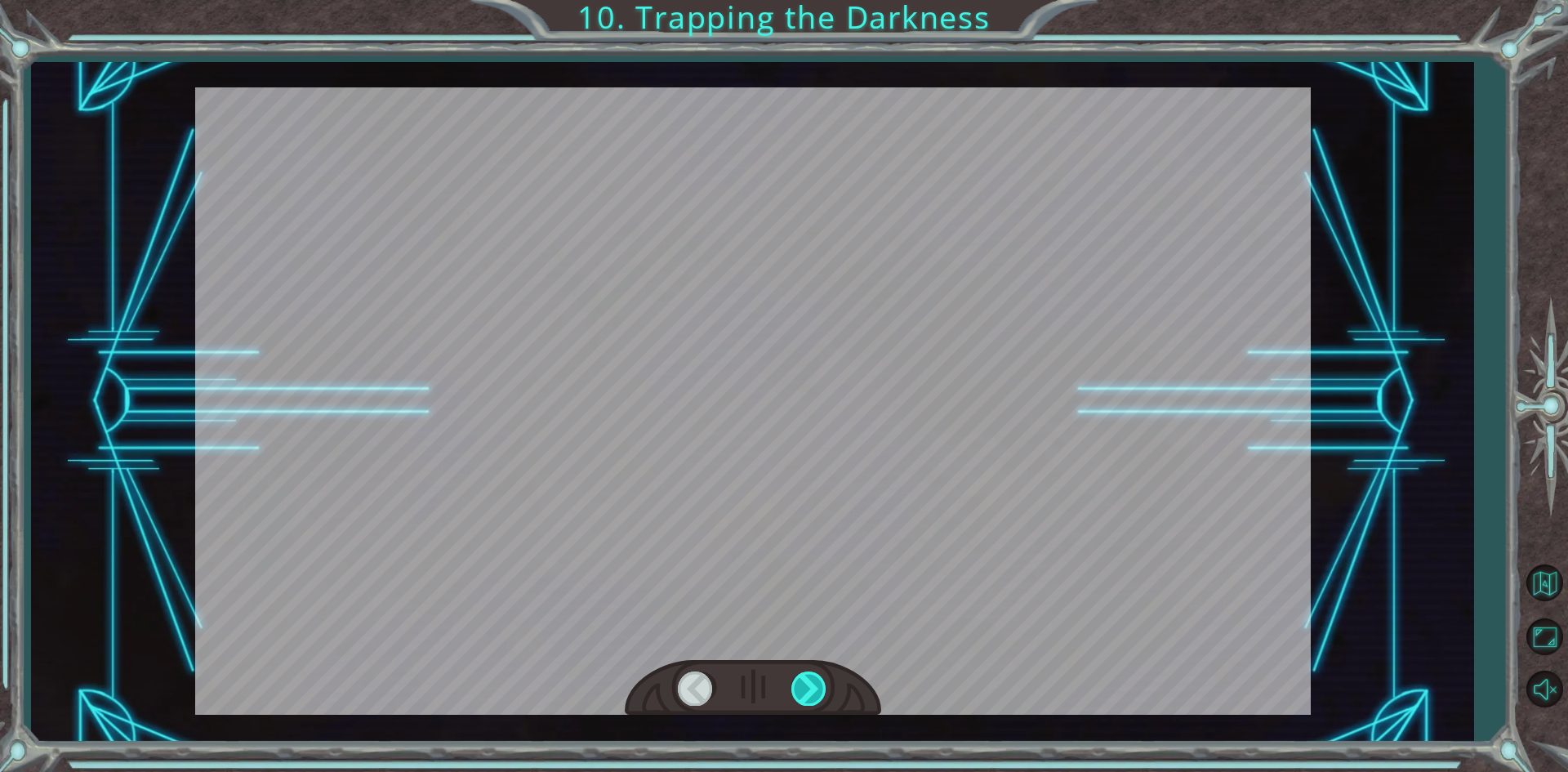
click at [803, 690] on div at bounding box center [809, 688] width 37 height 34
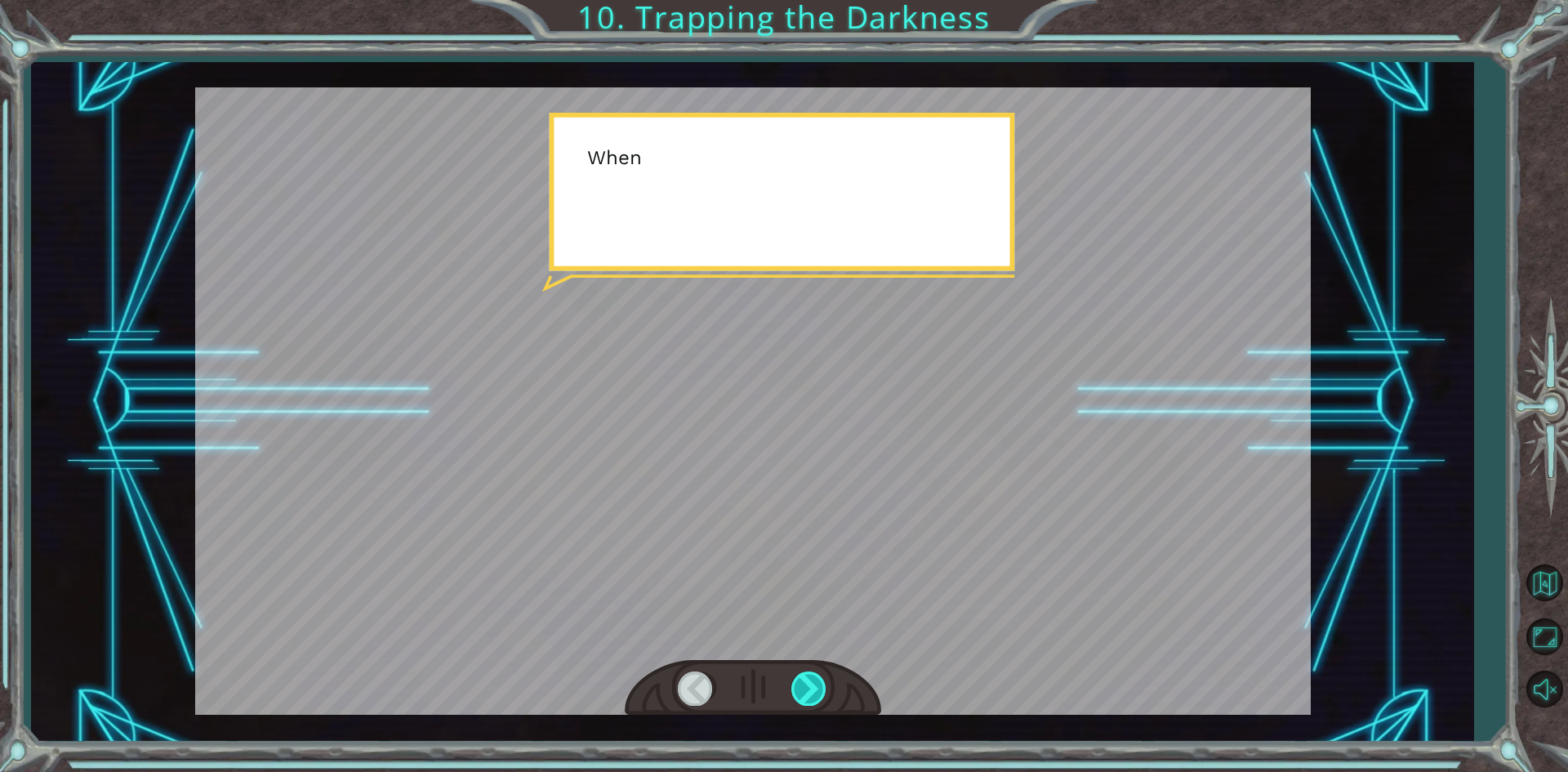
click at [803, 690] on div at bounding box center [809, 688] width 37 height 34
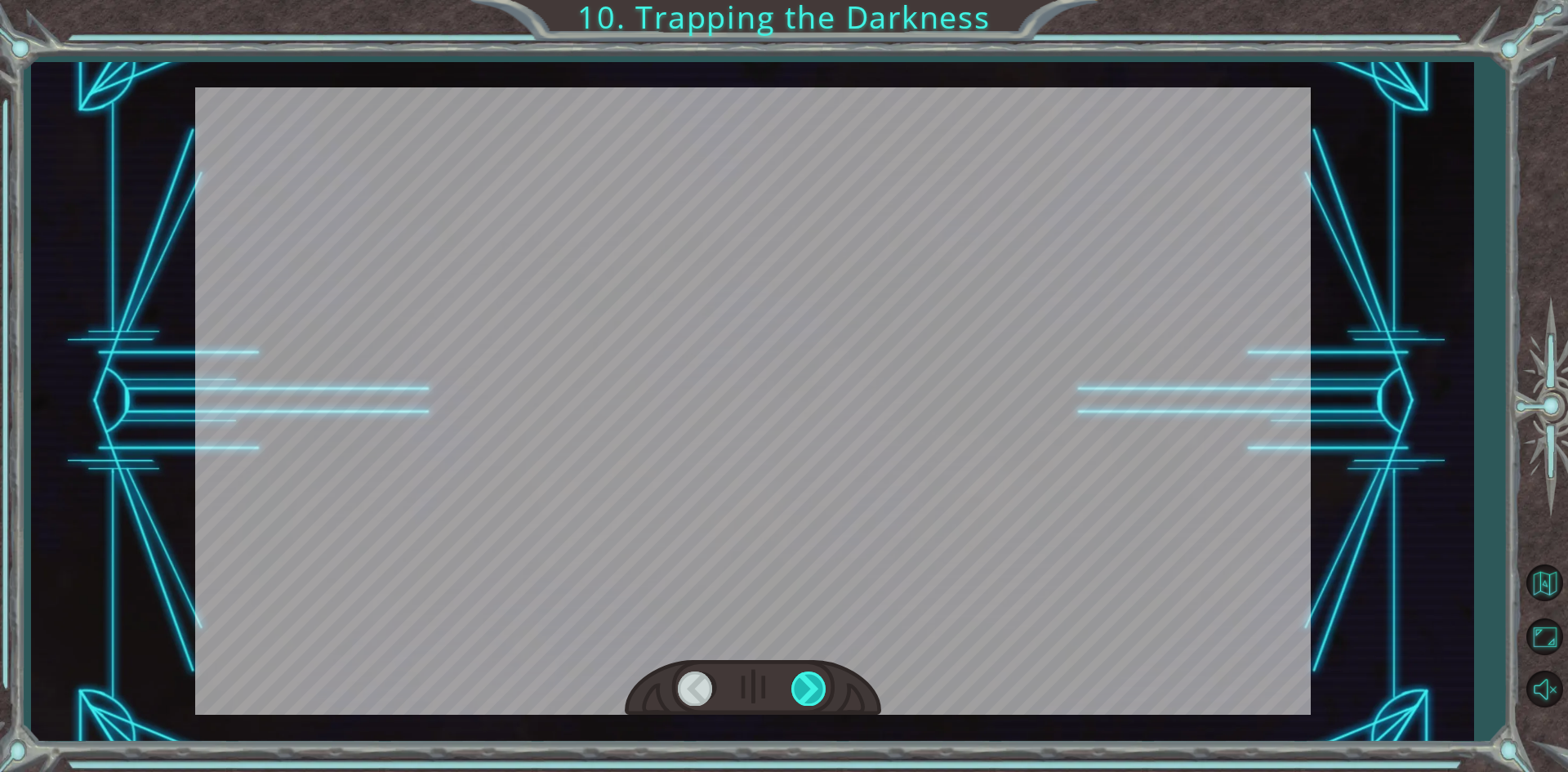
click at [803, 690] on div at bounding box center [809, 688] width 37 height 34
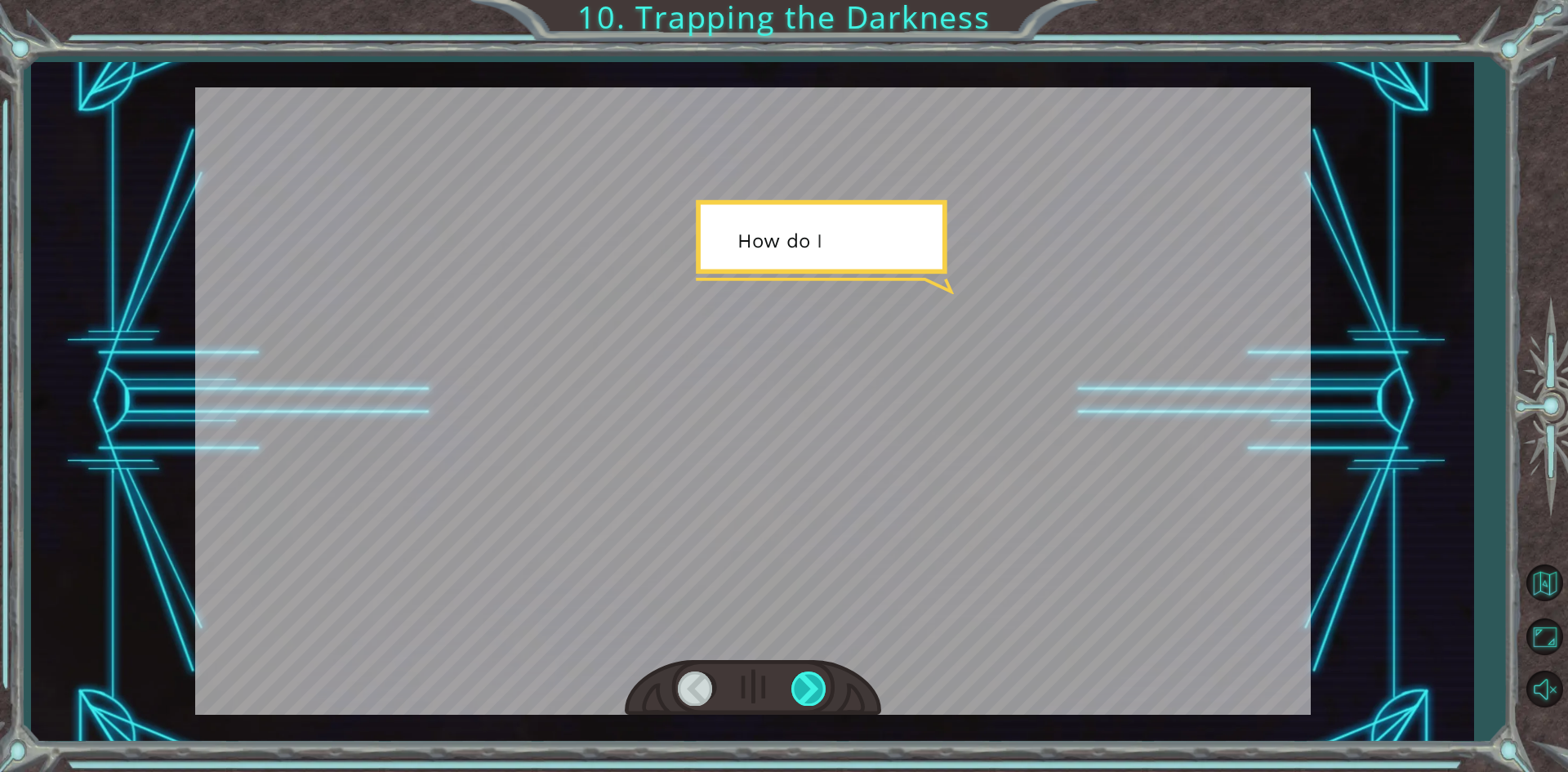
click at [803, 690] on div at bounding box center [809, 688] width 37 height 34
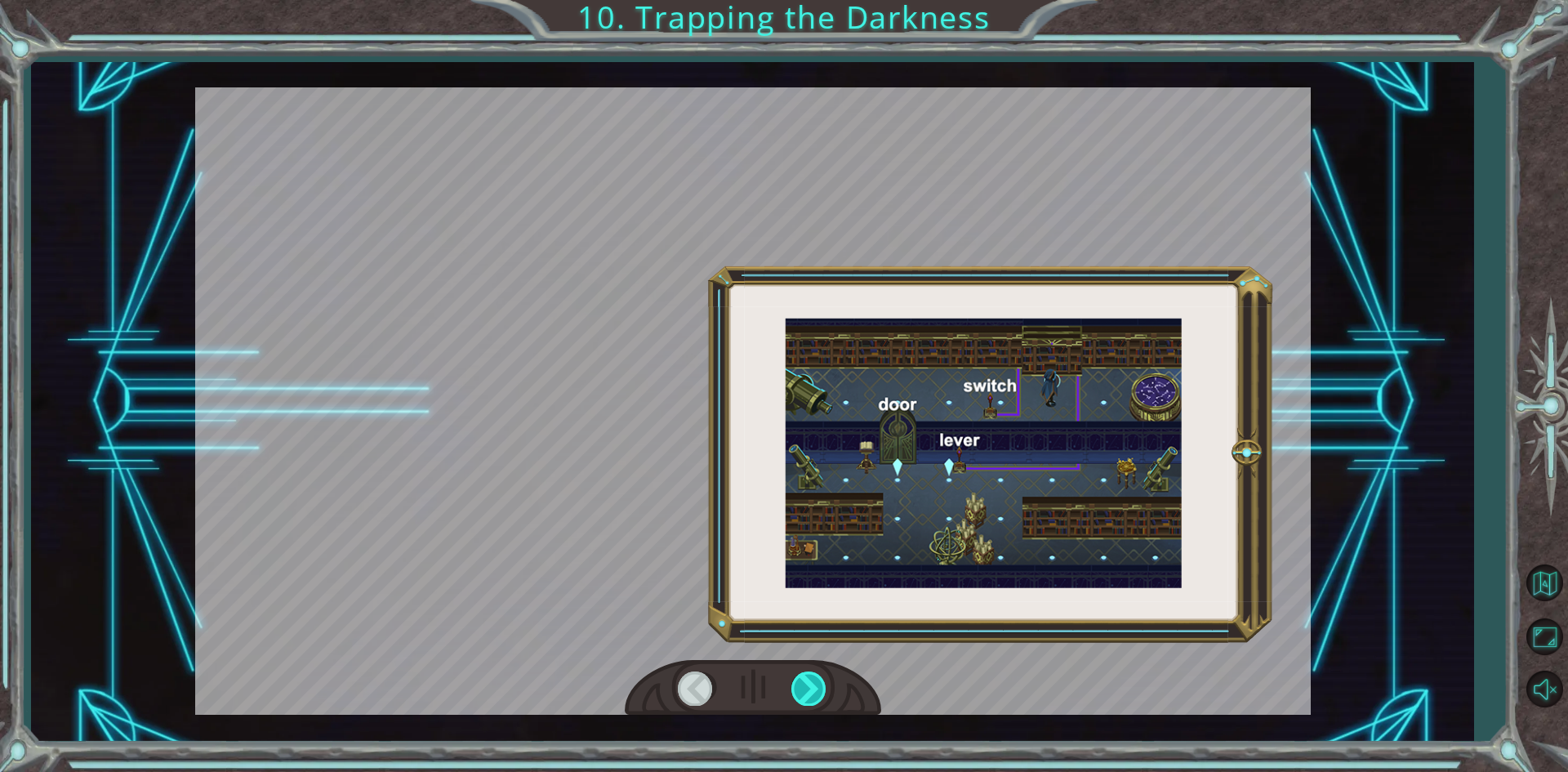
click at [803, 690] on div at bounding box center [809, 688] width 37 height 34
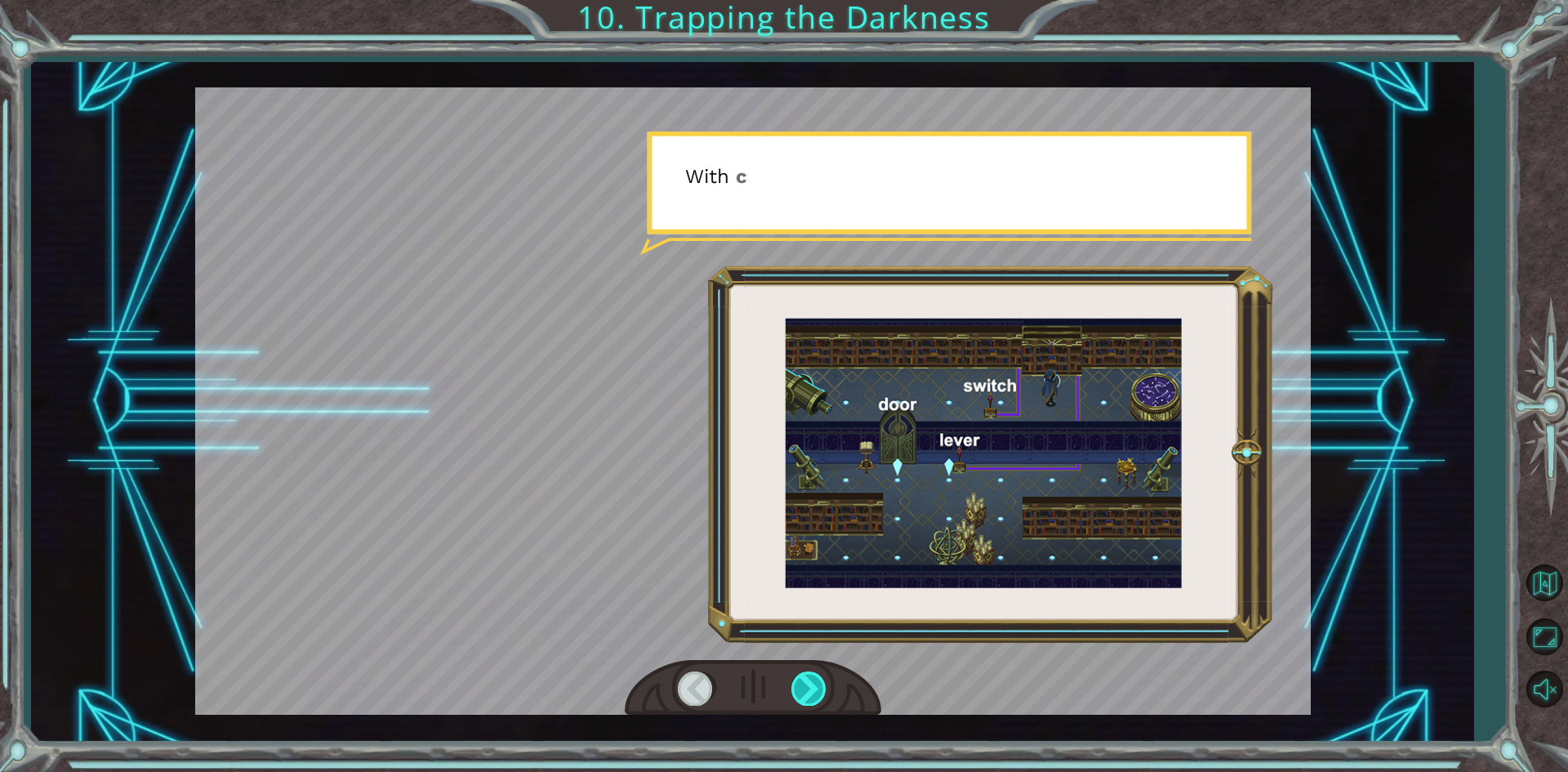
click at [803, 690] on div at bounding box center [809, 688] width 37 height 34
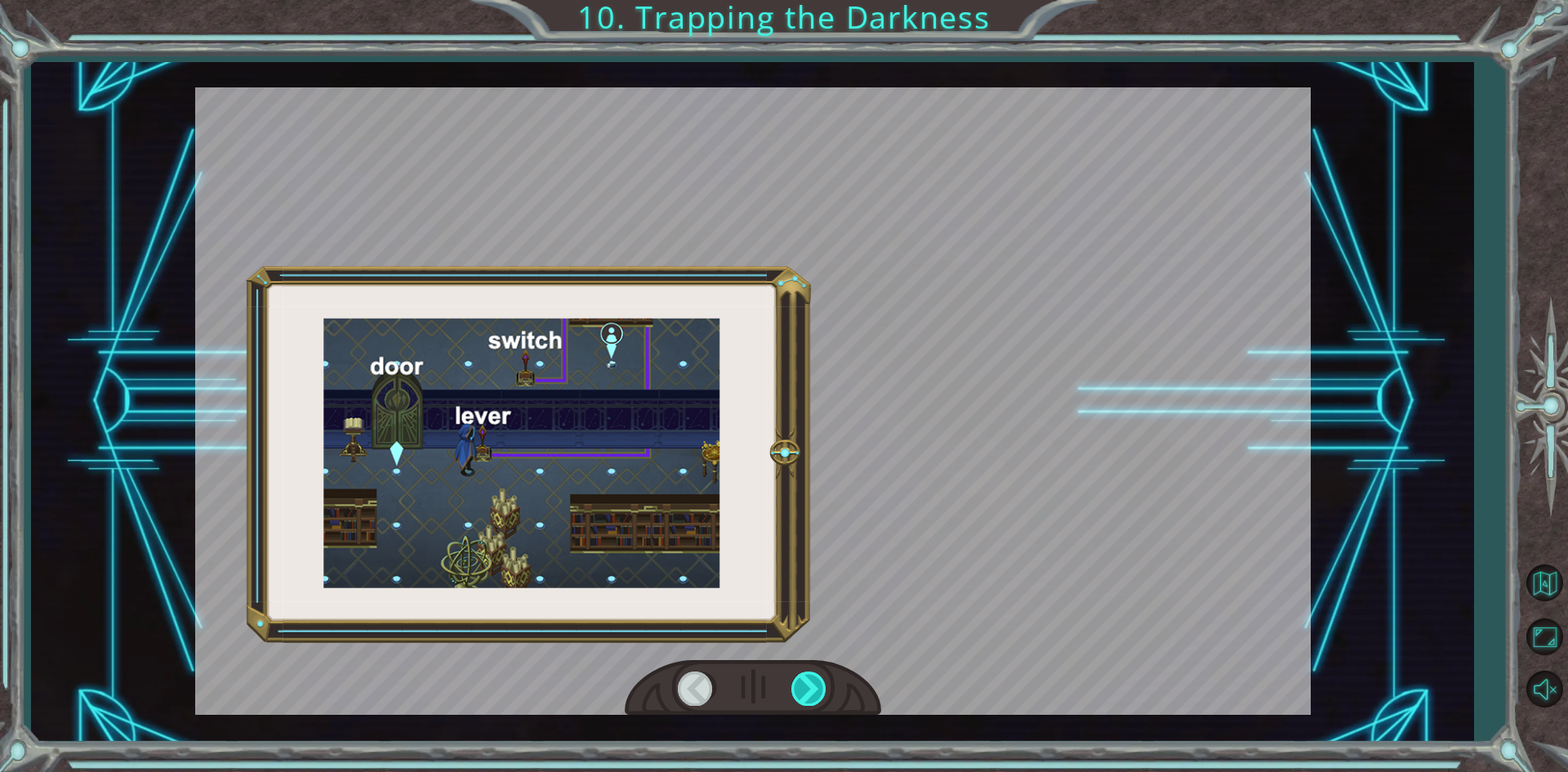
click at [803, 690] on div at bounding box center [809, 688] width 37 height 34
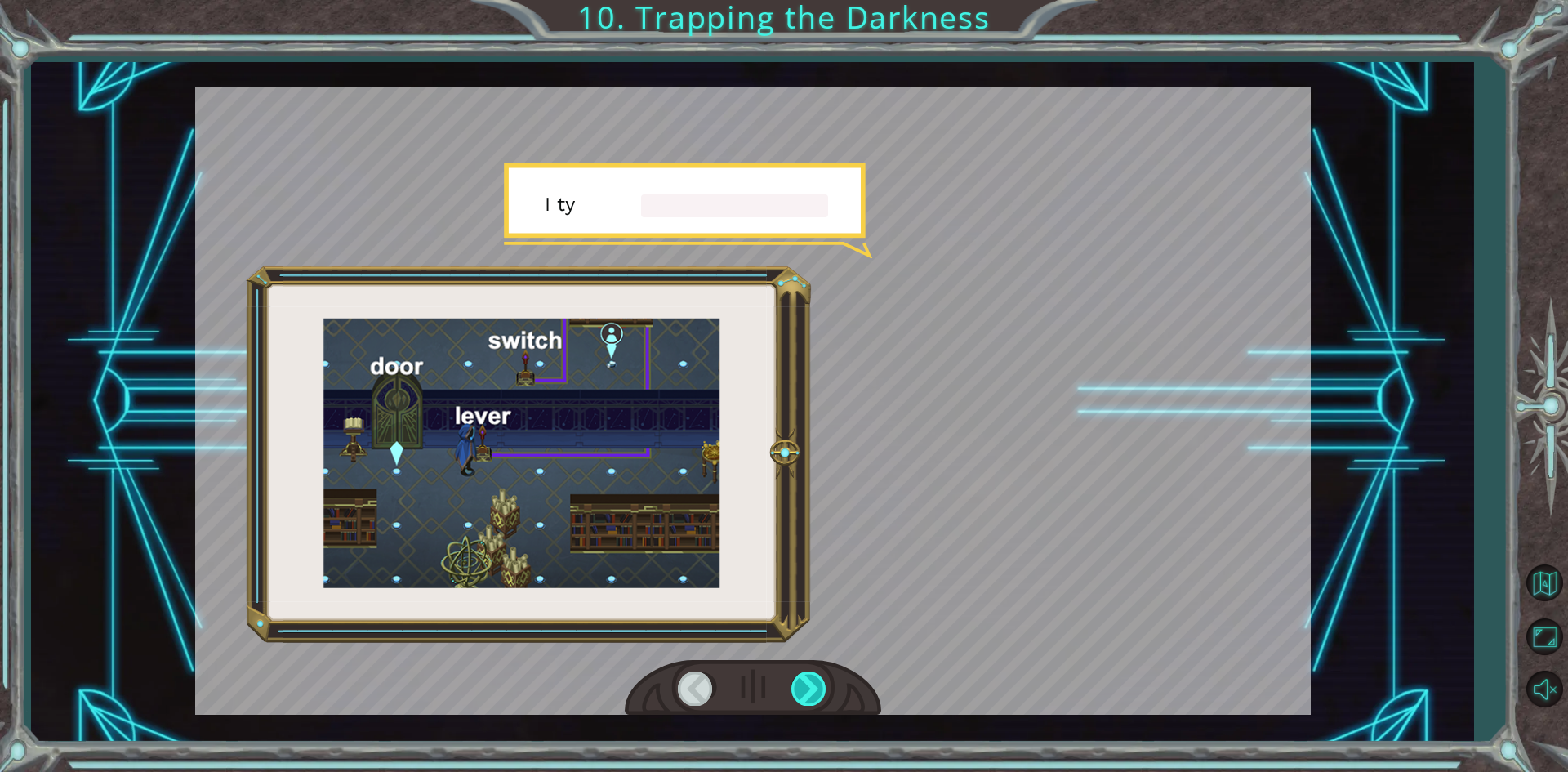
click at [803, 690] on div at bounding box center [809, 688] width 37 height 34
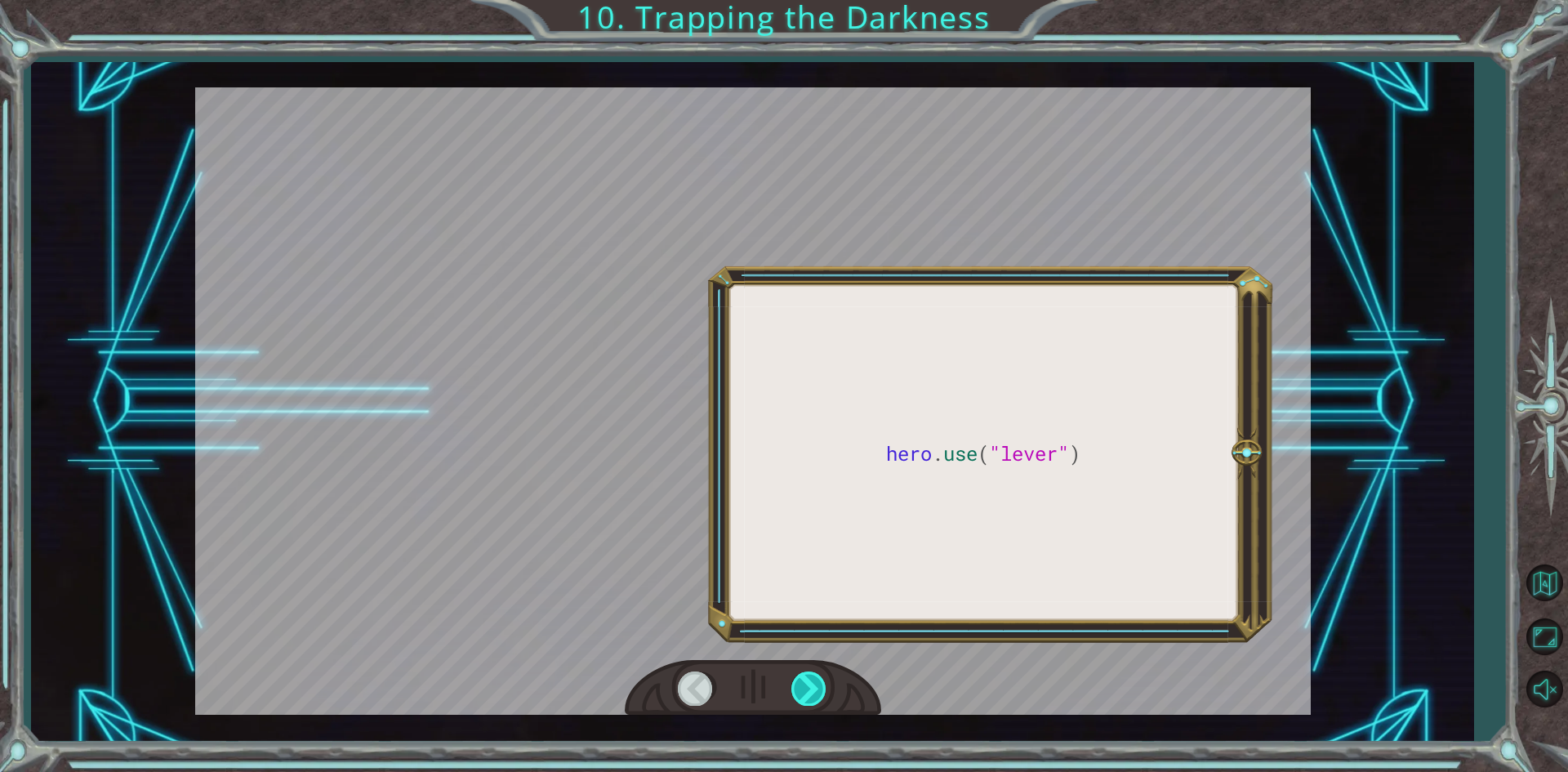
click at [803, 690] on div at bounding box center [809, 688] width 37 height 34
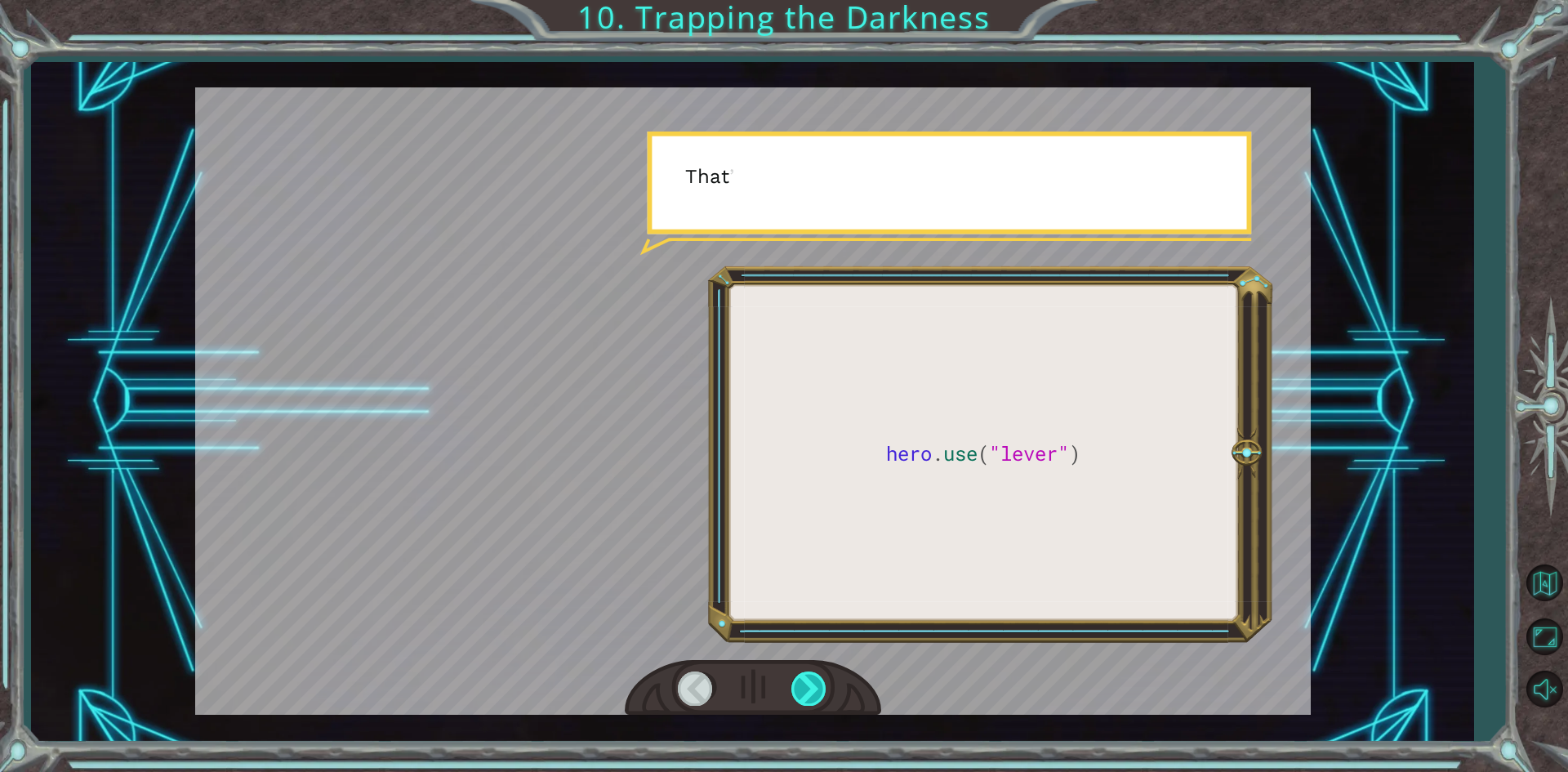
click at [803, 690] on div at bounding box center [809, 688] width 37 height 34
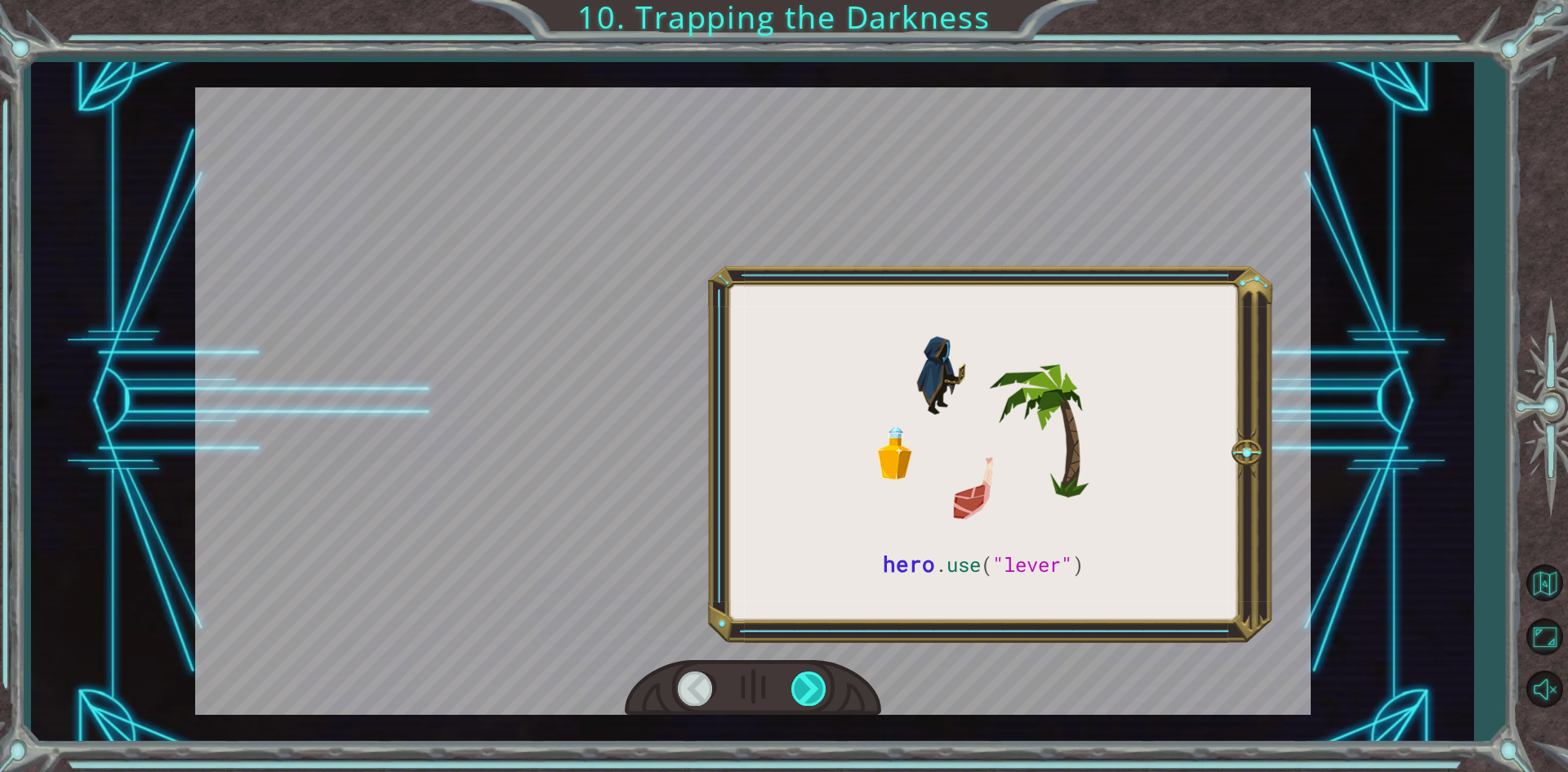
click at [803, 690] on div at bounding box center [809, 688] width 37 height 34
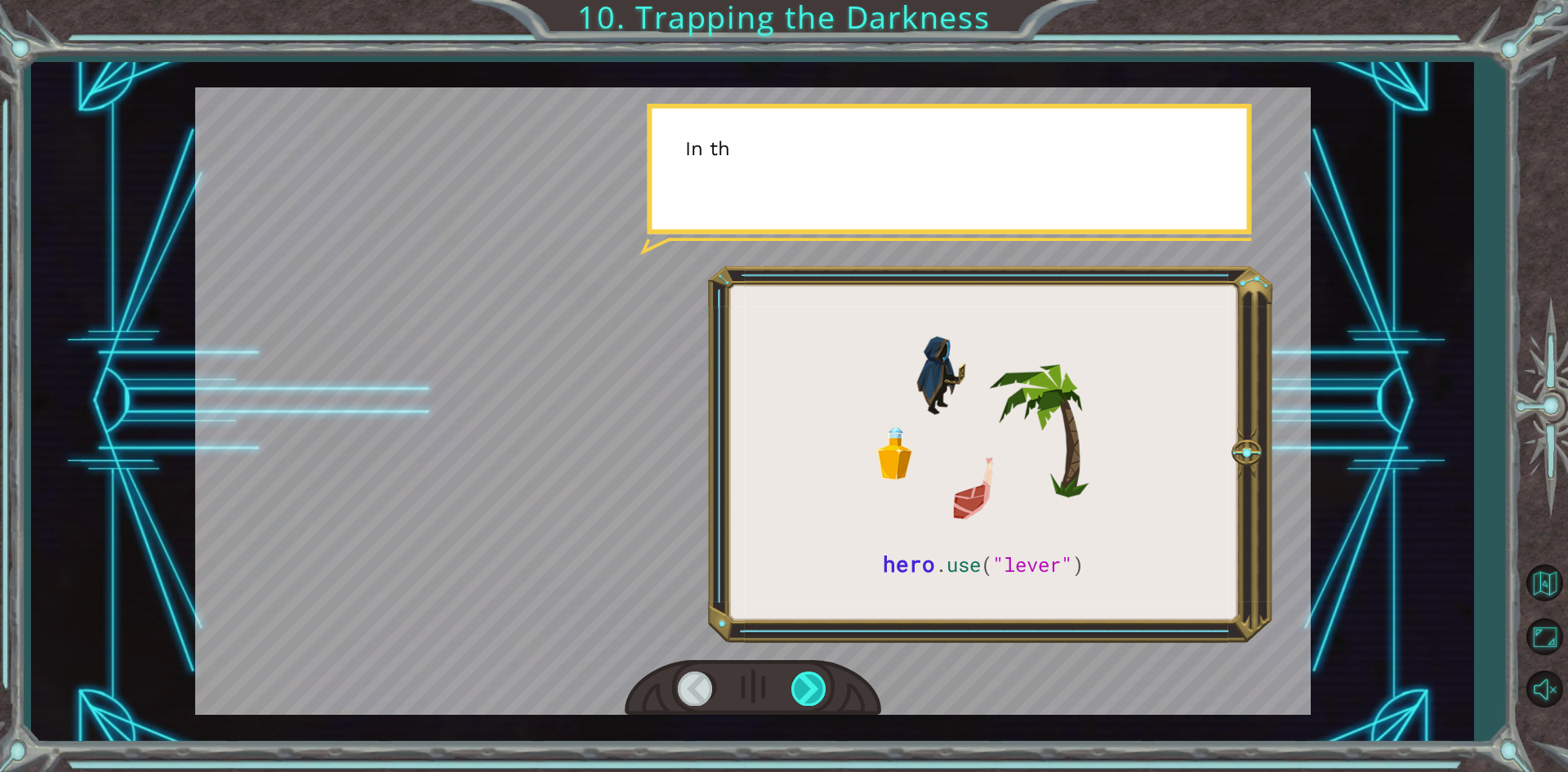
click at [803, 690] on div at bounding box center [809, 688] width 37 height 34
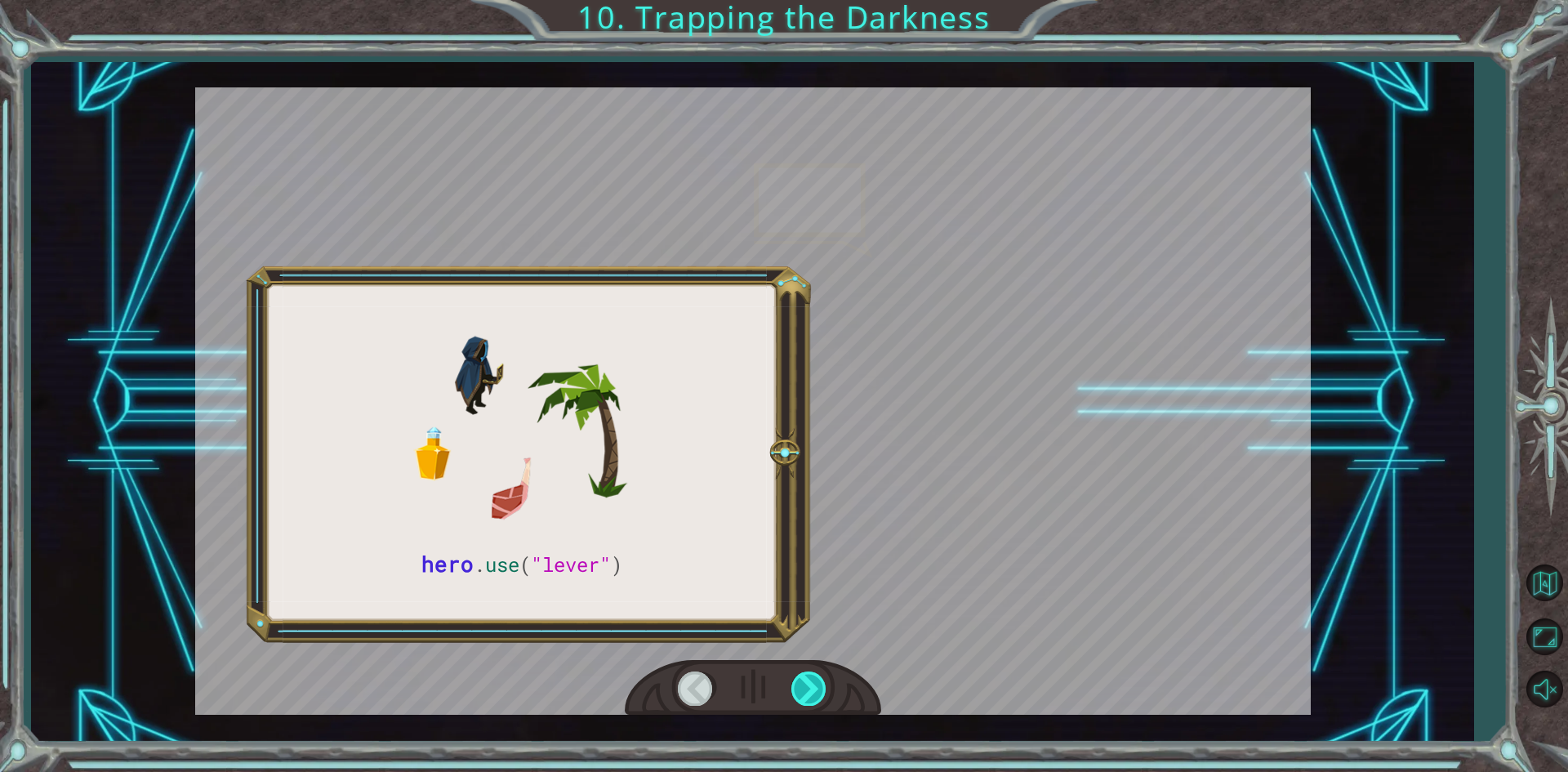
click at [803, 690] on div at bounding box center [809, 688] width 37 height 34
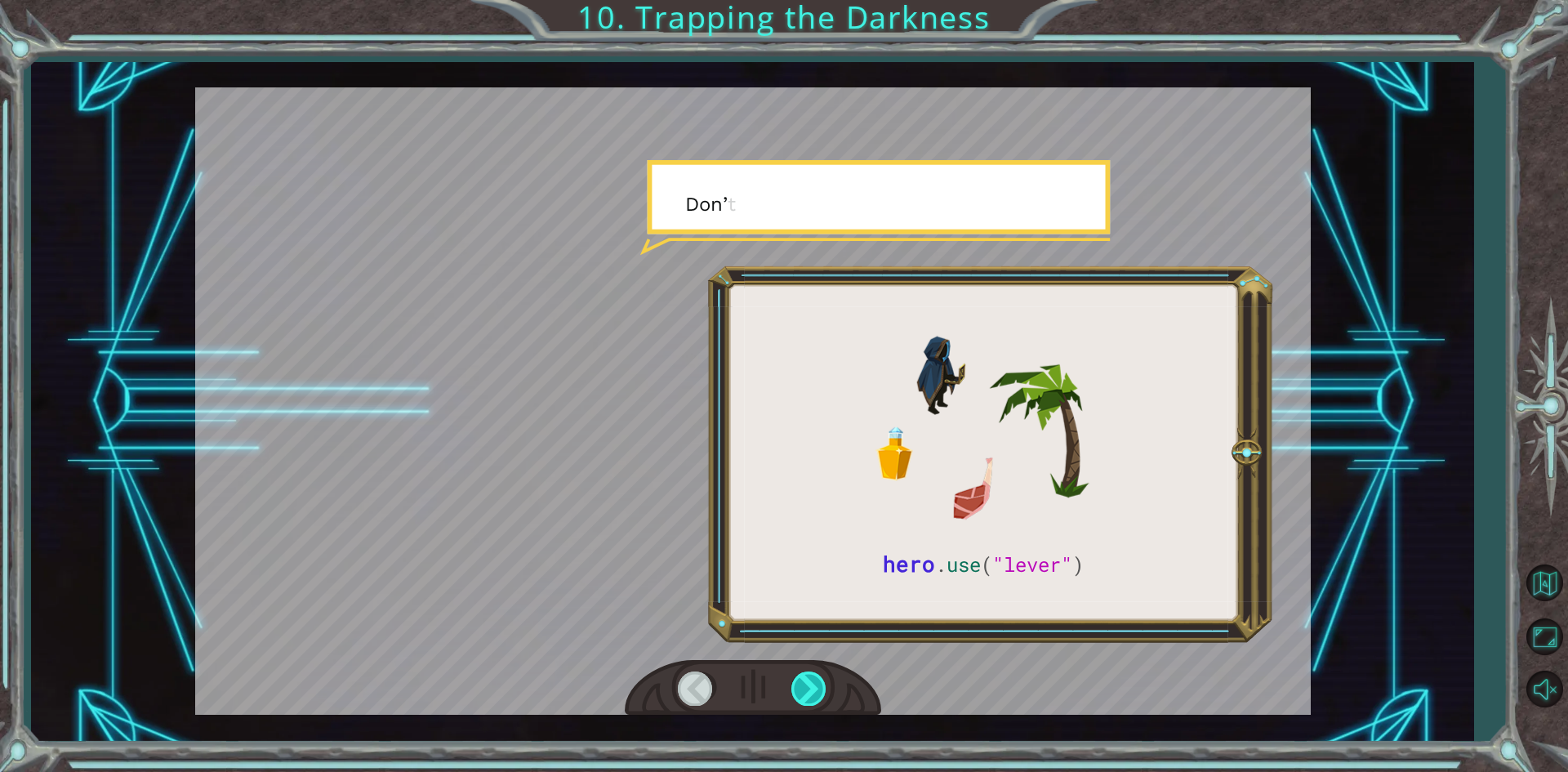
click at [803, 690] on div at bounding box center [809, 688] width 37 height 34
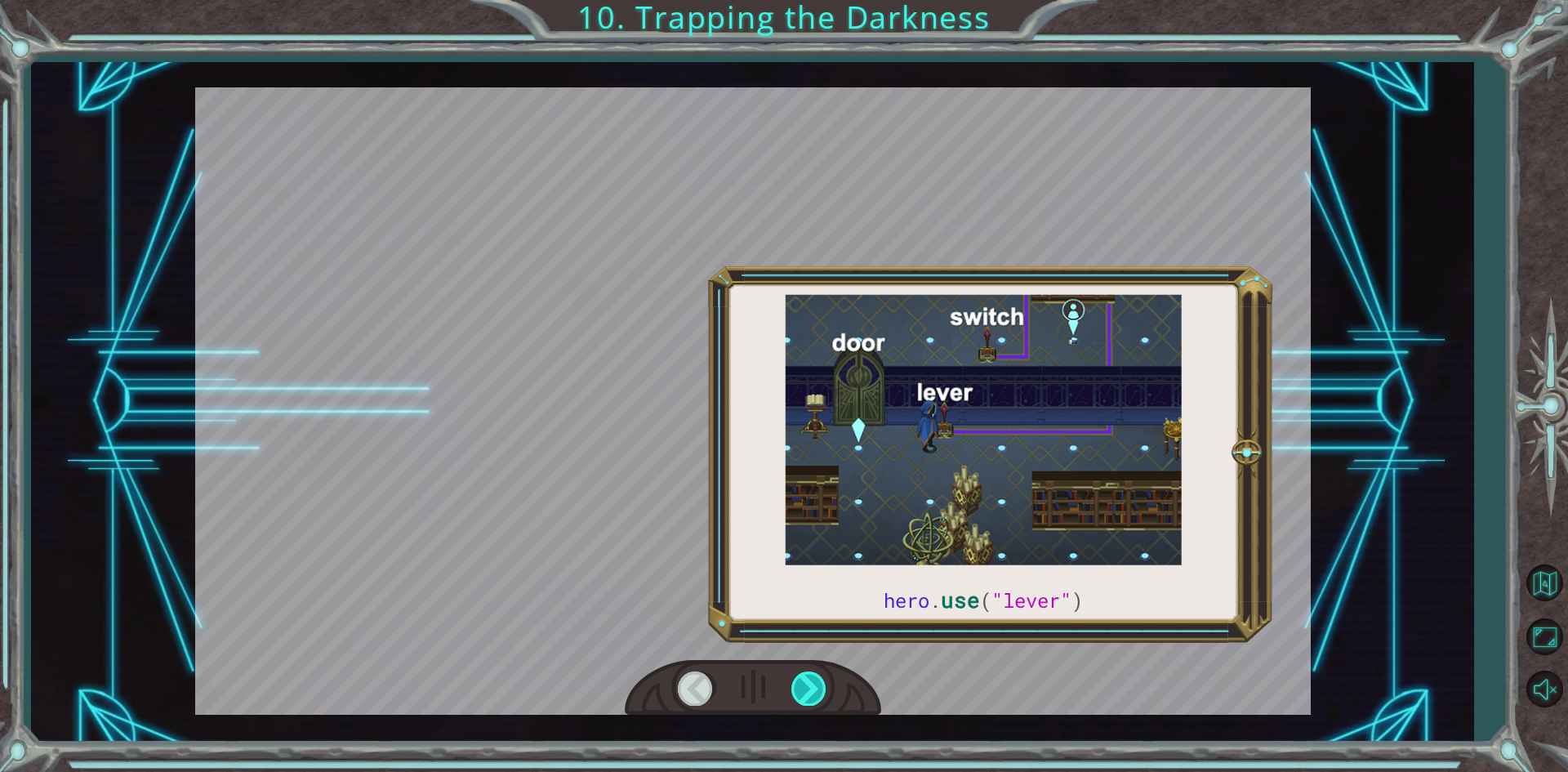
click at [803, 690] on div at bounding box center [809, 688] width 37 height 34
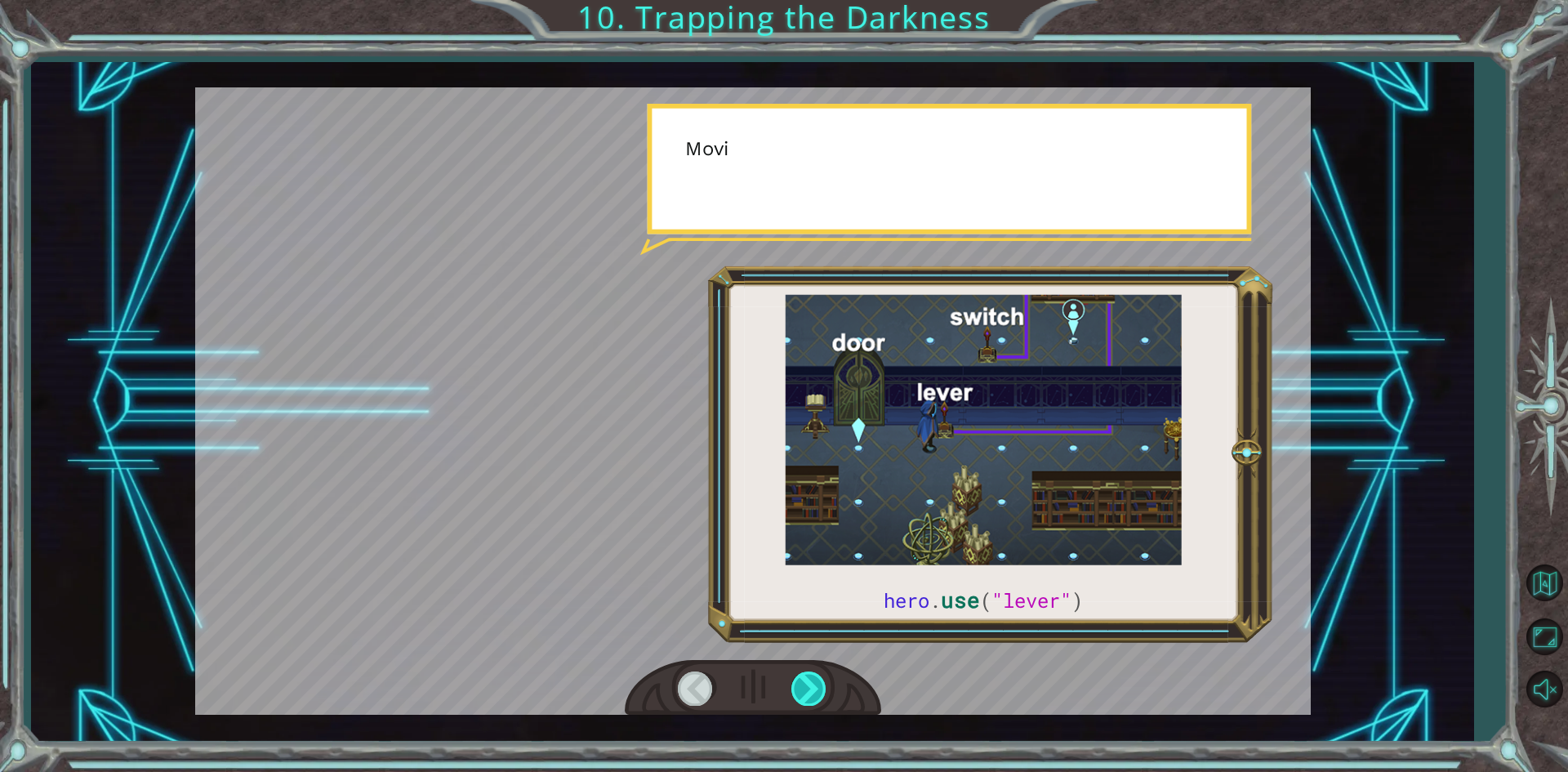
click at [803, 690] on div at bounding box center [809, 688] width 37 height 34
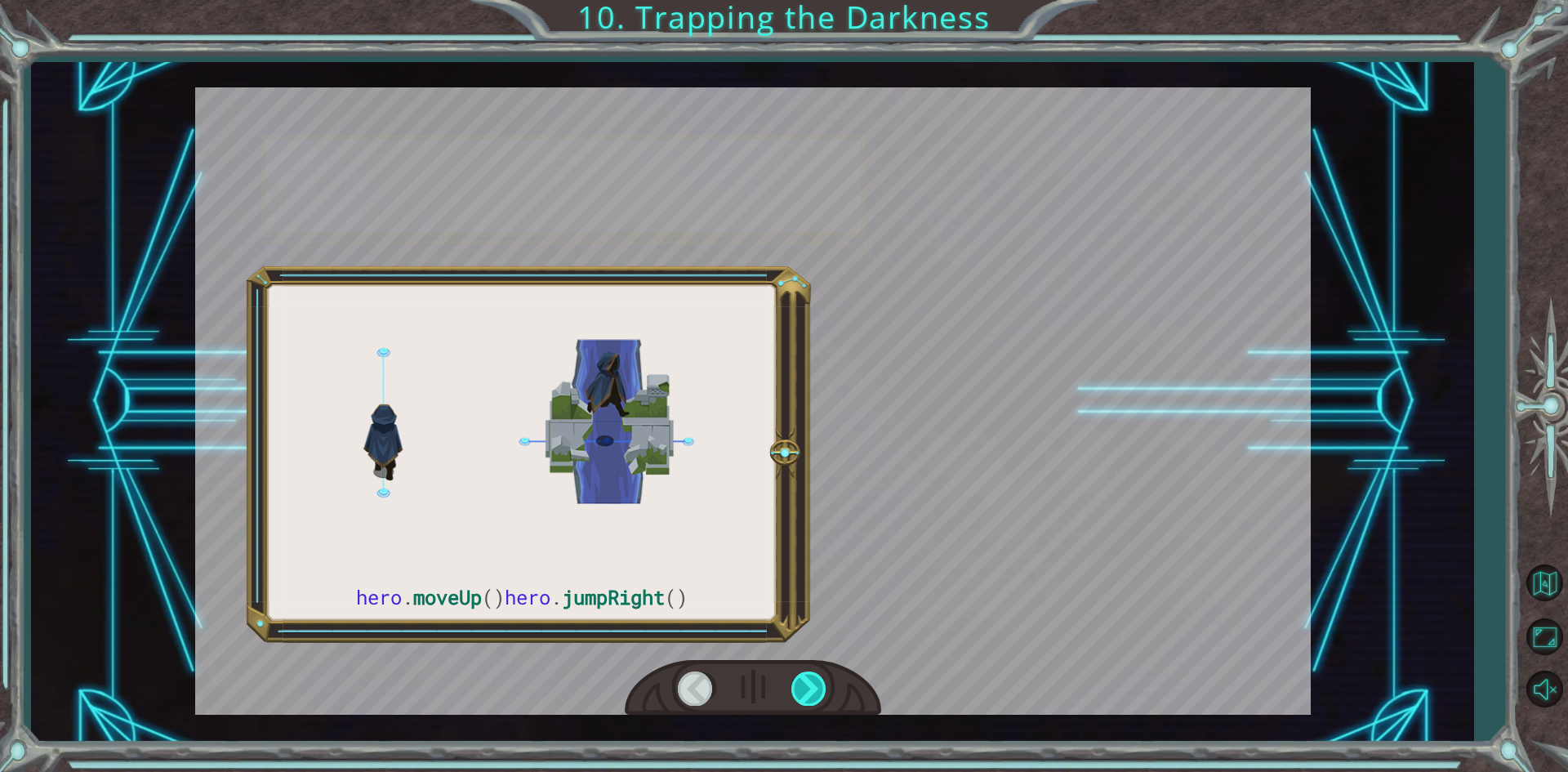
click at [803, 690] on div at bounding box center [809, 688] width 37 height 34
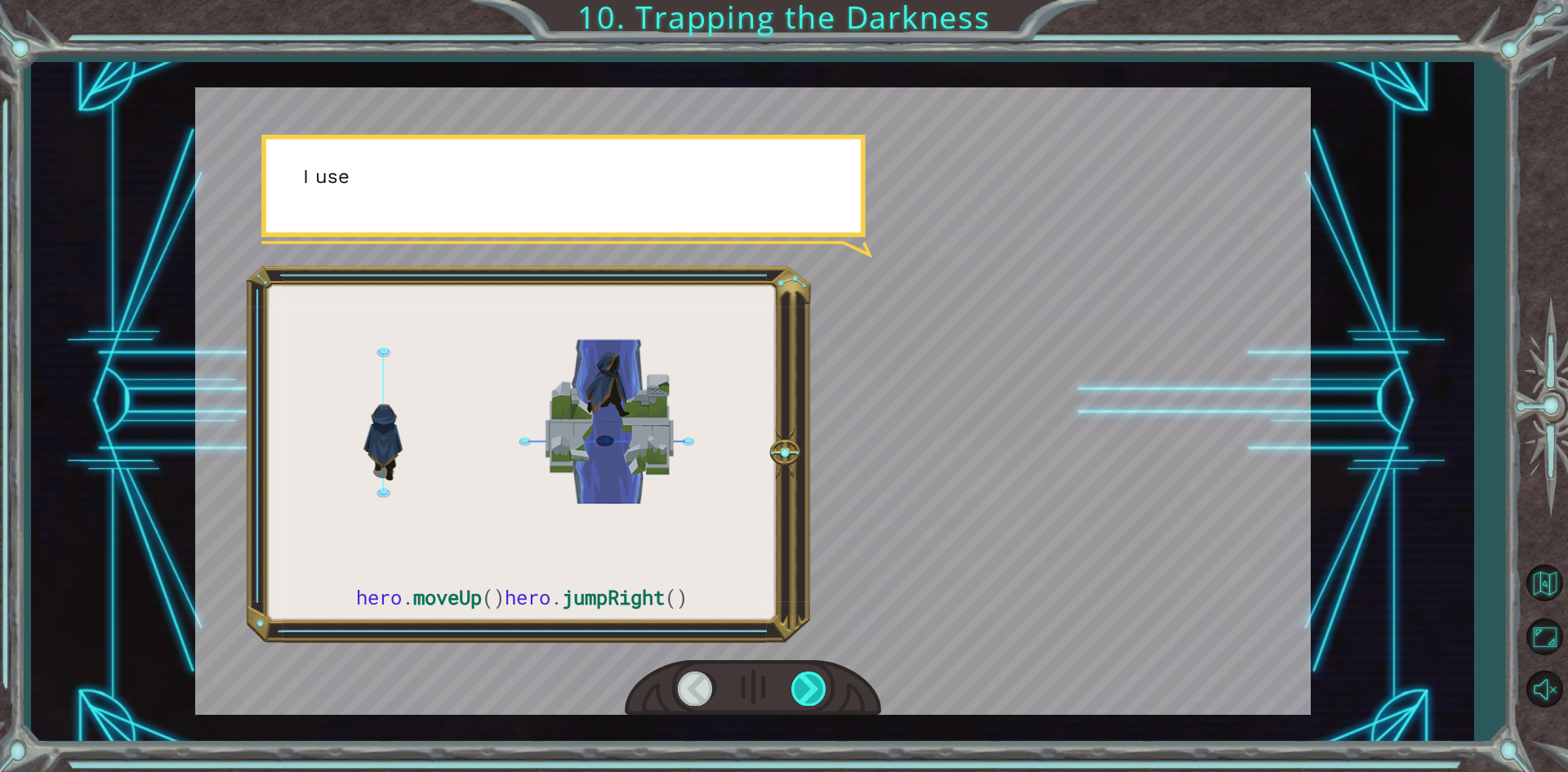
click at [803, 690] on div at bounding box center [809, 688] width 37 height 34
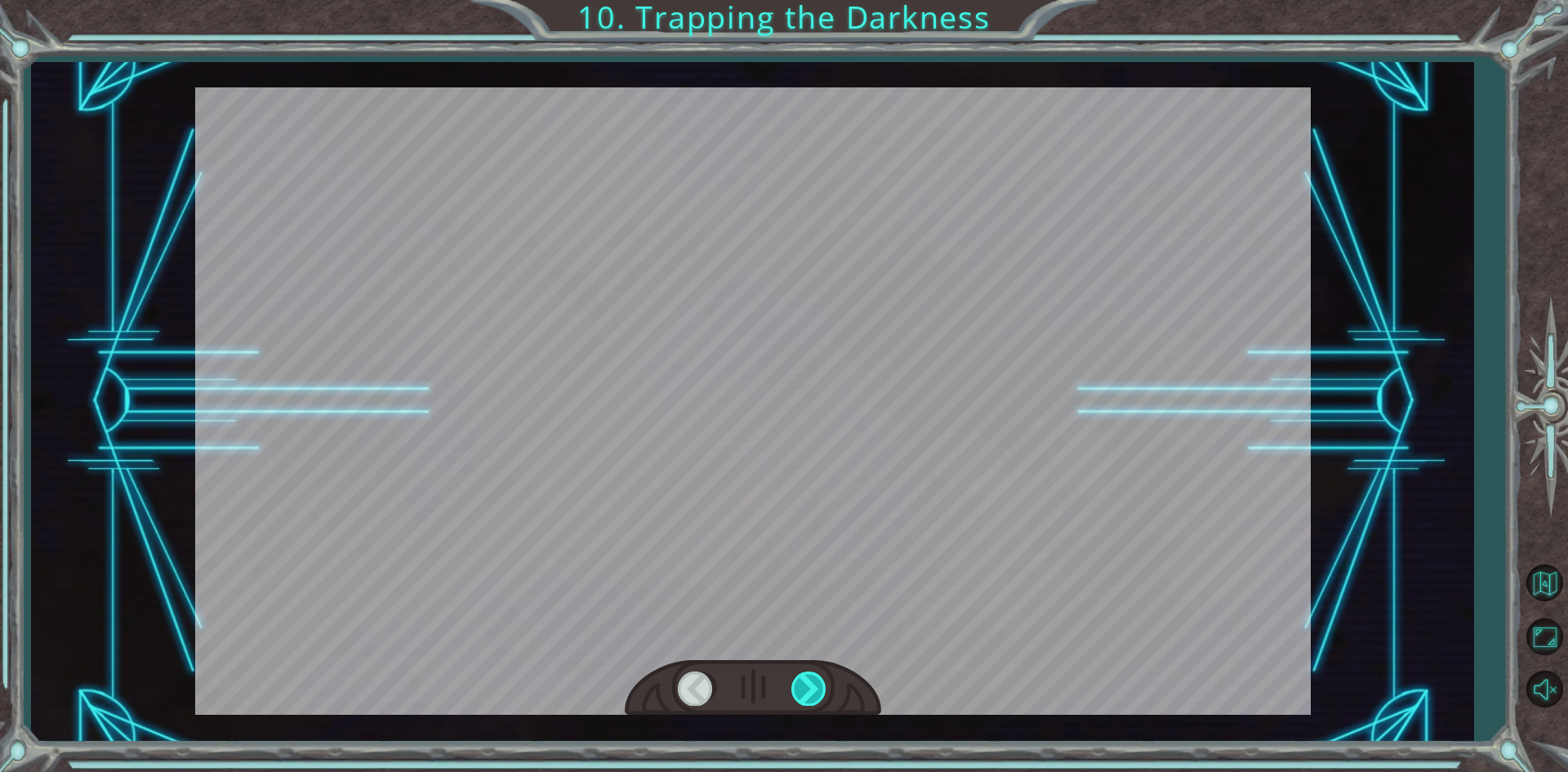
click at [803, 690] on div at bounding box center [809, 688] width 37 height 34
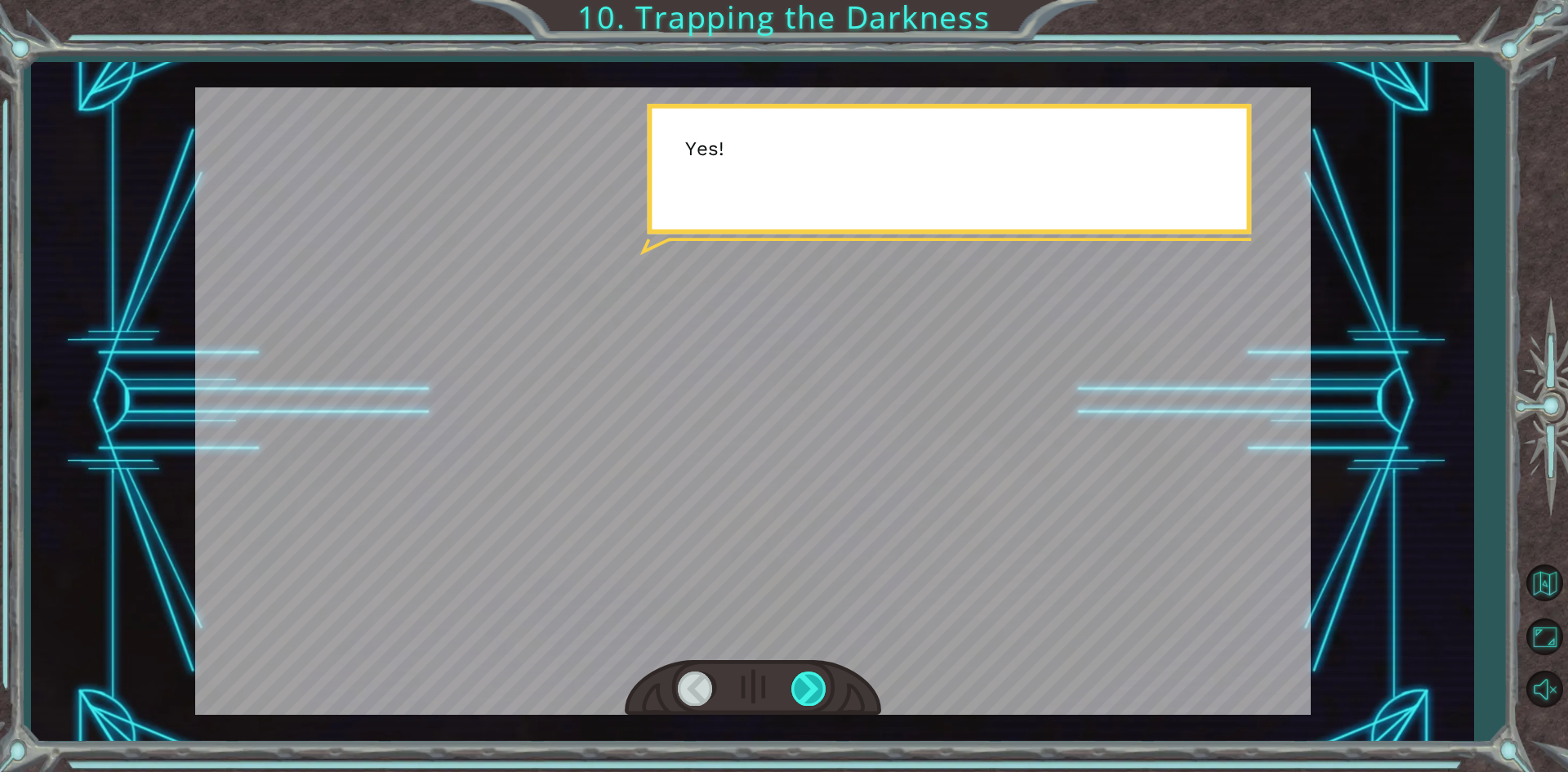
click at [803, 690] on div at bounding box center [809, 688] width 37 height 34
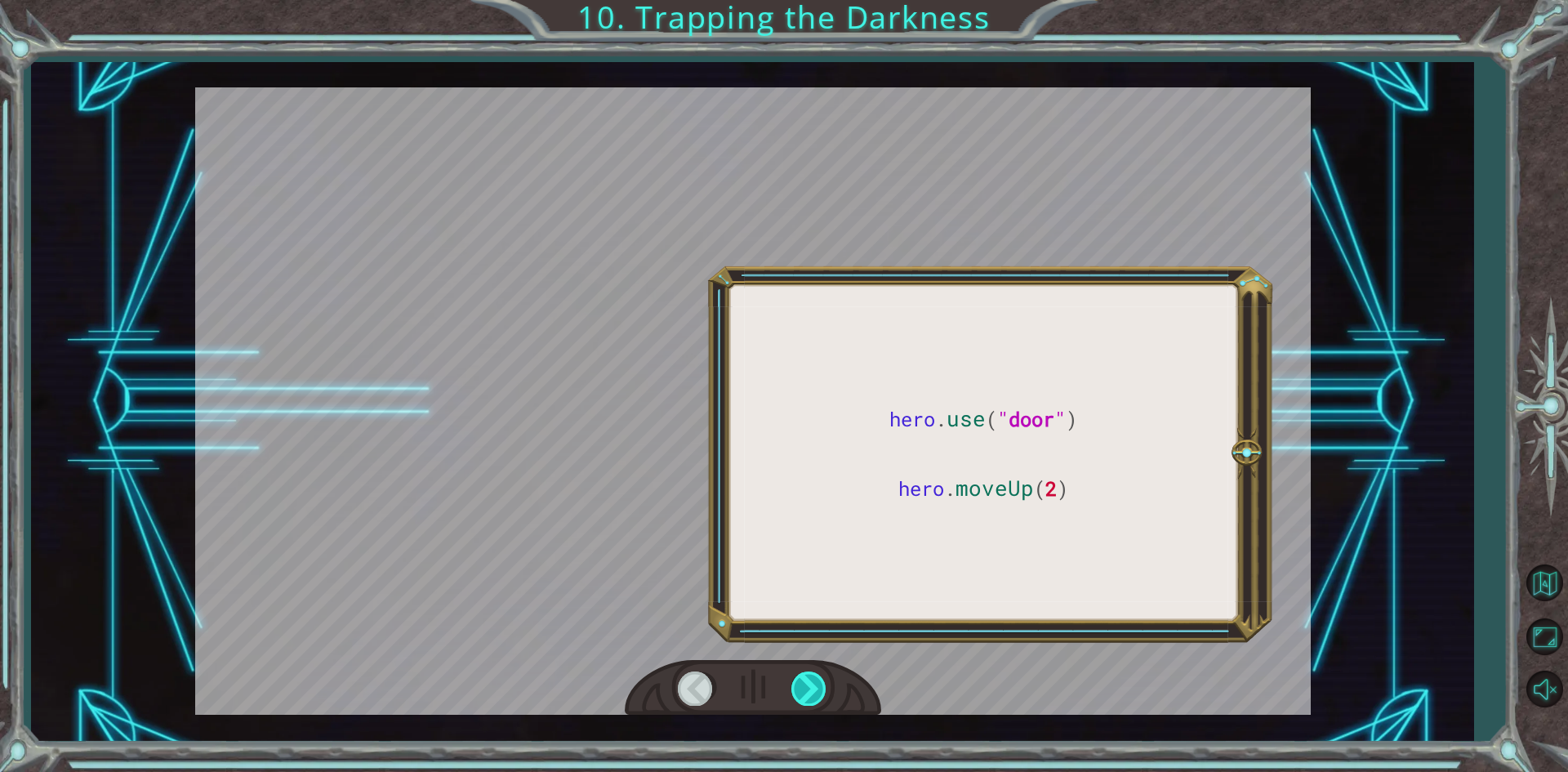
click at [803, 690] on div at bounding box center [809, 688] width 37 height 34
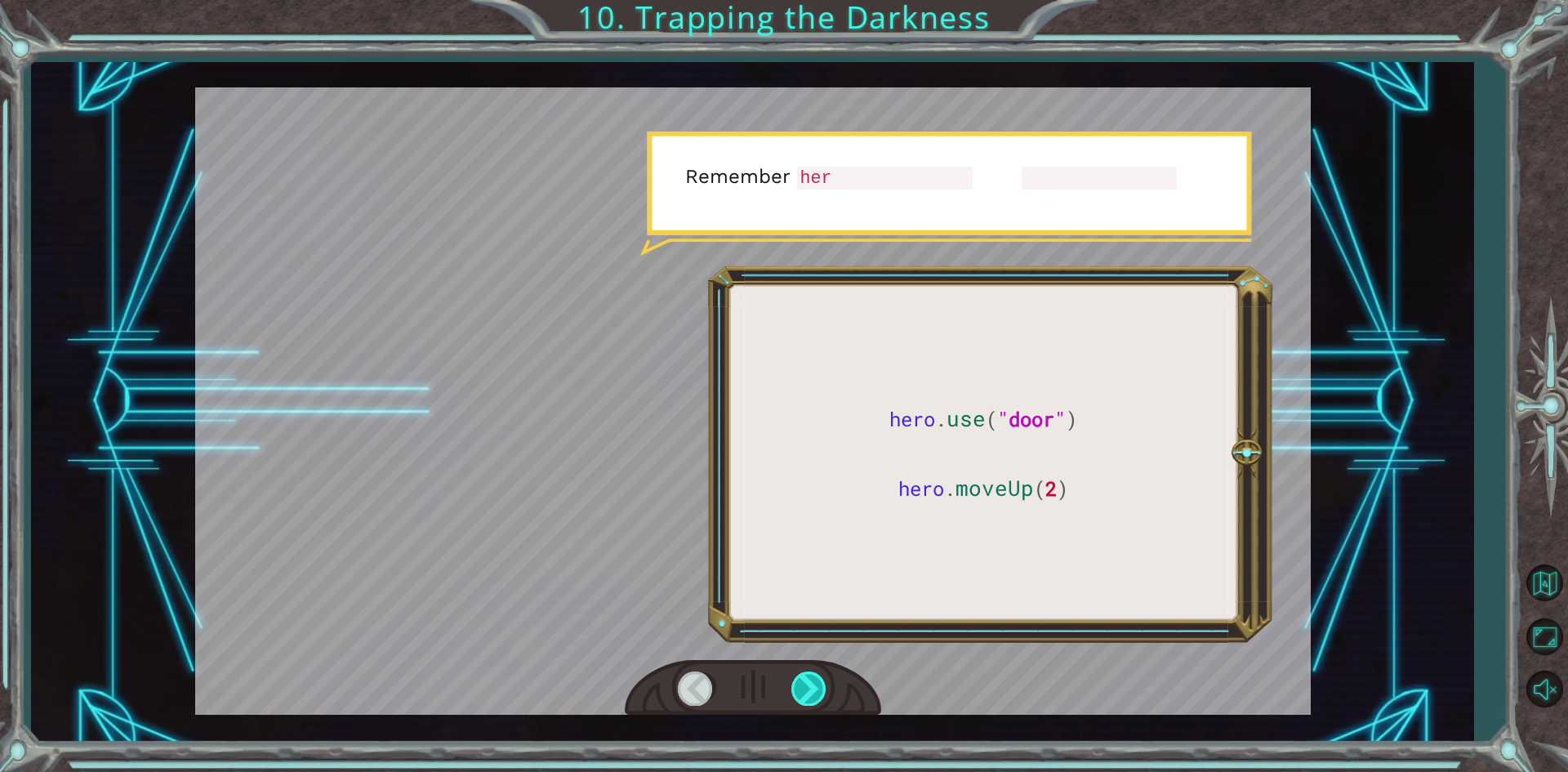
click at [803, 690] on div at bounding box center [809, 688] width 37 height 34
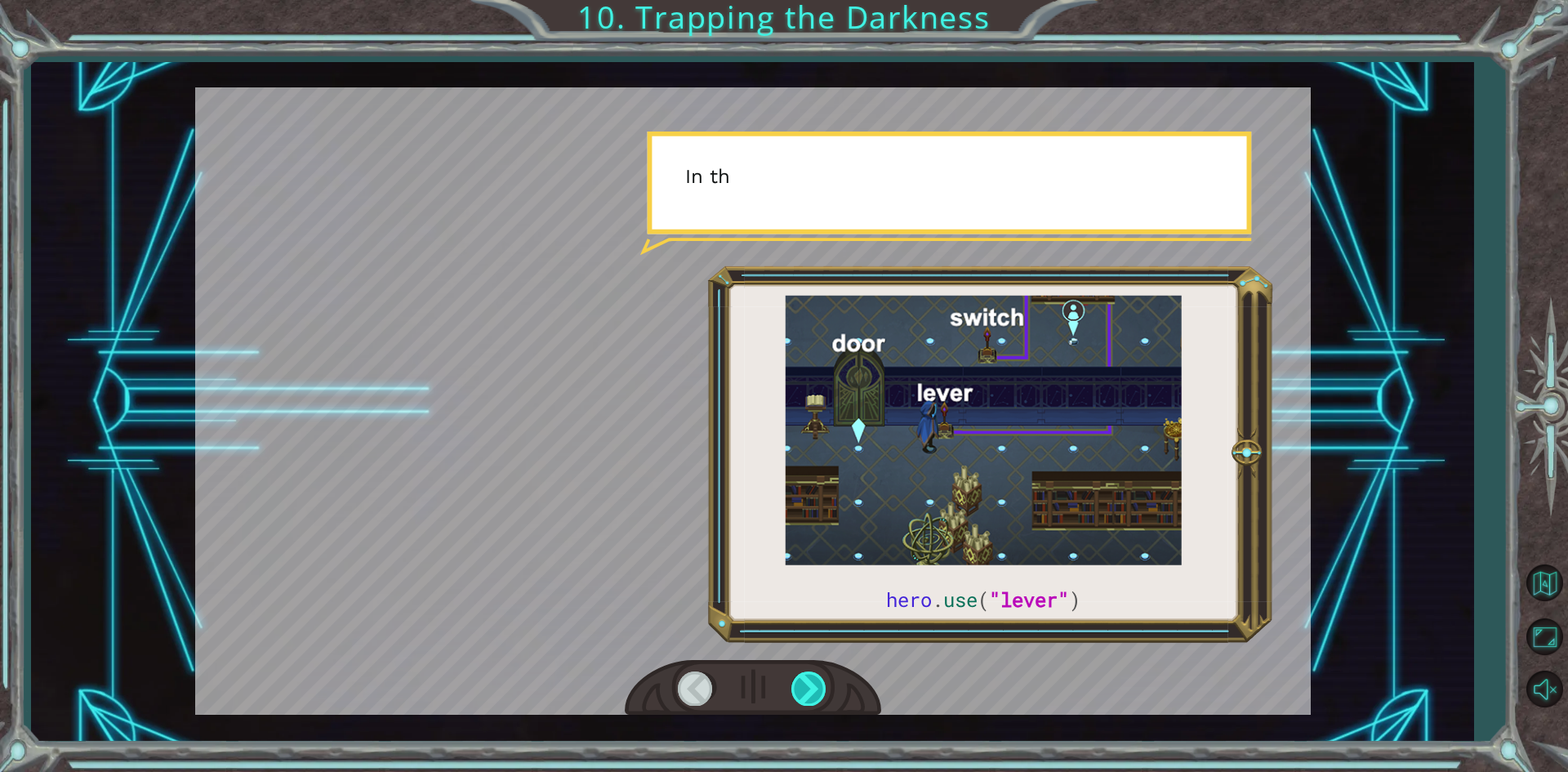
click at [803, 690] on div at bounding box center [809, 688] width 37 height 34
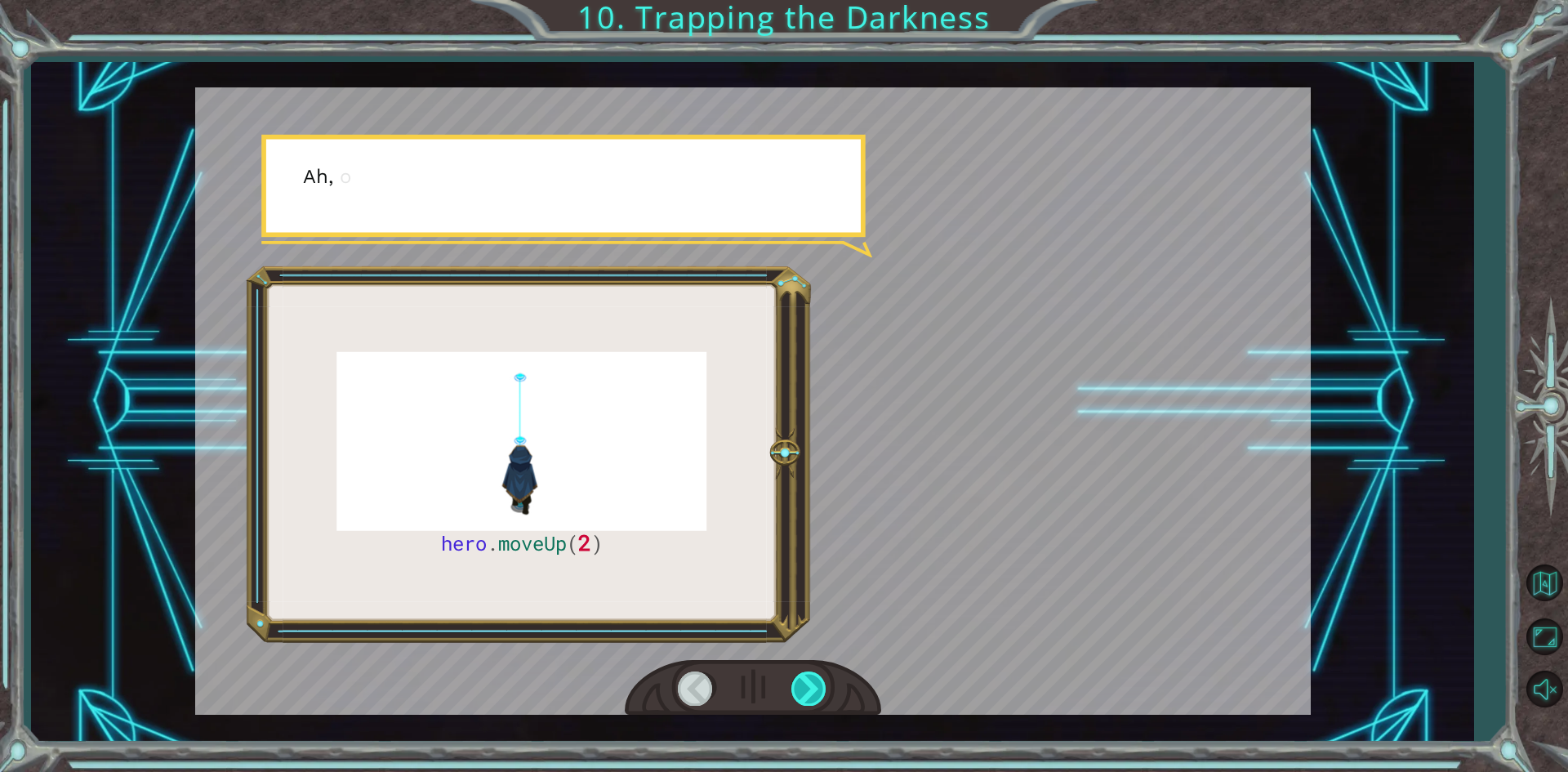
click at [803, 690] on div at bounding box center [809, 688] width 37 height 34
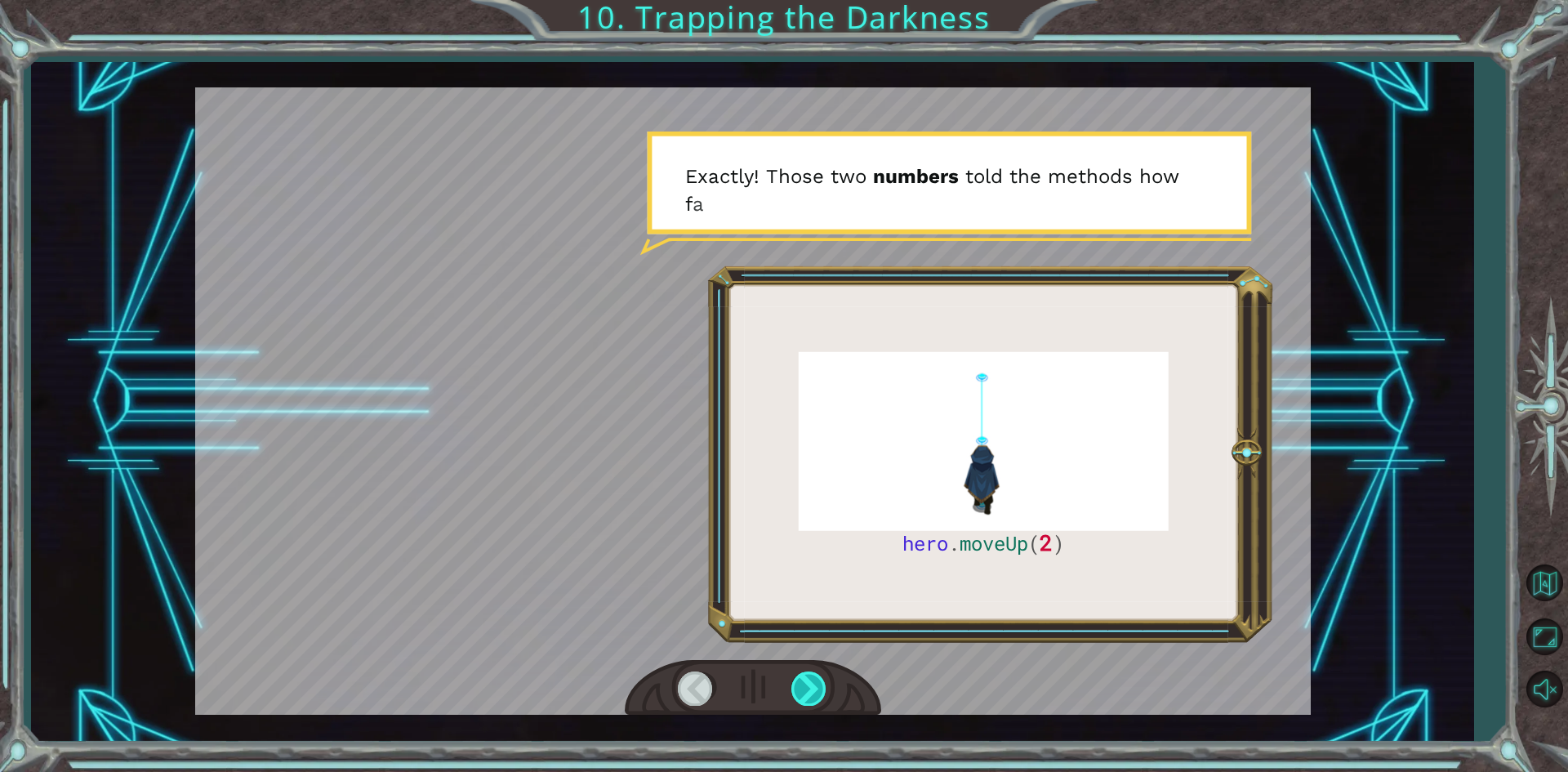
click at [796, 682] on div at bounding box center [809, 688] width 37 height 34
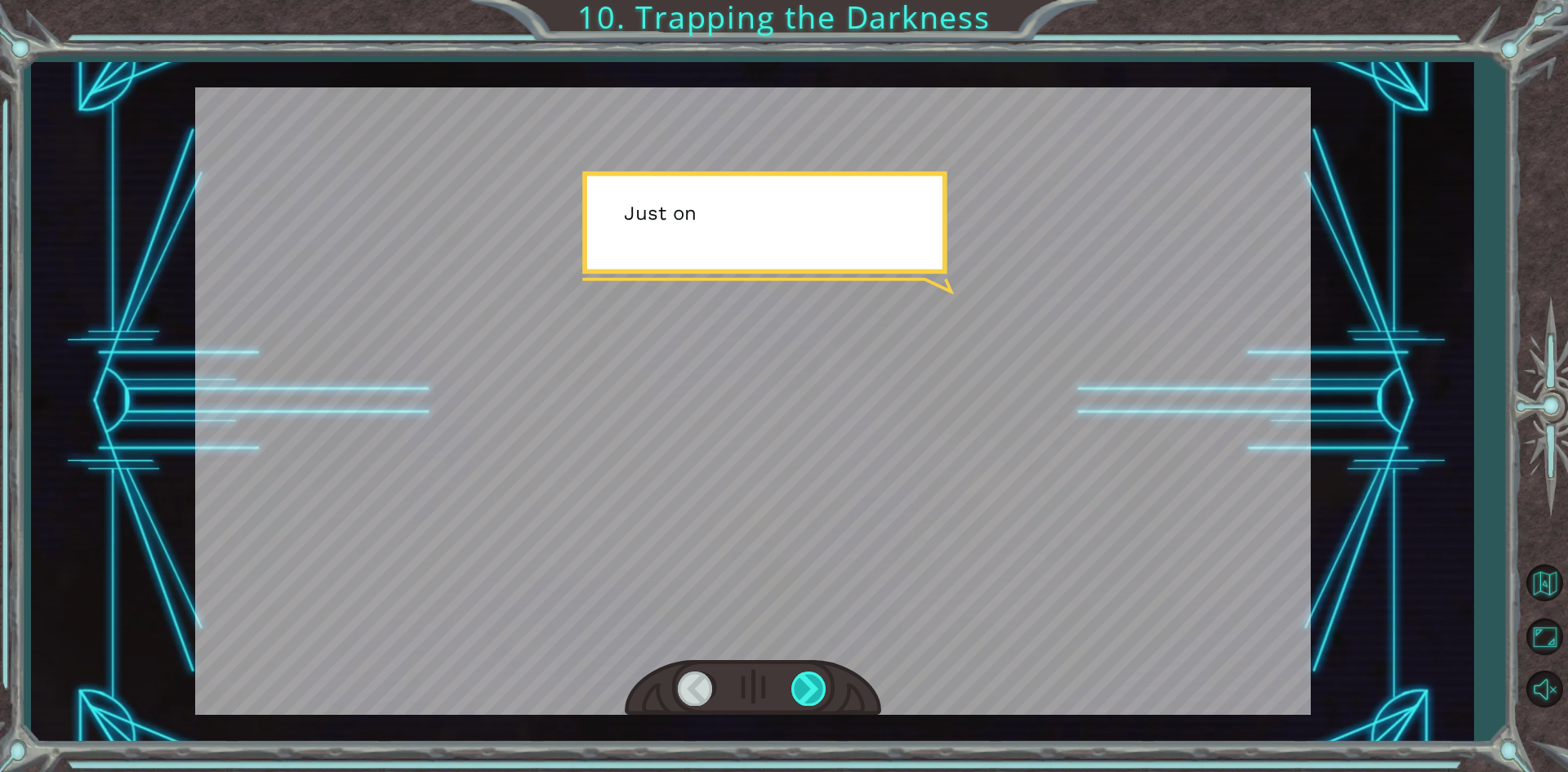
click at [793, 682] on div at bounding box center [809, 688] width 37 height 34
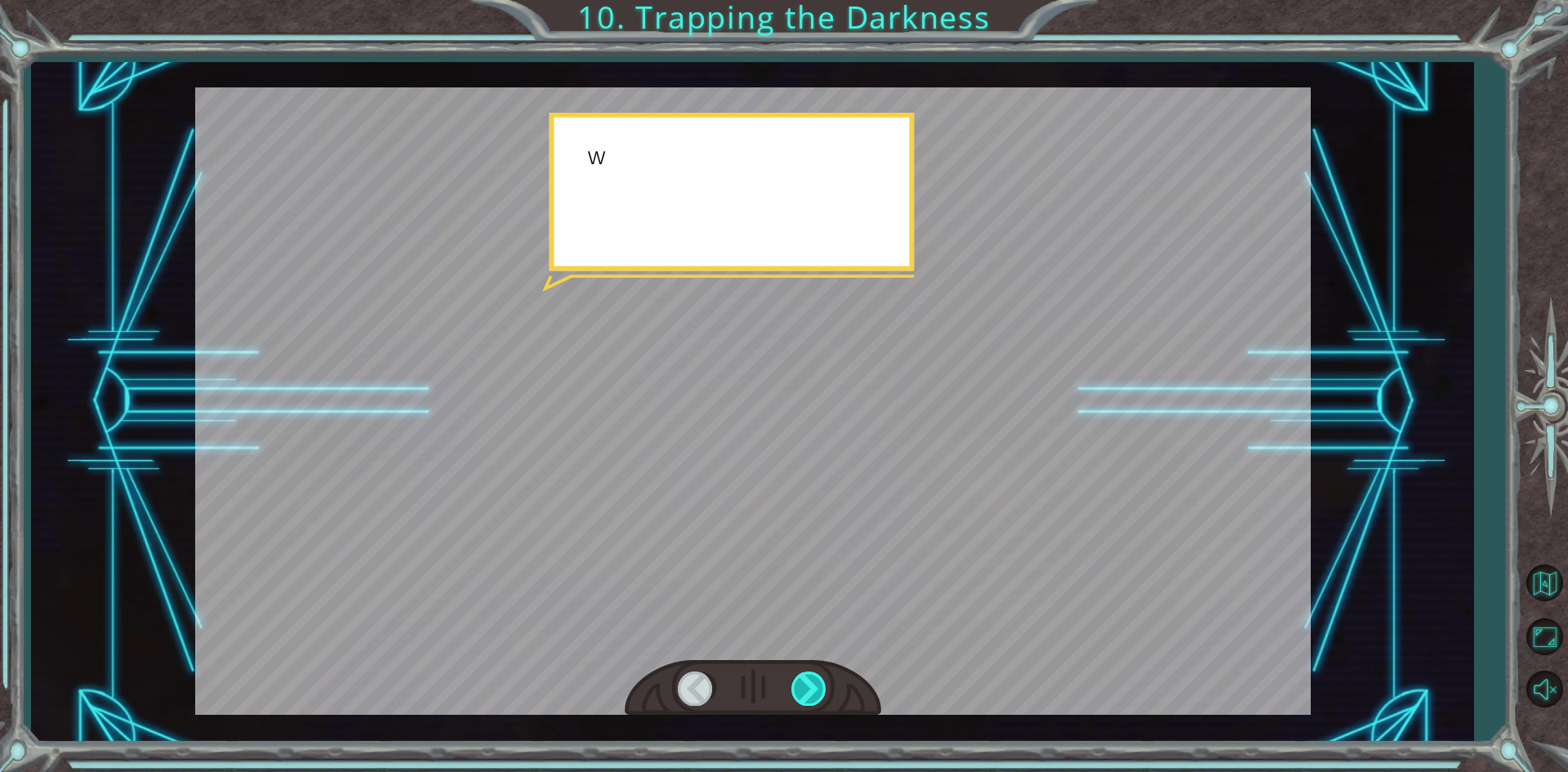
click at [793, 682] on div at bounding box center [809, 688] width 37 height 34
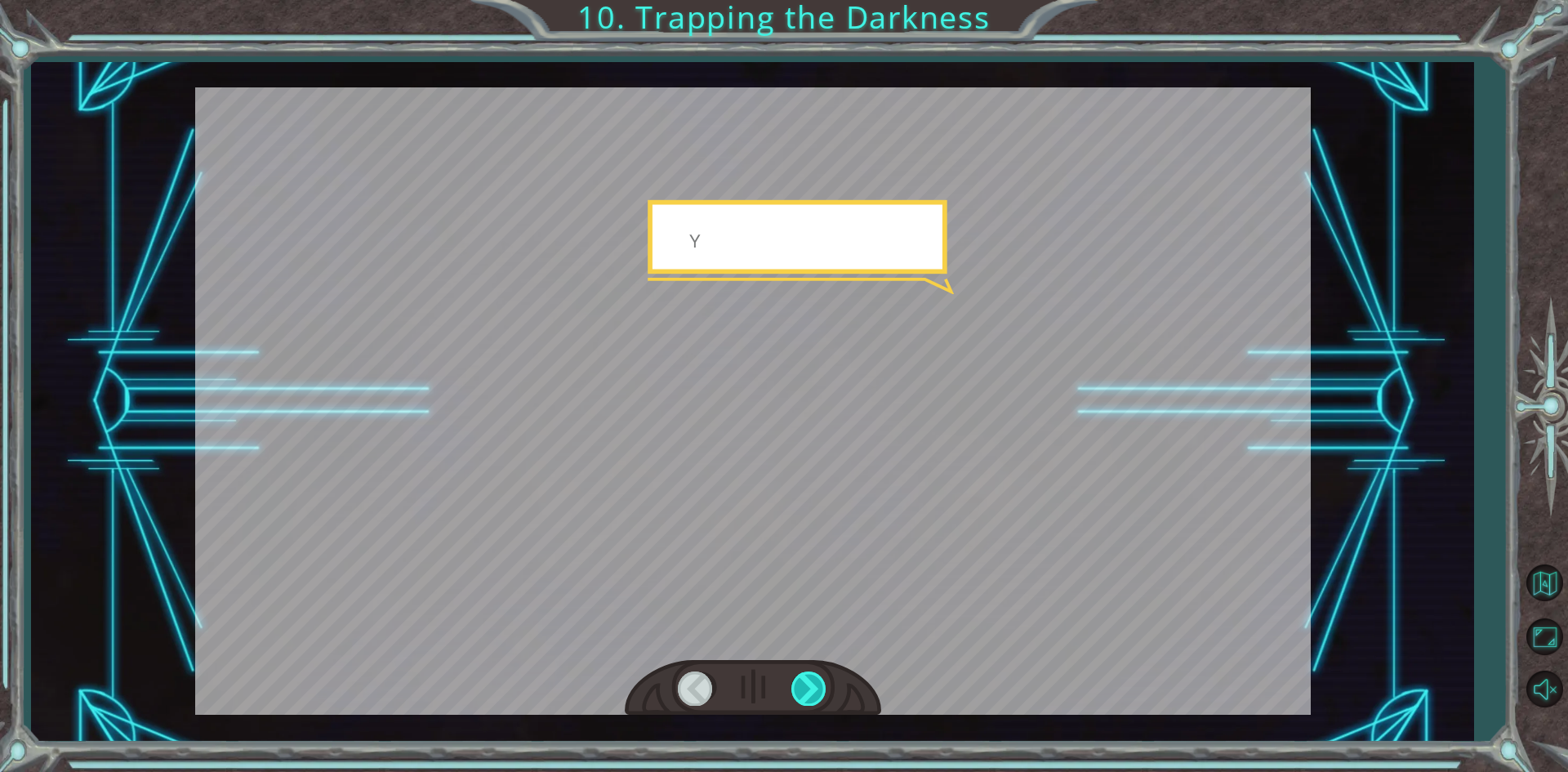
click at [793, 682] on div at bounding box center [809, 688] width 37 height 34
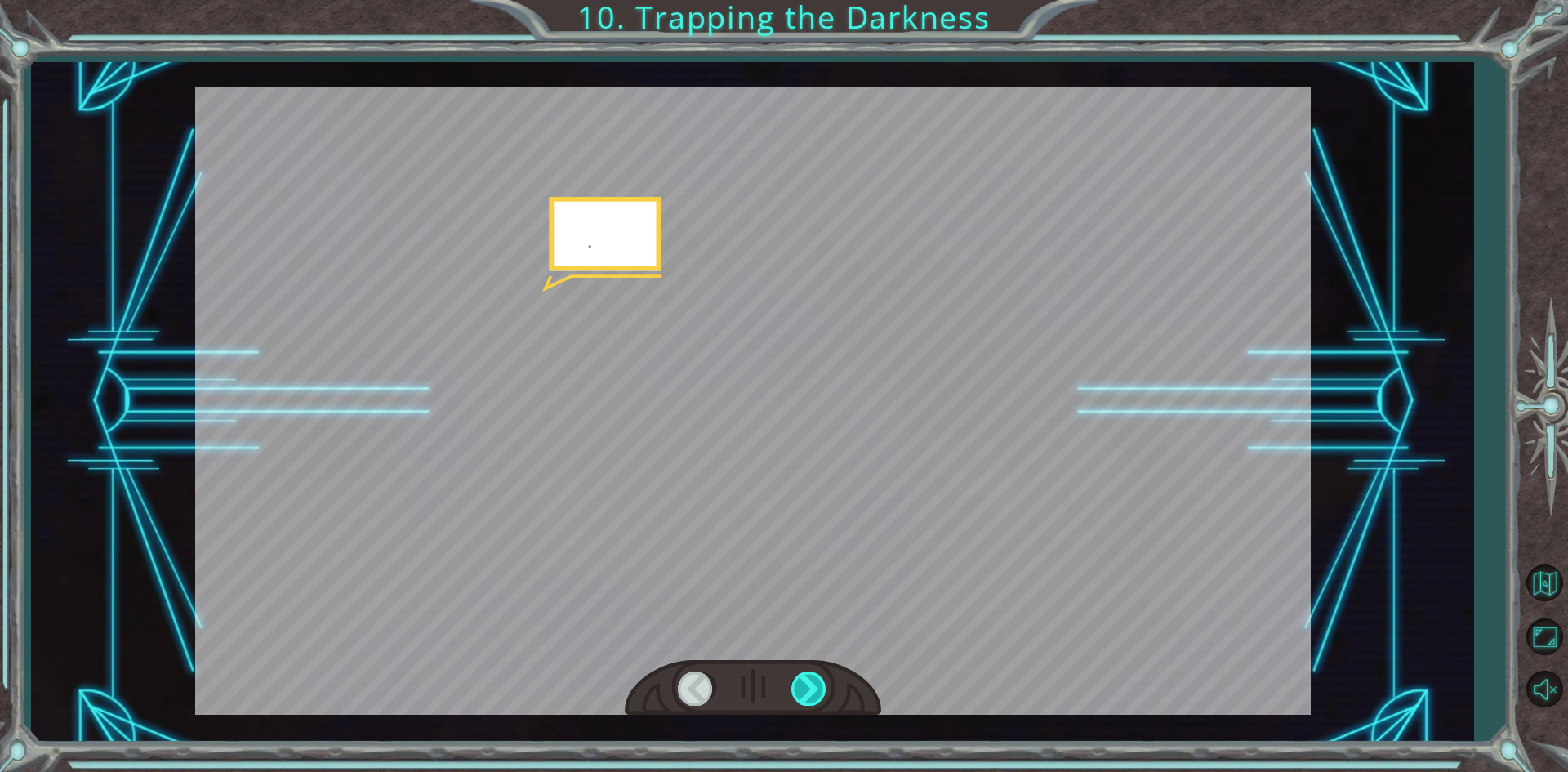
click at [793, 682] on div at bounding box center [809, 688] width 37 height 34
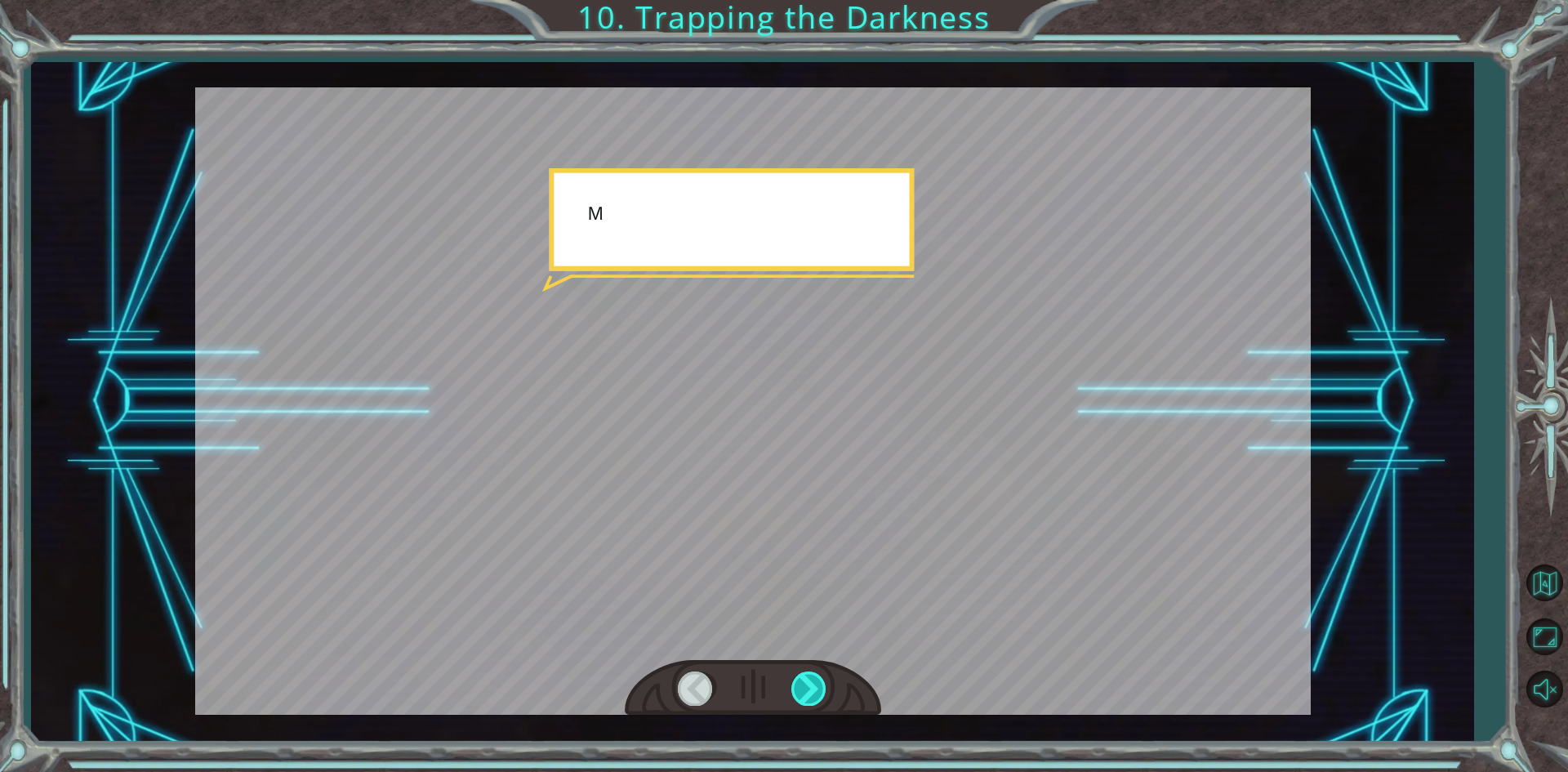
click at [793, 682] on div at bounding box center [809, 688] width 37 height 34
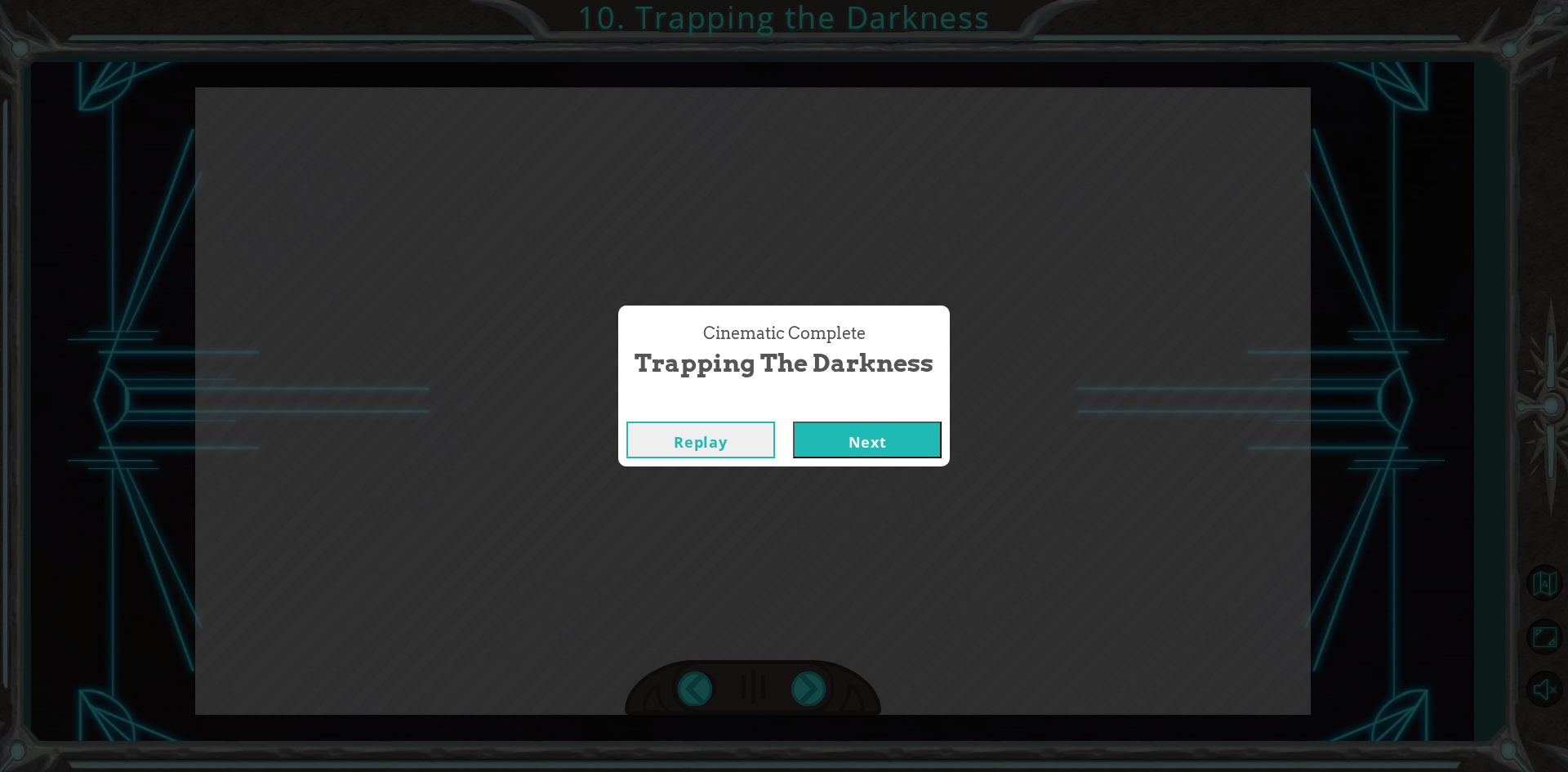
click at [869, 429] on button "Next" at bounding box center [867, 440] width 148 height 37
